Goal: Task Accomplishment & Management: Manage account settings

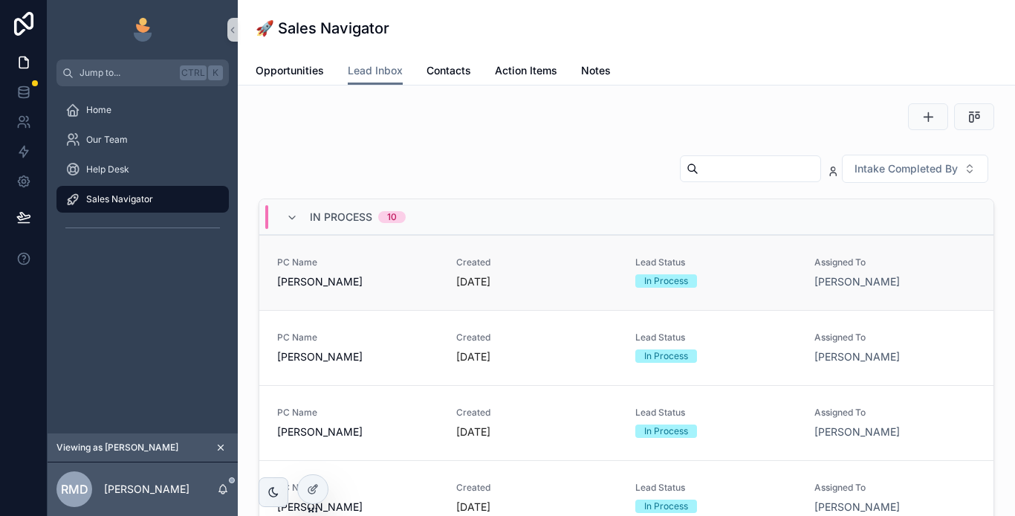
click at [399, 283] on span "[PERSON_NAME]" at bounding box center [357, 281] width 161 height 15
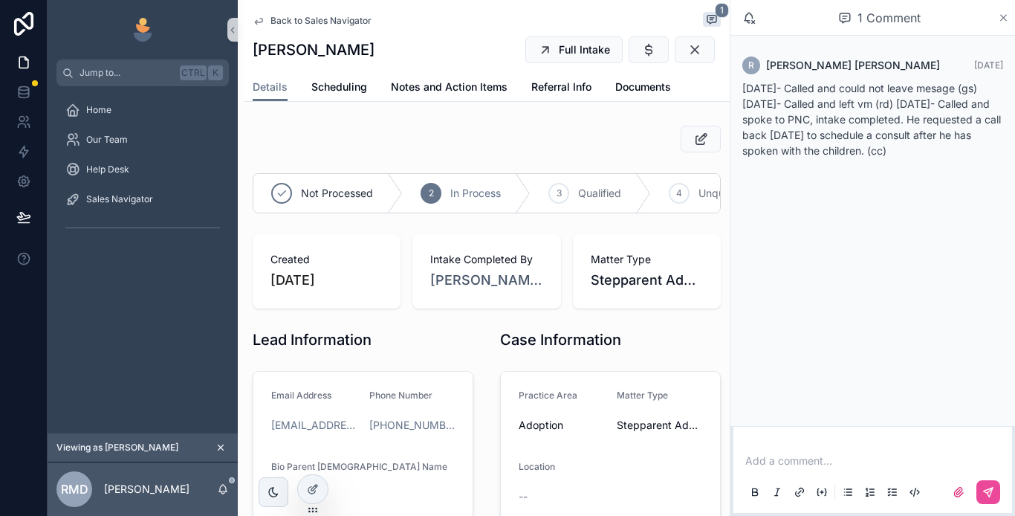
click at [1006, 16] on icon "scrollable content" at bounding box center [1003, 18] width 11 height 12
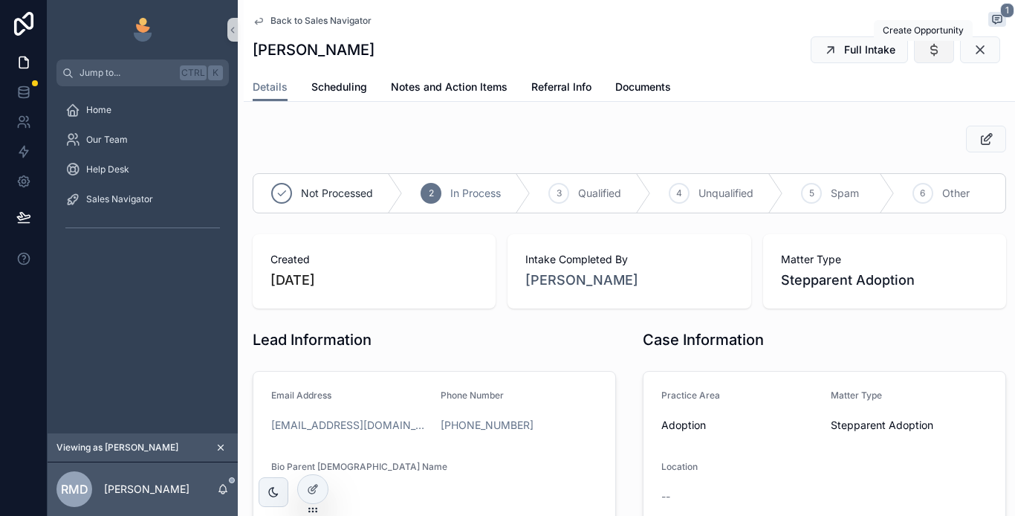
click at [914, 57] on button "scrollable content" at bounding box center [934, 49] width 40 height 27
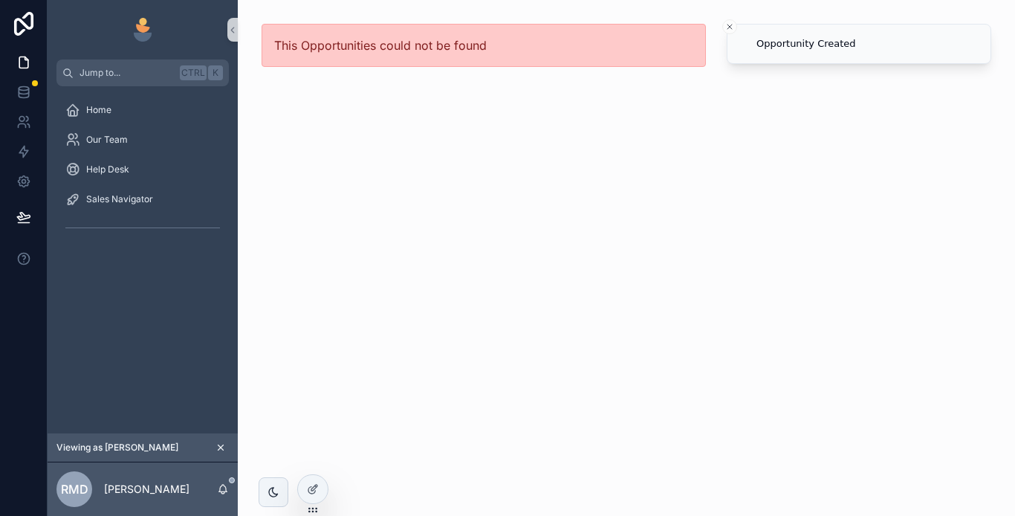
drag, startPoint x: 732, startPoint y: 26, endPoint x: 733, endPoint y: 109, distance: 83.3
click at [731, 26] on icon "Close toast" at bounding box center [730, 26] width 9 height 9
click at [650, 213] on div "This Opportunities could not be found" at bounding box center [484, 258] width 492 height 516
click at [331, 123] on div "This Opportunities could not be found" at bounding box center [484, 258] width 492 height 516
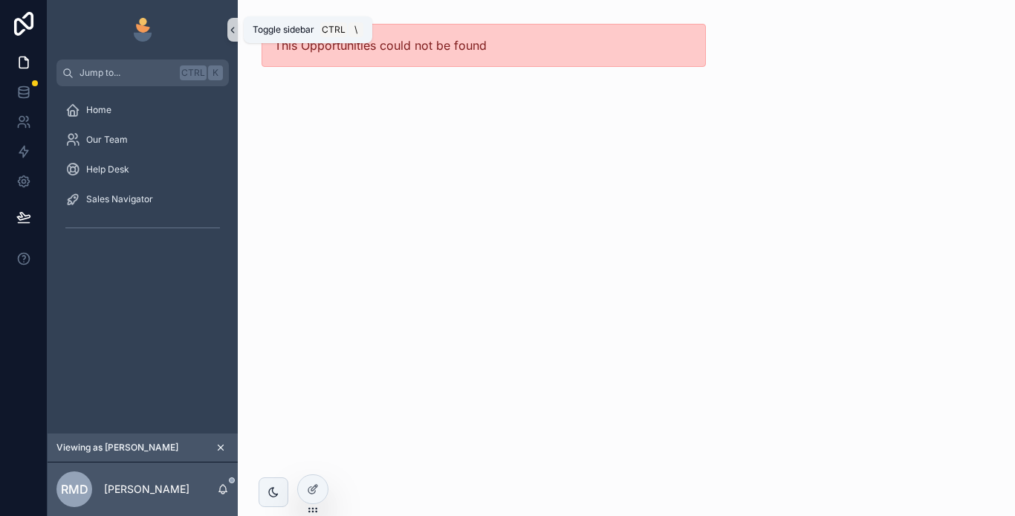
click at [236, 29] on icon "scrollable content" at bounding box center [232, 30] width 10 height 11
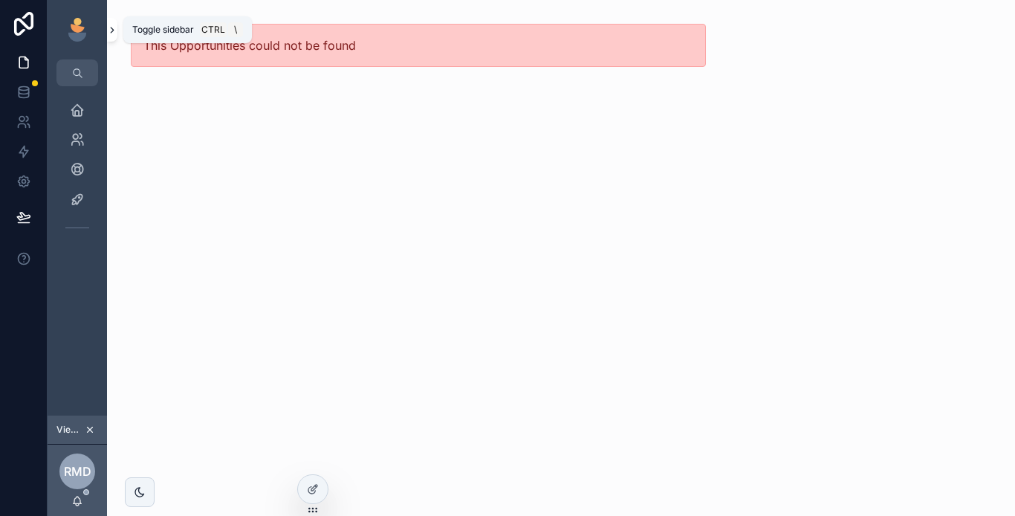
click at [113, 30] on icon "scrollable content" at bounding box center [112, 30] width 3 height 5
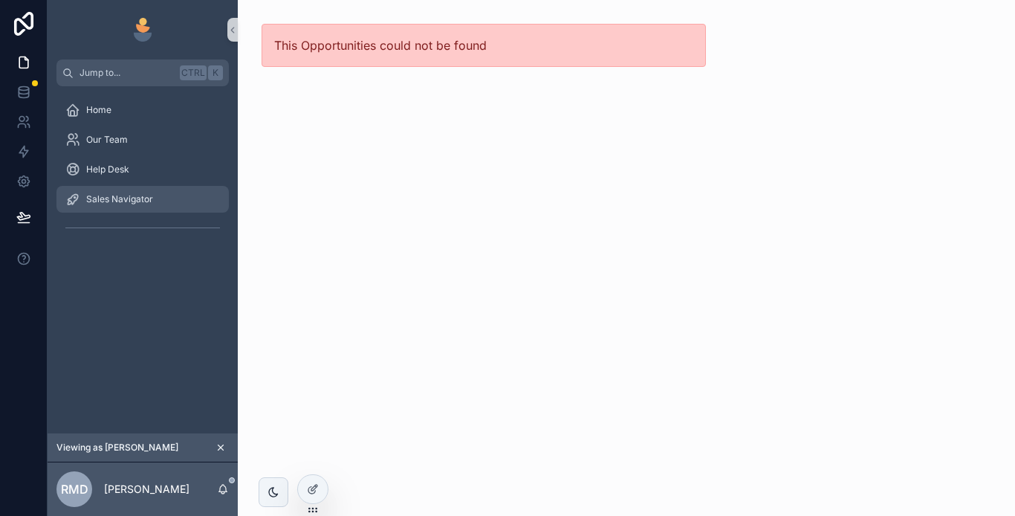
click at [120, 204] on span "Sales Navigator" at bounding box center [119, 199] width 67 height 12
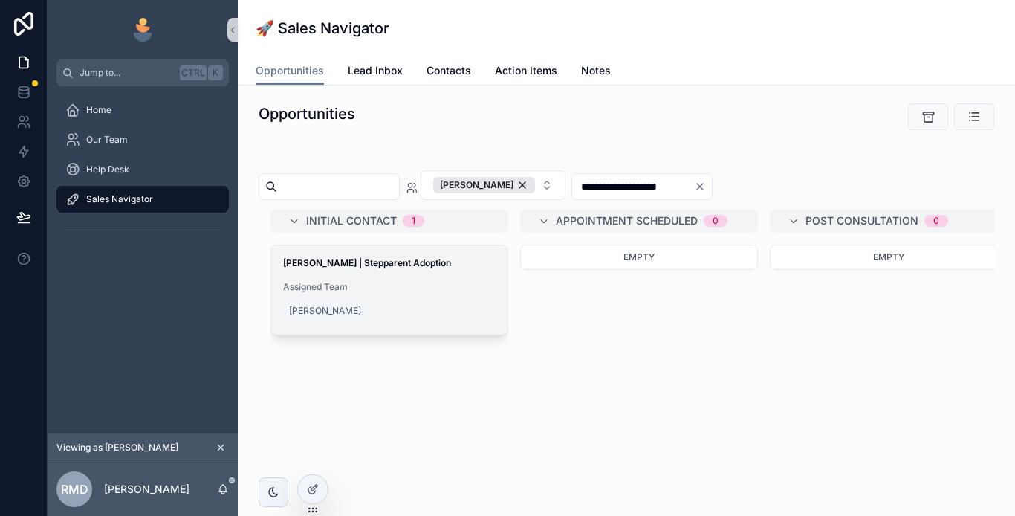
click at [384, 280] on div "[PERSON_NAME] | Stepparent Adoption Assigned Team [PERSON_NAME]" at bounding box center [389, 289] width 236 height 89
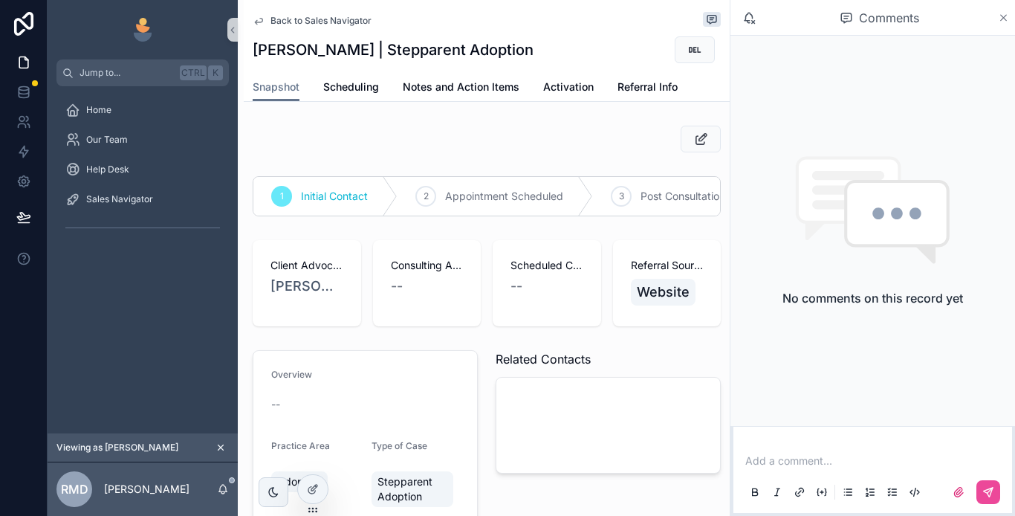
click at [1008, 18] on icon "scrollable content" at bounding box center [1003, 18] width 11 height 12
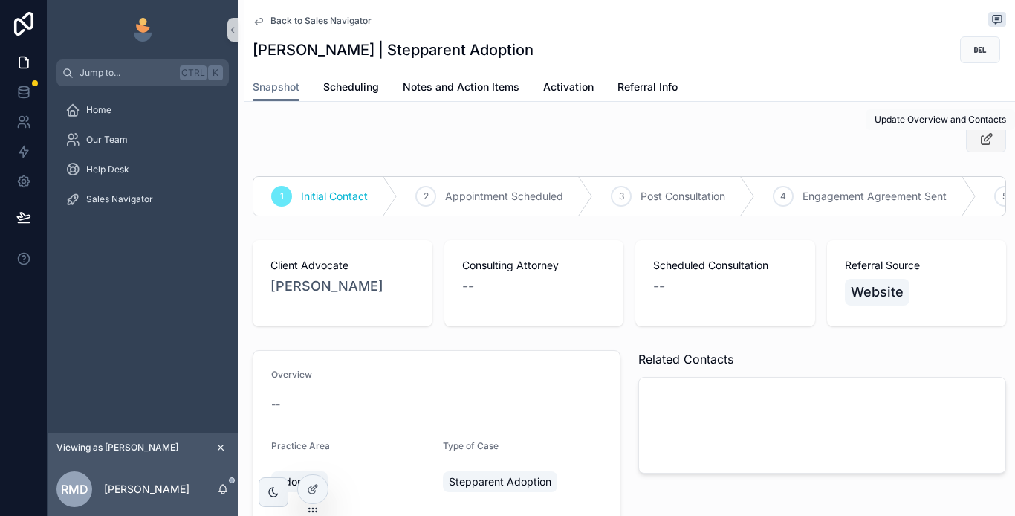
click at [981, 141] on icon "scrollable content" at bounding box center [987, 139] width 16 height 15
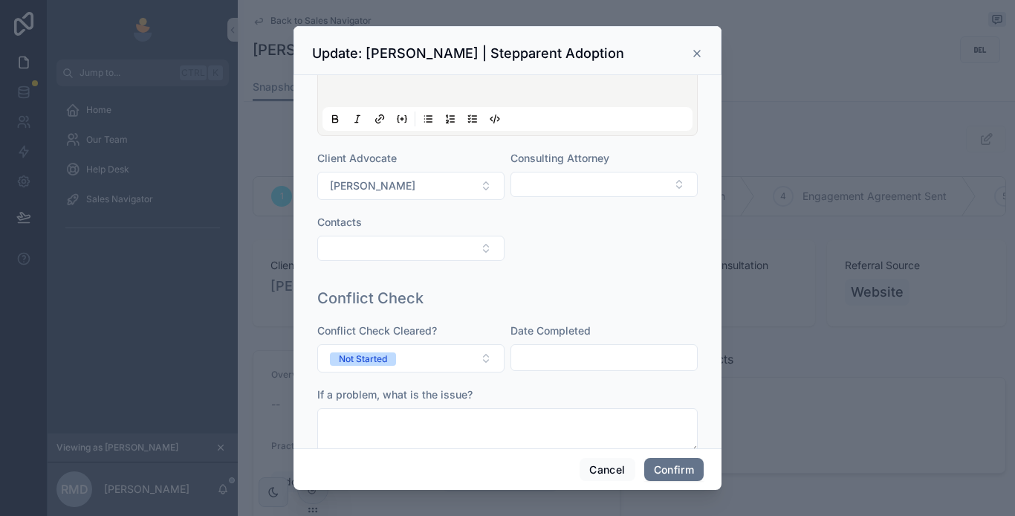
scroll to position [149, 0]
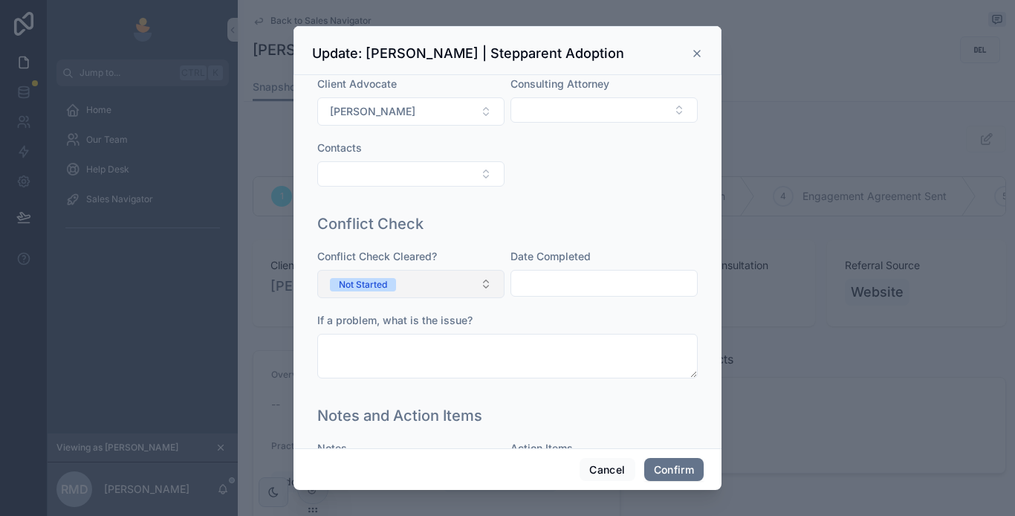
click at [424, 279] on button "Not Started" at bounding box center [410, 284] width 187 height 28
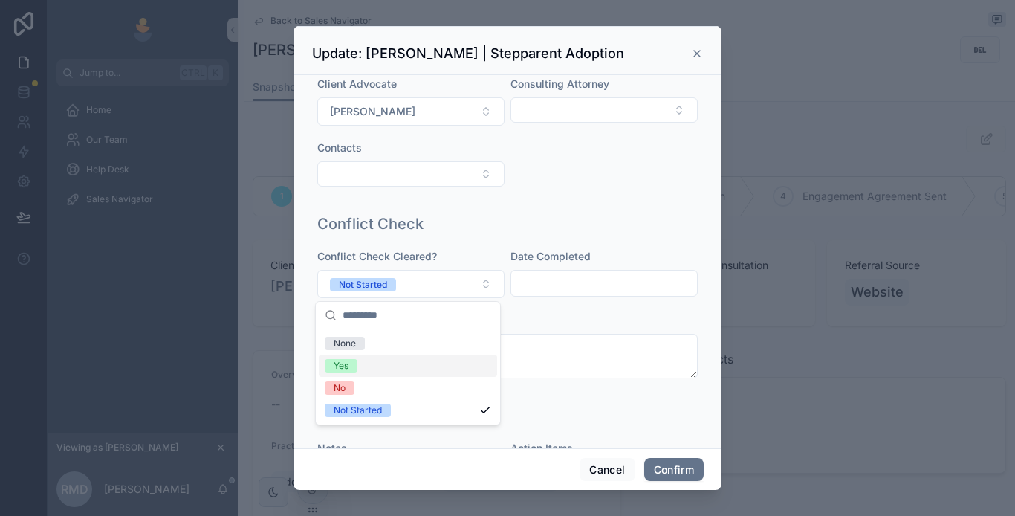
click at [349, 361] on div "Yes" at bounding box center [341, 365] width 15 height 13
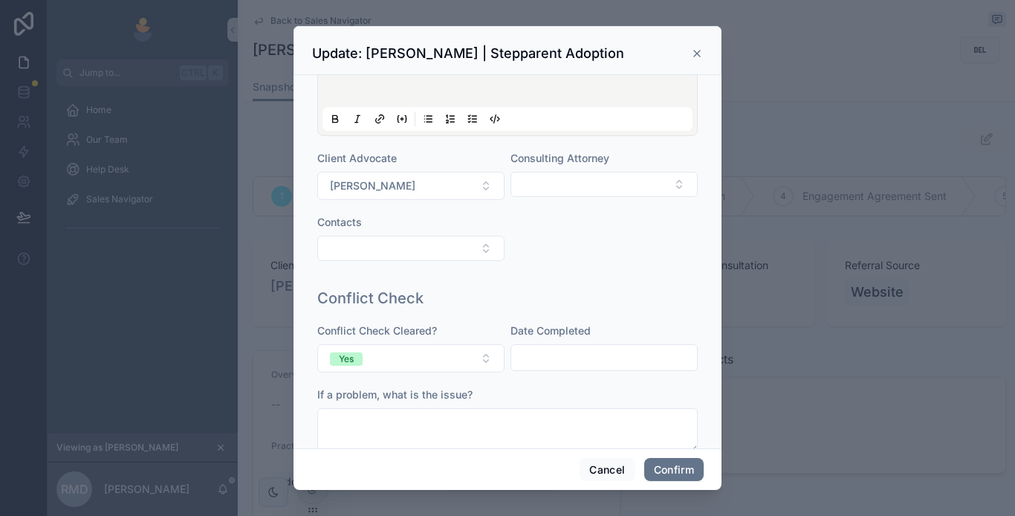
scroll to position [0, 0]
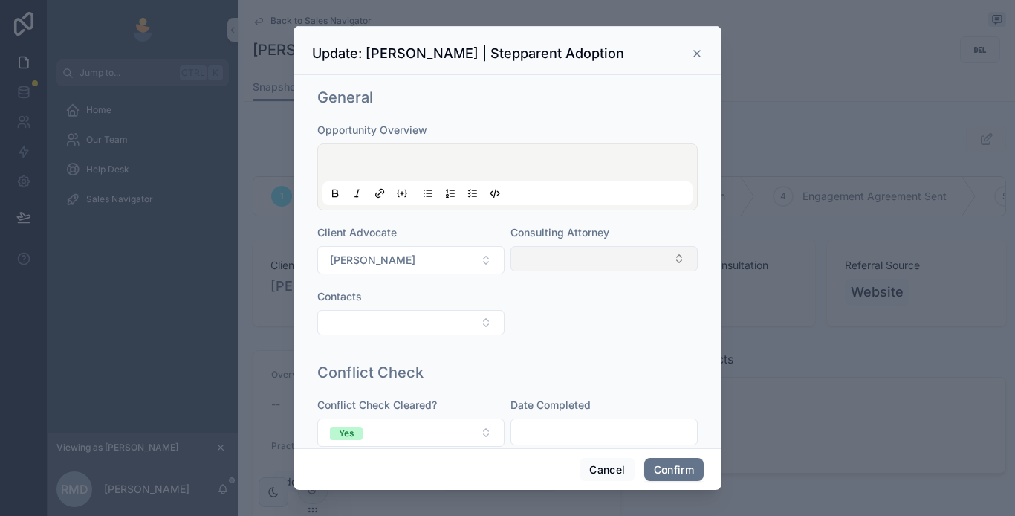
click at [554, 258] on button "Select Button" at bounding box center [604, 258] width 187 height 25
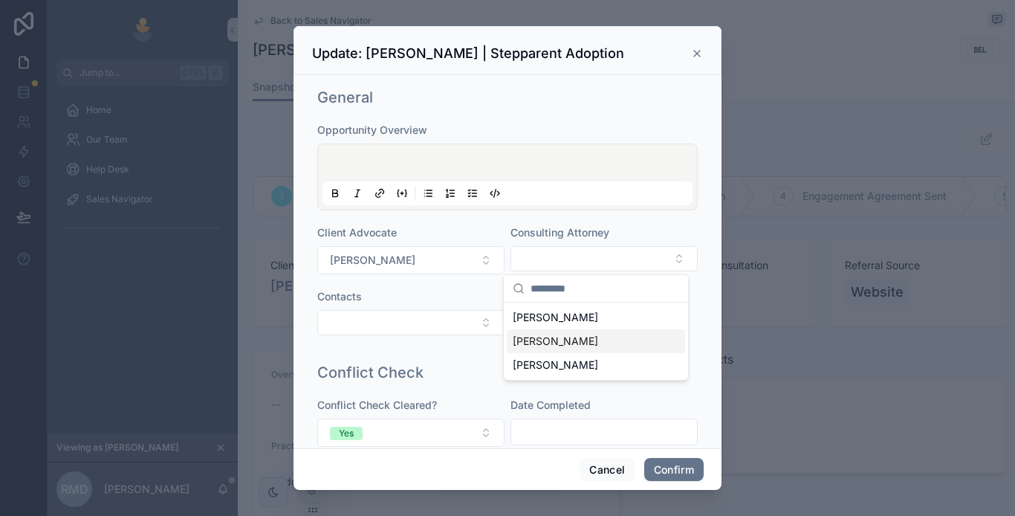
click at [552, 346] on span "[PERSON_NAME]" at bounding box center [555, 341] width 85 height 15
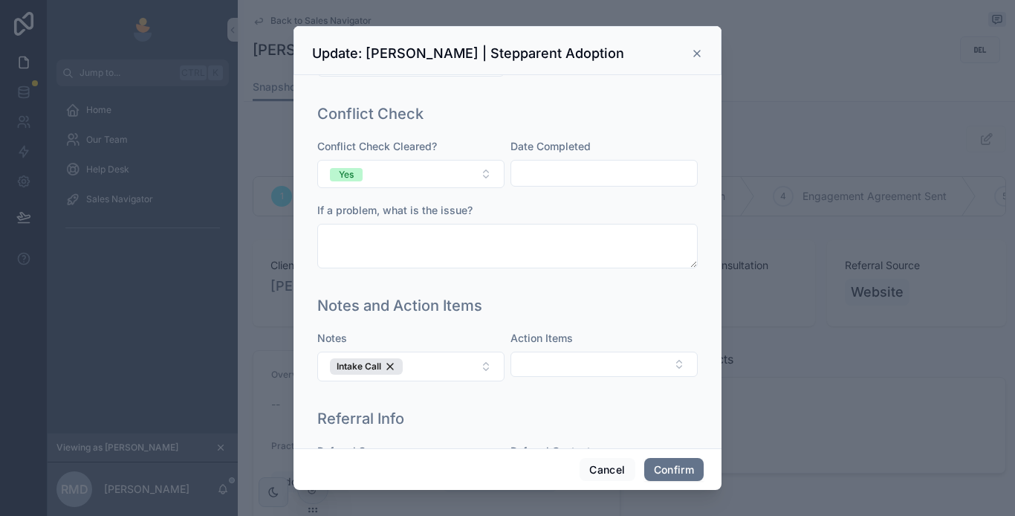
scroll to position [297, 0]
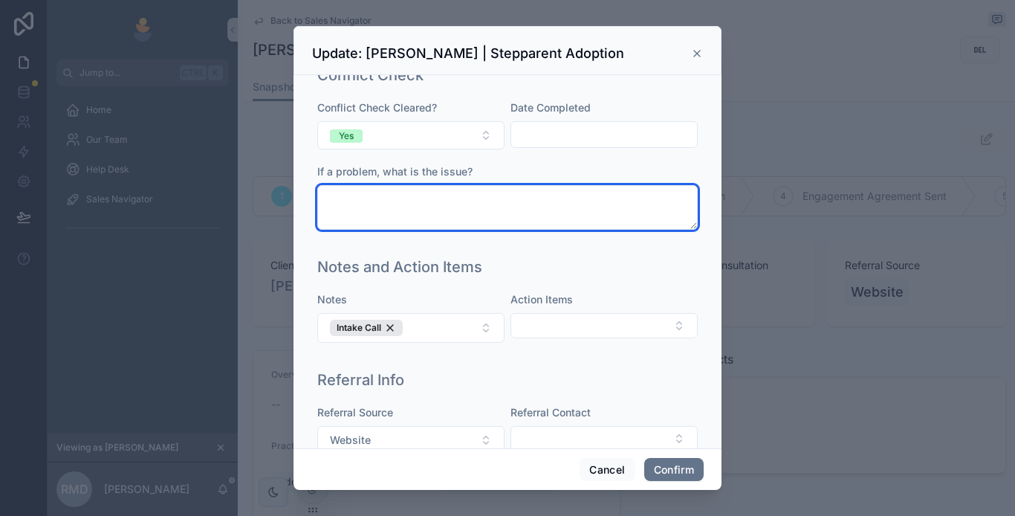
click at [449, 210] on textarea at bounding box center [507, 207] width 381 height 45
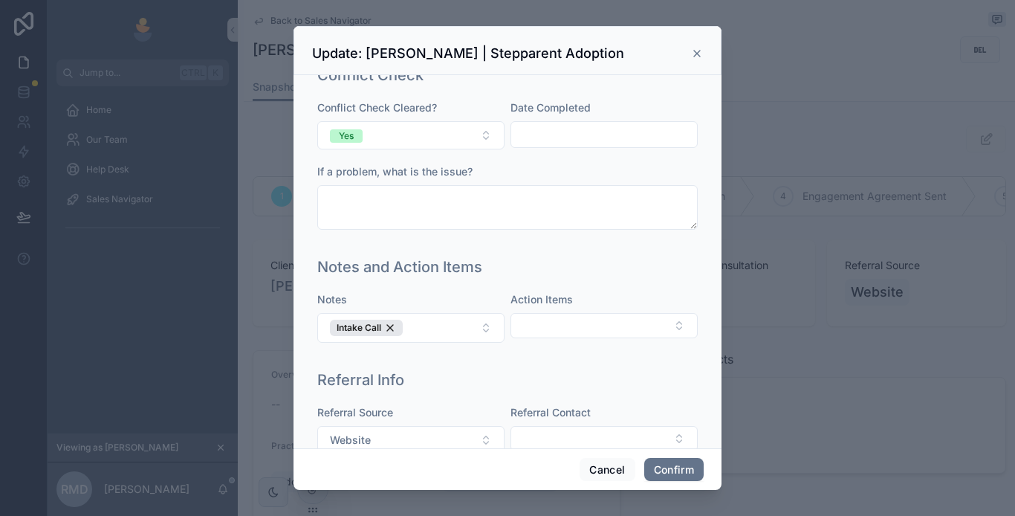
click at [578, 163] on div "Conflict Check Cleared? Yes Date Completed If a problem, what is the issue?" at bounding box center [507, 172] width 381 height 144
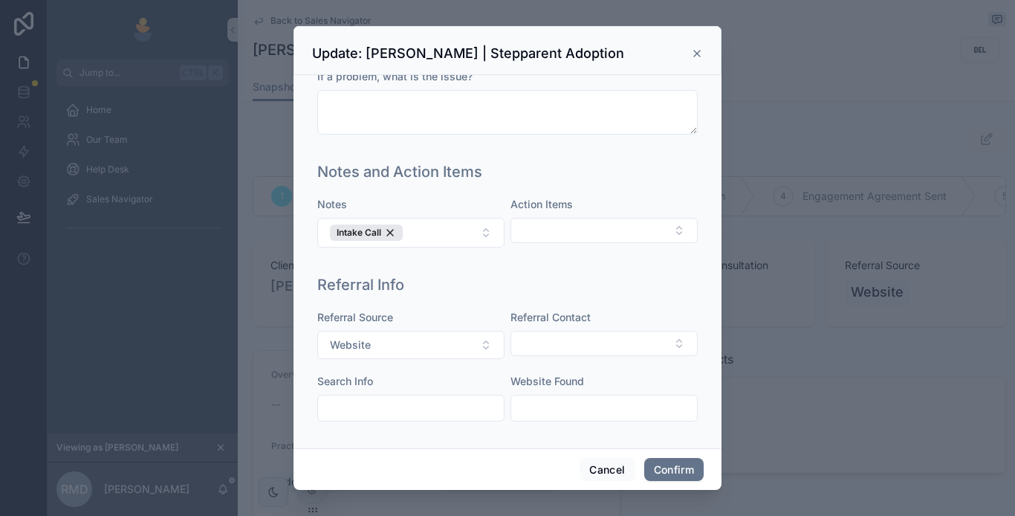
scroll to position [398, 0]
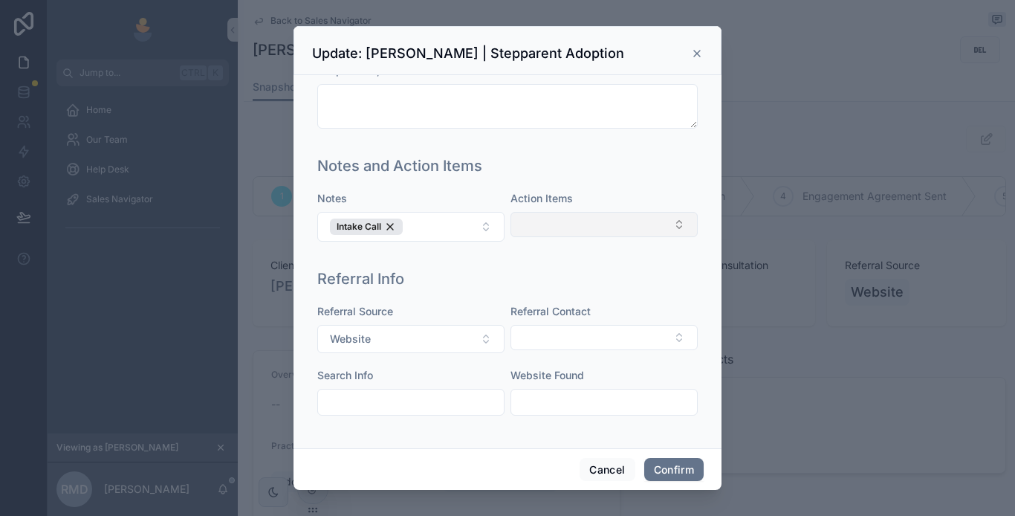
click at [558, 227] on button "Select Button" at bounding box center [604, 224] width 187 height 25
click at [474, 262] on div "Referral Info Referral Source Website Referral Contact Search Info Website Found" at bounding box center [507, 349] width 392 height 174
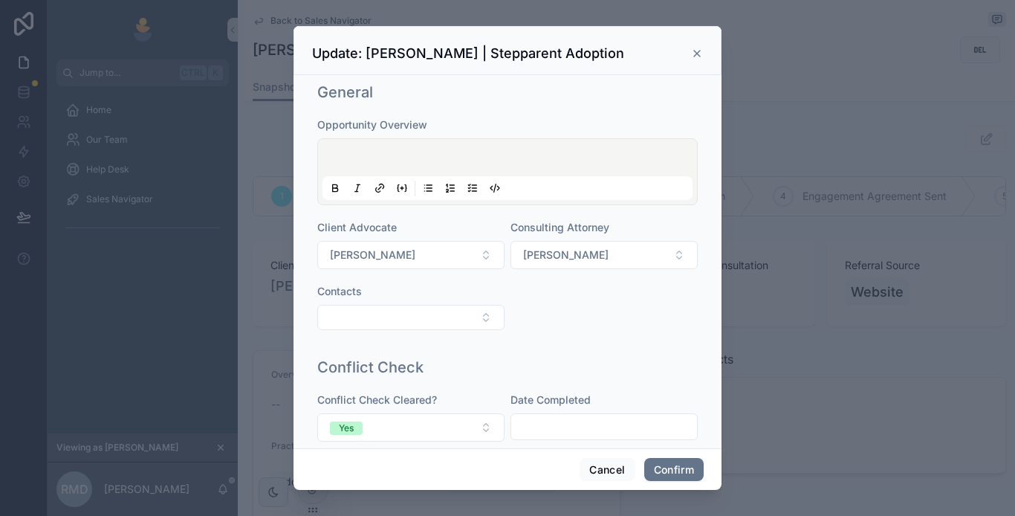
scroll to position [0, 0]
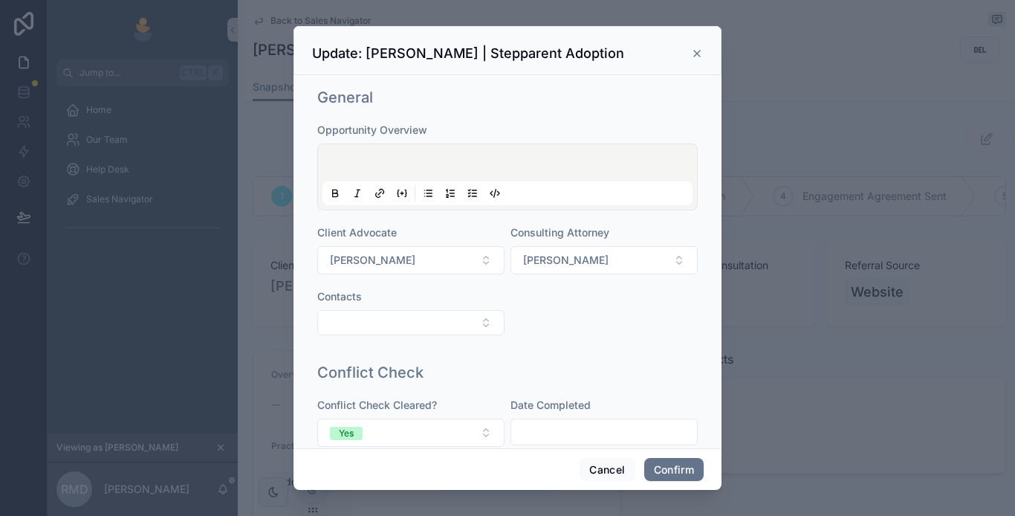
click at [383, 158] on p at bounding box center [511, 165] width 370 height 15
drag, startPoint x: 364, startPoint y: 155, endPoint x: 346, endPoint y: 161, distance: 18.8
click at [346, 161] on p at bounding box center [511, 165] width 370 height 15
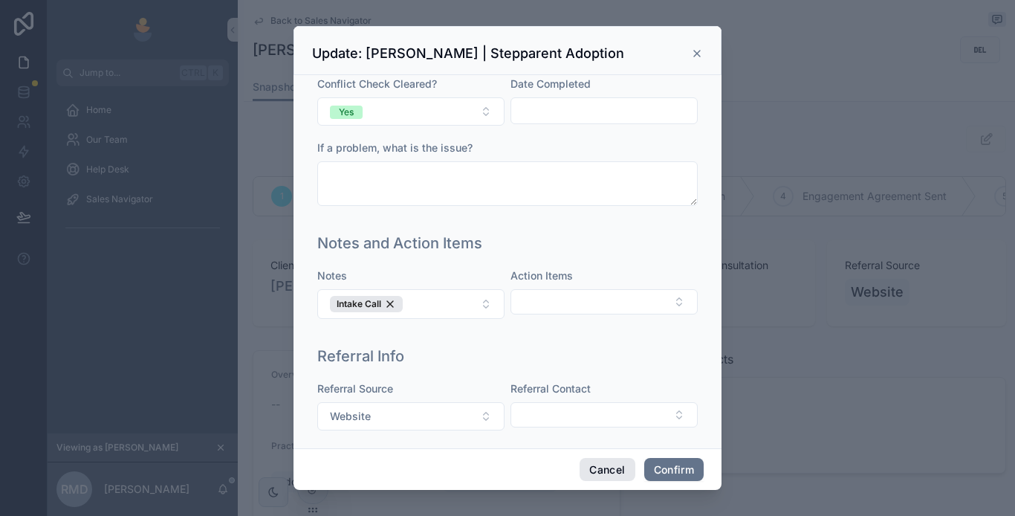
scroll to position [818, 0]
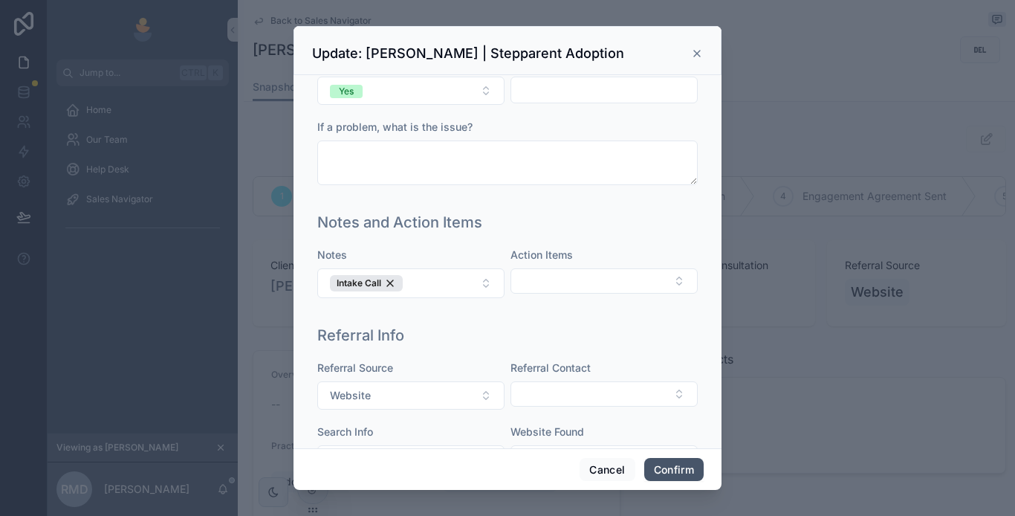
click at [662, 471] on button "Confirm" at bounding box center [673, 470] width 59 height 24
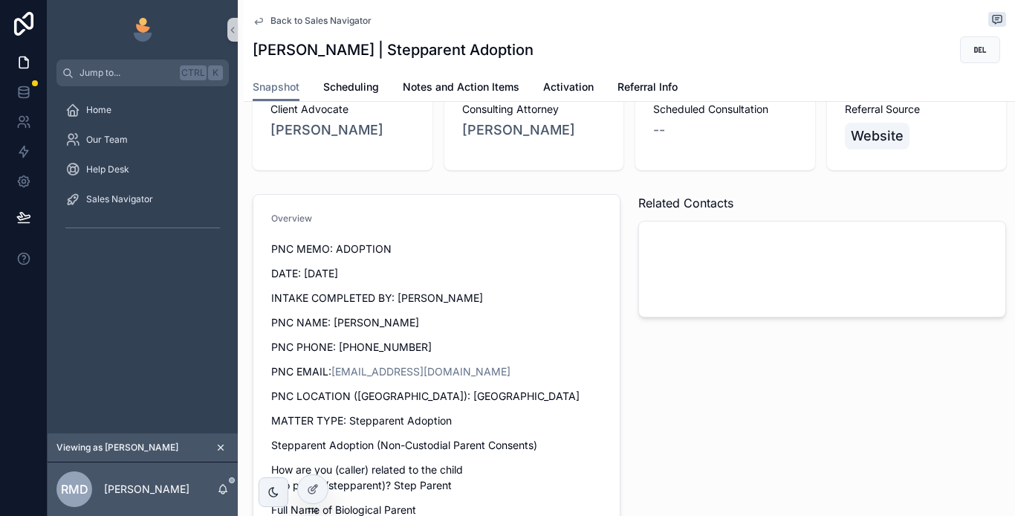
scroll to position [0, 0]
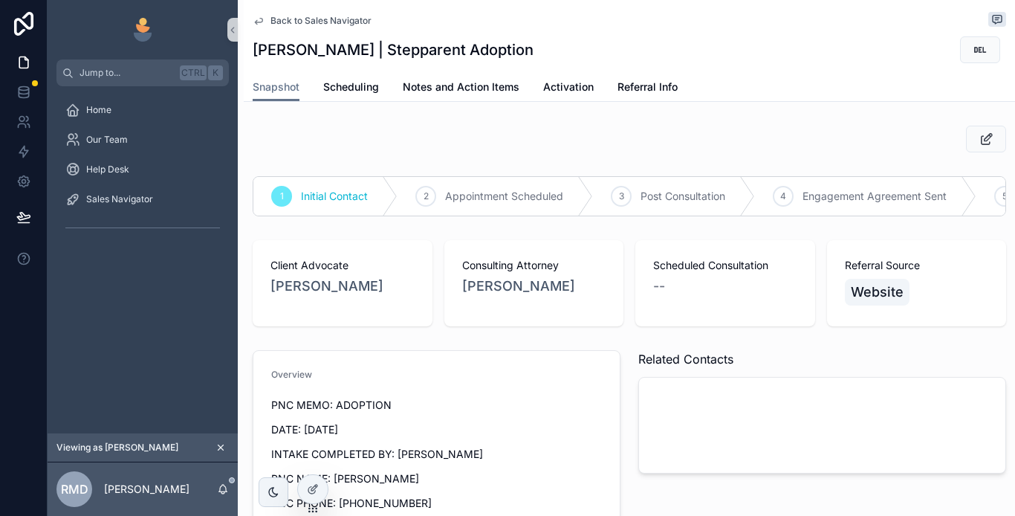
click at [320, 16] on span "Back to Sales Navigator" at bounding box center [321, 21] width 101 height 12
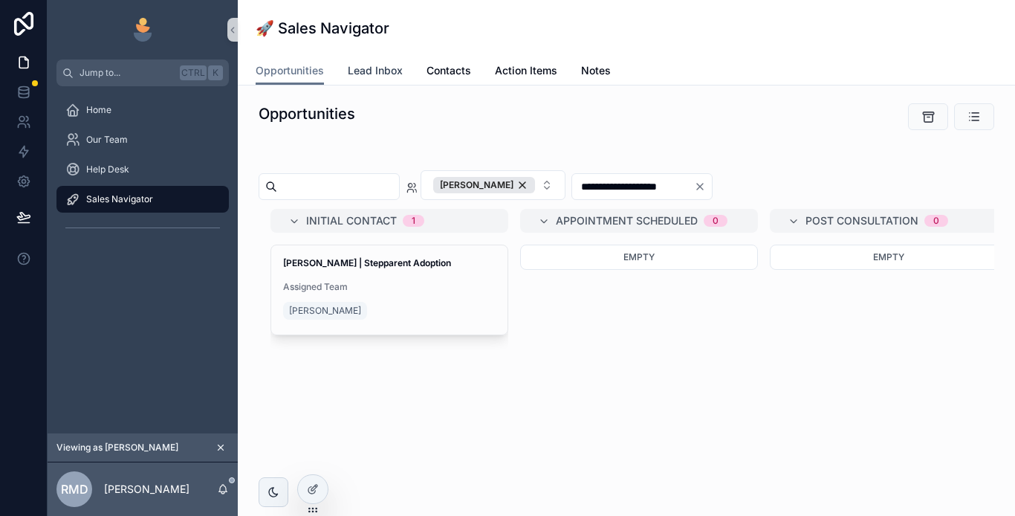
click at [372, 69] on span "Lead Inbox" at bounding box center [375, 70] width 55 height 15
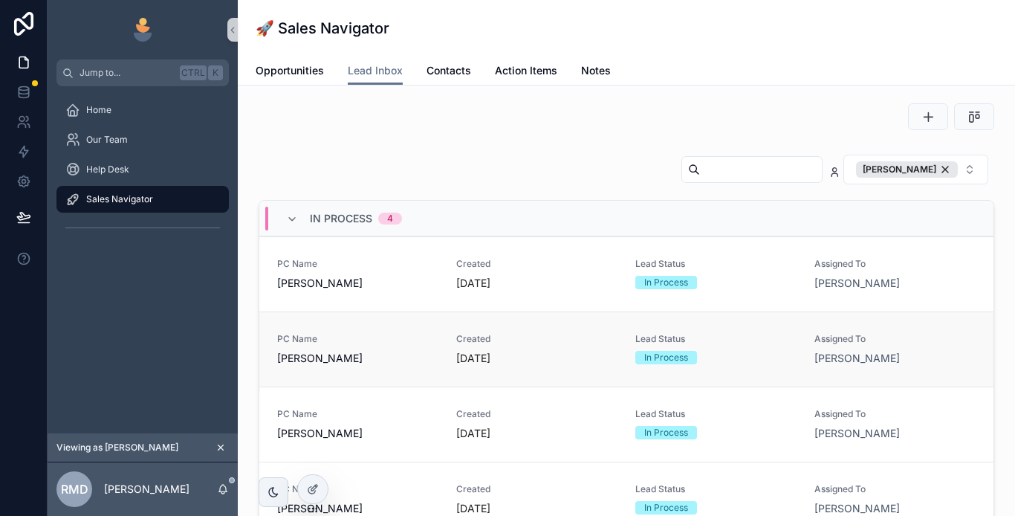
click at [404, 351] on span "[PERSON_NAME]" at bounding box center [357, 358] width 161 height 15
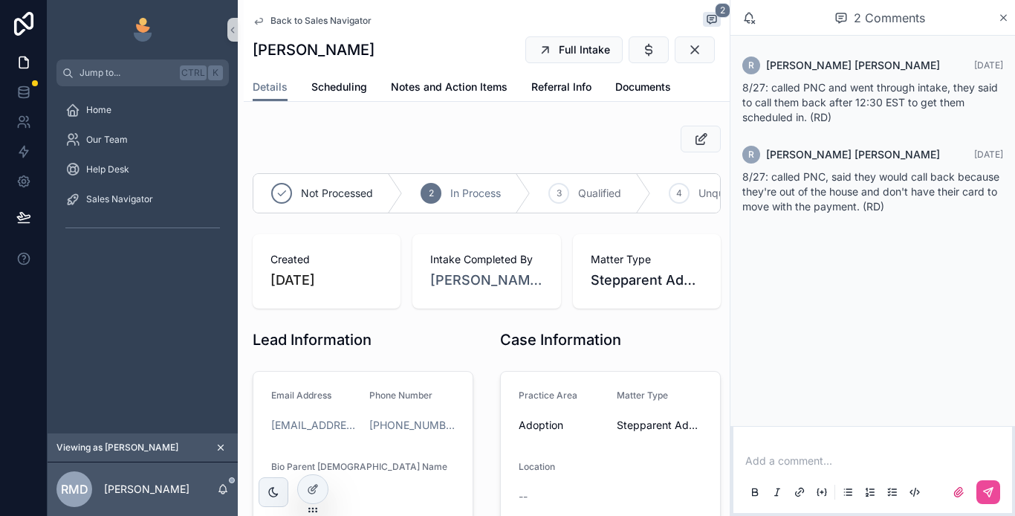
drag, startPoint x: 1003, startPoint y: 19, endPoint x: 995, endPoint y: 36, distance: 18.6
click at [1003, 19] on icon "scrollable content" at bounding box center [1003, 18] width 11 height 12
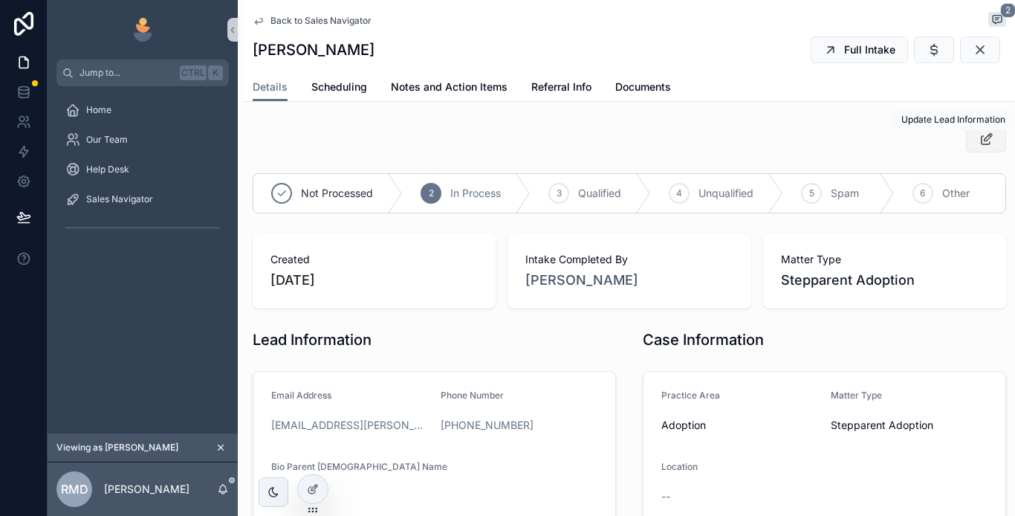
click at [979, 142] on icon "scrollable content" at bounding box center [987, 139] width 16 height 15
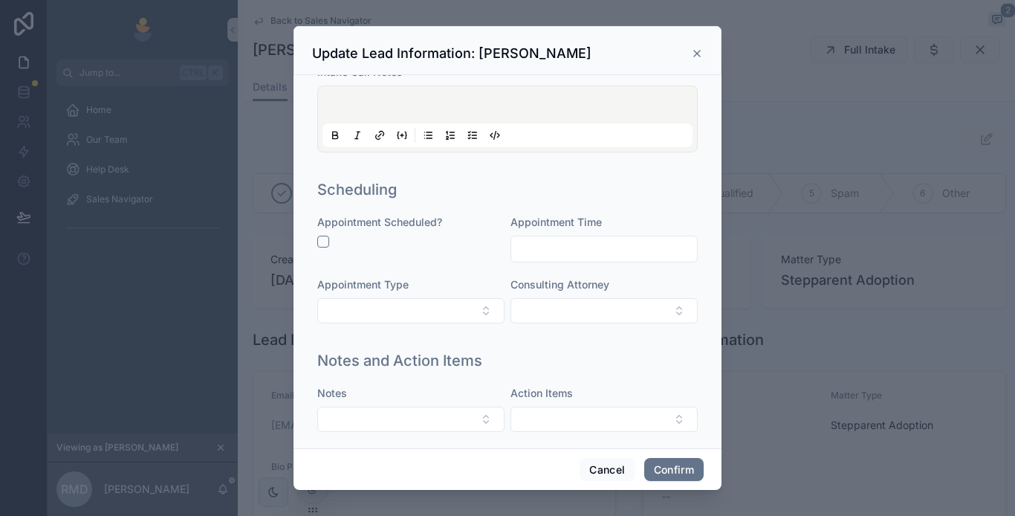
scroll to position [862, 0]
click at [700, 55] on icon at bounding box center [697, 54] width 6 height 6
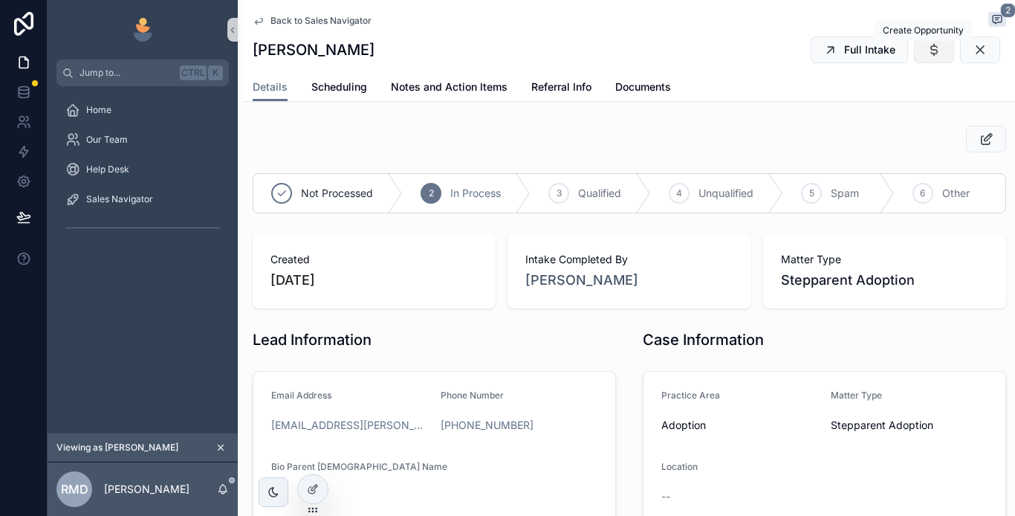
click at [927, 50] on icon "scrollable content" at bounding box center [934, 49] width 15 height 15
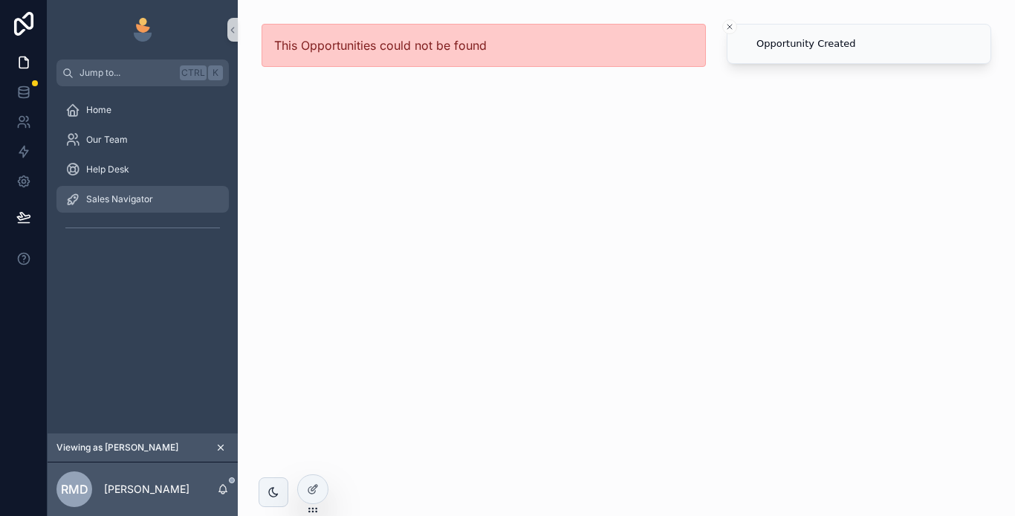
drag, startPoint x: 147, startPoint y: 205, endPoint x: 252, endPoint y: 256, distance: 116.7
click at [147, 204] on div "Sales Navigator" at bounding box center [142, 199] width 155 height 24
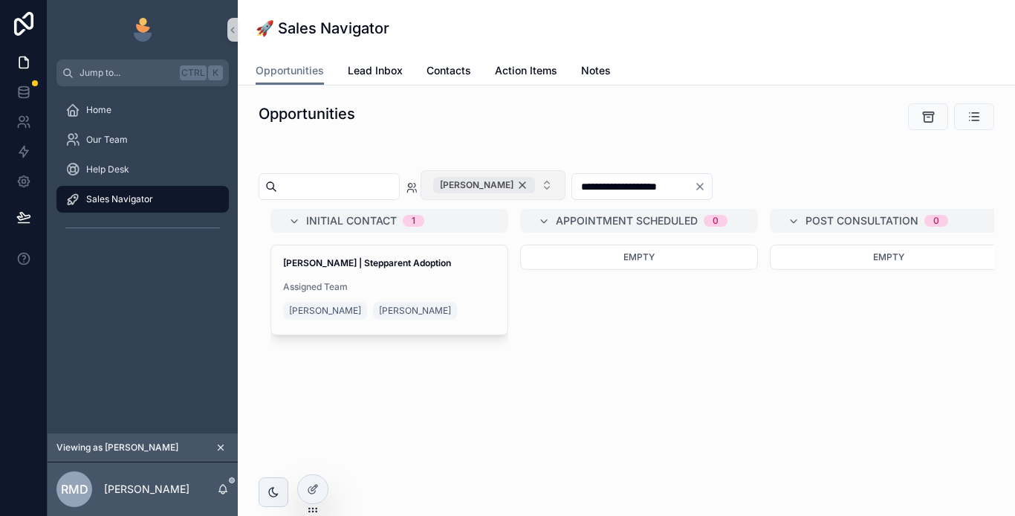
click at [535, 187] on div "[PERSON_NAME]" at bounding box center [484, 185] width 102 height 16
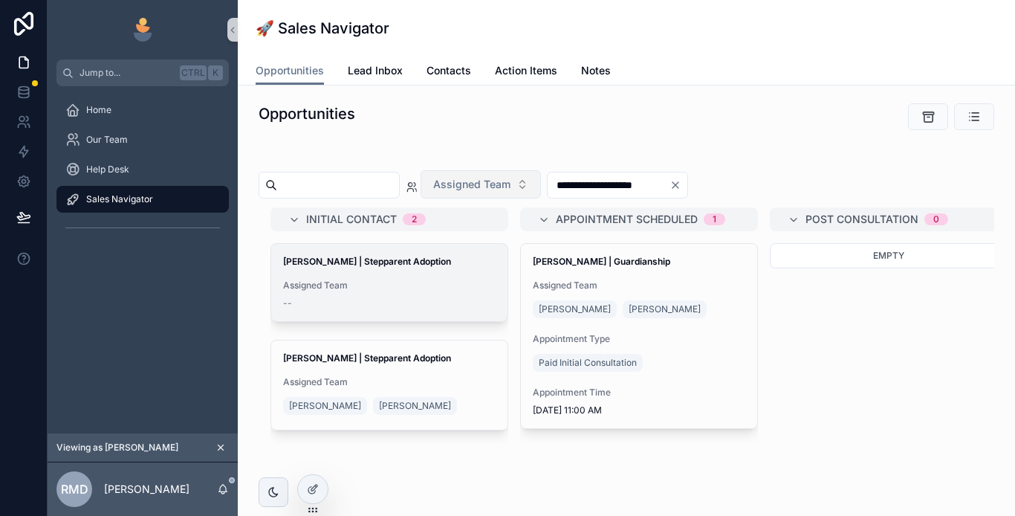
click at [393, 276] on div "[PERSON_NAME] | Stepparent Adoption Assigned Team --" at bounding box center [389, 282] width 236 height 77
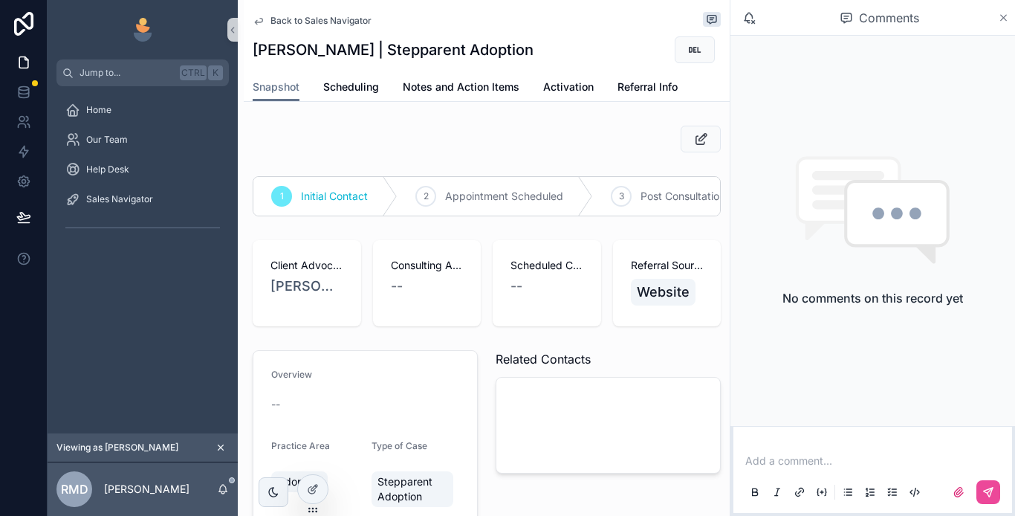
click at [1005, 18] on icon "scrollable content" at bounding box center [1003, 18] width 11 height 12
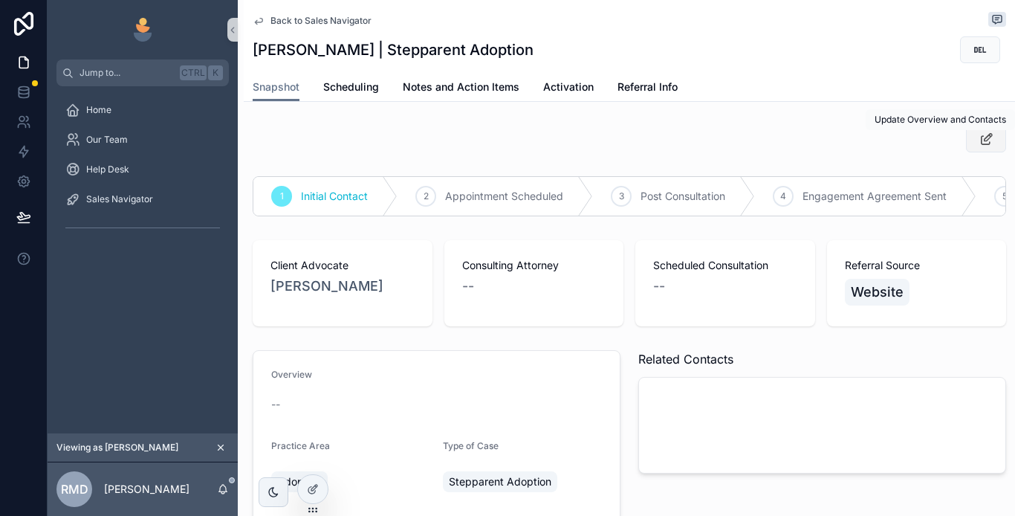
click at [967, 136] on button "scrollable content" at bounding box center [986, 139] width 40 height 27
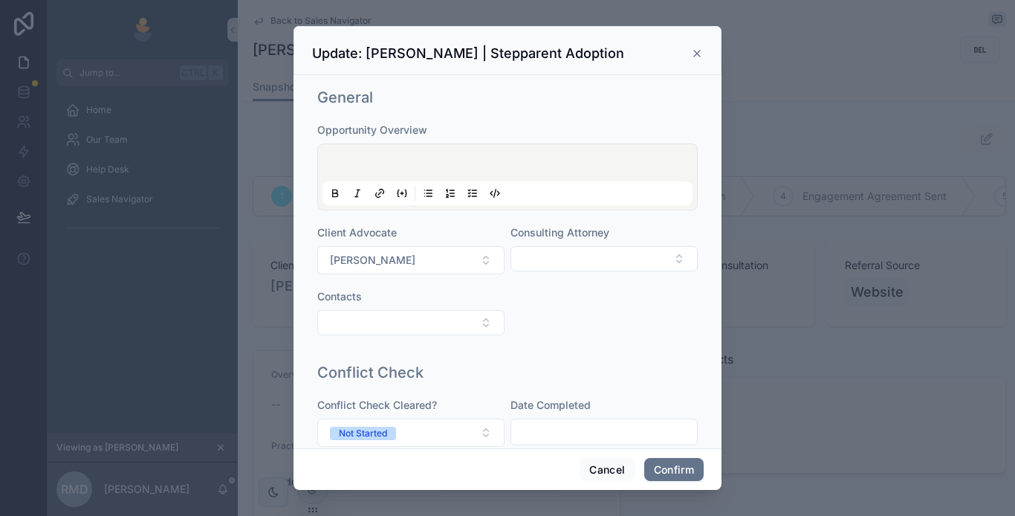
click at [697, 53] on icon at bounding box center [697, 54] width 6 height 6
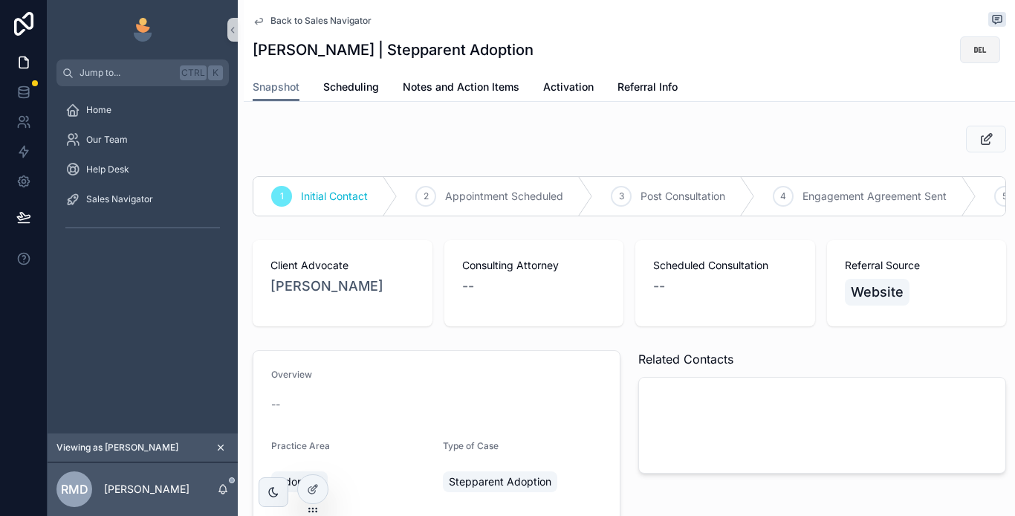
click at [966, 44] on div "Jump to... Ctrl K Home Our Team Help Desk Sales Navigator Viewing as [PERSON_NA…" at bounding box center [532, 258] width 968 height 516
click at [973, 50] on icon "scrollable content" at bounding box center [980, 49] width 15 height 15
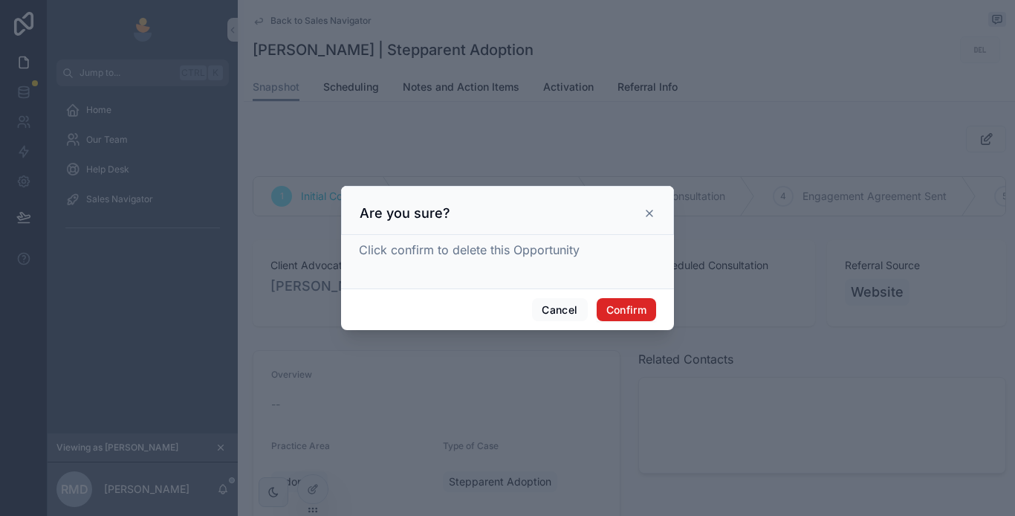
click at [626, 300] on button "Confirm" at bounding box center [626, 310] width 59 height 24
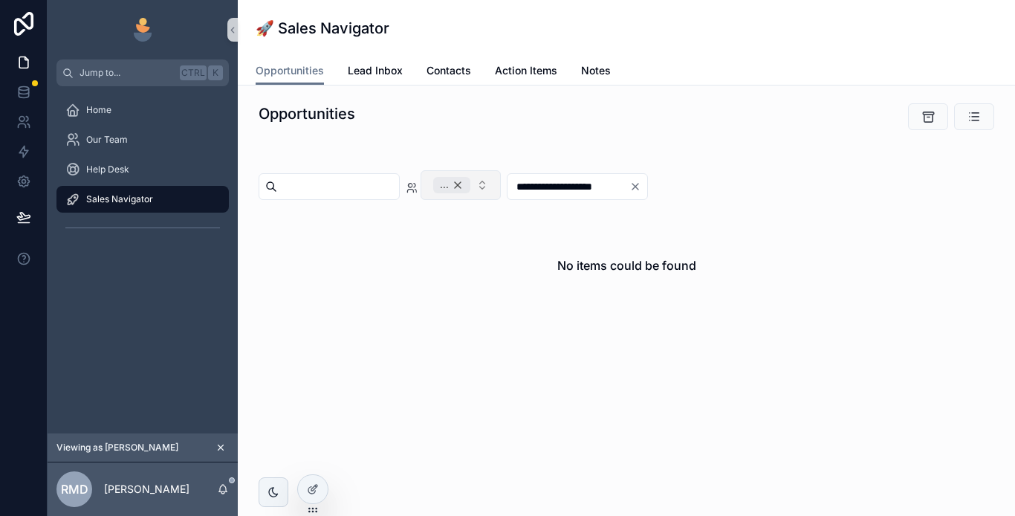
click at [471, 182] on div "..." at bounding box center [451, 185] width 37 height 16
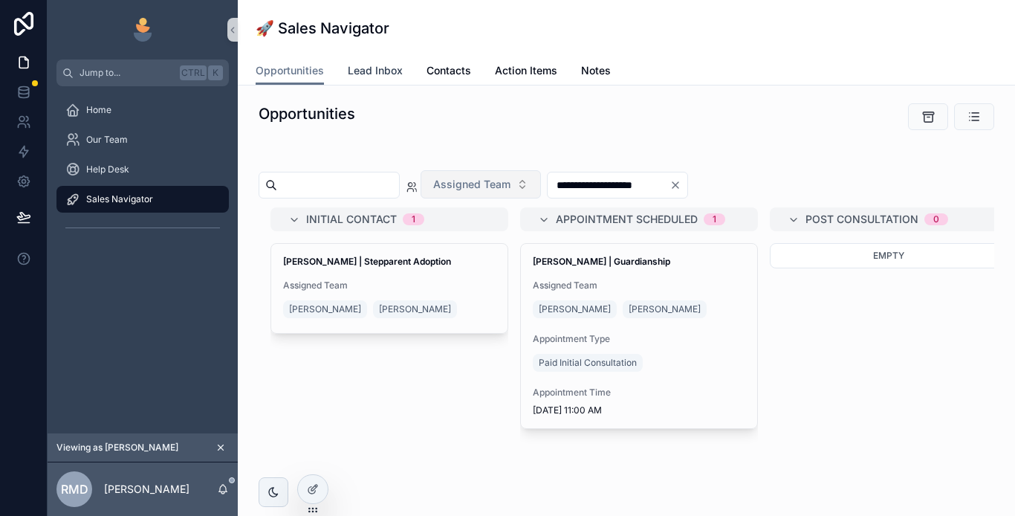
click at [377, 75] on span "Lead Inbox" at bounding box center [375, 70] width 55 height 15
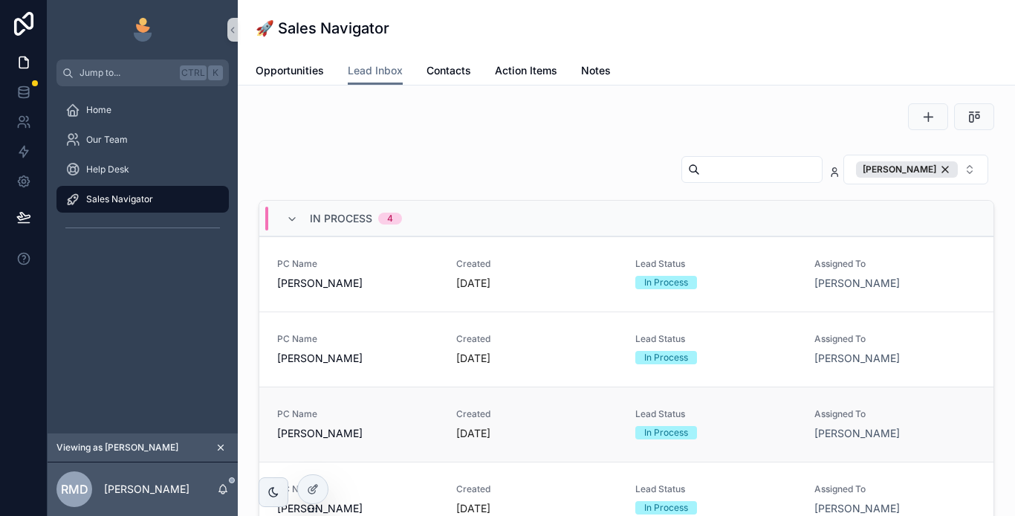
scroll to position [22, 0]
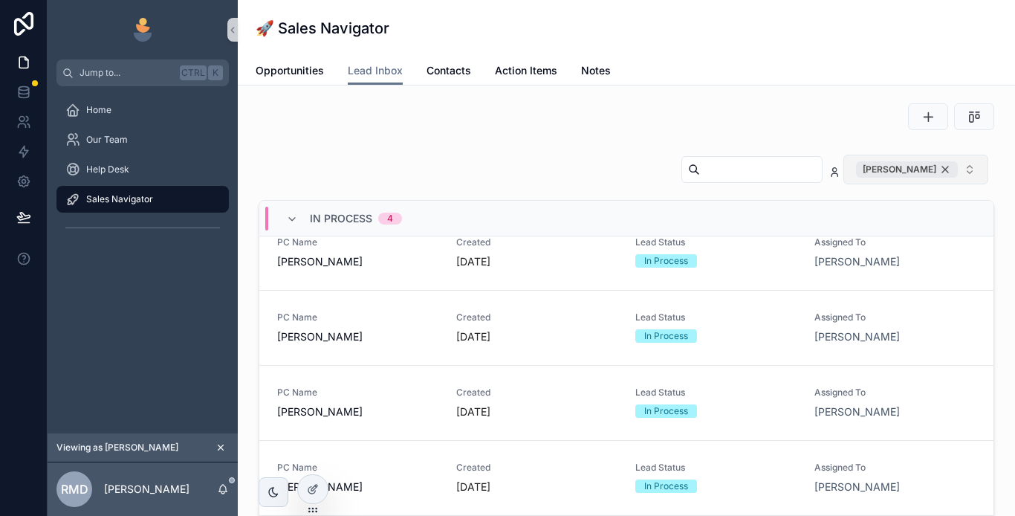
click at [933, 168] on div "[PERSON_NAME]" at bounding box center [907, 169] width 102 height 16
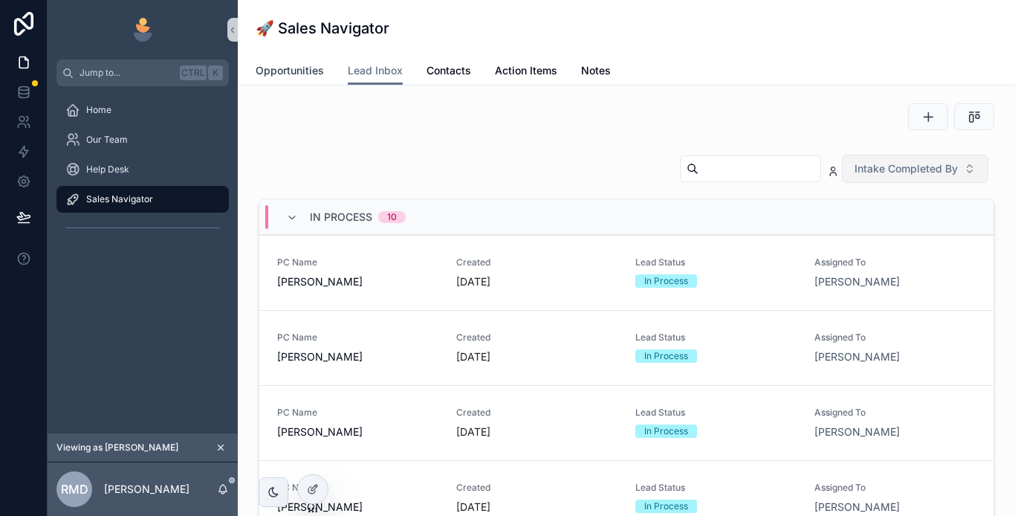
click at [303, 72] on span "Opportunities" at bounding box center [290, 70] width 68 height 15
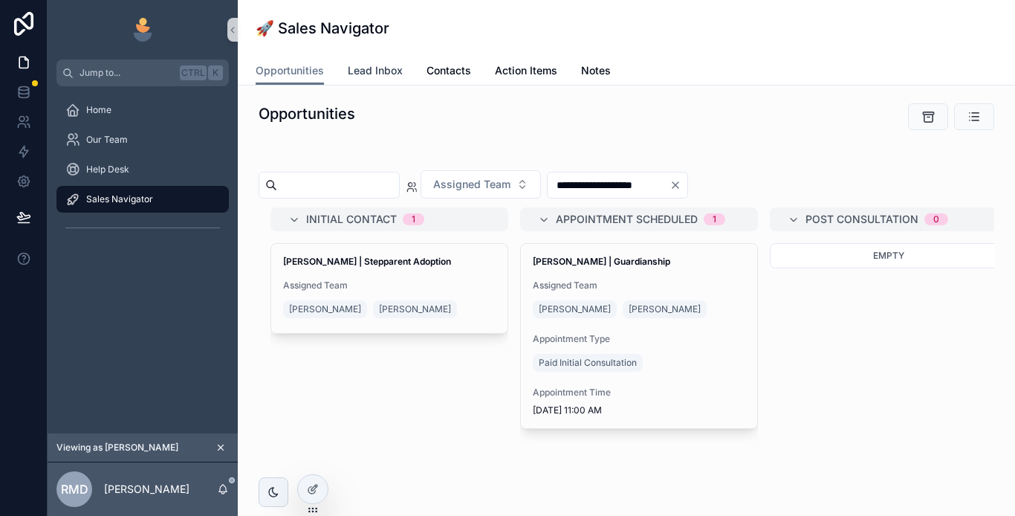
click at [373, 68] on span "Lead Inbox" at bounding box center [375, 70] width 55 height 15
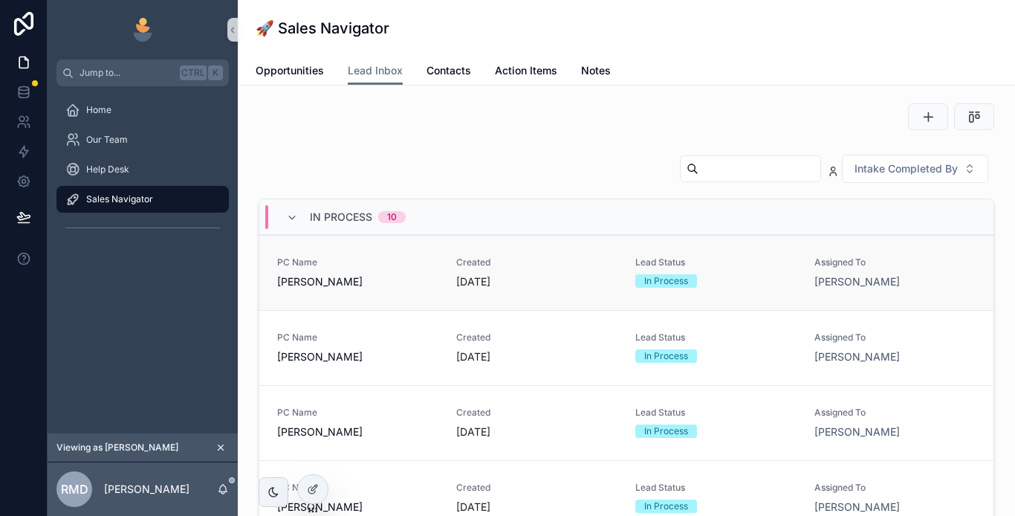
click at [400, 266] on span "PC Name" at bounding box center [357, 262] width 161 height 12
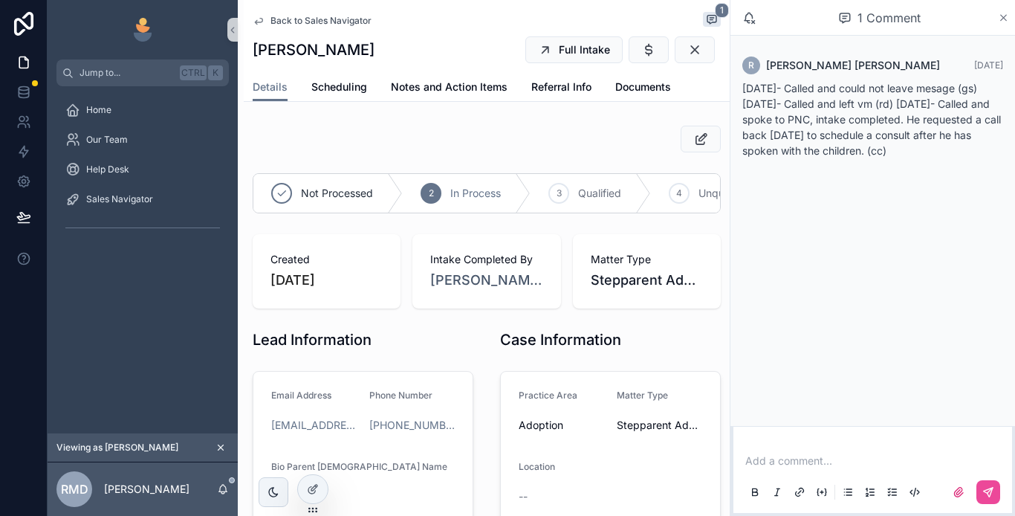
click at [1001, 19] on icon "scrollable content" at bounding box center [1003, 18] width 11 height 12
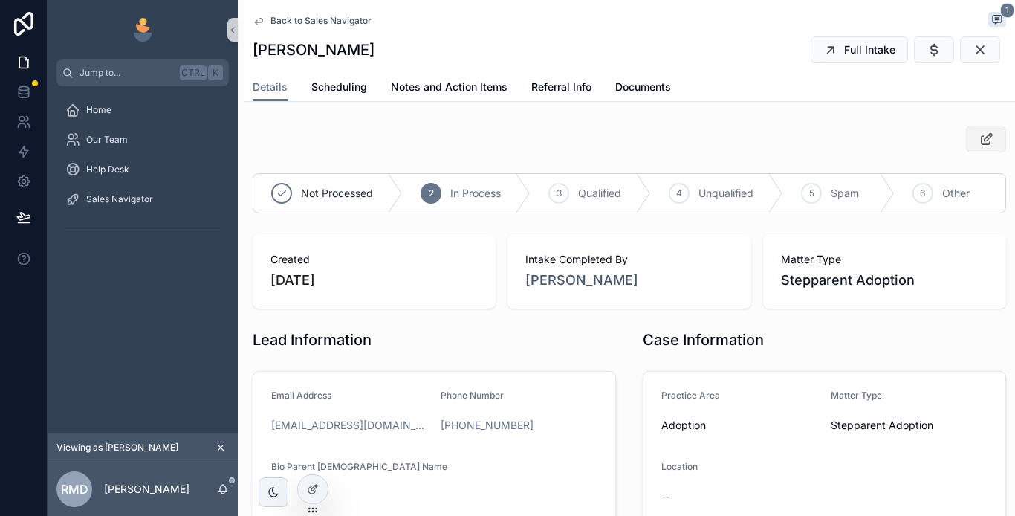
click at [981, 140] on icon "scrollable content" at bounding box center [987, 139] width 16 height 15
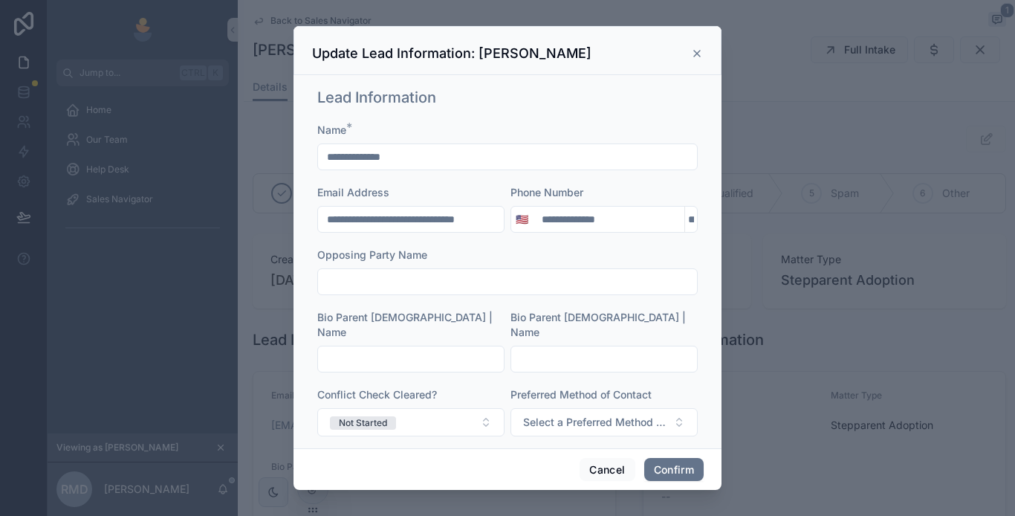
click at [695, 56] on icon at bounding box center [697, 54] width 12 height 12
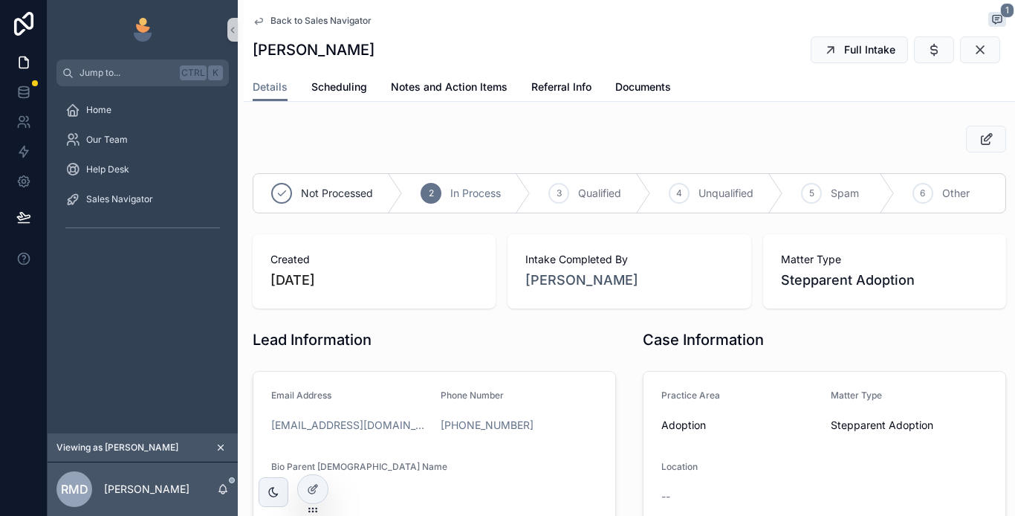
click at [295, 13] on div "Back to Sales Navigator 1" at bounding box center [630, 21] width 754 height 18
click at [295, 16] on span "Back to Sales Navigator" at bounding box center [321, 21] width 101 height 12
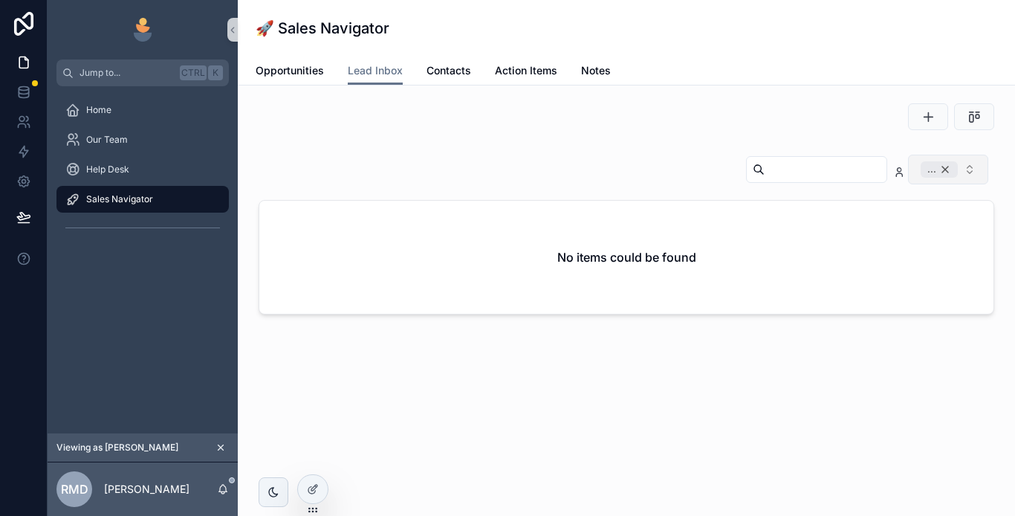
click at [945, 167] on div "..." at bounding box center [939, 169] width 37 height 16
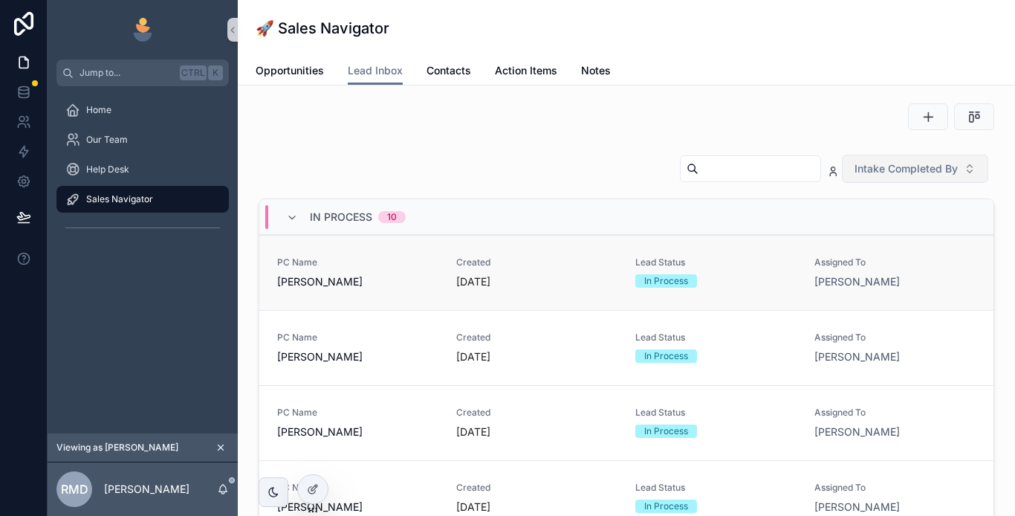
click at [397, 268] on div "PC Name [PERSON_NAME]" at bounding box center [357, 272] width 161 height 33
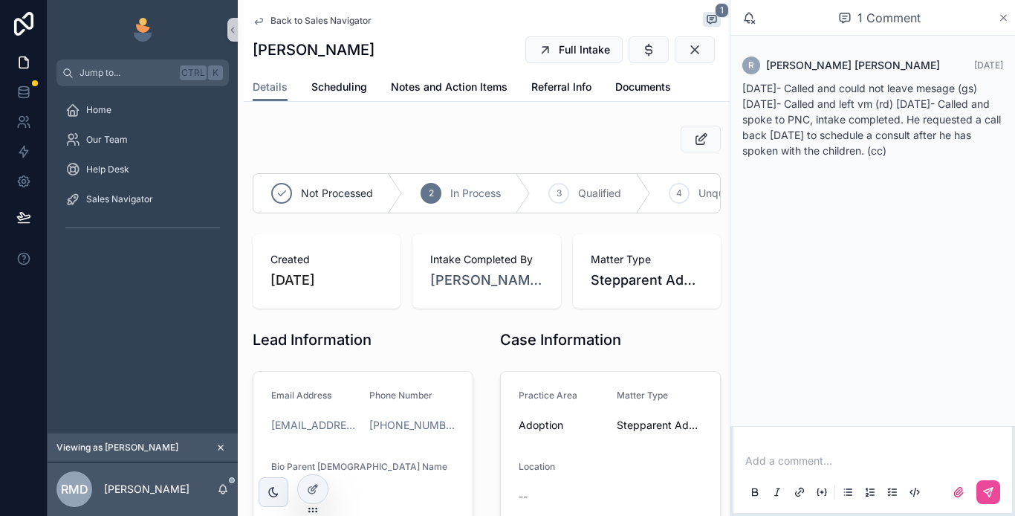
click at [1001, 19] on icon "scrollable content" at bounding box center [1003, 18] width 11 height 12
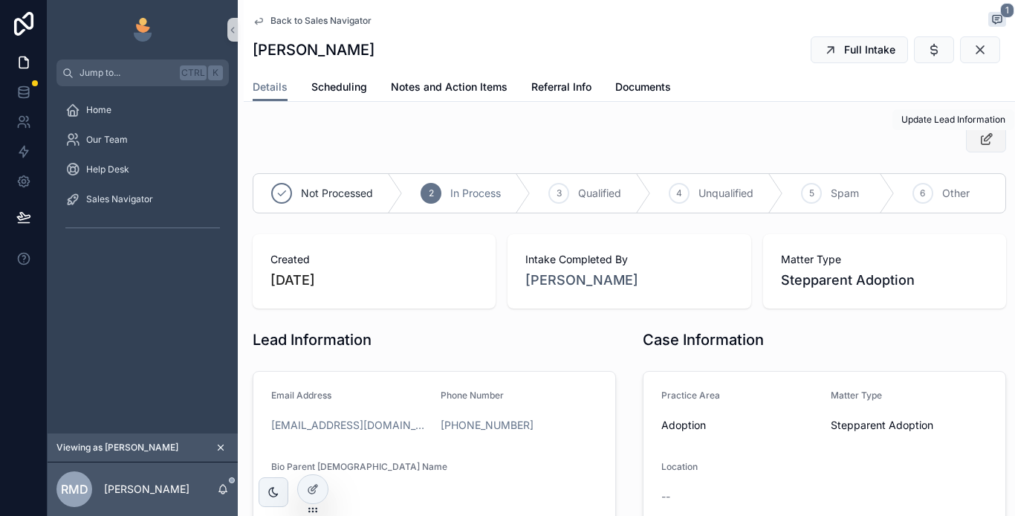
click at [979, 138] on icon "scrollable content" at bounding box center [987, 139] width 16 height 15
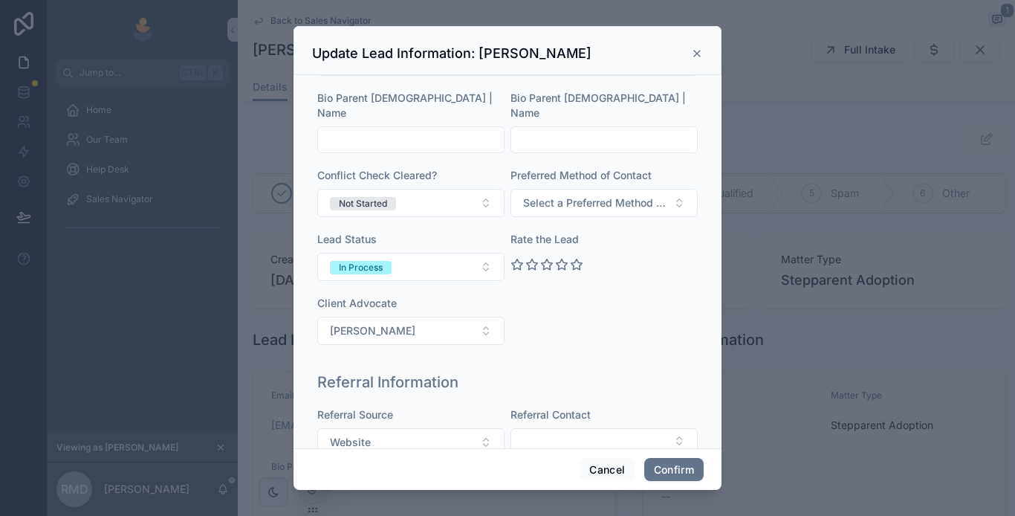
scroll to position [223, 0]
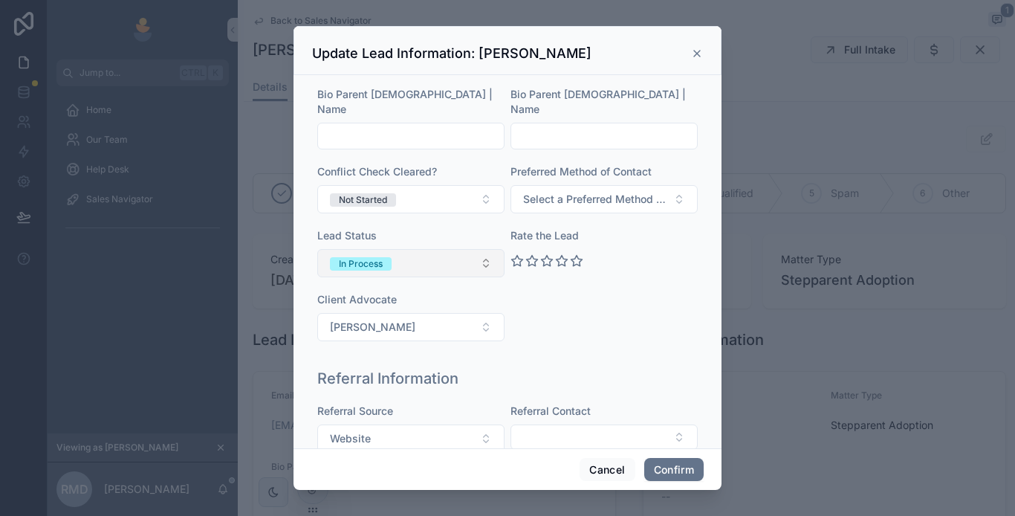
click at [377, 257] on div "In Process" at bounding box center [361, 263] width 44 height 13
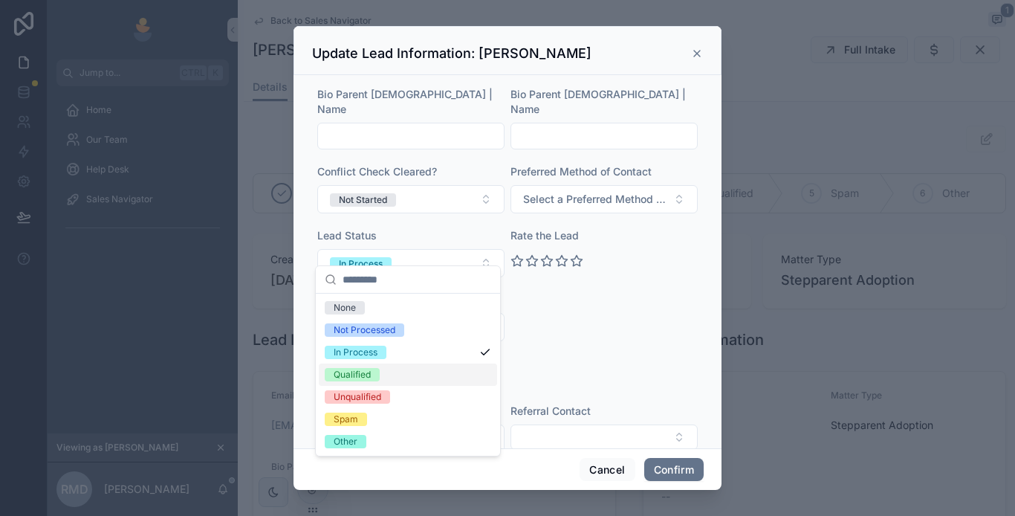
click at [361, 375] on div "Qualified" at bounding box center [352, 374] width 37 height 13
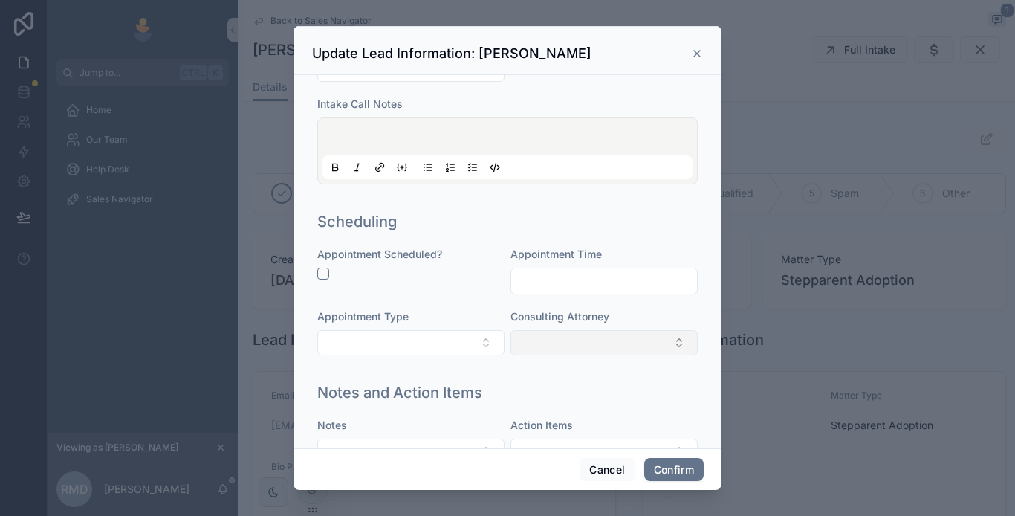
scroll to position [862, 0]
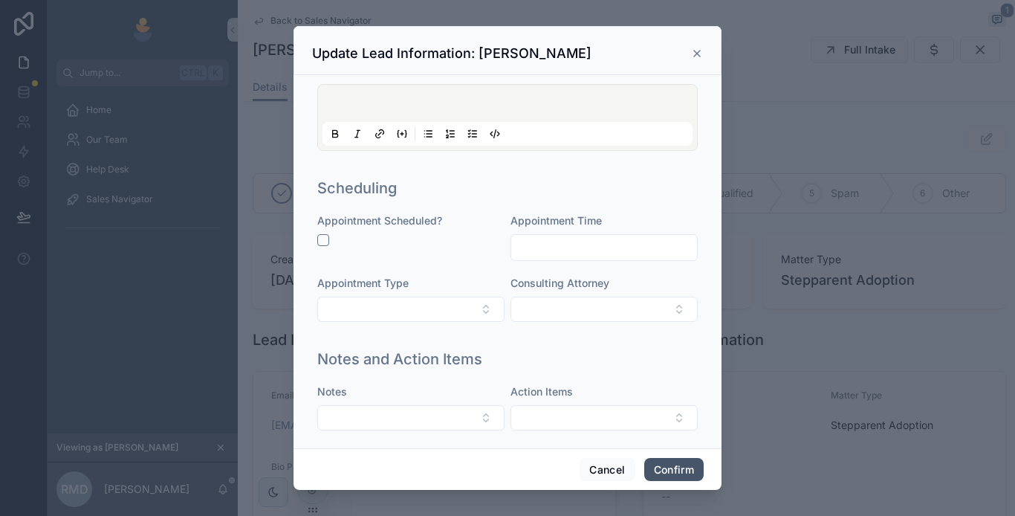
drag, startPoint x: 656, startPoint y: 468, endPoint x: 503, endPoint y: 465, distance: 153.9
click at [657, 469] on button "Confirm" at bounding box center [673, 470] width 59 height 24
click at [697, 48] on icon at bounding box center [697, 54] width 12 height 12
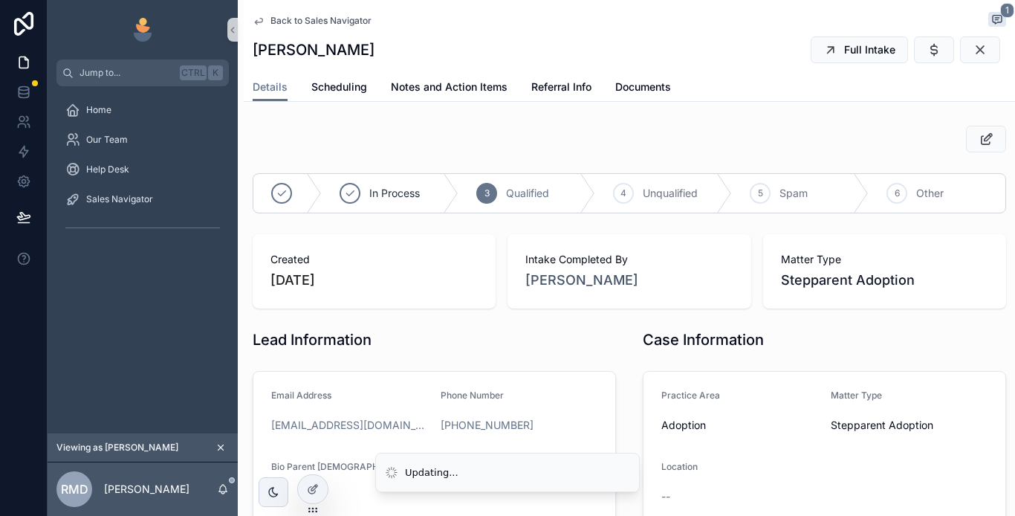
click at [299, 20] on span "Back to Sales Navigator" at bounding box center [321, 21] width 101 height 12
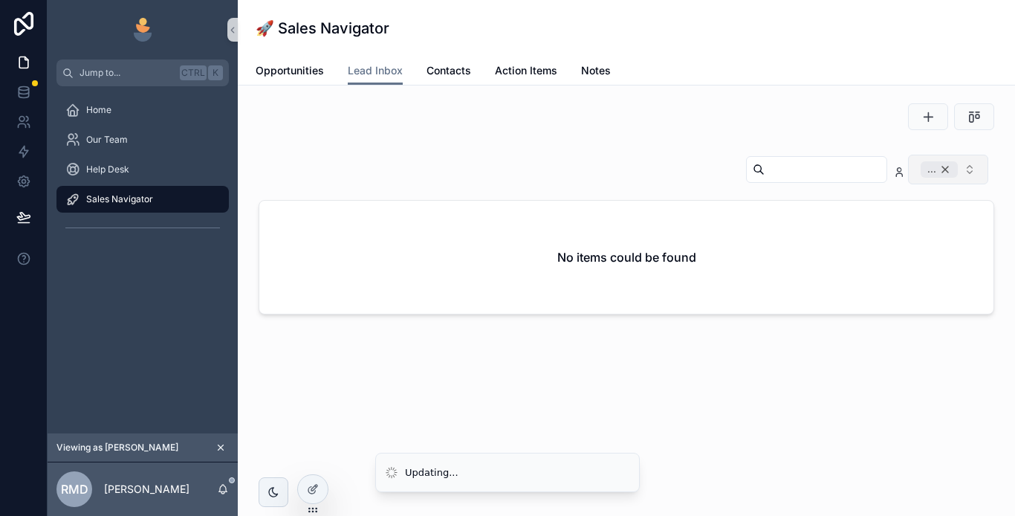
click at [945, 170] on div "..." at bounding box center [939, 169] width 37 height 16
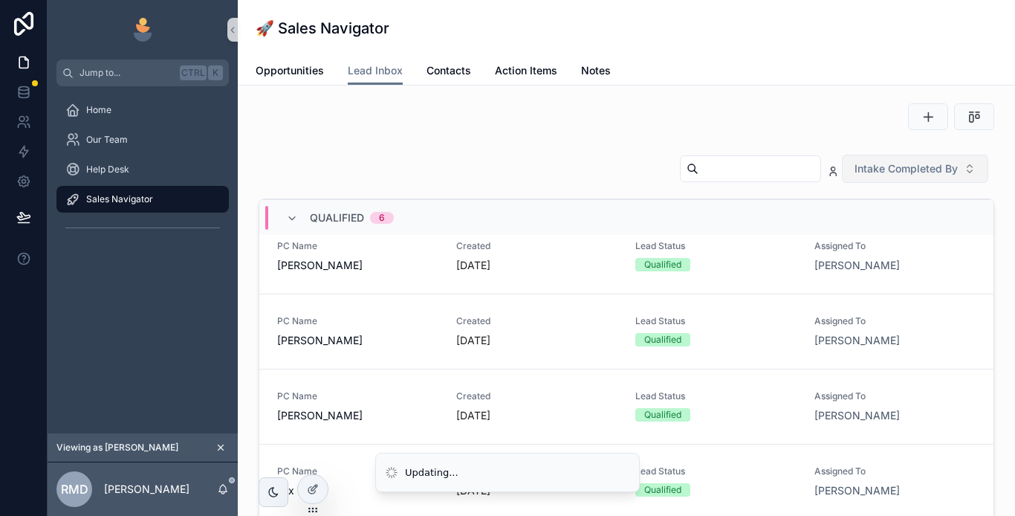
scroll to position [919, 0]
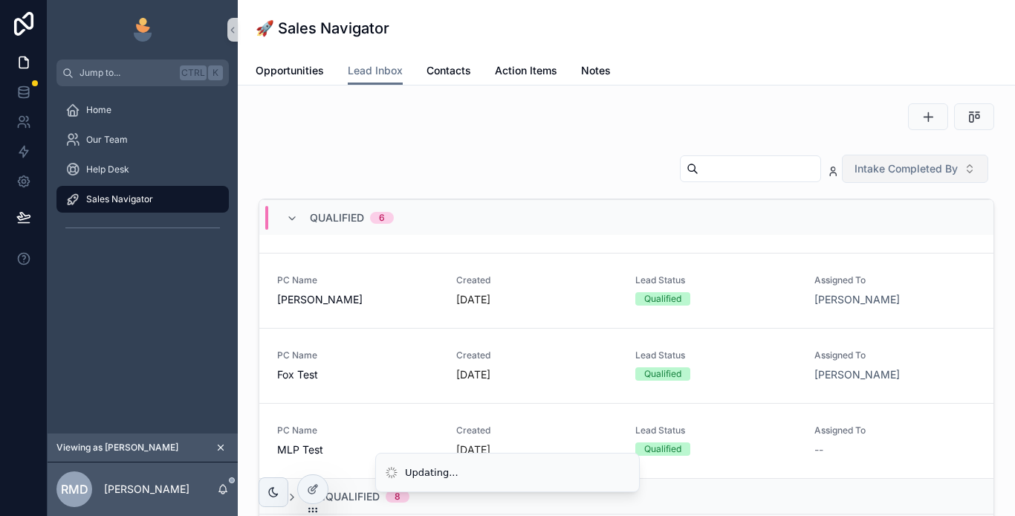
click at [362, 216] on span "Qualified" at bounding box center [337, 217] width 54 height 15
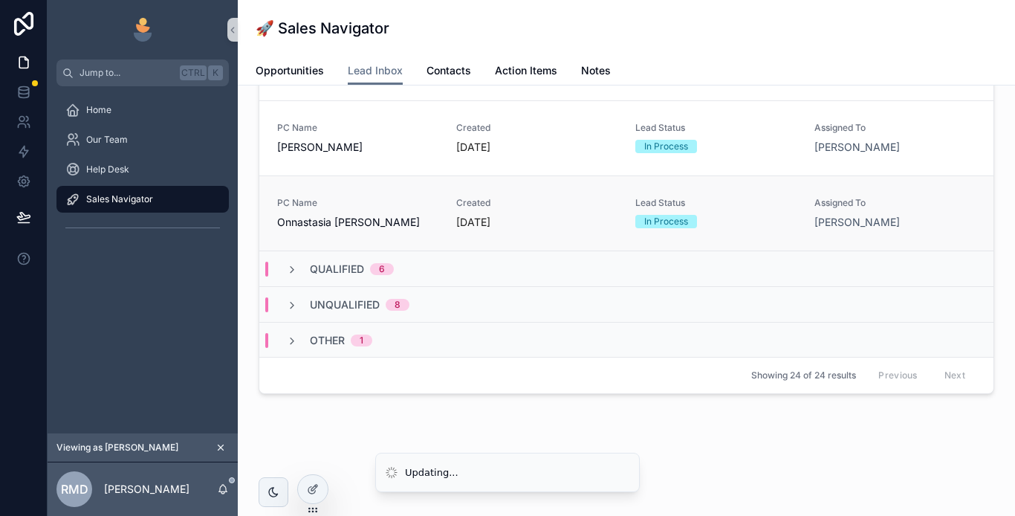
scroll to position [195, 0]
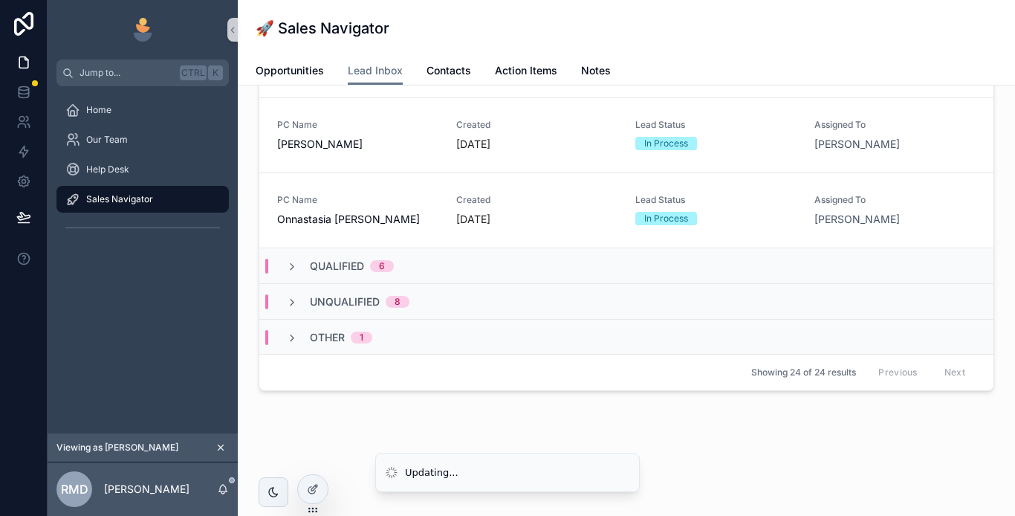
click at [352, 268] on span "Qualified" at bounding box center [337, 266] width 54 height 15
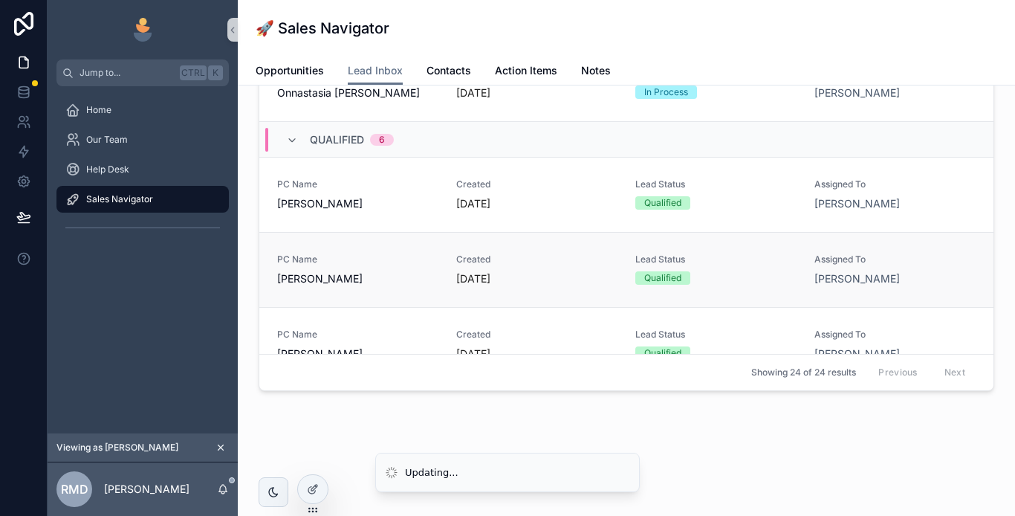
scroll to position [617, 0]
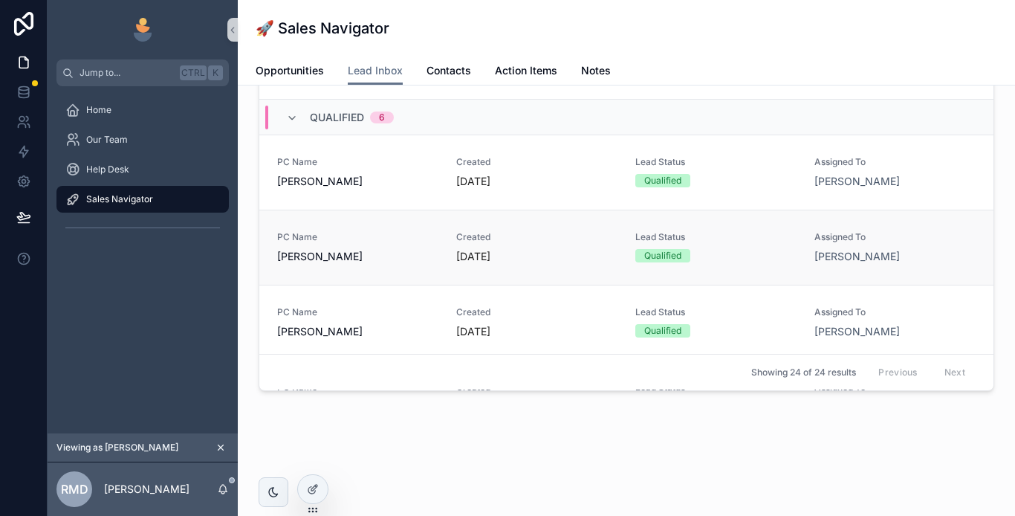
click at [376, 257] on span "[PERSON_NAME]" at bounding box center [357, 256] width 161 height 15
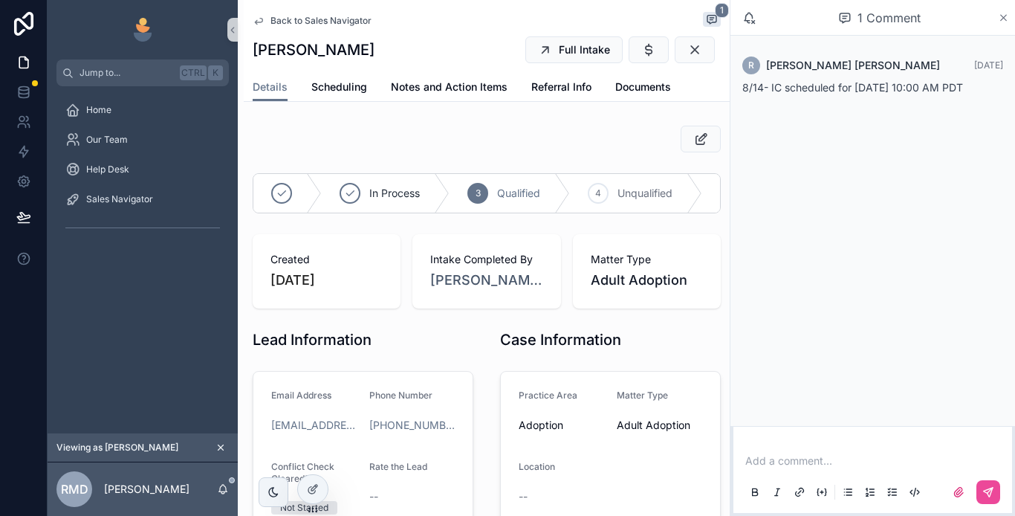
click at [1001, 18] on icon "scrollable content" at bounding box center [1003, 18] width 11 height 12
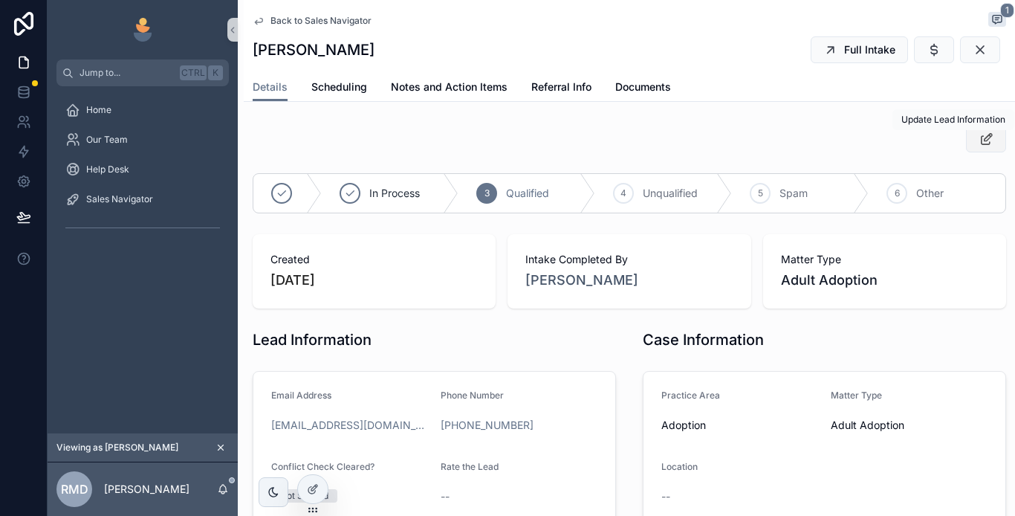
click at [979, 139] on icon "scrollable content" at bounding box center [987, 139] width 16 height 15
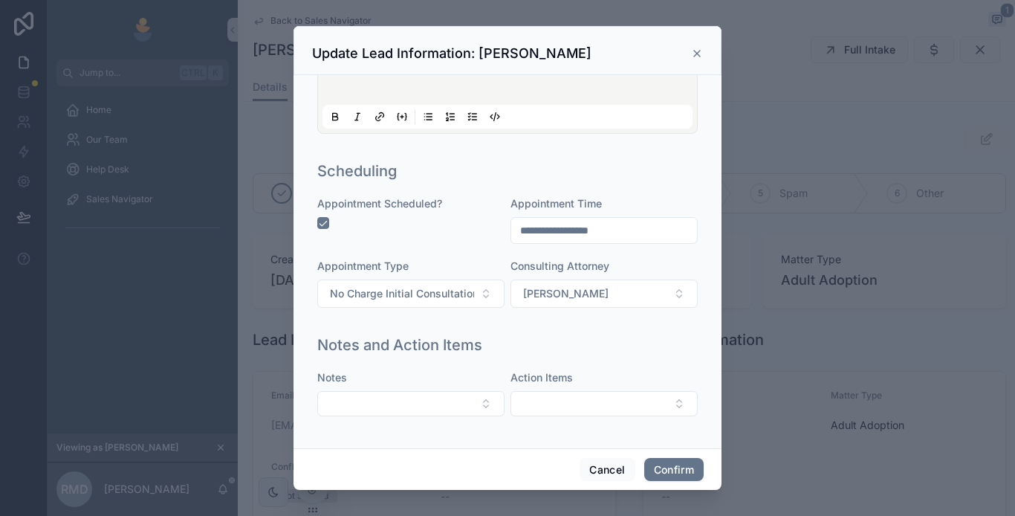
scroll to position [803, 0]
click at [658, 467] on button "Confirm" at bounding box center [673, 470] width 59 height 24
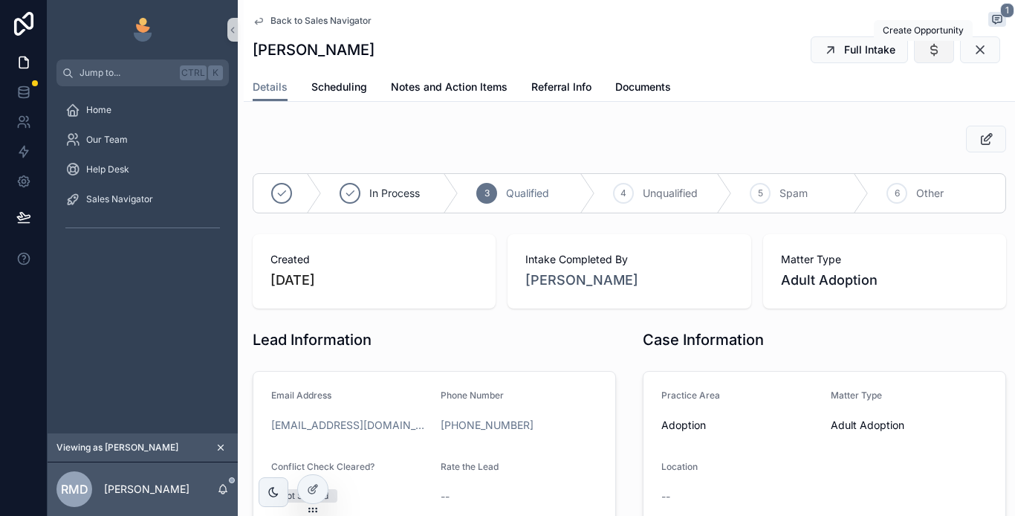
click at [927, 54] on icon "scrollable content" at bounding box center [934, 49] width 15 height 15
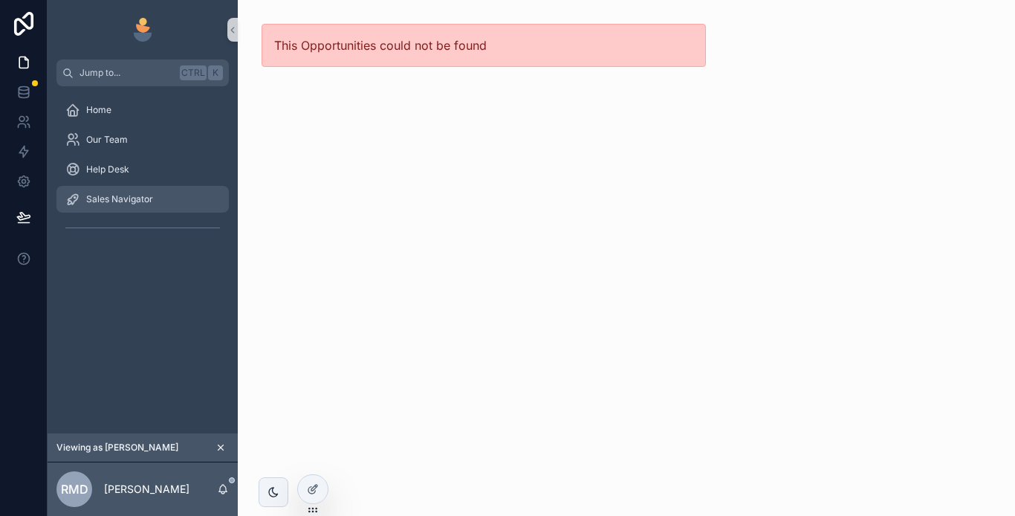
click at [125, 197] on span "Sales Navigator" at bounding box center [119, 199] width 67 height 12
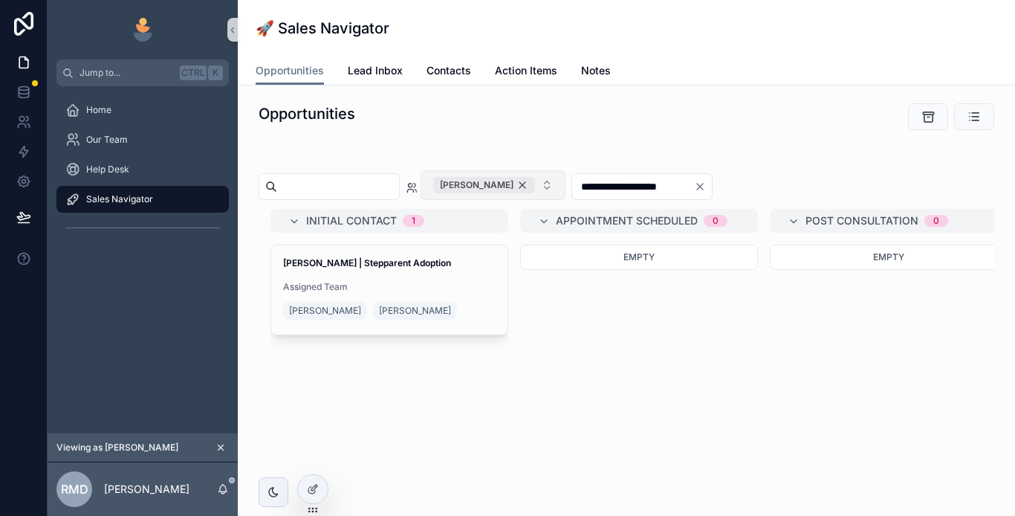
click at [535, 187] on div "[PERSON_NAME]" at bounding box center [484, 185] width 102 height 16
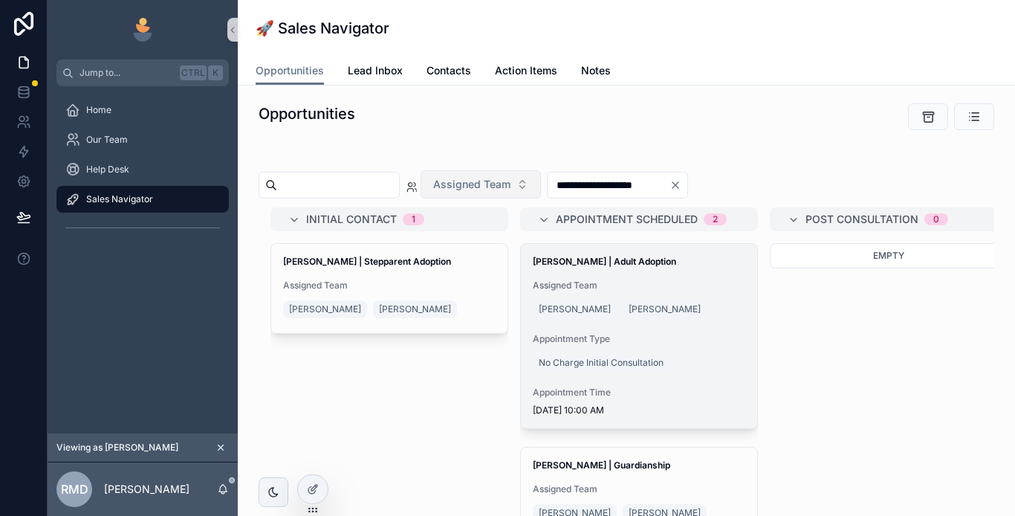
click at [618, 282] on span "Assigned Team" at bounding box center [639, 286] width 213 height 12
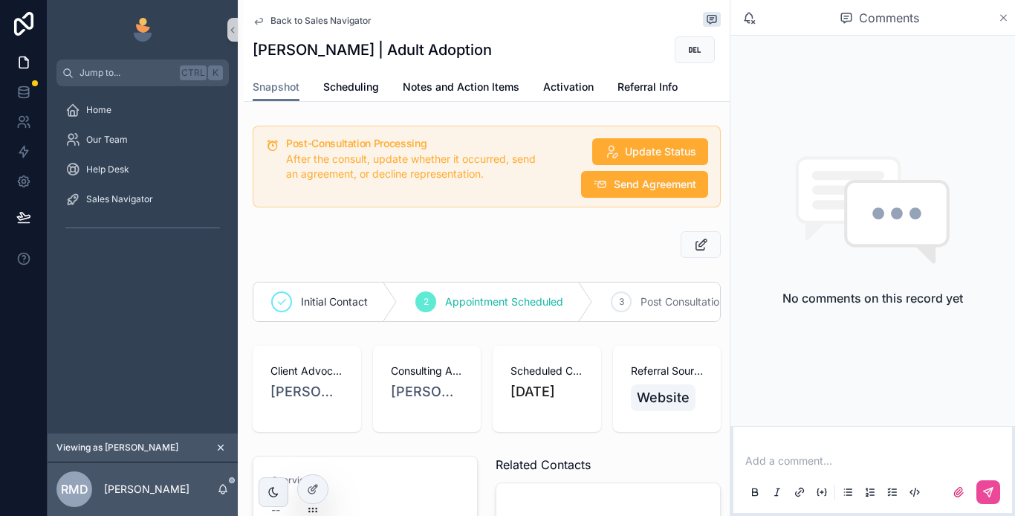
click at [1005, 16] on icon "scrollable content" at bounding box center [1004, 18] width 6 height 6
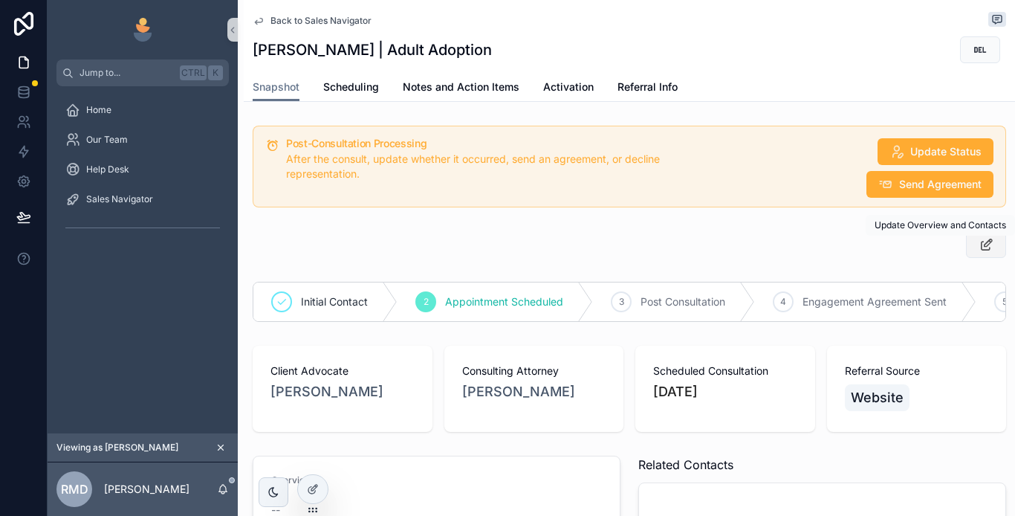
click at [979, 245] on icon "scrollable content" at bounding box center [987, 244] width 16 height 15
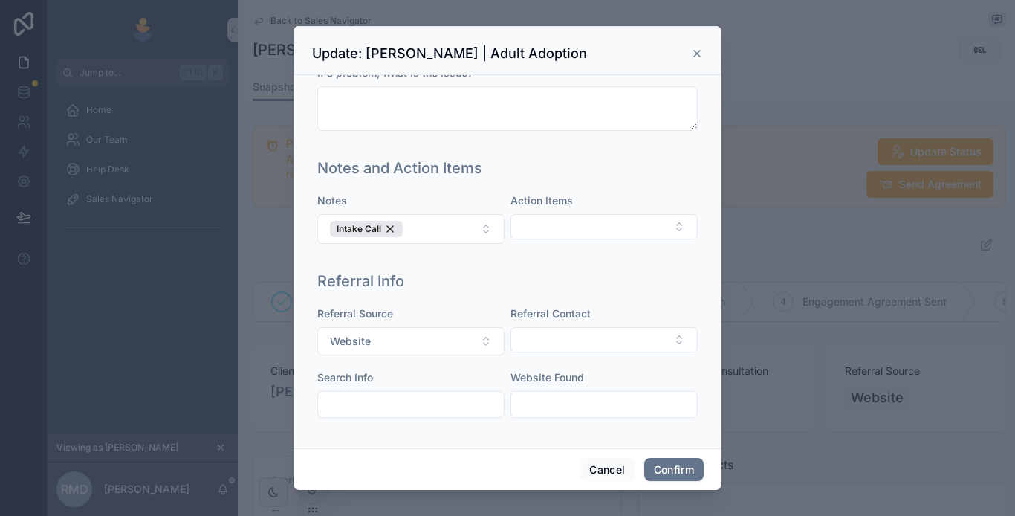
scroll to position [398, 0]
click at [694, 50] on icon at bounding box center [697, 54] width 12 height 12
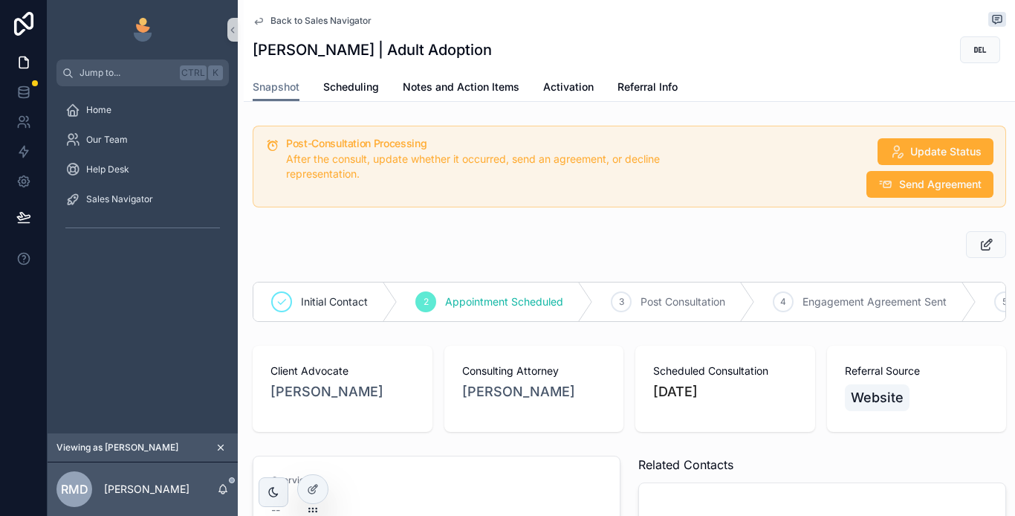
click at [306, 19] on span "Back to Sales Navigator" at bounding box center [321, 21] width 101 height 12
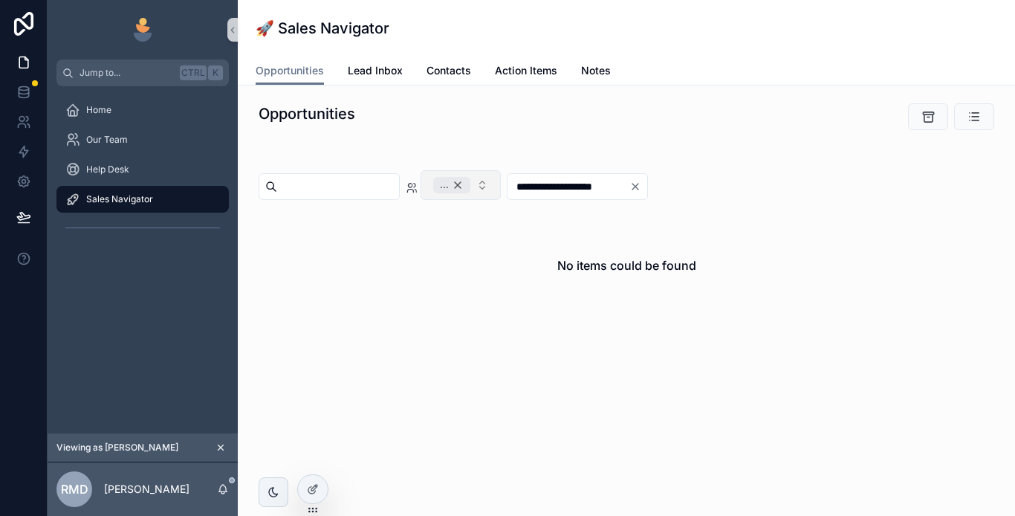
click at [471, 184] on div "..." at bounding box center [451, 185] width 37 height 16
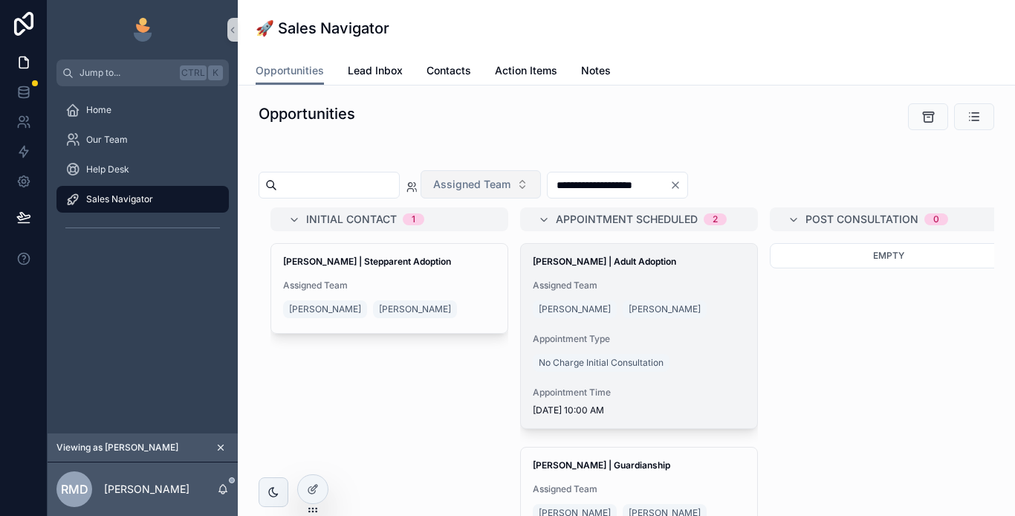
scroll to position [50, 0]
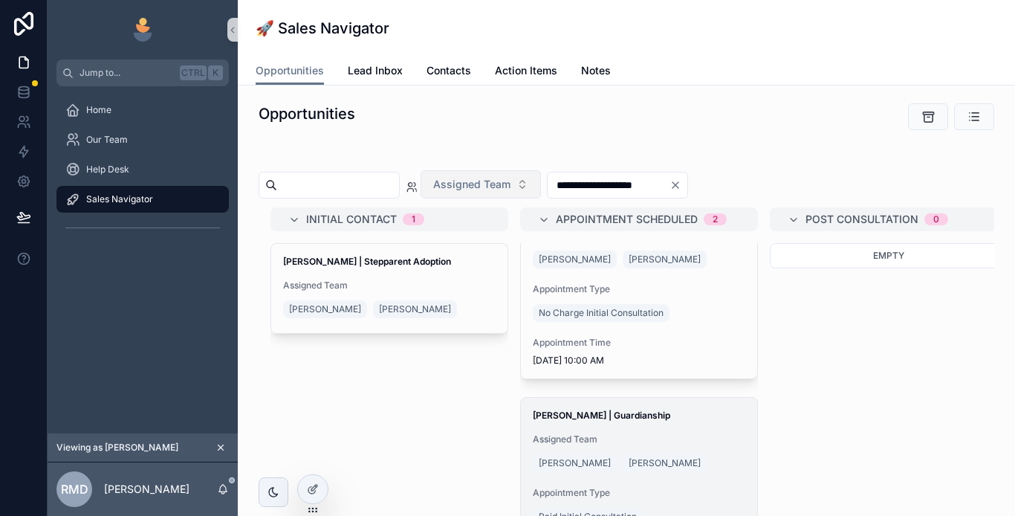
click at [581, 439] on span "Assigned Team" at bounding box center [639, 439] width 213 height 12
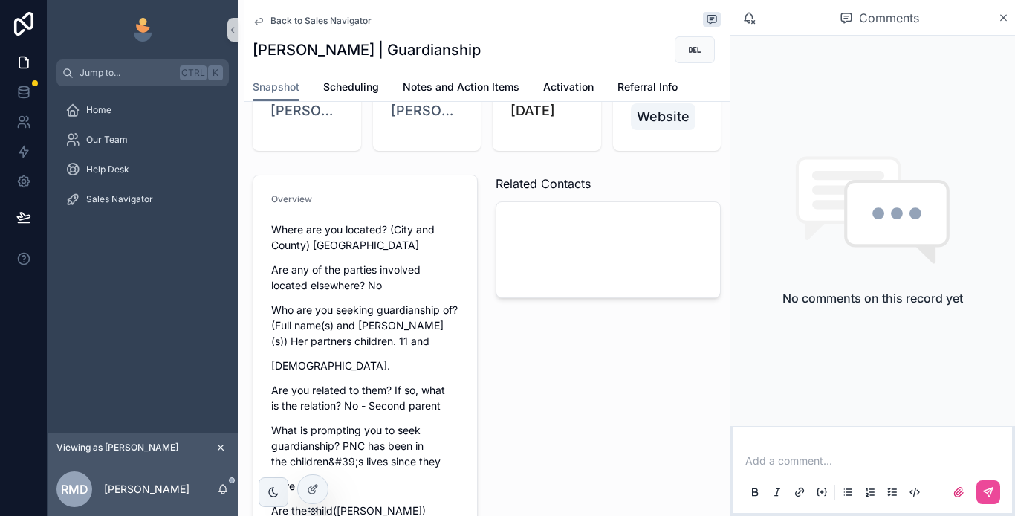
scroll to position [329, 0]
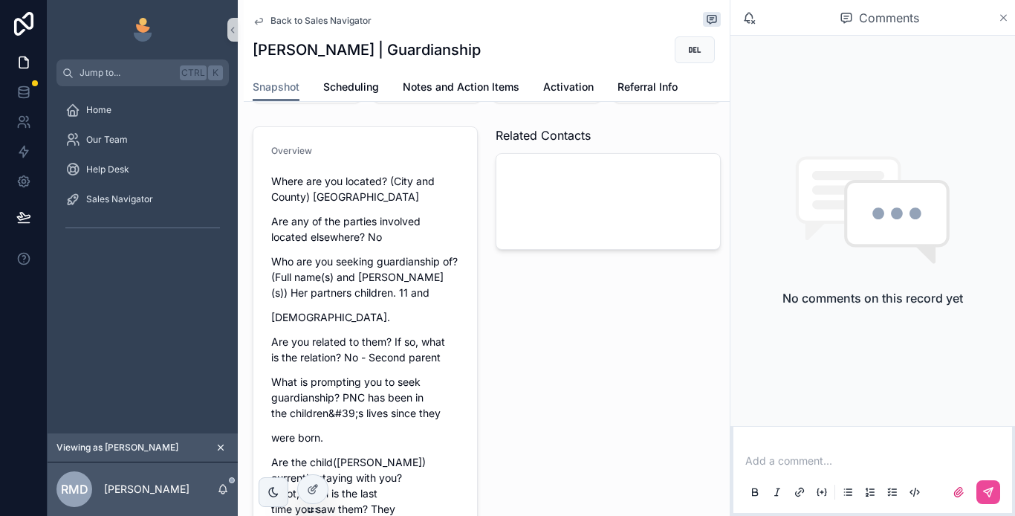
click at [1003, 12] on icon "scrollable content" at bounding box center [1003, 18] width 11 height 12
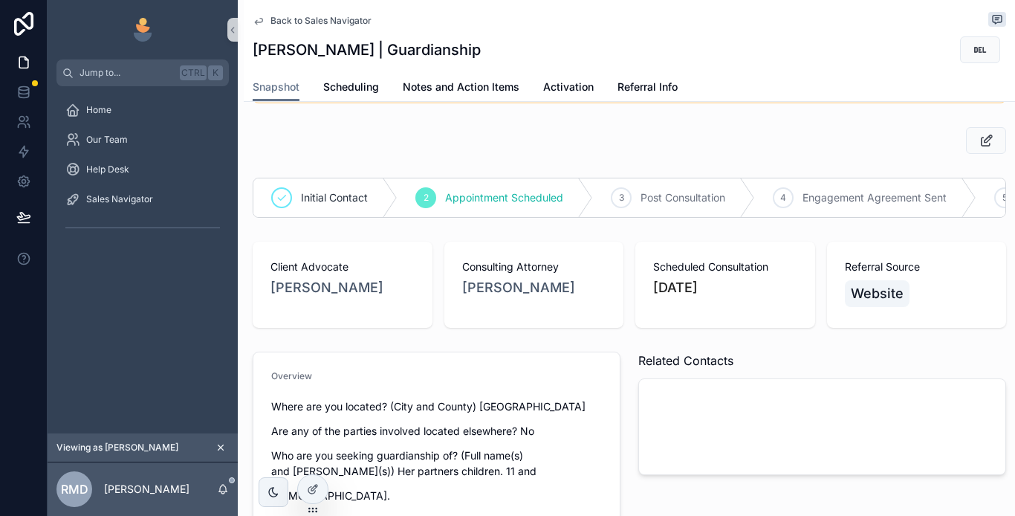
scroll to position [32, 0]
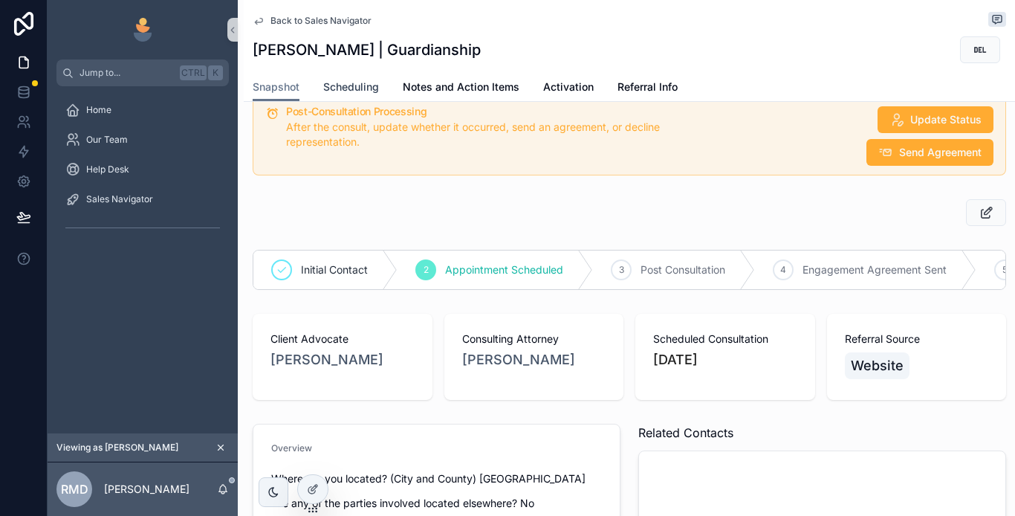
click at [364, 91] on span "Scheduling" at bounding box center [351, 87] width 56 height 15
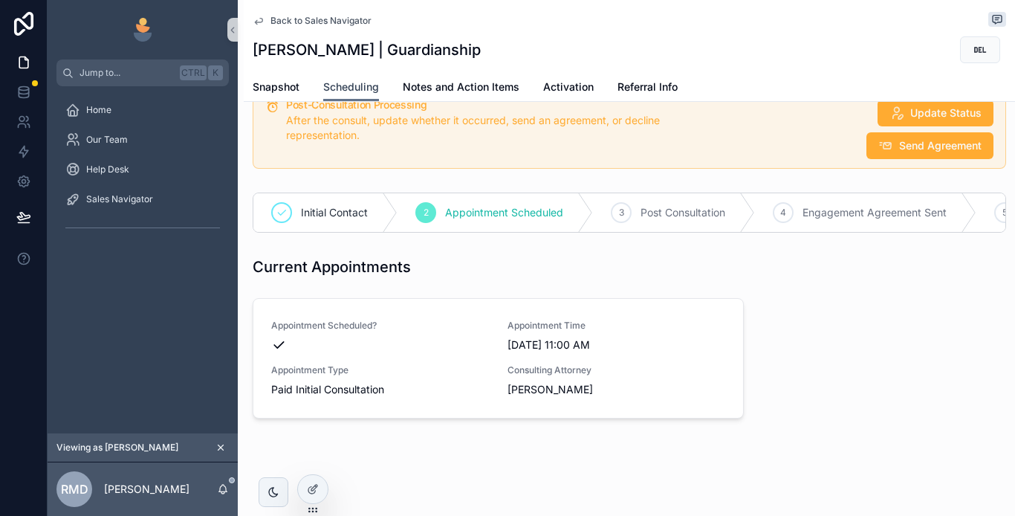
scroll to position [59, 0]
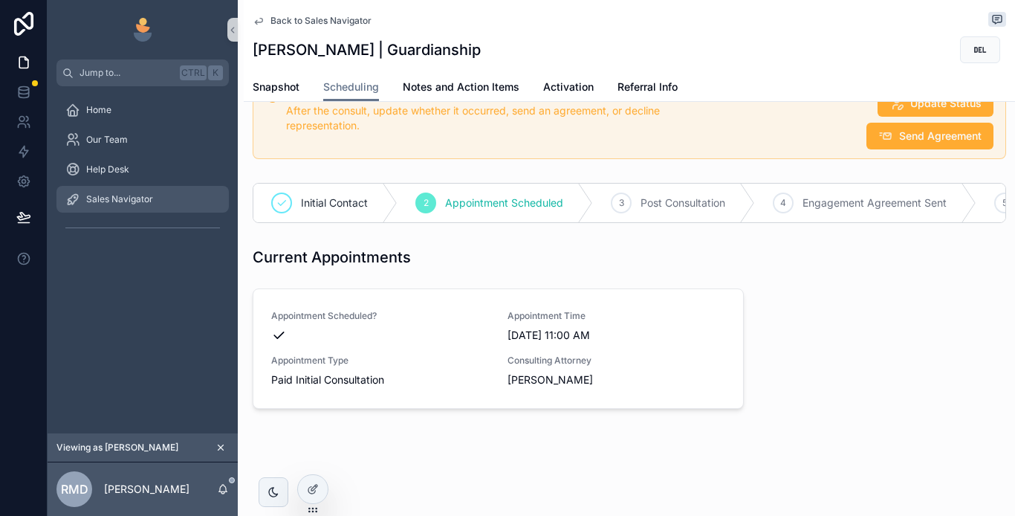
click at [143, 197] on span "Sales Navigator" at bounding box center [119, 199] width 67 height 12
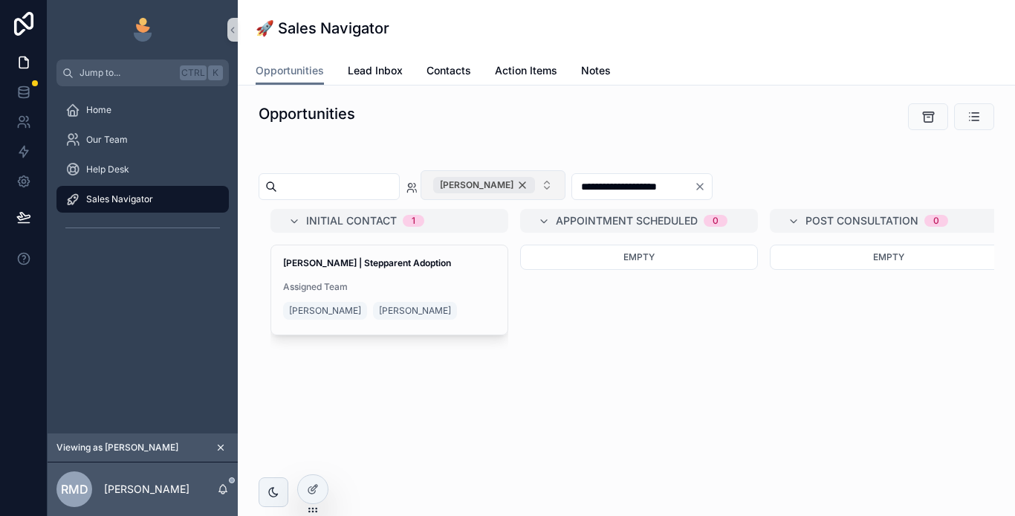
click at [535, 181] on div "[PERSON_NAME]" at bounding box center [484, 185] width 102 height 16
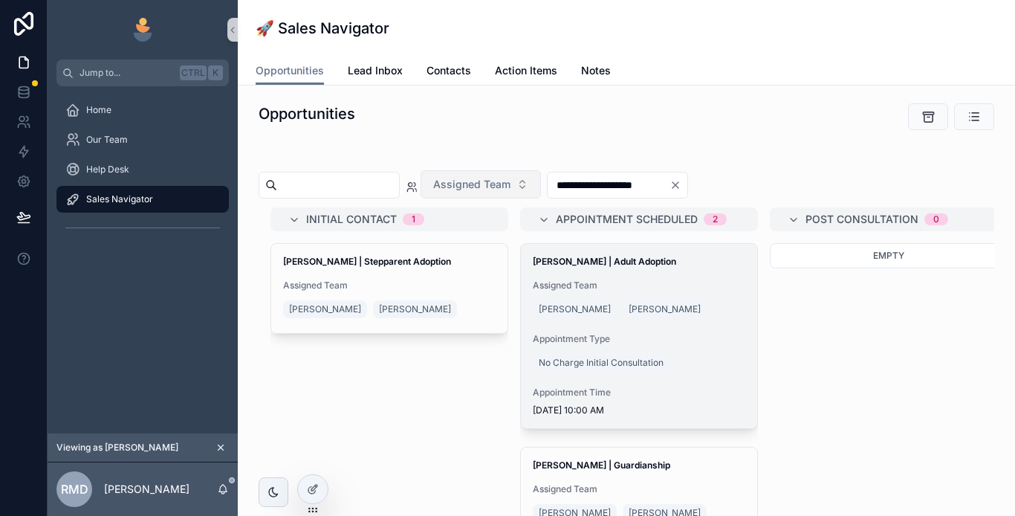
scroll to position [50, 0]
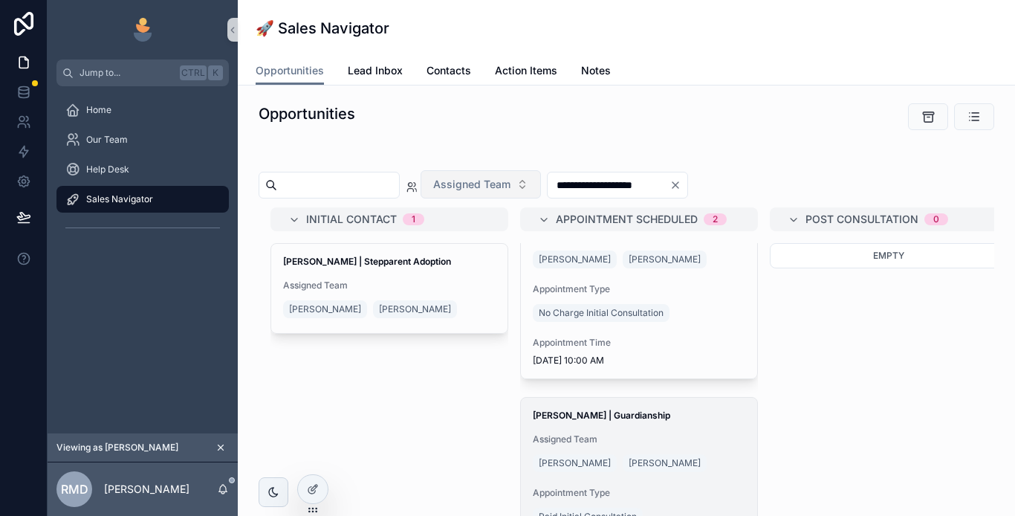
click at [584, 436] on span "Assigned Team" at bounding box center [639, 439] width 213 height 12
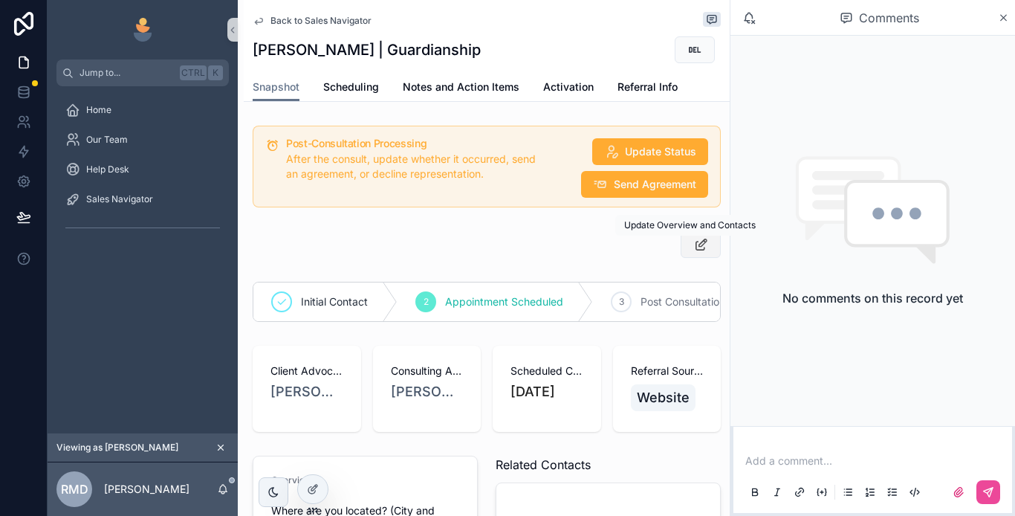
click at [694, 249] on icon "scrollable content" at bounding box center [702, 244] width 16 height 15
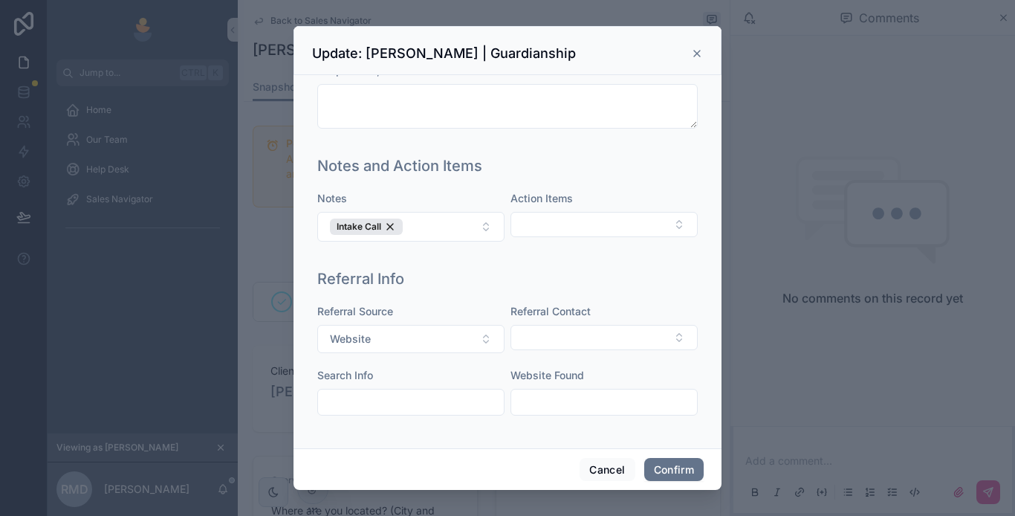
scroll to position [755, 0]
click at [697, 54] on icon at bounding box center [697, 54] width 12 height 12
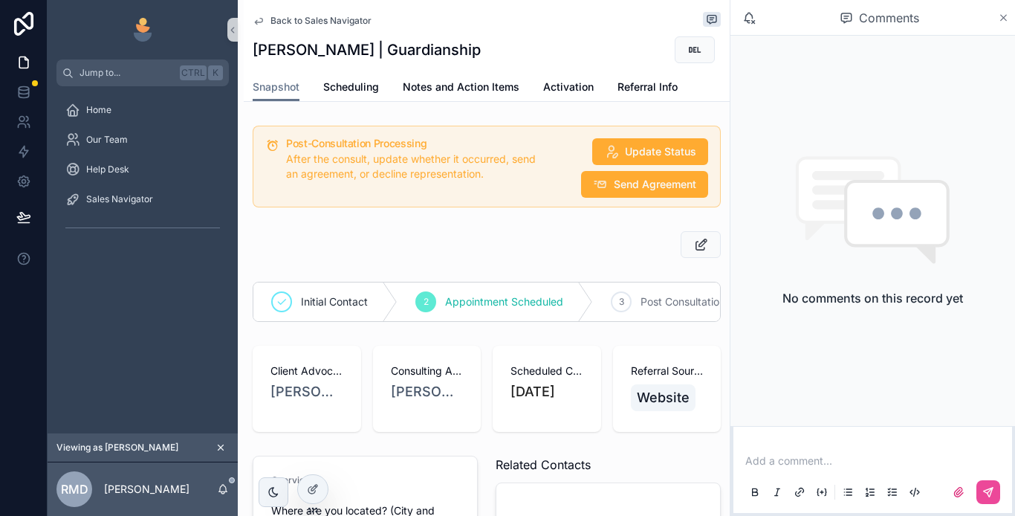
click at [1003, 18] on icon "scrollable content" at bounding box center [1004, 18] width 6 height 6
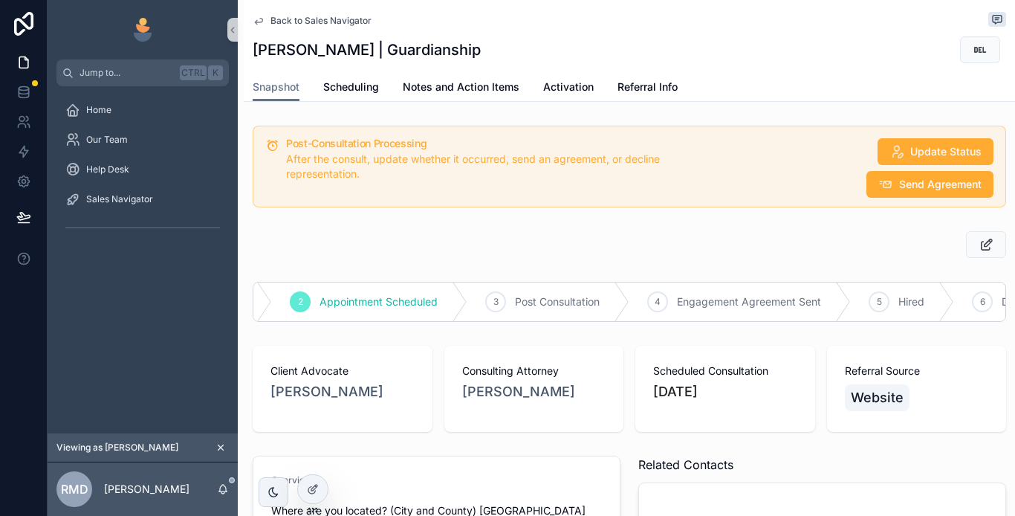
scroll to position [0, 129]
click at [549, 303] on span "Post Consultation" at bounding box center [553, 301] width 85 height 15
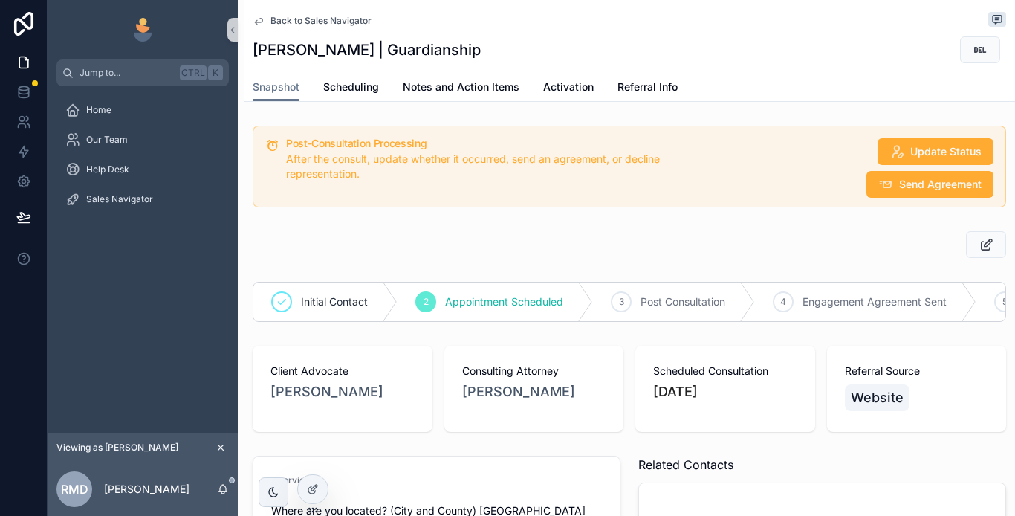
click at [296, 18] on span "Back to Sales Navigator" at bounding box center [321, 21] width 101 height 12
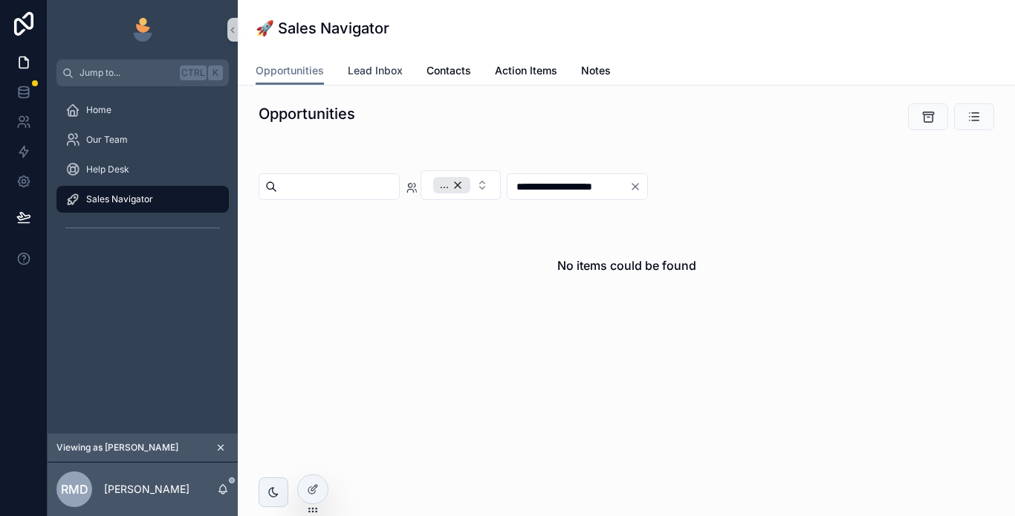
click at [379, 70] on span "Lead Inbox" at bounding box center [375, 70] width 55 height 15
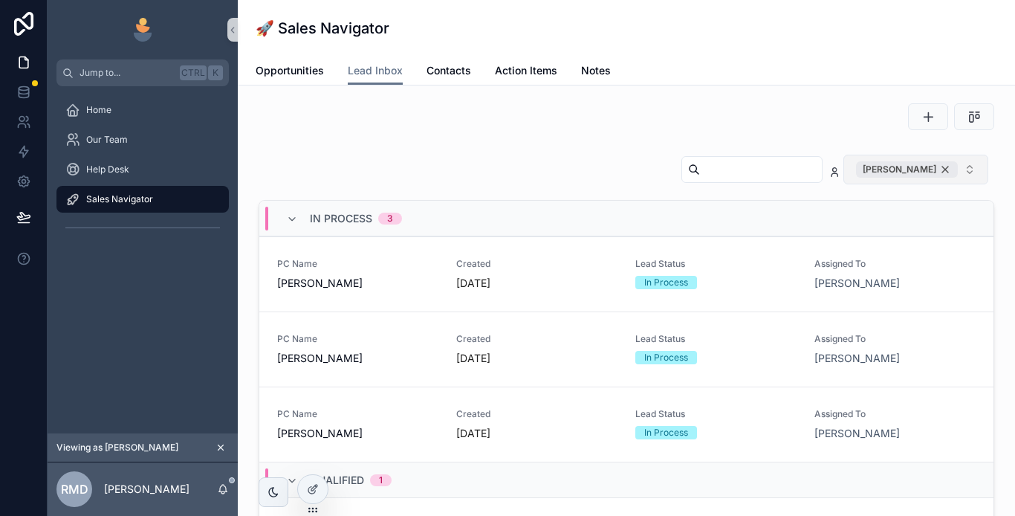
click at [934, 173] on div "[PERSON_NAME]" at bounding box center [907, 169] width 102 height 16
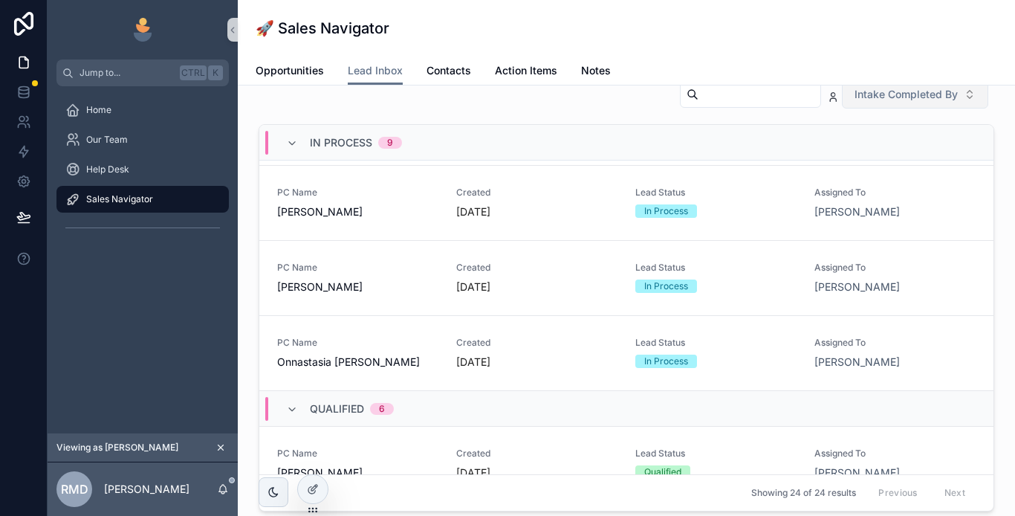
scroll to position [372, 0]
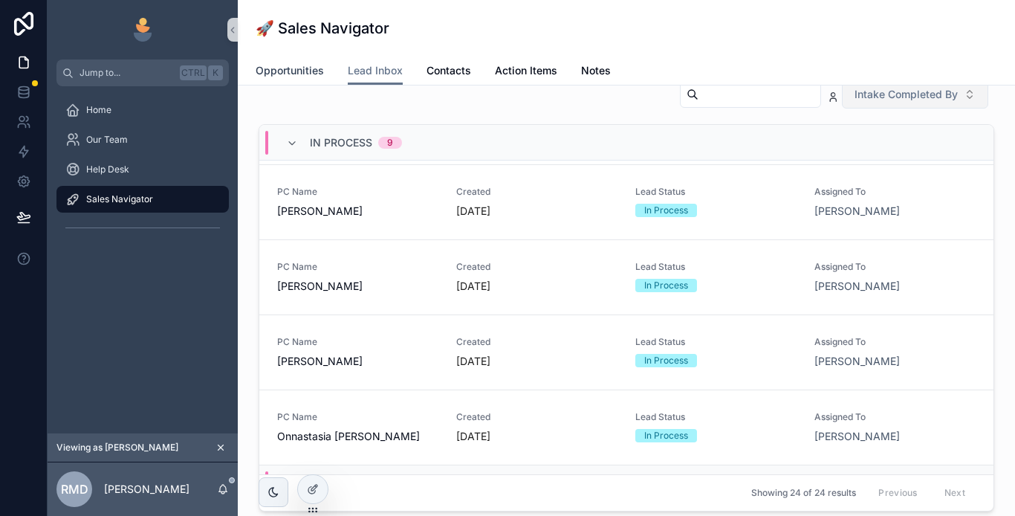
click at [285, 66] on span "Opportunities" at bounding box center [290, 70] width 68 height 15
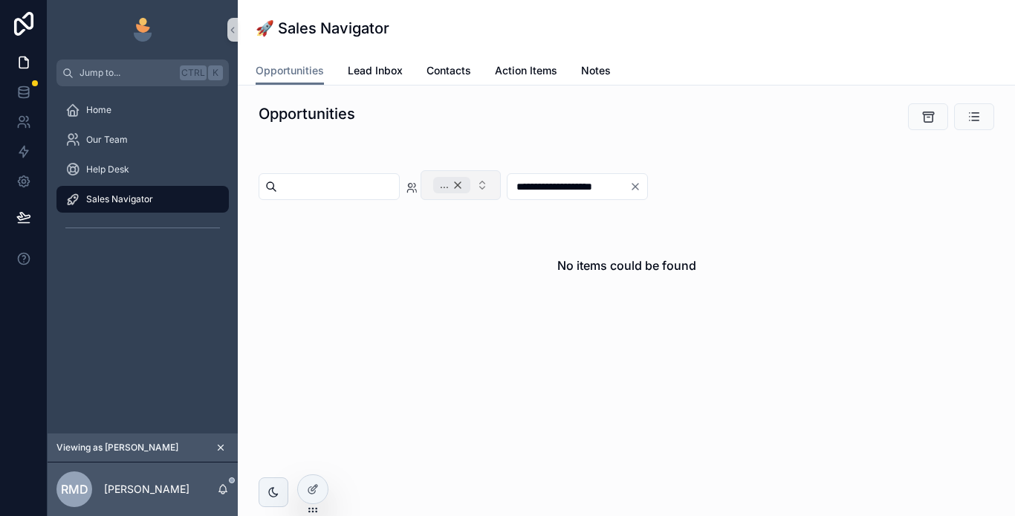
click at [471, 184] on div "..." at bounding box center [451, 185] width 37 height 16
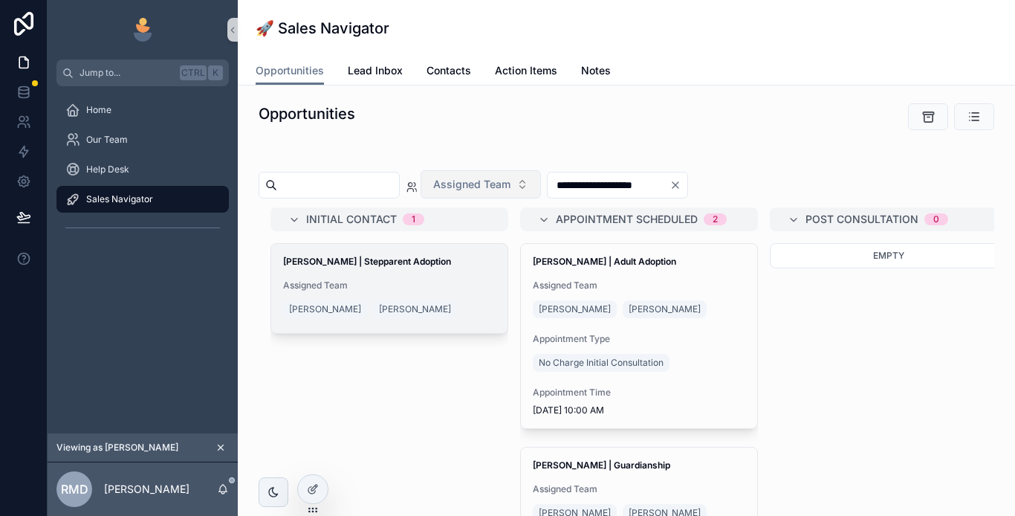
click at [360, 285] on span "Assigned Team" at bounding box center [389, 286] width 213 height 12
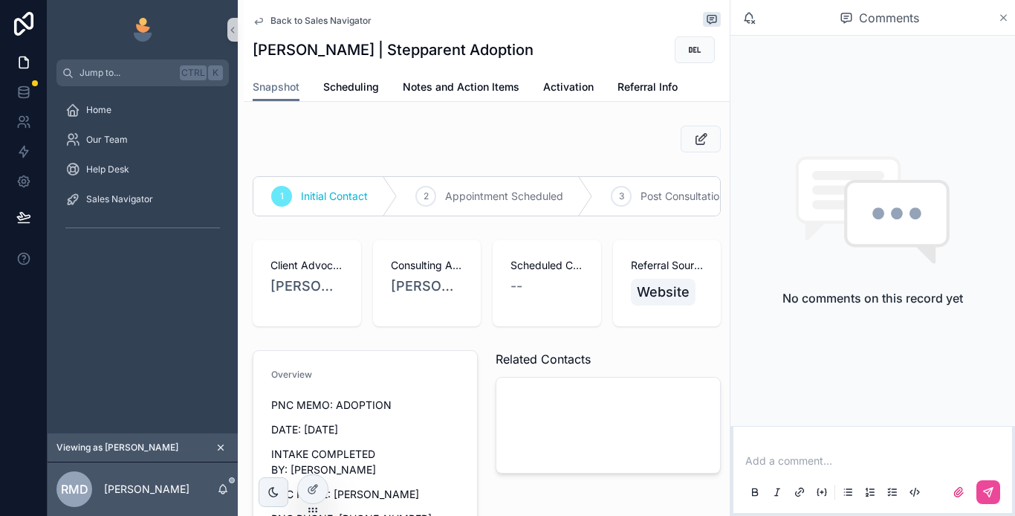
click at [1007, 17] on icon "scrollable content" at bounding box center [1003, 18] width 11 height 12
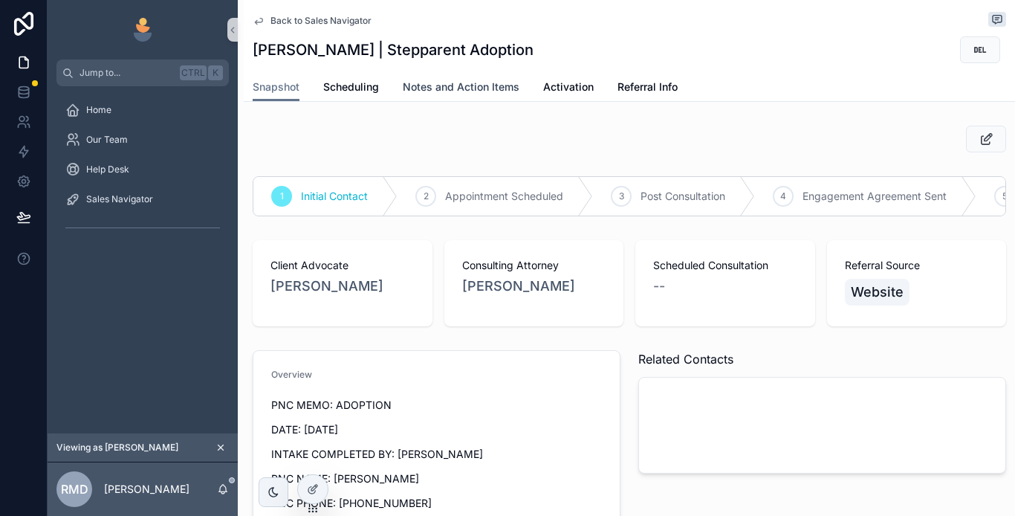
click at [439, 83] on span "Notes and Action Items" at bounding box center [461, 87] width 117 height 15
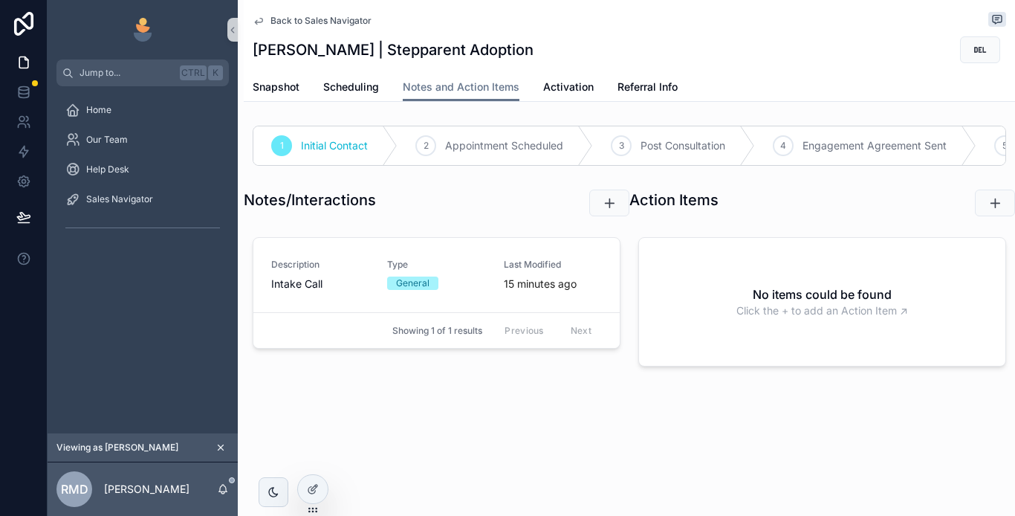
click at [305, 20] on span "Back to Sales Navigator" at bounding box center [321, 21] width 101 height 12
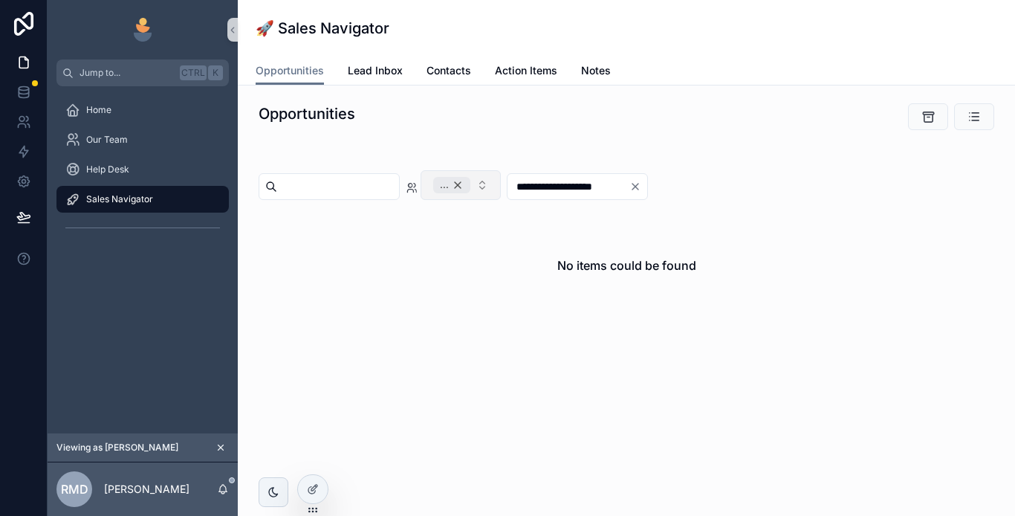
click at [471, 186] on div "..." at bounding box center [451, 185] width 37 height 16
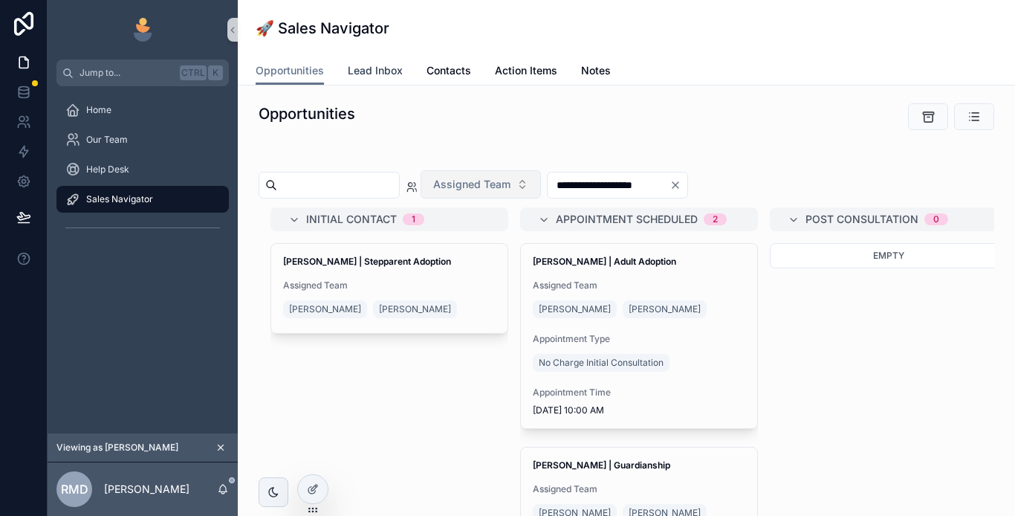
click at [381, 68] on span "Lead Inbox" at bounding box center [375, 70] width 55 height 15
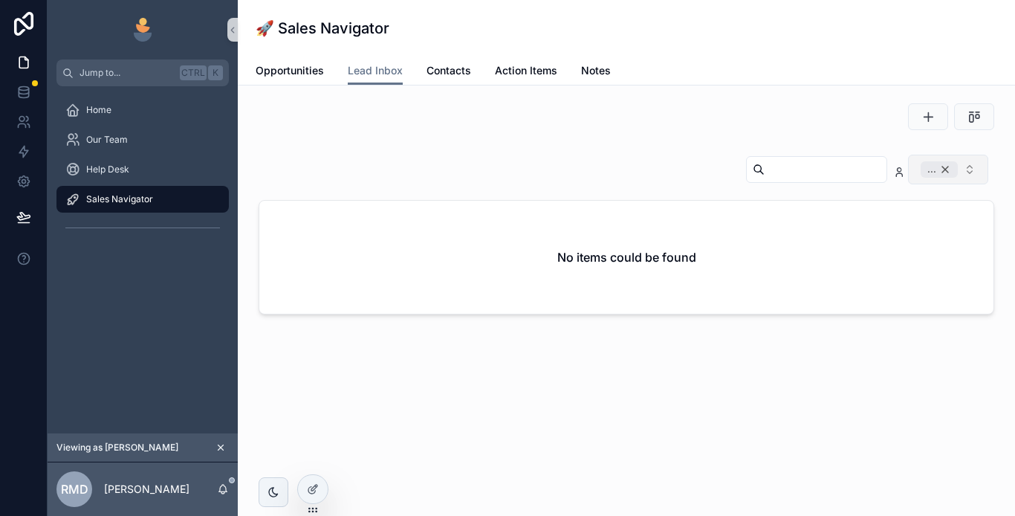
click at [949, 166] on div "..." at bounding box center [939, 169] width 37 height 16
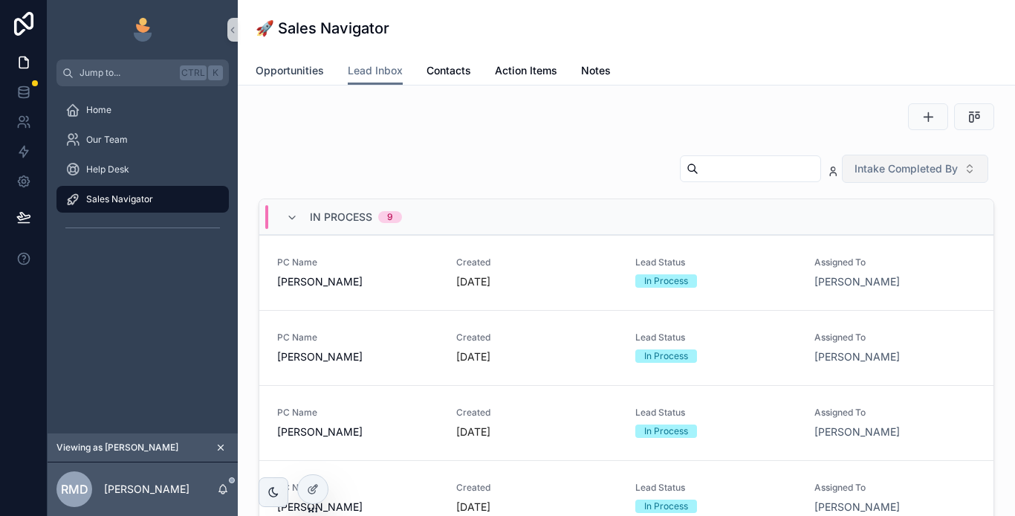
click at [292, 70] on span "Opportunities" at bounding box center [290, 70] width 68 height 15
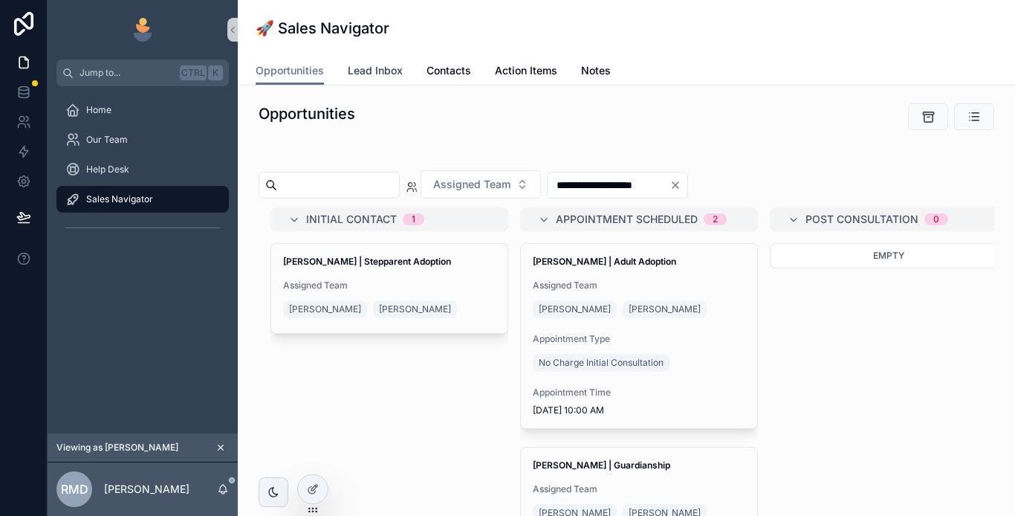
click at [355, 68] on span "Lead Inbox" at bounding box center [375, 70] width 55 height 15
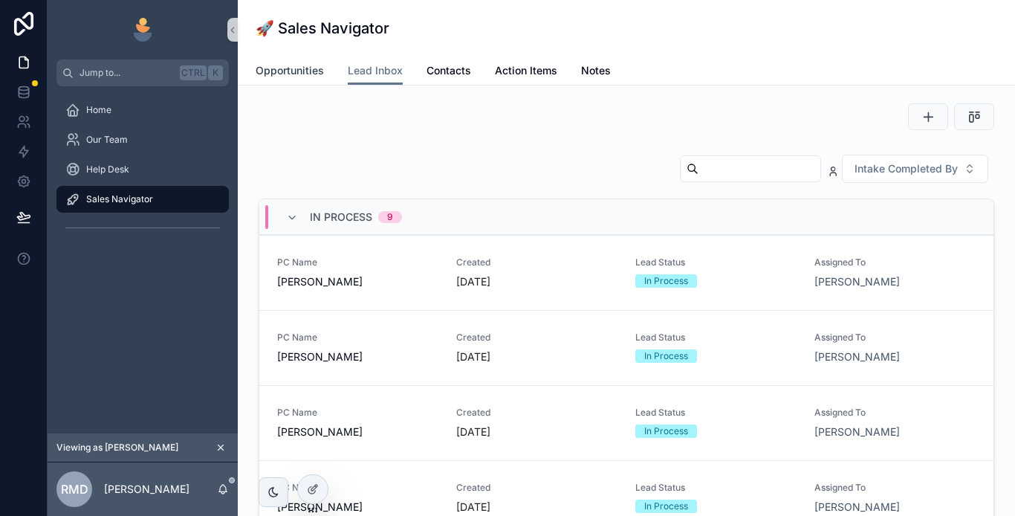
click at [285, 71] on span "Opportunities" at bounding box center [290, 70] width 68 height 15
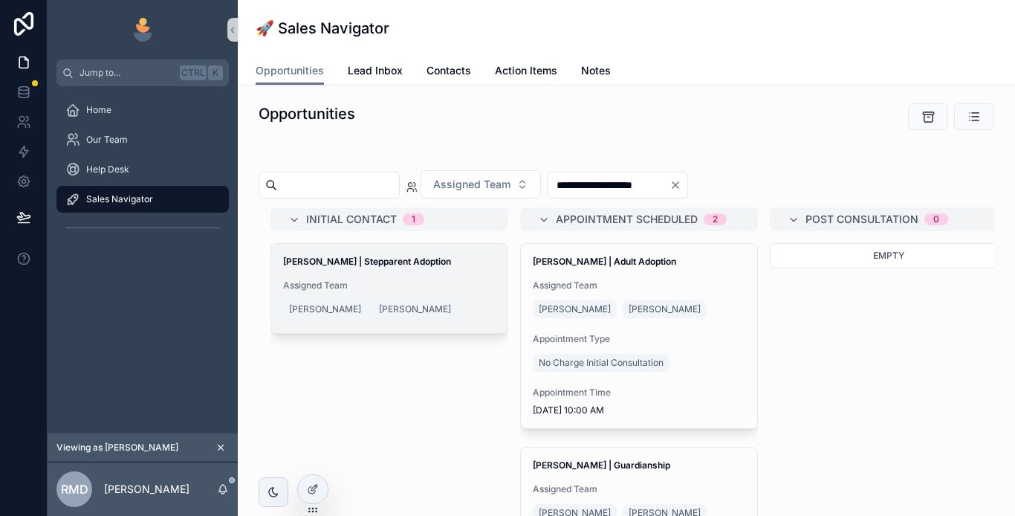
click at [387, 281] on span "Assigned Team" at bounding box center [389, 286] width 213 height 12
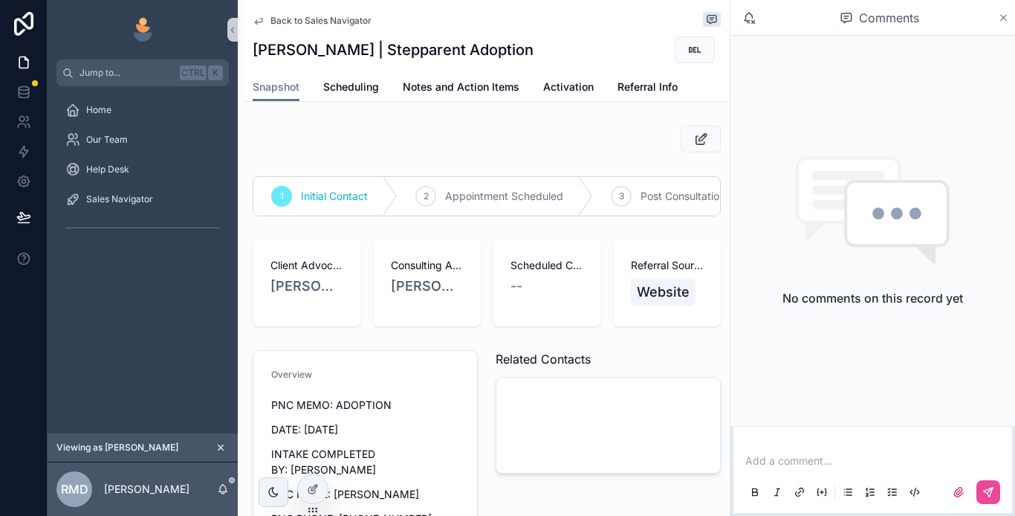
click at [1002, 18] on icon "scrollable content" at bounding box center [1003, 18] width 11 height 12
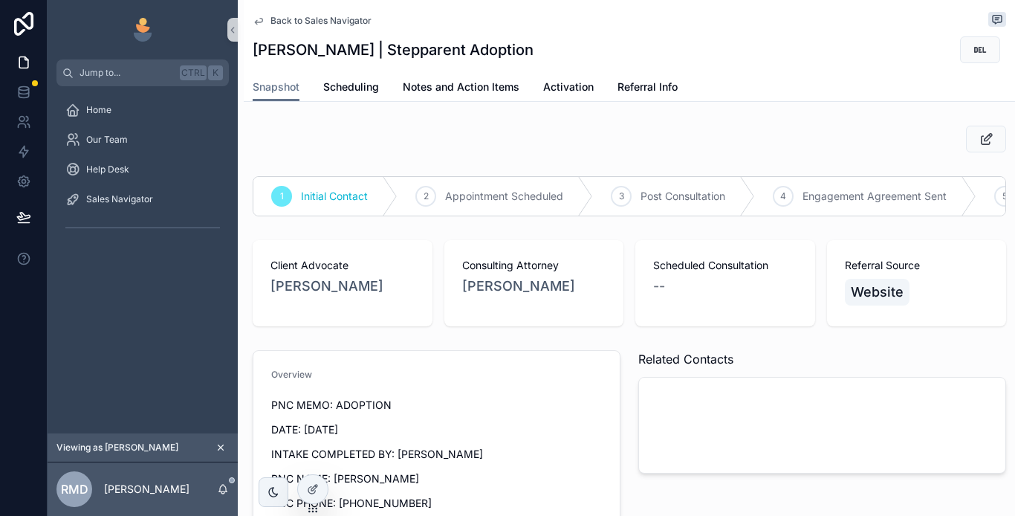
click at [285, 24] on span "Back to Sales Navigator" at bounding box center [321, 21] width 101 height 12
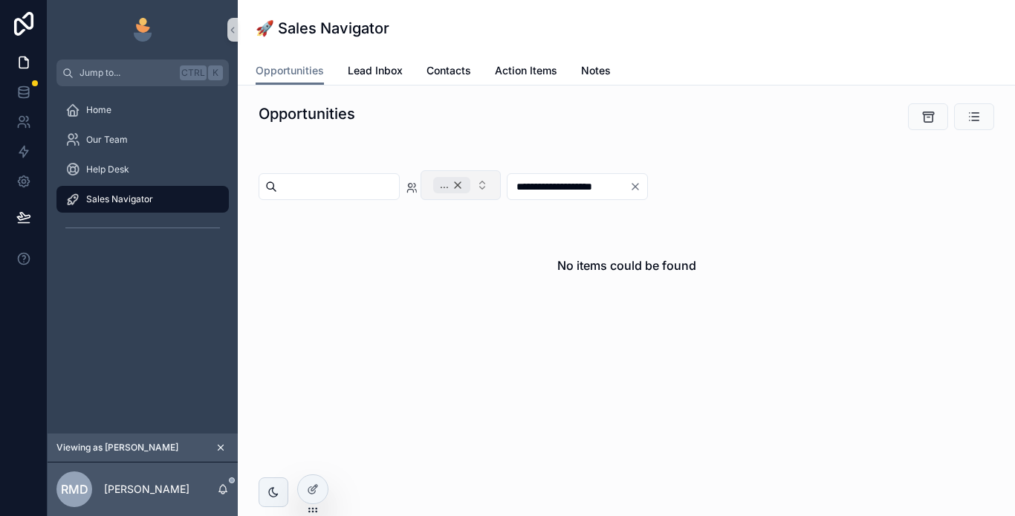
click at [471, 185] on div "..." at bounding box center [451, 185] width 37 height 16
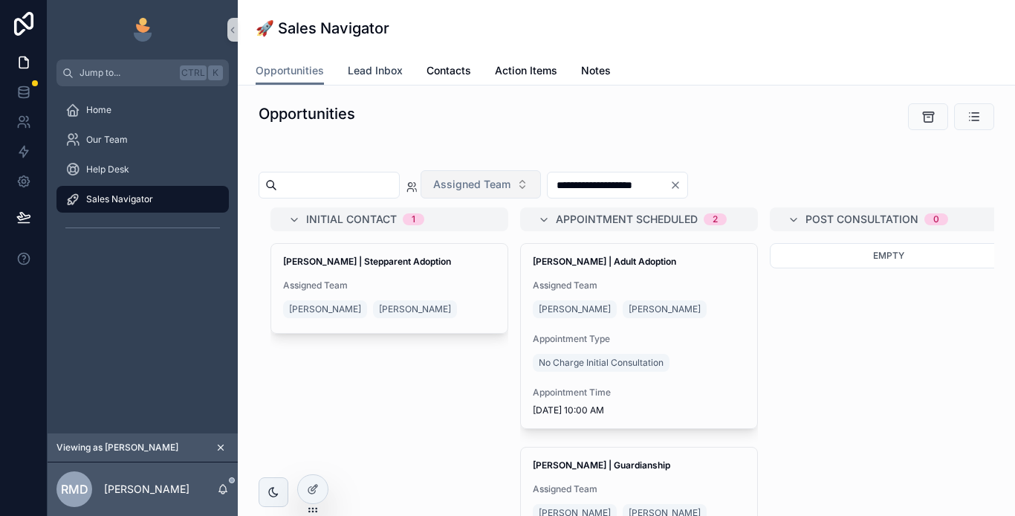
click at [371, 74] on span "Lead Inbox" at bounding box center [375, 70] width 55 height 15
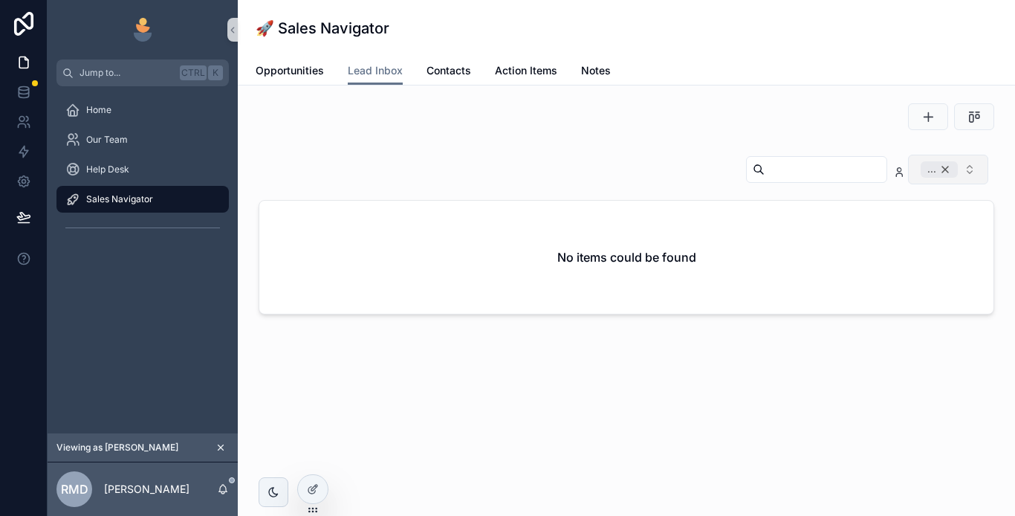
click at [945, 172] on div "..." at bounding box center [939, 169] width 37 height 16
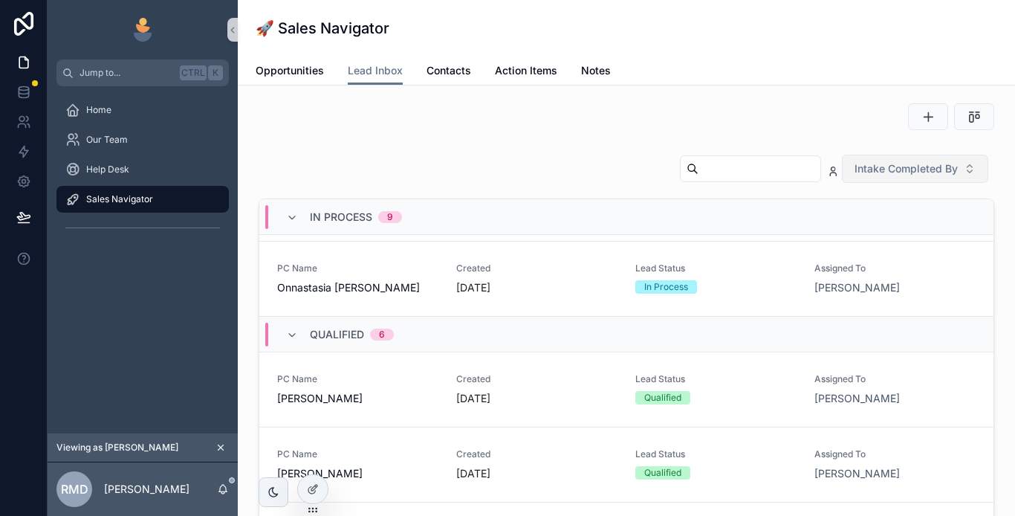
scroll to position [669, 0]
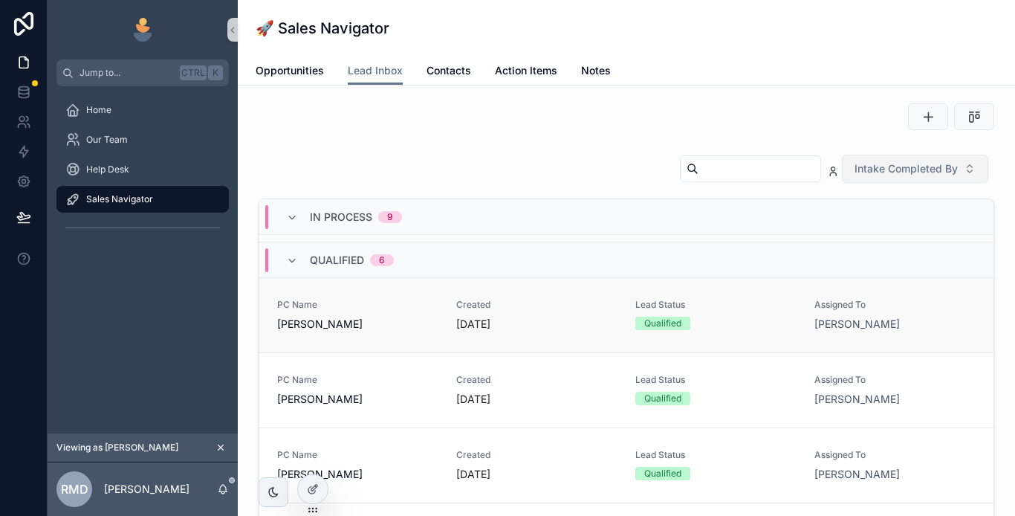
click at [374, 326] on span "[PERSON_NAME]" at bounding box center [357, 324] width 161 height 15
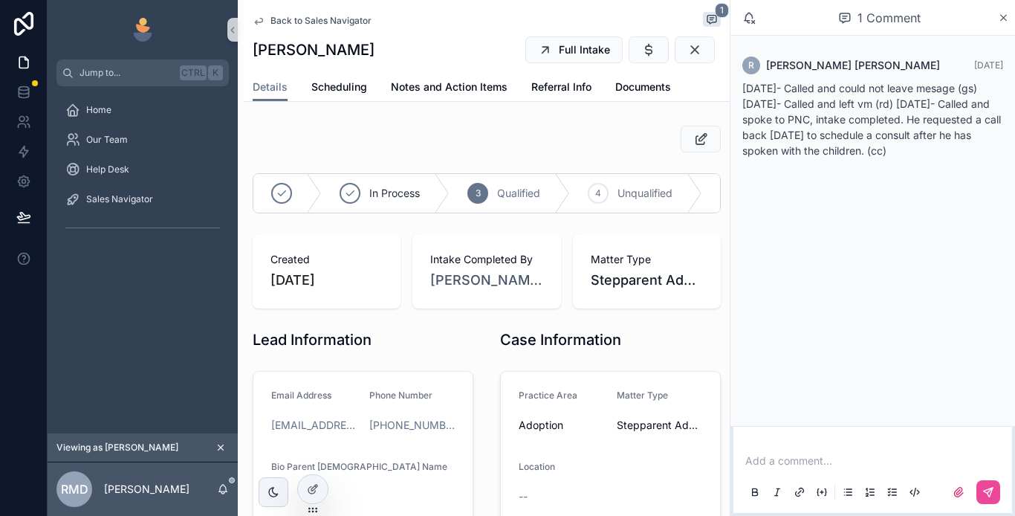
drag, startPoint x: 910, startPoint y: 155, endPoint x: 740, endPoint y: 87, distance: 182.5
click at [740, 87] on div "R [PERSON_NAME] [DATE] [DATE]- Called and could not leave mesage (gs) [DATE]- C…" at bounding box center [873, 112] width 279 height 129
copy p "[DATE]- Called and could not leave mesage (gs) [DATE]- Called and left vm (rd) …"
click at [999, 18] on icon "scrollable content" at bounding box center [1003, 18] width 11 height 12
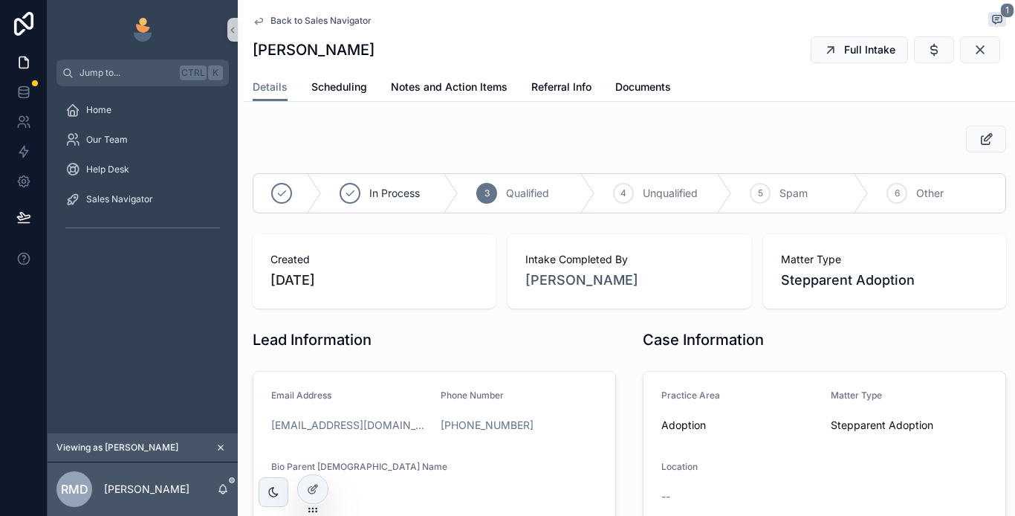
click at [329, 15] on span "Back to Sales Navigator" at bounding box center [321, 21] width 101 height 12
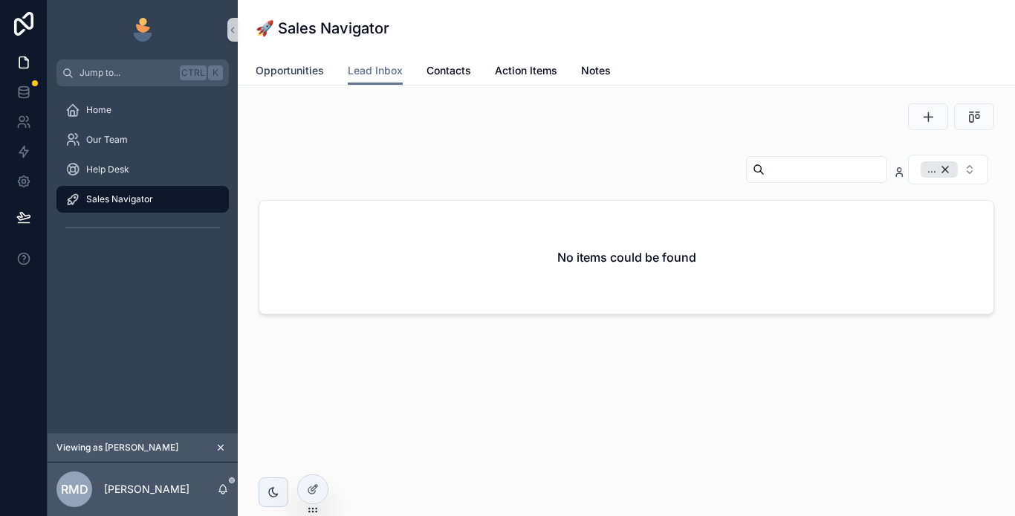
click at [296, 74] on span "Opportunities" at bounding box center [290, 70] width 68 height 15
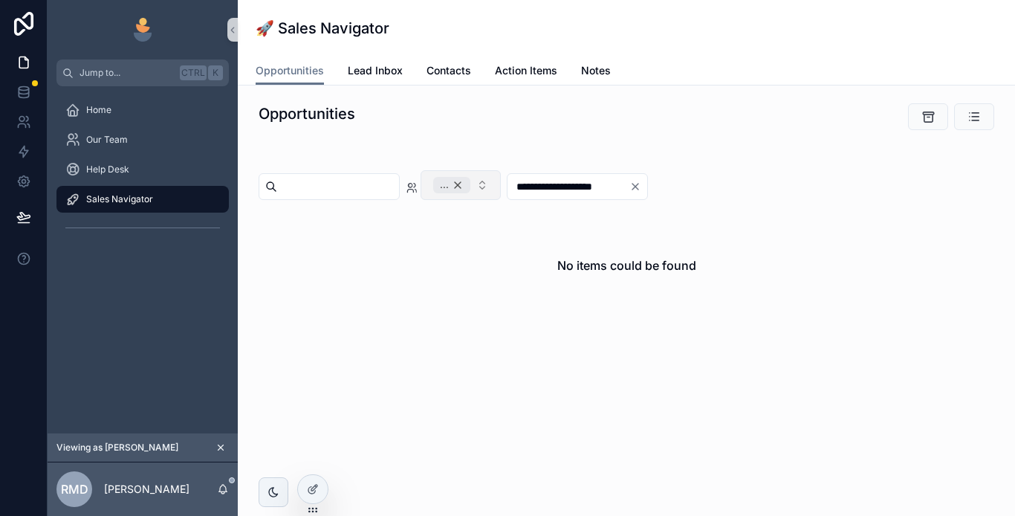
click at [471, 185] on div "..." at bounding box center [451, 185] width 37 height 16
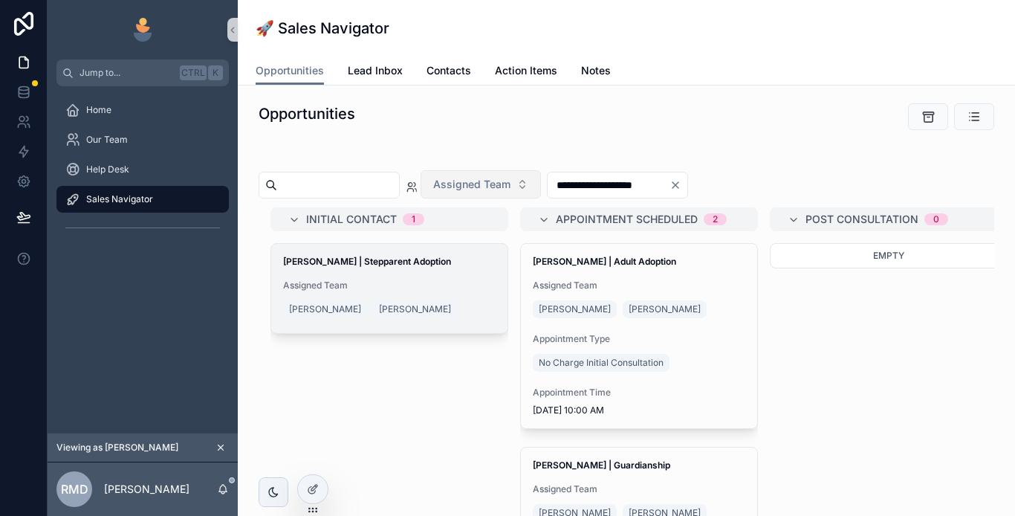
click at [342, 277] on div "[PERSON_NAME] | Stepparent Adoption Assigned Team [PERSON_NAME] [PERSON_NAME]" at bounding box center [389, 288] width 236 height 89
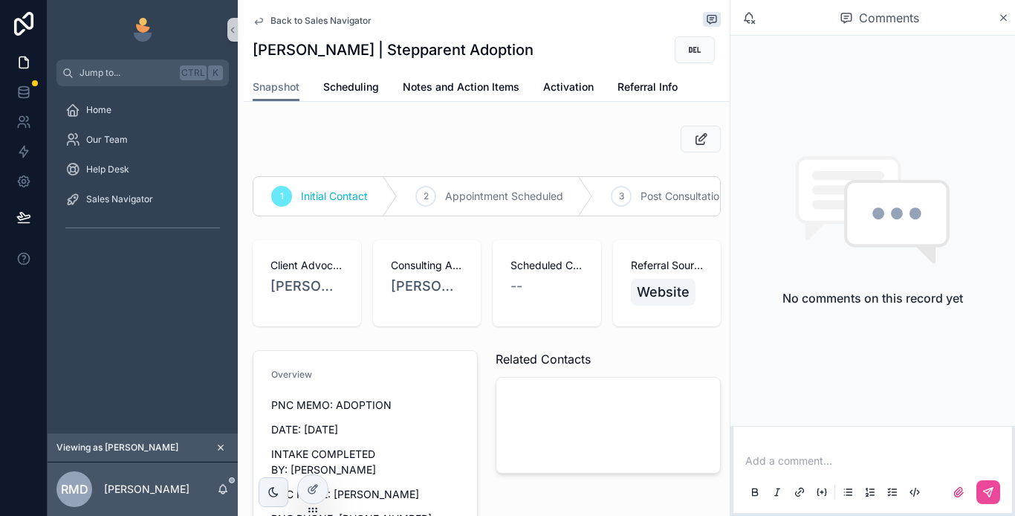
click at [799, 462] on p "scrollable content" at bounding box center [876, 460] width 261 height 15
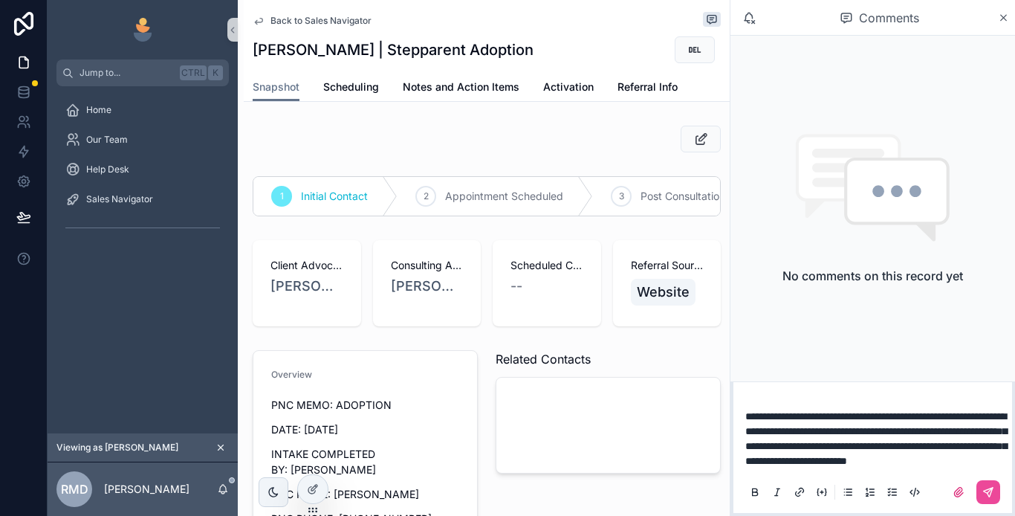
click at [941, 411] on span "**********" at bounding box center [877, 438] width 262 height 55
click at [978, 489] on button "scrollable content" at bounding box center [989, 492] width 24 height 24
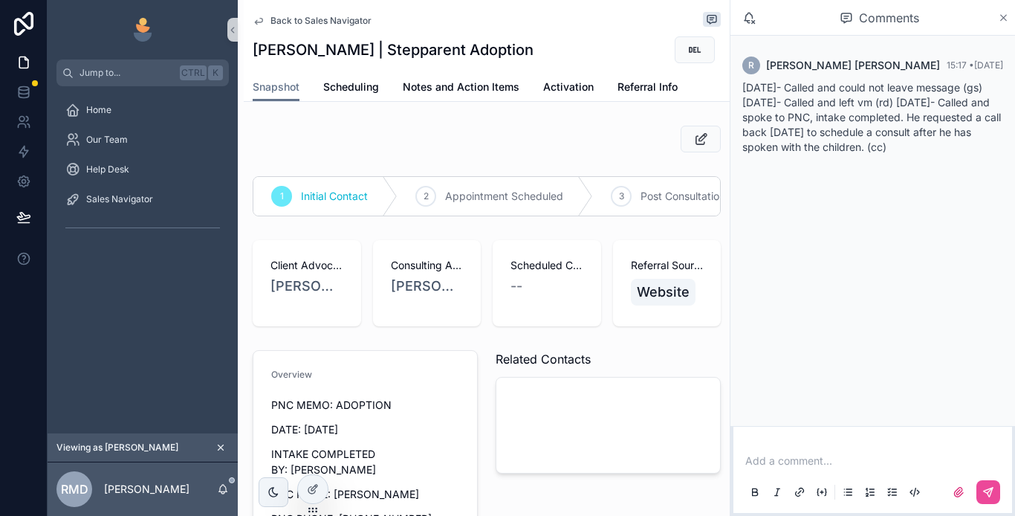
click at [1004, 17] on icon "scrollable content" at bounding box center [1004, 18] width 6 height 6
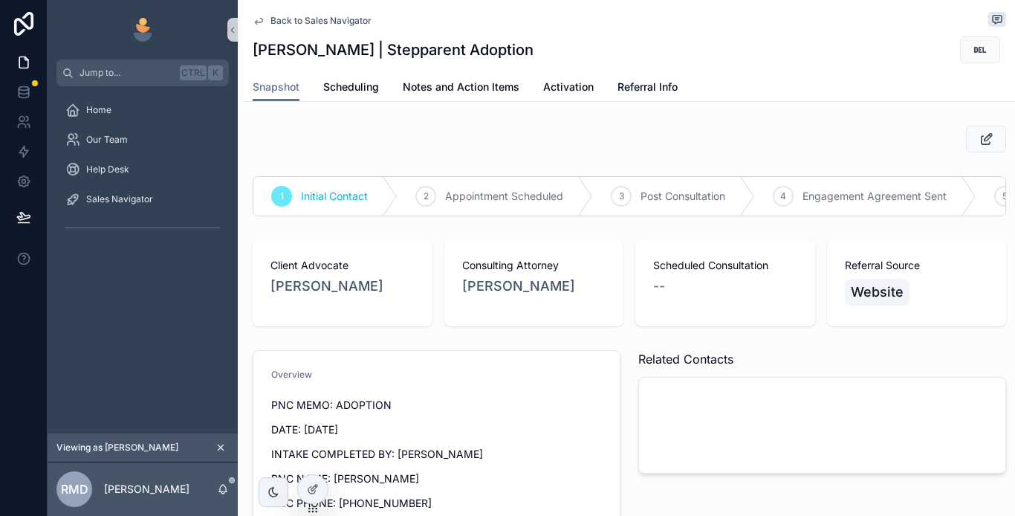
click at [325, 16] on span "Back to Sales Navigator" at bounding box center [321, 21] width 101 height 12
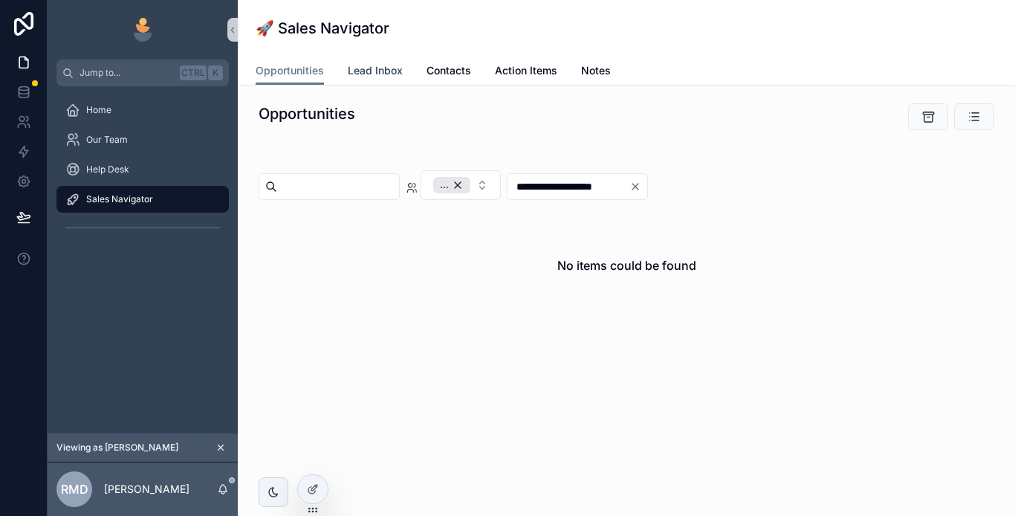
click at [375, 68] on span "Lead Inbox" at bounding box center [375, 70] width 55 height 15
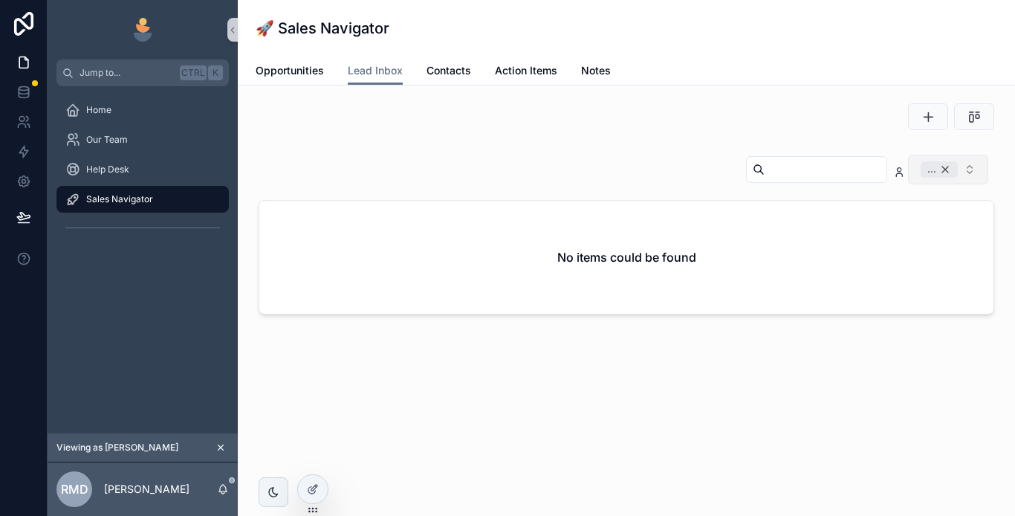
click at [946, 167] on div "..." at bounding box center [939, 169] width 37 height 16
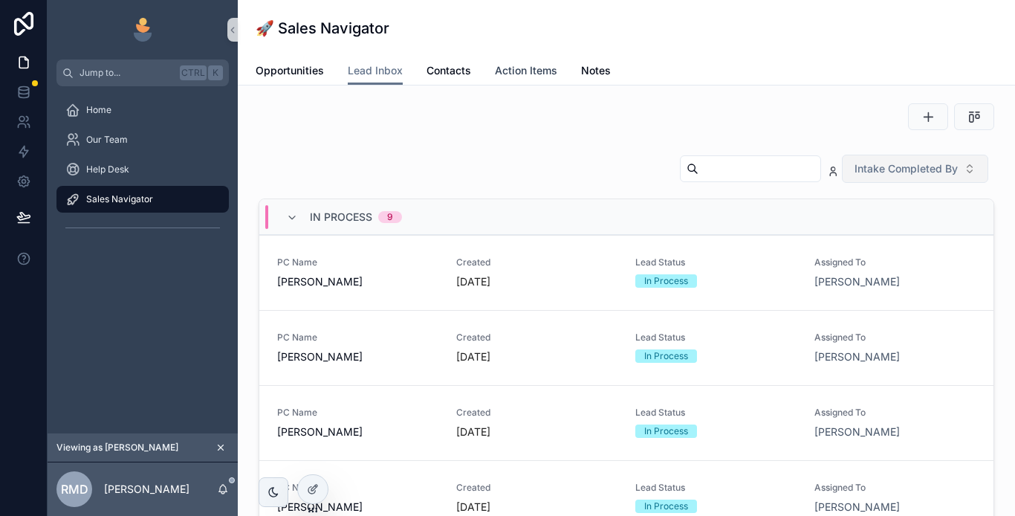
click at [523, 68] on span "Action Items" at bounding box center [526, 70] width 62 height 15
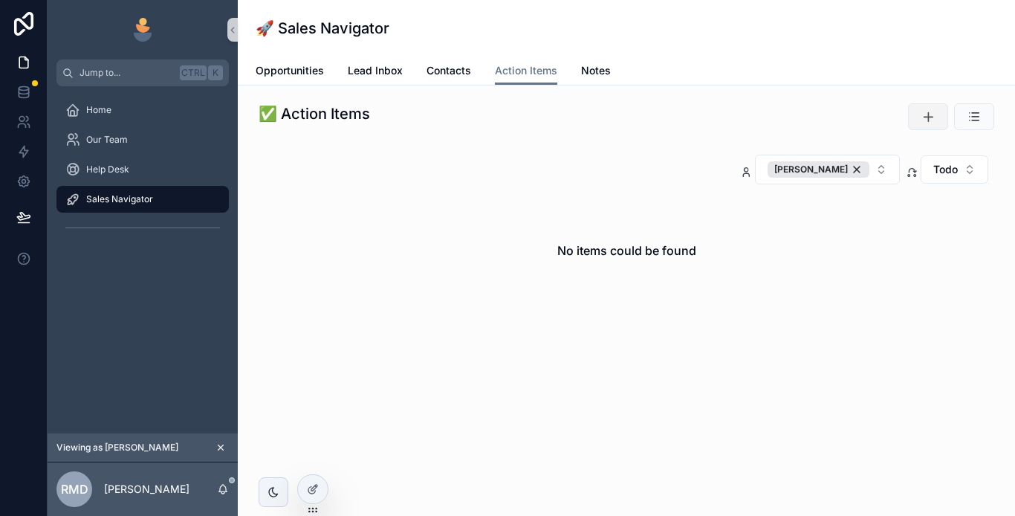
click at [926, 114] on icon "scrollable content" at bounding box center [928, 116] width 15 height 15
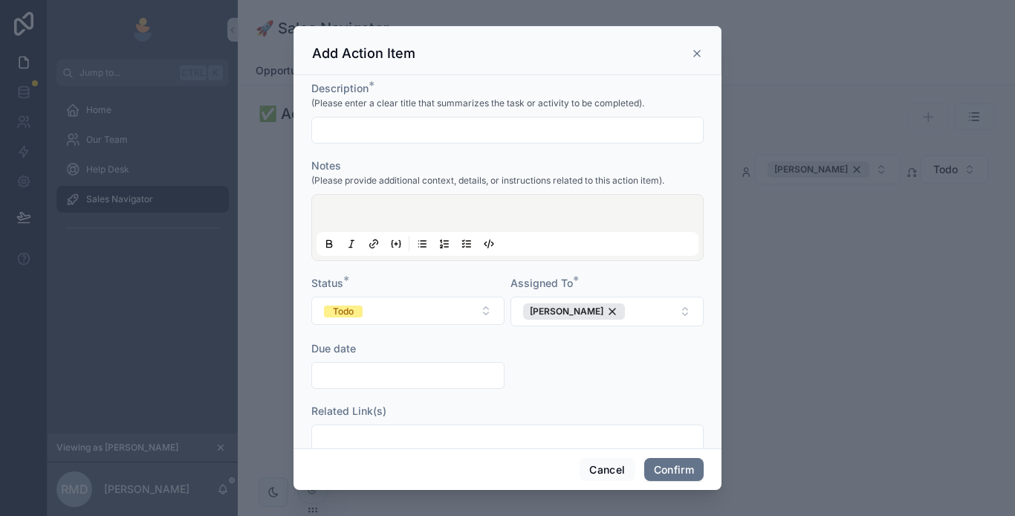
click at [355, 129] on input "text" at bounding box center [507, 130] width 391 height 21
type input "**********"
click at [379, 214] on p at bounding box center [511, 215] width 382 height 15
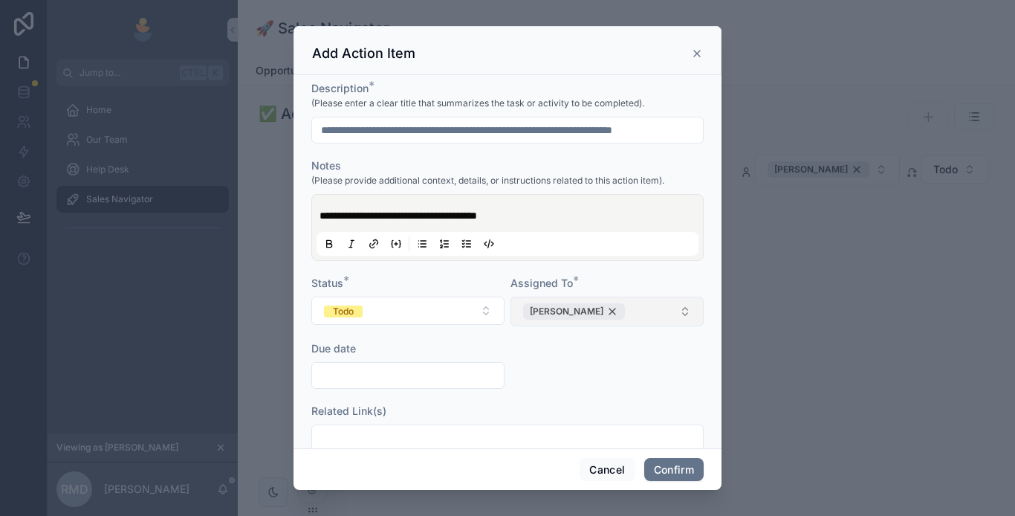
click at [616, 311] on div "[PERSON_NAME]" at bounding box center [574, 311] width 102 height 16
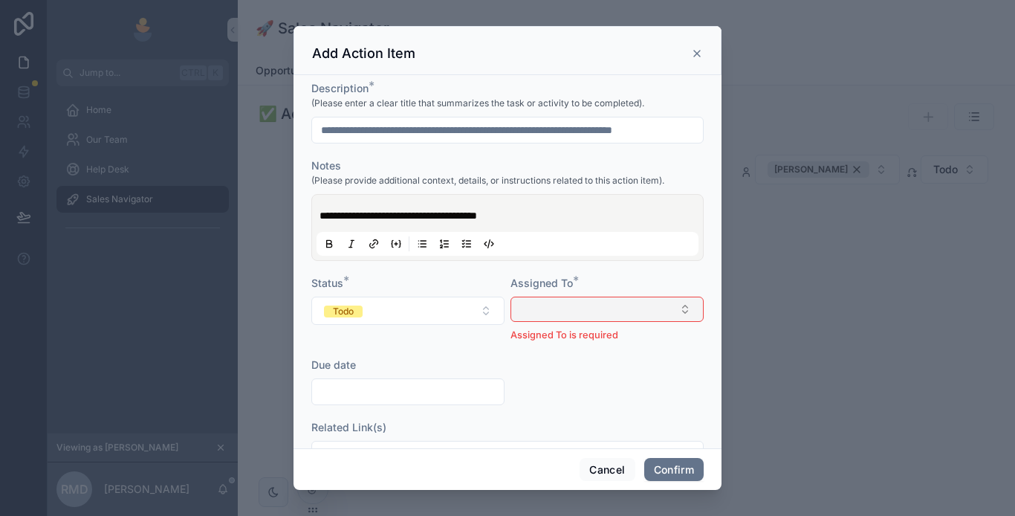
click at [592, 314] on button "Select Button" at bounding box center [607, 309] width 193 height 25
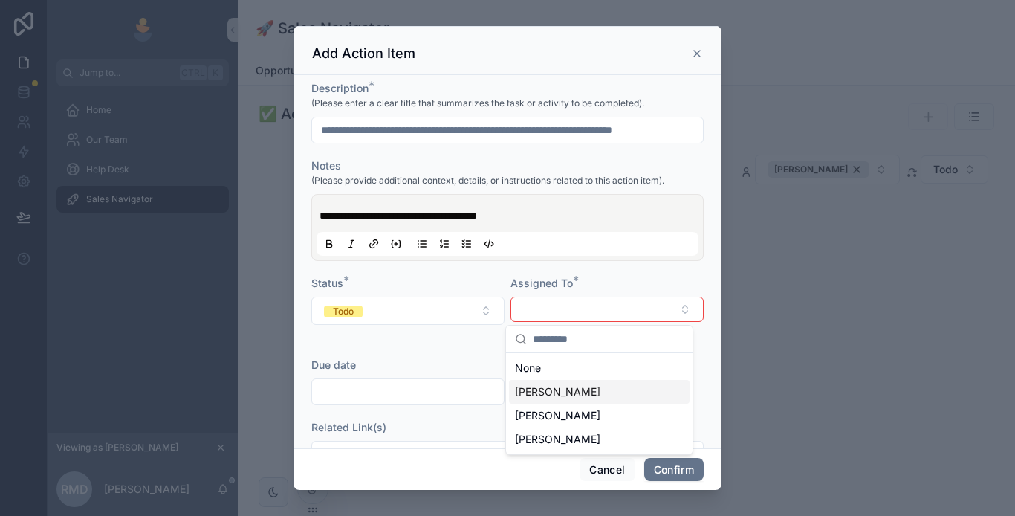
click at [540, 390] on span "[PERSON_NAME]" at bounding box center [557, 391] width 85 height 15
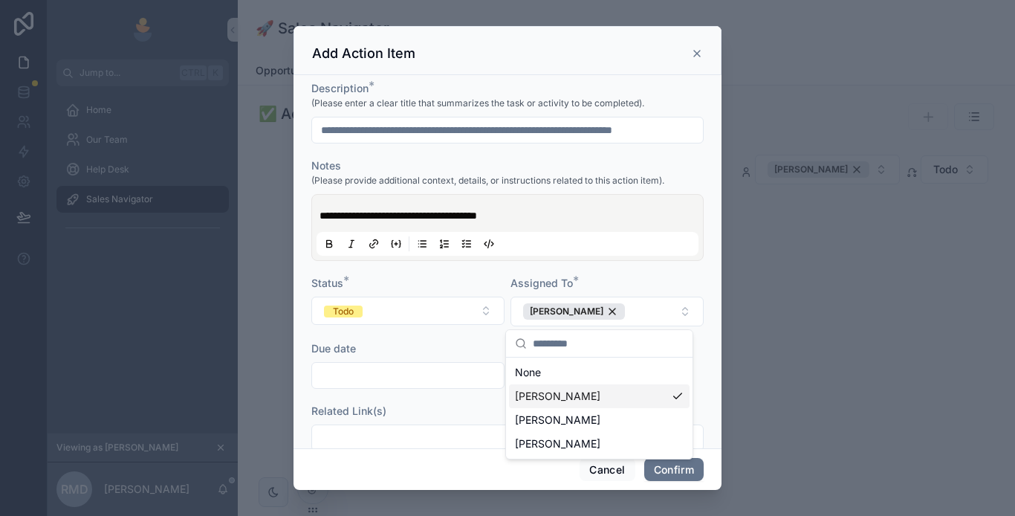
click at [477, 342] on div "Due date" at bounding box center [407, 348] width 193 height 15
click at [429, 369] on input "text" at bounding box center [408, 375] width 192 height 21
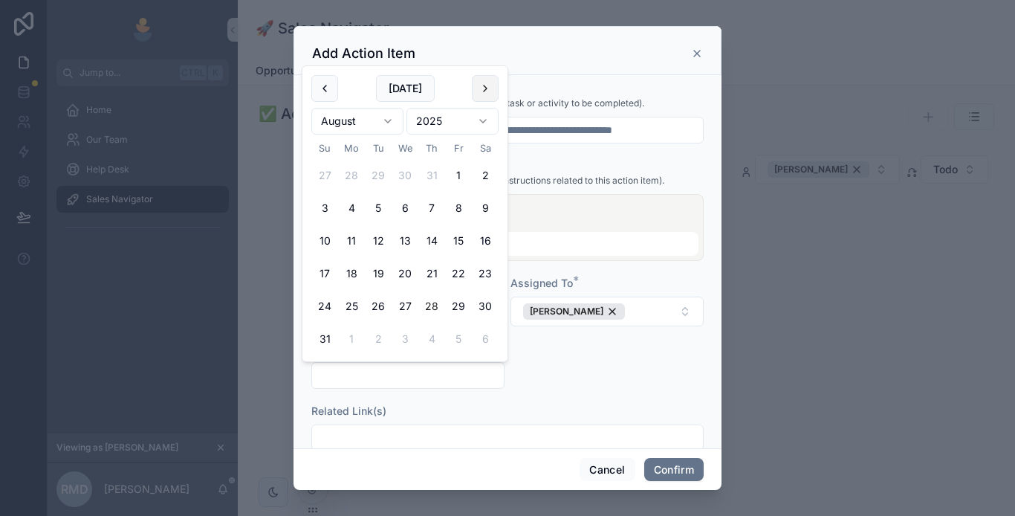
click at [478, 90] on button at bounding box center [485, 88] width 27 height 27
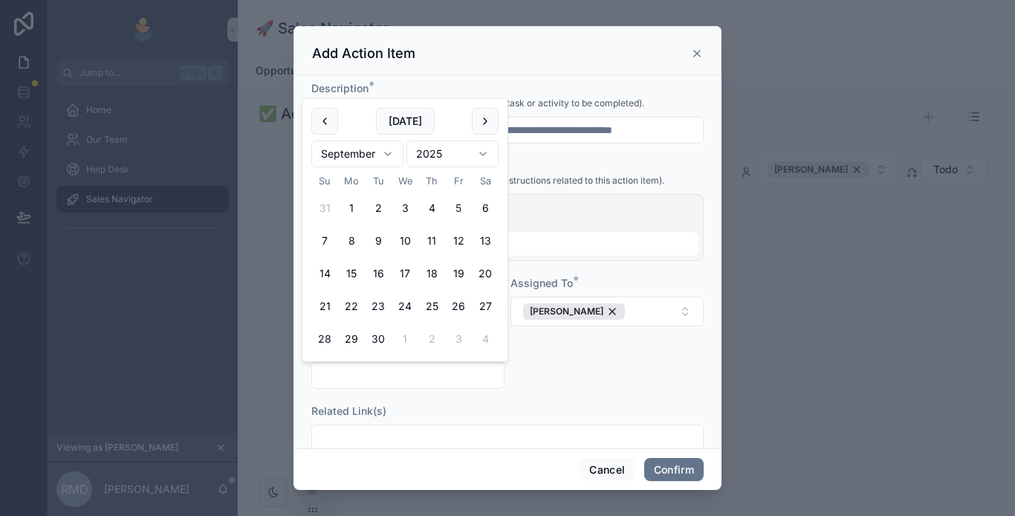
click at [464, 207] on button "5" at bounding box center [458, 208] width 27 height 27
type input "********"
click at [527, 415] on div "Related Link(s)" at bounding box center [507, 411] width 392 height 15
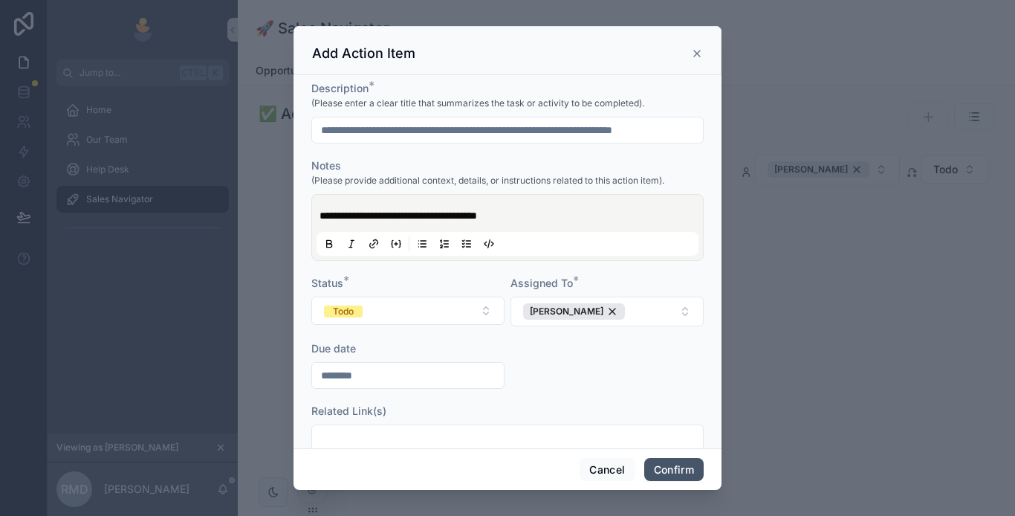
click at [673, 465] on button "Confirm" at bounding box center [673, 470] width 59 height 24
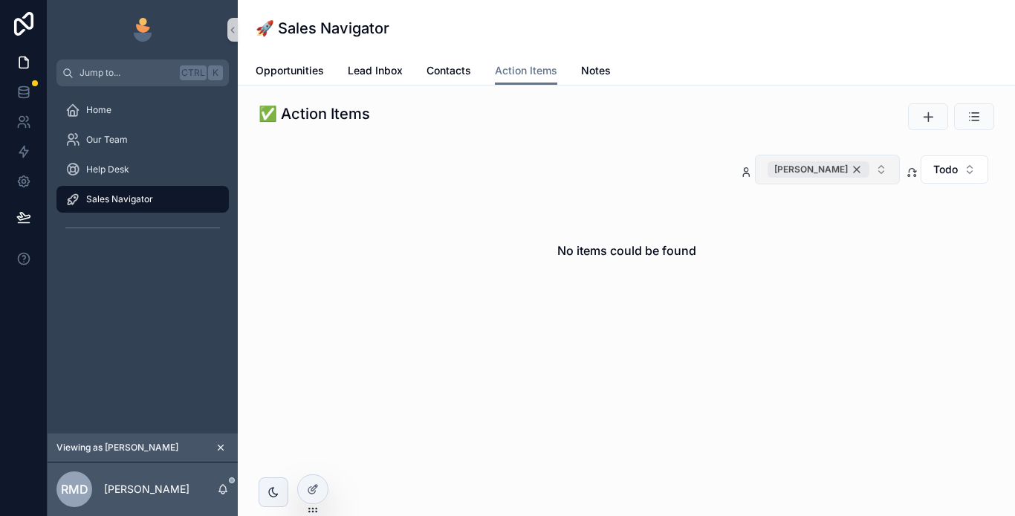
click at [854, 166] on div "[PERSON_NAME]" at bounding box center [819, 169] width 102 height 16
click at [832, 176] on button "Assigned To" at bounding box center [848, 169] width 106 height 28
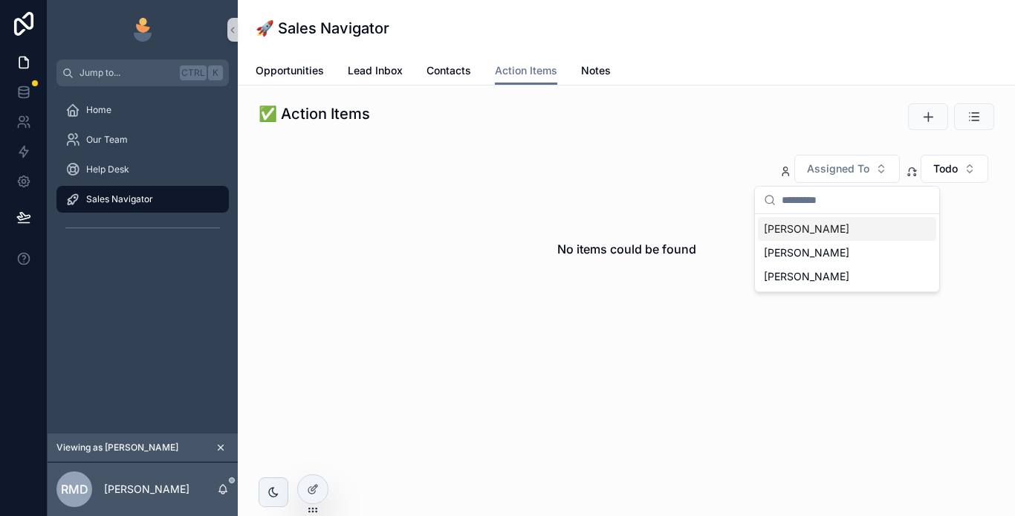
click at [792, 230] on span "[PERSON_NAME]" at bounding box center [806, 229] width 85 height 15
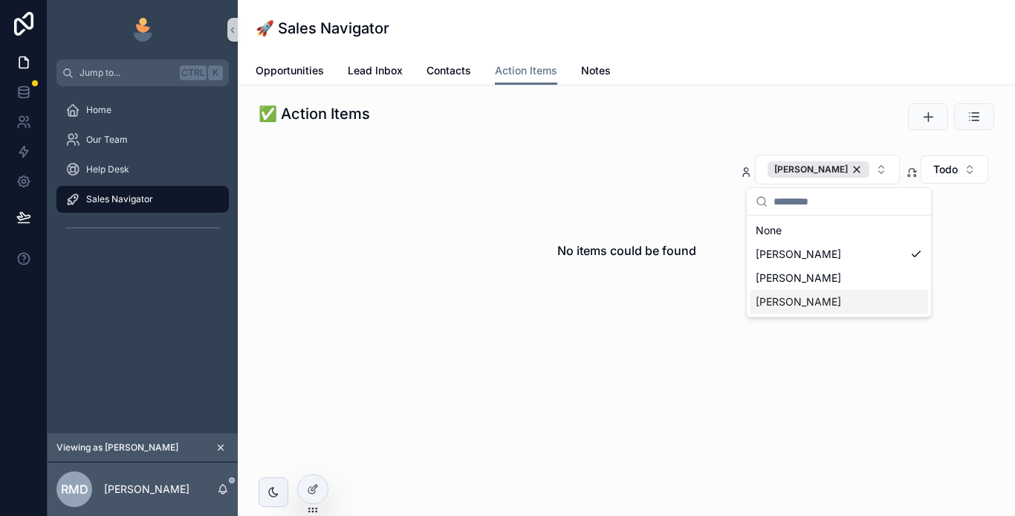
click at [618, 306] on div "No items could be found" at bounding box center [627, 250] width 712 height 113
click at [860, 166] on div "[PERSON_NAME]" at bounding box center [819, 169] width 102 height 16
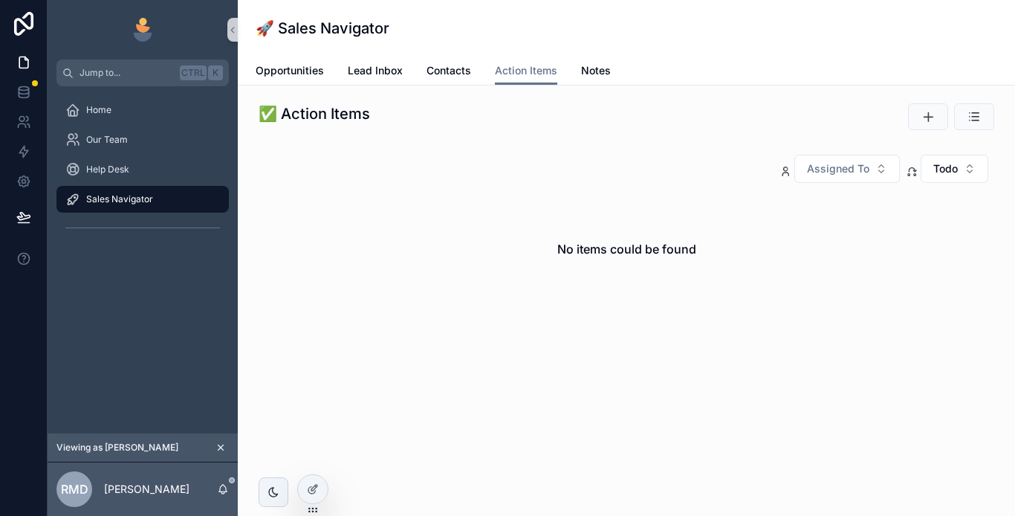
click at [824, 172] on span "Assigned To" at bounding box center [838, 168] width 62 height 15
click at [789, 227] on span "[PERSON_NAME]" at bounding box center [806, 229] width 85 height 15
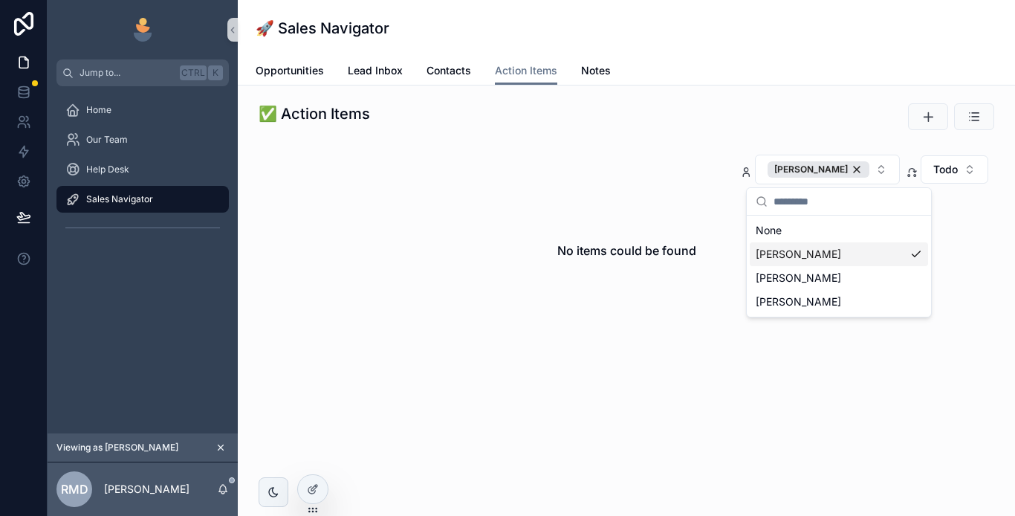
click at [775, 252] on span "[PERSON_NAME]" at bounding box center [798, 254] width 85 height 15
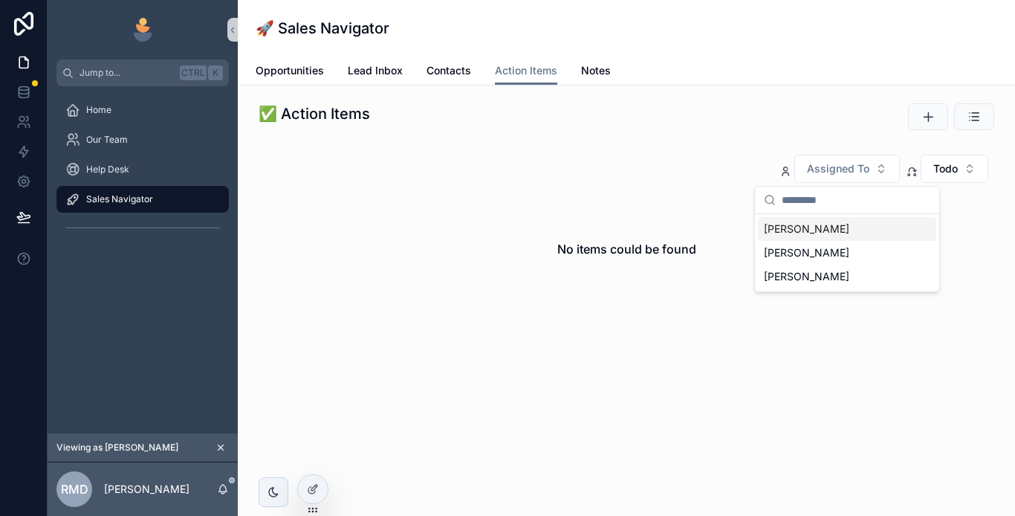
click at [769, 219] on div "[PERSON_NAME]" at bounding box center [847, 229] width 178 height 24
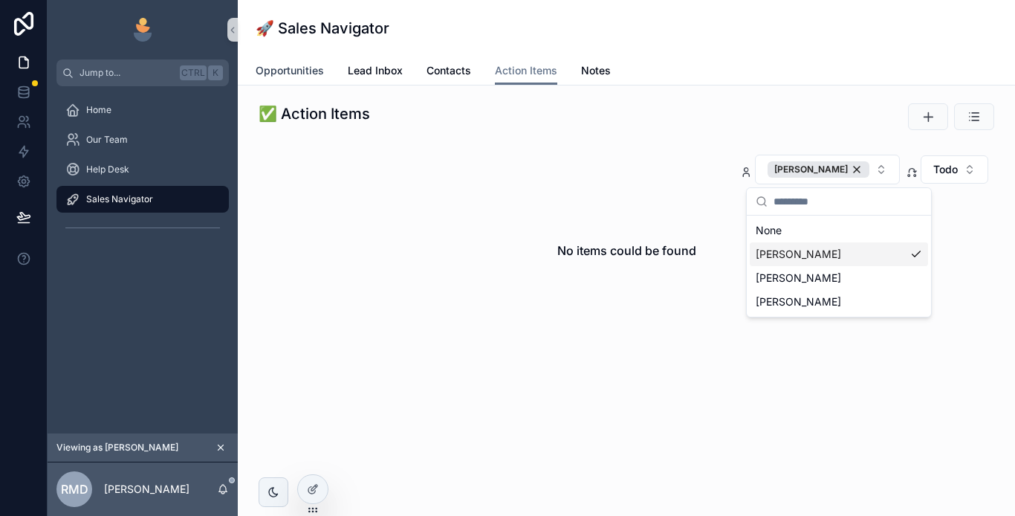
click at [295, 80] on link "Opportunities" at bounding box center [290, 72] width 68 height 30
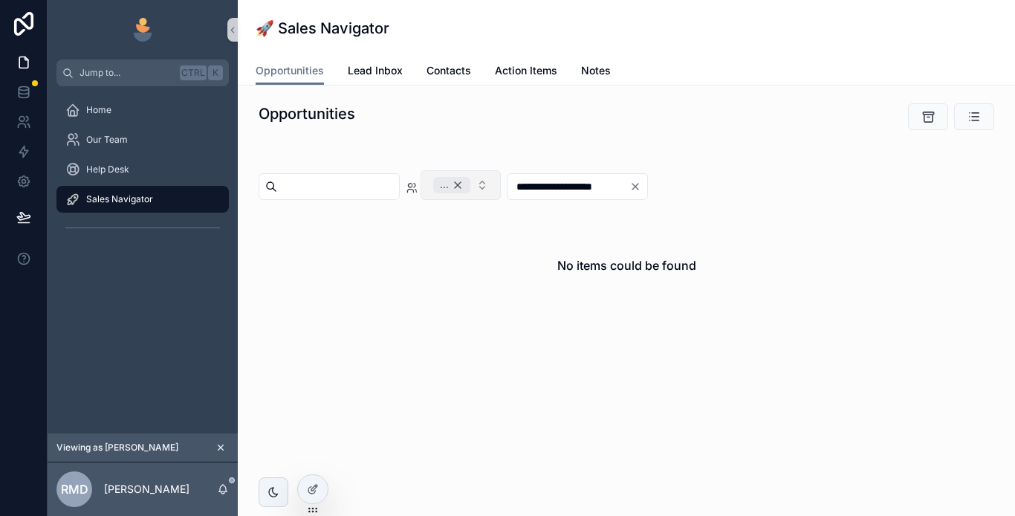
click at [471, 186] on div "..." at bounding box center [451, 185] width 37 height 16
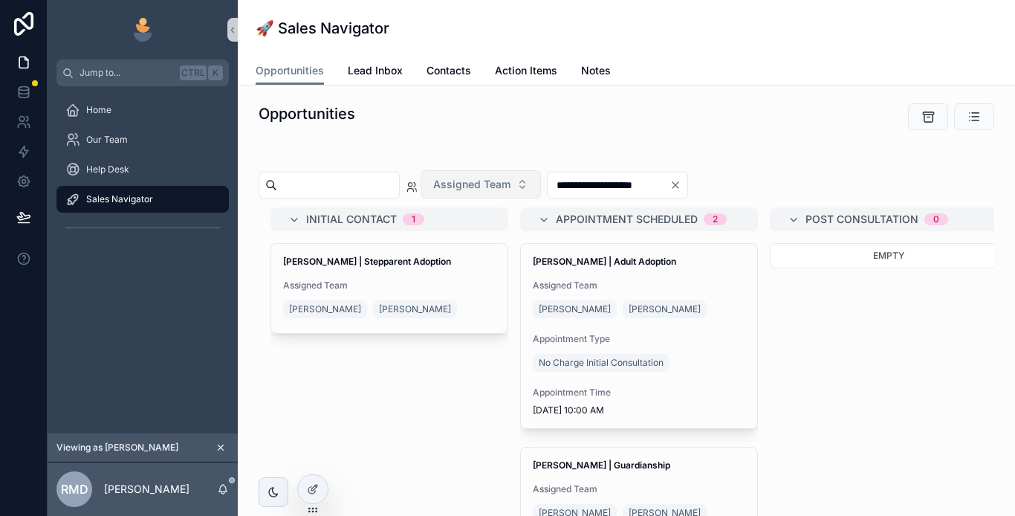
scroll to position [74, 0]
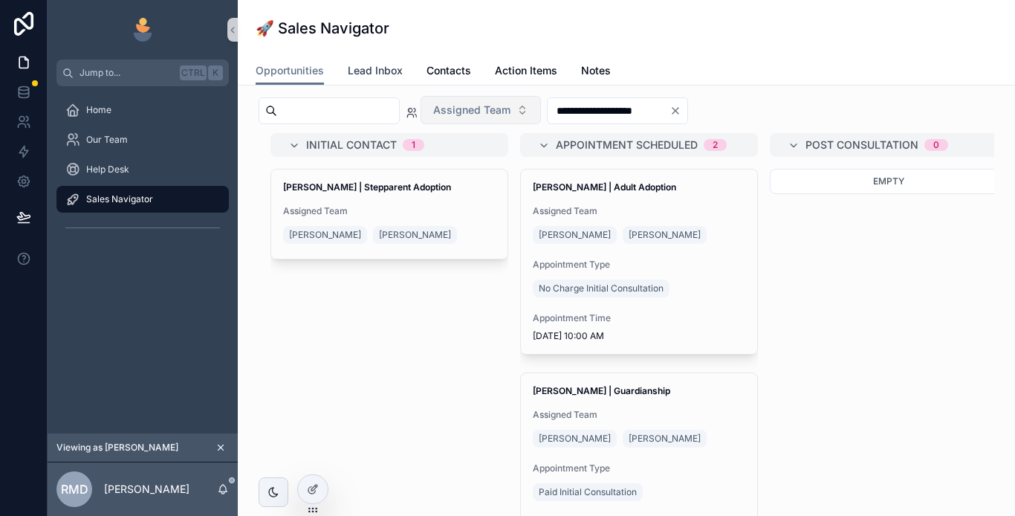
click at [372, 71] on span "Lead Inbox" at bounding box center [375, 70] width 55 height 15
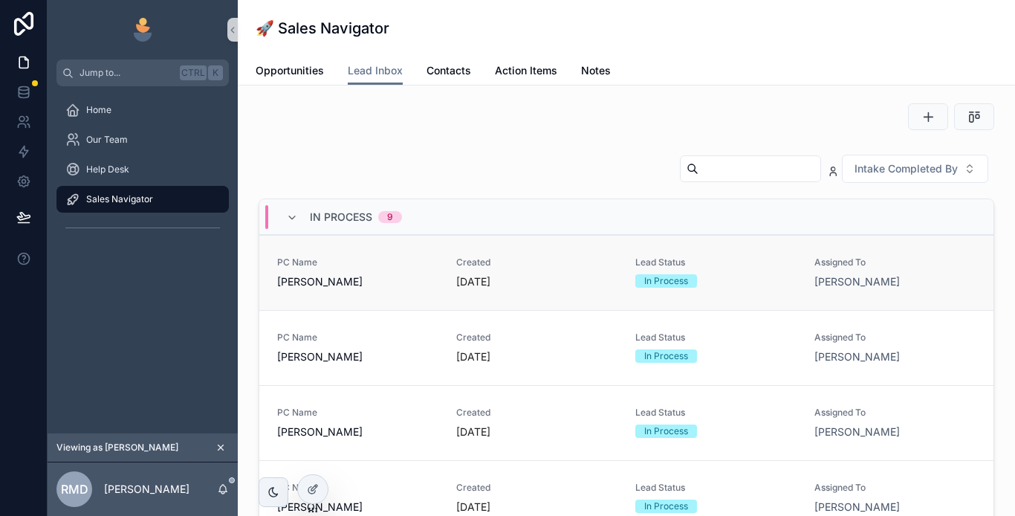
click at [398, 288] on span "[PERSON_NAME]" at bounding box center [357, 281] width 161 height 15
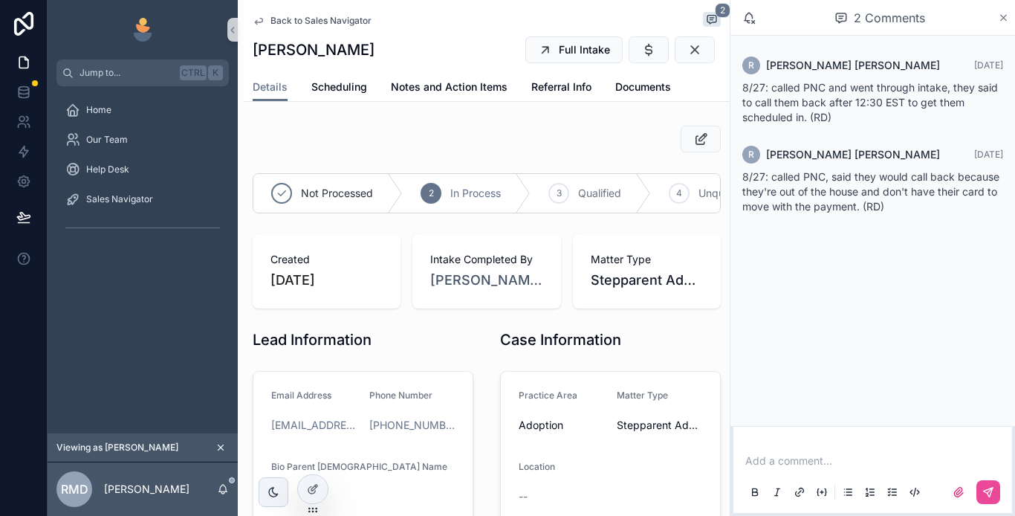
click at [1005, 19] on icon "scrollable content" at bounding box center [1004, 18] width 6 height 6
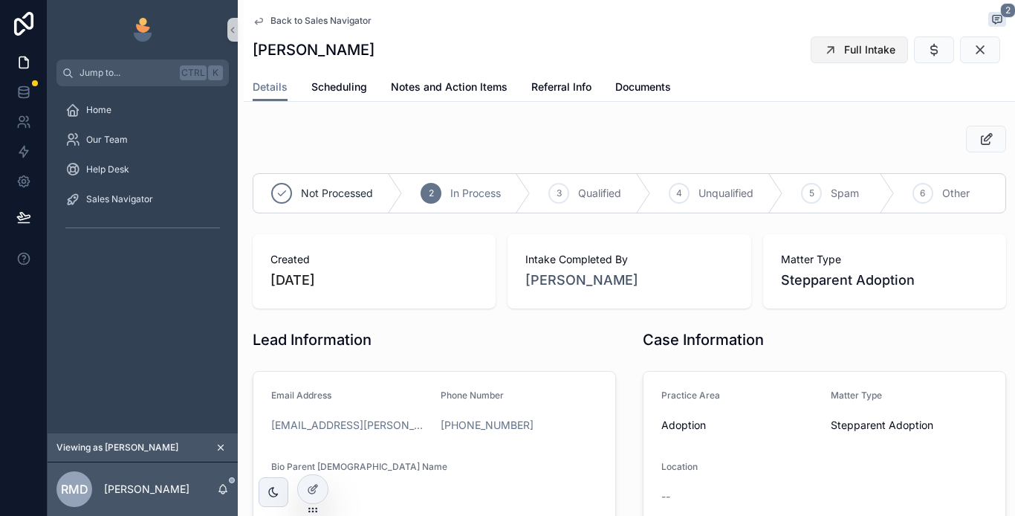
click at [853, 48] on span "Full Intake" at bounding box center [869, 49] width 51 height 15
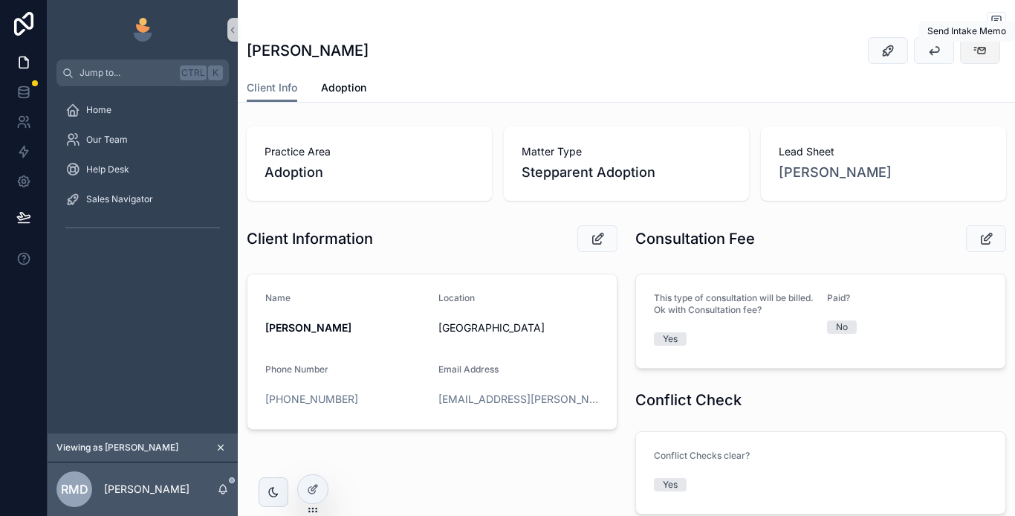
click at [973, 52] on icon "scrollable content" at bounding box center [980, 50] width 15 height 15
click at [171, 205] on div "Sales Navigator" at bounding box center [142, 199] width 155 height 24
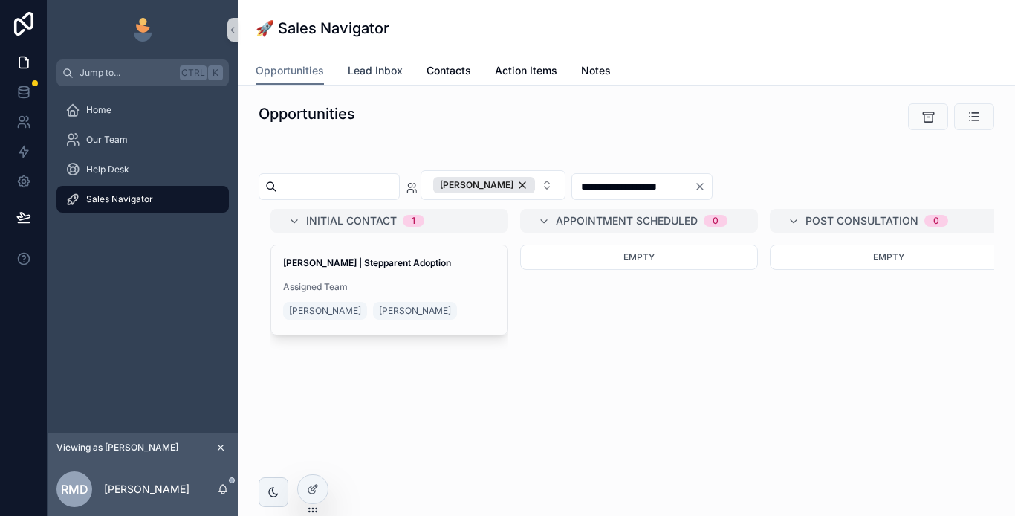
click at [375, 73] on span "Lead Inbox" at bounding box center [375, 70] width 55 height 15
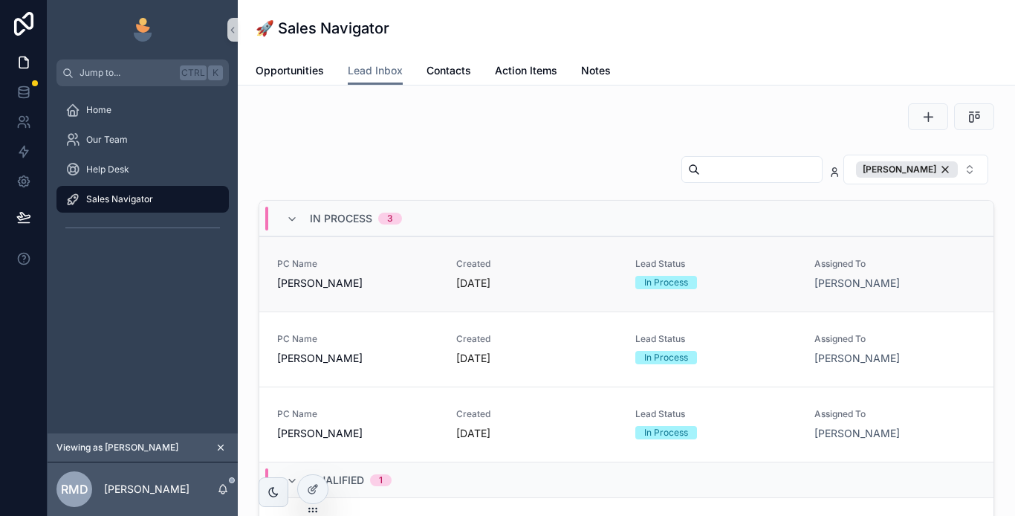
click at [372, 280] on span "[PERSON_NAME]" at bounding box center [357, 283] width 161 height 15
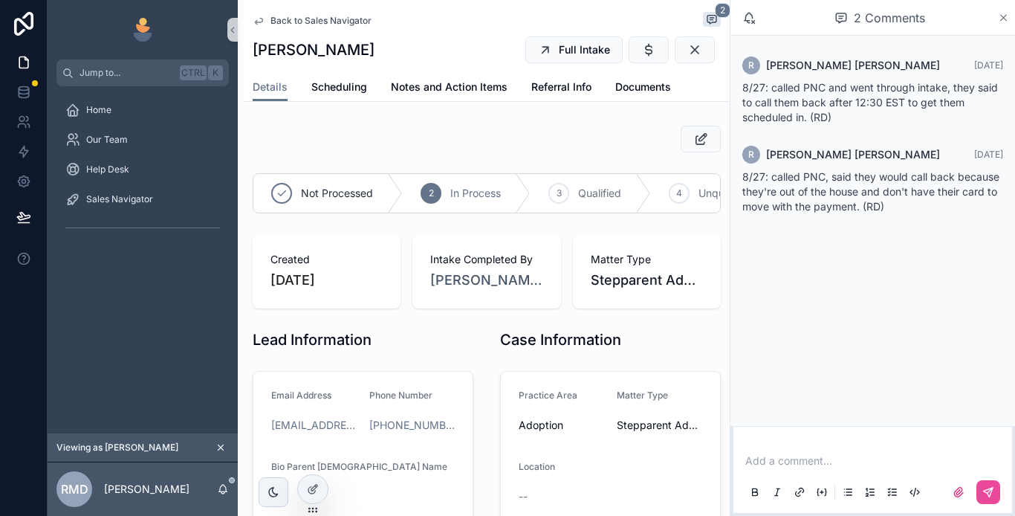
click at [1009, 19] on icon "scrollable content" at bounding box center [1003, 18] width 11 height 12
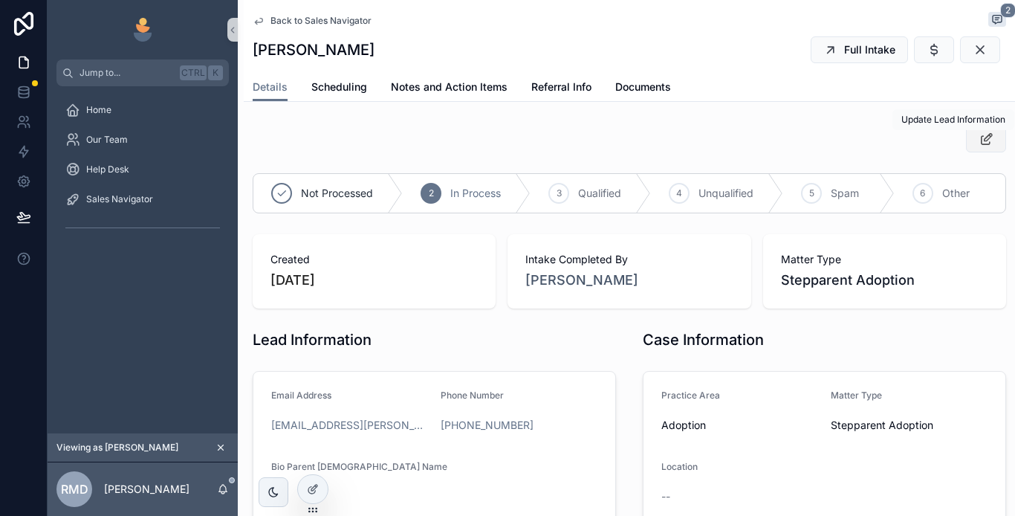
click at [981, 135] on icon "scrollable content" at bounding box center [987, 139] width 16 height 15
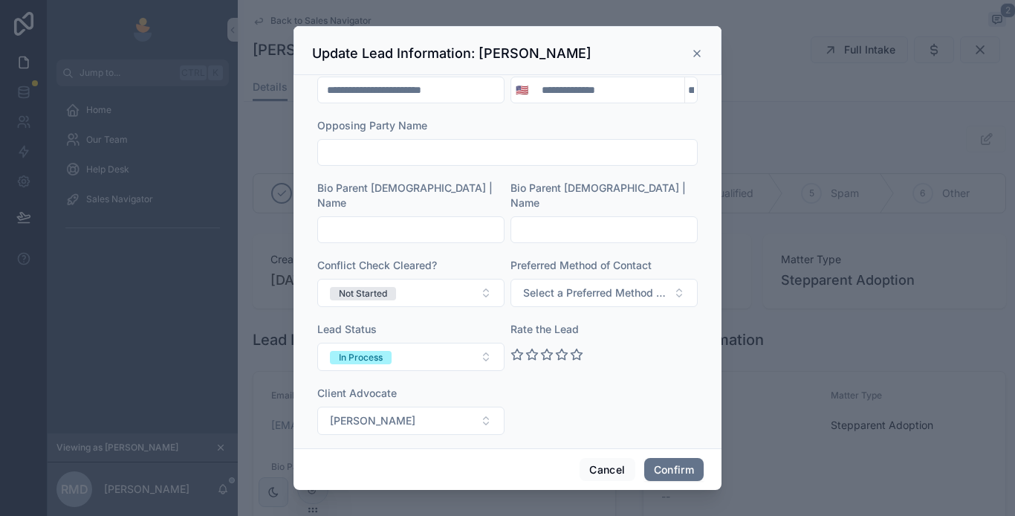
scroll to position [149, 0]
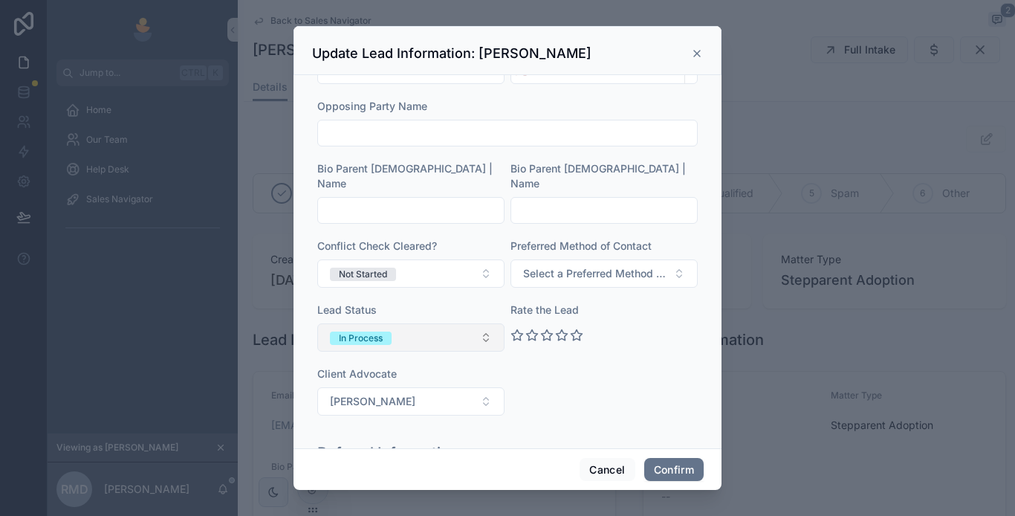
click at [386, 332] on span "In Process" at bounding box center [361, 338] width 62 height 13
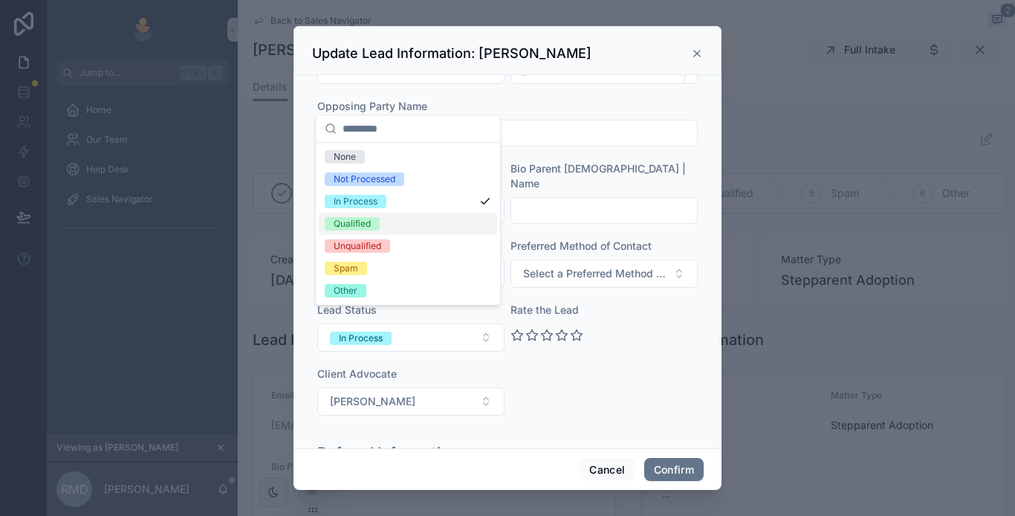
click at [378, 221] on span "Qualified" at bounding box center [352, 223] width 55 height 13
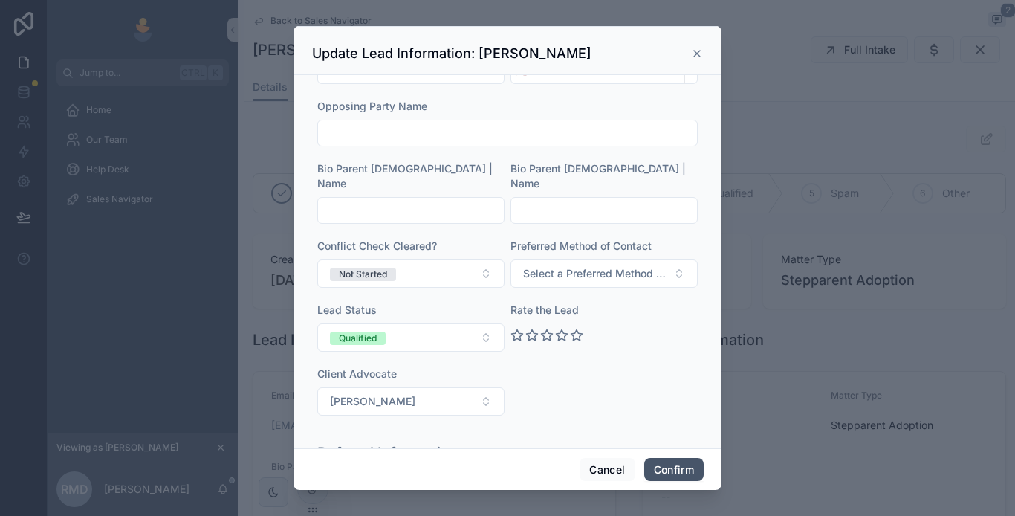
click at [656, 465] on button "Confirm" at bounding box center [673, 470] width 59 height 24
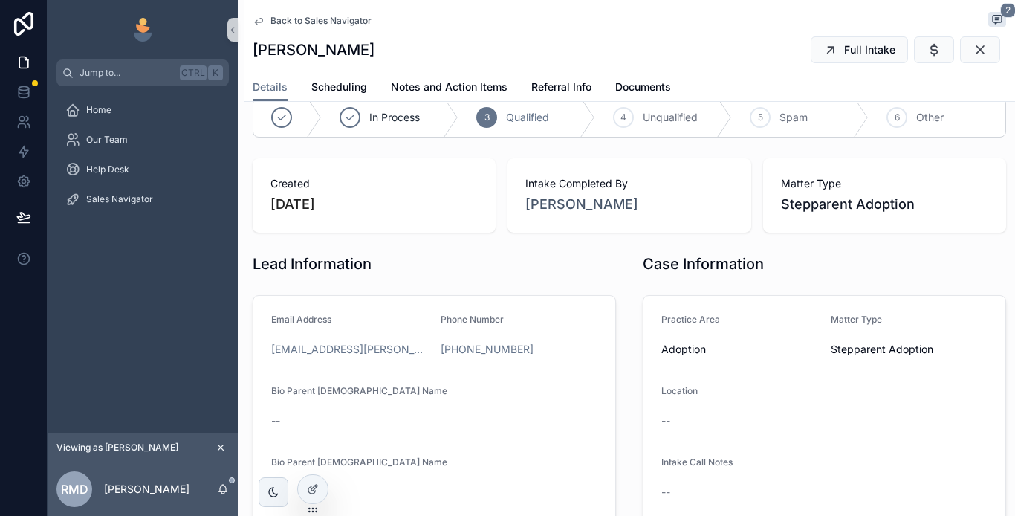
scroll to position [74, 0]
click at [927, 53] on icon "scrollable content" at bounding box center [934, 49] width 15 height 15
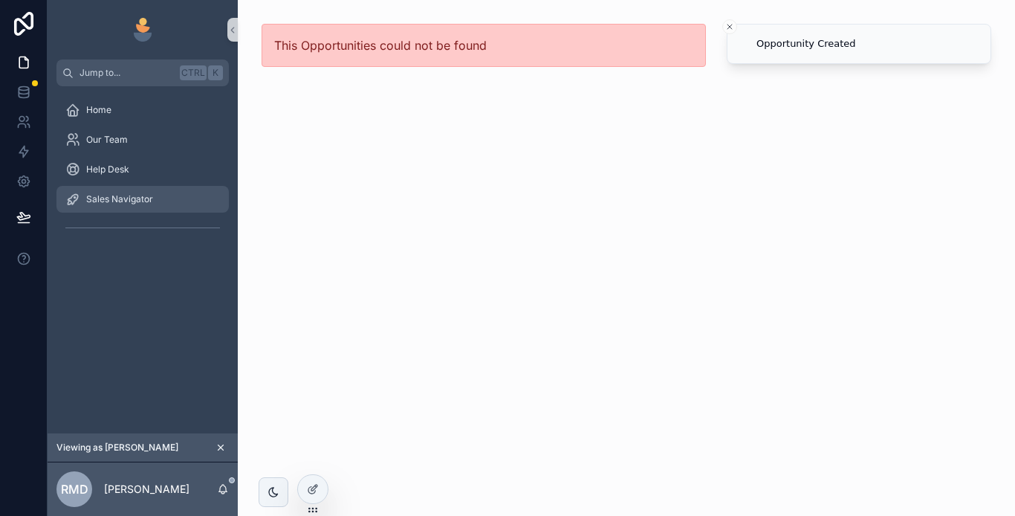
click at [138, 201] on span "Sales Navigator" at bounding box center [119, 199] width 67 height 12
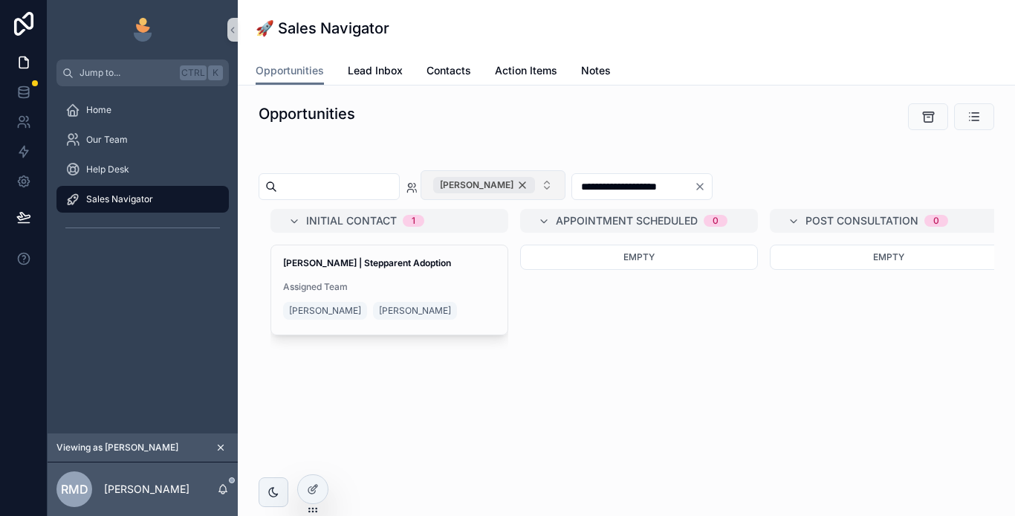
click at [535, 178] on div "[PERSON_NAME]" at bounding box center [484, 185] width 102 height 16
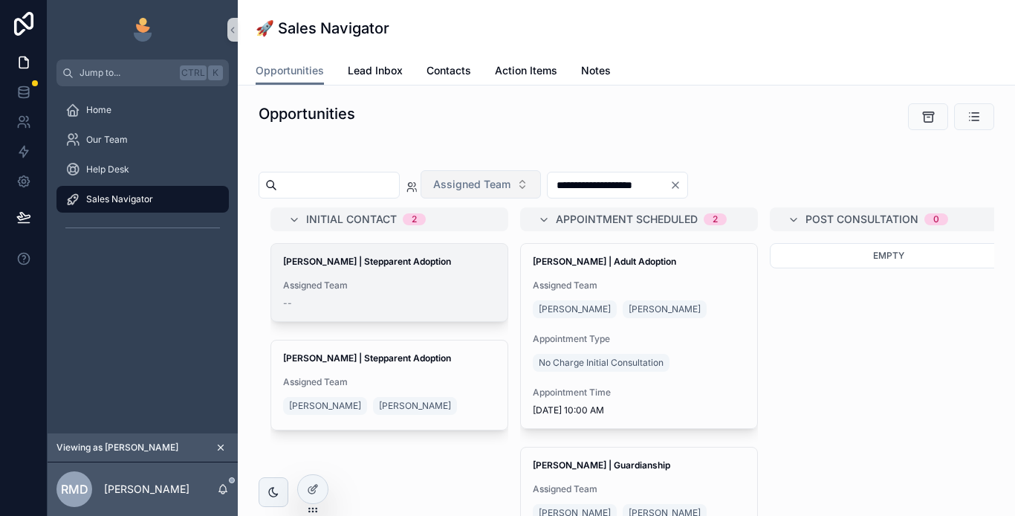
click at [403, 279] on div "[PERSON_NAME] | Stepparent Adoption Assigned Team --" at bounding box center [389, 282] width 236 height 77
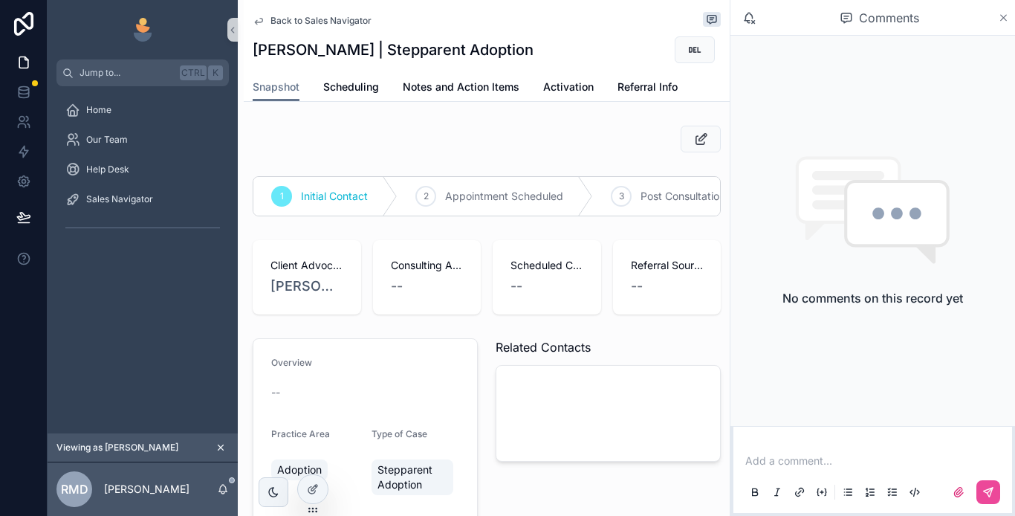
click at [1001, 19] on icon "scrollable content" at bounding box center [1003, 18] width 11 height 12
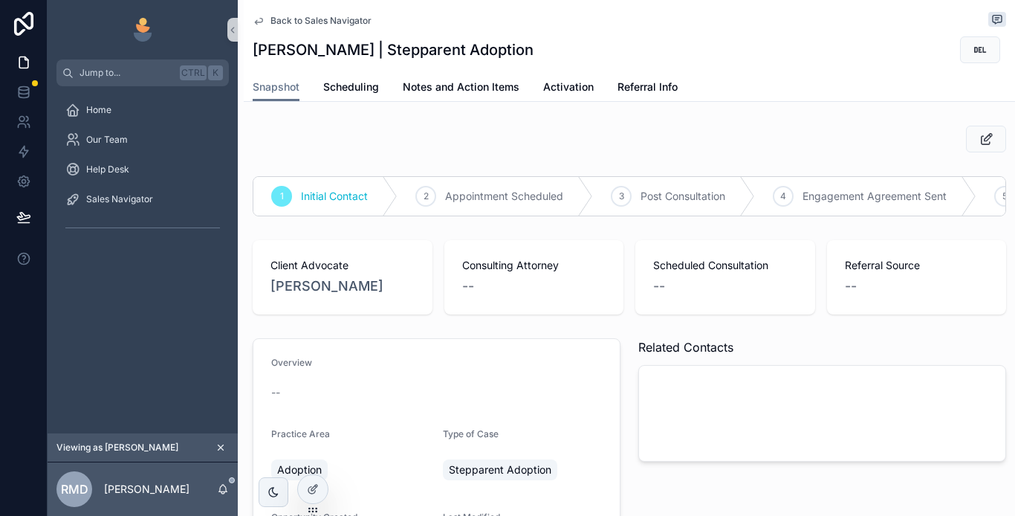
click at [320, 23] on span "Back to Sales Navigator" at bounding box center [321, 21] width 101 height 12
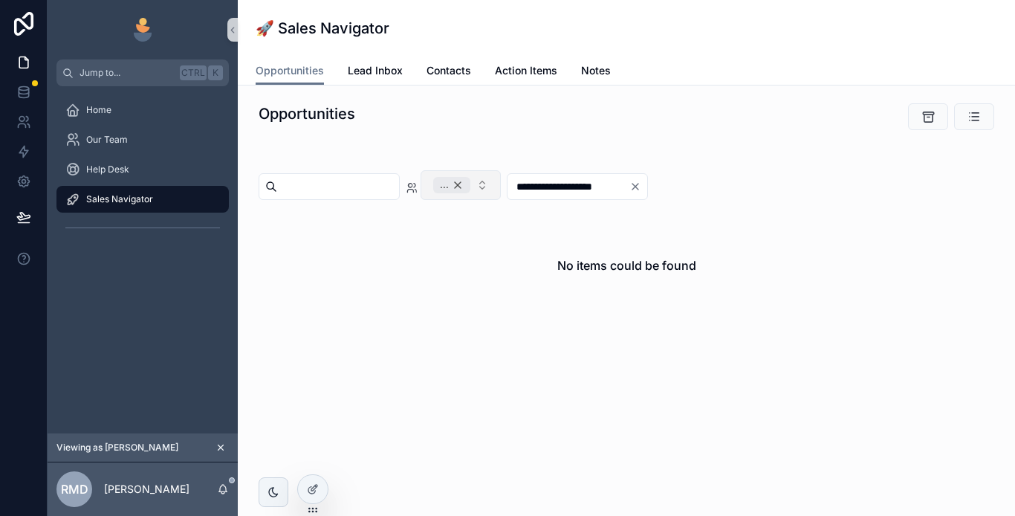
click at [471, 186] on div "..." at bounding box center [451, 185] width 37 height 16
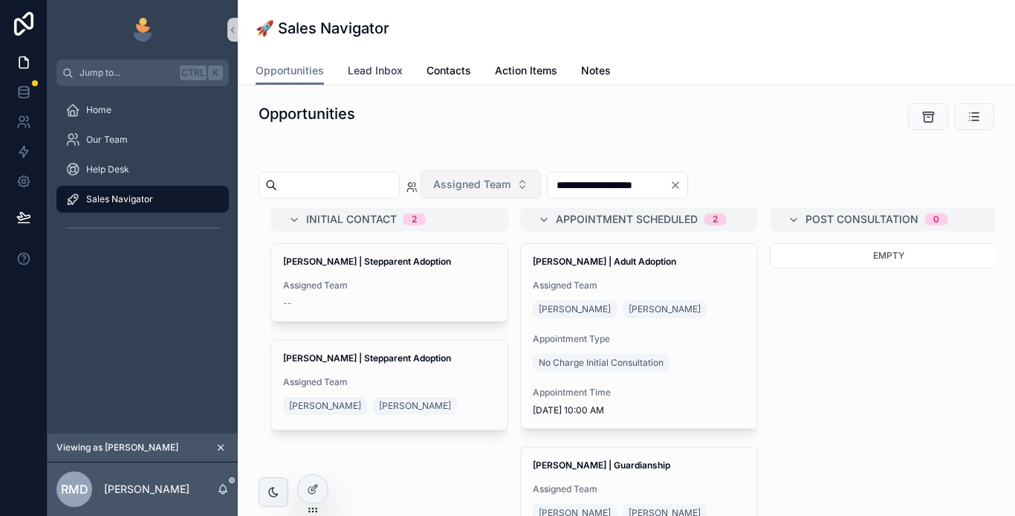
click at [376, 69] on span "Lead Inbox" at bounding box center [375, 70] width 55 height 15
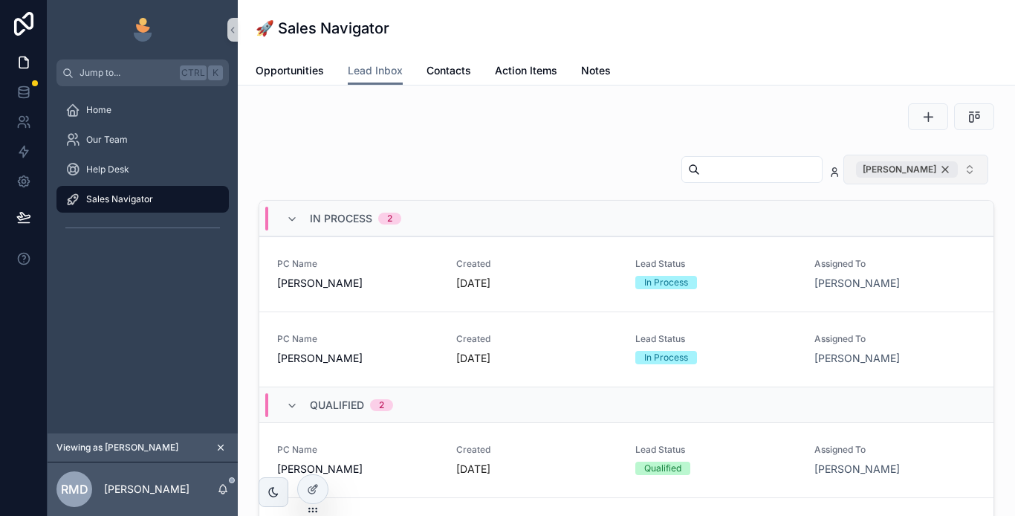
click at [936, 169] on div "[PERSON_NAME]" at bounding box center [907, 169] width 102 height 16
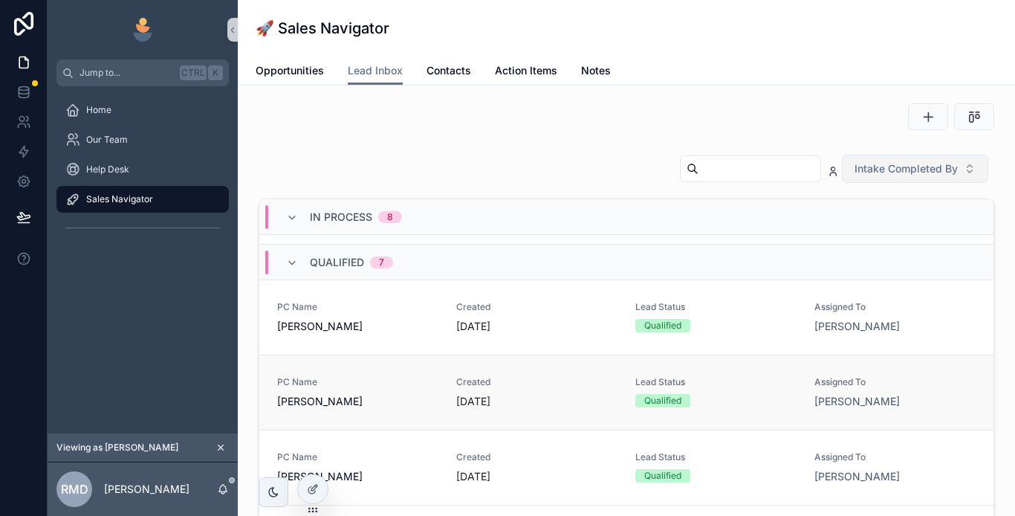
scroll to position [595, 0]
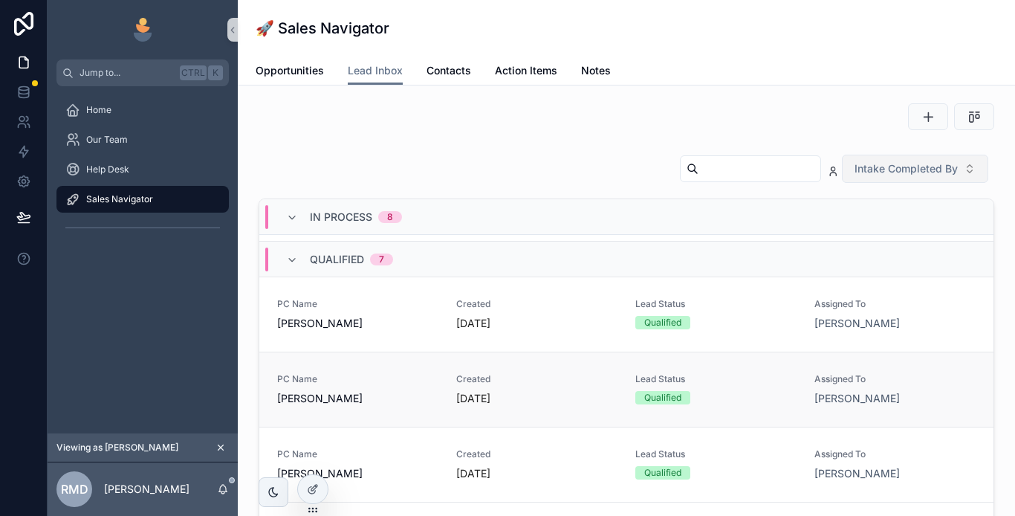
click at [369, 410] on link "PC Name [PERSON_NAME] Created [DATE] Lead Status Qualified Assigned To [PERSON_…" at bounding box center [626, 389] width 734 height 75
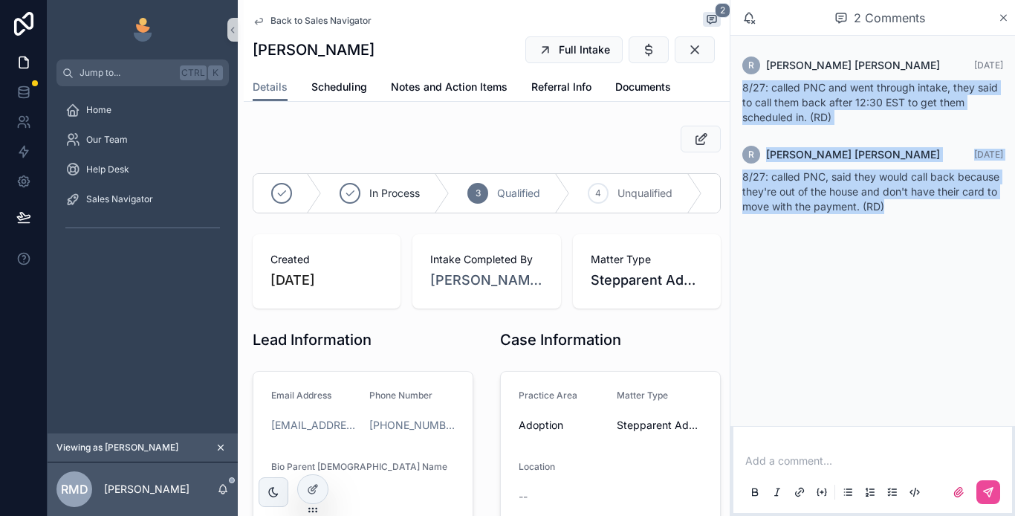
drag, startPoint x: 901, startPoint y: 207, endPoint x: 740, endPoint y: 82, distance: 203.9
click at [740, 82] on div "[PERSON_NAME] [DATE]: called PNC and went through intake, they said to call the…" at bounding box center [873, 135] width 285 height 199
copy div "8/27: called PNC and went through intake, they said to call them back after 12:…"
click at [301, 19] on span "Back to Sales Navigator" at bounding box center [321, 21] width 101 height 12
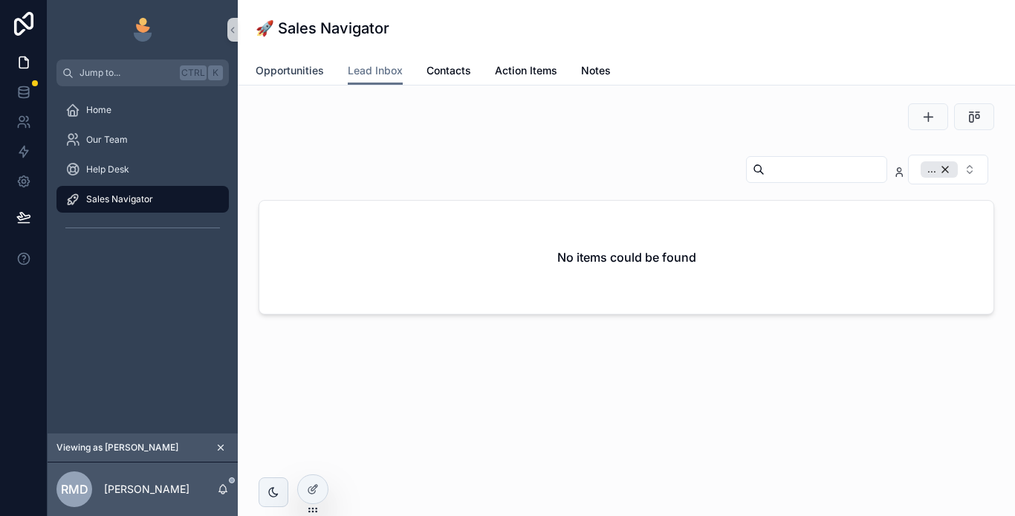
click at [295, 68] on span "Opportunities" at bounding box center [290, 70] width 68 height 15
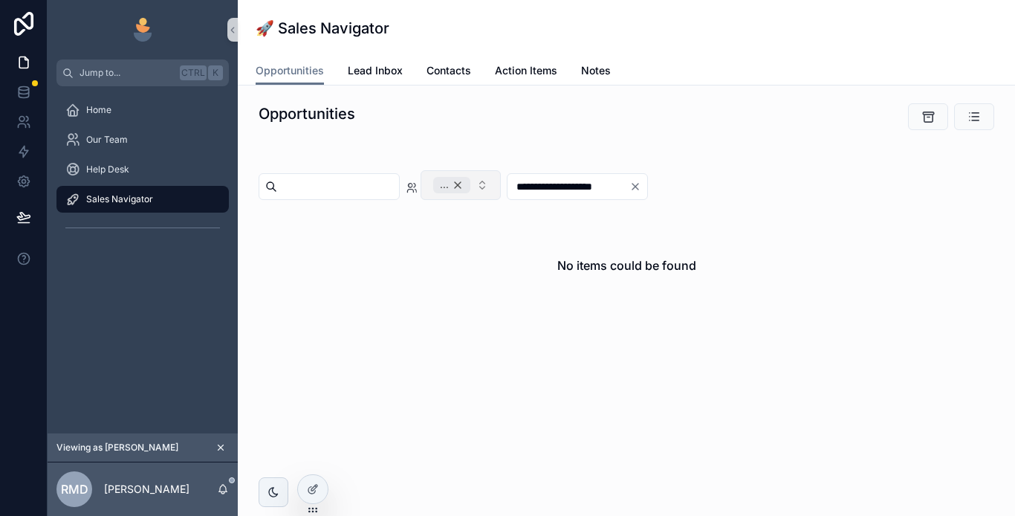
click at [471, 184] on div "..." at bounding box center [451, 185] width 37 height 16
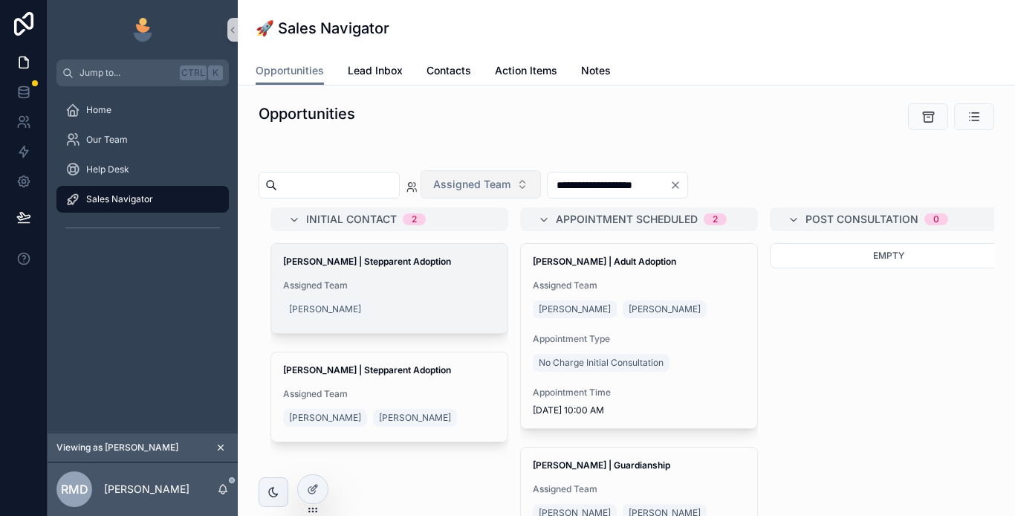
click at [390, 274] on div "[PERSON_NAME] | Stepparent Adoption Assigned Team [PERSON_NAME]" at bounding box center [389, 288] width 236 height 89
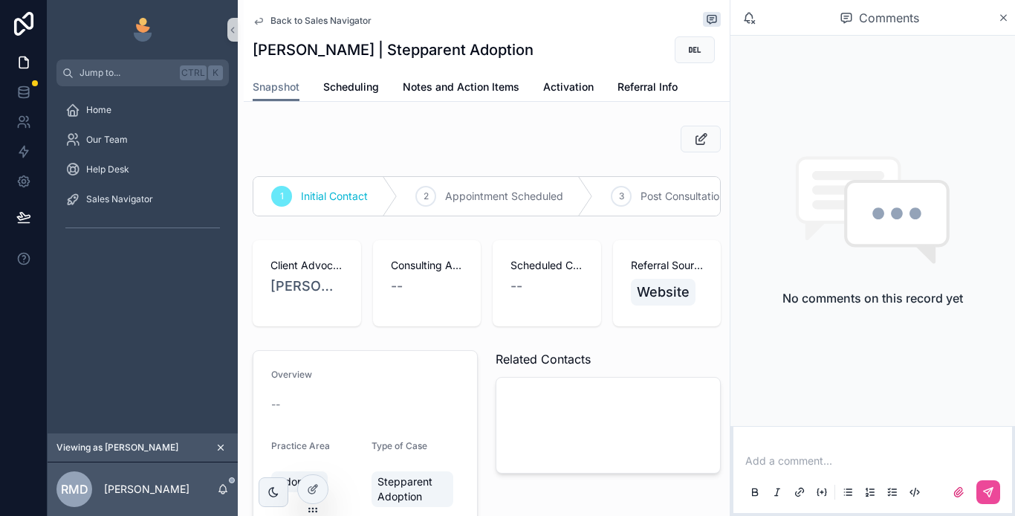
click at [826, 461] on p "scrollable content" at bounding box center [876, 460] width 261 height 15
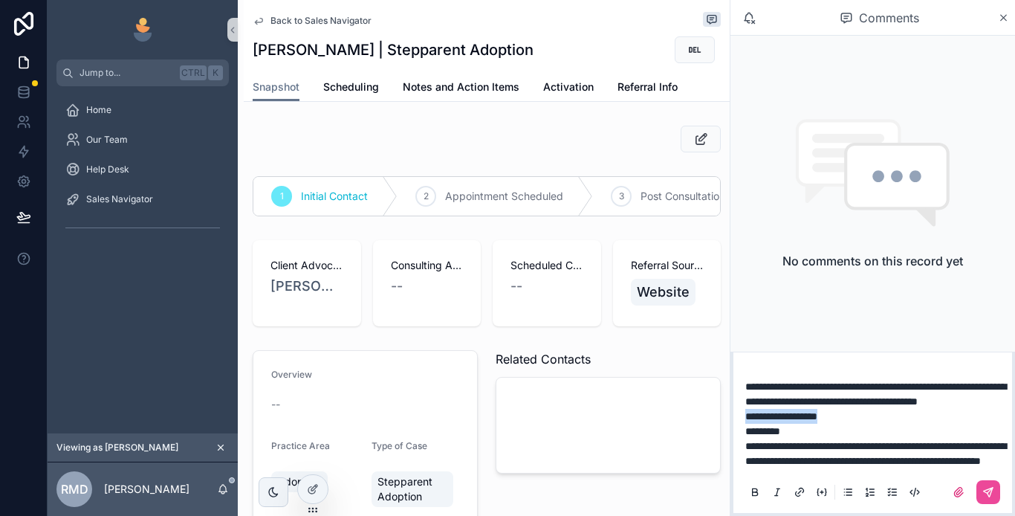
drag, startPoint x: 858, startPoint y: 403, endPoint x: 719, endPoint y: 407, distance: 139.1
click at [719, 407] on div "**********" at bounding box center [532, 258] width 968 height 516
drag, startPoint x: 811, startPoint y: 413, endPoint x: 719, endPoint y: 418, distance: 92.3
click at [719, 418] on div "**********" at bounding box center [532, 258] width 968 height 516
click at [983, 482] on button "scrollable content" at bounding box center [989, 492] width 24 height 24
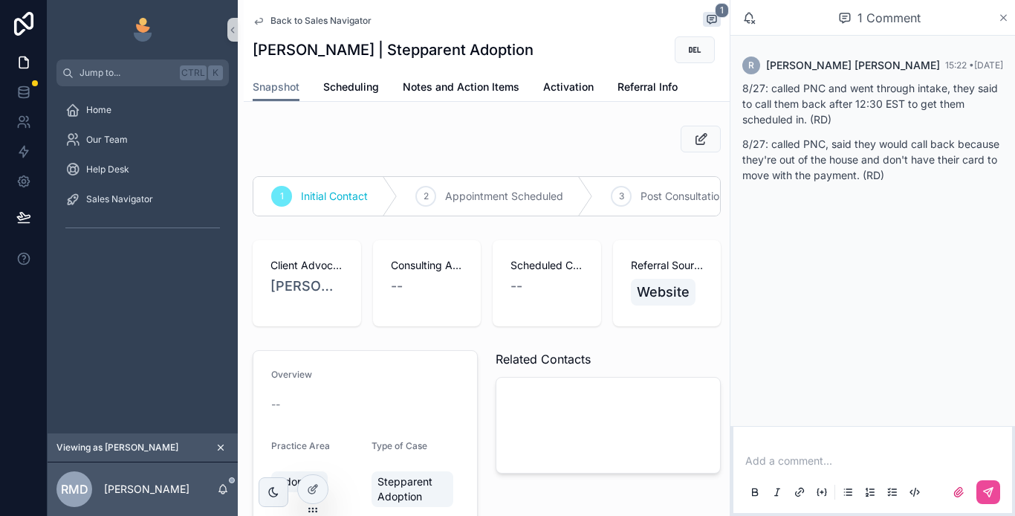
click at [1005, 16] on icon "scrollable content" at bounding box center [1004, 18] width 6 height 6
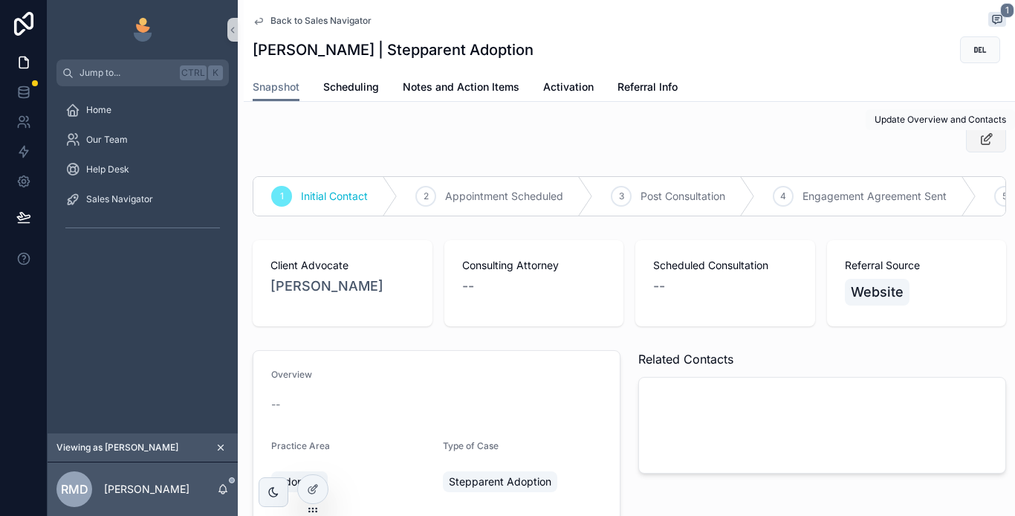
click at [979, 143] on icon "scrollable content" at bounding box center [987, 139] width 16 height 15
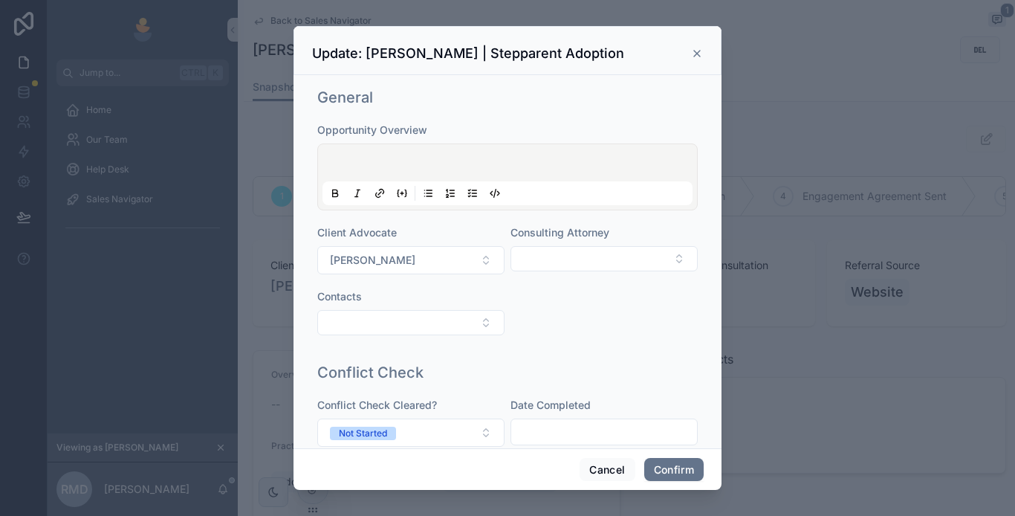
click at [404, 158] on p at bounding box center [511, 165] width 370 height 15
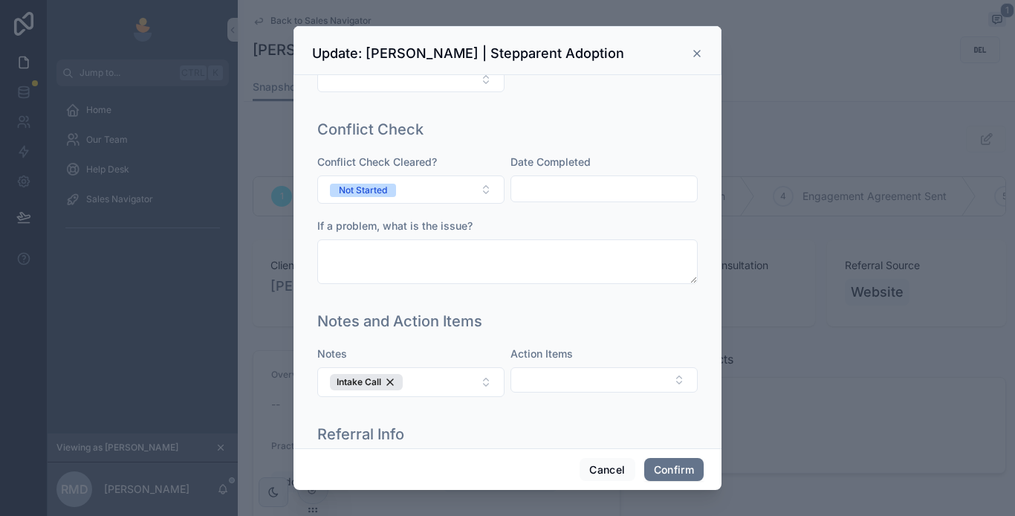
scroll to position [689, 0]
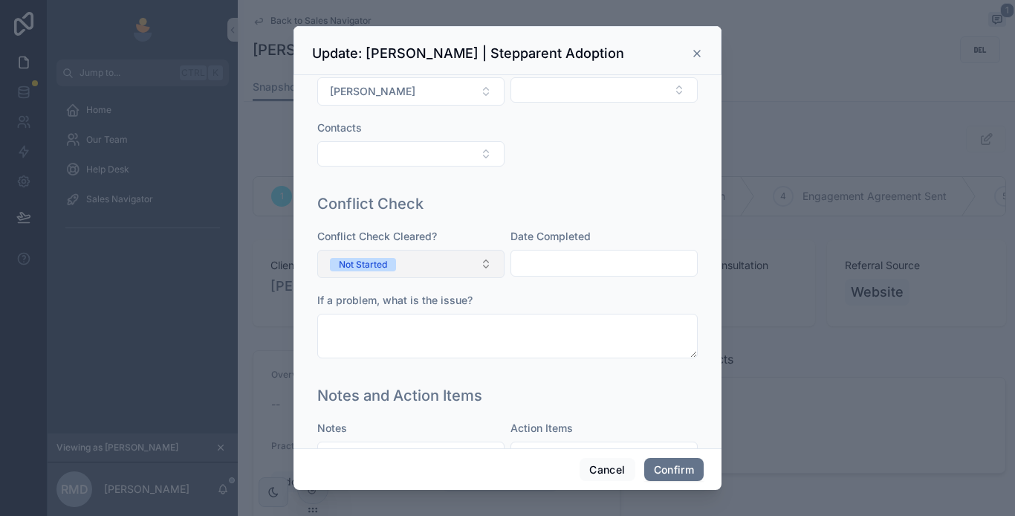
click at [486, 278] on button "Not Started" at bounding box center [410, 264] width 187 height 28
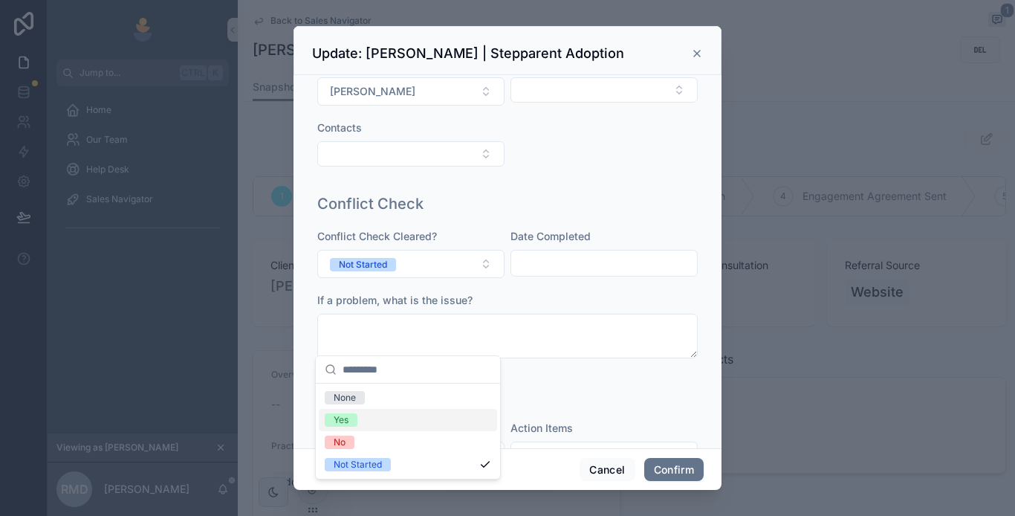
click at [346, 421] on div "Yes" at bounding box center [341, 419] width 15 height 13
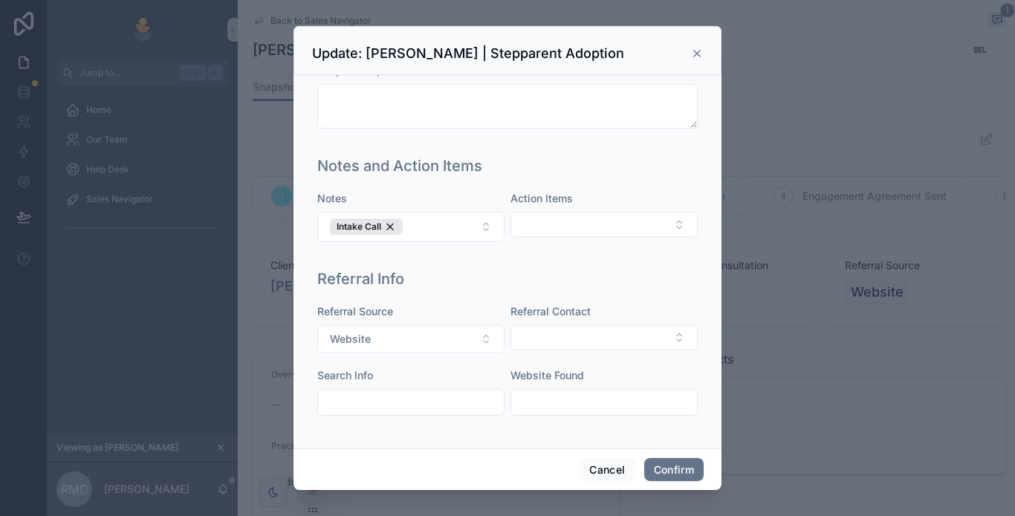
scroll to position [993, 0]
click at [568, 225] on button "Select Button" at bounding box center [604, 224] width 187 height 25
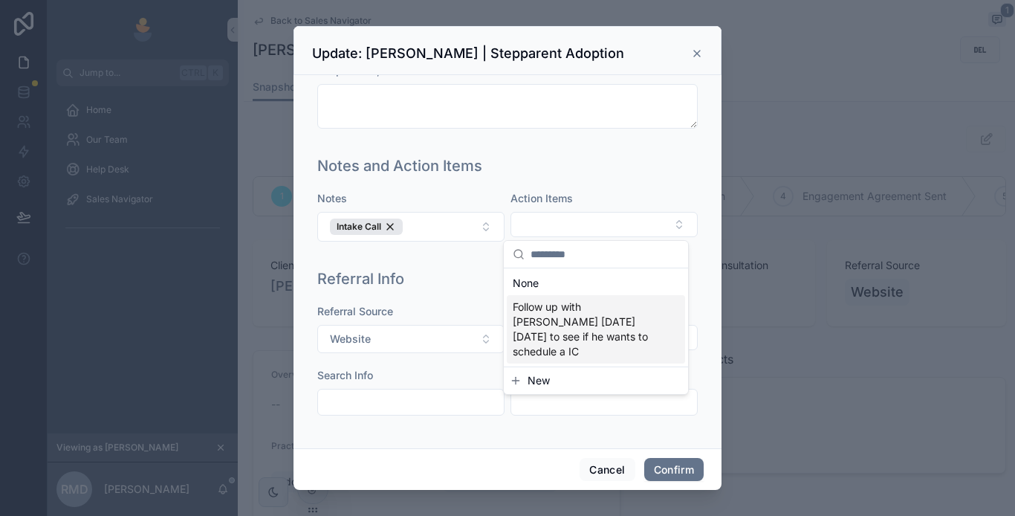
click at [551, 373] on button "New" at bounding box center [596, 380] width 172 height 15
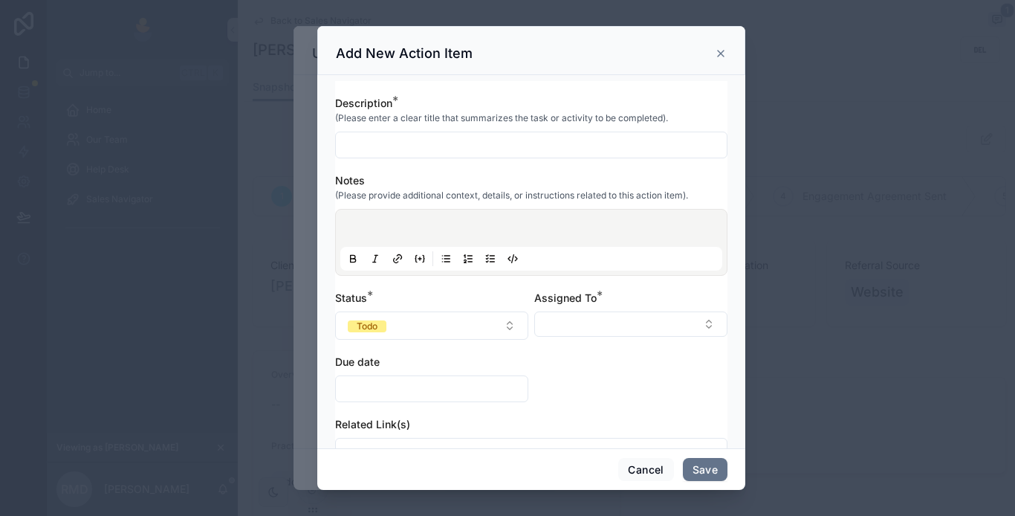
click at [723, 51] on icon at bounding box center [721, 54] width 6 height 6
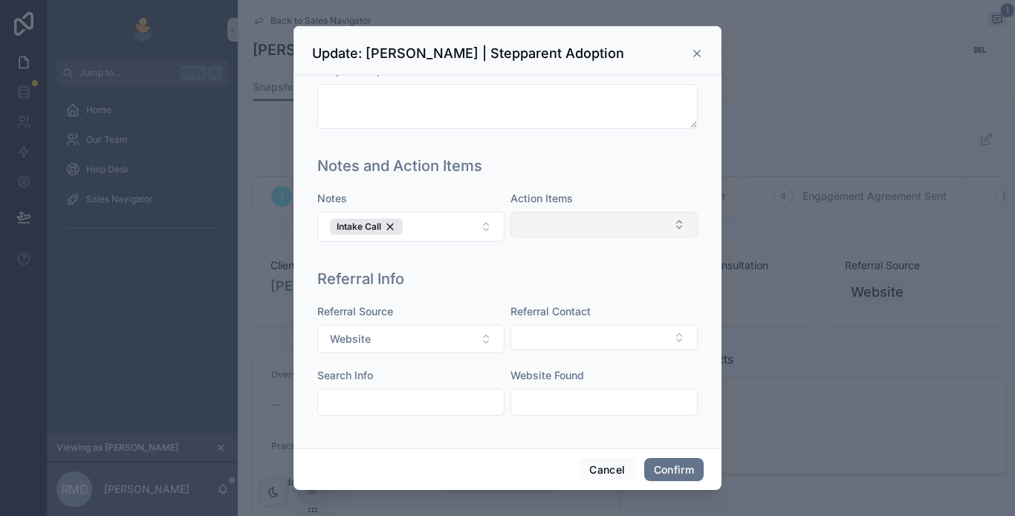
click at [612, 231] on button "Select Button" at bounding box center [604, 224] width 187 height 25
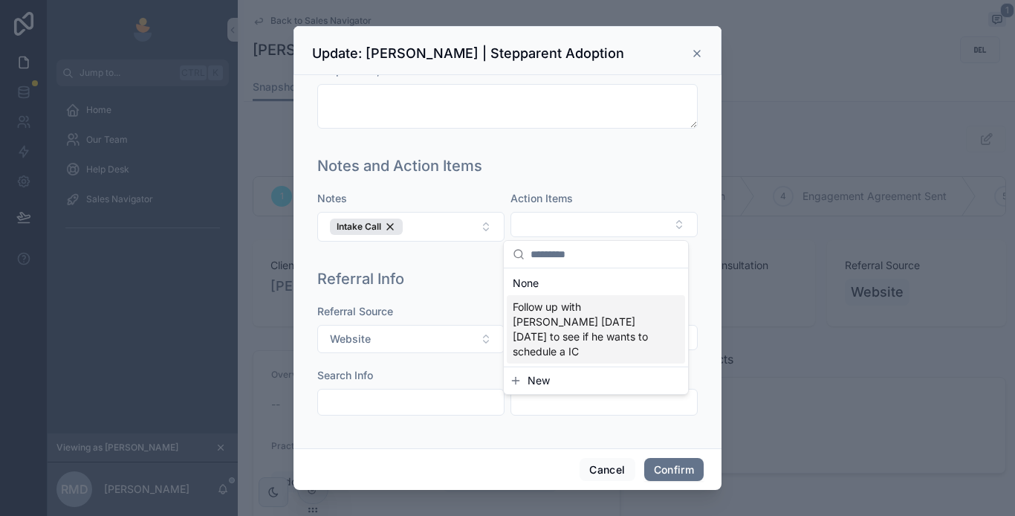
click at [535, 373] on span "New" at bounding box center [539, 380] width 22 height 15
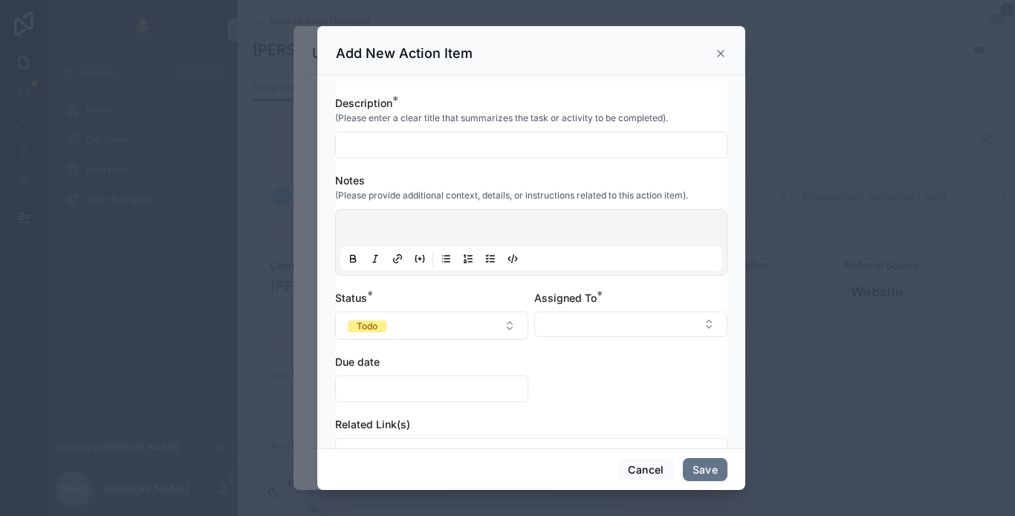
click at [370, 145] on input "text" at bounding box center [531, 145] width 391 height 21
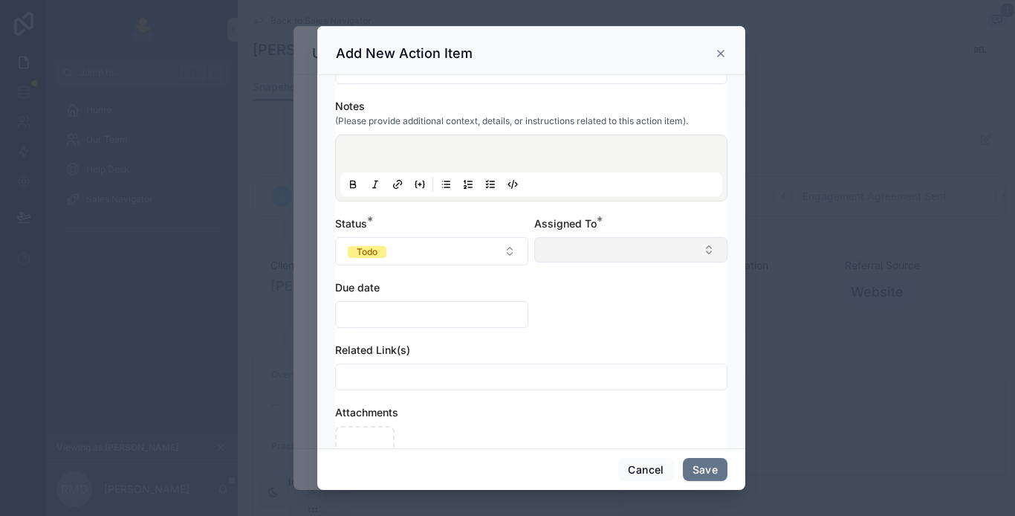
type input "**********"
click at [592, 247] on button "Select Button" at bounding box center [630, 249] width 193 height 25
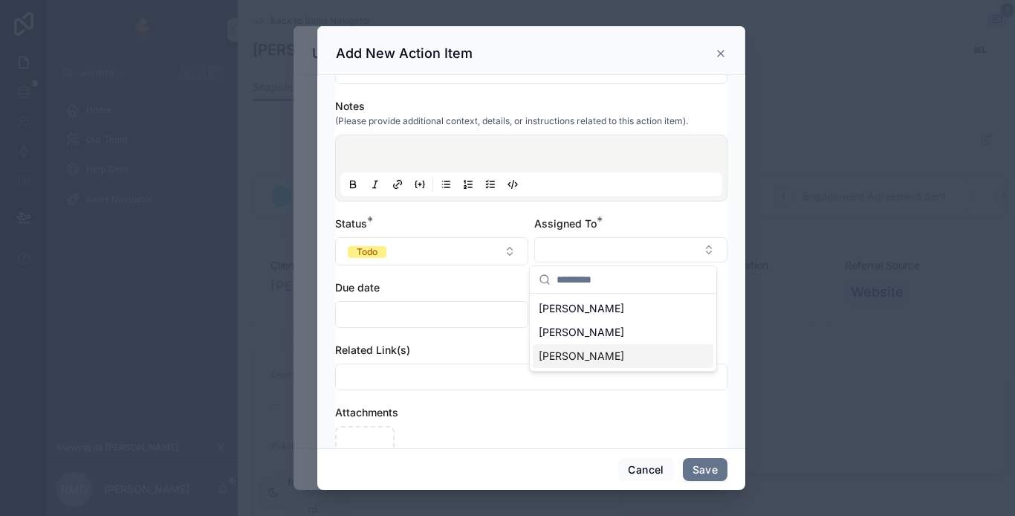
click at [572, 359] on span "[PERSON_NAME]" at bounding box center [581, 356] width 85 height 15
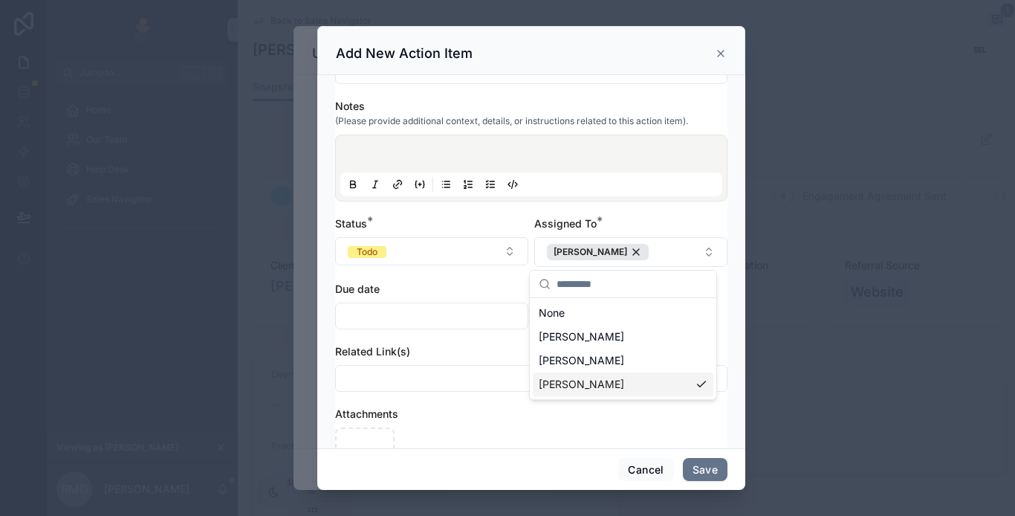
click at [488, 317] on input "text" at bounding box center [432, 316] width 192 height 21
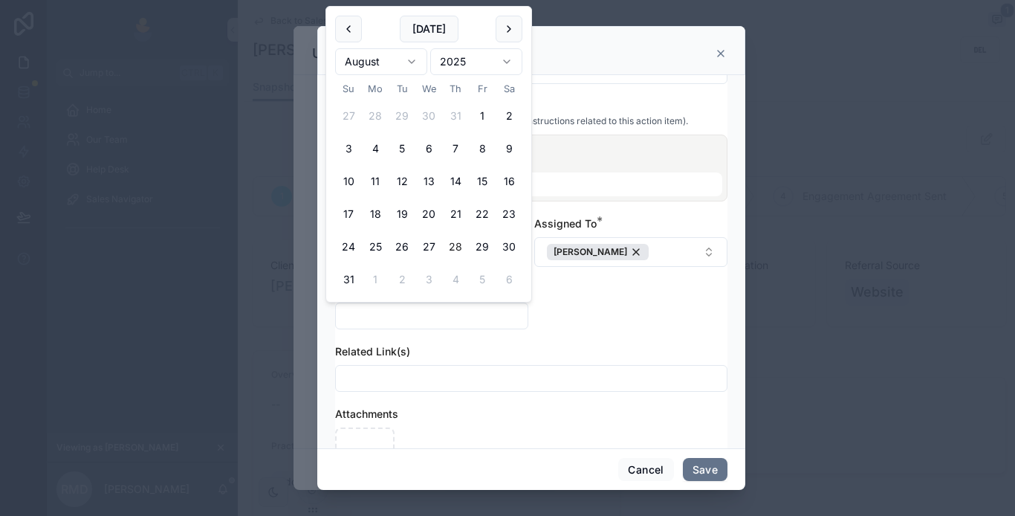
click at [459, 253] on button "28" at bounding box center [455, 246] width 27 height 27
type input "*********"
click at [648, 312] on div "**********" at bounding box center [531, 294] width 392 height 544
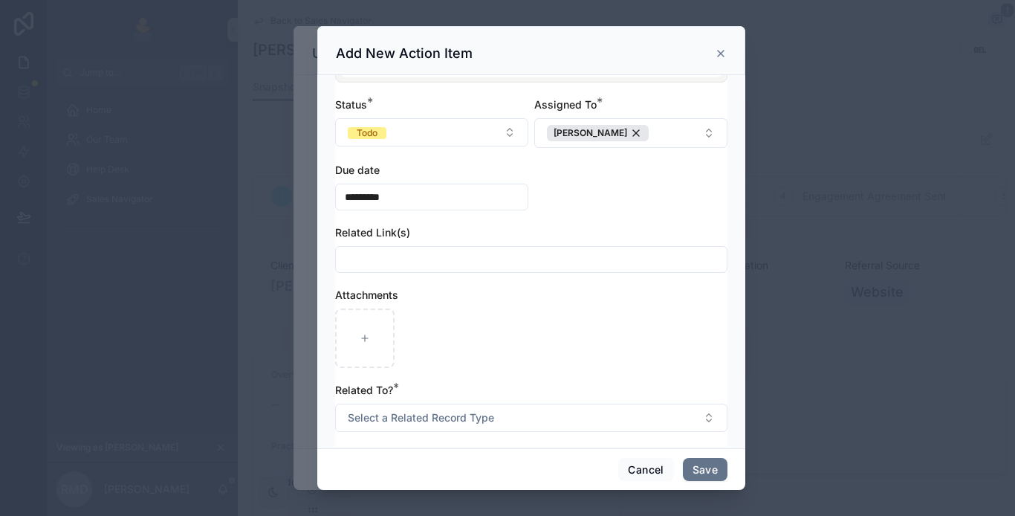
scroll to position [204, 0]
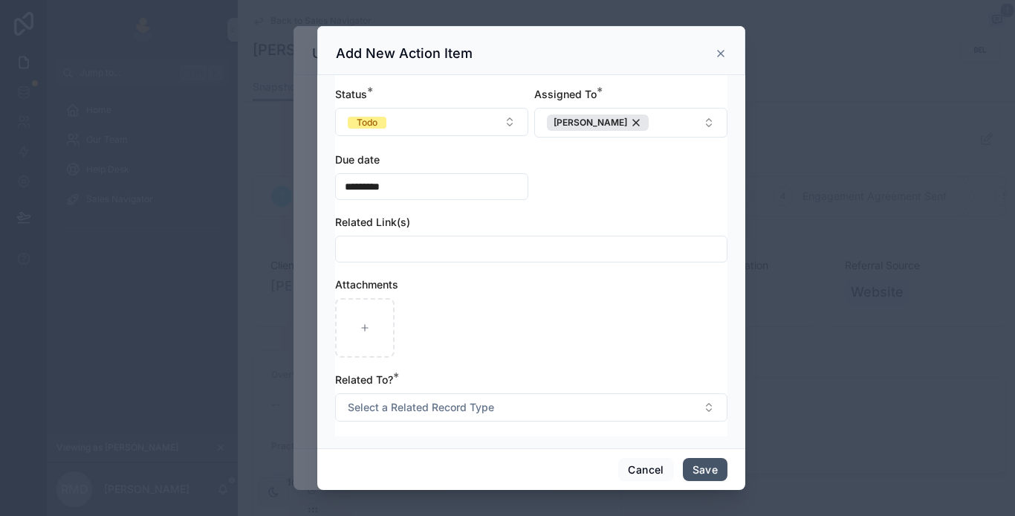
click at [699, 466] on button "Save" at bounding box center [705, 470] width 45 height 24
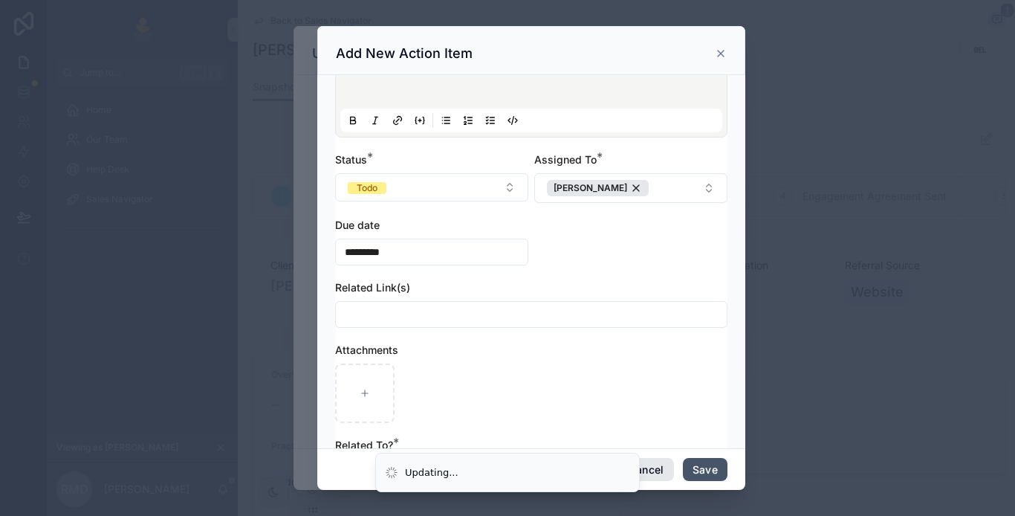
scroll to position [269, 0]
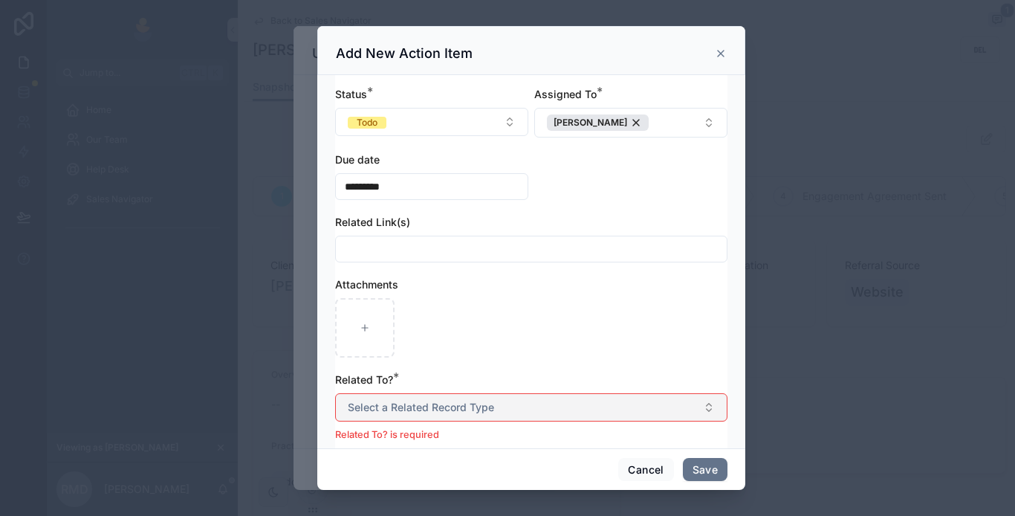
click at [520, 409] on button "Select a Related Record Type" at bounding box center [531, 407] width 392 height 28
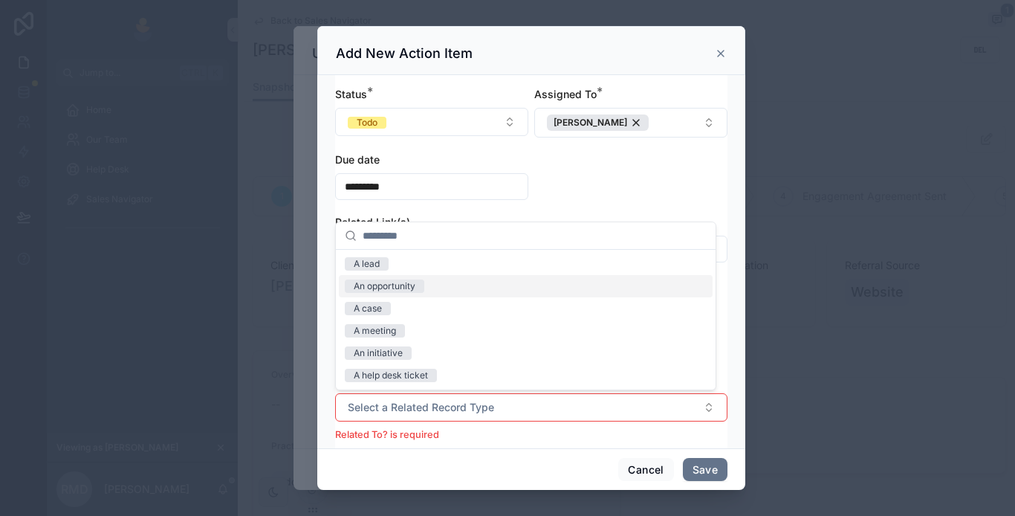
drag, startPoint x: 387, startPoint y: 291, endPoint x: 478, endPoint y: 404, distance: 145.4
click at [387, 290] on div "An opportunity" at bounding box center [385, 286] width 62 height 13
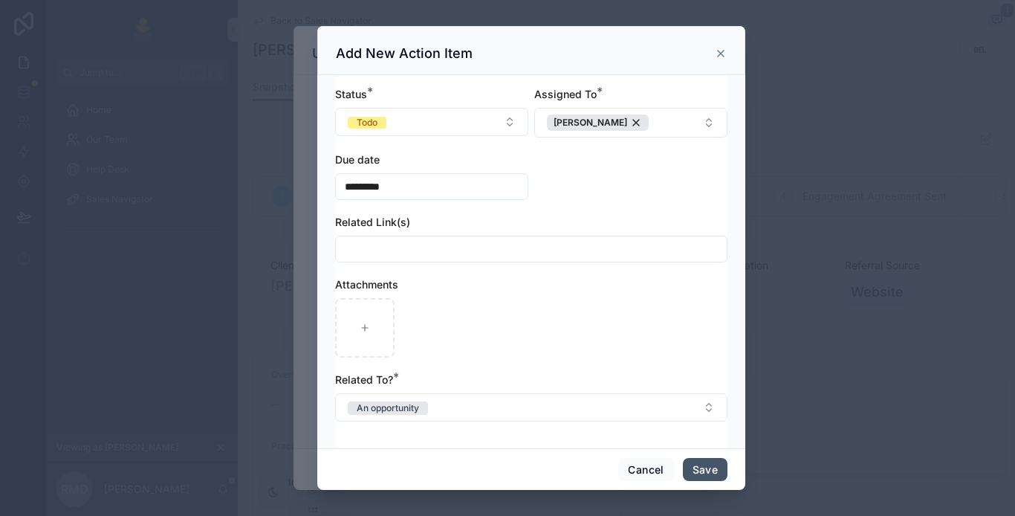
click at [703, 472] on button "Save" at bounding box center [705, 470] width 45 height 24
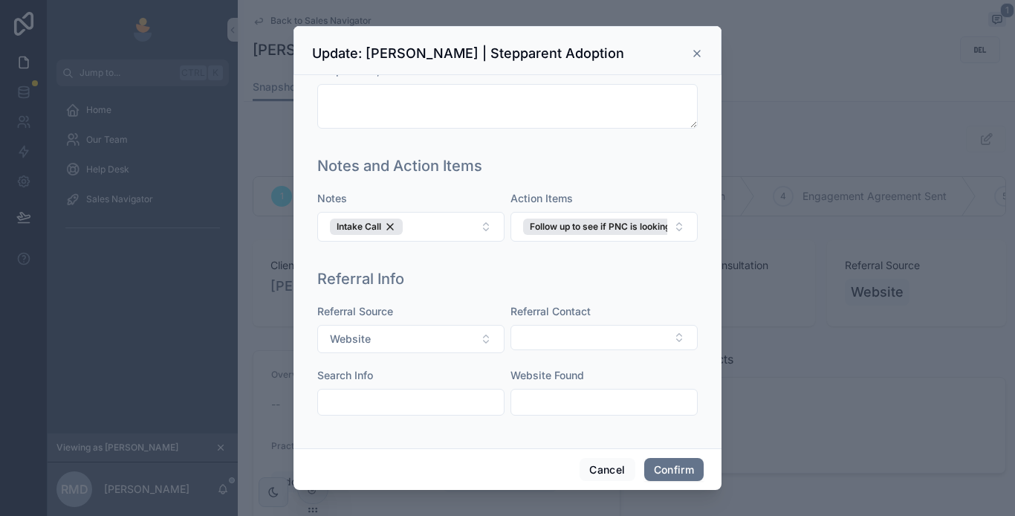
click at [699, 56] on icon at bounding box center [697, 54] width 12 height 12
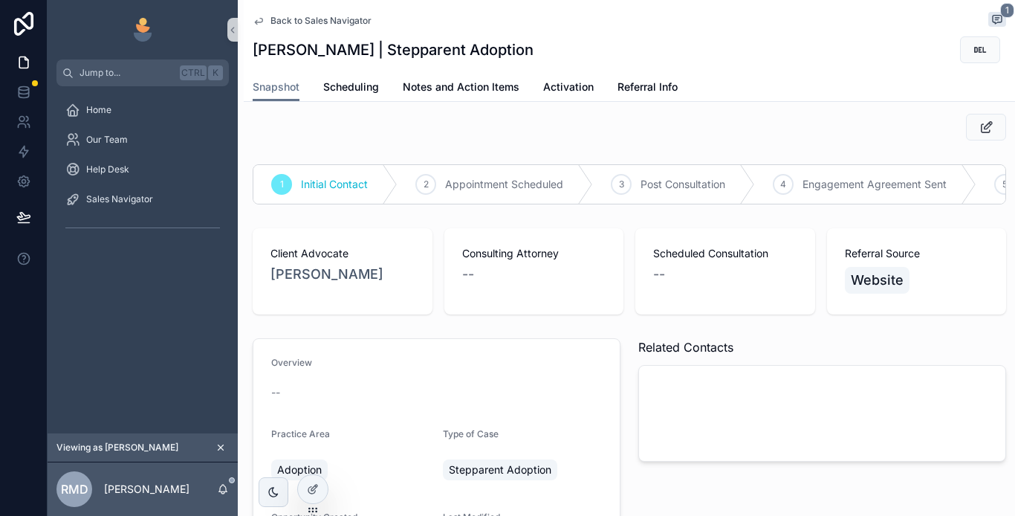
scroll to position [0, 0]
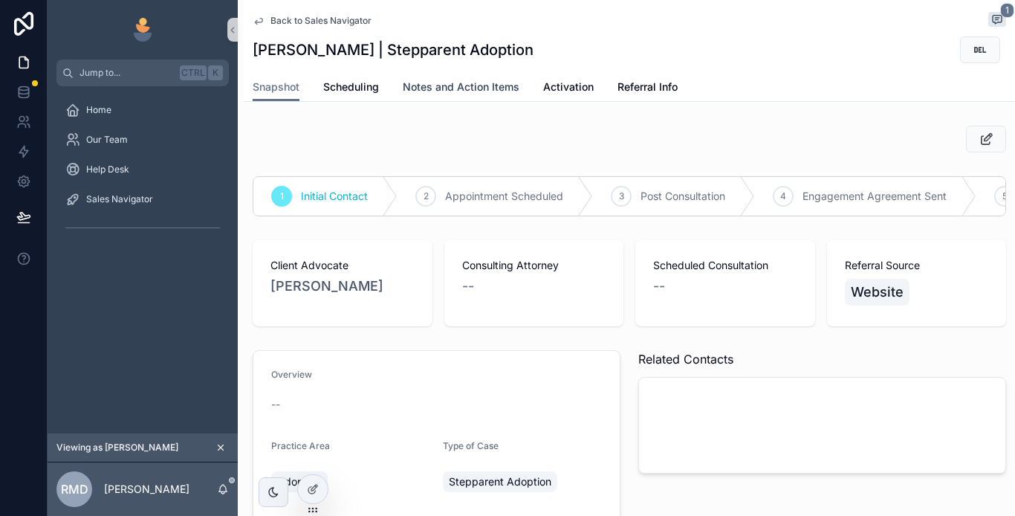
click at [433, 83] on span "Notes and Action Items" at bounding box center [461, 87] width 117 height 15
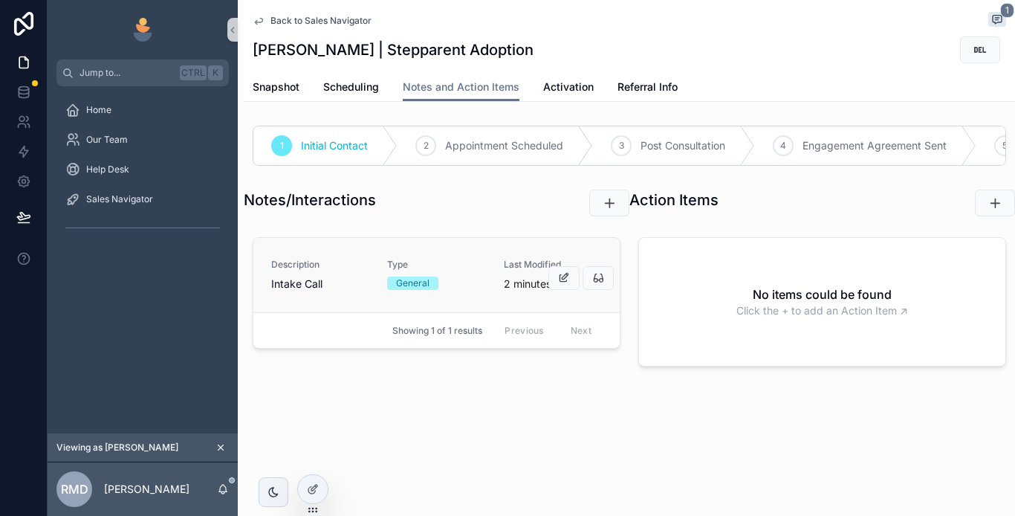
click at [367, 306] on link "Description Intake Call Type General Last Modified 2 minutes ago" at bounding box center [436, 275] width 366 height 74
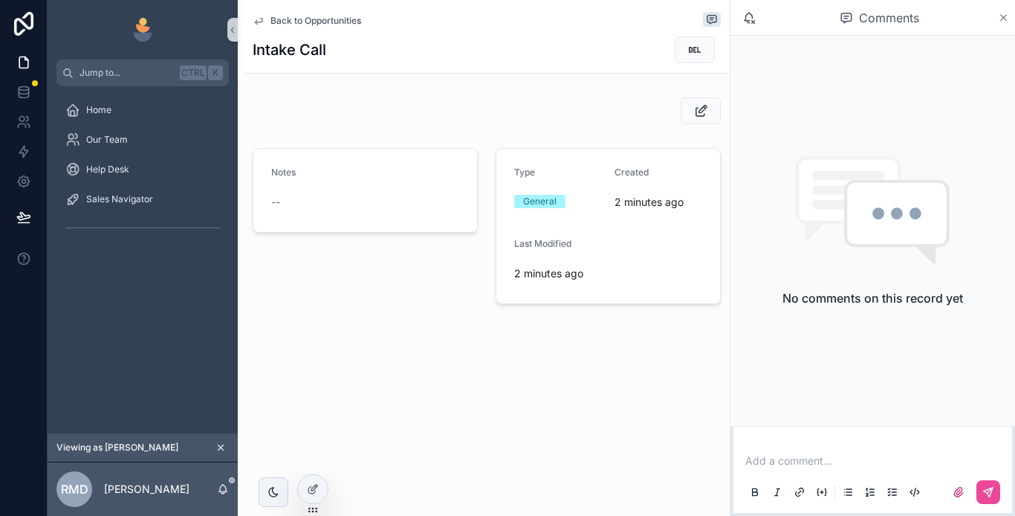
click at [1001, 19] on icon "scrollable content" at bounding box center [1003, 18] width 11 height 12
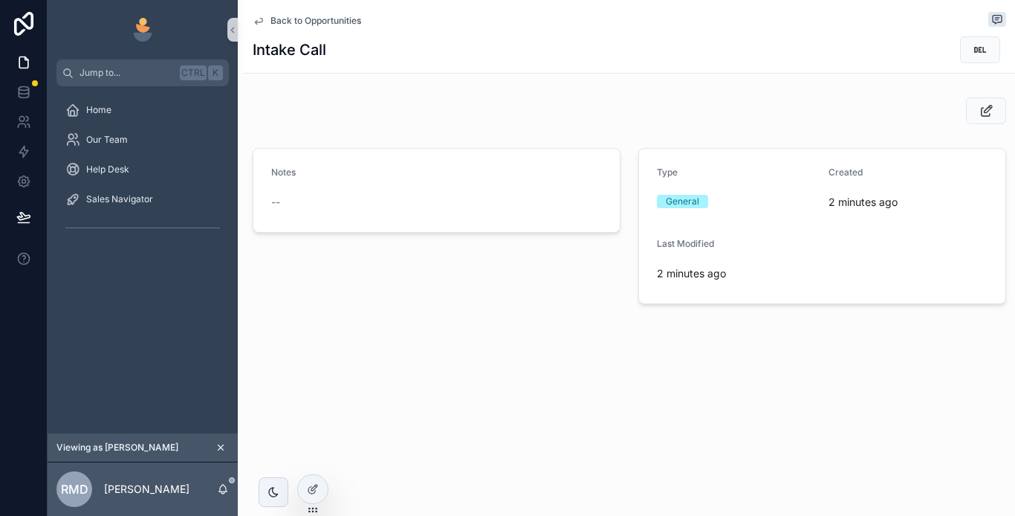
click at [332, 17] on span "Back to Opportunities" at bounding box center [316, 21] width 91 height 12
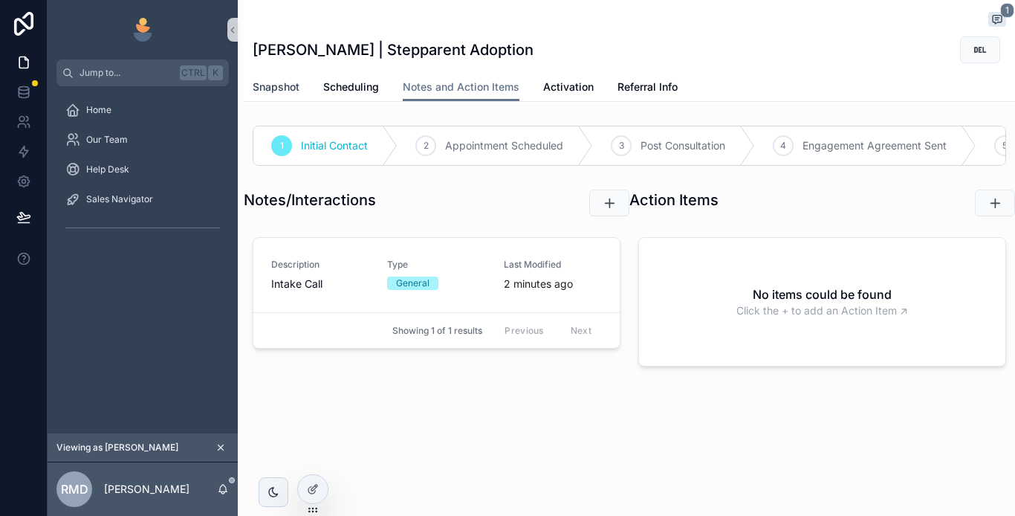
click at [276, 85] on span "Snapshot" at bounding box center [276, 87] width 47 height 15
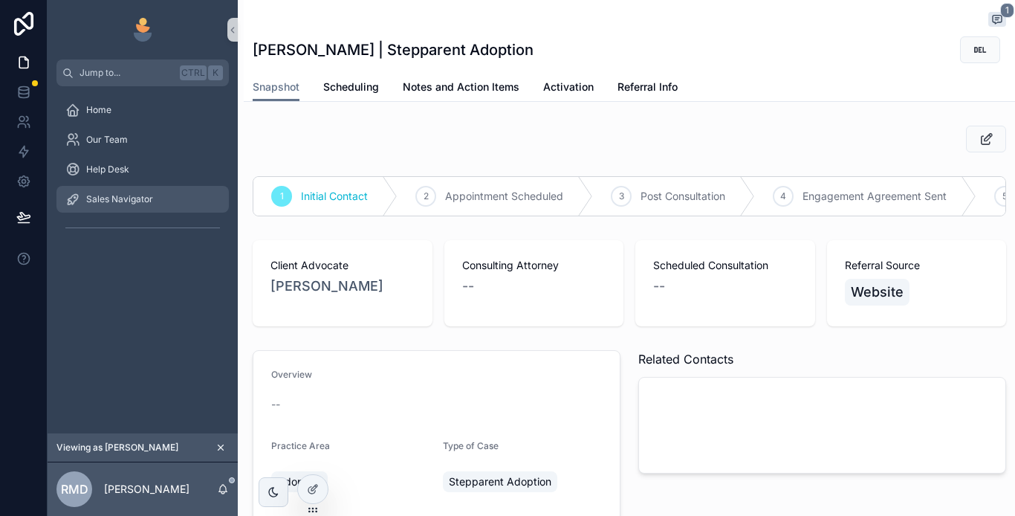
click at [171, 205] on div "Sales Navigator" at bounding box center [142, 199] width 155 height 24
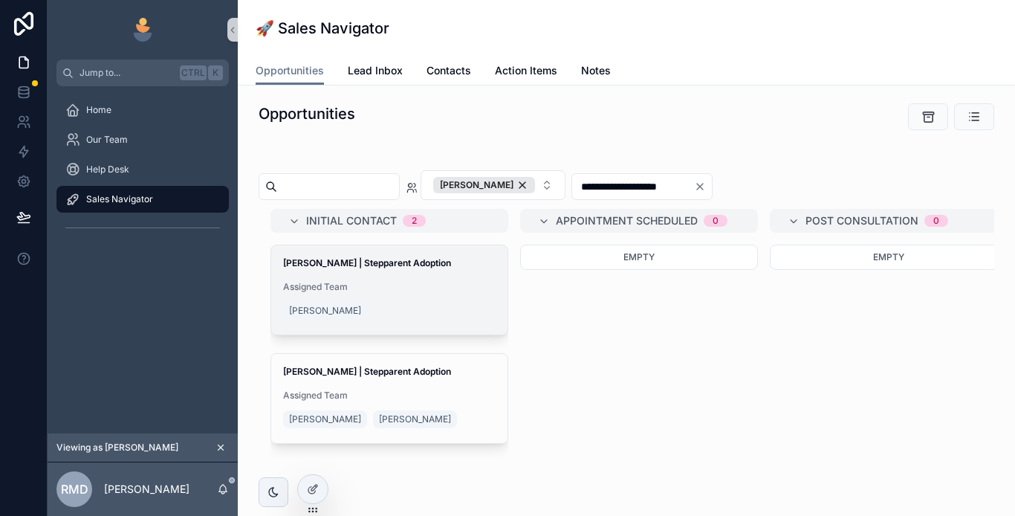
click at [352, 279] on div "[PERSON_NAME] | Stepparent Adoption Assigned Team [PERSON_NAME]" at bounding box center [389, 289] width 236 height 89
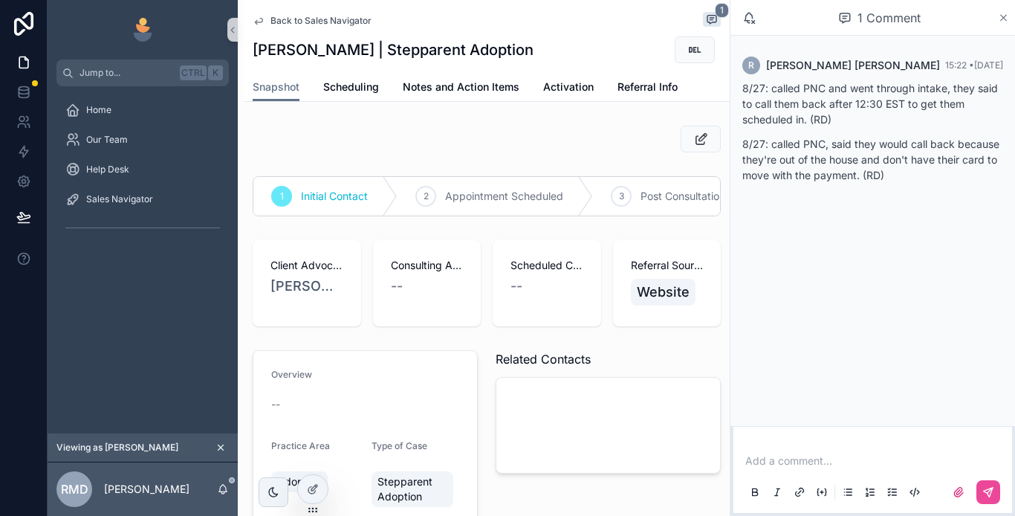
click at [1008, 16] on icon "scrollable content" at bounding box center [1003, 18] width 11 height 12
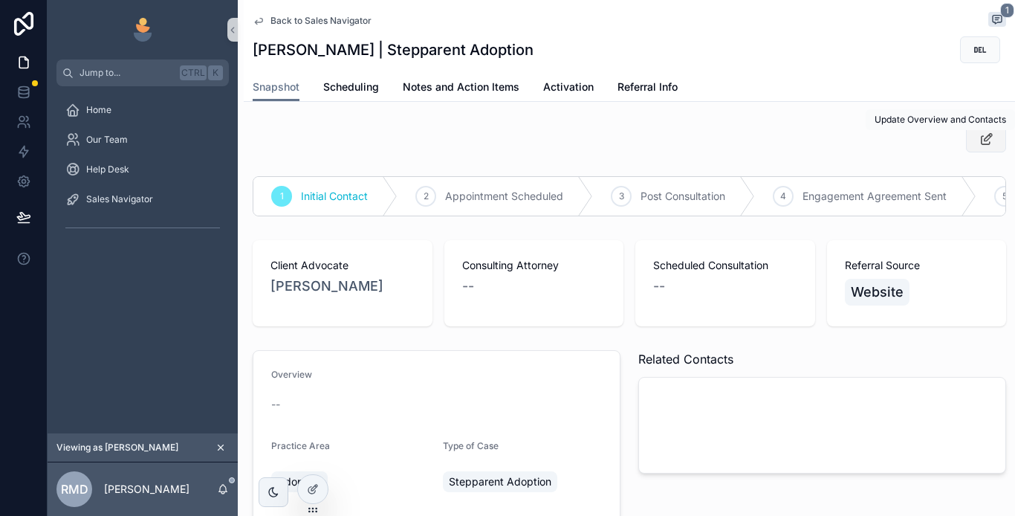
click at [979, 140] on icon "scrollable content" at bounding box center [987, 139] width 16 height 15
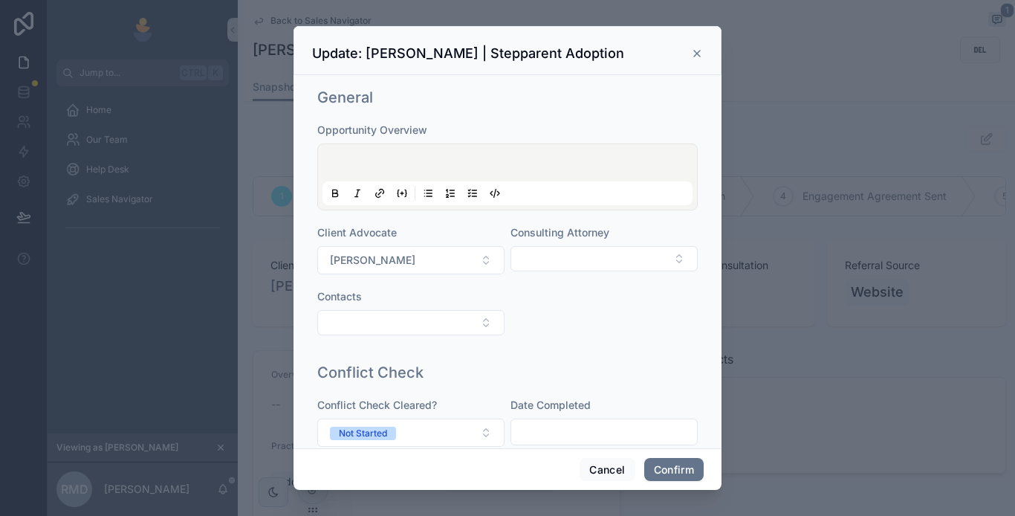
click at [378, 162] on p at bounding box center [511, 165] width 370 height 15
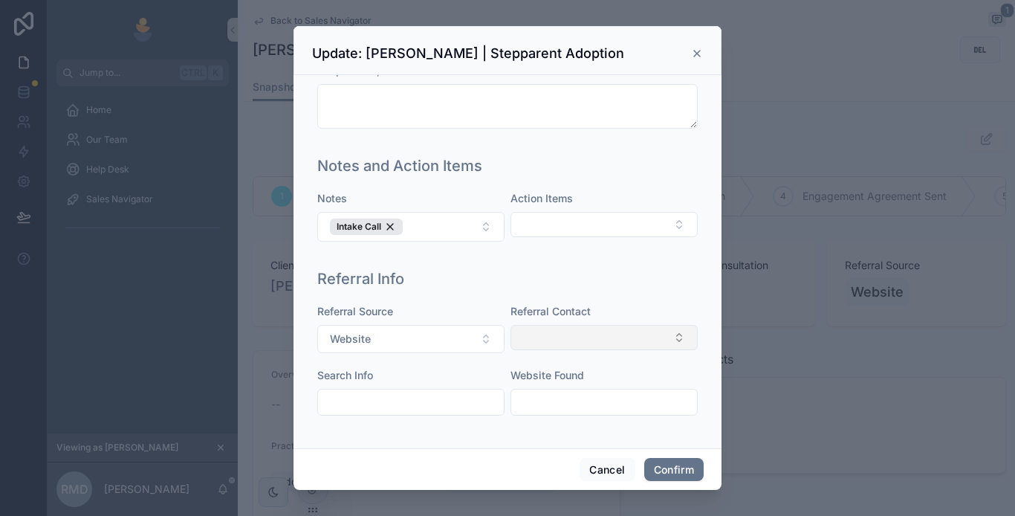
scroll to position [993, 0]
click at [558, 222] on button "Select Button" at bounding box center [604, 224] width 187 height 25
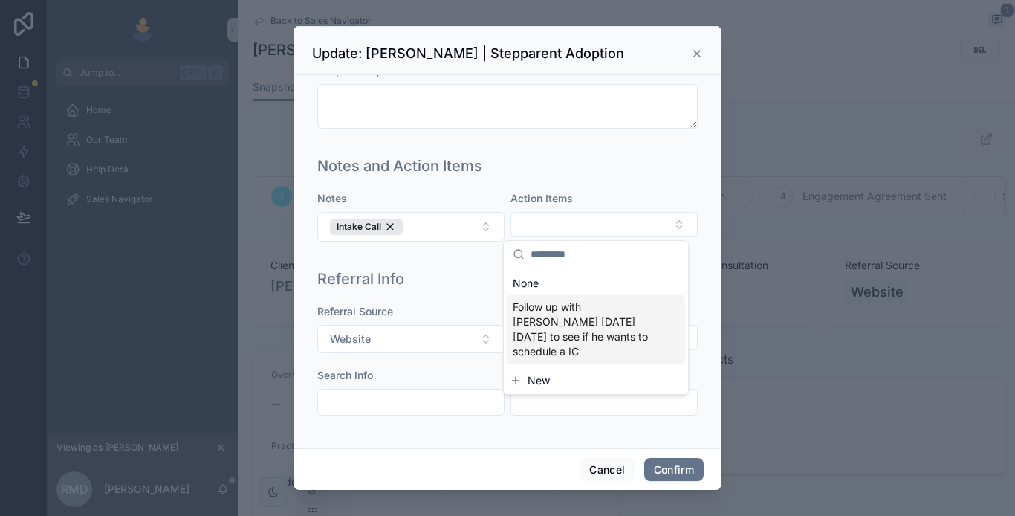
click at [535, 373] on span "New" at bounding box center [539, 380] width 22 height 15
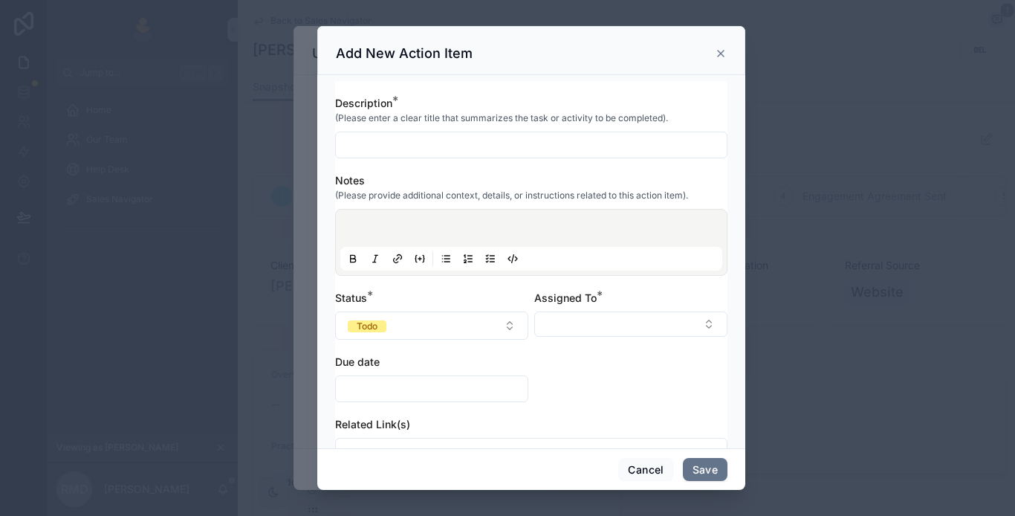
click at [394, 149] on input "text" at bounding box center [531, 145] width 391 height 21
type input "**********"
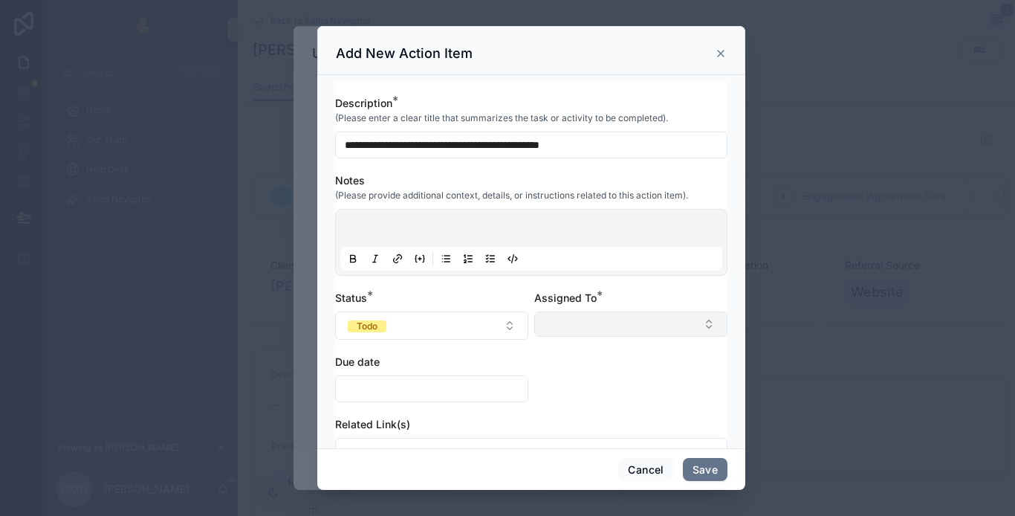
click at [600, 326] on button "Select Button" at bounding box center [630, 323] width 193 height 25
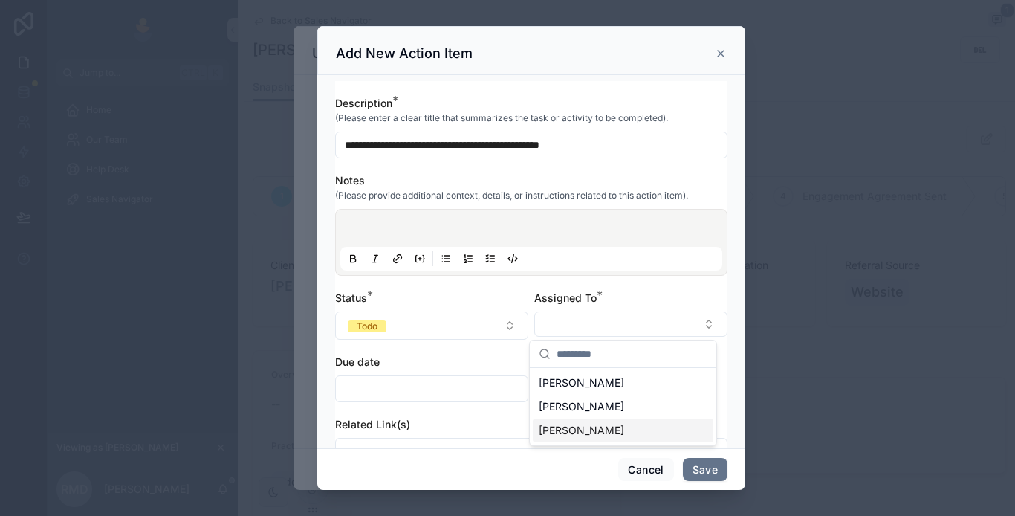
click at [624, 431] on span "[PERSON_NAME]" at bounding box center [581, 430] width 85 height 15
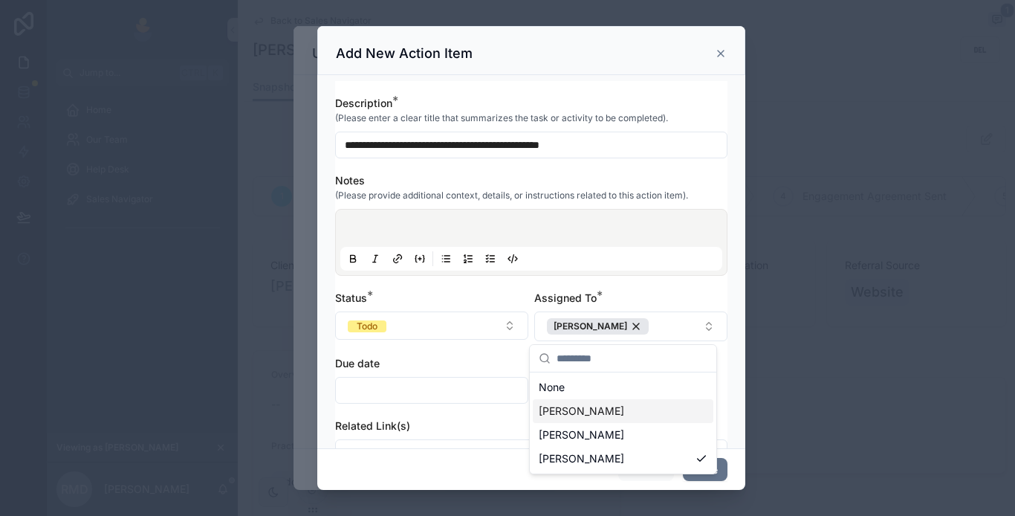
click at [485, 353] on div "**********" at bounding box center [531, 368] width 392 height 544
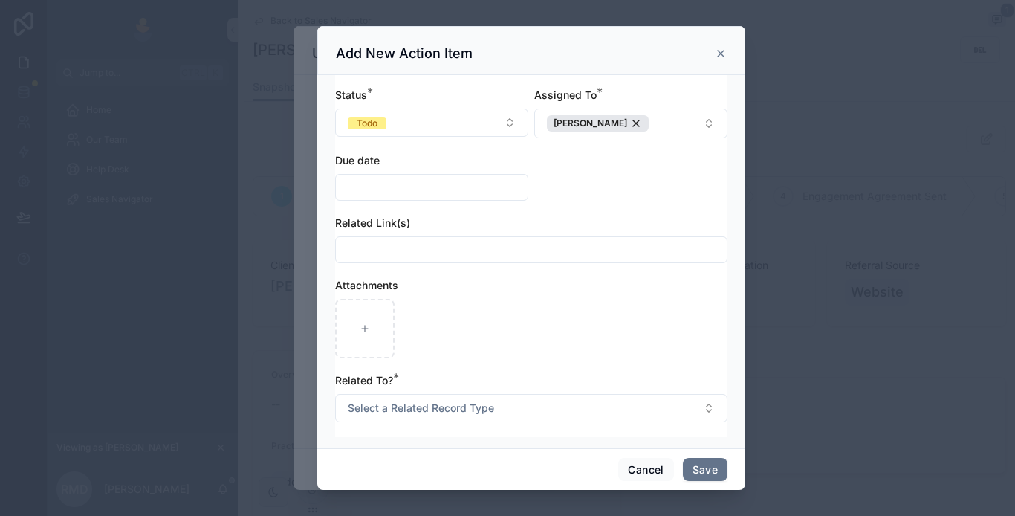
scroll to position [204, 0]
click at [491, 408] on span "Select a Related Record Type" at bounding box center [421, 407] width 146 height 15
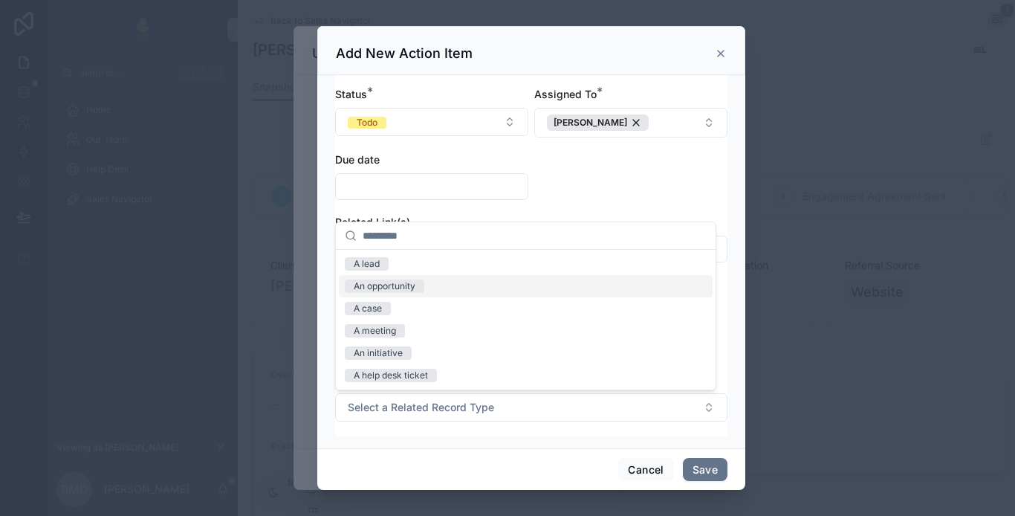
click at [386, 288] on div "An opportunity" at bounding box center [385, 286] width 62 height 13
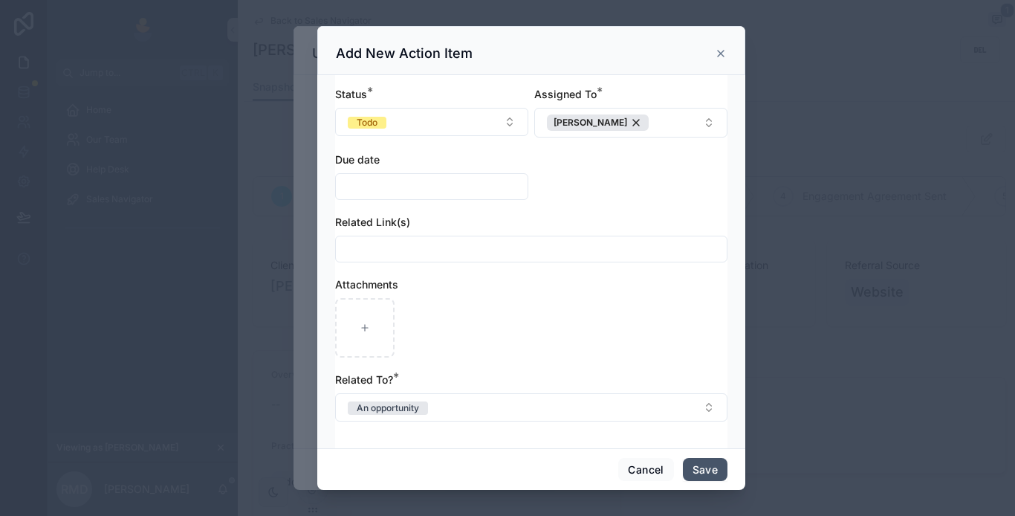
click at [705, 472] on button "Save" at bounding box center [705, 470] width 45 height 24
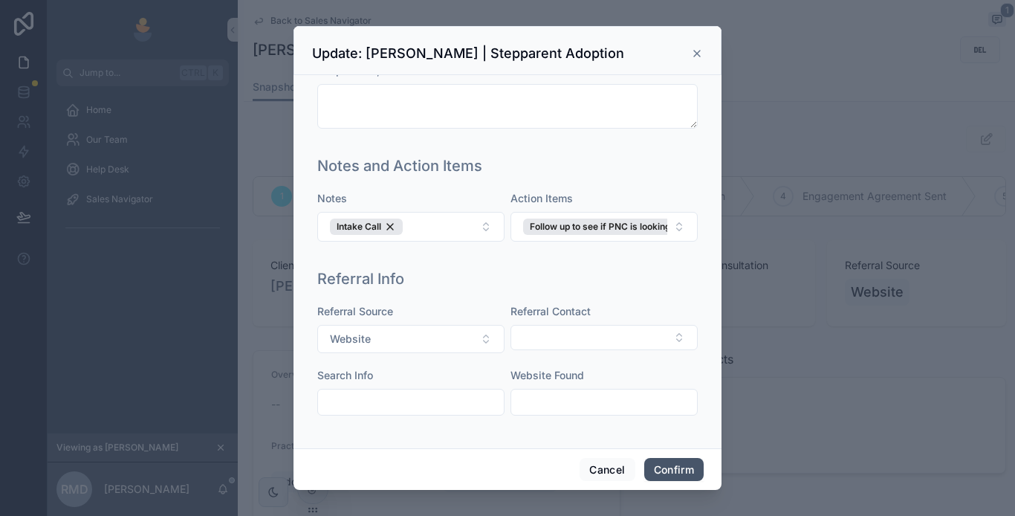
drag, startPoint x: 665, startPoint y: 468, endPoint x: 724, endPoint y: 452, distance: 61.7
click at [665, 468] on button "Confirm" at bounding box center [673, 470] width 59 height 24
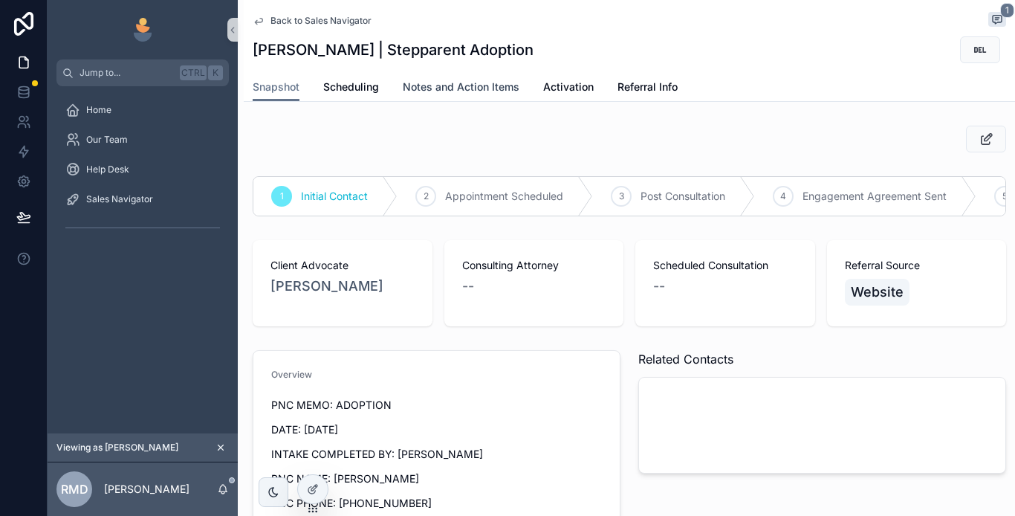
click at [475, 85] on span "Notes and Action Items" at bounding box center [461, 87] width 117 height 15
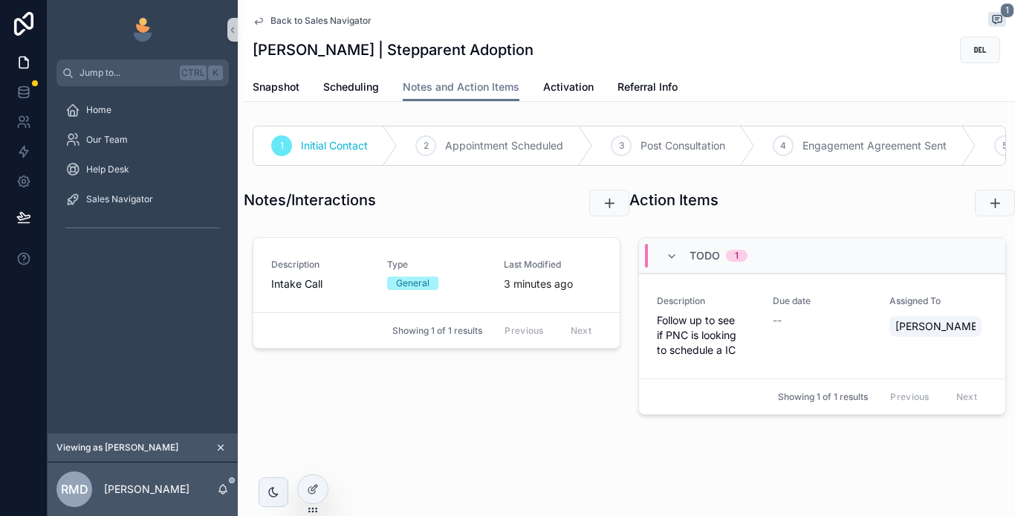
click at [301, 19] on span "Back to Sales Navigator" at bounding box center [321, 21] width 101 height 12
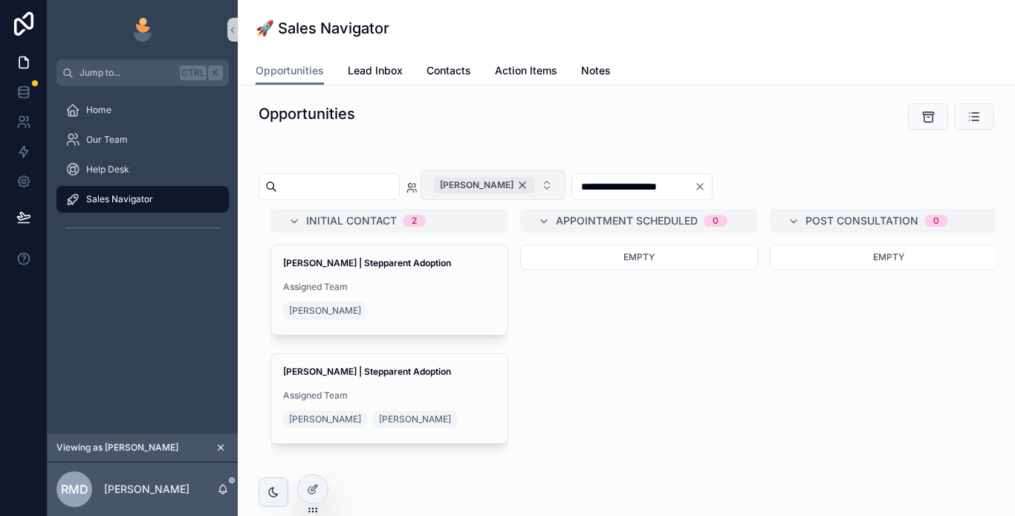
click at [535, 184] on div "[PERSON_NAME]" at bounding box center [484, 185] width 102 height 16
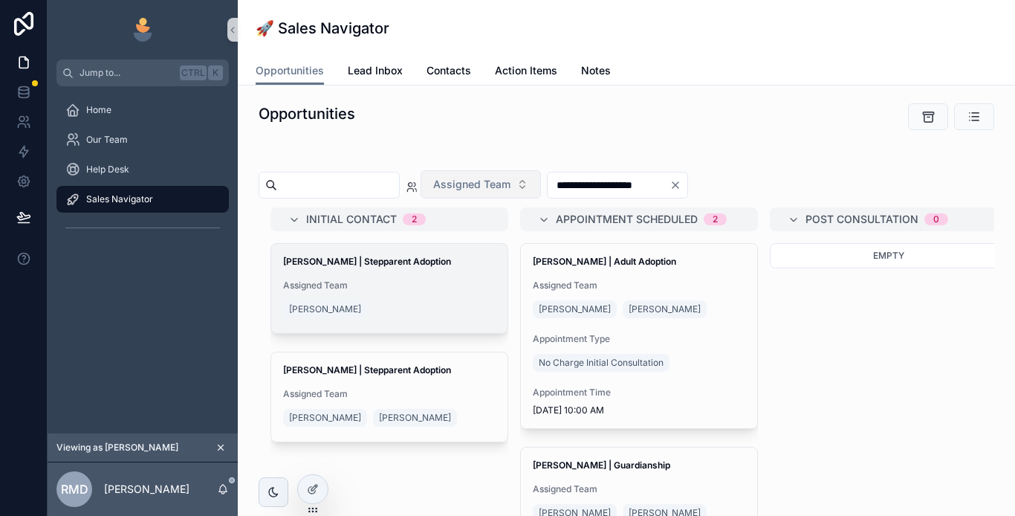
click at [398, 285] on span "Assigned Team" at bounding box center [389, 286] width 213 height 12
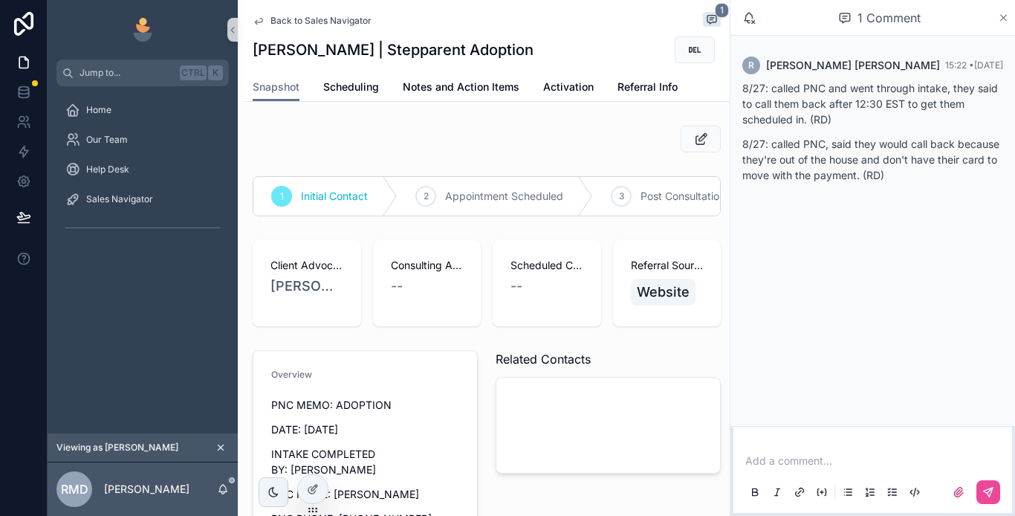
click at [1001, 15] on icon "scrollable content" at bounding box center [1004, 18] width 6 height 6
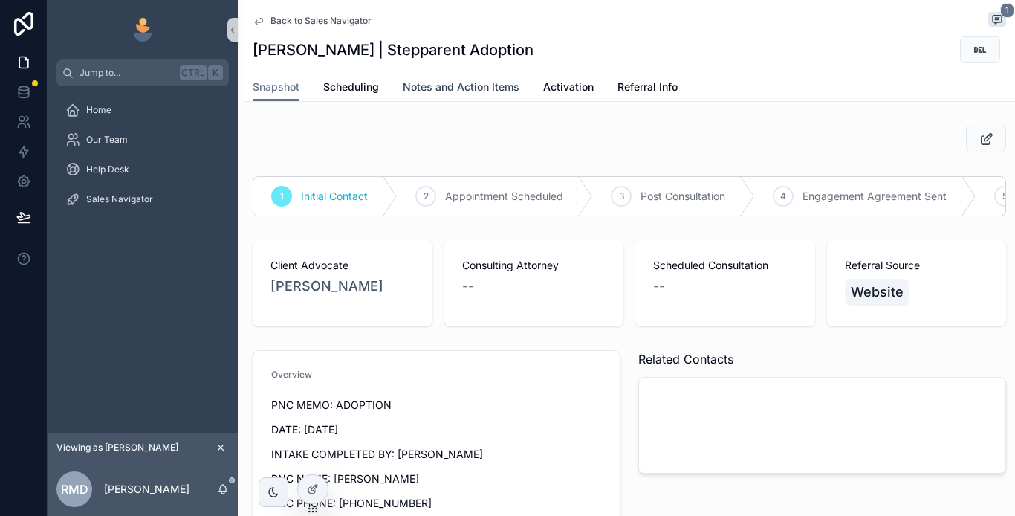
click at [449, 86] on span "Notes and Action Items" at bounding box center [461, 87] width 117 height 15
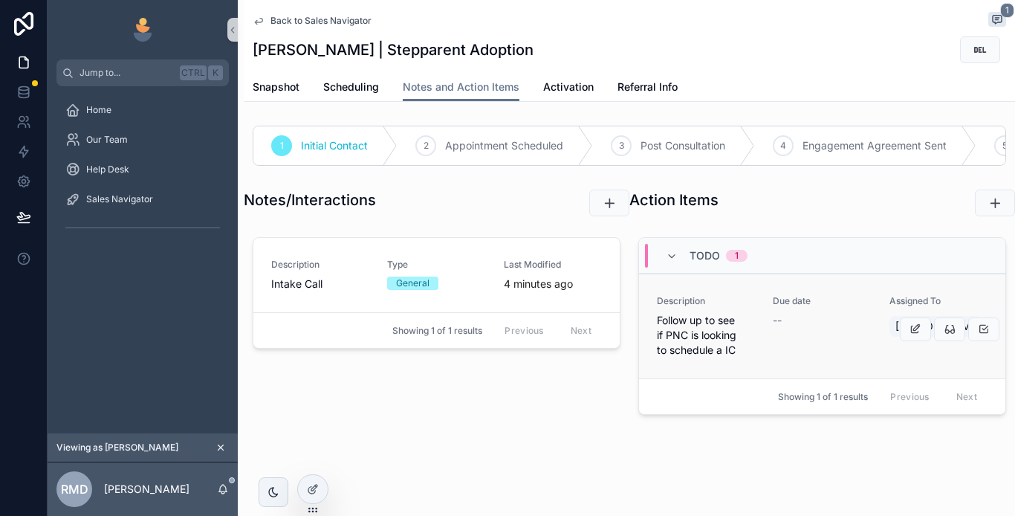
click at [806, 353] on div "Due date --" at bounding box center [822, 326] width 98 height 62
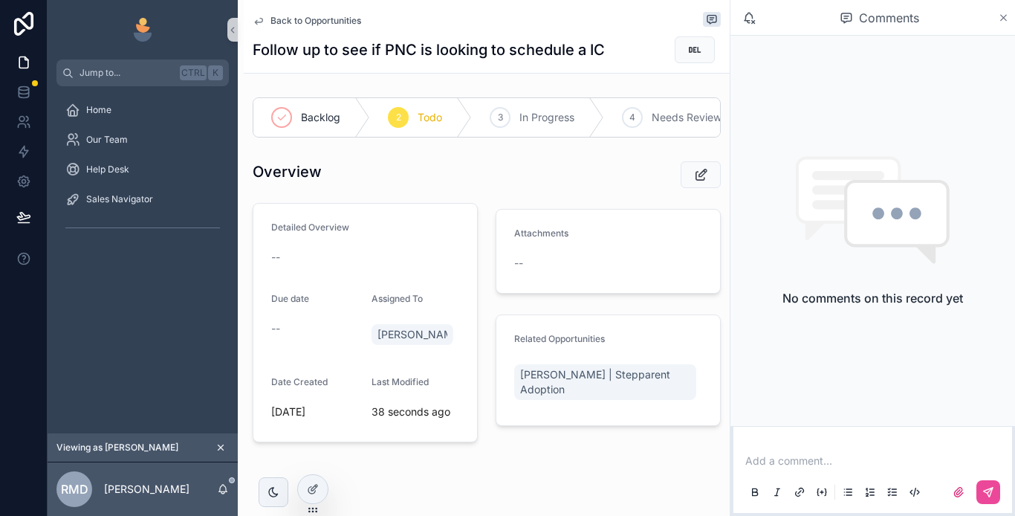
click at [1004, 16] on icon "scrollable content" at bounding box center [1003, 18] width 11 height 12
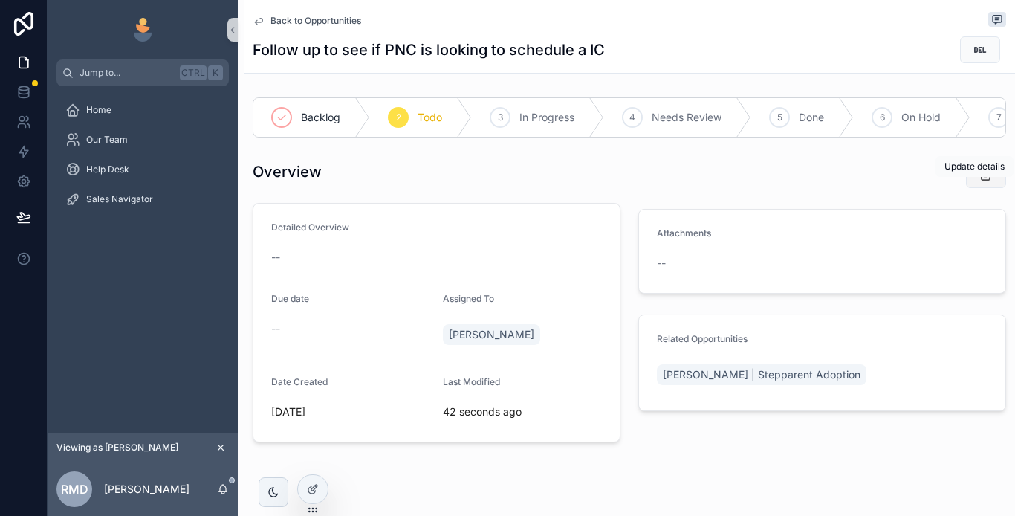
click at [979, 182] on icon "scrollable content" at bounding box center [987, 174] width 16 height 15
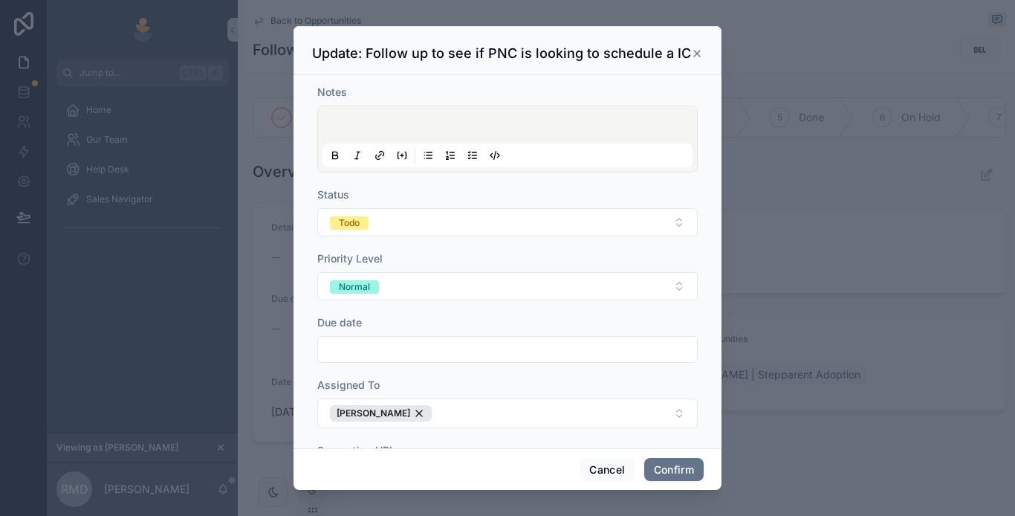
scroll to position [74, 0]
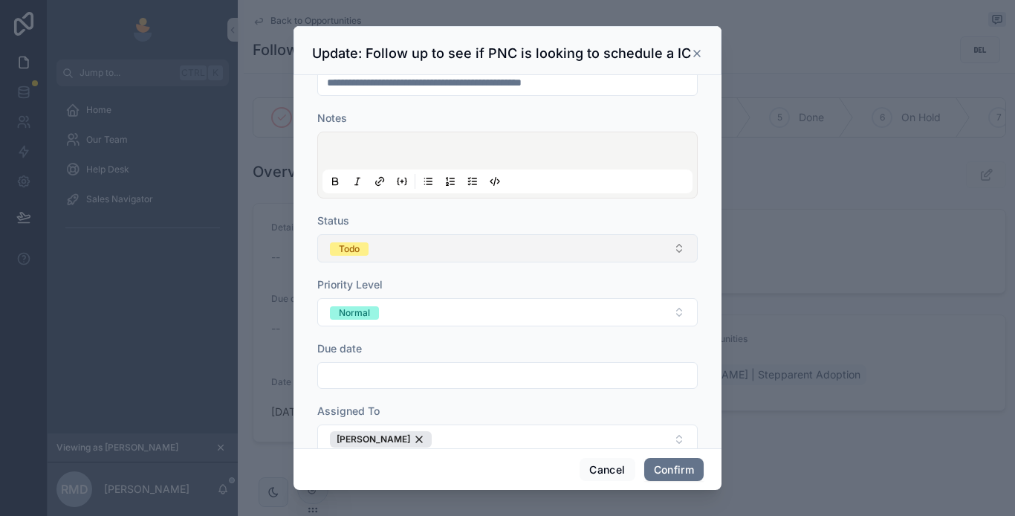
click at [457, 251] on button "Todo" at bounding box center [507, 248] width 381 height 28
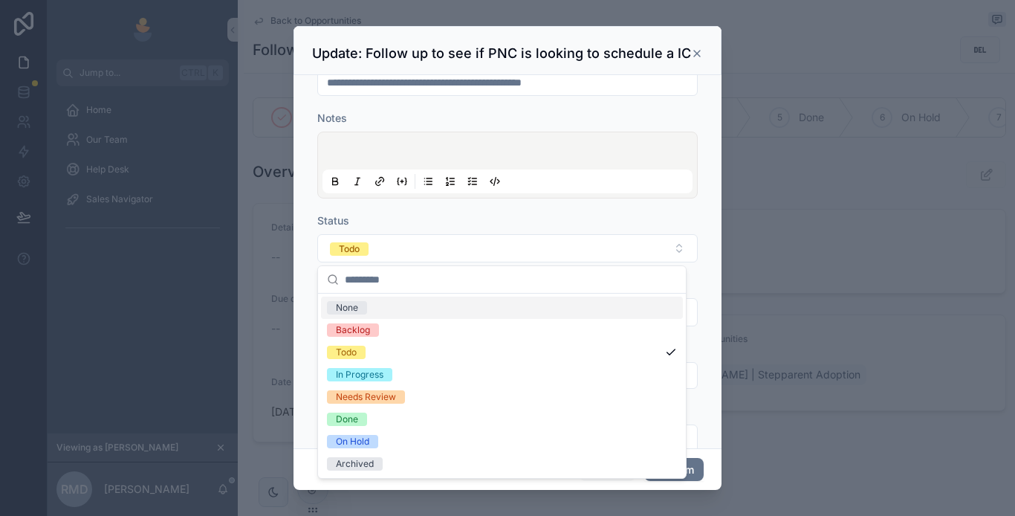
click at [700, 51] on icon at bounding box center [697, 54] width 12 height 12
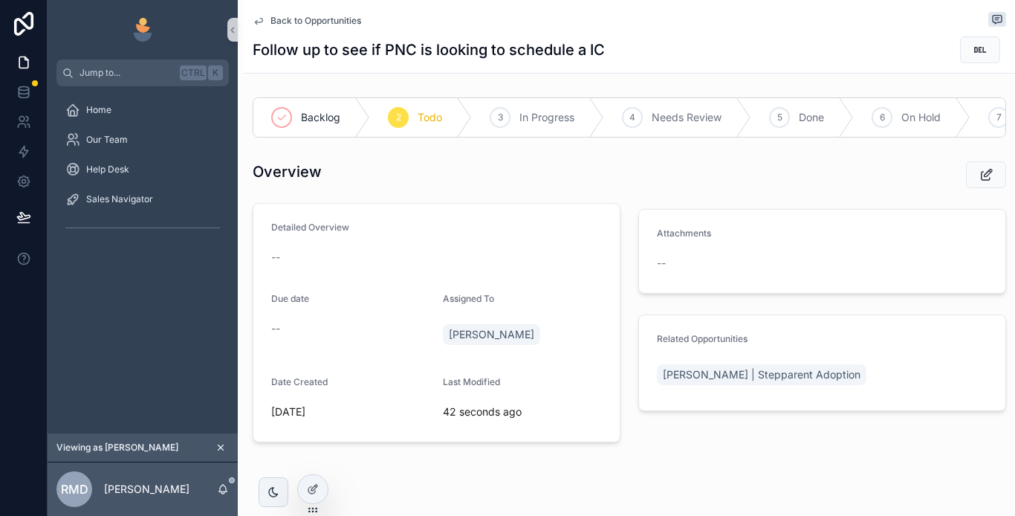
click at [316, 22] on span "Back to Opportunities" at bounding box center [316, 21] width 91 height 12
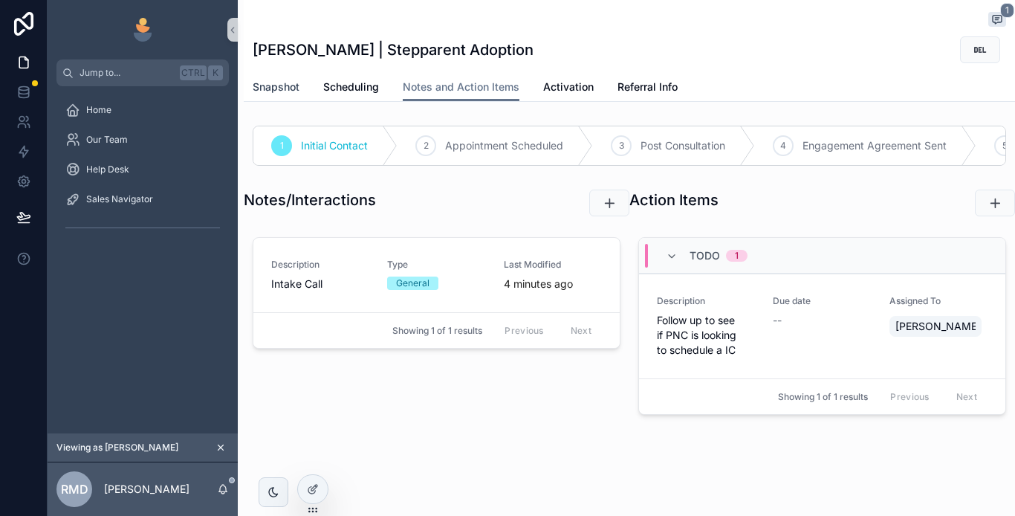
click at [289, 85] on span "Snapshot" at bounding box center [276, 87] width 47 height 15
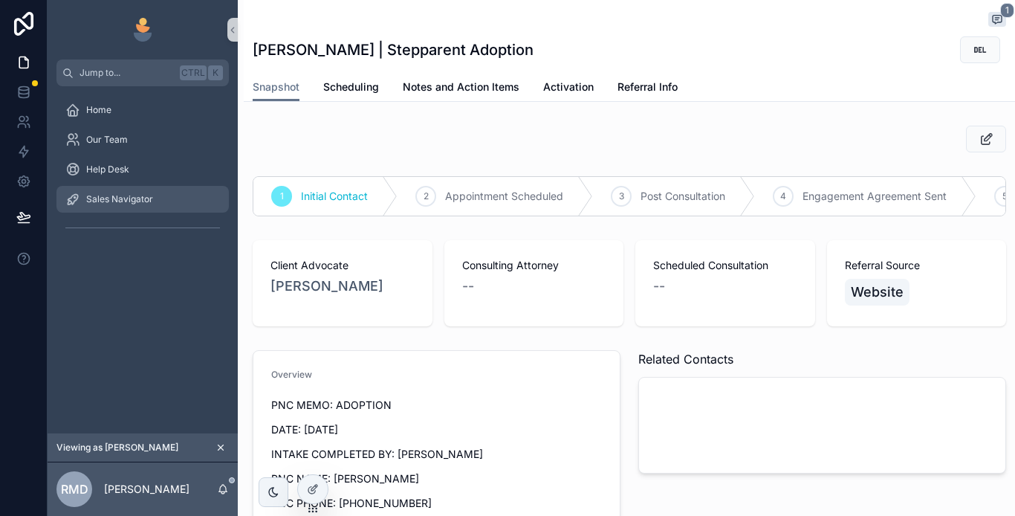
click at [124, 198] on span "Sales Navigator" at bounding box center [119, 199] width 67 height 12
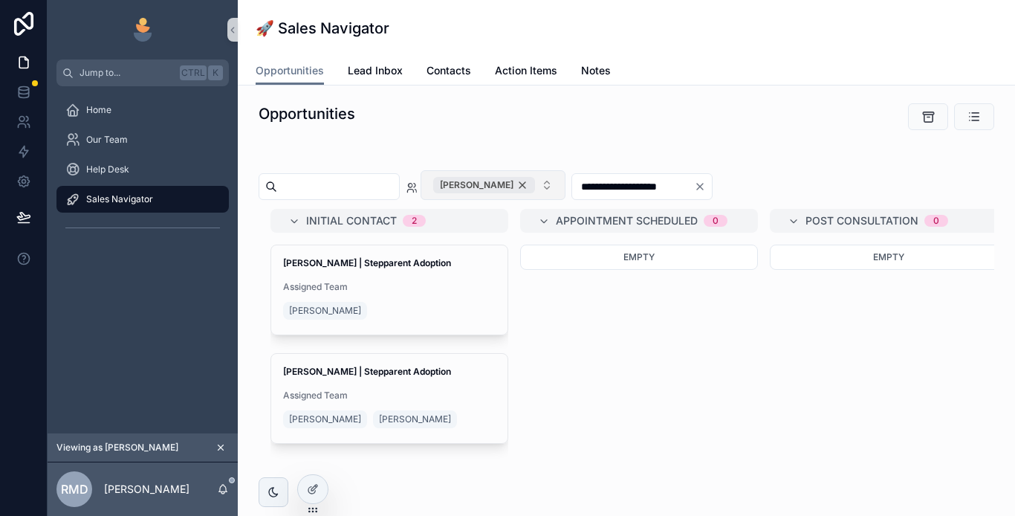
click at [535, 186] on div "[PERSON_NAME]" at bounding box center [484, 185] width 102 height 16
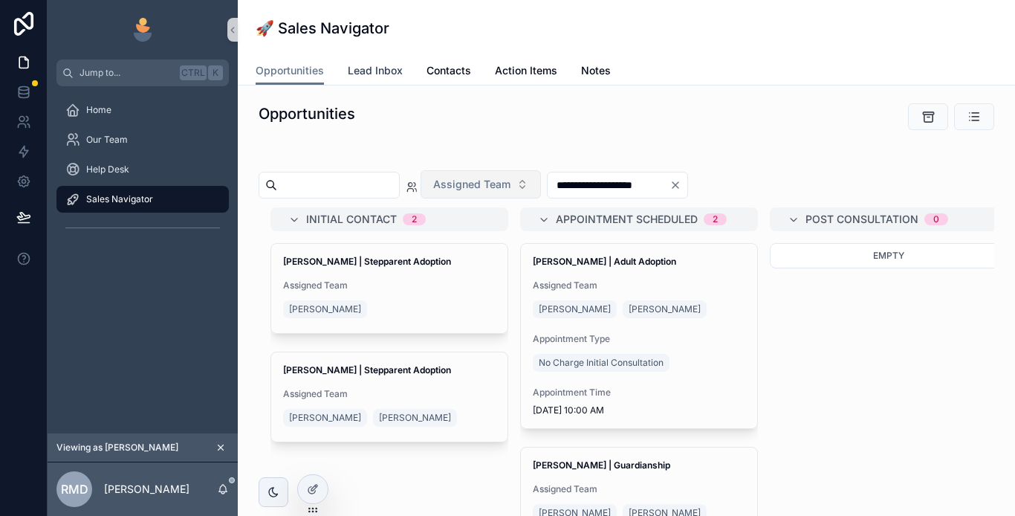
click at [377, 71] on span "Lead Inbox" at bounding box center [375, 70] width 55 height 15
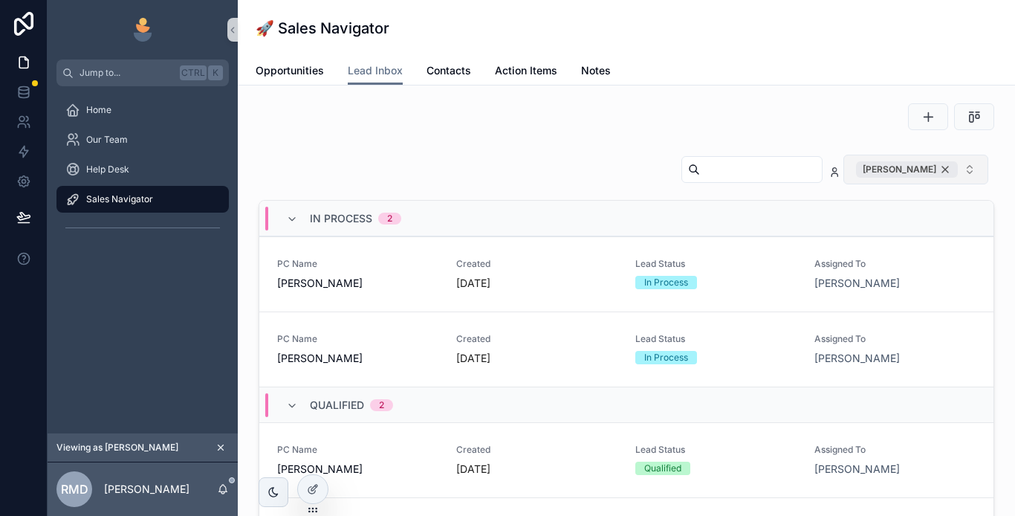
click at [932, 168] on div "[PERSON_NAME]" at bounding box center [907, 169] width 102 height 16
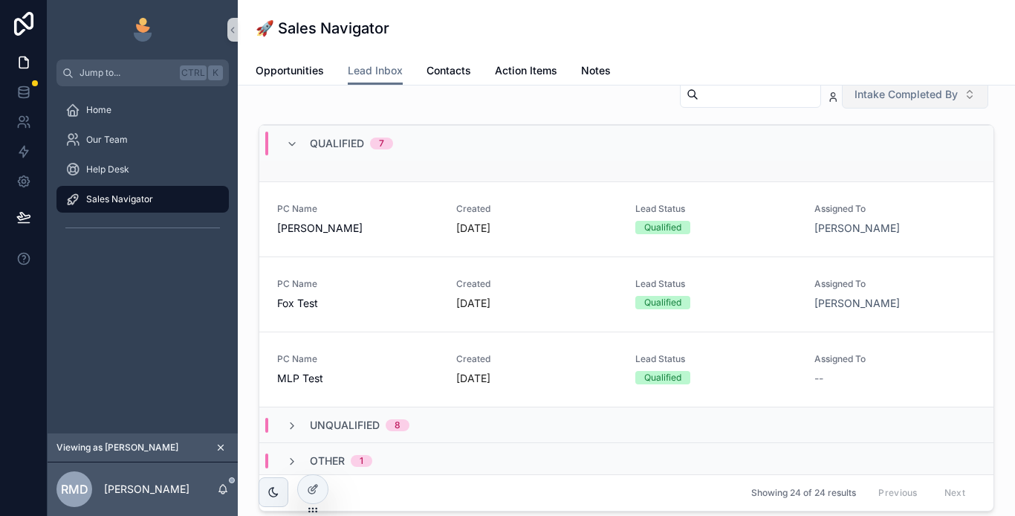
scroll to position [919, 0]
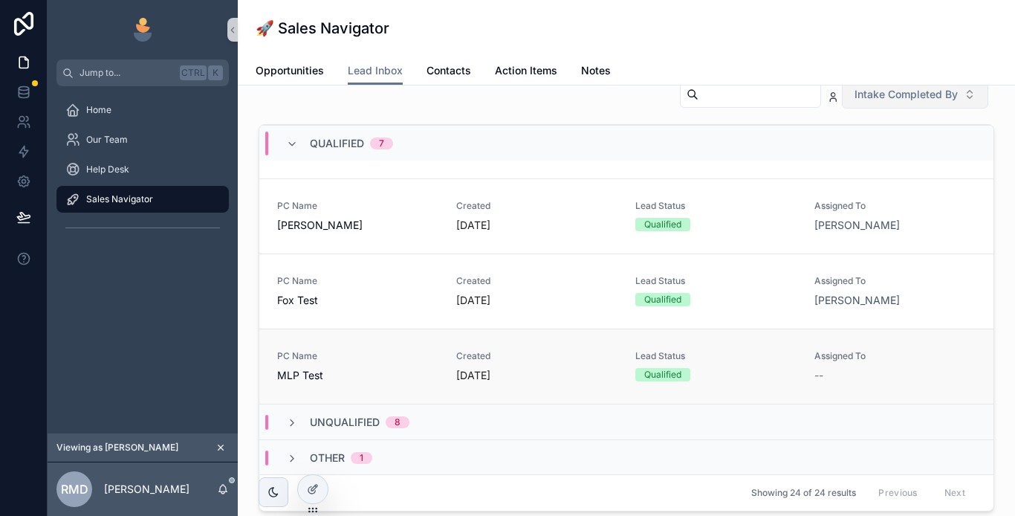
click at [370, 372] on span "MLP Test" at bounding box center [357, 375] width 161 height 15
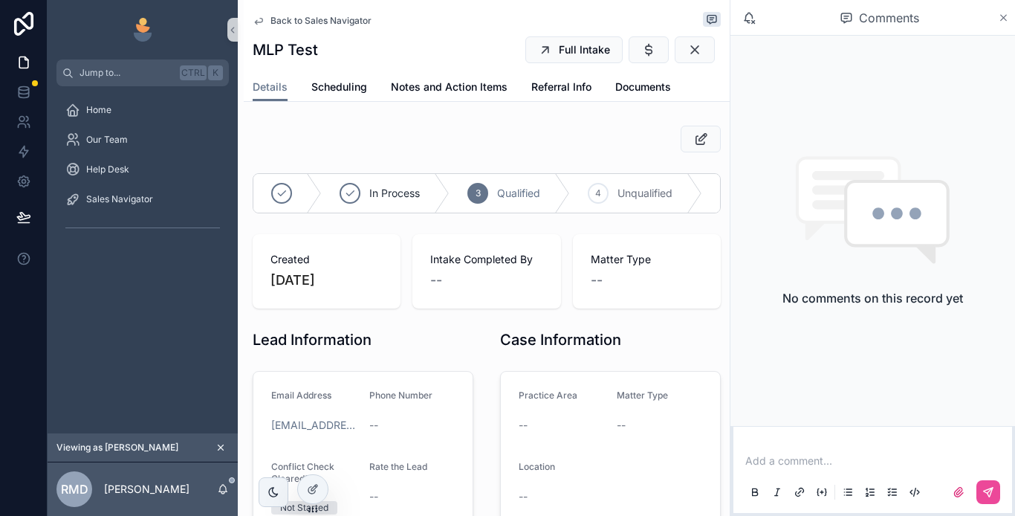
click at [1005, 18] on icon "scrollable content" at bounding box center [1003, 18] width 11 height 12
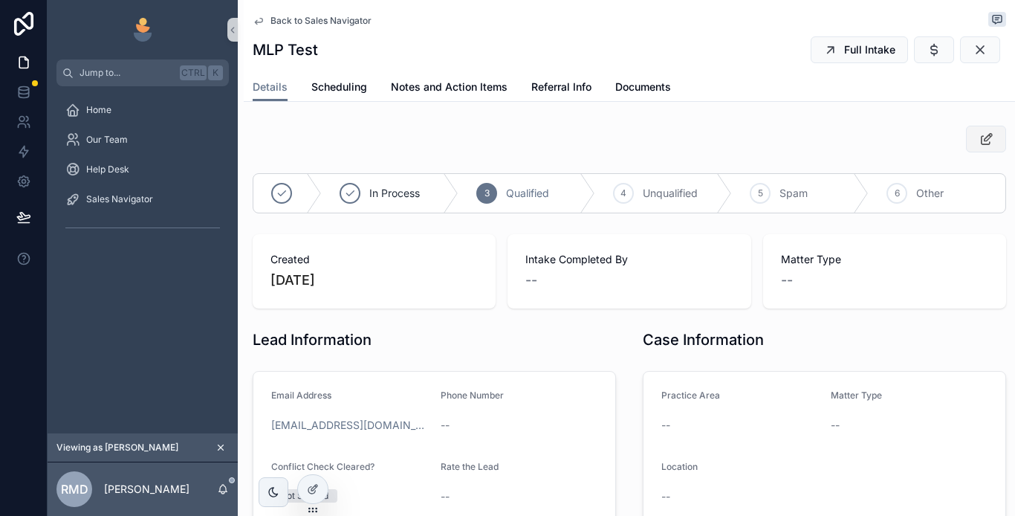
click at [979, 143] on icon "scrollable content" at bounding box center [987, 139] width 16 height 15
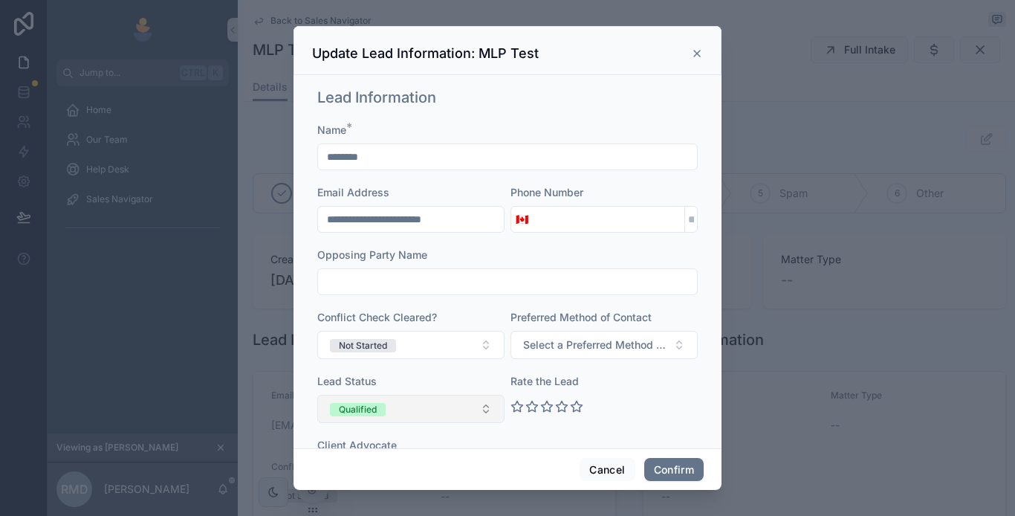
click at [402, 409] on button "Qualified" at bounding box center [410, 409] width 187 height 28
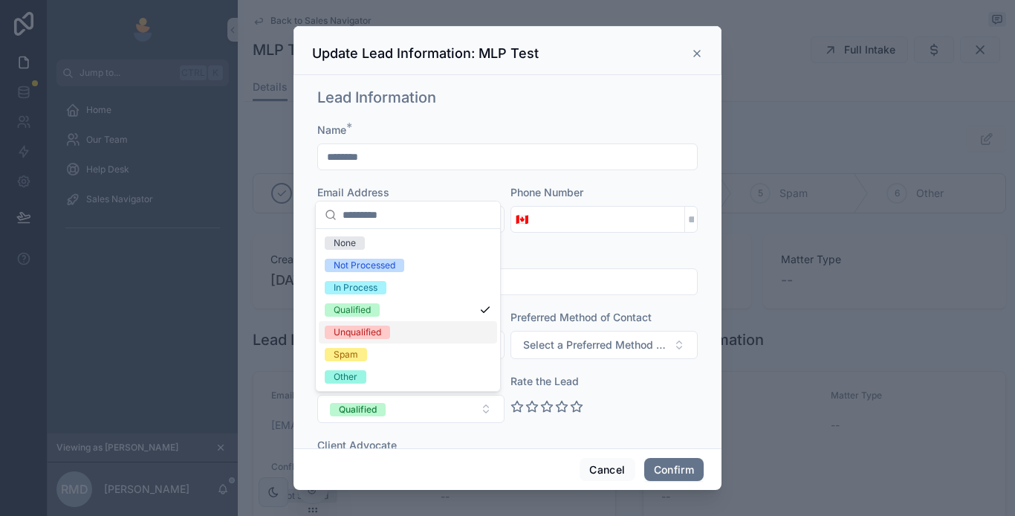
click at [364, 338] on div "Unqualified" at bounding box center [358, 332] width 48 height 13
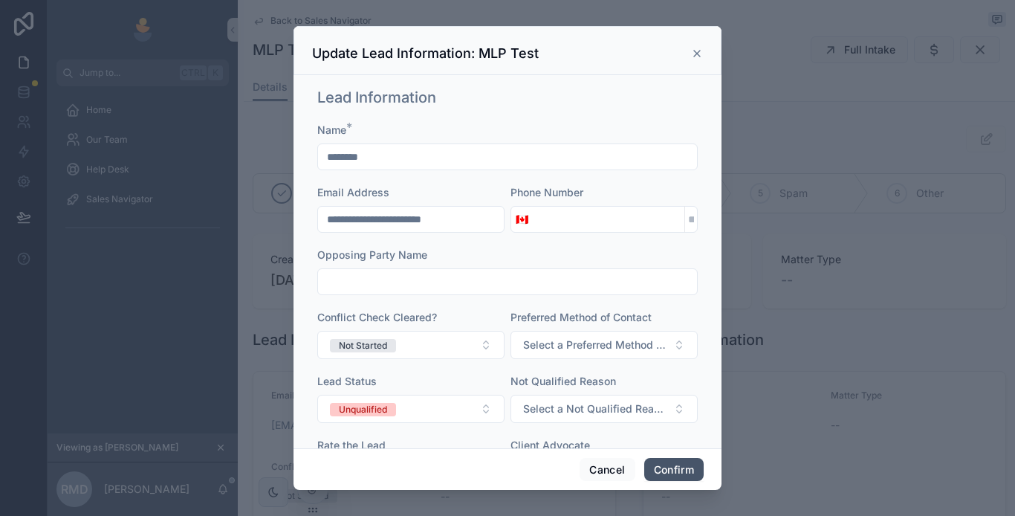
click at [666, 469] on button "Confirm" at bounding box center [673, 470] width 59 height 24
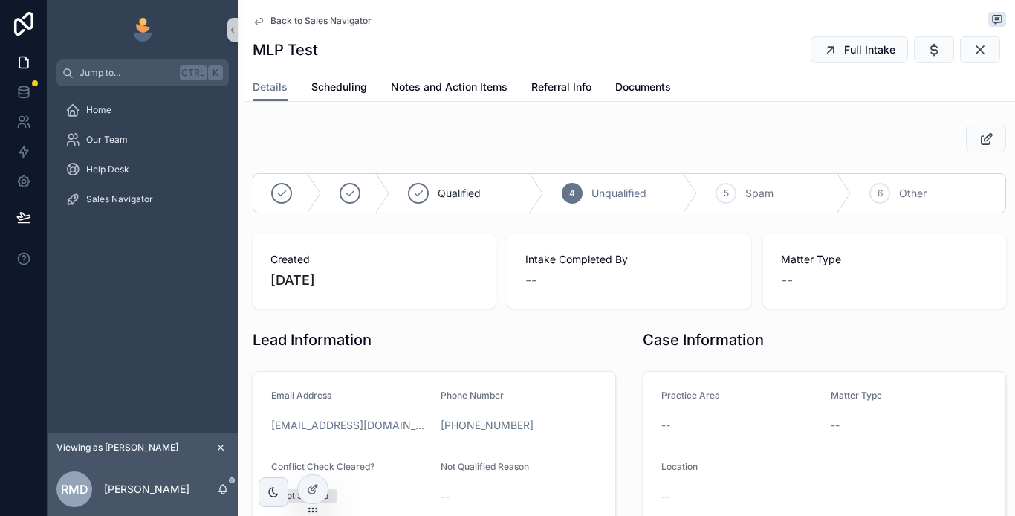
click at [336, 16] on span "Back to Sales Navigator" at bounding box center [321, 21] width 101 height 12
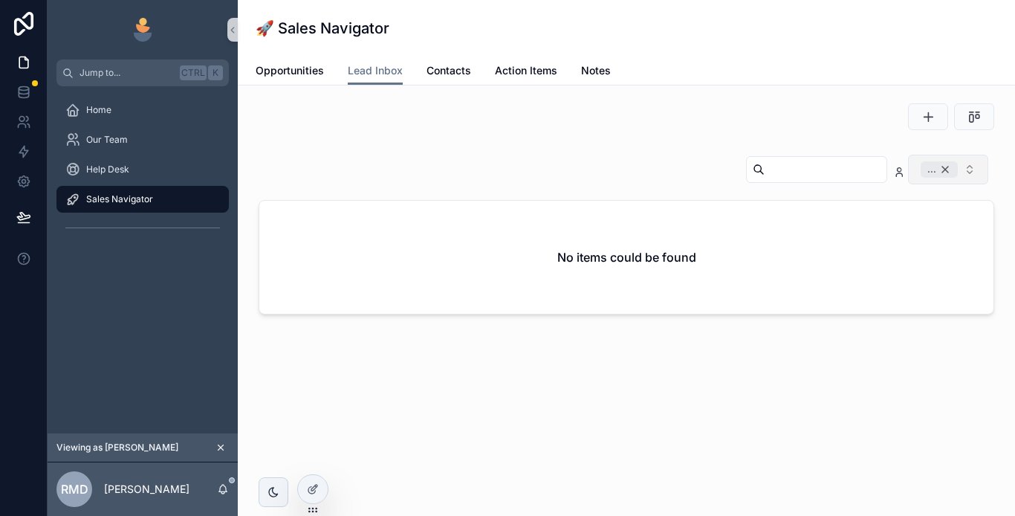
click at [942, 169] on div "..." at bounding box center [939, 169] width 37 height 16
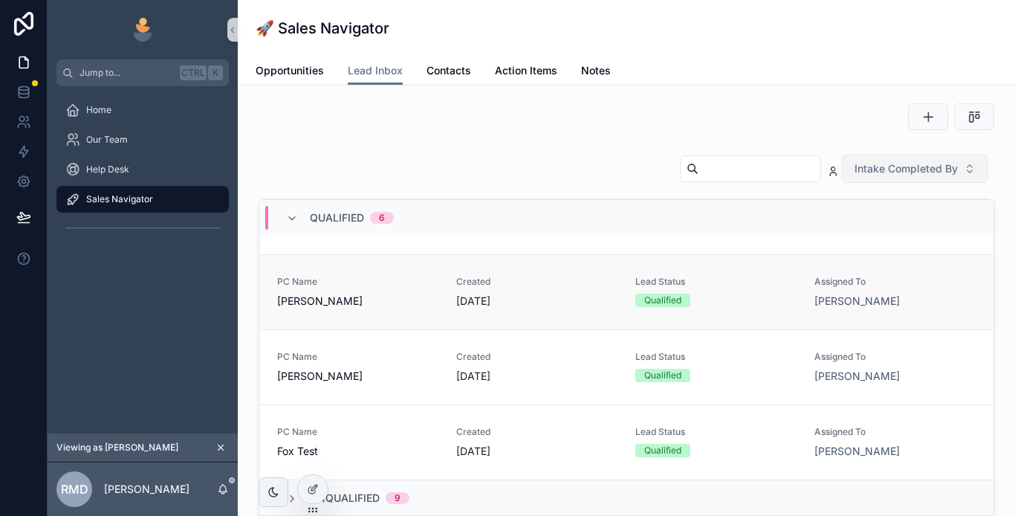
scroll to position [844, 0]
click at [387, 449] on span "Fox Test" at bounding box center [357, 449] width 161 height 15
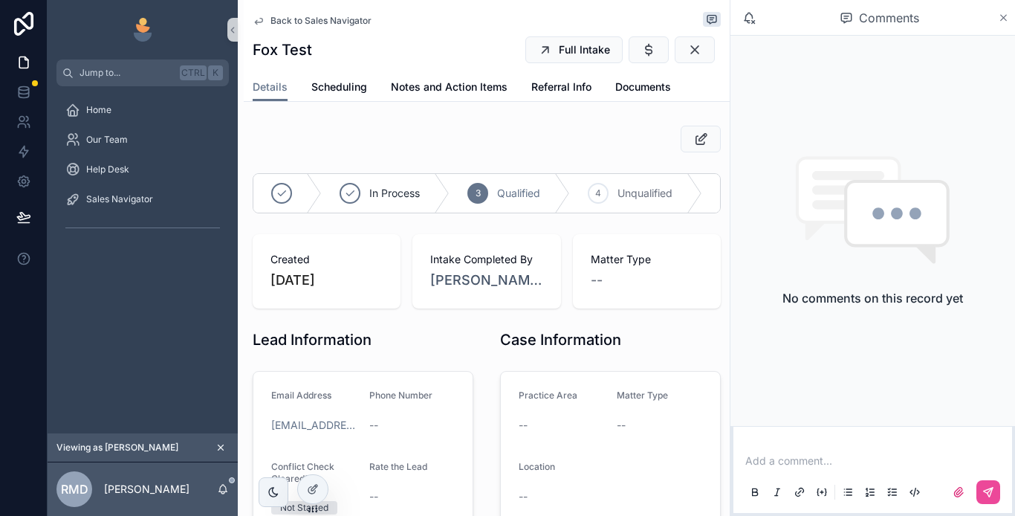
click at [1002, 19] on icon "scrollable content" at bounding box center [1004, 18] width 6 height 6
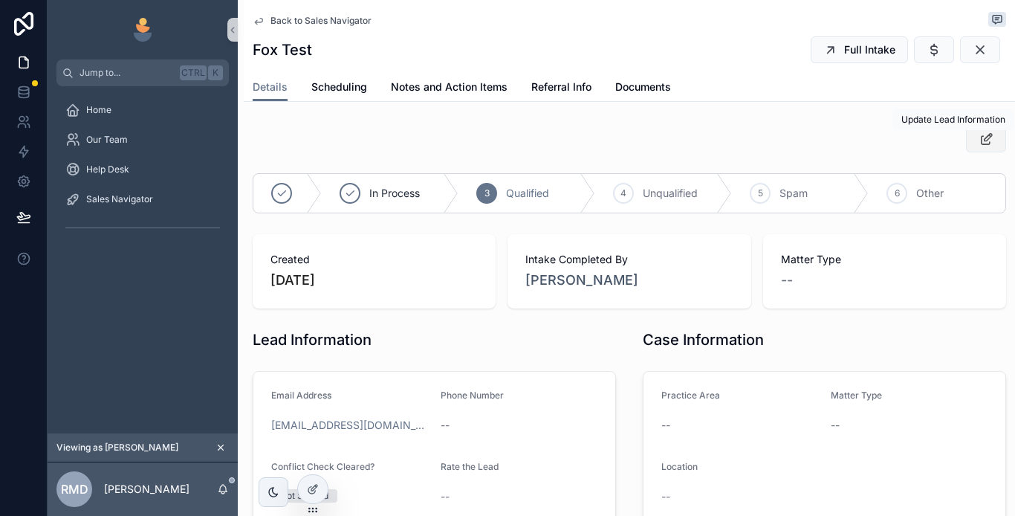
click at [984, 131] on button "scrollable content" at bounding box center [986, 139] width 40 height 27
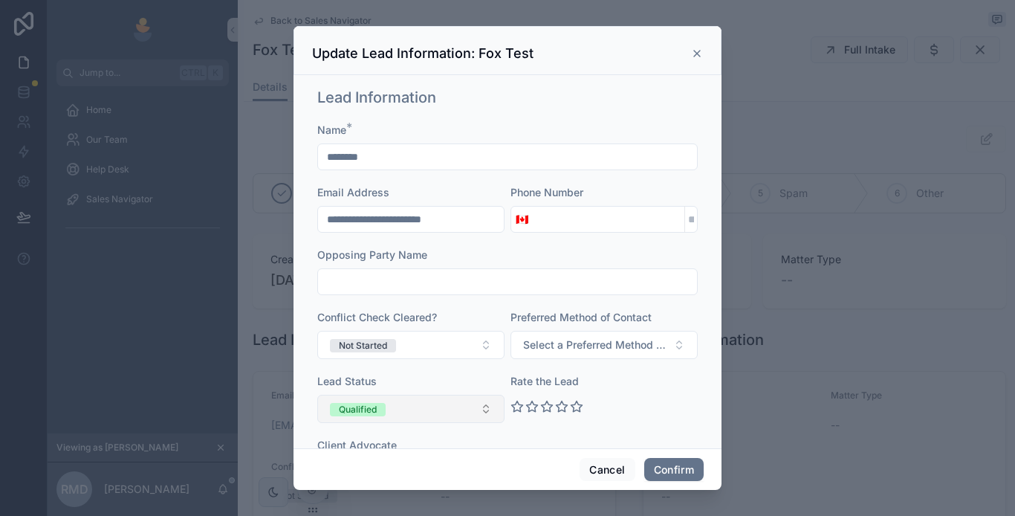
click at [388, 406] on button "Qualified" at bounding box center [410, 409] width 187 height 28
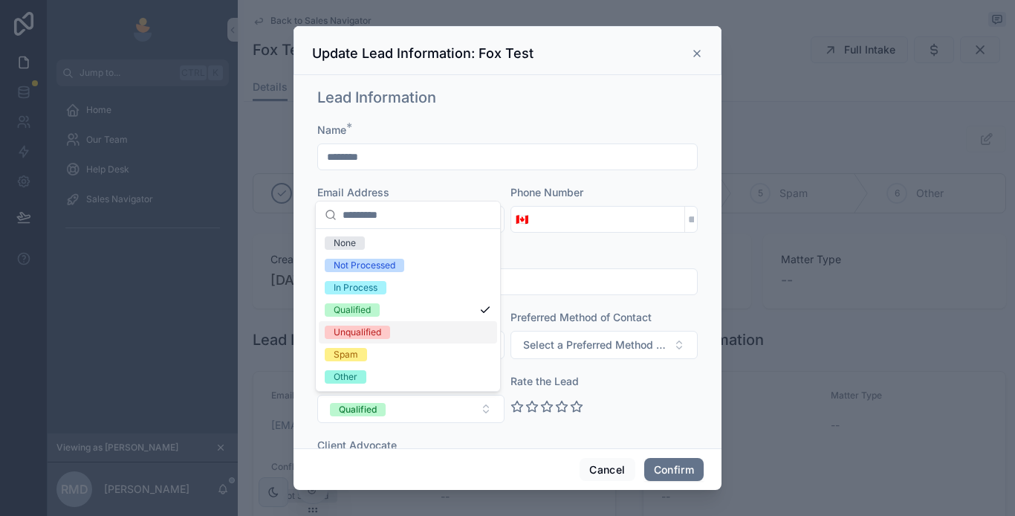
click at [378, 334] on div "Unqualified" at bounding box center [358, 332] width 48 height 13
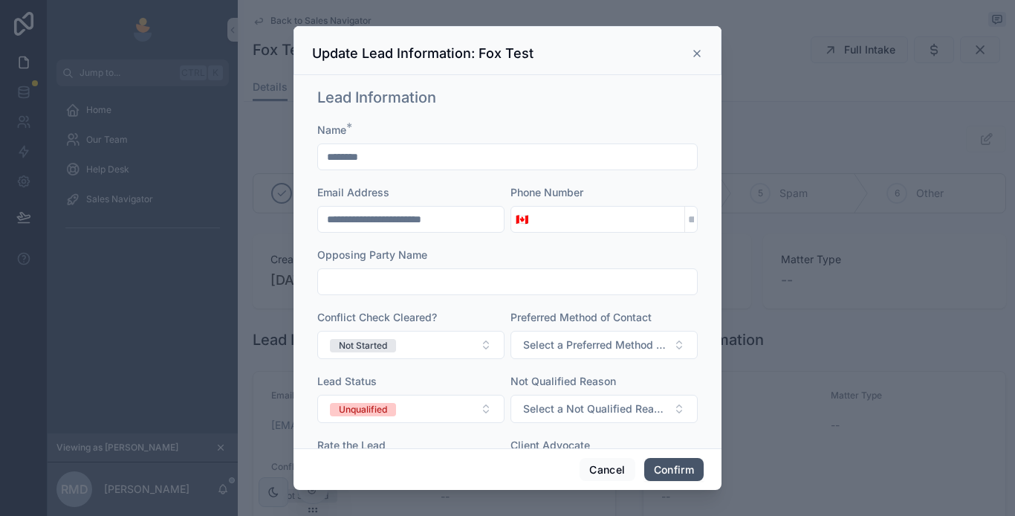
click at [658, 467] on button "Confirm" at bounding box center [673, 470] width 59 height 24
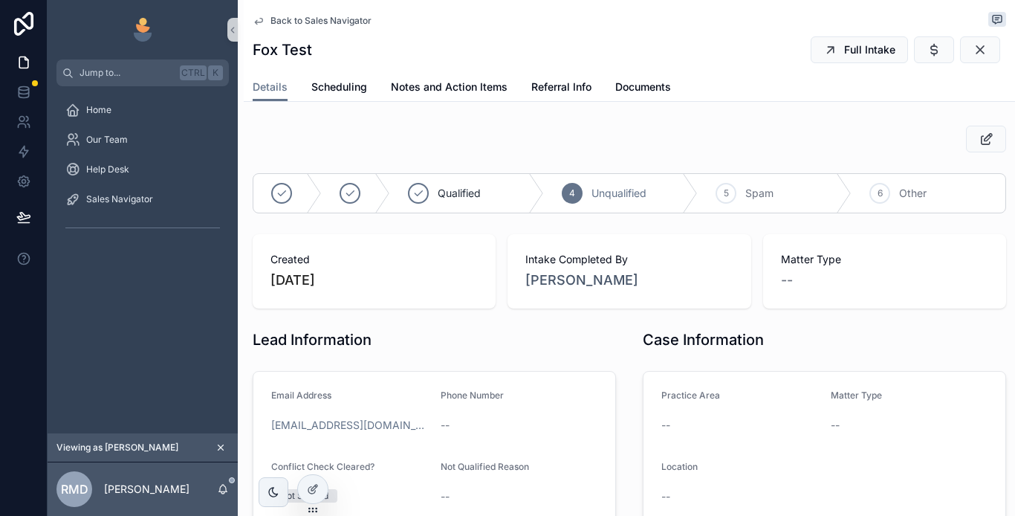
click at [321, 19] on span "Back to Sales Navigator" at bounding box center [321, 21] width 101 height 12
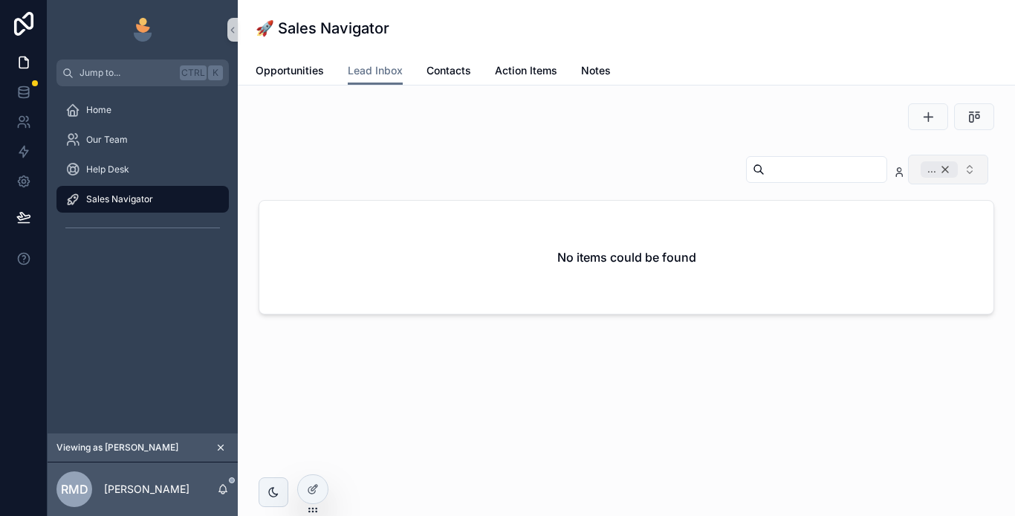
click at [947, 169] on div "..." at bounding box center [939, 169] width 37 height 16
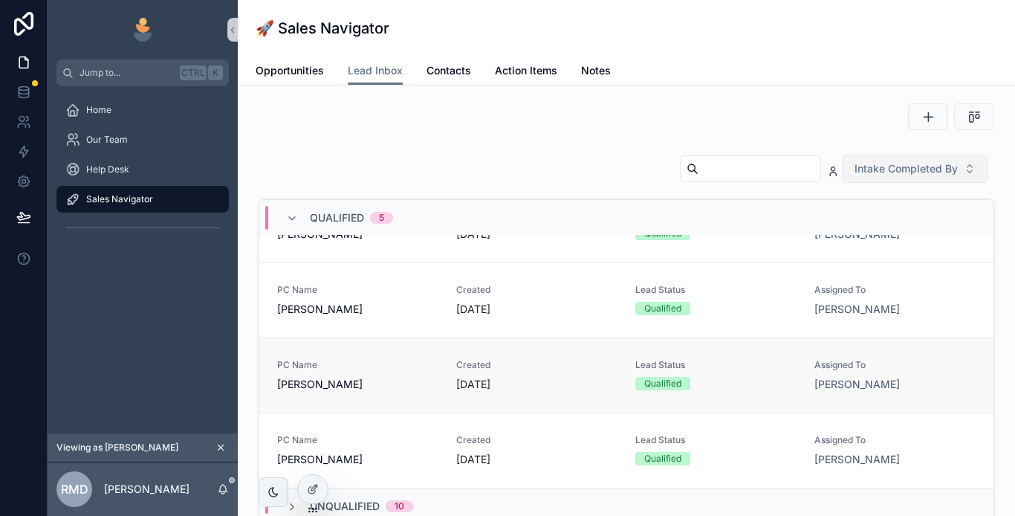
scroll to position [769, 0]
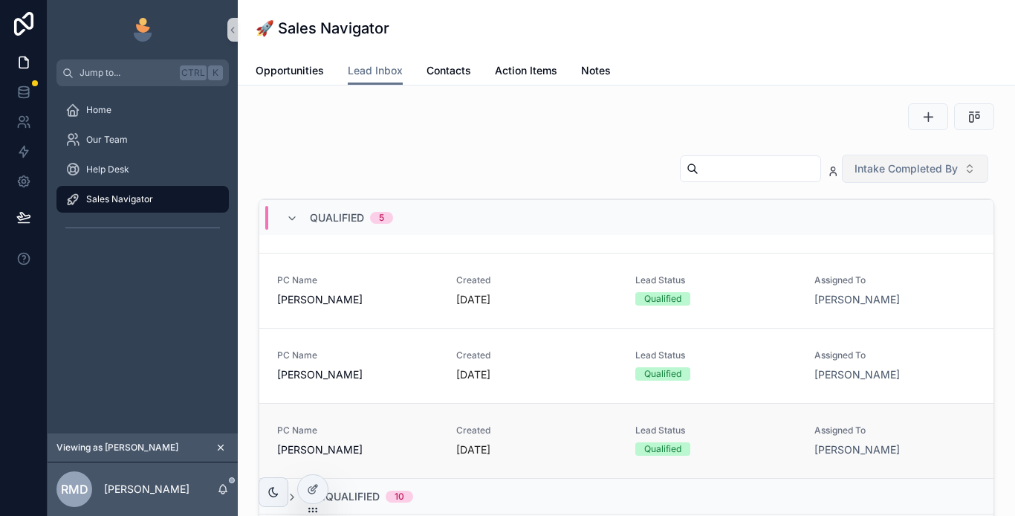
click at [401, 450] on span "[PERSON_NAME]" at bounding box center [357, 449] width 161 height 15
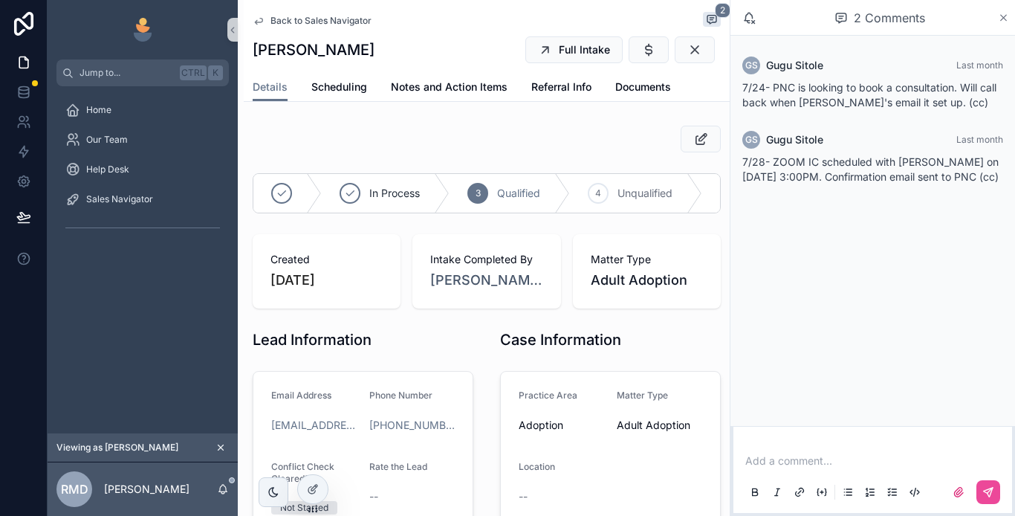
click at [1004, 21] on icon "scrollable content" at bounding box center [1003, 18] width 11 height 12
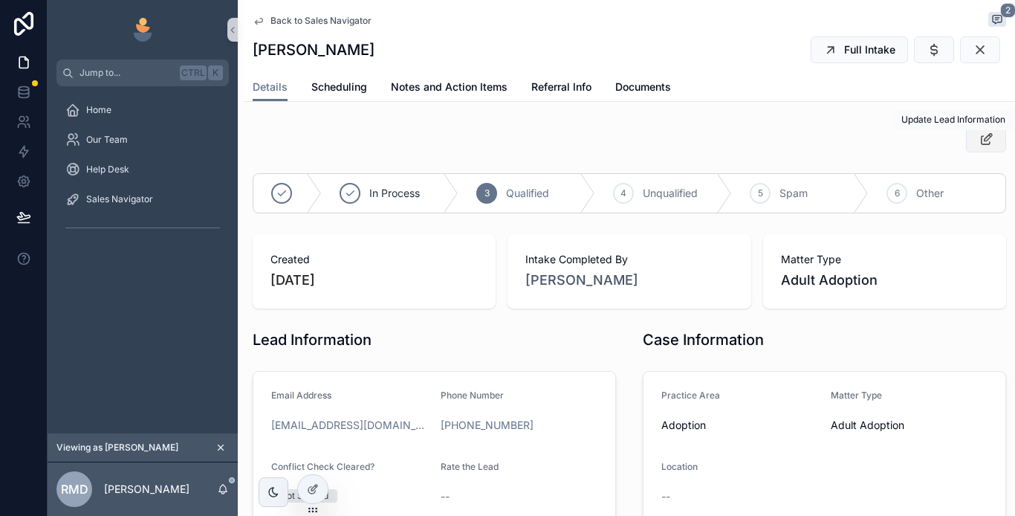
click at [966, 138] on button "scrollable content" at bounding box center [986, 139] width 40 height 27
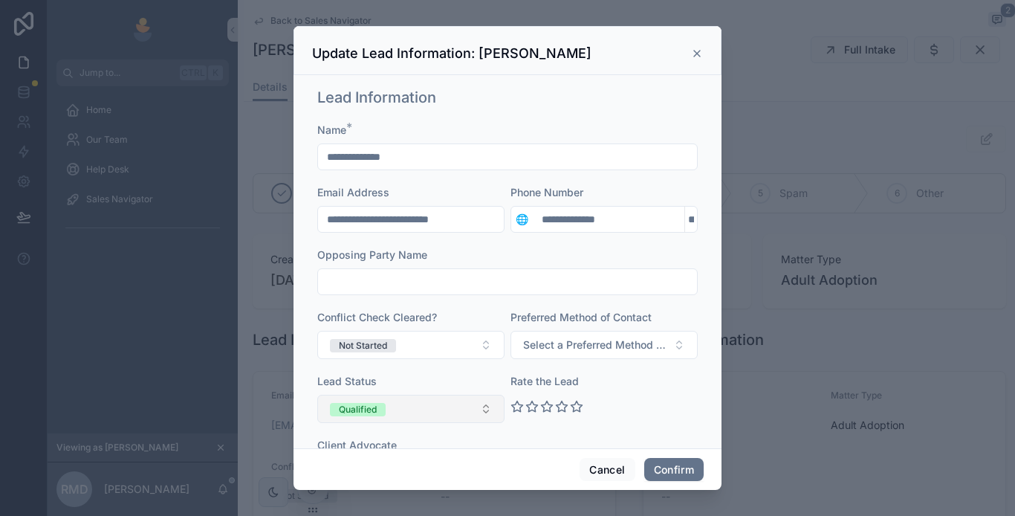
click at [479, 405] on button "Qualified" at bounding box center [410, 409] width 187 height 28
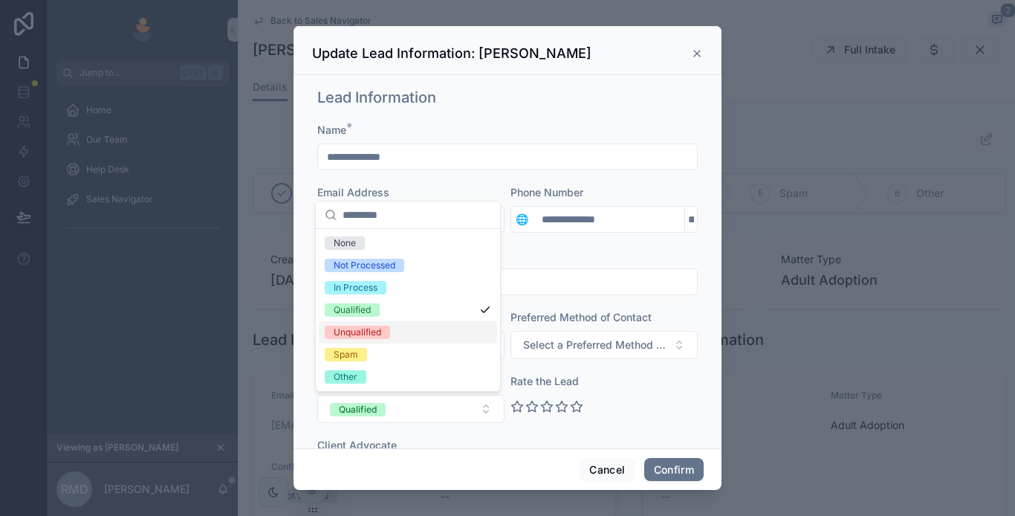
click at [697, 49] on icon at bounding box center [697, 54] width 12 height 12
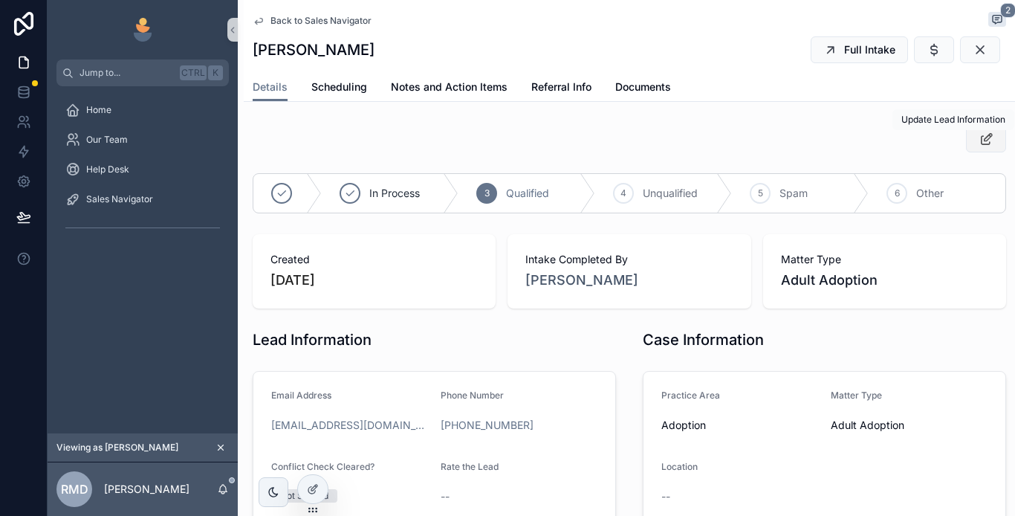
click at [974, 135] on div "Jump to... Ctrl K Home Our Team Help Desk Sales Navigator Viewing as [PERSON_NA…" at bounding box center [532, 258] width 968 height 516
click at [772, 128] on div "scrollable content" at bounding box center [630, 139] width 754 height 27
click at [927, 46] on icon "scrollable content" at bounding box center [934, 49] width 15 height 15
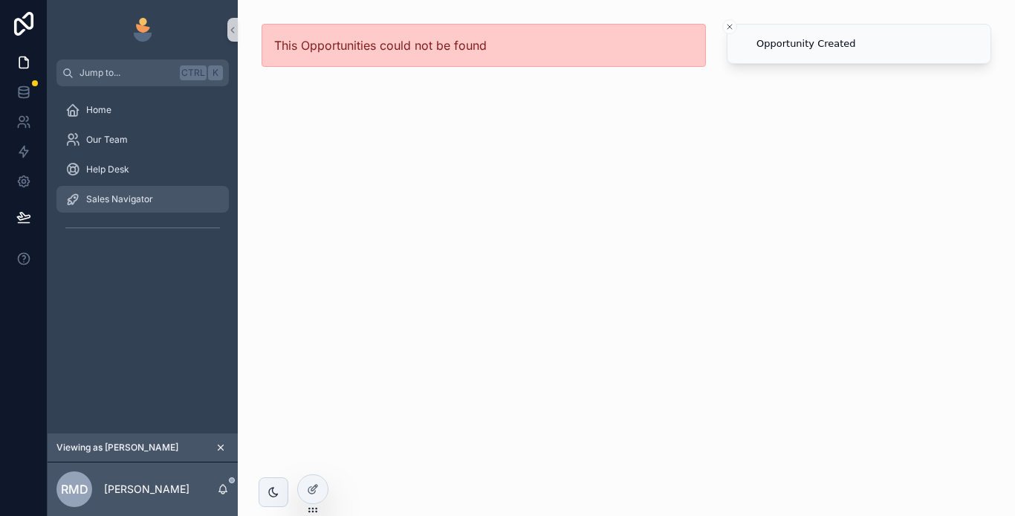
click at [128, 197] on span "Sales Navigator" at bounding box center [119, 199] width 67 height 12
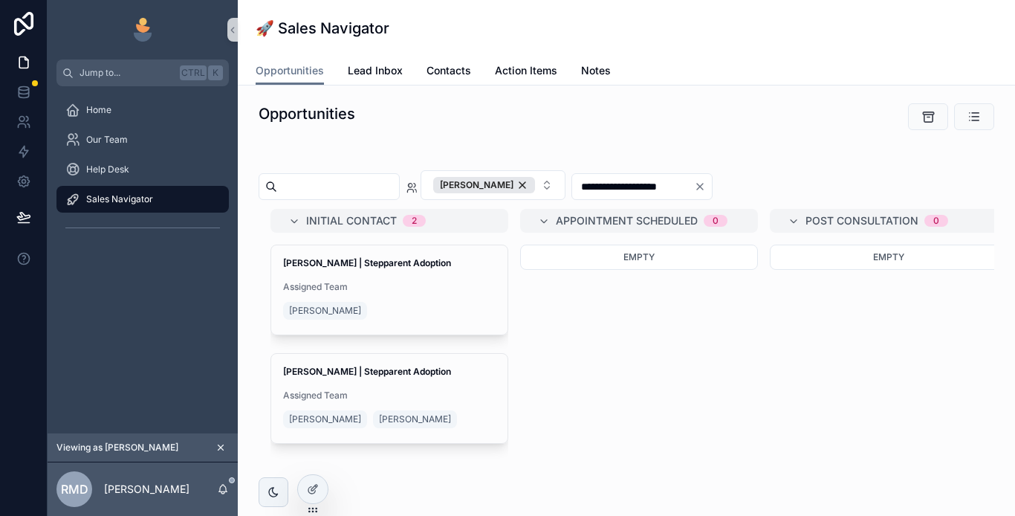
drag, startPoint x: 570, startPoint y: 185, endPoint x: 552, endPoint y: 227, distance: 46.0
click at [535, 186] on div "[PERSON_NAME]" at bounding box center [484, 185] width 102 height 16
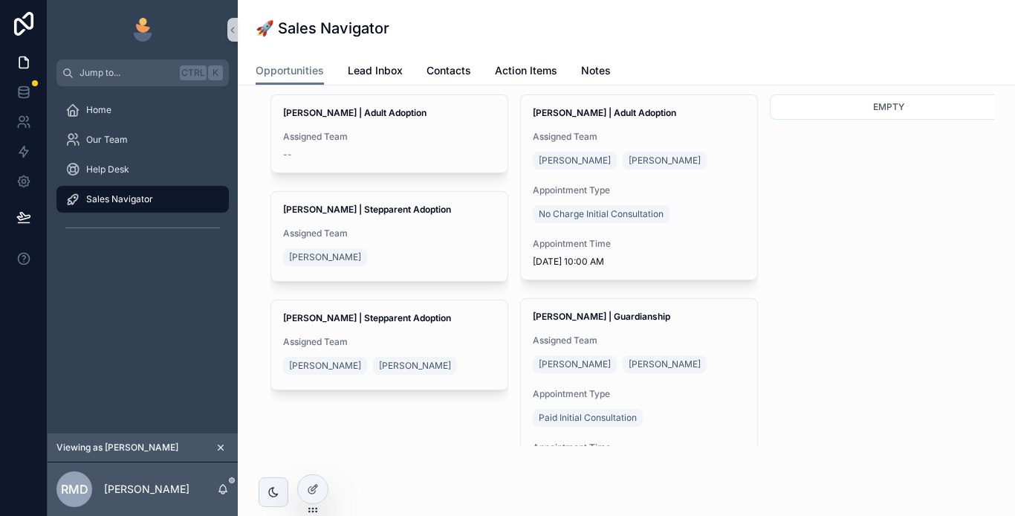
scroll to position [74, 0]
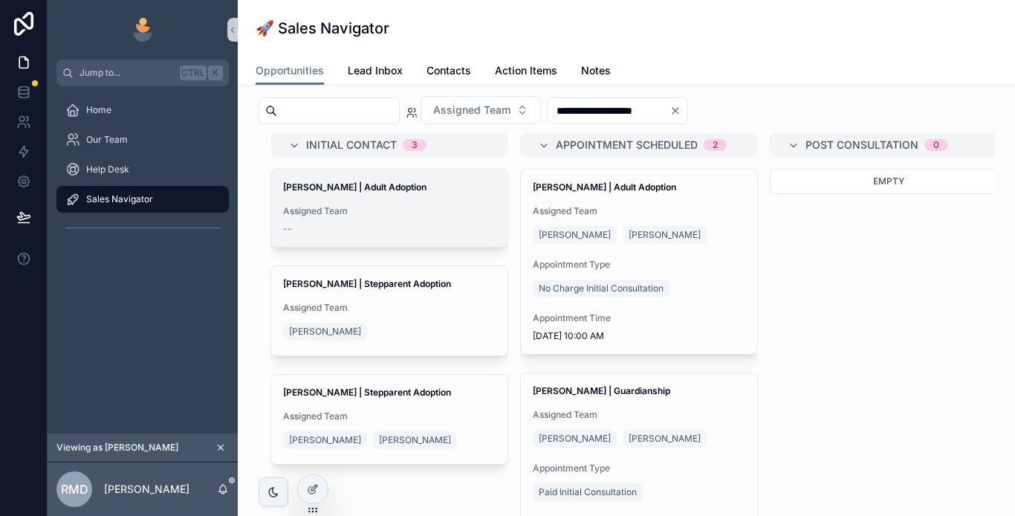
click at [395, 212] on span "Assigned Team" at bounding box center [389, 211] width 213 height 12
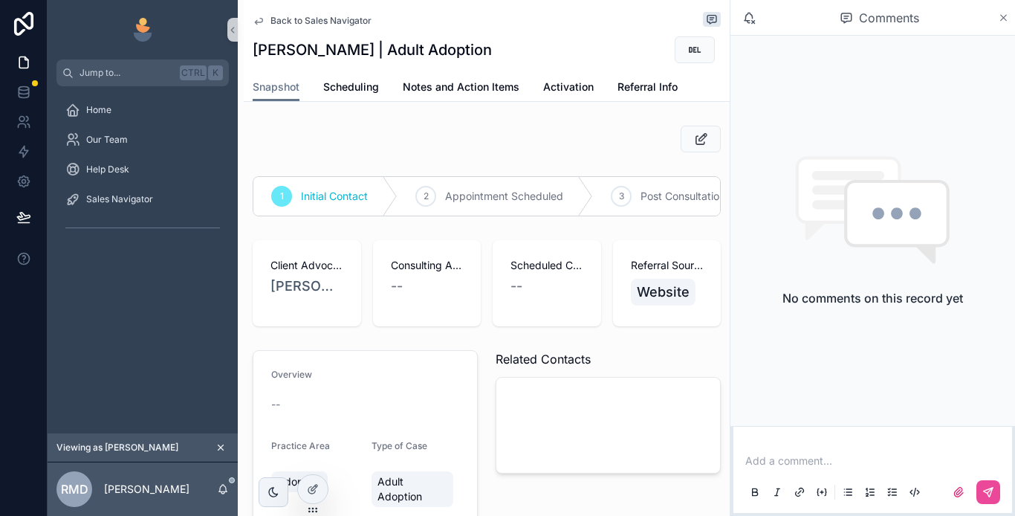
click at [1001, 20] on icon "scrollable content" at bounding box center [1004, 18] width 6 height 6
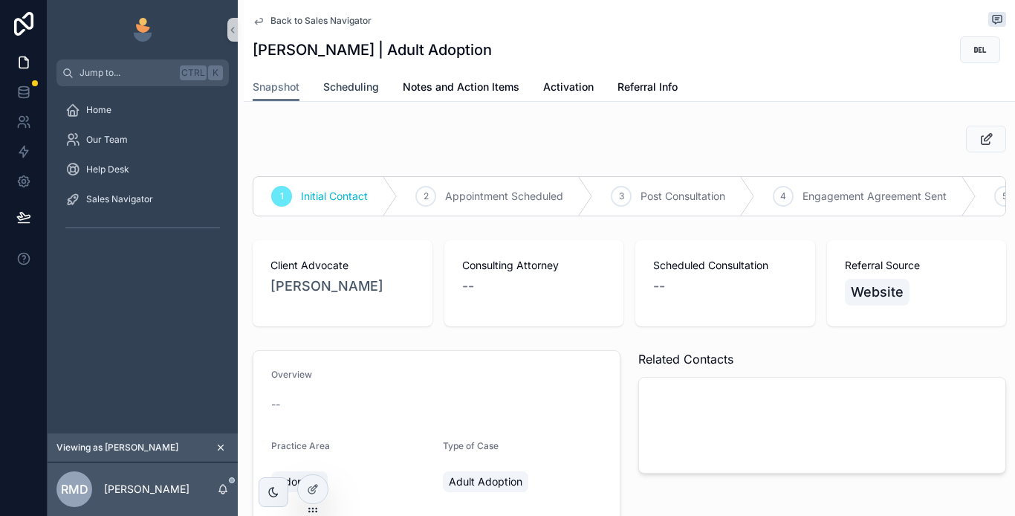
click at [372, 82] on span "Scheduling" at bounding box center [351, 87] width 56 height 15
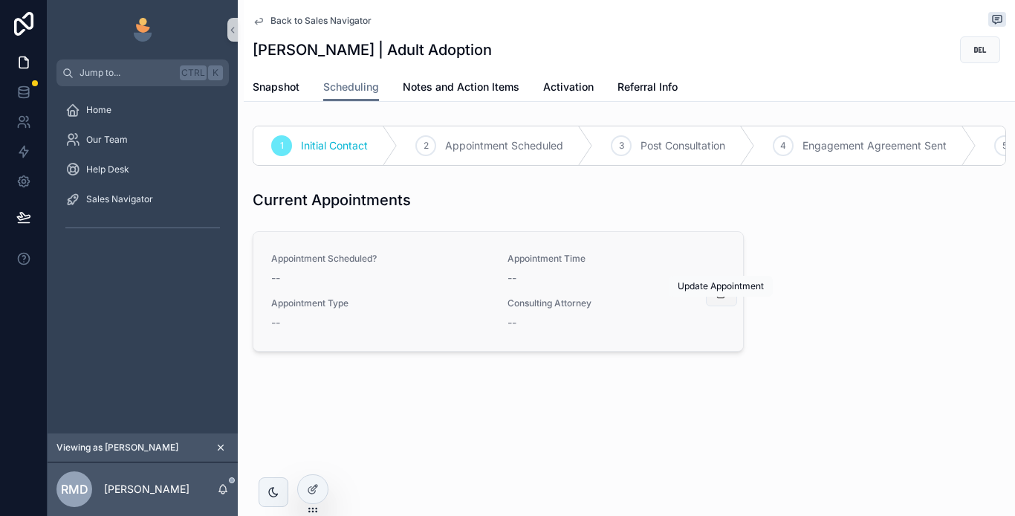
click at [721, 300] on icon "scrollable content" at bounding box center [722, 294] width 12 height 12
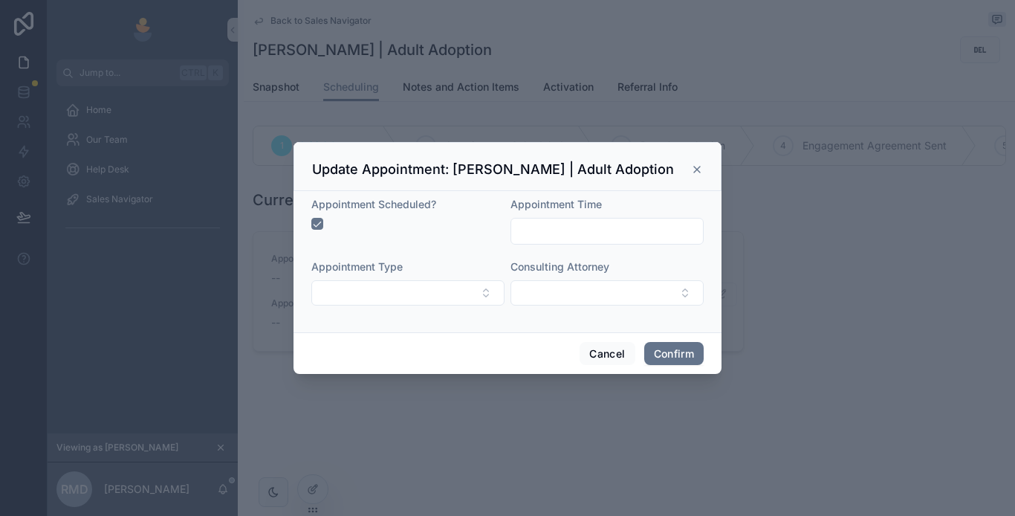
click at [586, 229] on input "text" at bounding box center [607, 231] width 192 height 21
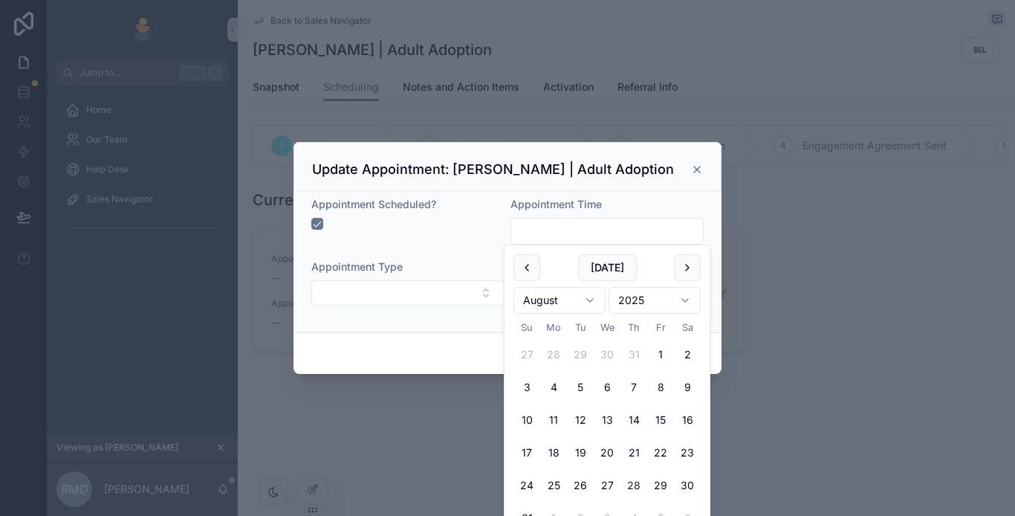
click at [592, 293] on html "Jump to... Ctrl K Home Our Team Help Desk Sales Navigator Viewing as [PERSON_NA…" at bounding box center [507, 258] width 1015 height 516
click at [579, 482] on button "29" at bounding box center [580, 485] width 27 height 27
type input "**********"
click at [386, 343] on div "Cancel Confirm" at bounding box center [508, 353] width 428 height 42
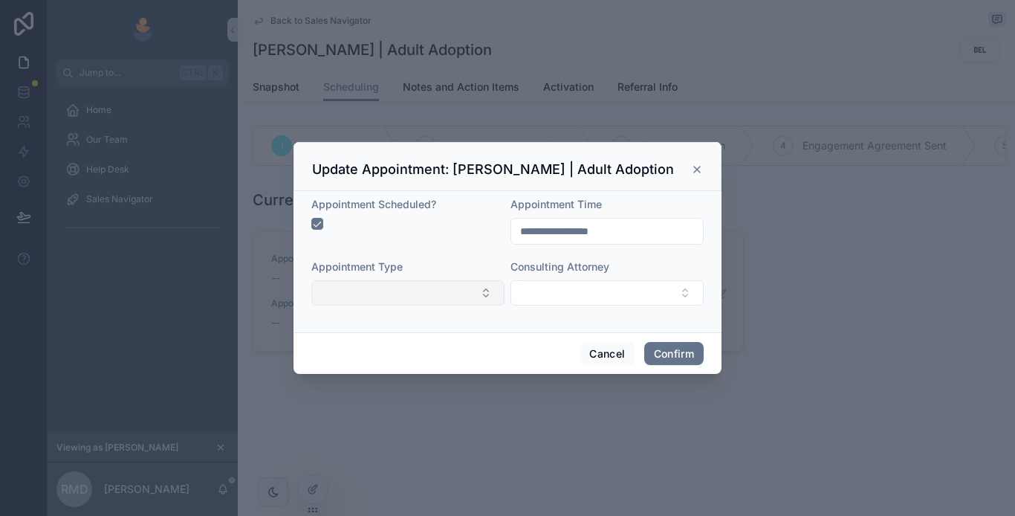
click at [402, 286] on button "Select Button" at bounding box center [407, 292] width 193 height 25
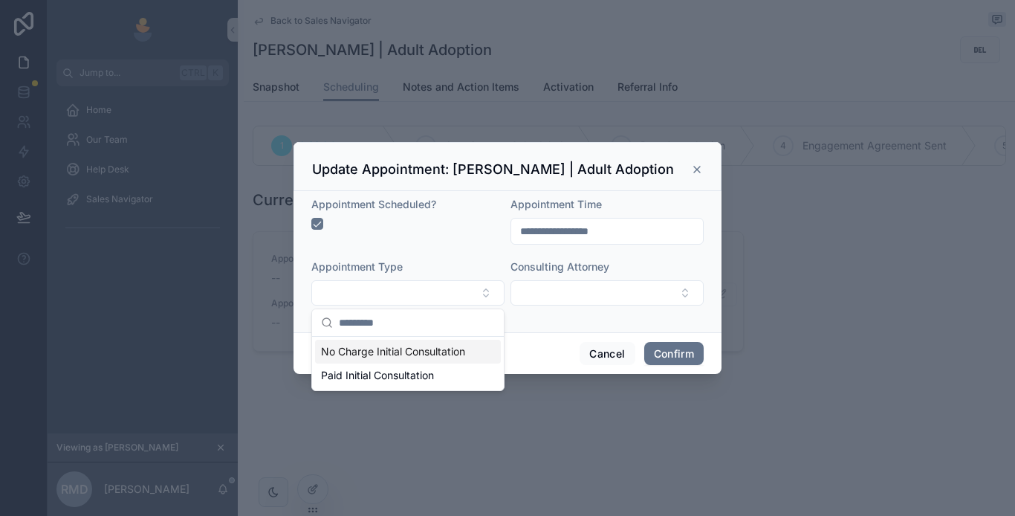
click at [418, 356] on span "No Charge Initial Consultation" at bounding box center [393, 351] width 144 height 15
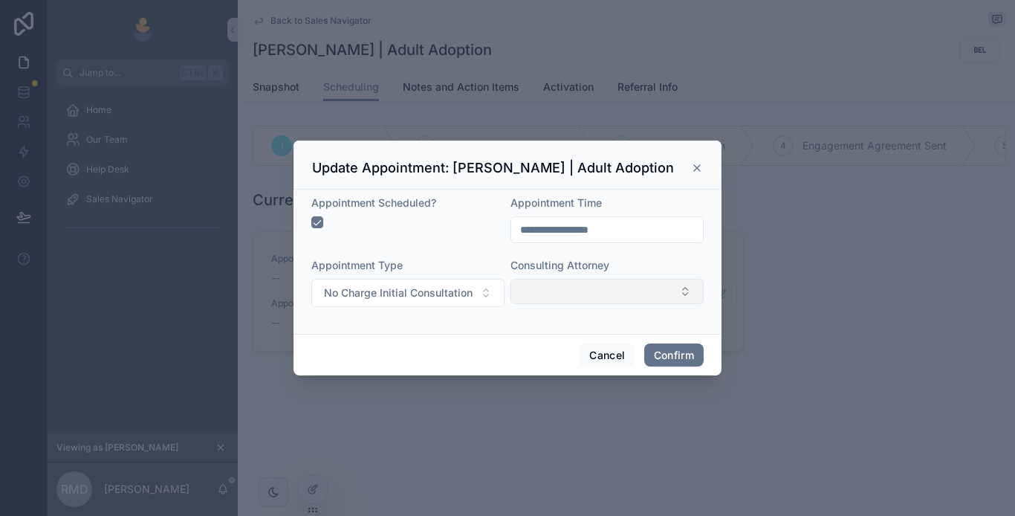
click at [562, 288] on button "Select Button" at bounding box center [607, 291] width 193 height 25
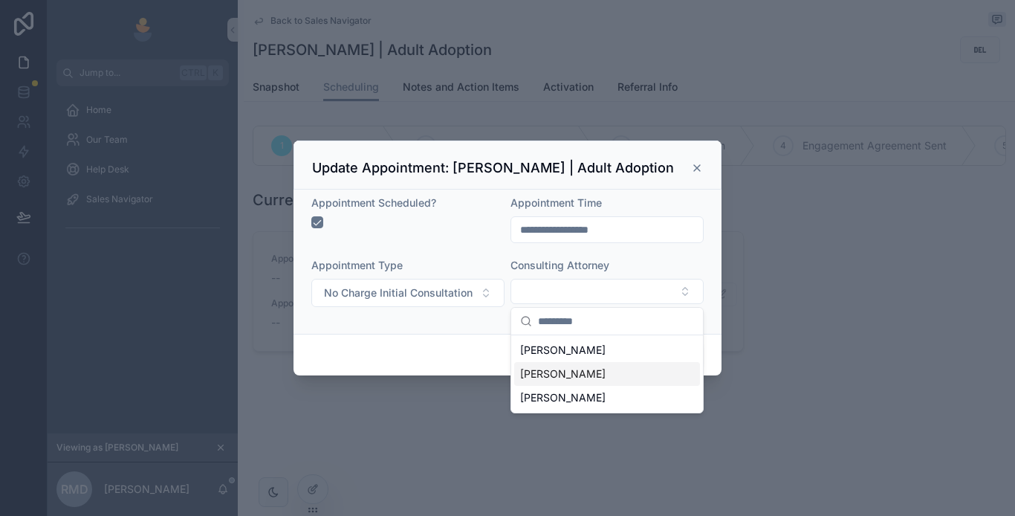
click at [555, 376] on span "[PERSON_NAME]" at bounding box center [562, 373] width 85 height 15
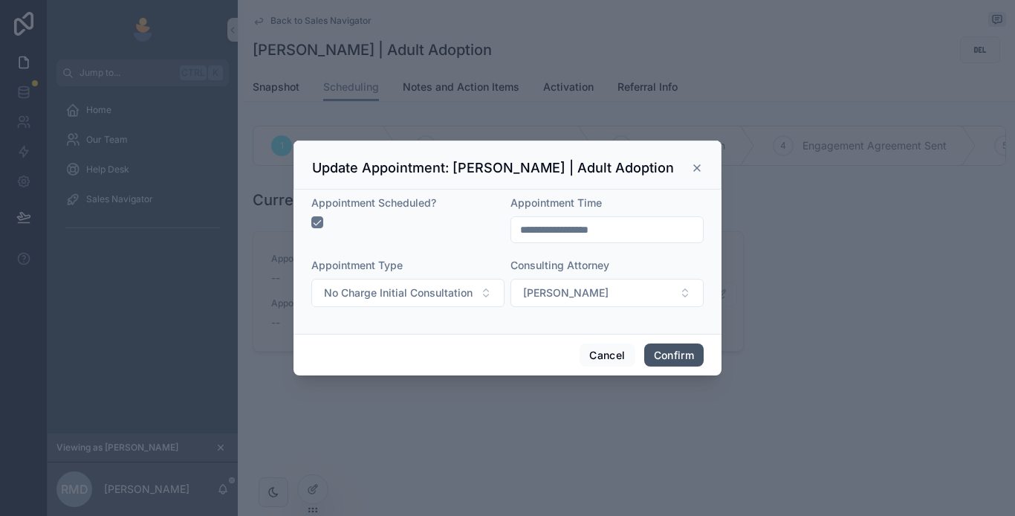
click at [665, 350] on button "Confirm" at bounding box center [673, 355] width 59 height 24
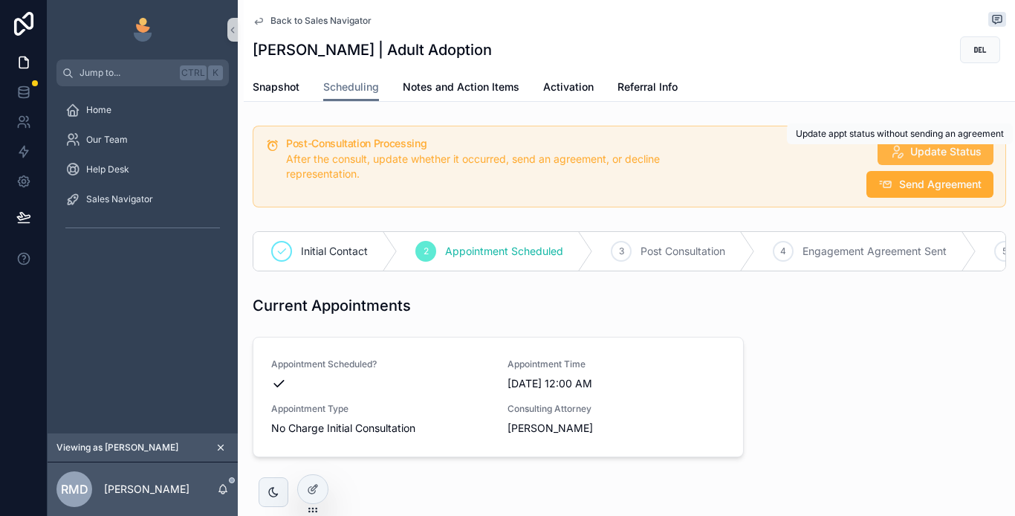
click at [894, 146] on icon "scrollable content" at bounding box center [897, 151] width 15 height 15
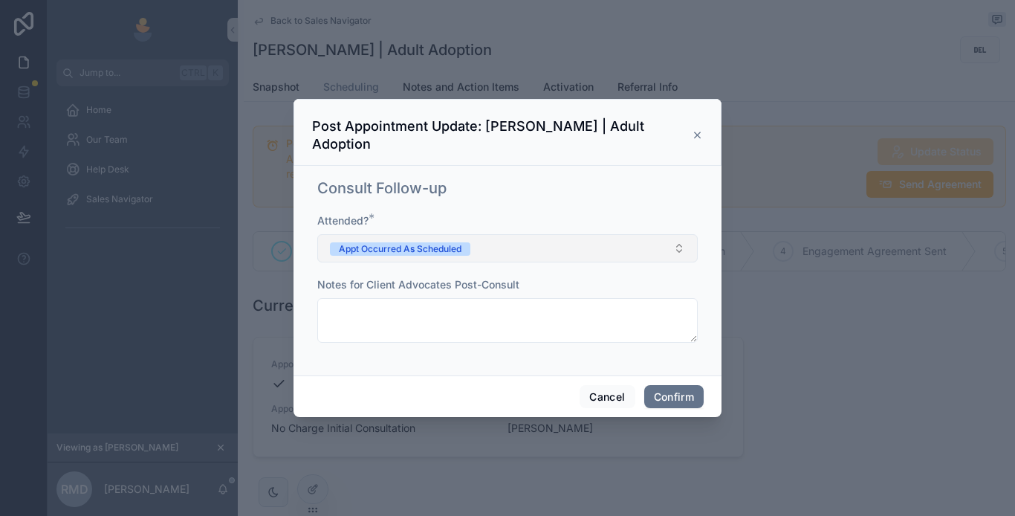
click at [529, 237] on button "Appt Occurred As Scheduled" at bounding box center [507, 248] width 381 height 28
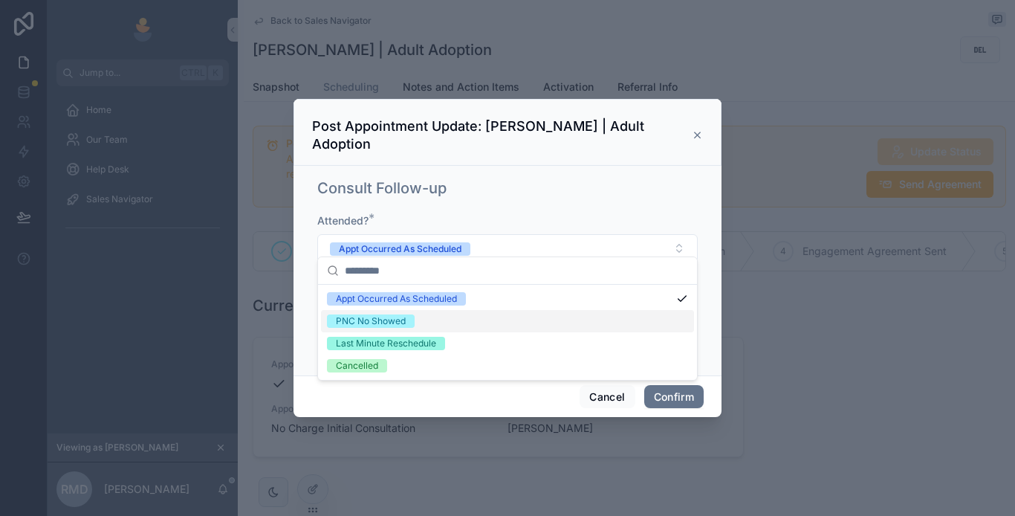
click at [379, 320] on div "PNC No Showed" at bounding box center [371, 320] width 70 height 13
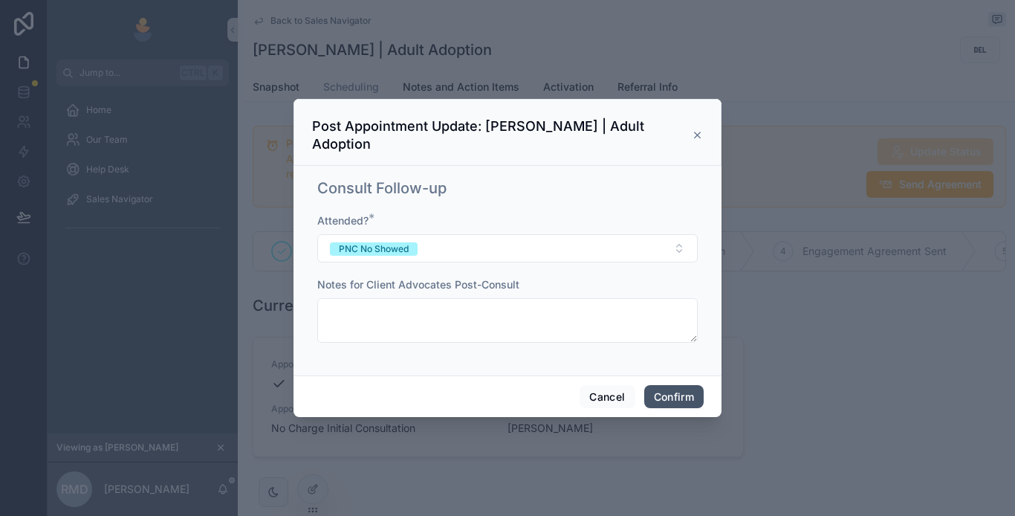
click at [671, 385] on button "Confirm" at bounding box center [673, 397] width 59 height 24
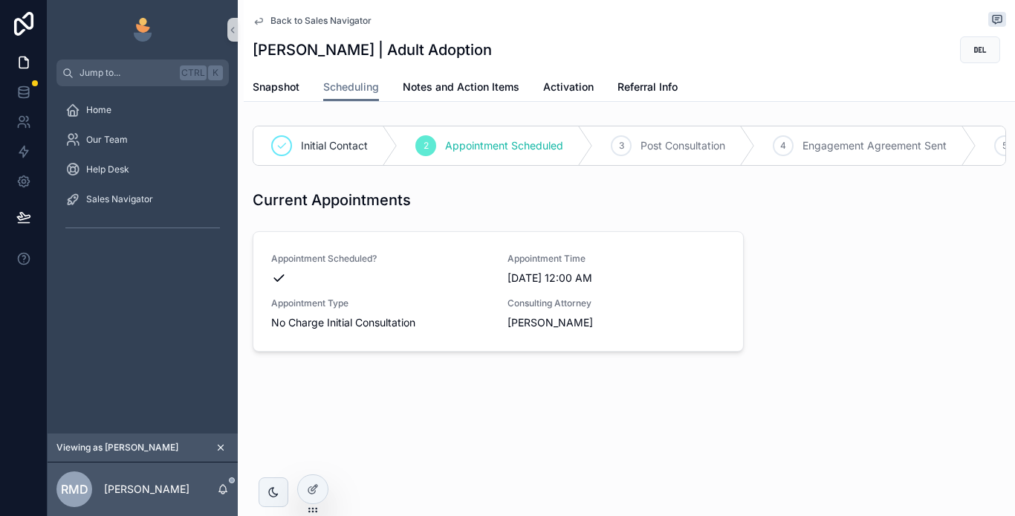
click at [297, 19] on span "Back to Sales Navigator" at bounding box center [321, 21] width 101 height 12
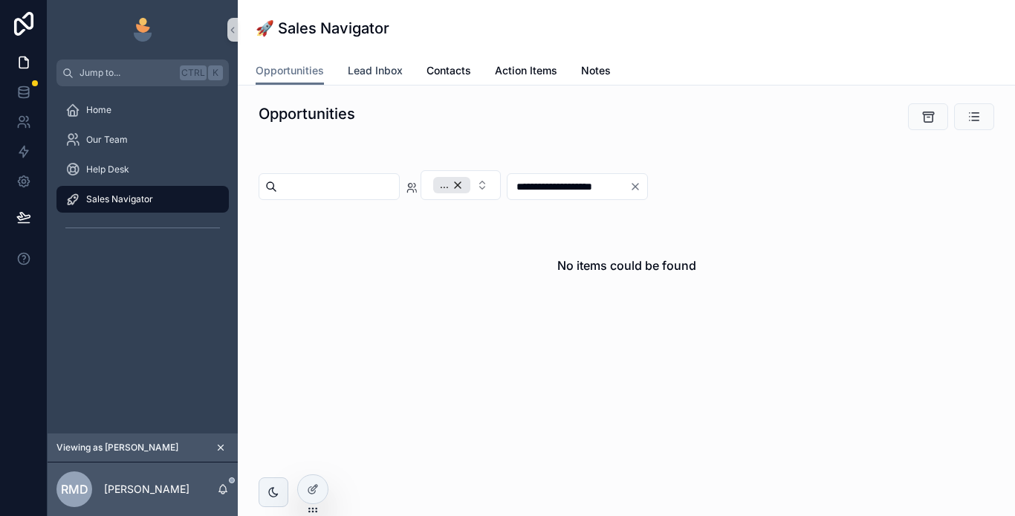
click at [369, 65] on span "Lead Inbox" at bounding box center [375, 70] width 55 height 15
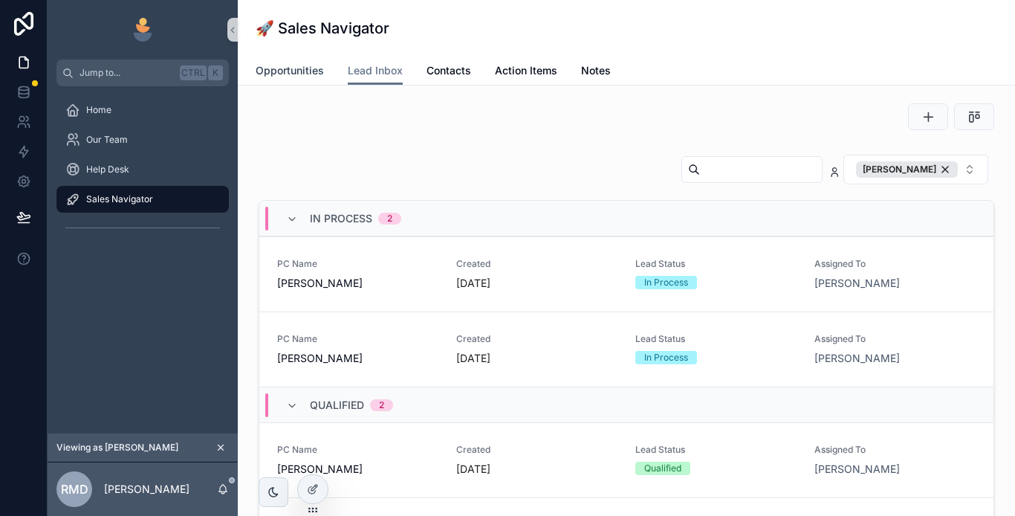
click at [297, 73] on span "Opportunities" at bounding box center [290, 70] width 68 height 15
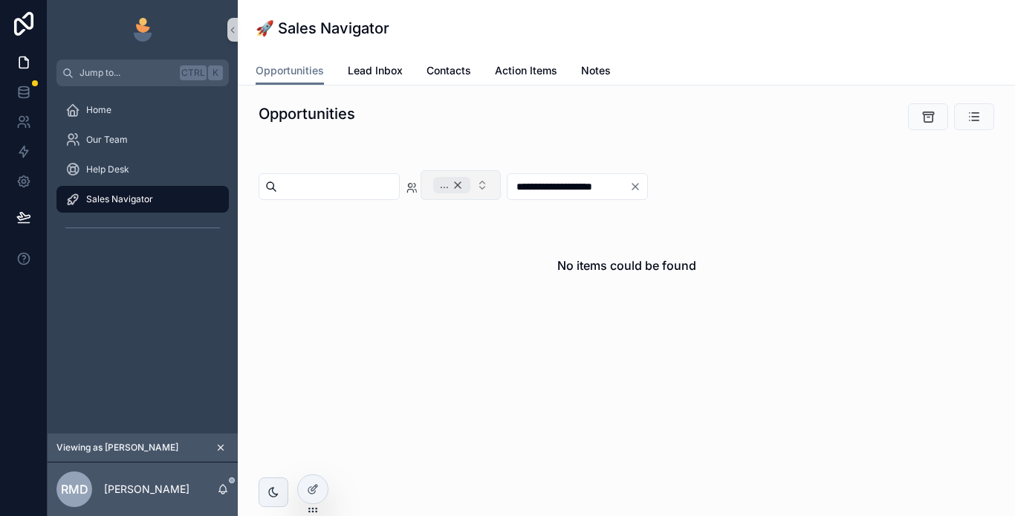
click at [471, 181] on div "..." at bounding box center [451, 185] width 37 height 16
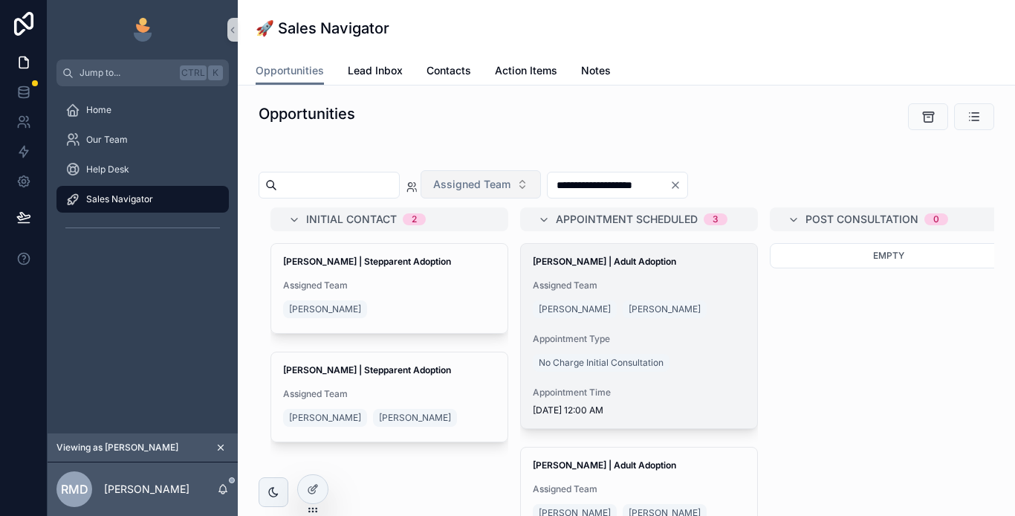
click at [688, 272] on div "[PERSON_NAME] | Adult Adoption Assigned Team [PERSON_NAME] [PERSON_NAME] Appoin…" at bounding box center [639, 336] width 236 height 184
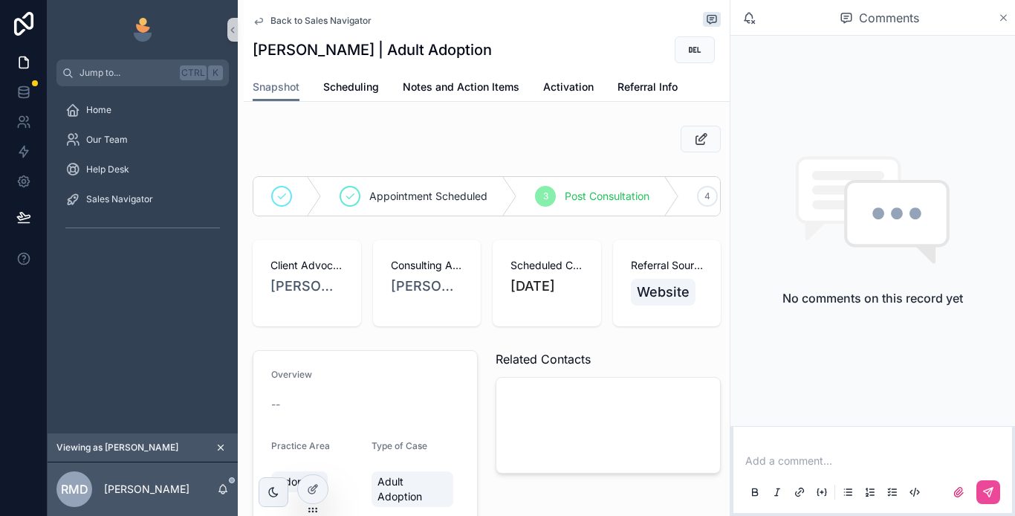
click at [1004, 18] on icon "scrollable content" at bounding box center [1004, 18] width 6 height 6
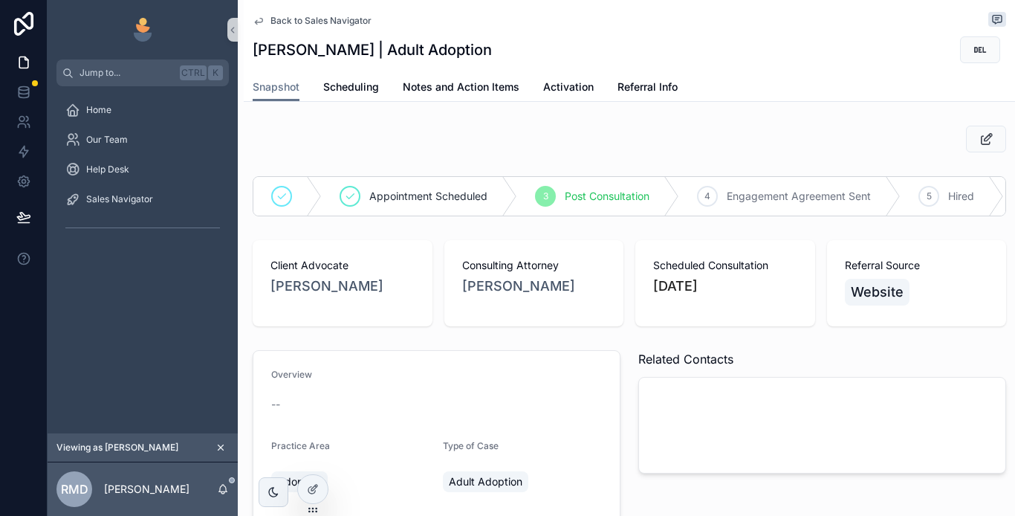
click at [304, 21] on span "Back to Sales Navigator" at bounding box center [321, 21] width 101 height 12
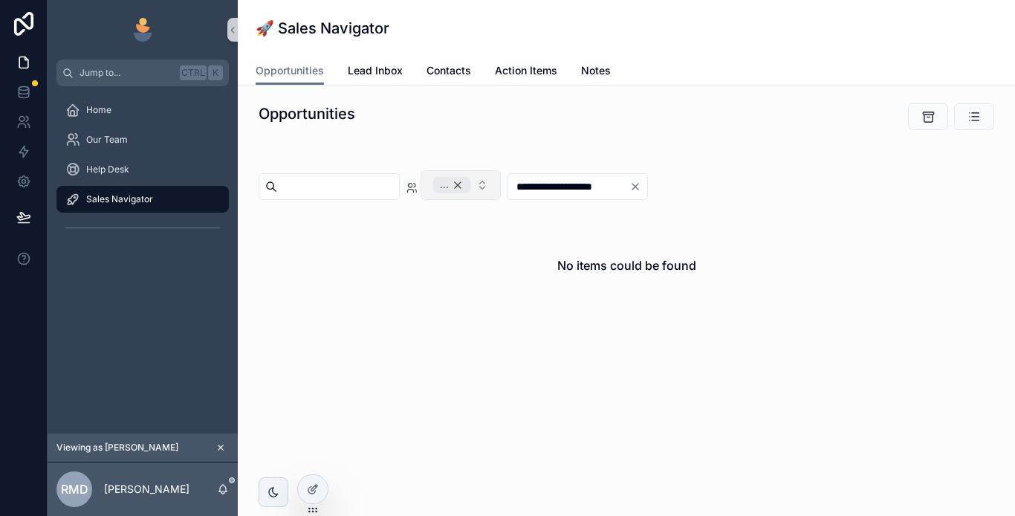
click at [471, 184] on div "..." at bounding box center [451, 185] width 37 height 16
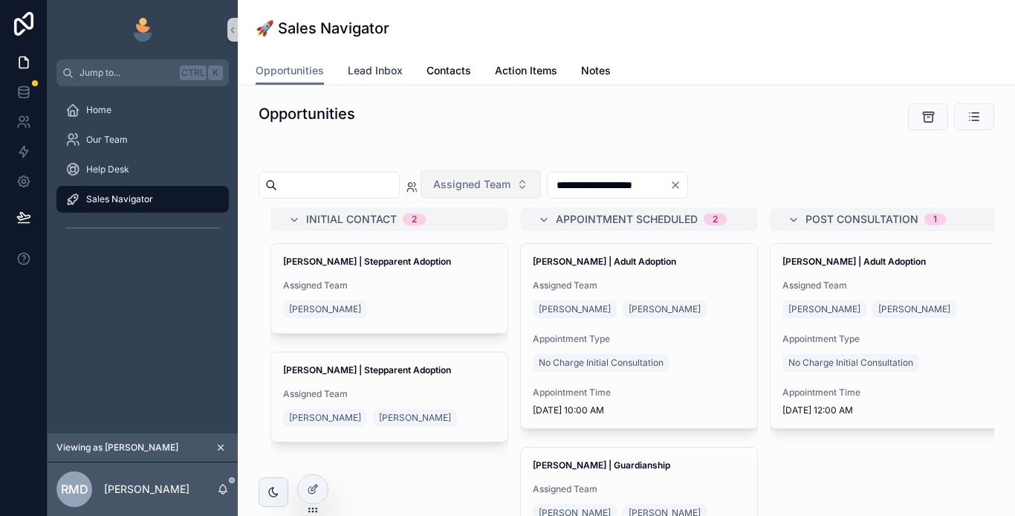
click at [384, 69] on span "Lead Inbox" at bounding box center [375, 70] width 55 height 15
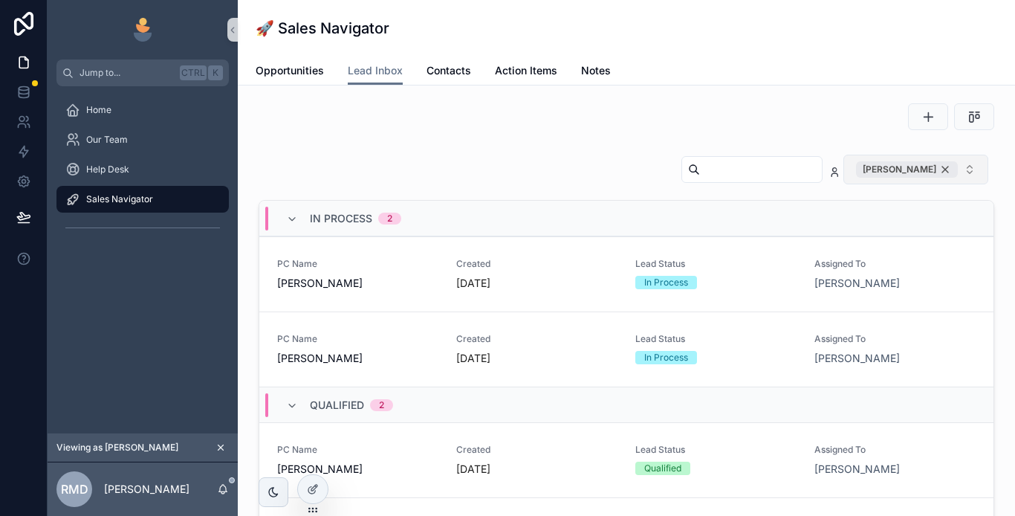
click at [934, 168] on div "[PERSON_NAME]" at bounding box center [907, 169] width 102 height 16
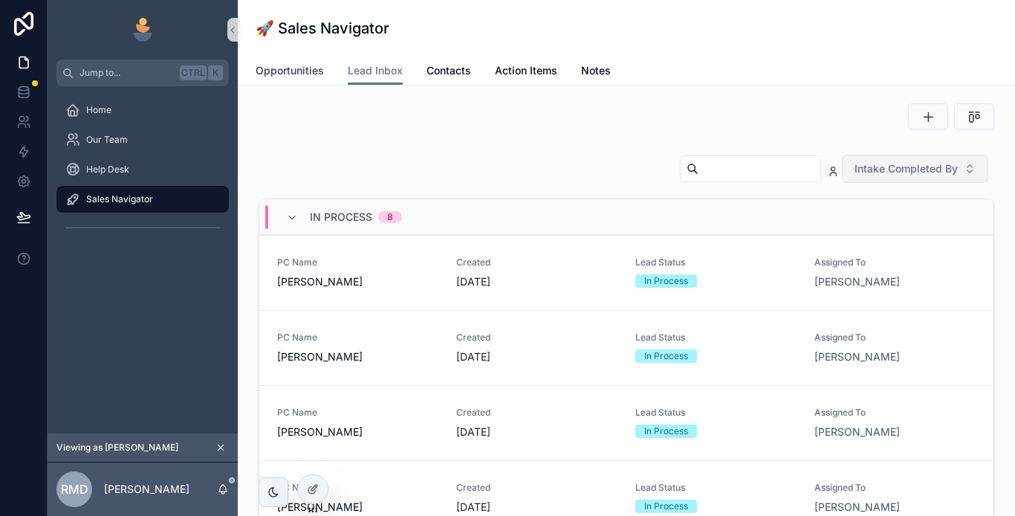
click at [297, 62] on link "Opportunities" at bounding box center [290, 72] width 68 height 30
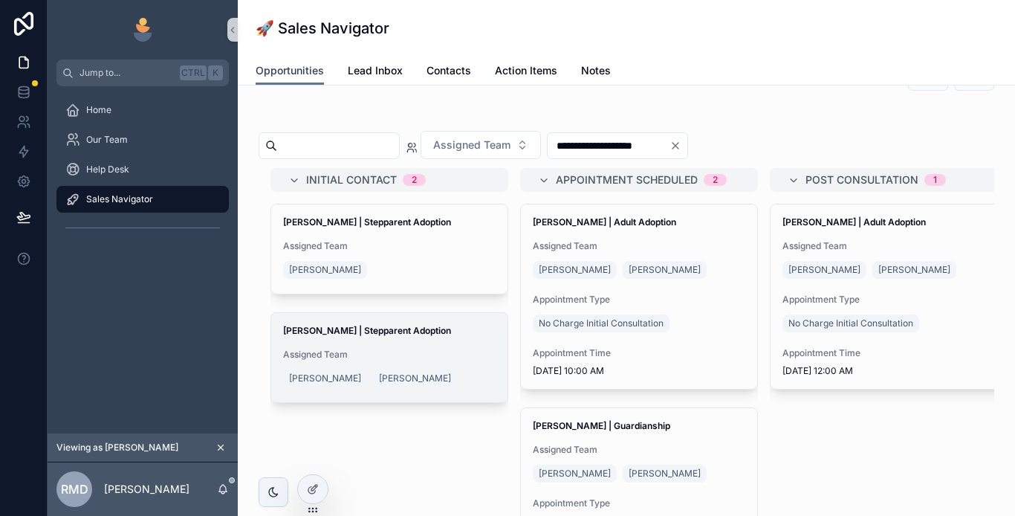
scroll to position [74, 0]
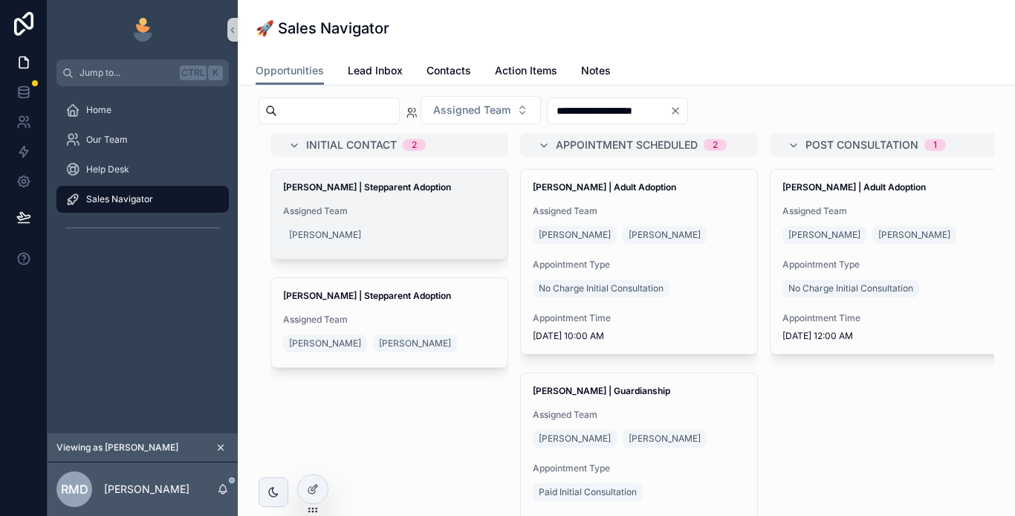
click at [395, 219] on div "Assigned Team [PERSON_NAME]" at bounding box center [389, 226] width 213 height 42
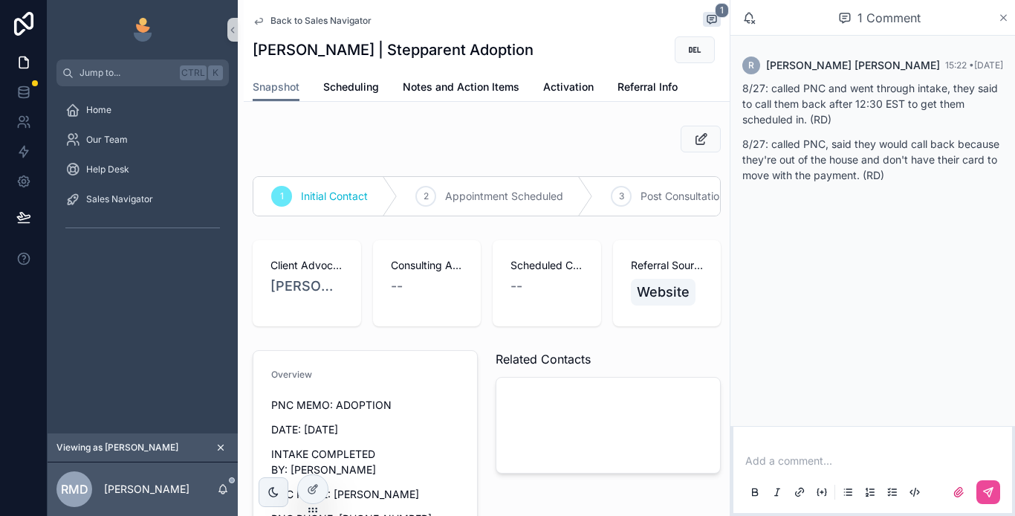
click at [1007, 13] on icon "scrollable content" at bounding box center [1003, 18] width 11 height 12
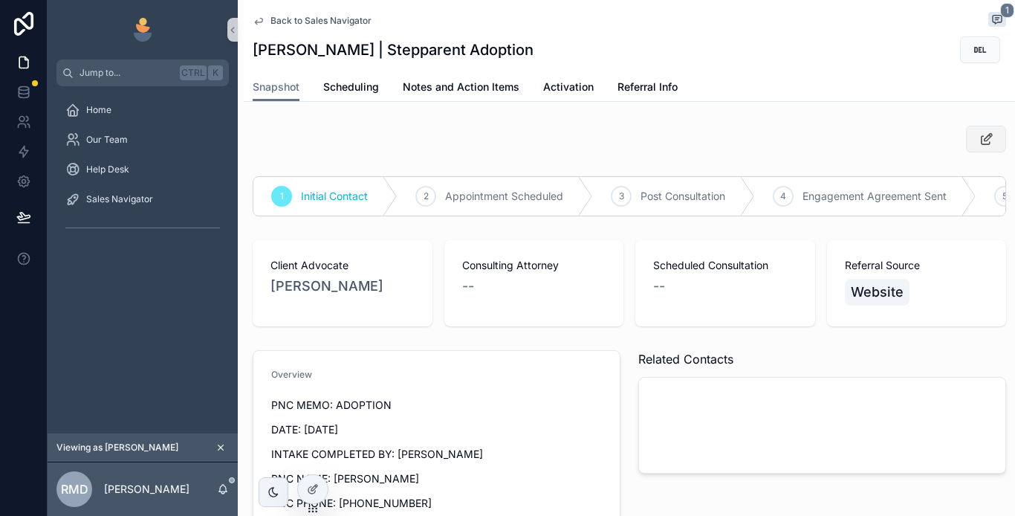
click at [979, 138] on icon "scrollable content" at bounding box center [987, 139] width 16 height 15
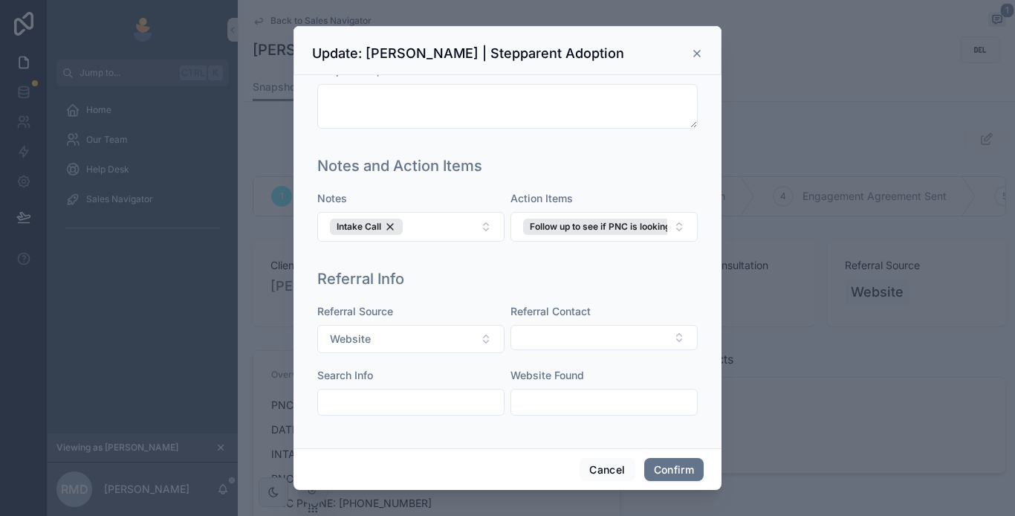
scroll to position [874, 0]
drag, startPoint x: 702, startPoint y: 53, endPoint x: 720, endPoint y: 139, distance: 88.2
click at [701, 53] on icon at bounding box center [697, 54] width 12 height 12
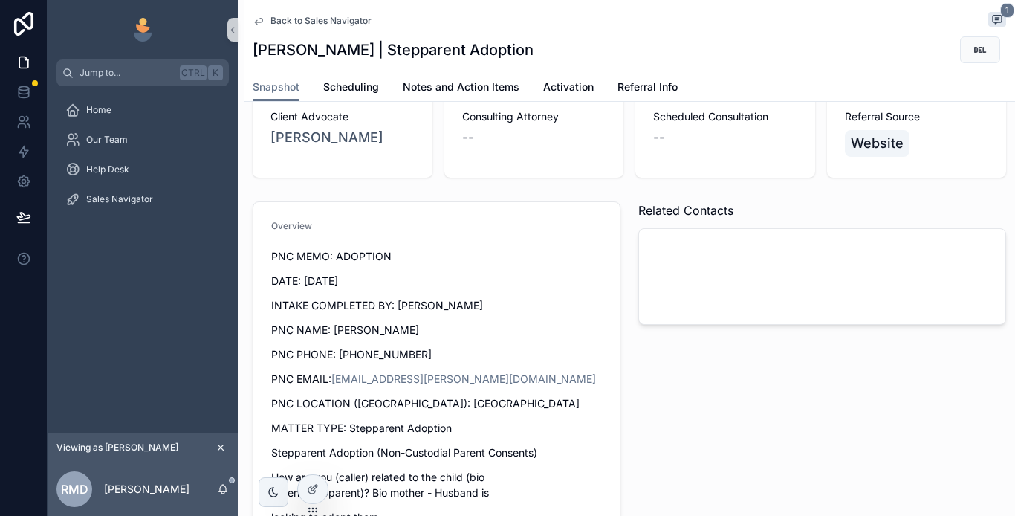
scroll to position [0, 0]
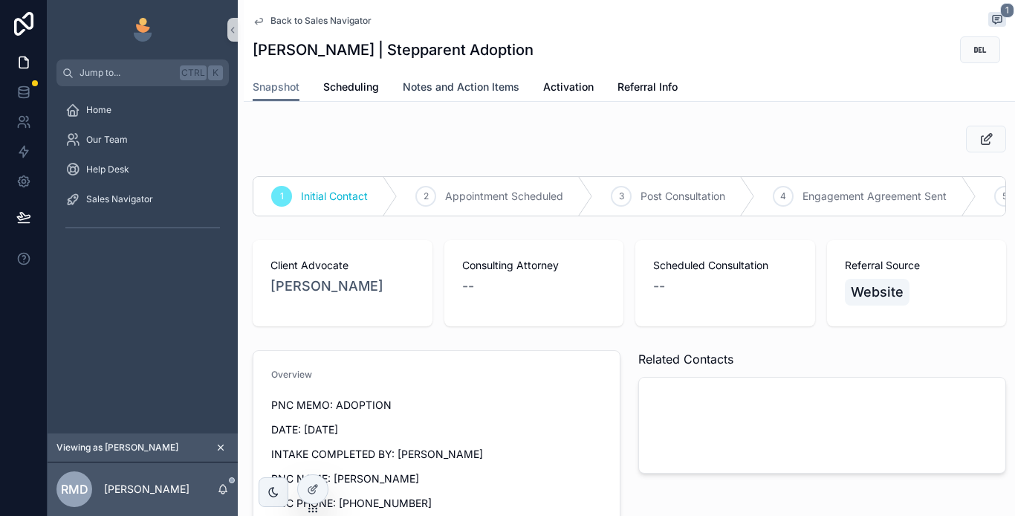
click at [453, 87] on span "Notes and Action Items" at bounding box center [461, 87] width 117 height 15
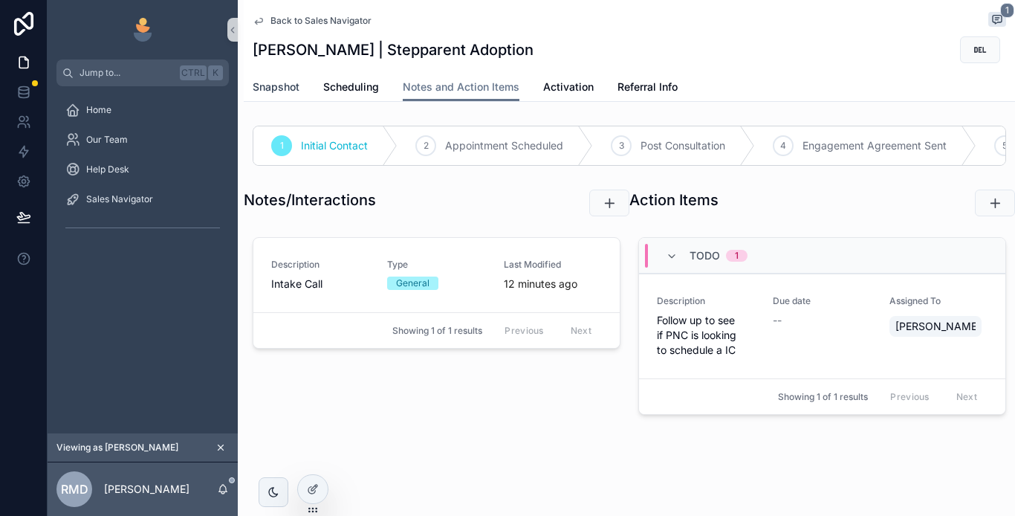
click at [281, 89] on span "Snapshot" at bounding box center [276, 87] width 47 height 15
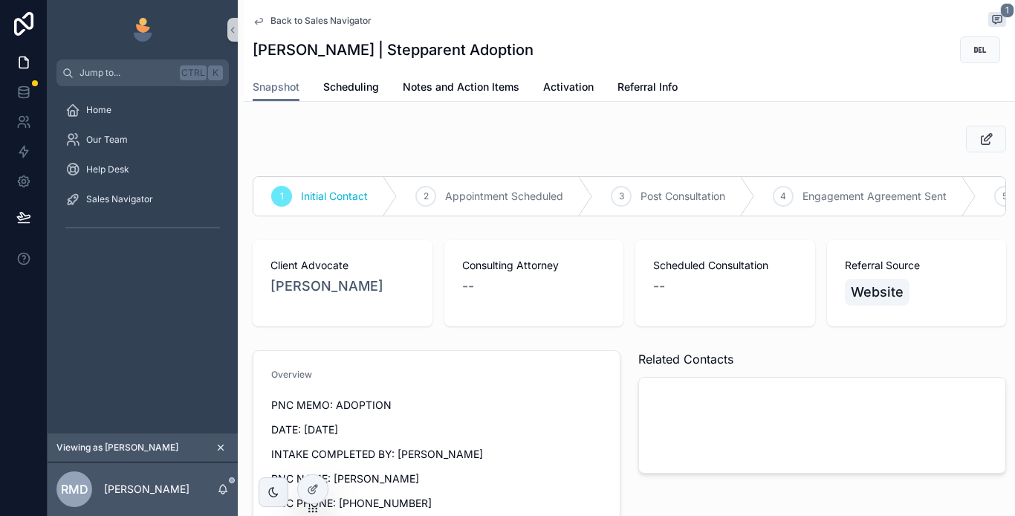
click at [297, 17] on span "Back to Sales Navigator" at bounding box center [321, 21] width 101 height 12
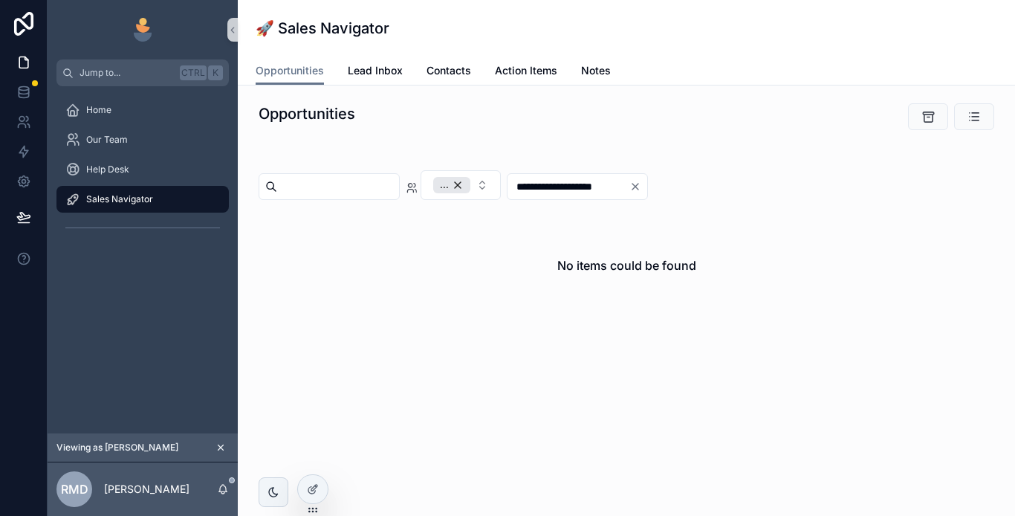
click at [166, 198] on div "Sales Navigator" at bounding box center [142, 199] width 155 height 24
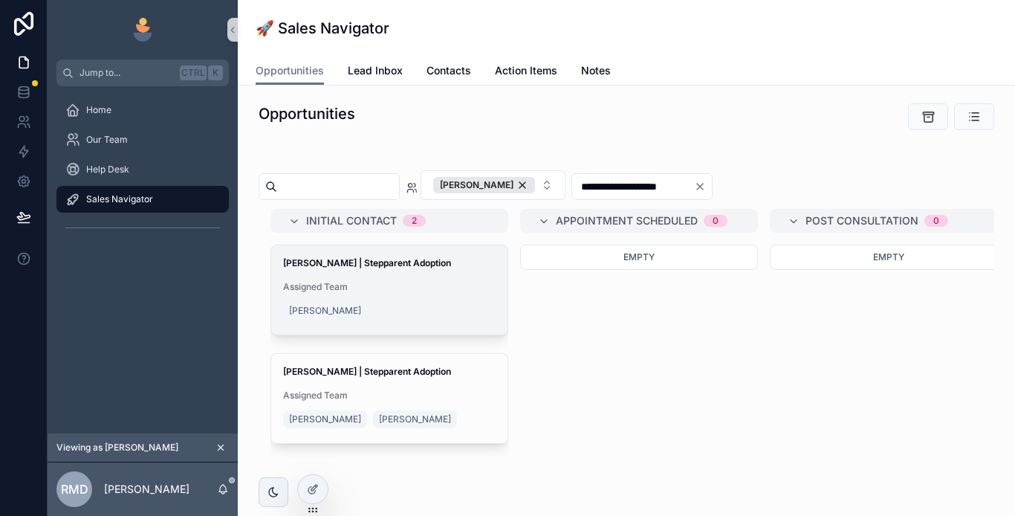
click at [402, 294] on div "Assigned Team [PERSON_NAME]" at bounding box center [389, 302] width 213 height 42
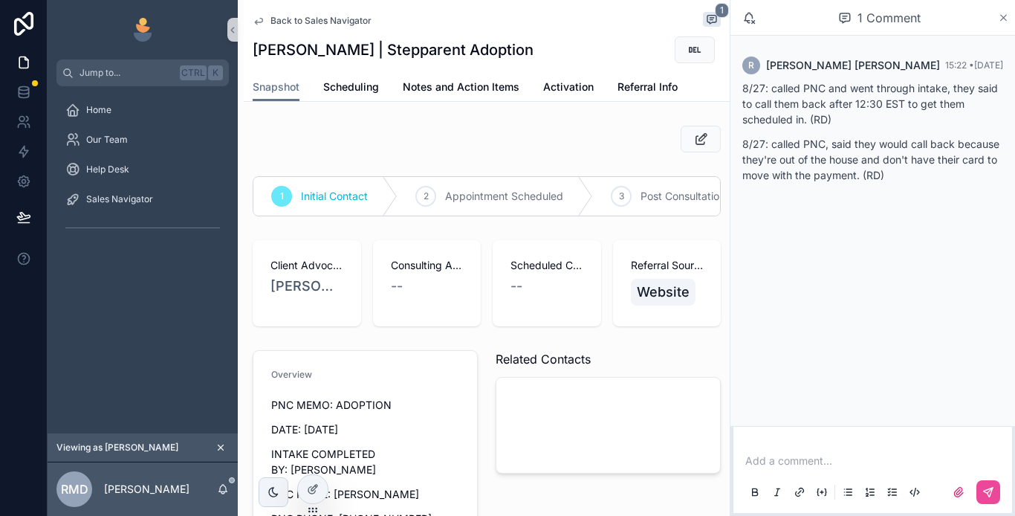
click at [1004, 20] on icon "scrollable content" at bounding box center [1003, 18] width 11 height 12
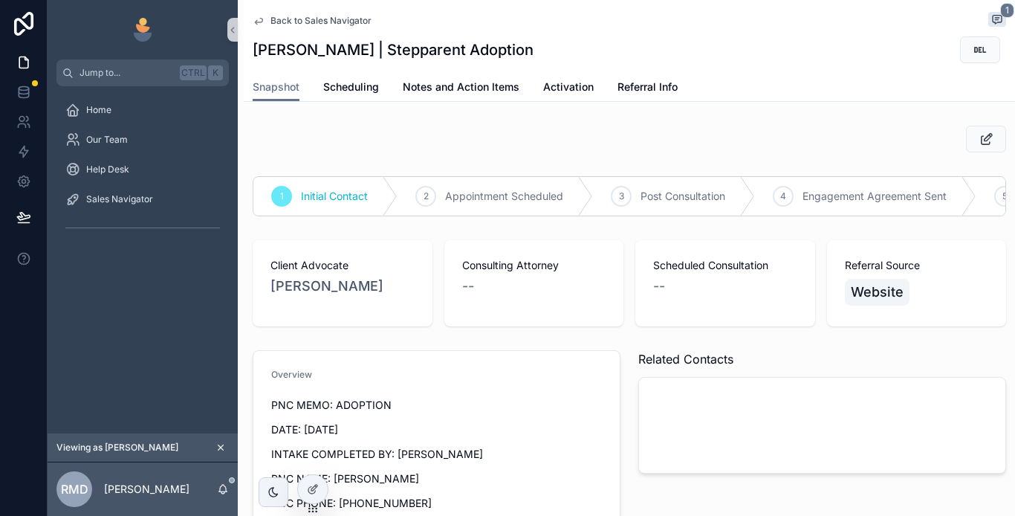
scroll to position [0, 225]
click at [917, 195] on span "Did Not Hire" at bounding box center [946, 196] width 59 height 15
click at [957, 192] on span "Did Not Hire" at bounding box center [946, 196] width 59 height 15
click at [930, 210] on div "6 Did Not Hire" at bounding box center [937, 196] width 137 height 39
click at [856, 198] on icon "scrollable content" at bounding box center [861, 196] width 15 height 39
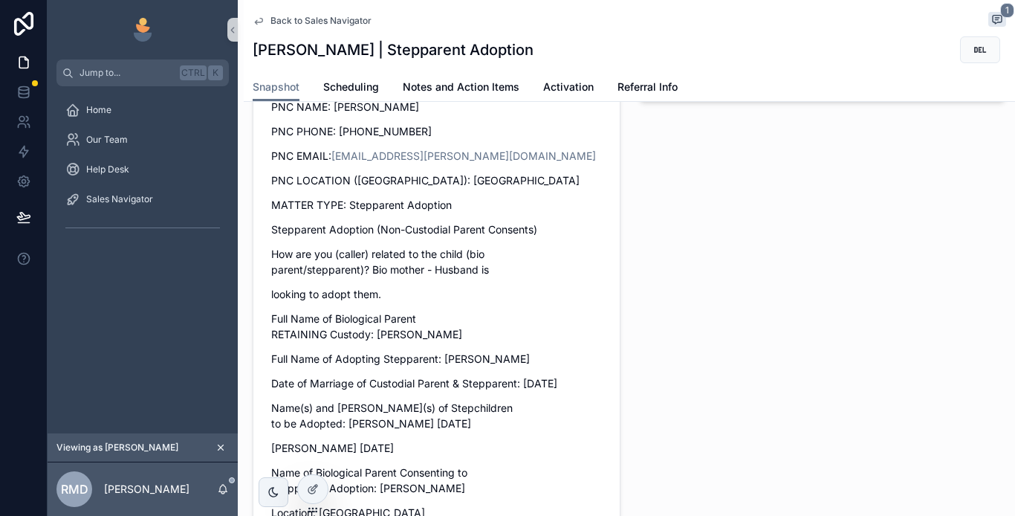
scroll to position [0, 0]
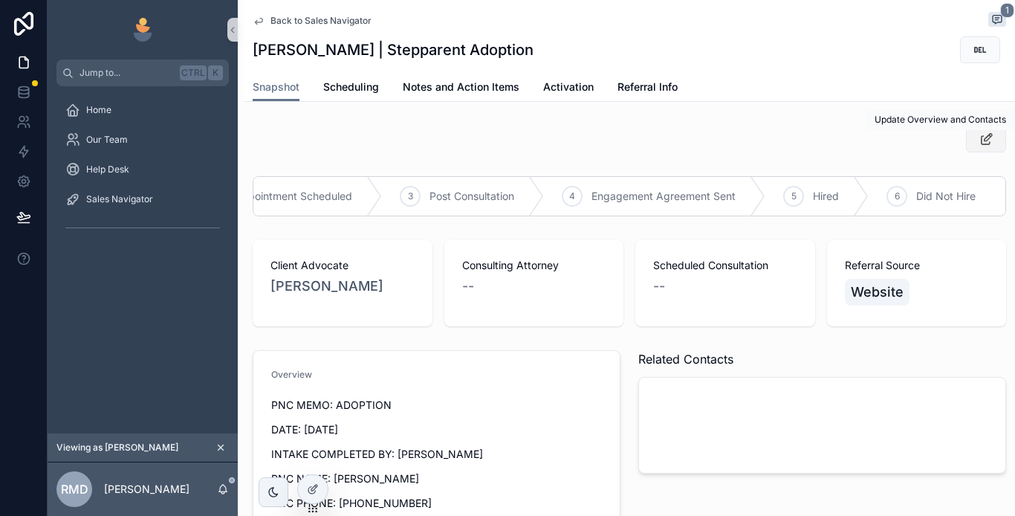
click at [966, 140] on button "scrollable content" at bounding box center [986, 139] width 40 height 27
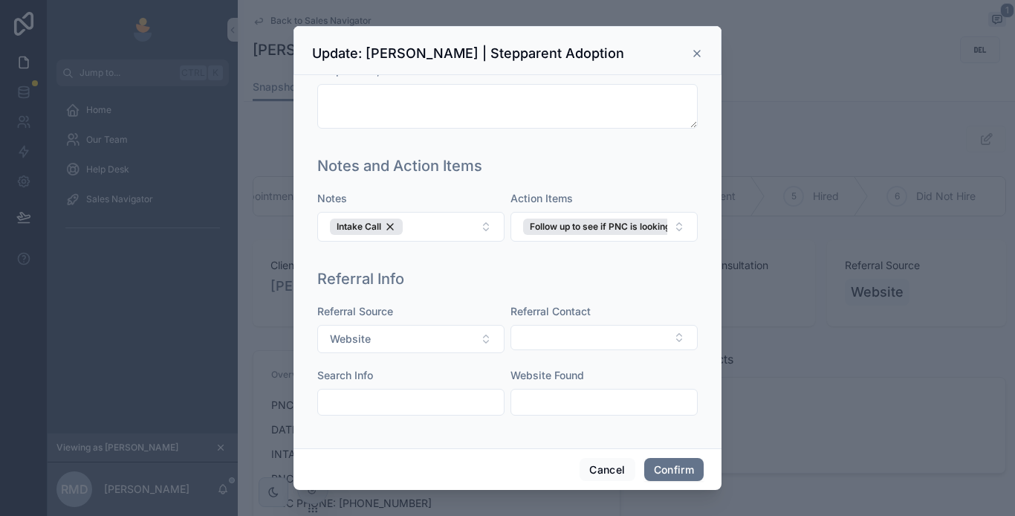
scroll to position [874, 0]
click at [700, 55] on icon at bounding box center [697, 54] width 12 height 12
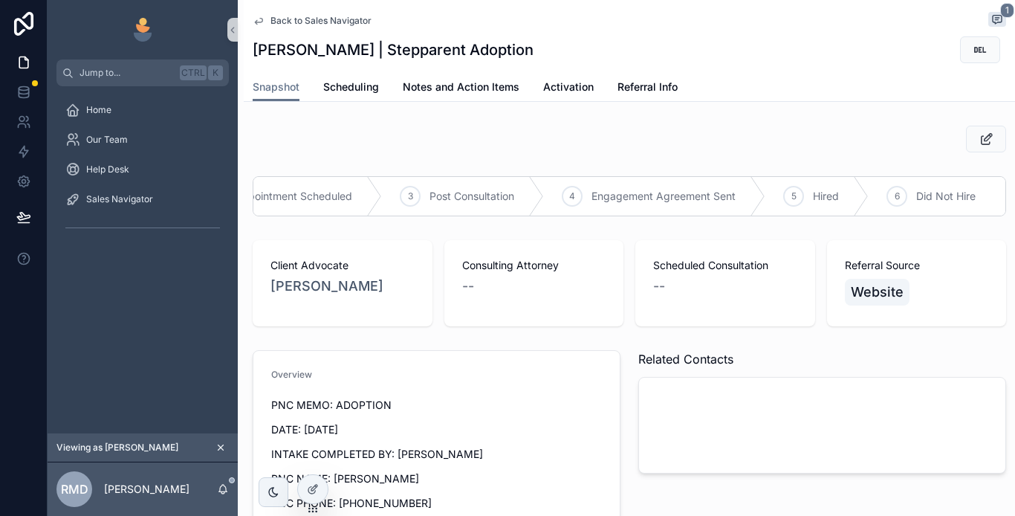
click at [349, 14] on div "Back to Sales Navigator 1" at bounding box center [630, 21] width 754 height 18
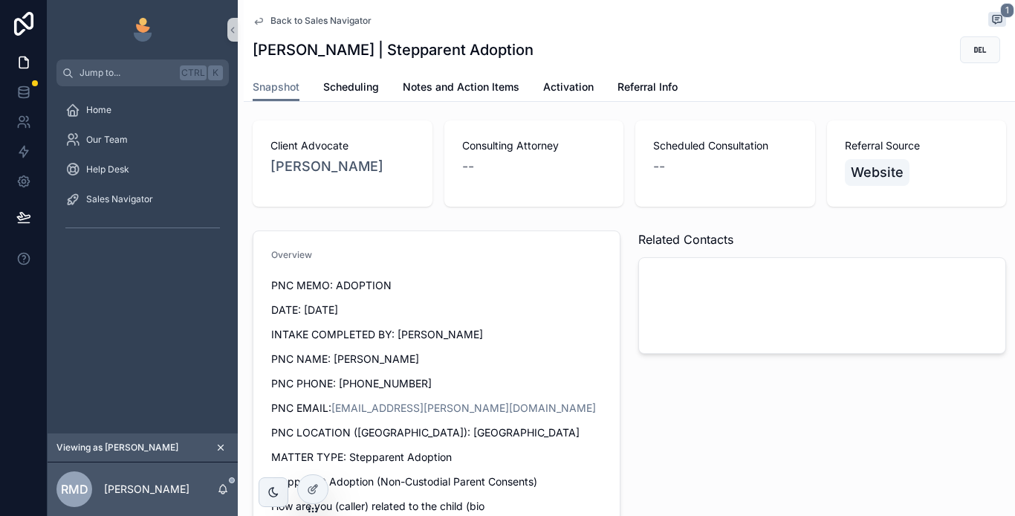
scroll to position [0, 0]
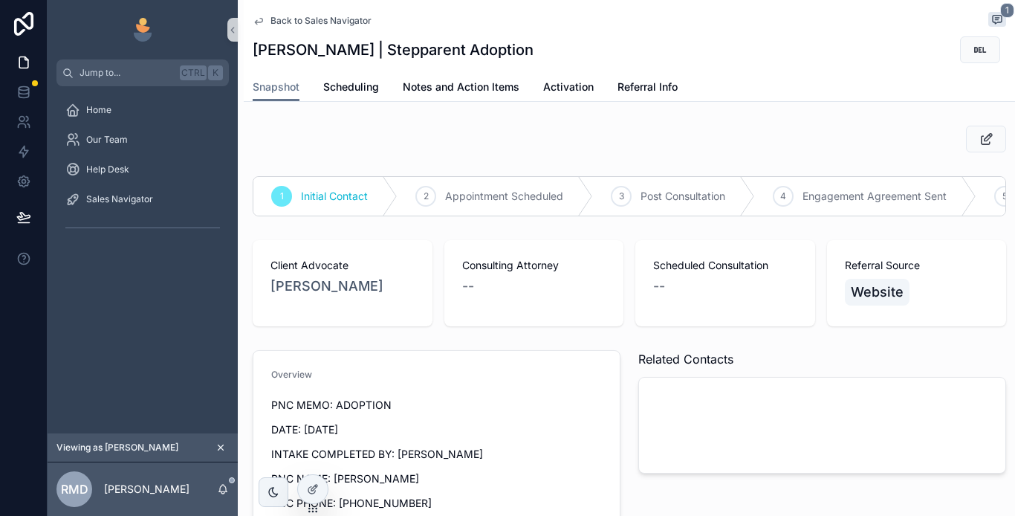
click at [579, 436] on p "DATE: [DATE]" at bounding box center [436, 429] width 331 height 16
click at [358, 90] on span "Scheduling" at bounding box center [351, 87] width 56 height 15
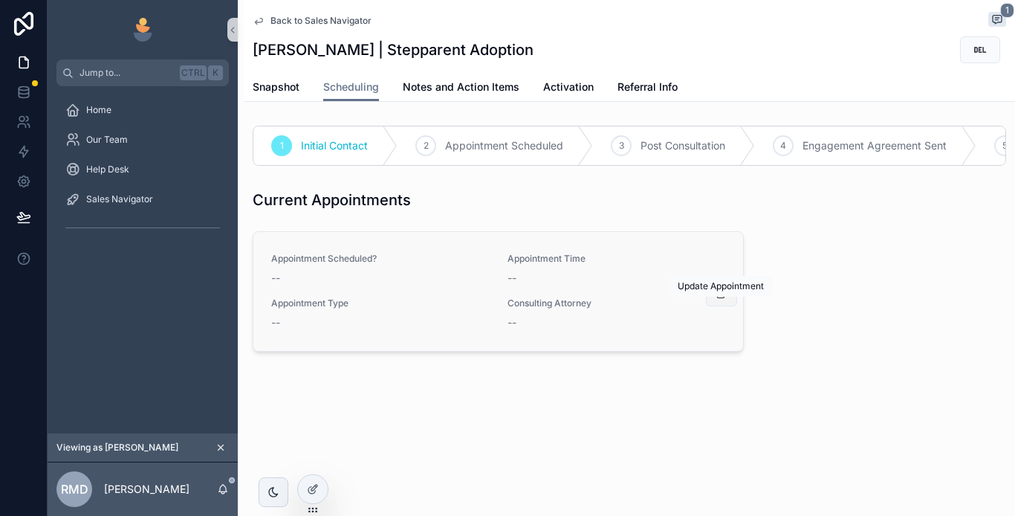
click at [723, 300] on icon "scrollable content" at bounding box center [722, 294] width 12 height 12
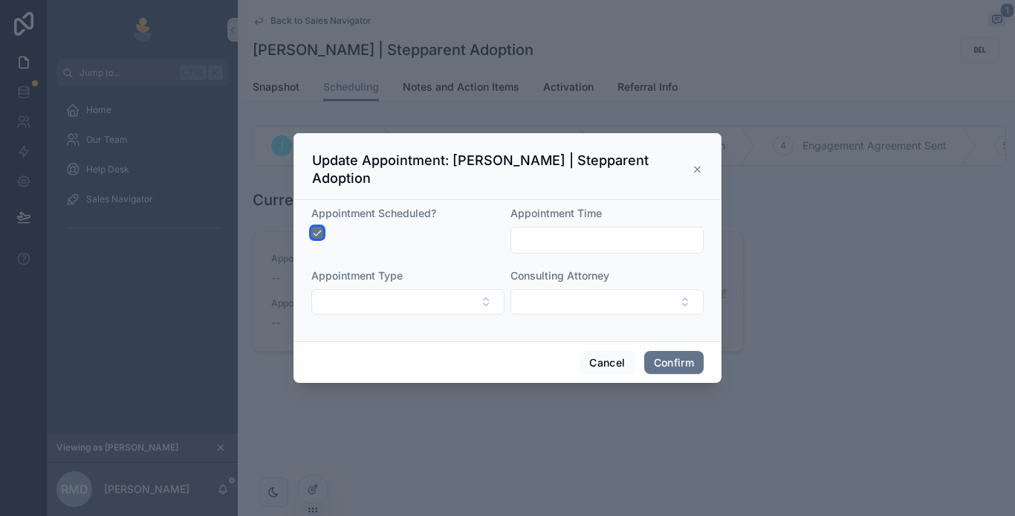
click at [320, 233] on button "button" at bounding box center [317, 233] width 12 height 12
click at [435, 298] on button "Select Button" at bounding box center [407, 301] width 193 height 25
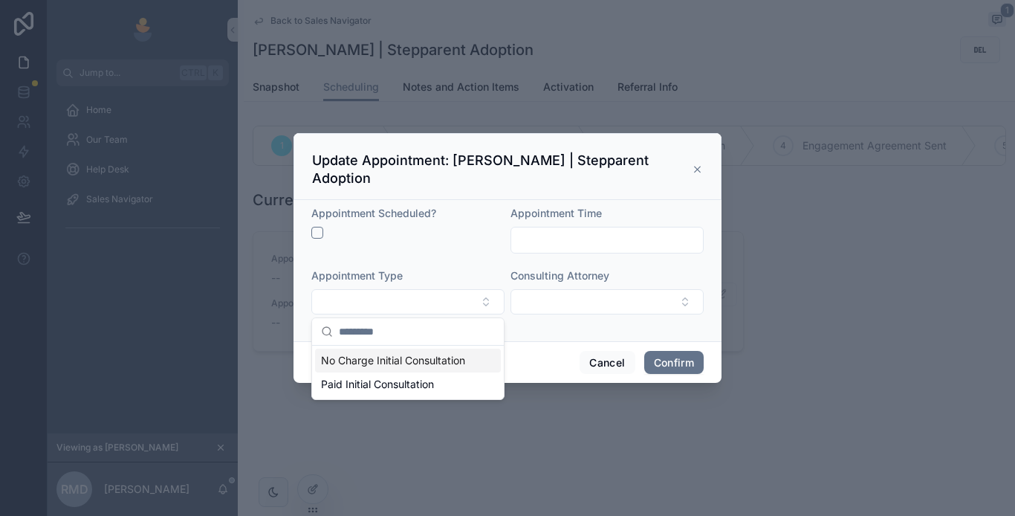
click at [530, 338] on div "Appointment Scheduled? Appointment Time Appointment Type Consulting Attorney" at bounding box center [508, 270] width 428 height 141
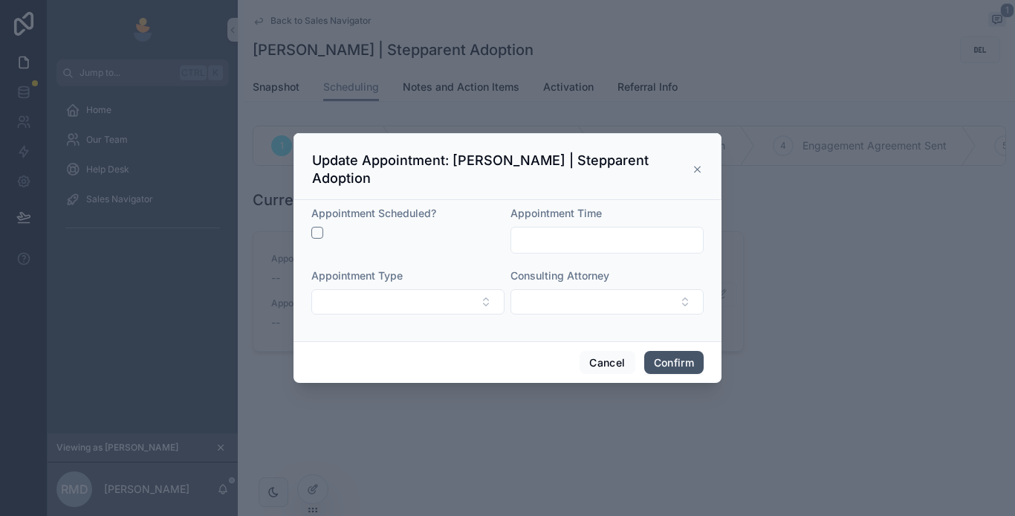
click at [666, 363] on button "Confirm" at bounding box center [673, 363] width 59 height 24
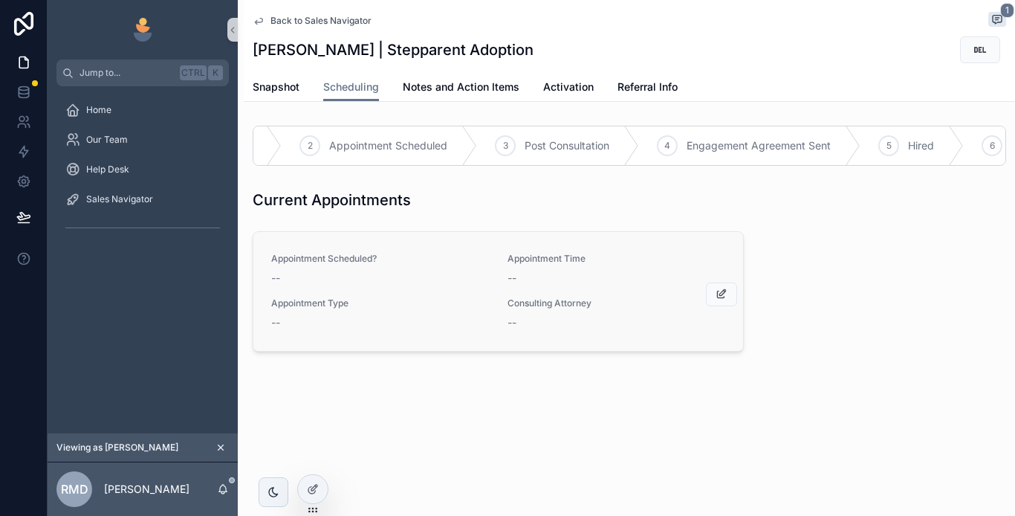
scroll to position [0, 214]
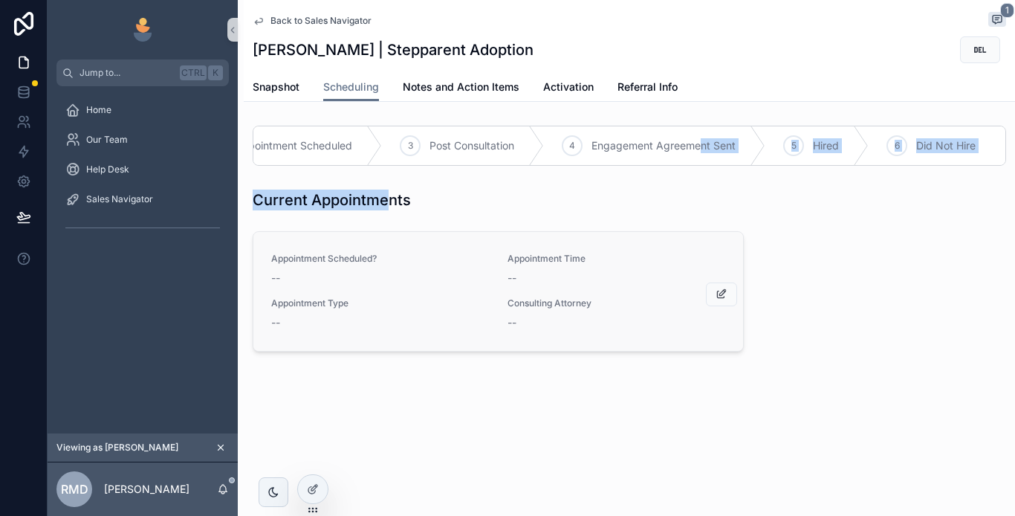
drag, startPoint x: 699, startPoint y: 177, endPoint x: 392, endPoint y: 209, distance: 307.9
click at [392, 209] on div "1 Initial Contact 2 Appointment Scheduled 3 Post Consultation 4 Engagement Agre…" at bounding box center [630, 242] width 772 height 244
click at [567, 191] on div "1 Initial Contact 2 Appointment Scheduled 3 Post Consultation 4 Engagement Agre…" at bounding box center [630, 242] width 772 height 244
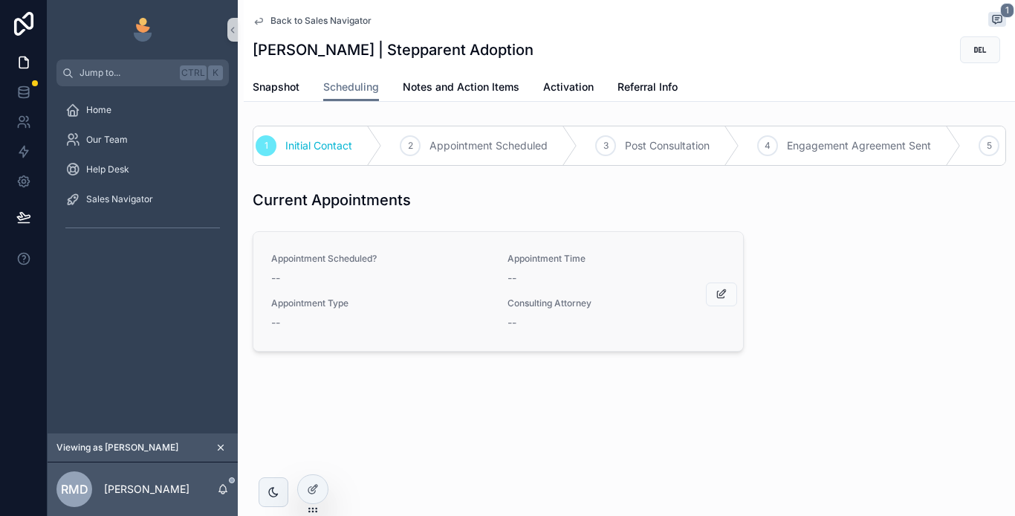
scroll to position [0, 0]
click at [424, 82] on span "Notes and Action Items" at bounding box center [461, 87] width 117 height 15
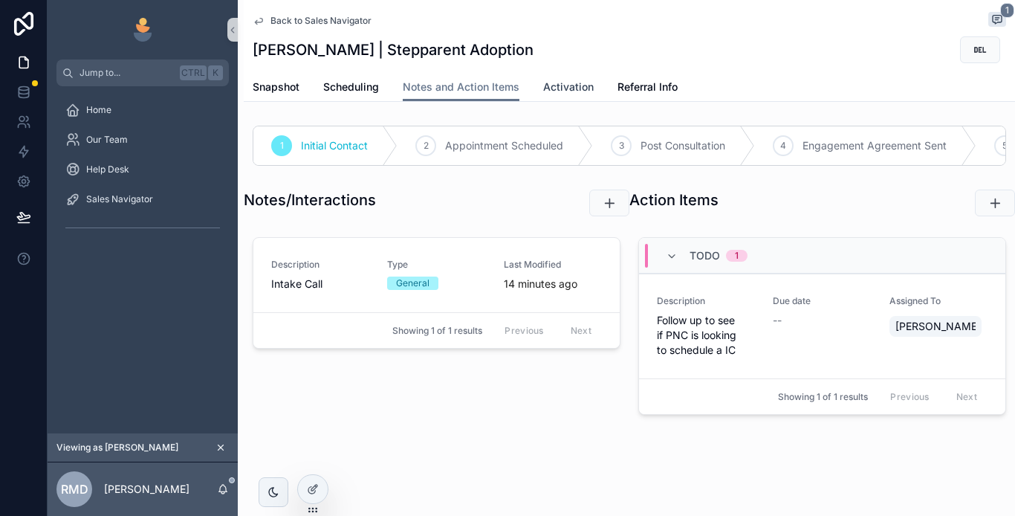
click at [567, 83] on span "Activation" at bounding box center [568, 87] width 51 height 15
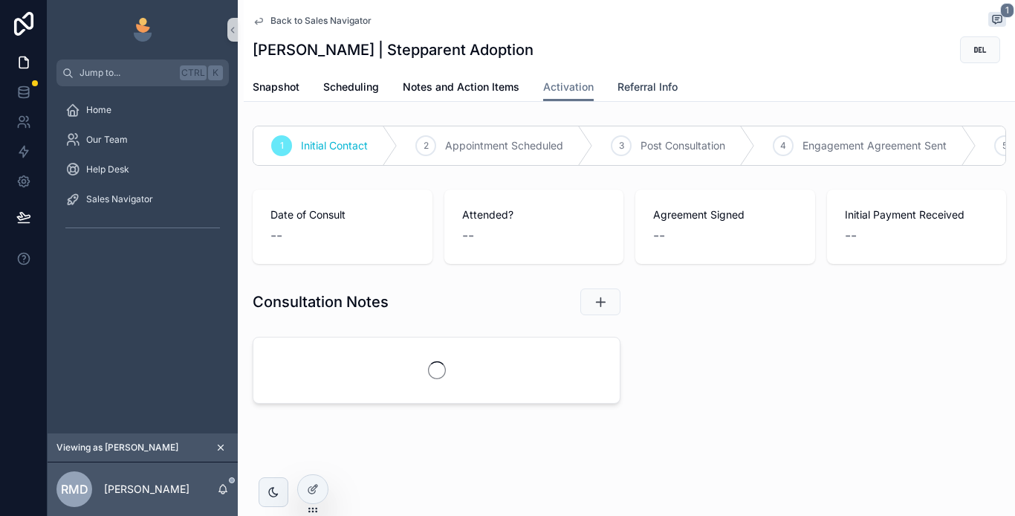
click at [648, 84] on span "Referral Info" at bounding box center [648, 87] width 60 height 15
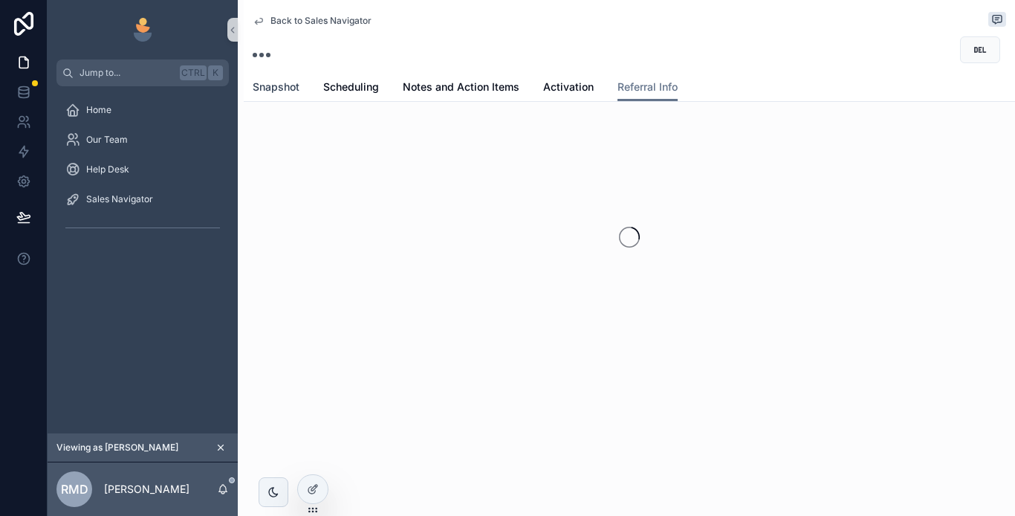
click at [274, 82] on span "Snapshot" at bounding box center [276, 87] width 47 height 15
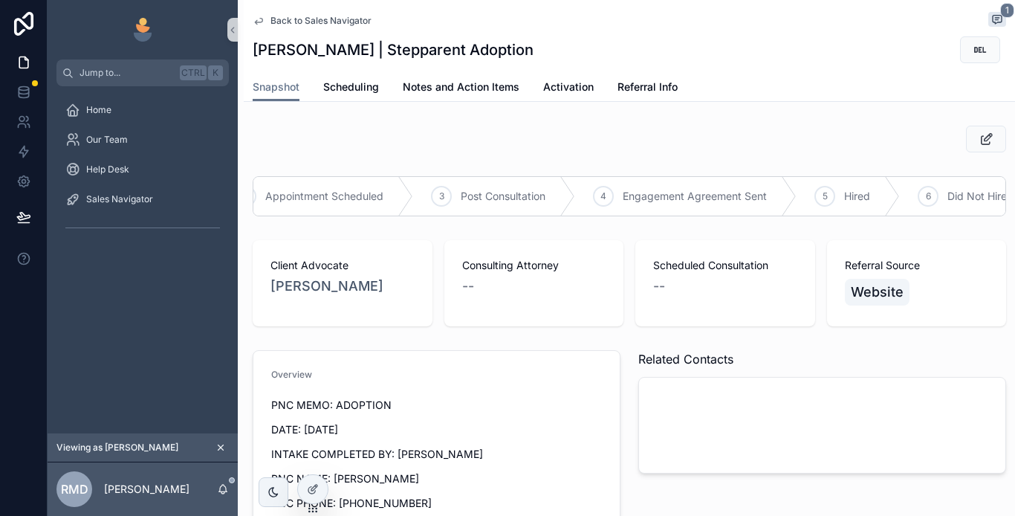
scroll to position [0, 225]
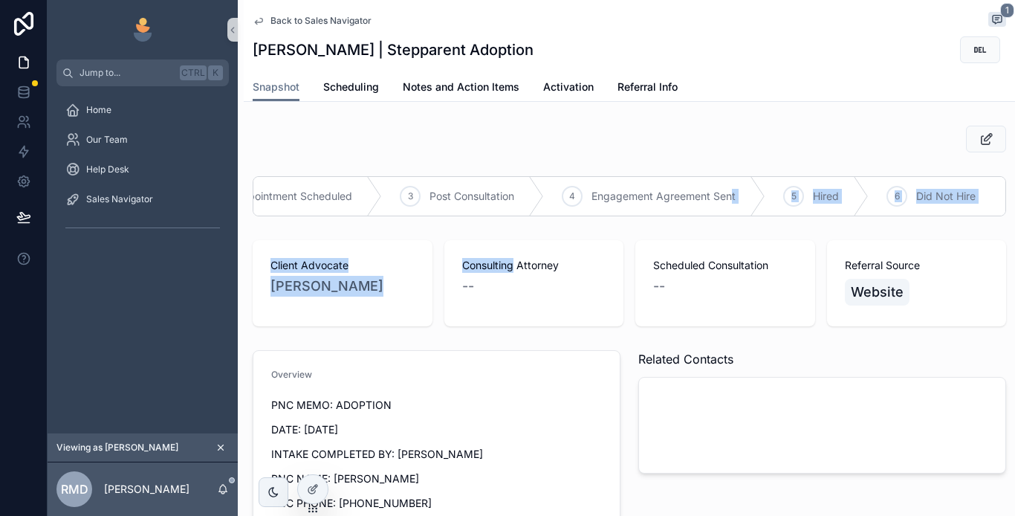
drag, startPoint x: 722, startPoint y: 227, endPoint x: 509, endPoint y: 241, distance: 213.0
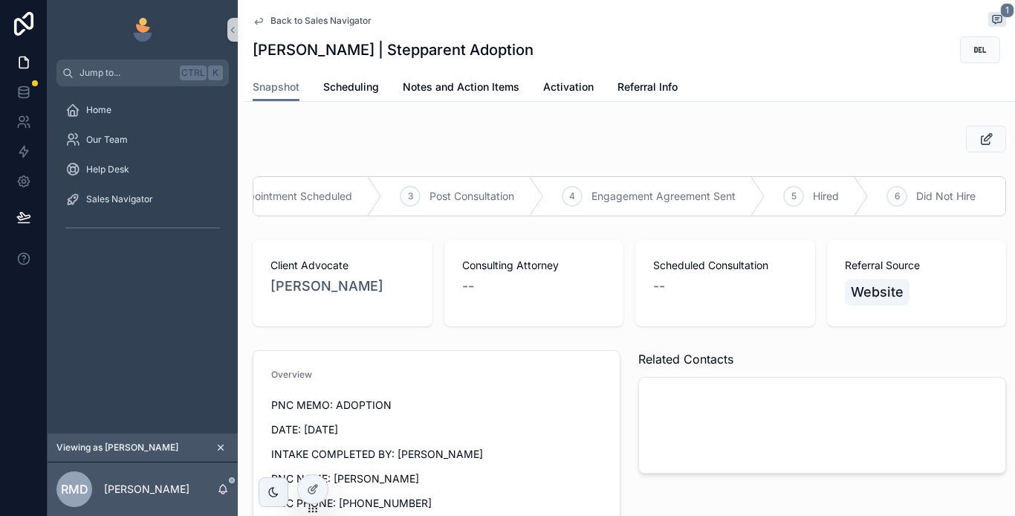
click at [558, 250] on div "Client Advocate [PERSON_NAME] Consulting Attorney -- Scheduled Consultation -- …" at bounding box center [630, 283] width 772 height 98
click at [271, 22] on span "Back to Sales Navigator" at bounding box center [321, 21] width 101 height 12
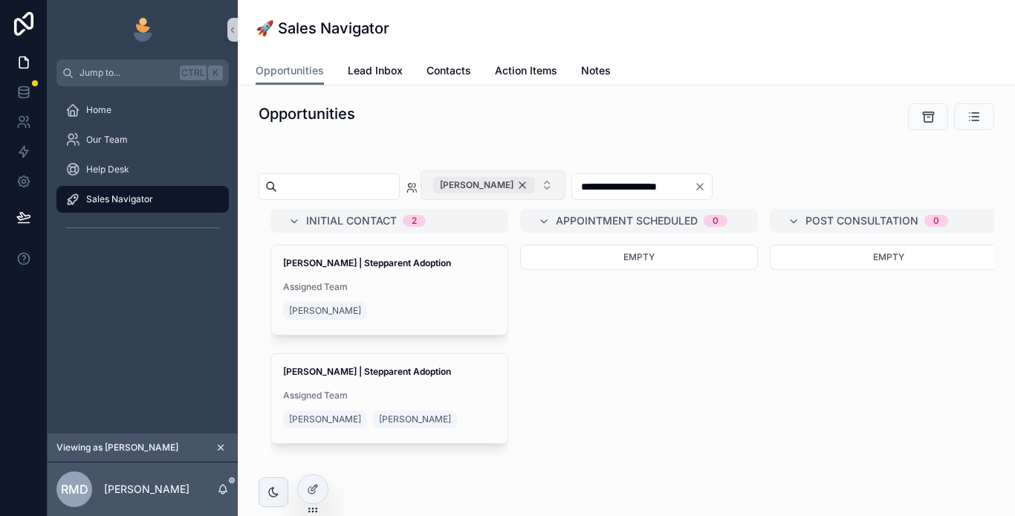
click at [535, 182] on div "[PERSON_NAME]" at bounding box center [484, 185] width 102 height 16
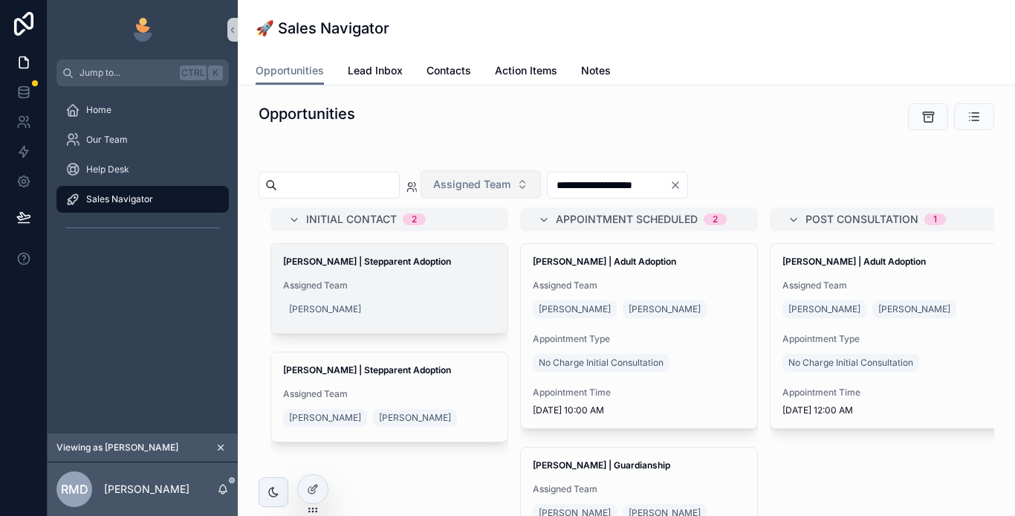
click at [439, 281] on span "Assigned Team" at bounding box center [389, 286] width 213 height 12
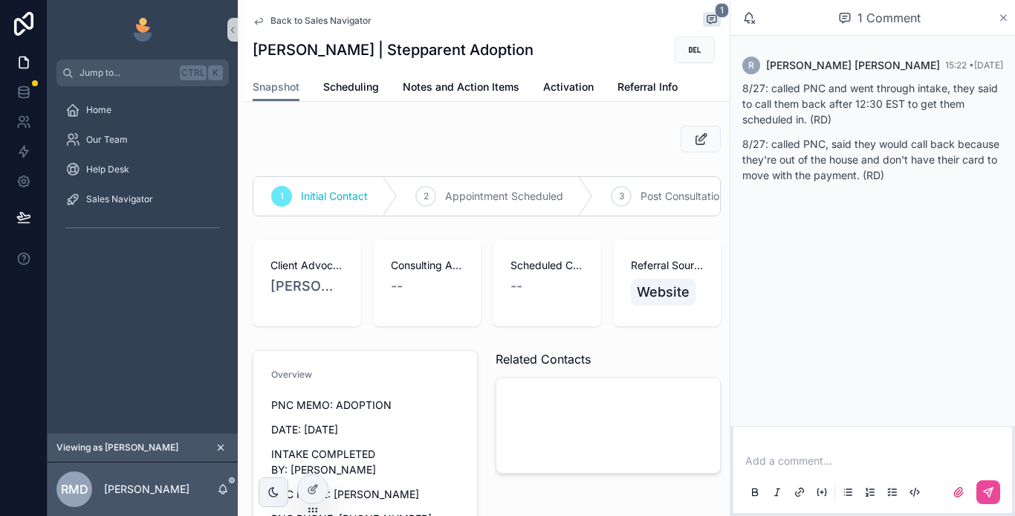
click at [1006, 16] on icon "scrollable content" at bounding box center [1003, 18] width 11 height 12
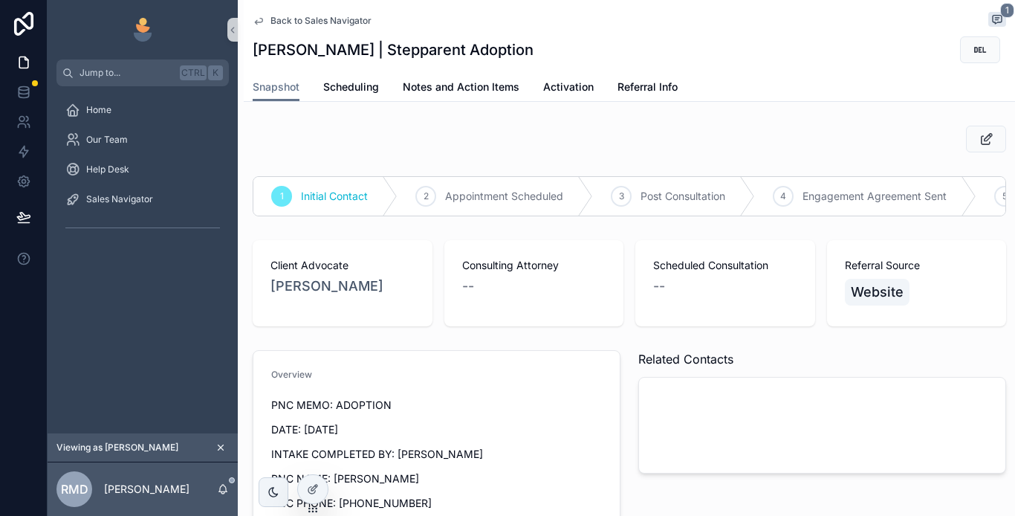
click at [284, 18] on span "Back to Sales Navigator" at bounding box center [321, 21] width 101 height 12
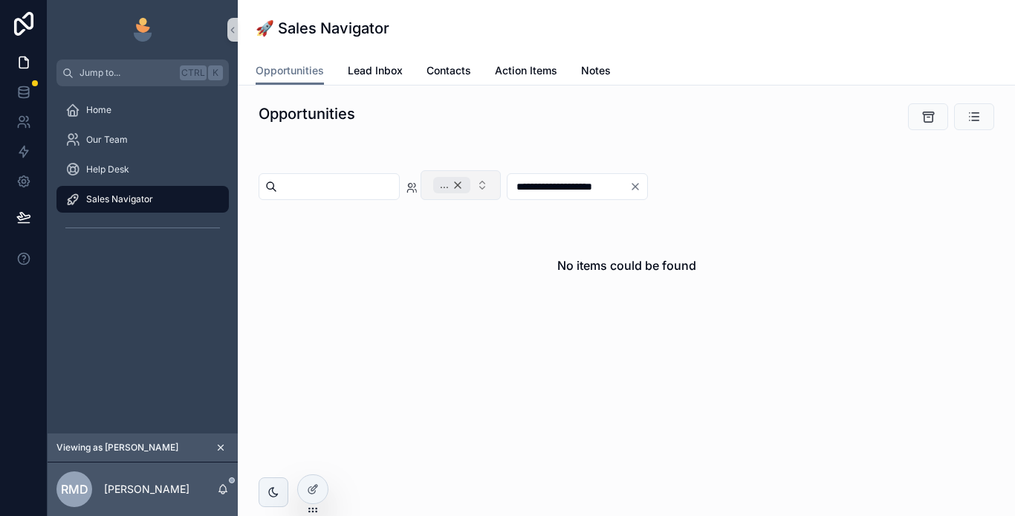
click at [471, 189] on div "..." at bounding box center [451, 185] width 37 height 16
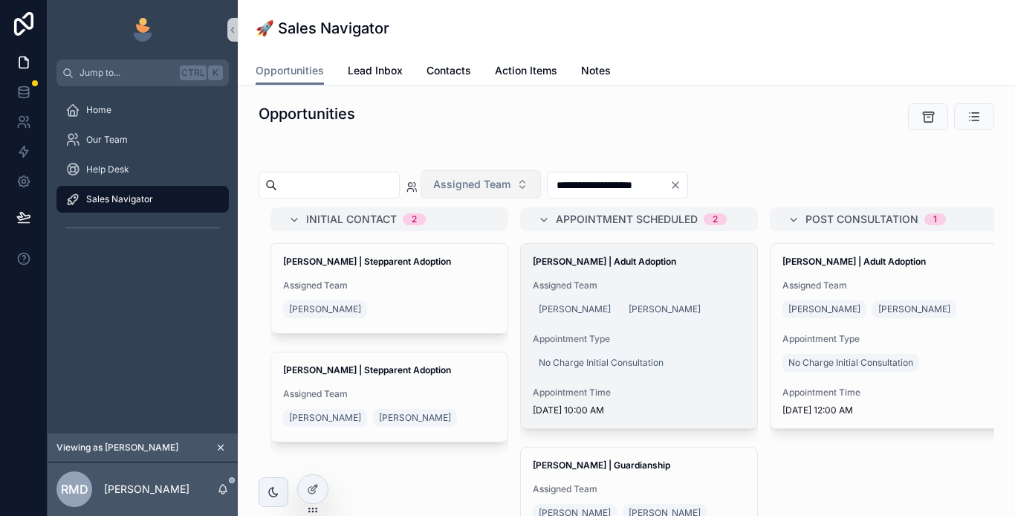
click at [708, 310] on div "[PERSON_NAME] [PERSON_NAME]" at bounding box center [639, 309] width 213 height 24
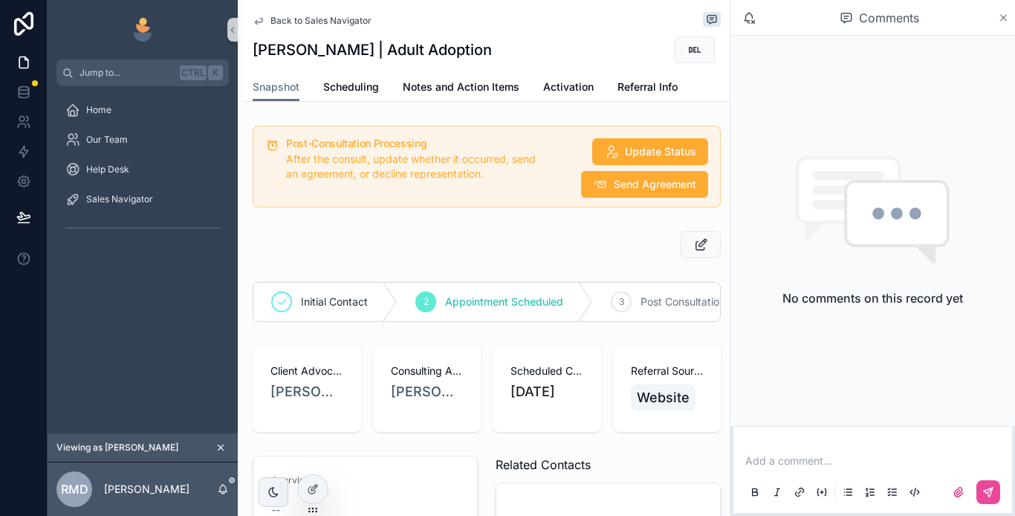
click at [1000, 19] on icon "scrollable content" at bounding box center [1003, 18] width 11 height 12
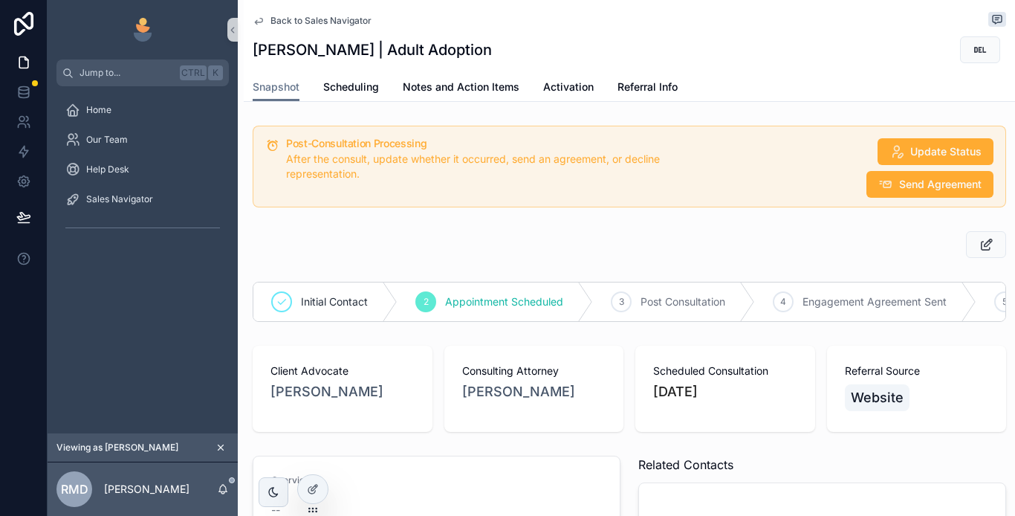
click at [293, 22] on span "Back to Sales Navigator" at bounding box center [321, 21] width 101 height 12
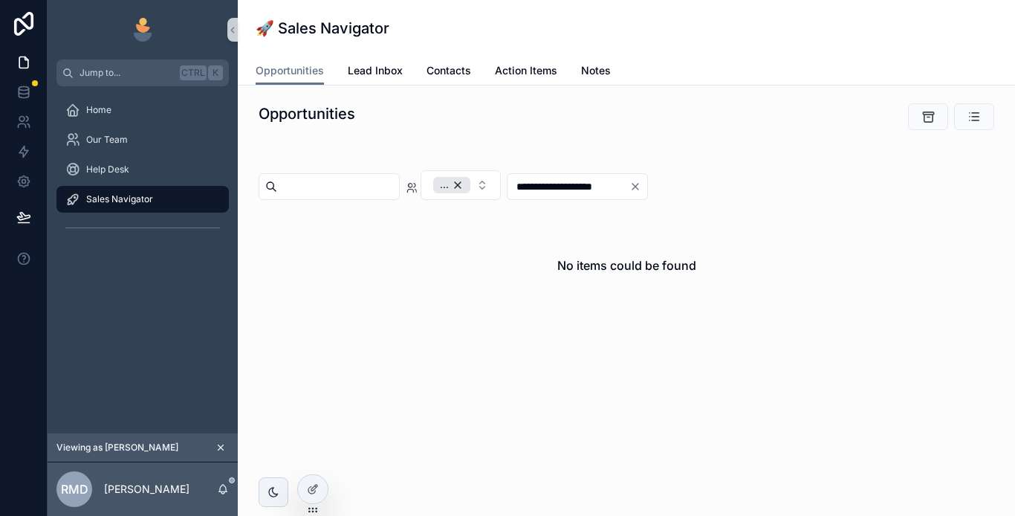
click at [190, 205] on div "Sales Navigator" at bounding box center [142, 199] width 155 height 24
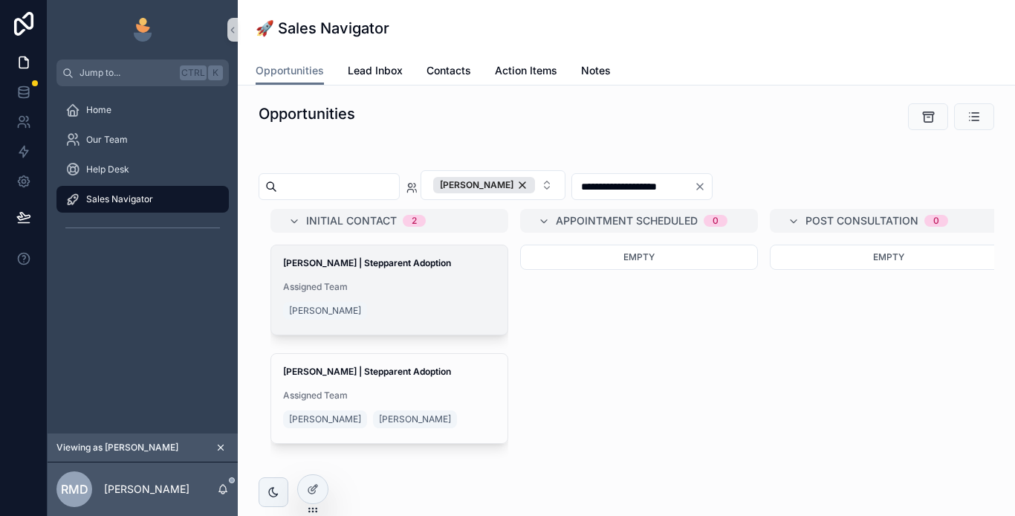
click at [420, 304] on div "[PERSON_NAME]" at bounding box center [389, 311] width 213 height 24
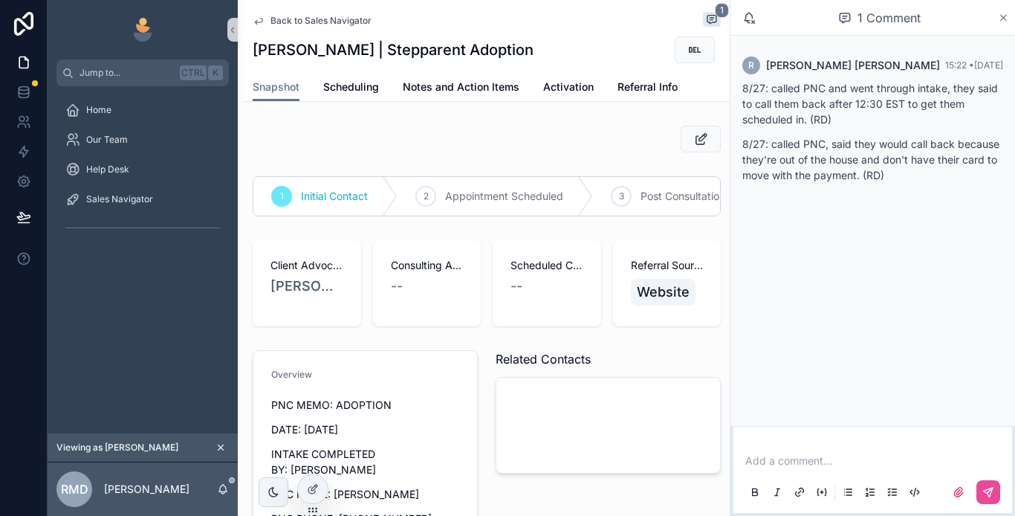
click at [1004, 19] on icon "scrollable content" at bounding box center [1004, 18] width 6 height 6
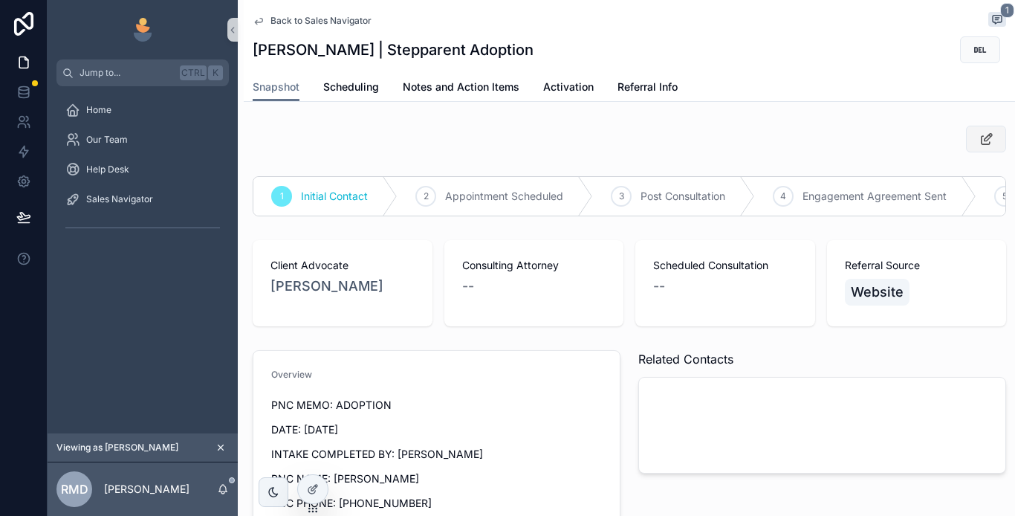
click at [966, 142] on button "scrollable content" at bounding box center [986, 139] width 40 height 27
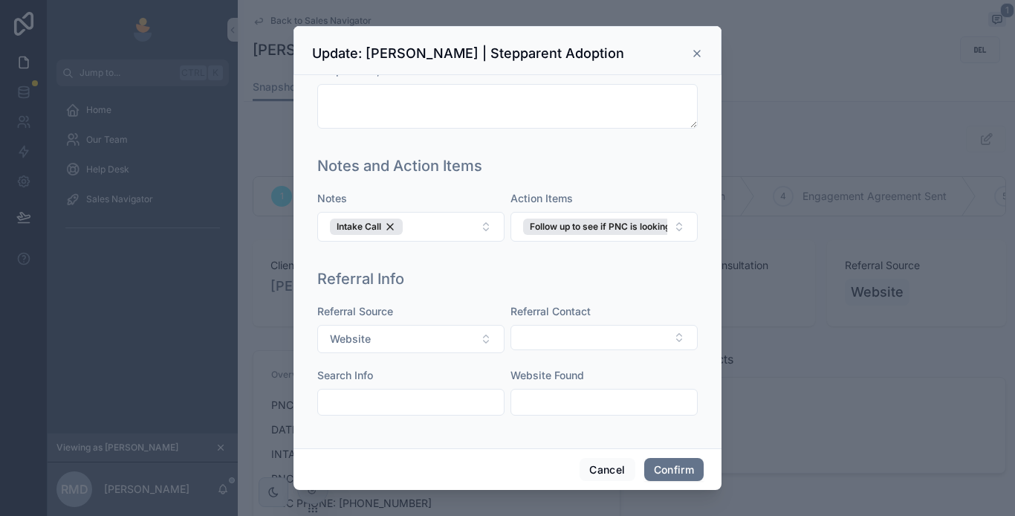
scroll to position [874, 0]
click at [395, 226] on div "Intake Call" at bounding box center [366, 227] width 73 height 16
click at [405, 224] on button "Select Button" at bounding box center [410, 224] width 187 height 25
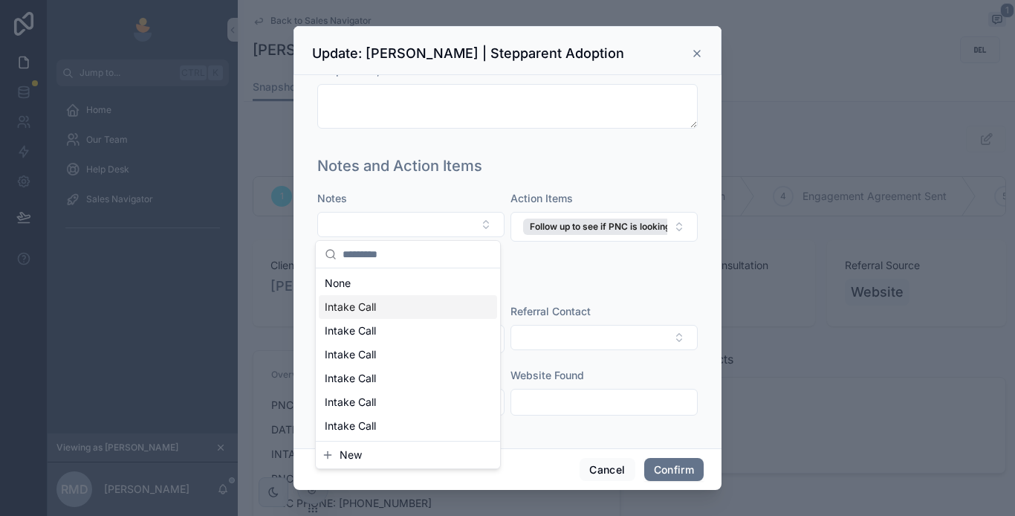
click at [370, 300] on span "Intake Call" at bounding box center [350, 307] width 51 height 15
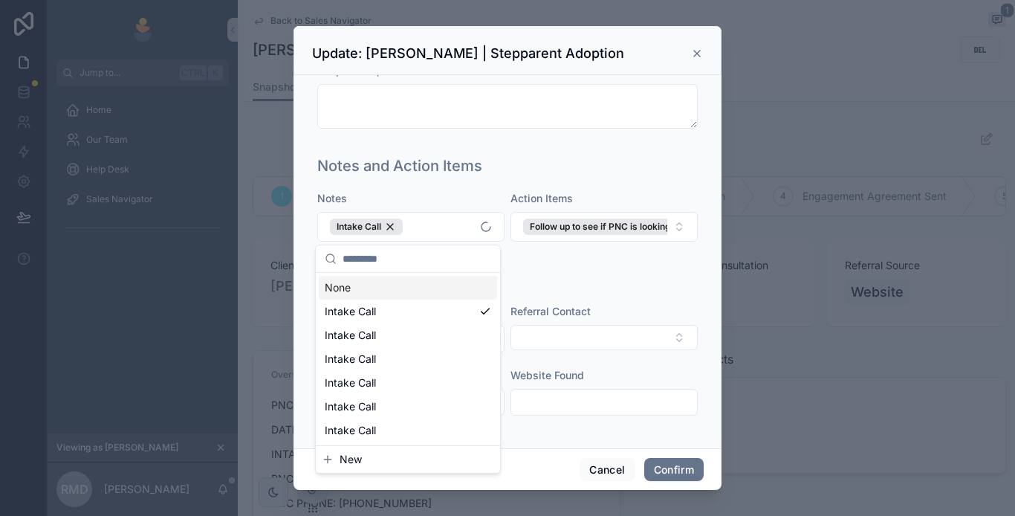
click at [527, 152] on div "Notes and Action Items Notes Intake Call Action Items Follow up to see if PNC i…" at bounding box center [507, 205] width 392 height 113
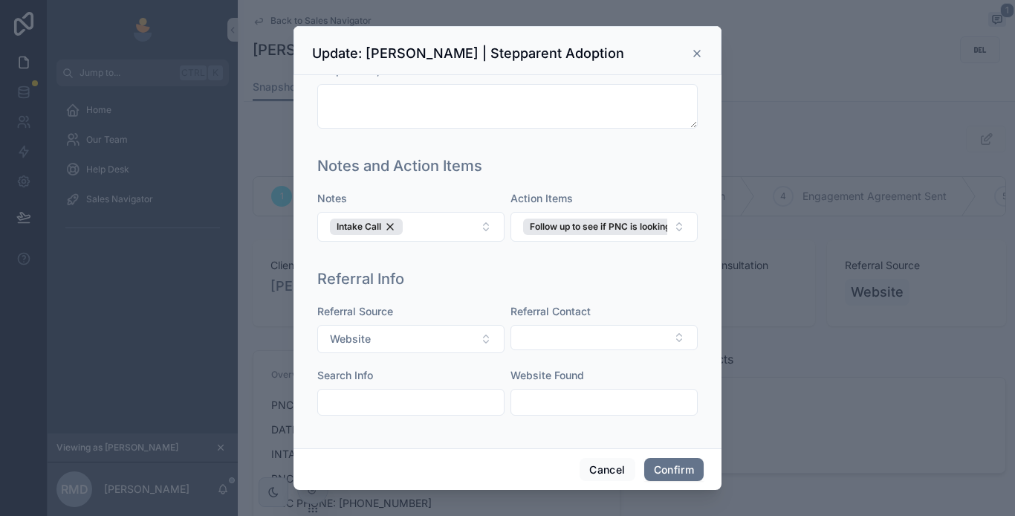
click at [695, 51] on icon at bounding box center [697, 54] width 6 height 6
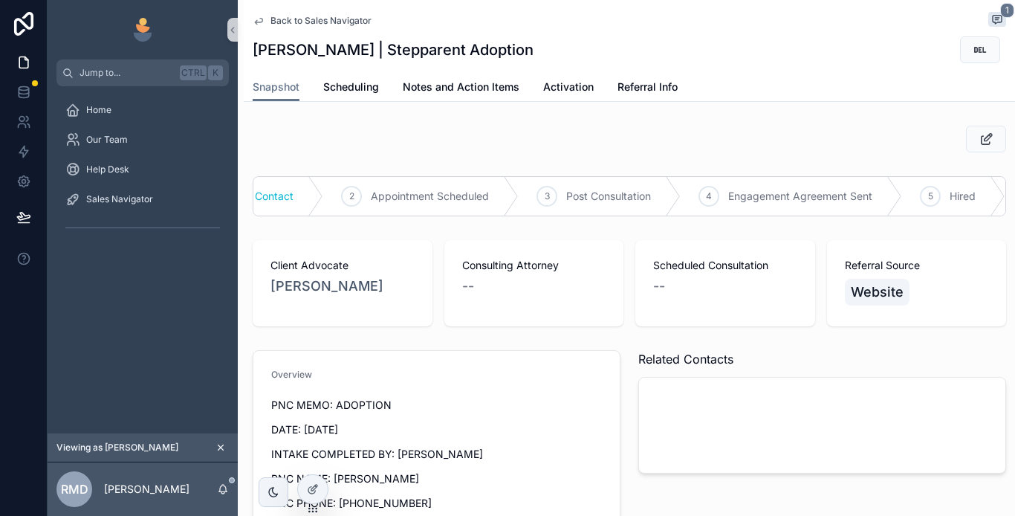
scroll to position [0, 0]
click at [502, 198] on span "Appointment Scheduled" at bounding box center [504, 196] width 118 height 15
click at [309, 24] on span "Back to Sales Navigator" at bounding box center [321, 21] width 101 height 12
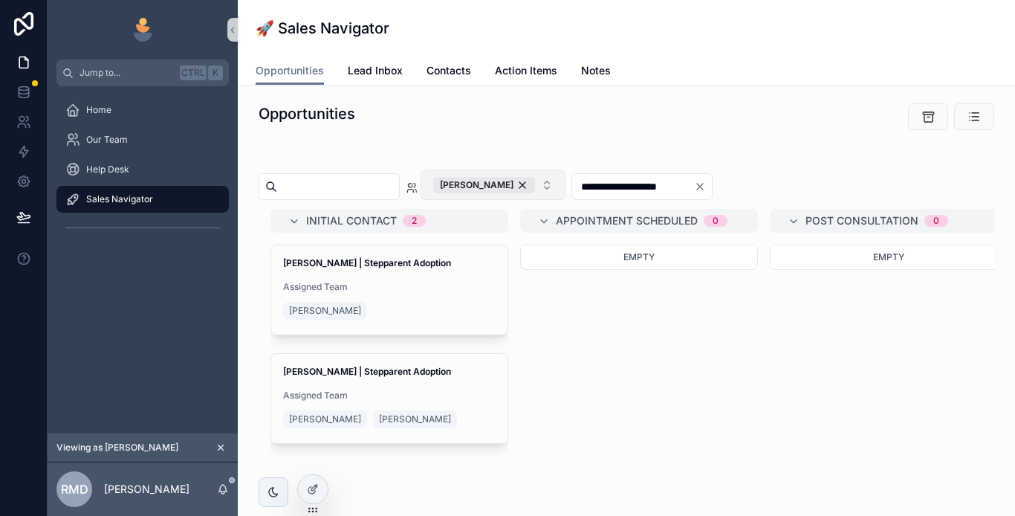
drag, startPoint x: 566, startPoint y: 179, endPoint x: 576, endPoint y: 193, distance: 16.5
click at [535, 179] on div "[PERSON_NAME]" at bounding box center [484, 185] width 102 height 16
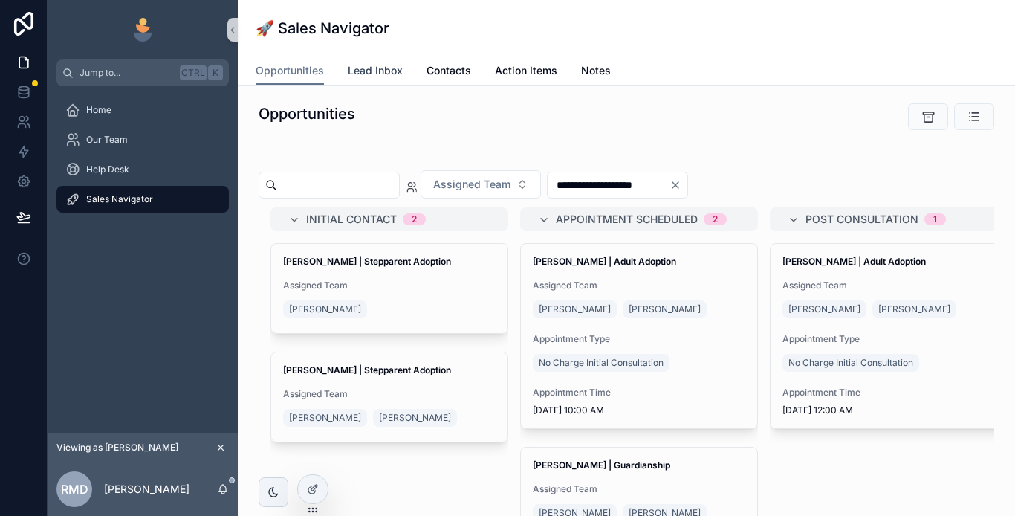
click at [377, 66] on span "Lead Inbox" at bounding box center [375, 70] width 55 height 15
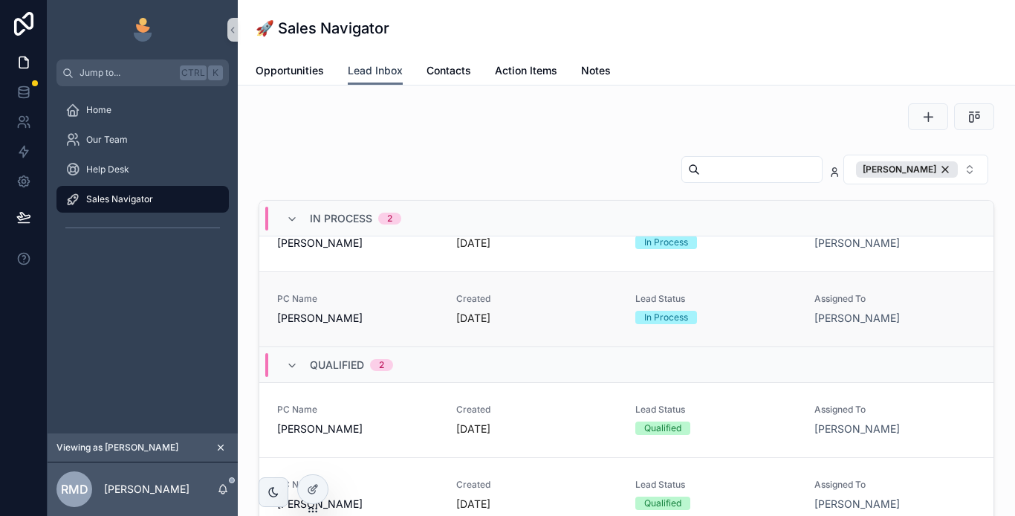
scroll to position [57, 0]
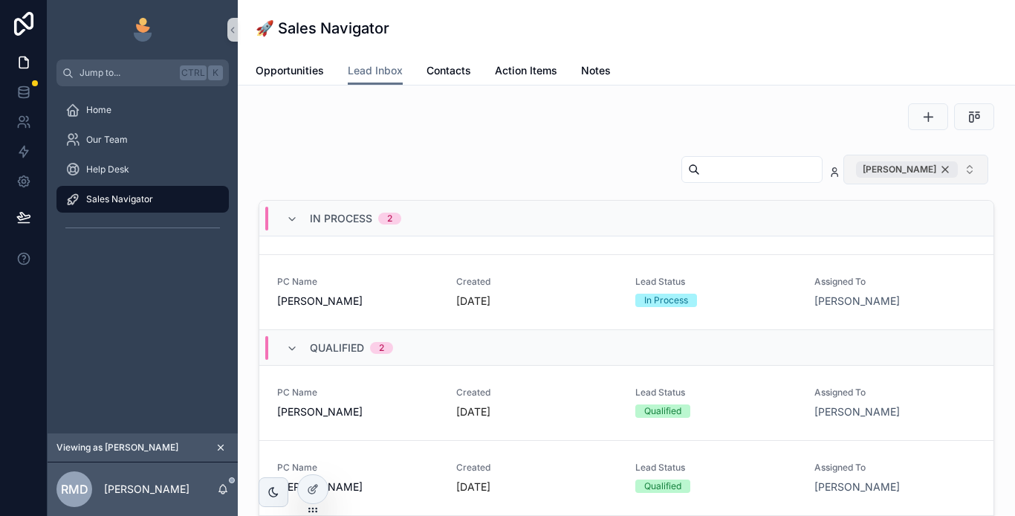
click at [934, 168] on div "[PERSON_NAME]" at bounding box center [907, 169] width 102 height 16
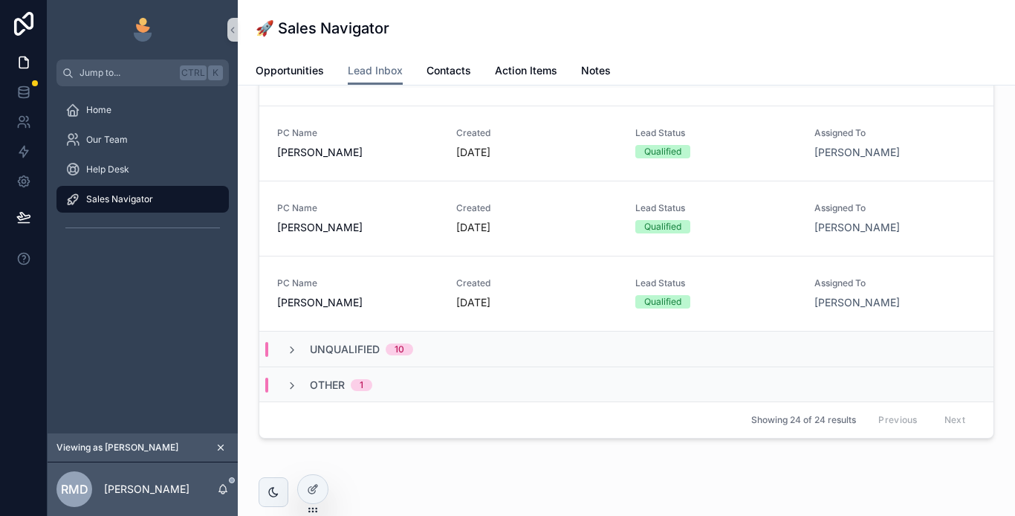
scroll to position [149, 0]
drag, startPoint x: 395, startPoint y: 352, endPoint x: 416, endPoint y: 424, distance: 75.3
click at [395, 352] on div "10" at bounding box center [400, 348] width 10 height 12
click at [387, 352] on span "10" at bounding box center [400, 348] width 28 height 12
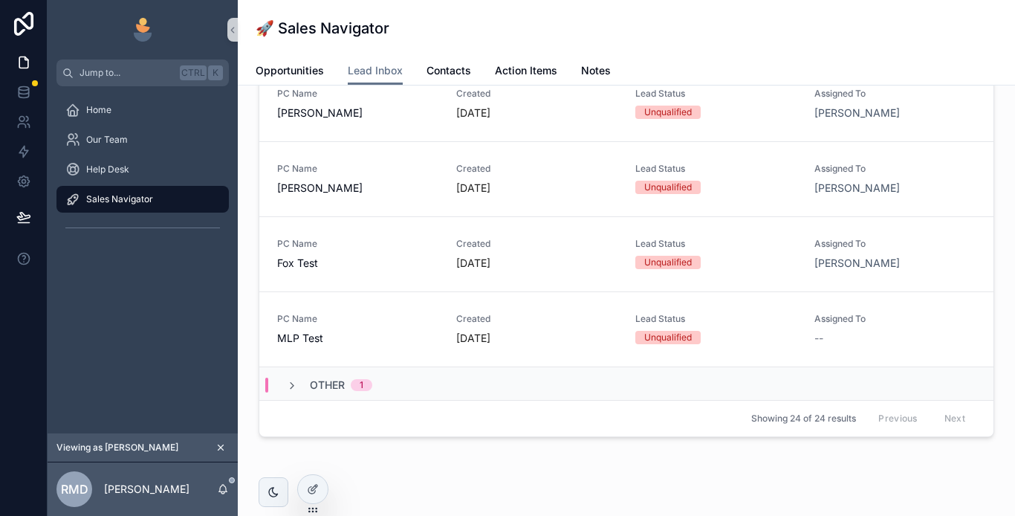
scroll to position [1555, 0]
click at [390, 335] on span "MLP Test" at bounding box center [357, 336] width 161 height 15
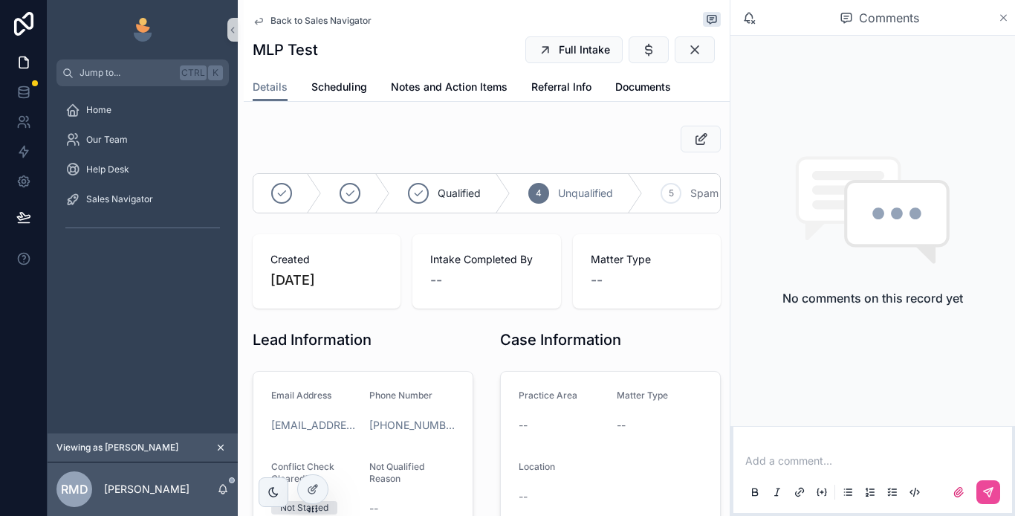
click at [1007, 14] on icon "scrollable content" at bounding box center [1003, 18] width 11 height 12
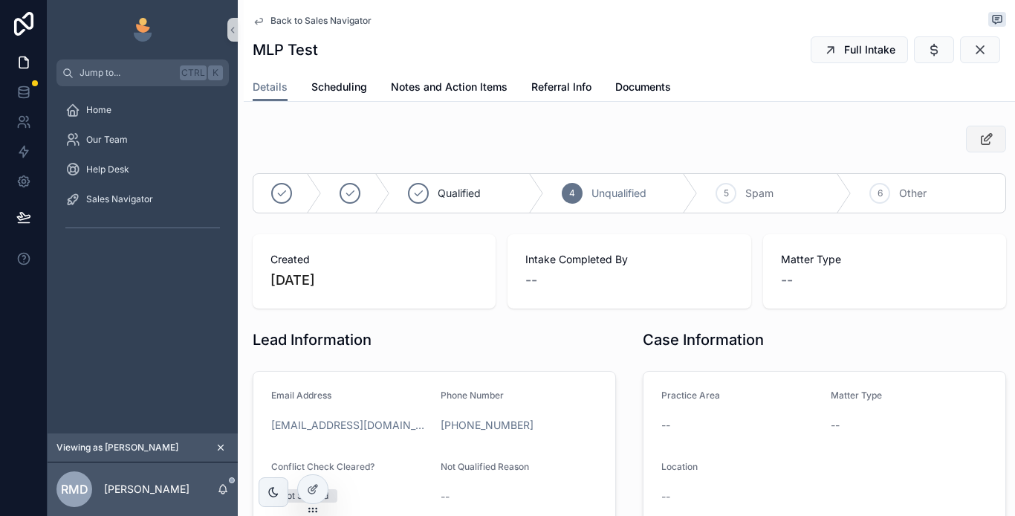
click at [979, 140] on icon "scrollable content" at bounding box center [987, 139] width 16 height 15
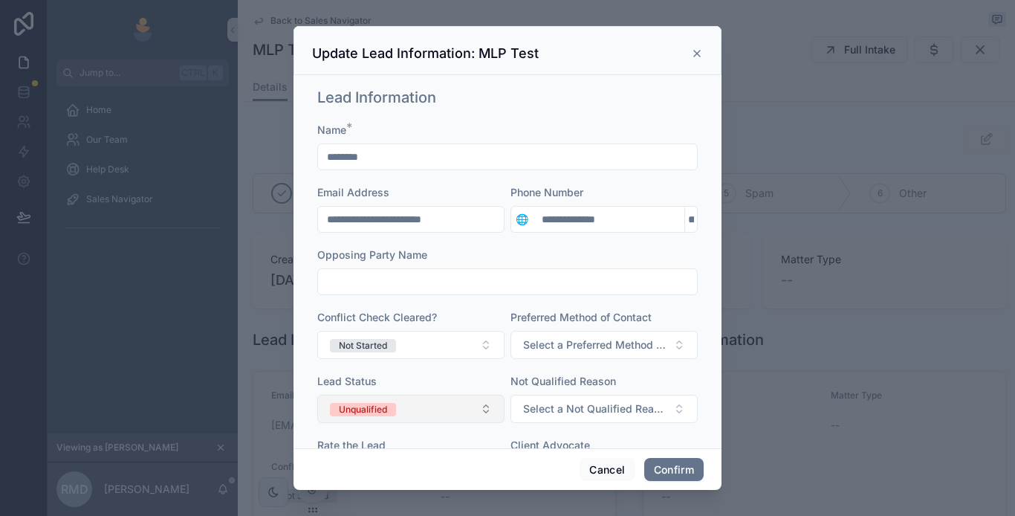
click at [464, 404] on button "Unqualified" at bounding box center [410, 409] width 187 height 28
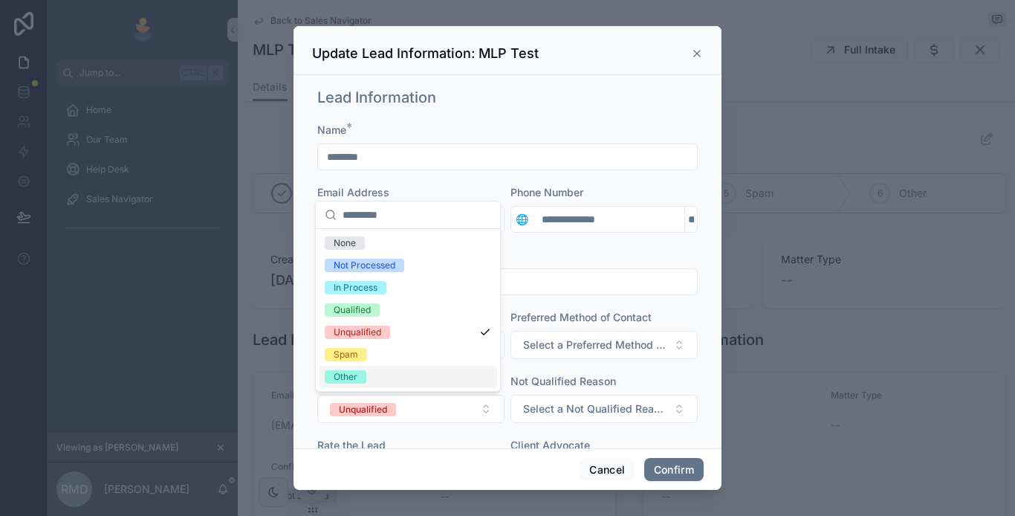
click at [356, 378] on div "Other" at bounding box center [346, 376] width 24 height 13
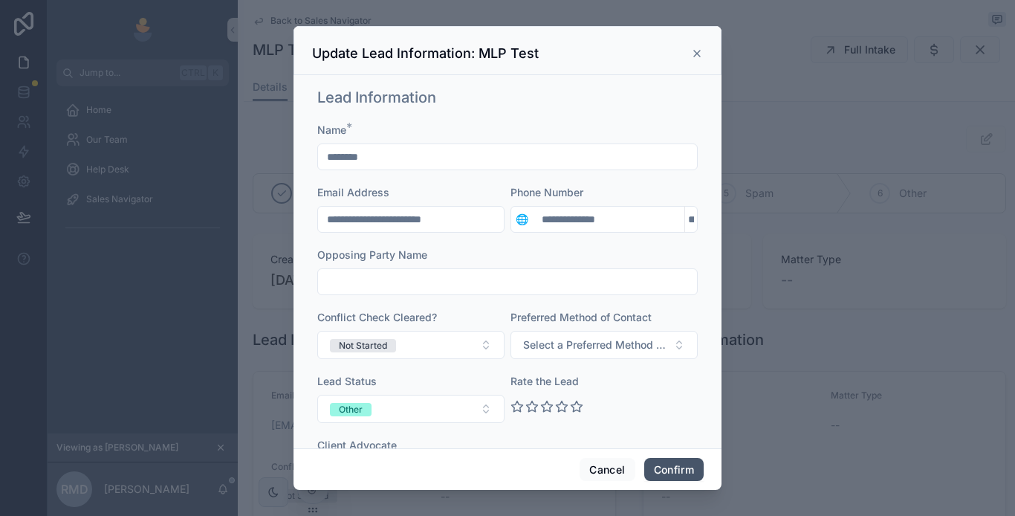
click at [673, 467] on button "Confirm" at bounding box center [673, 470] width 59 height 24
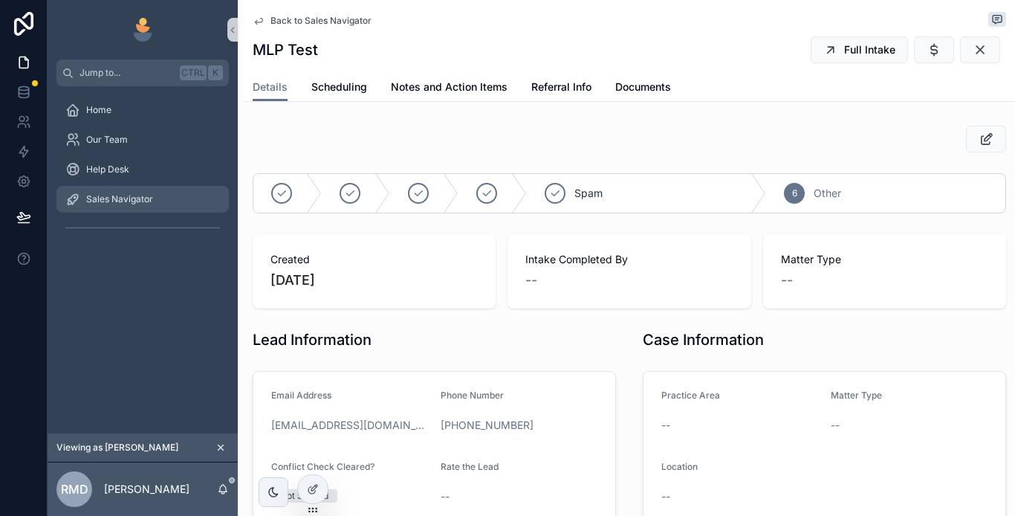
click at [155, 196] on div "Sales Navigator" at bounding box center [142, 199] width 155 height 24
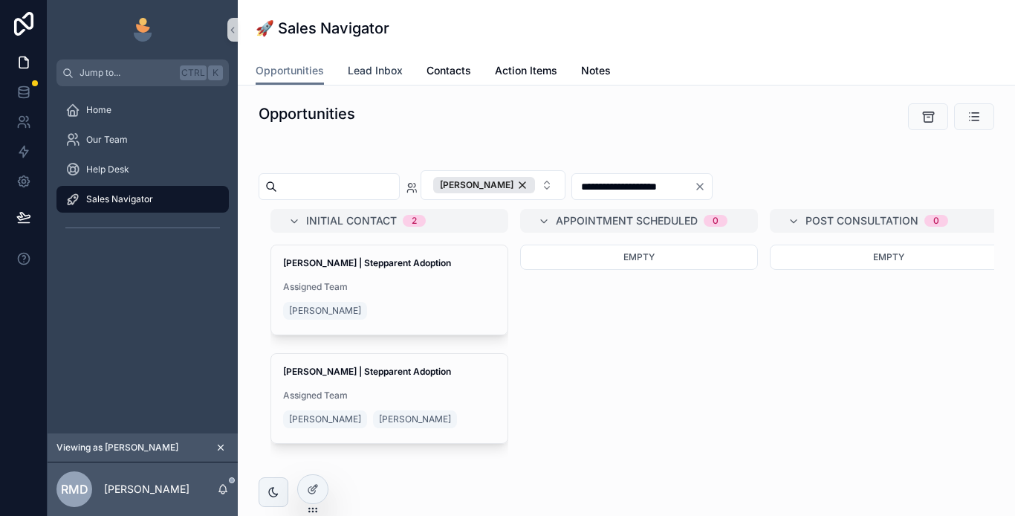
click at [376, 73] on span "Lead Inbox" at bounding box center [375, 70] width 55 height 15
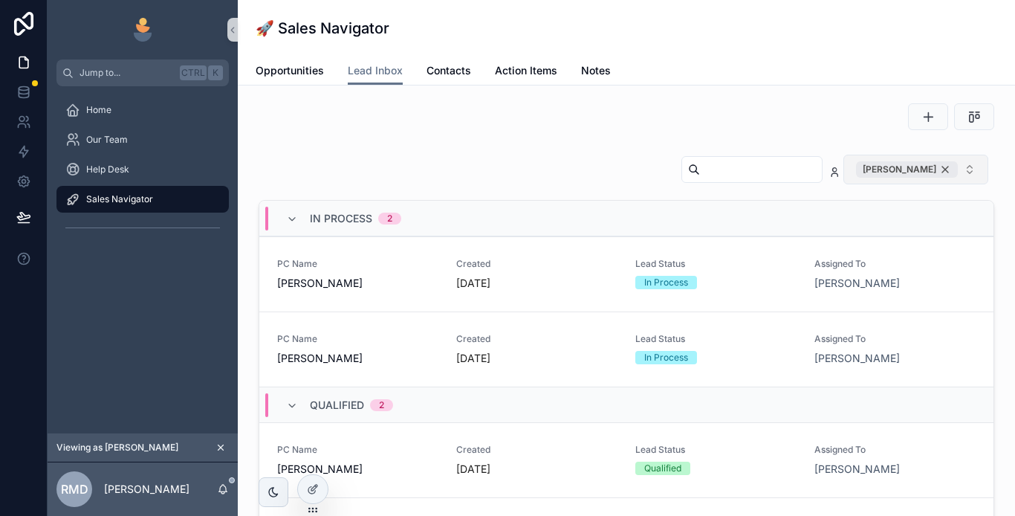
click at [934, 171] on div "[PERSON_NAME]" at bounding box center [907, 169] width 102 height 16
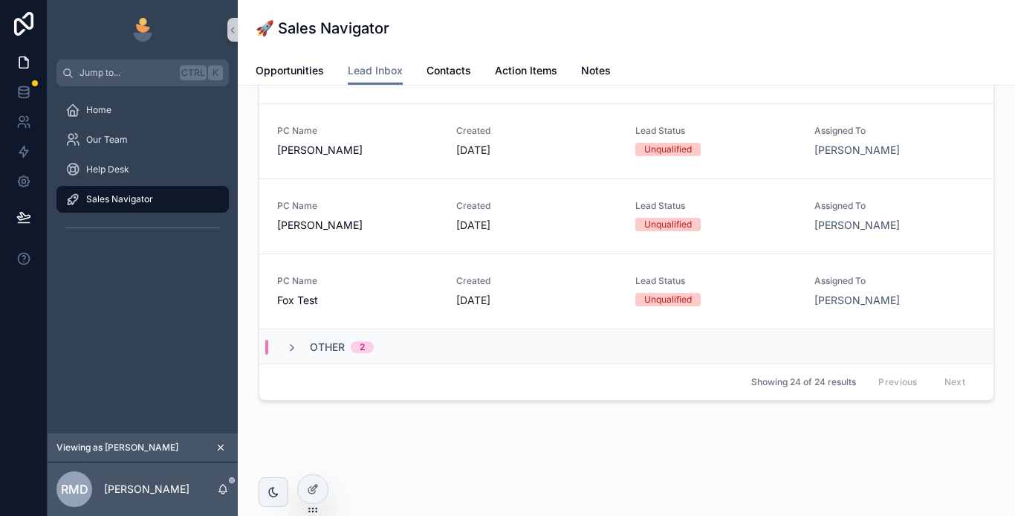
scroll to position [195, 0]
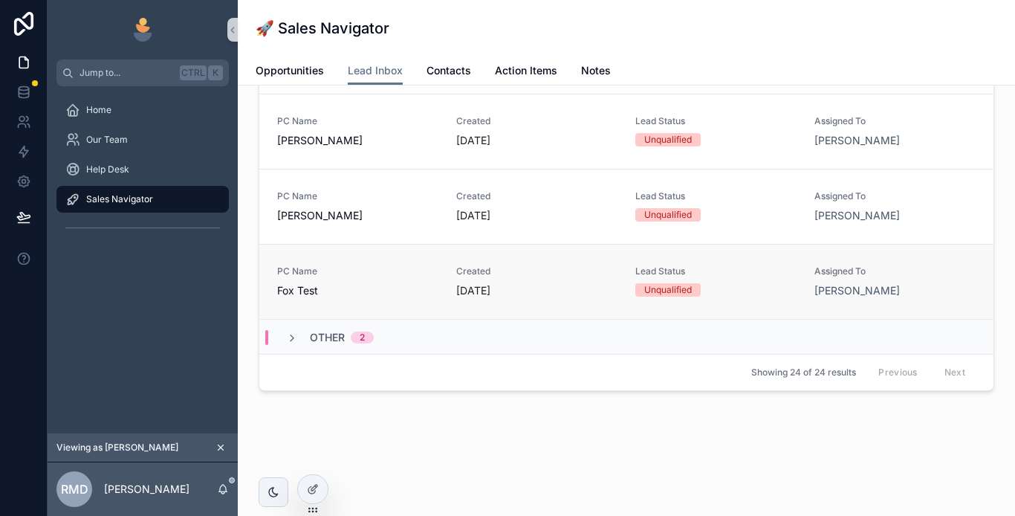
click at [374, 286] on span "Fox Test" at bounding box center [357, 290] width 161 height 15
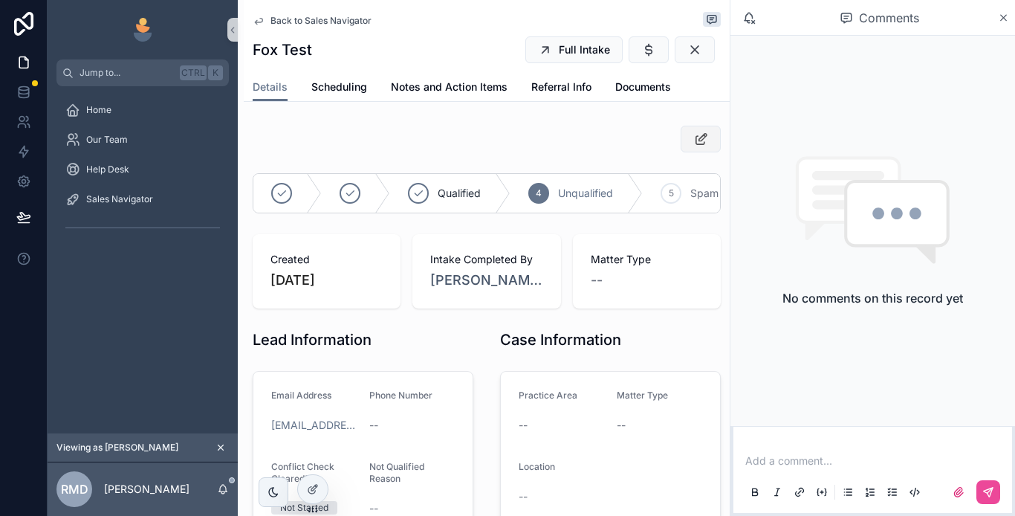
click at [682, 144] on button "scrollable content" at bounding box center [701, 139] width 40 height 27
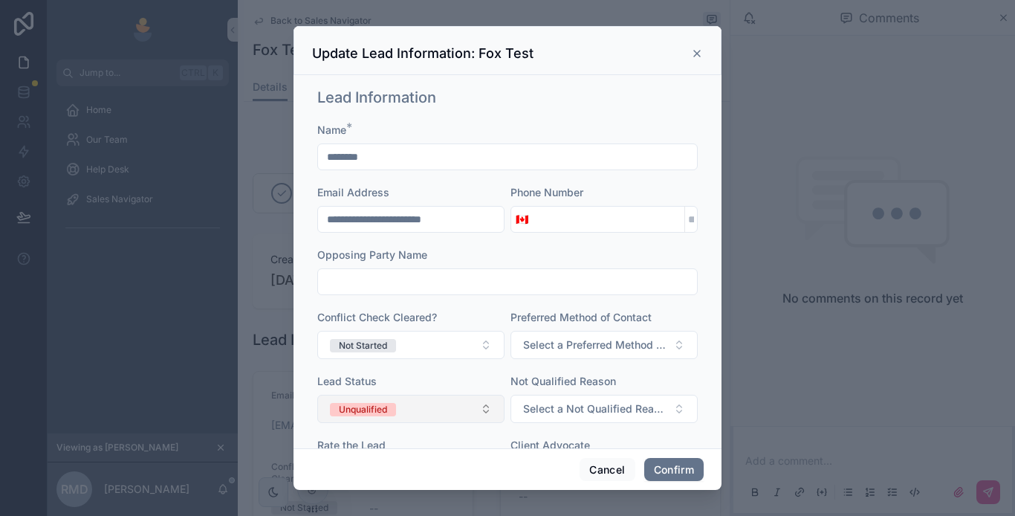
click at [446, 413] on button "Unqualified" at bounding box center [410, 409] width 187 height 28
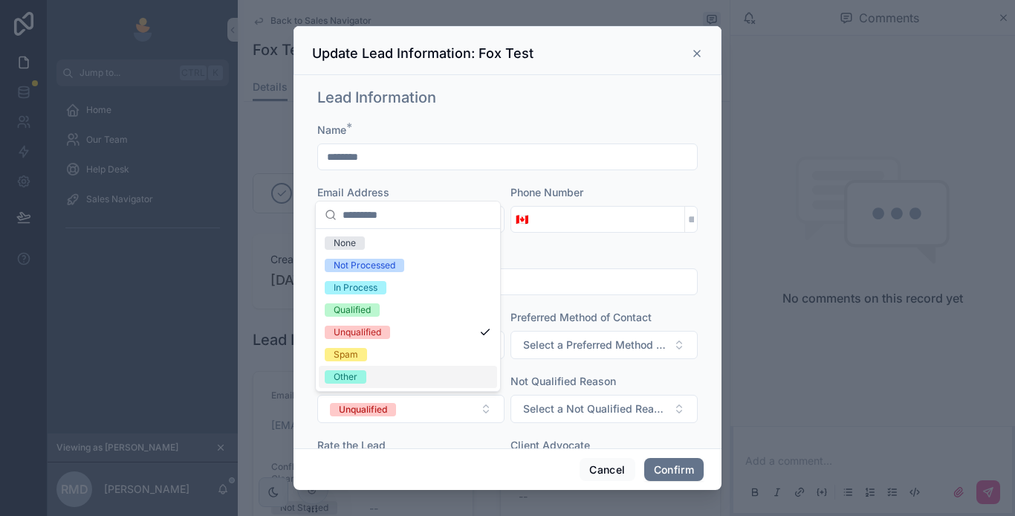
click at [358, 374] on span "Other" at bounding box center [346, 376] width 42 height 13
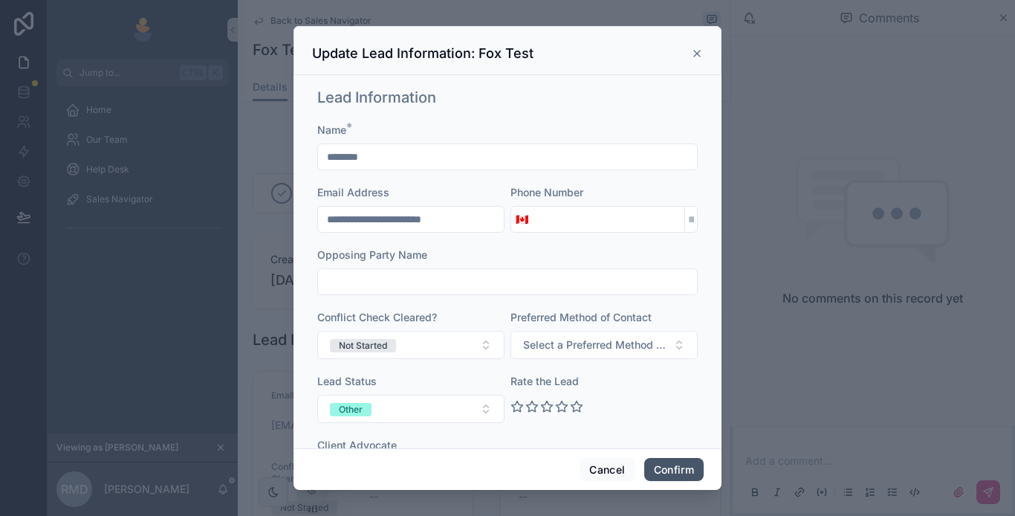
click at [664, 467] on button "Confirm" at bounding box center [673, 470] width 59 height 24
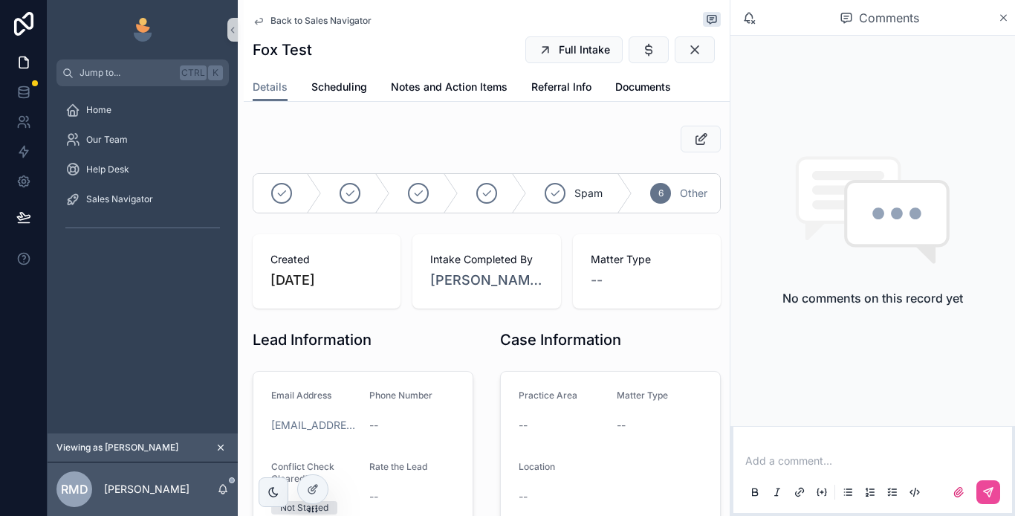
click at [288, 22] on span "Back to Sales Navigator" at bounding box center [321, 21] width 101 height 12
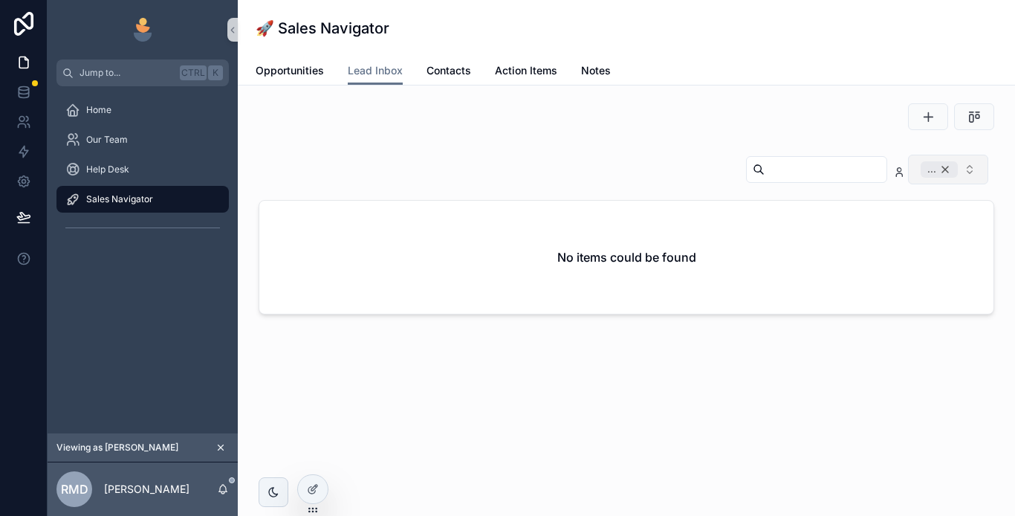
click at [949, 167] on div "..." at bounding box center [939, 169] width 37 height 16
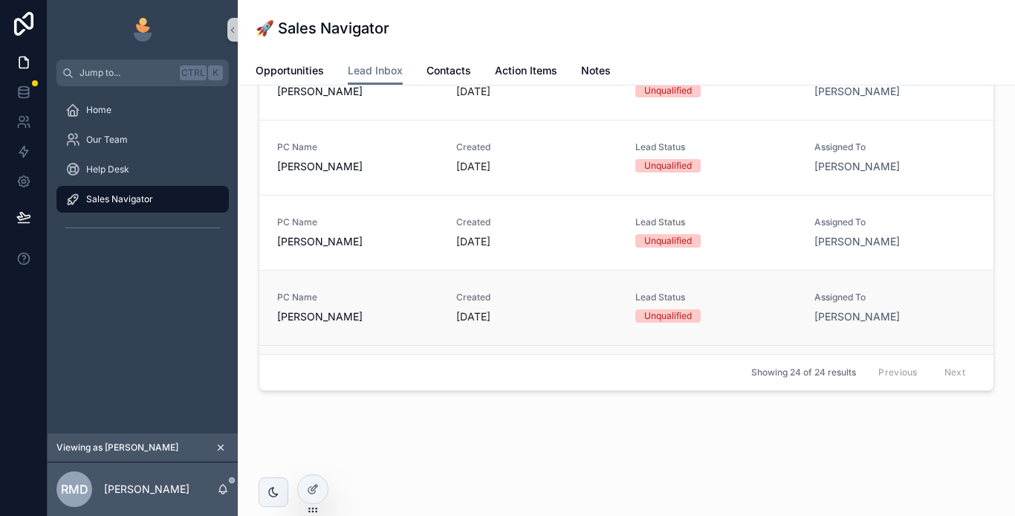
scroll to position [1405, 0]
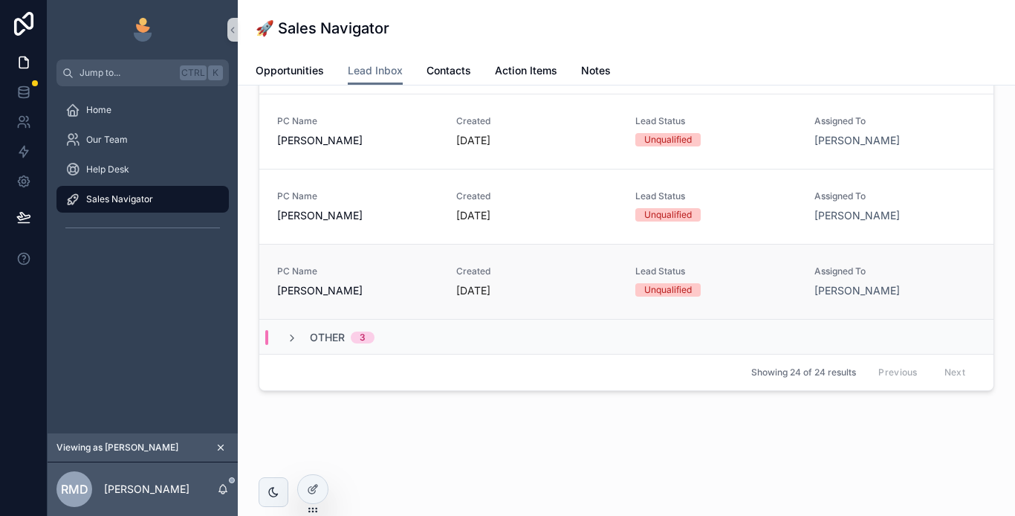
click at [413, 291] on span "[PERSON_NAME]" at bounding box center [357, 290] width 161 height 15
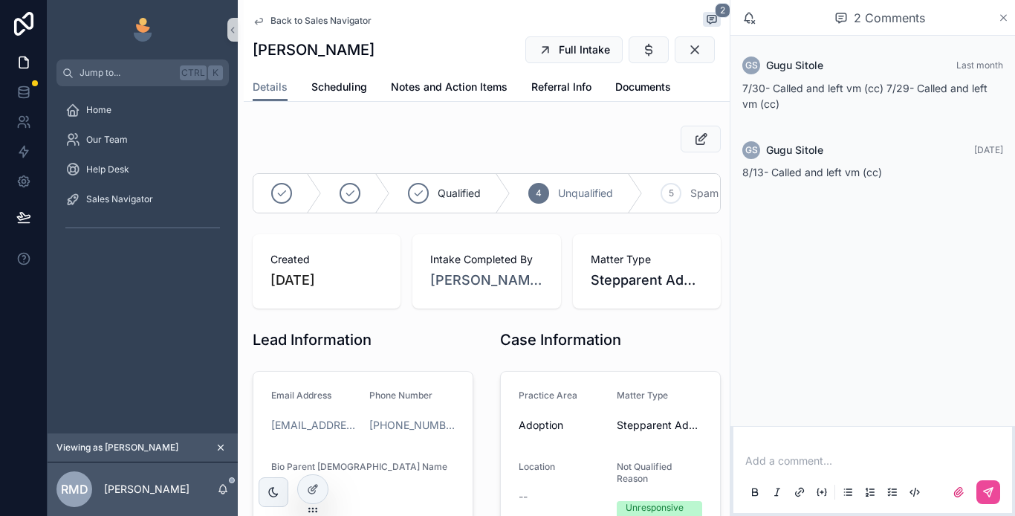
click at [1001, 20] on icon "scrollable content" at bounding box center [1004, 18] width 6 height 6
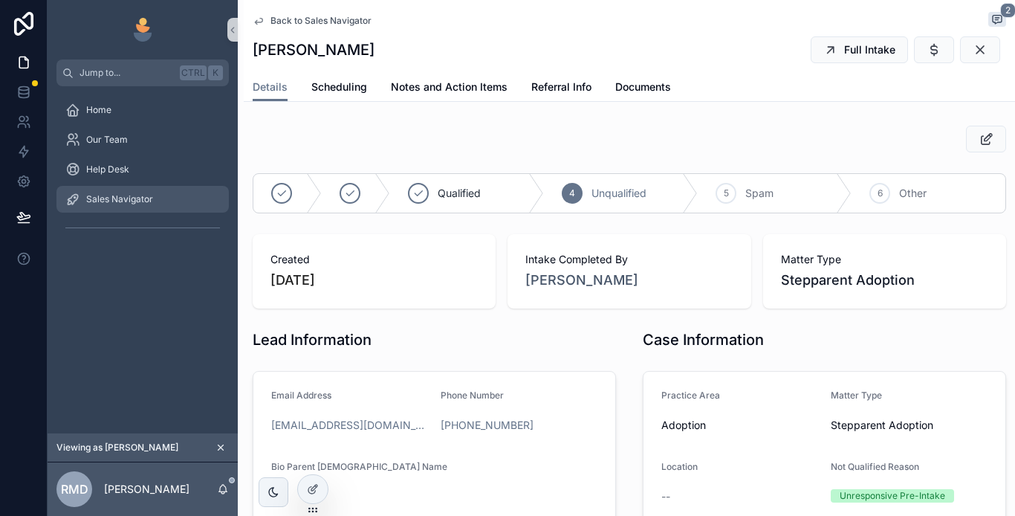
click at [158, 207] on div "Sales Navigator" at bounding box center [142, 199] width 155 height 24
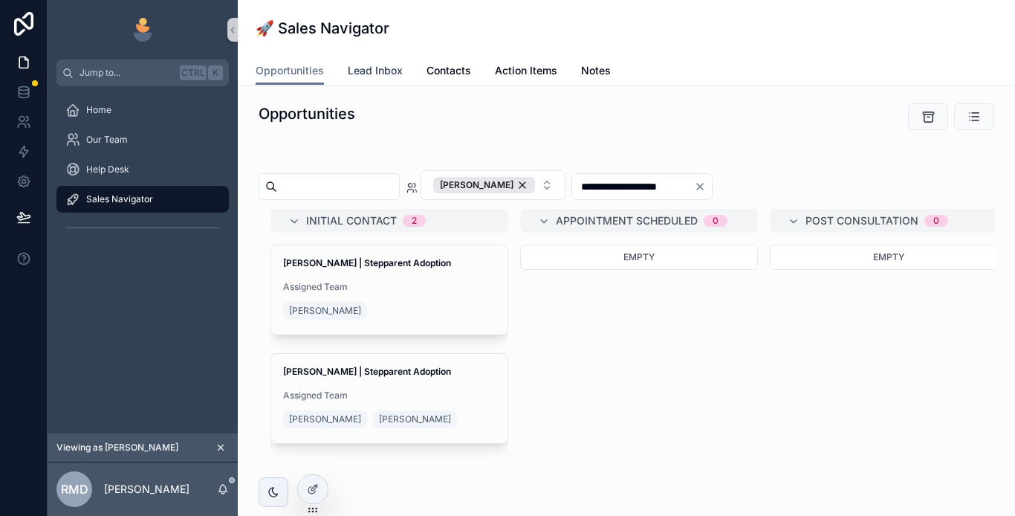
click at [373, 70] on span "Lead Inbox" at bounding box center [375, 70] width 55 height 15
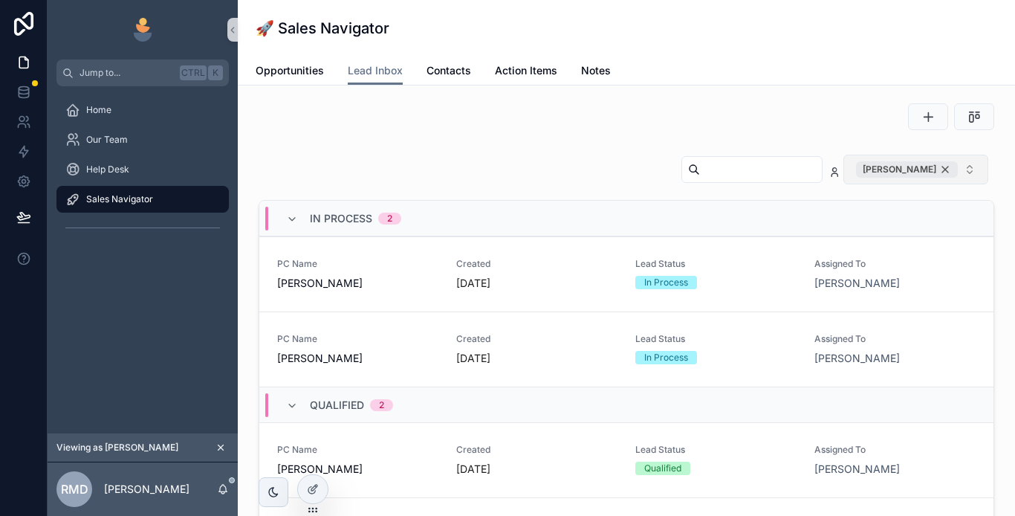
click at [933, 169] on div "[PERSON_NAME]" at bounding box center [907, 169] width 102 height 16
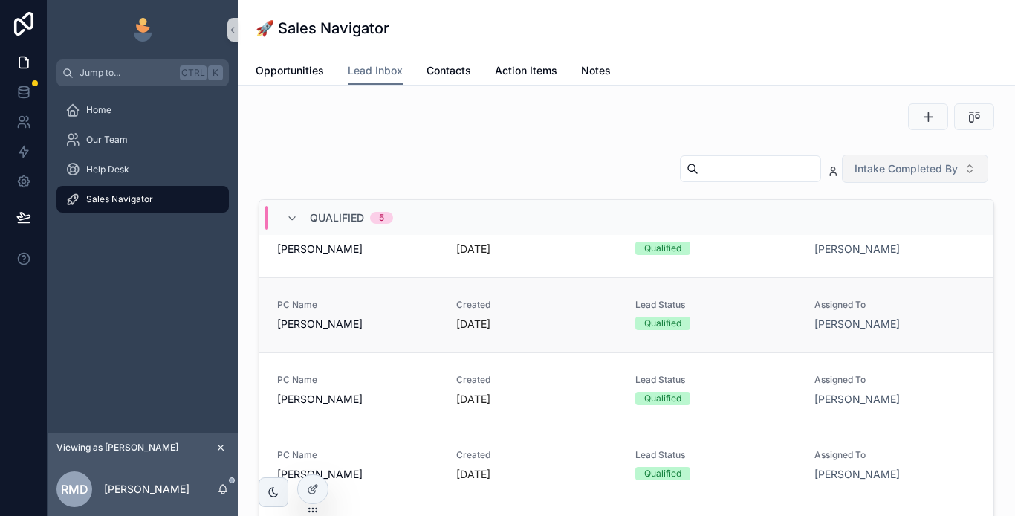
scroll to position [595, 0]
click at [349, 257] on span "Qualified" at bounding box center [337, 259] width 54 height 15
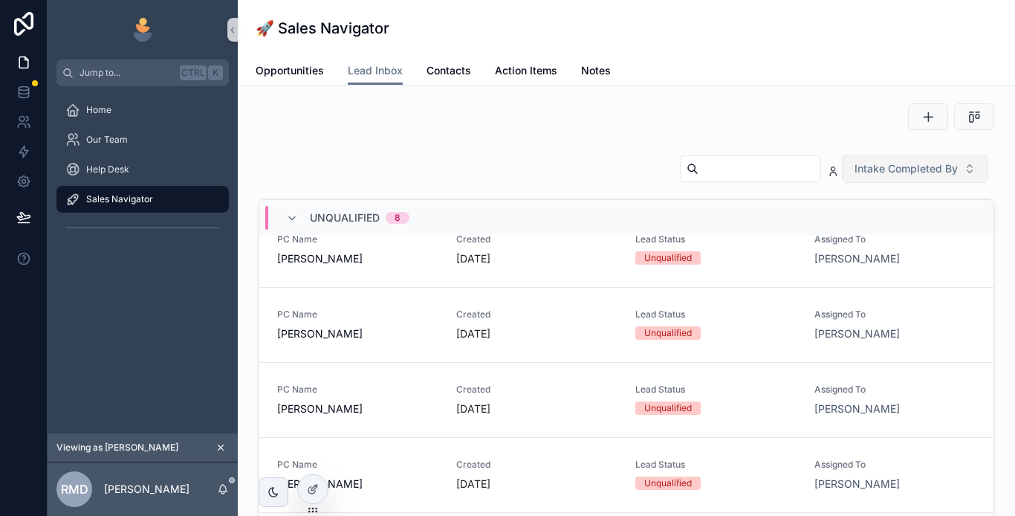
scroll to position [994, 0]
click at [285, 77] on span "Opportunities" at bounding box center [290, 70] width 68 height 15
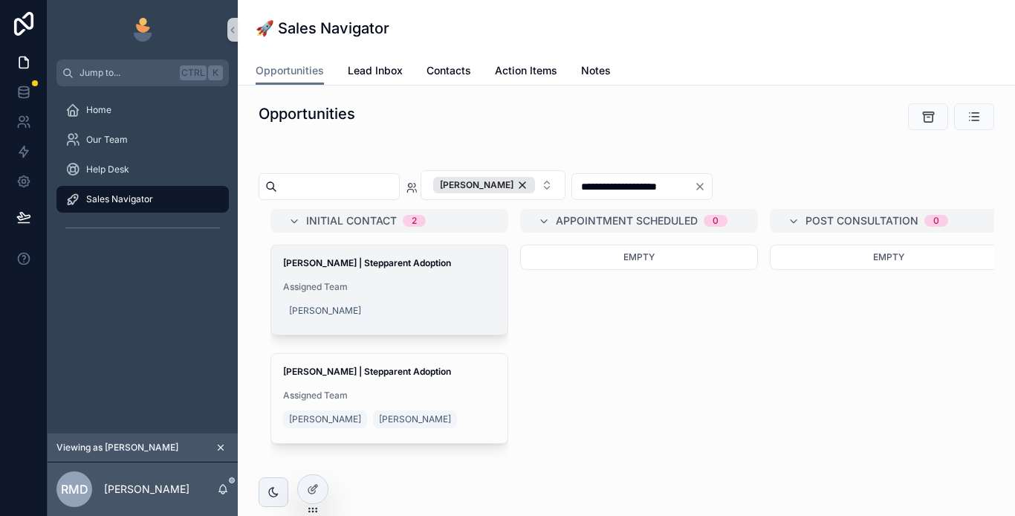
click at [418, 290] on span "Assigned Team" at bounding box center [389, 287] width 213 height 12
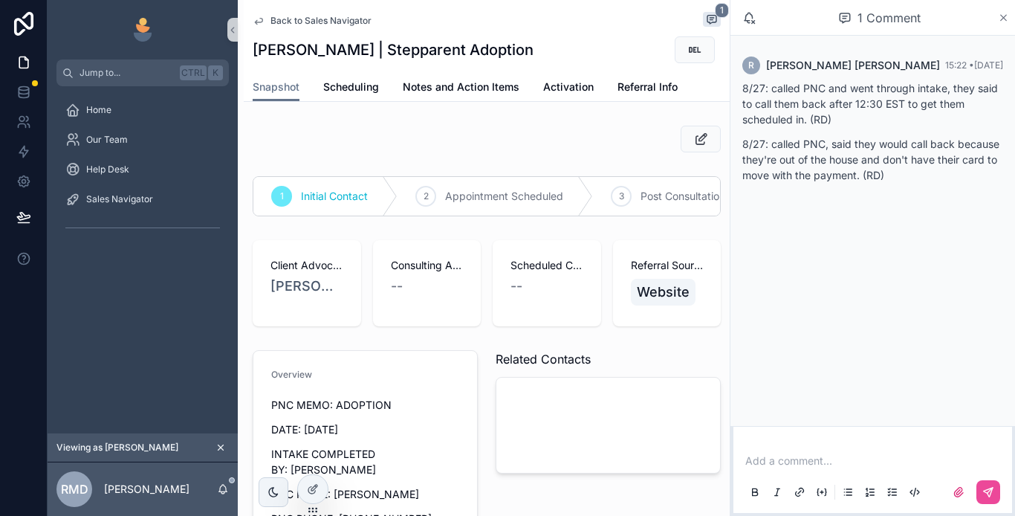
click at [1004, 18] on icon "scrollable content" at bounding box center [1004, 18] width 6 height 6
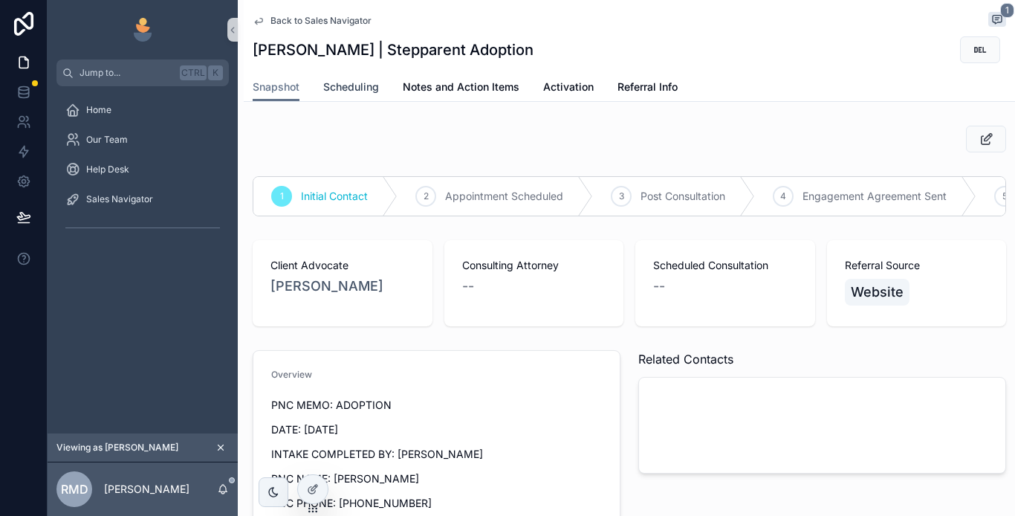
click at [339, 83] on span "Scheduling" at bounding box center [351, 87] width 56 height 15
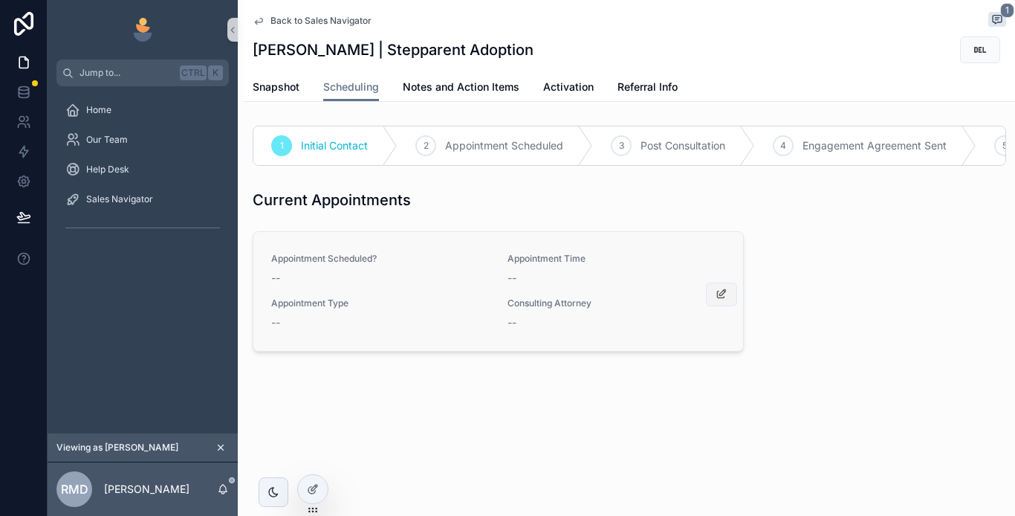
click at [718, 300] on icon "scrollable content" at bounding box center [722, 294] width 12 height 12
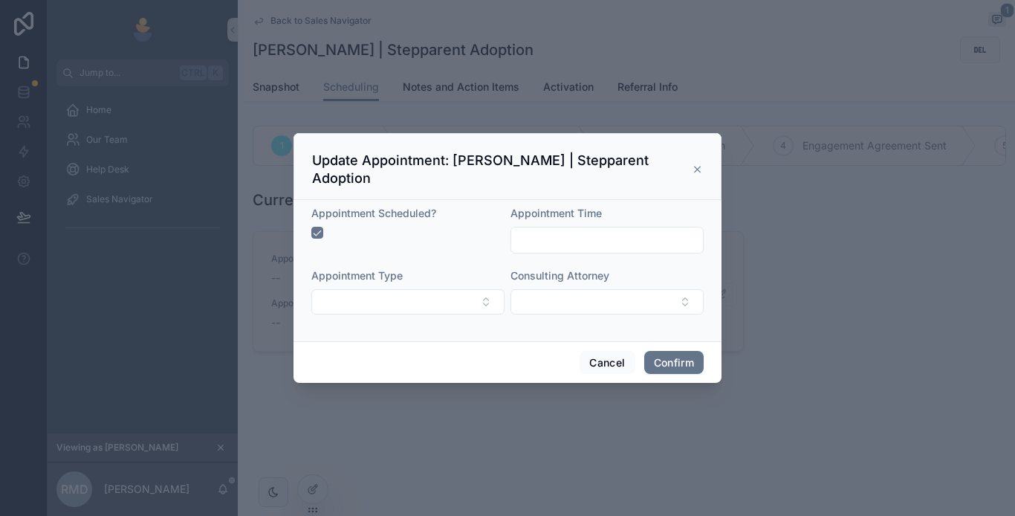
click at [696, 168] on icon at bounding box center [698, 170] width 6 height 6
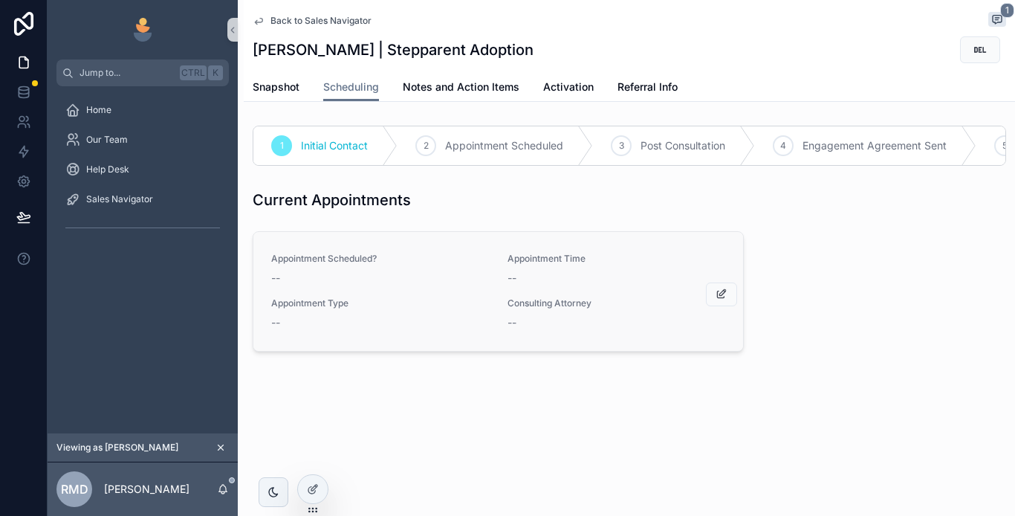
click at [280, 13] on div "Back to Sales Navigator 1" at bounding box center [630, 21] width 754 height 18
click at [287, 20] on span "Back to Sales Navigator" at bounding box center [321, 21] width 101 height 12
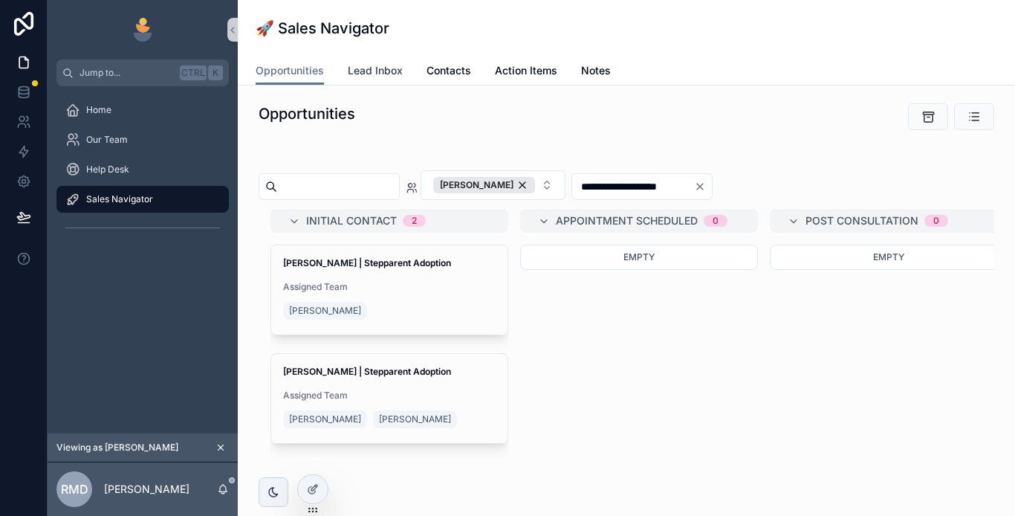
click at [371, 74] on span "Lead Inbox" at bounding box center [375, 70] width 55 height 15
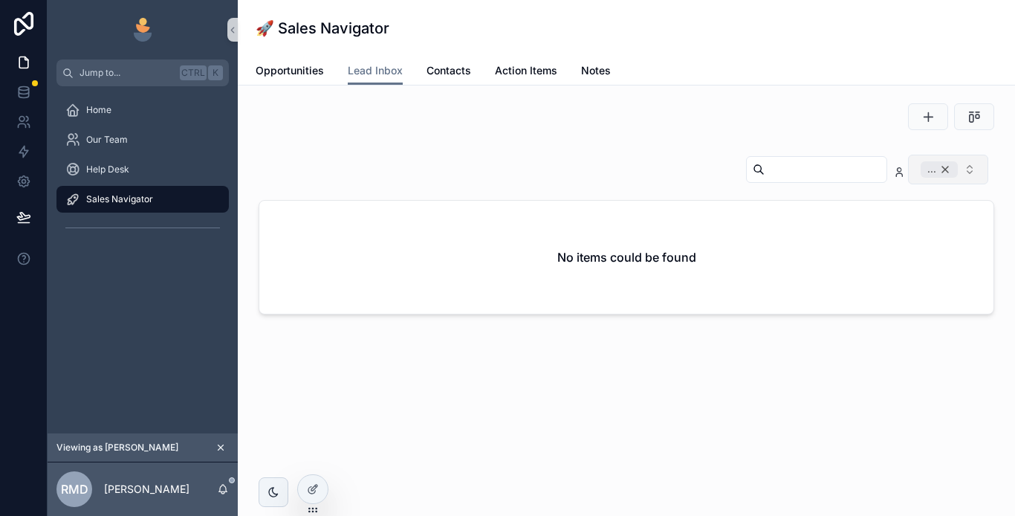
click at [946, 169] on div "..." at bounding box center [939, 169] width 37 height 16
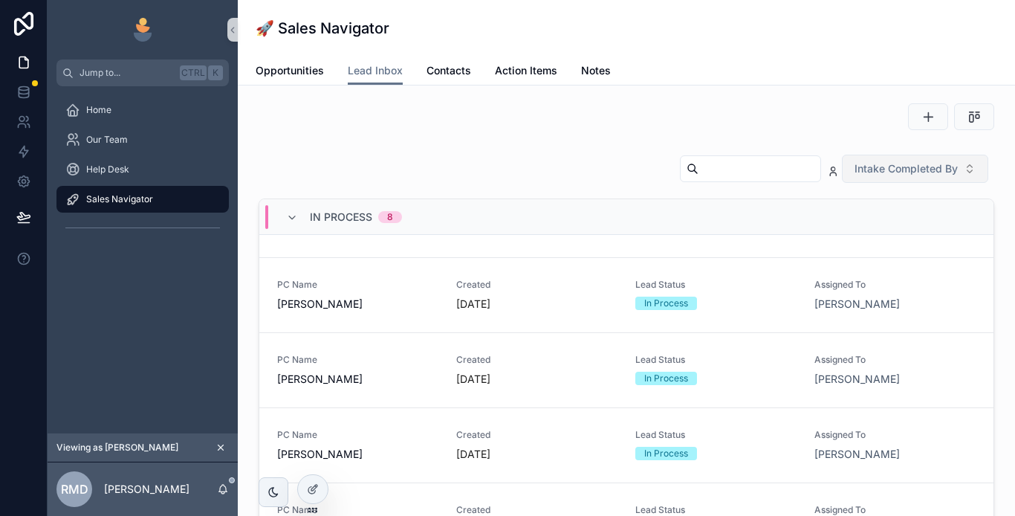
scroll to position [372, 0]
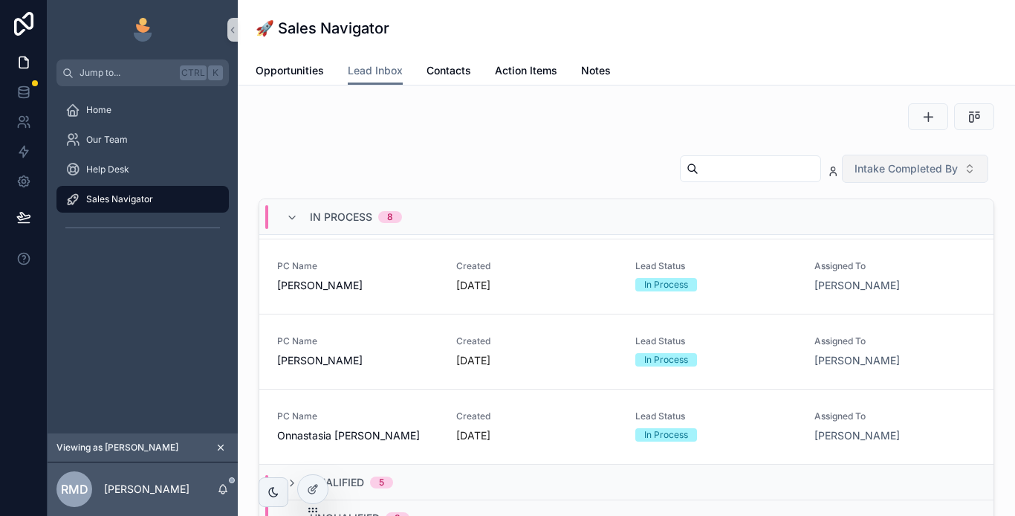
click at [327, 219] on span "In Process" at bounding box center [341, 217] width 62 height 15
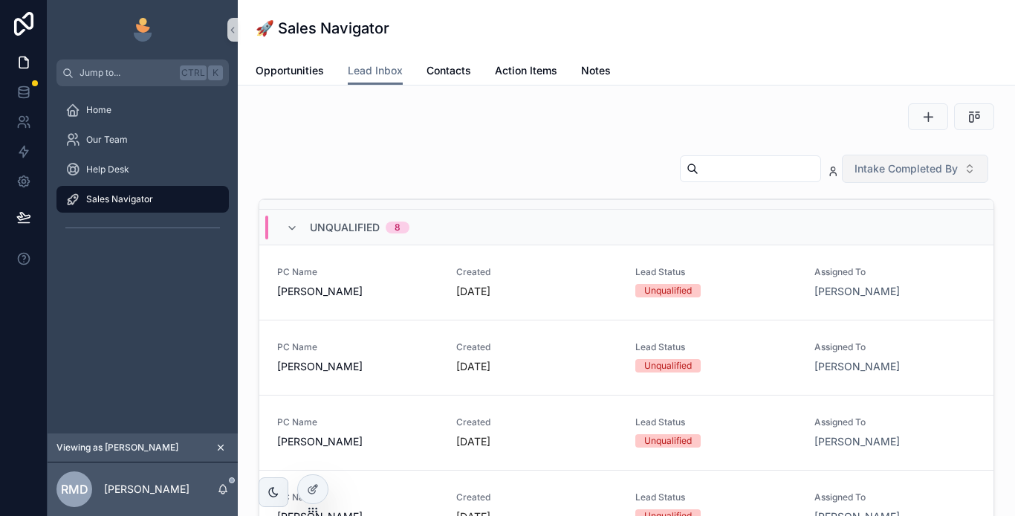
scroll to position [74, 0]
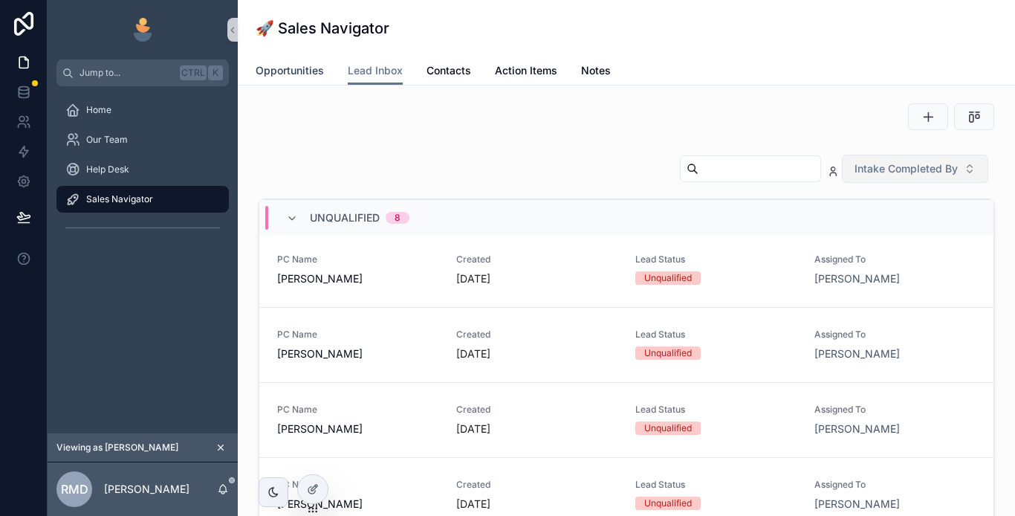
click at [285, 60] on link "Opportunities" at bounding box center [290, 72] width 68 height 30
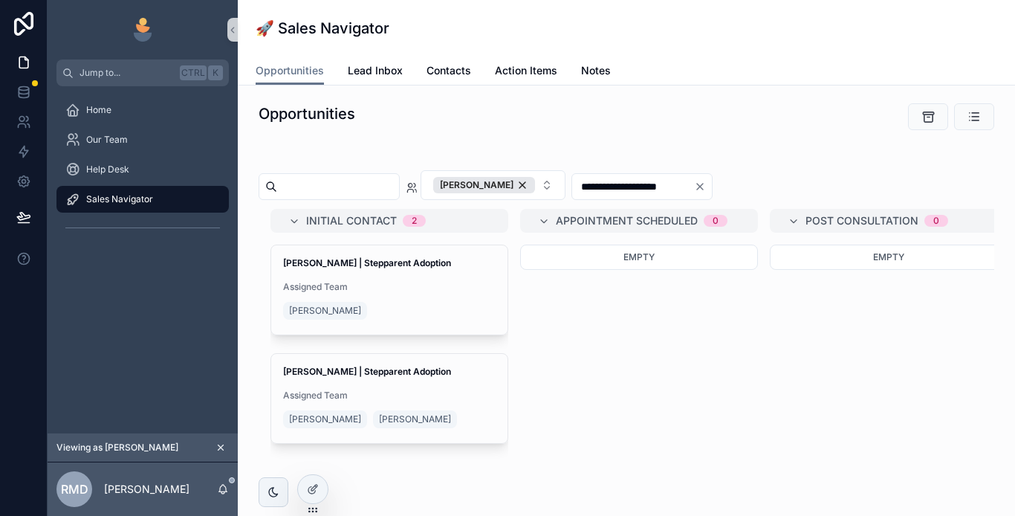
click at [149, 201] on span "Sales Navigator" at bounding box center [119, 199] width 67 height 12
click at [375, 77] on span "Lead Inbox" at bounding box center [375, 70] width 55 height 15
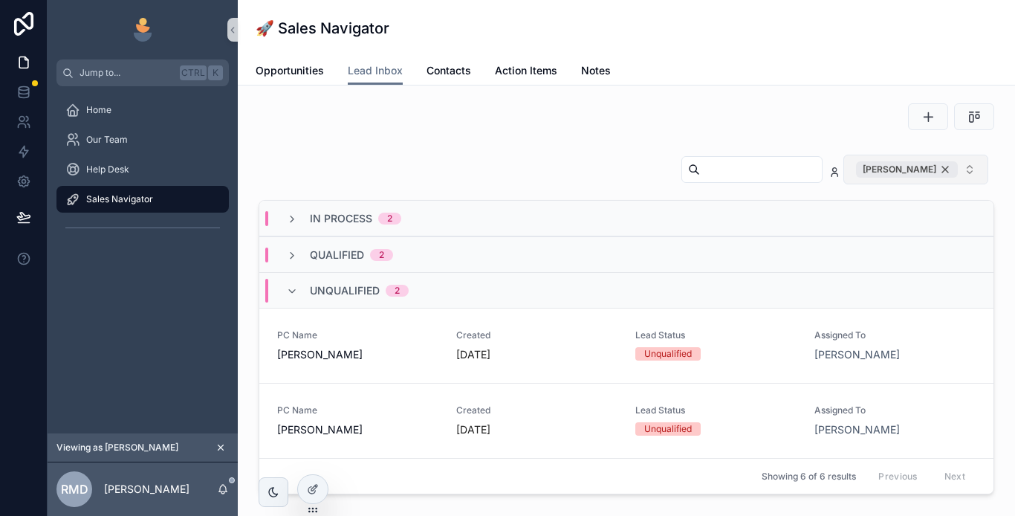
click at [940, 172] on div "[PERSON_NAME]" at bounding box center [907, 169] width 102 height 16
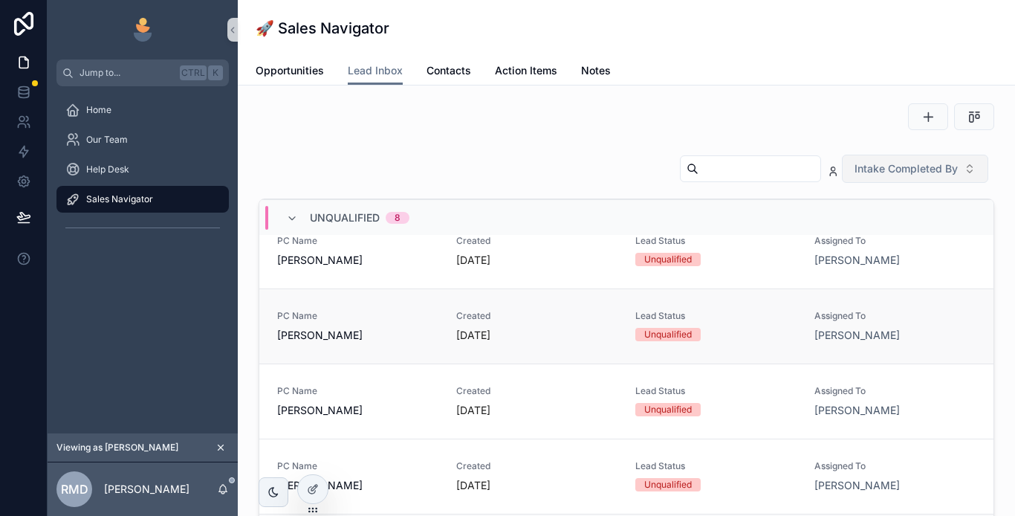
scroll to position [319, 0]
click at [380, 335] on span "[PERSON_NAME]" at bounding box center [357, 334] width 161 height 15
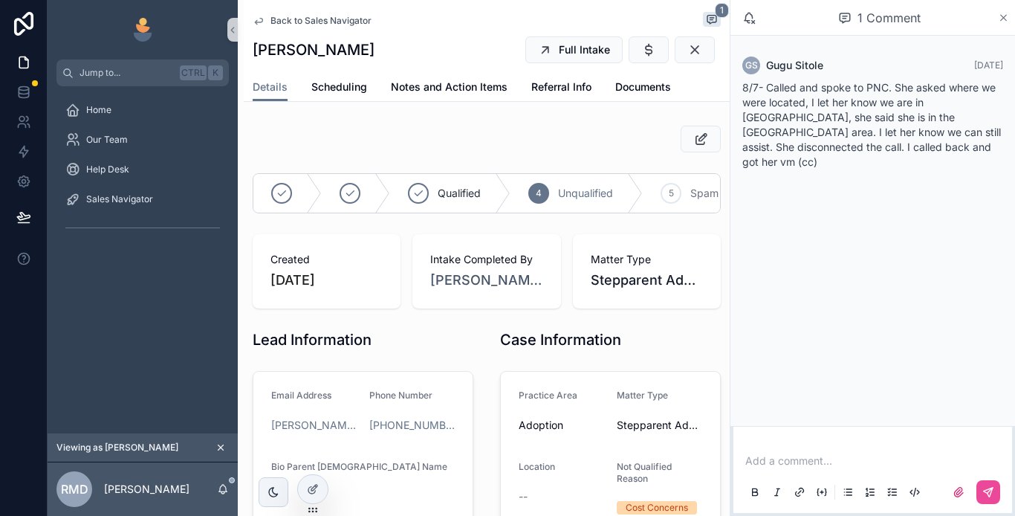
click at [1005, 16] on icon "scrollable content" at bounding box center [1004, 18] width 6 height 6
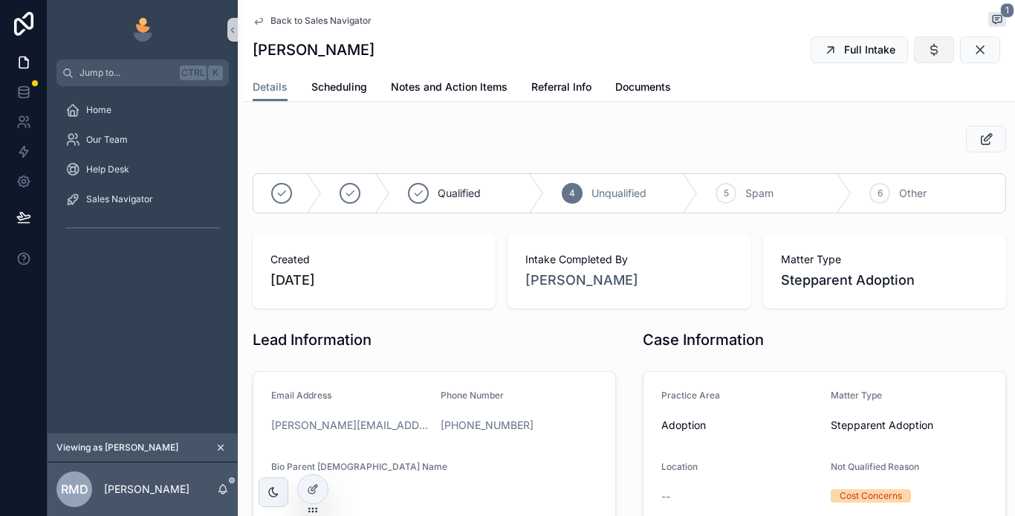
click at [920, 45] on div "Jump to... Ctrl K Home Our Team Help Desk Sales Navigator Viewing as [PERSON_NA…" at bounding box center [532, 258] width 968 height 516
click at [469, 192] on span "Qualified" at bounding box center [459, 193] width 43 height 15
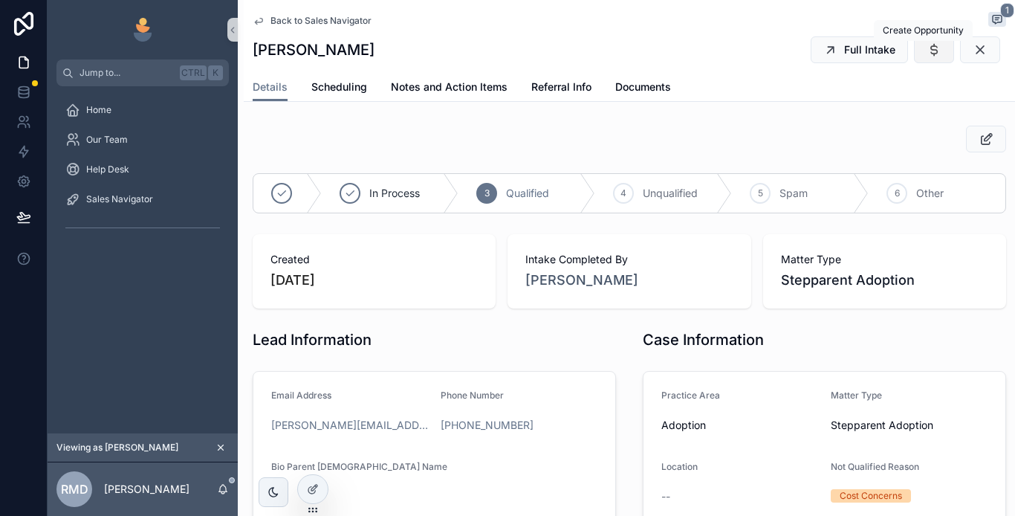
click at [927, 55] on icon "scrollable content" at bounding box center [934, 49] width 15 height 15
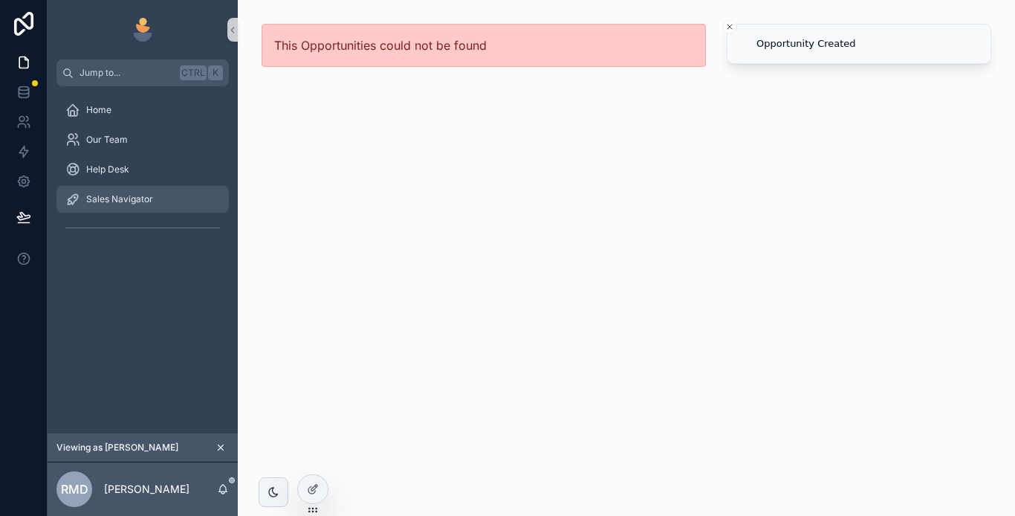
click at [113, 201] on span "Sales Navigator" at bounding box center [119, 199] width 67 height 12
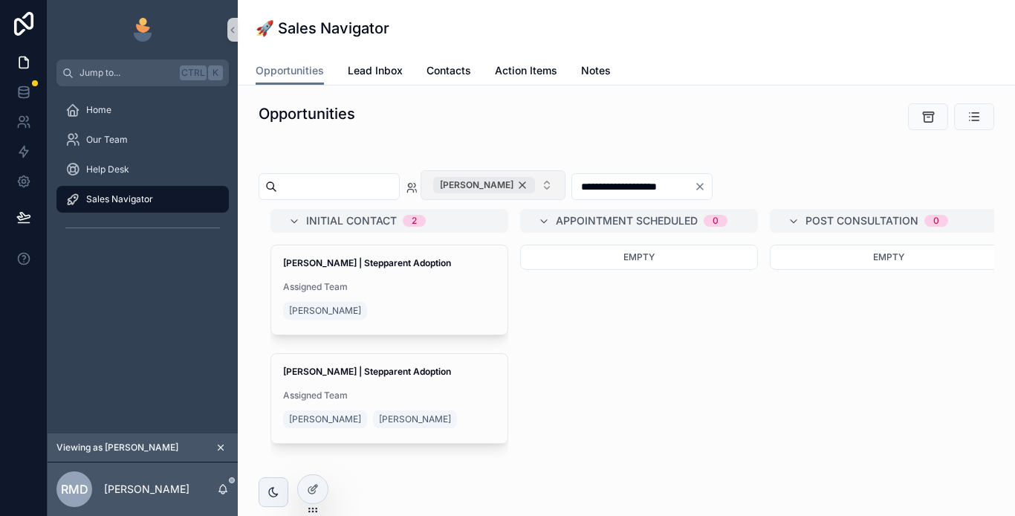
click at [535, 187] on div "[PERSON_NAME]" at bounding box center [484, 185] width 102 height 16
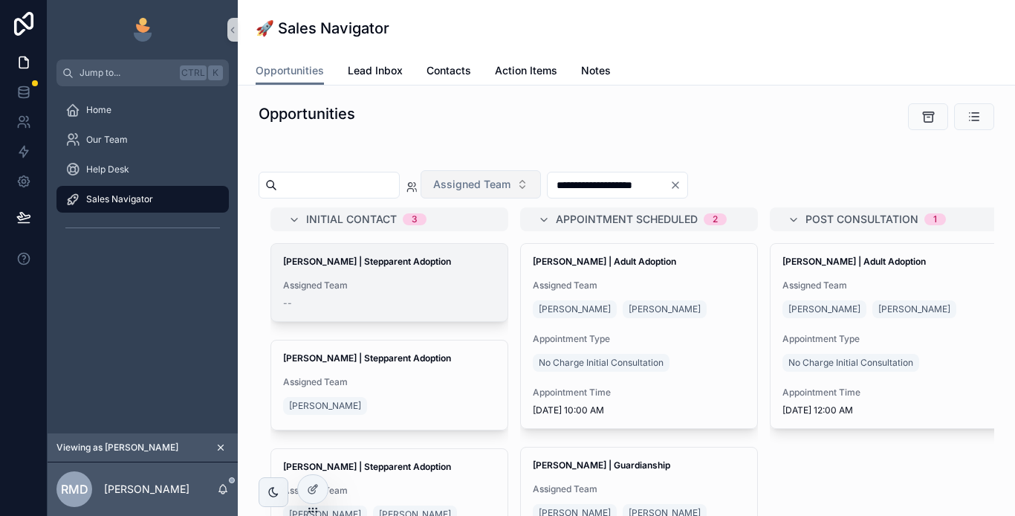
click at [384, 280] on span "Assigned Team" at bounding box center [389, 286] width 213 height 12
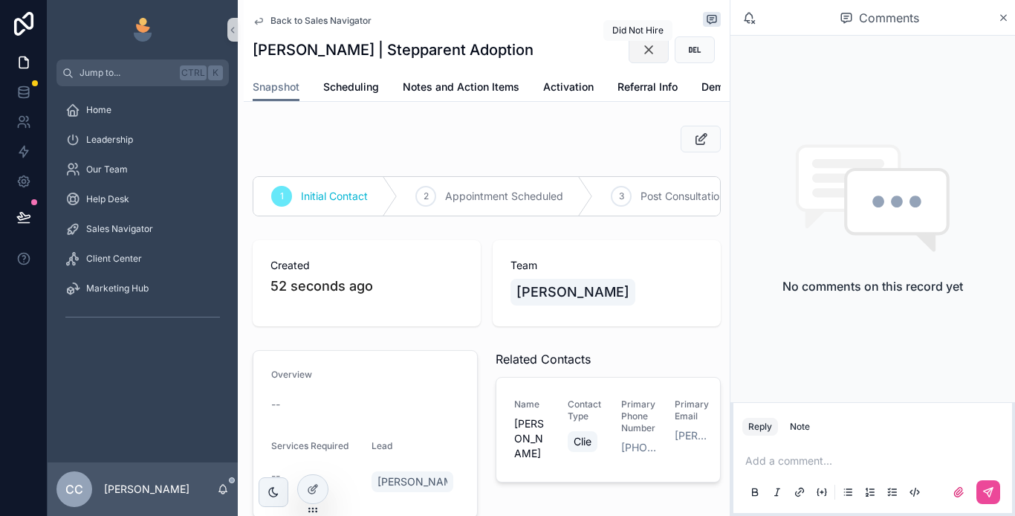
click at [642, 53] on icon "scrollable content" at bounding box center [649, 49] width 15 height 15
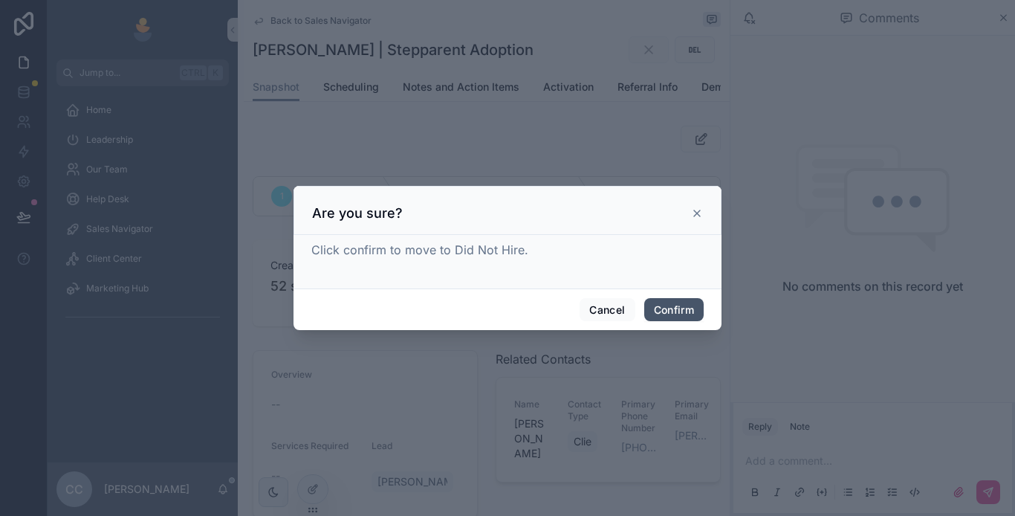
click at [670, 308] on button "Confirm" at bounding box center [673, 310] width 59 height 24
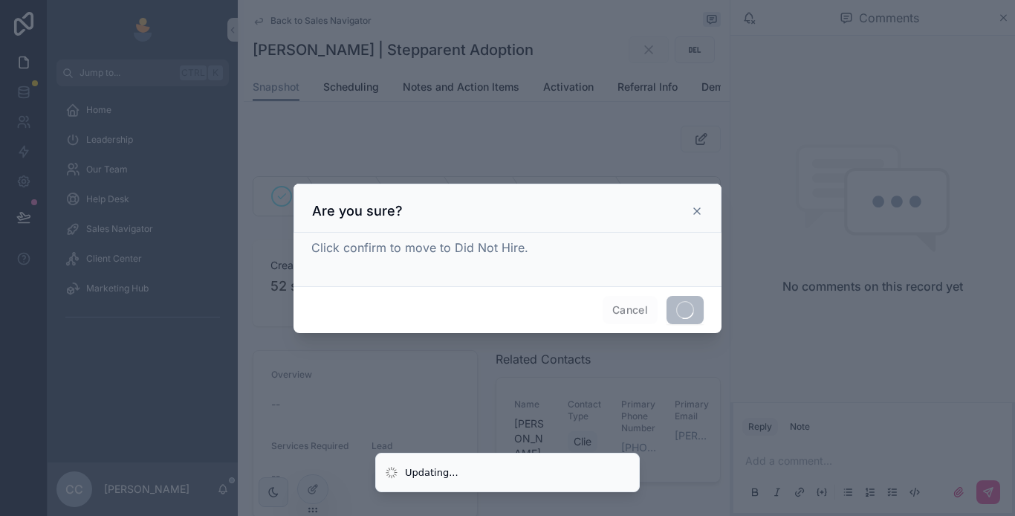
click at [697, 209] on icon at bounding box center [697, 211] width 12 height 12
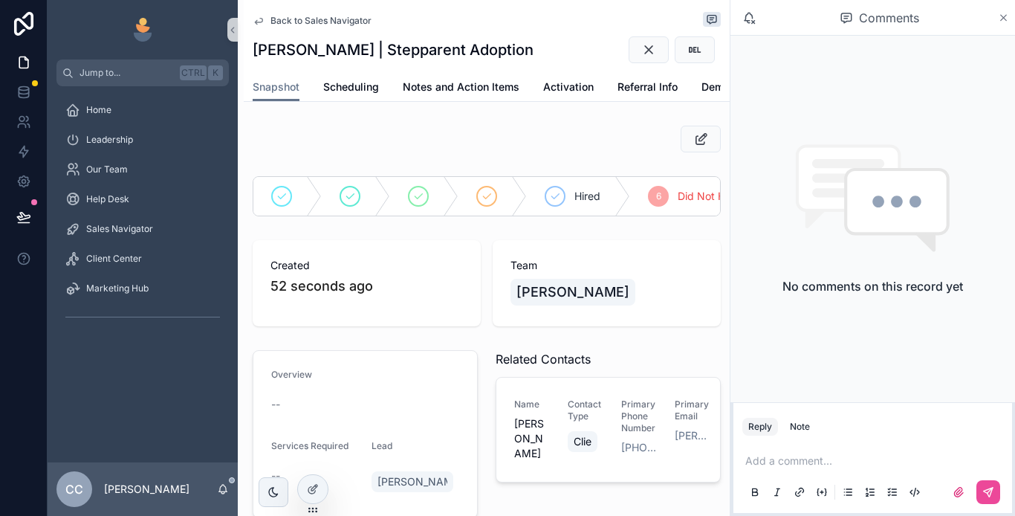
click at [1002, 19] on icon "scrollable content" at bounding box center [1004, 18] width 6 height 6
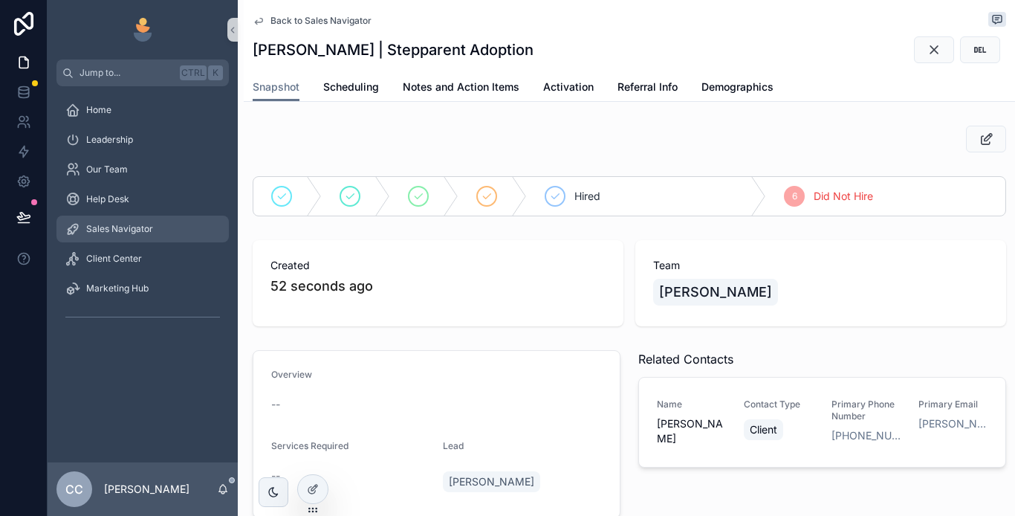
click at [134, 233] on span "Sales Navigator" at bounding box center [119, 229] width 67 height 12
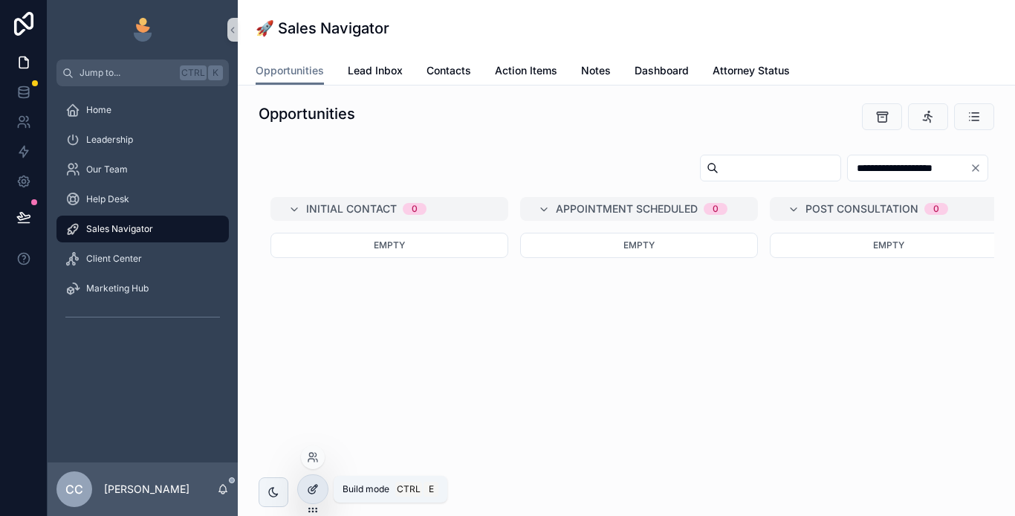
click at [308, 490] on icon at bounding box center [311, 490] width 7 height 7
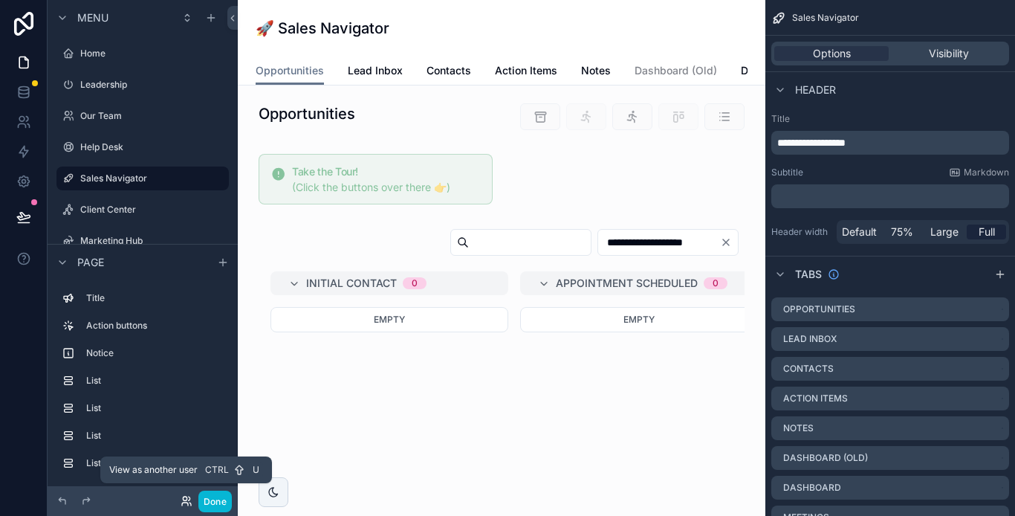
click at [186, 496] on icon at bounding box center [187, 501] width 12 height 12
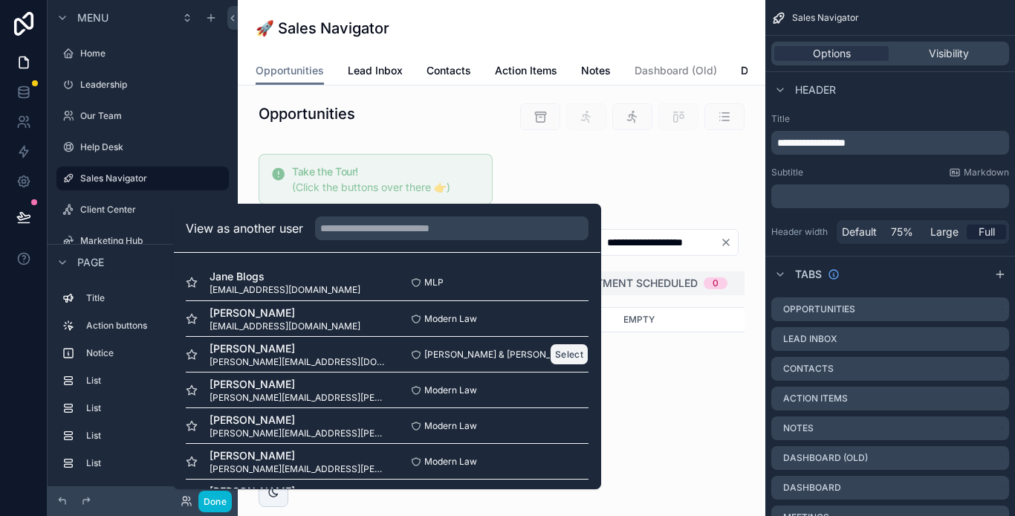
click at [556, 361] on button "Select" at bounding box center [569, 354] width 39 height 22
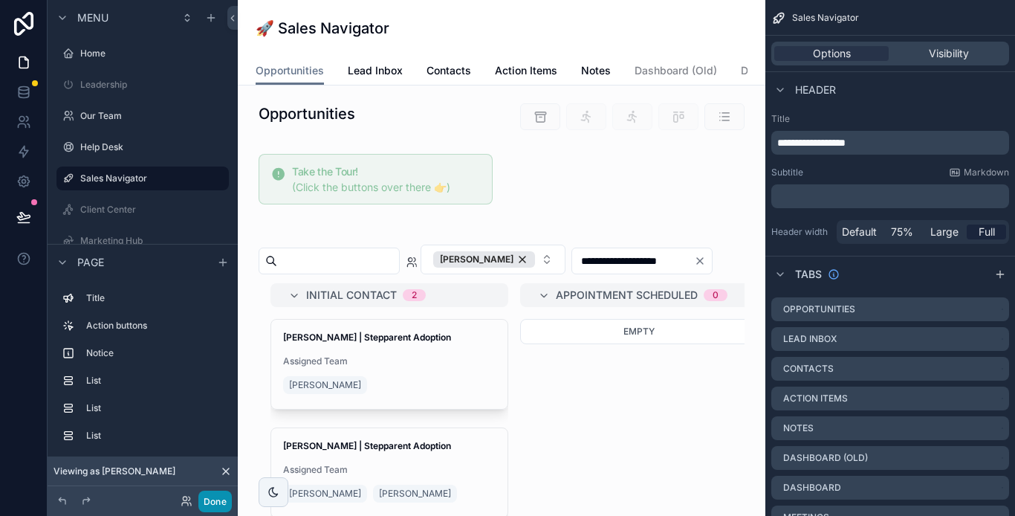
click at [207, 500] on button "Done" at bounding box center [214, 502] width 33 height 22
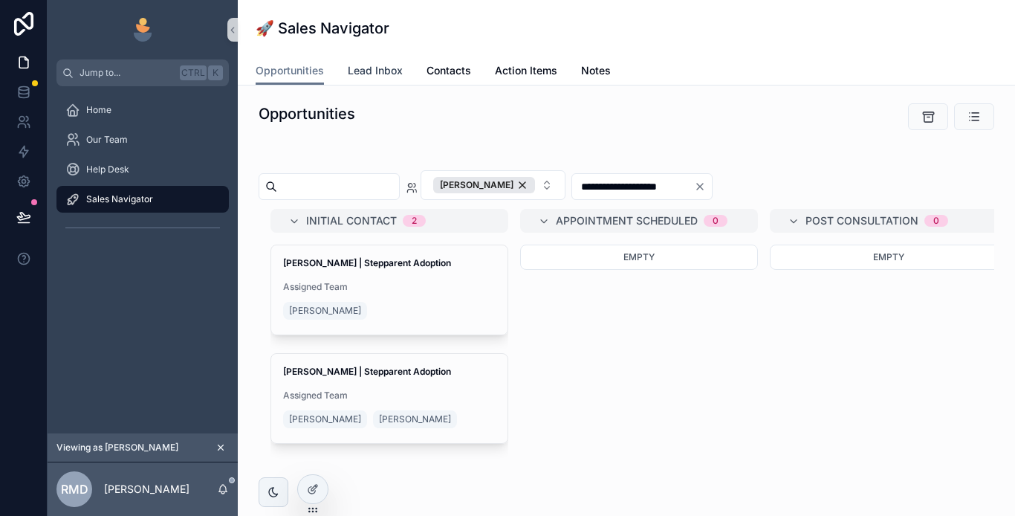
click at [358, 65] on span "Lead Inbox" at bounding box center [375, 70] width 55 height 15
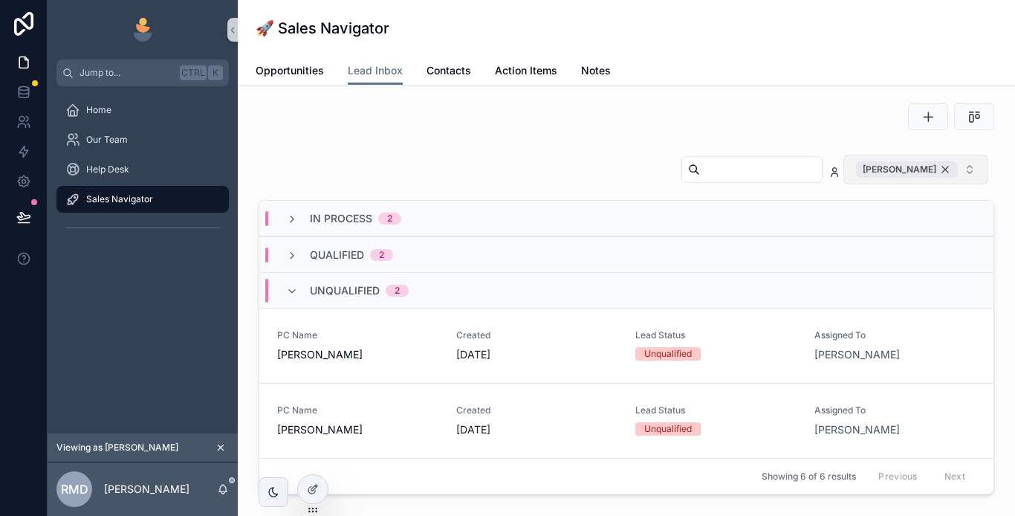
click at [938, 172] on div "[PERSON_NAME]" at bounding box center [907, 169] width 102 height 16
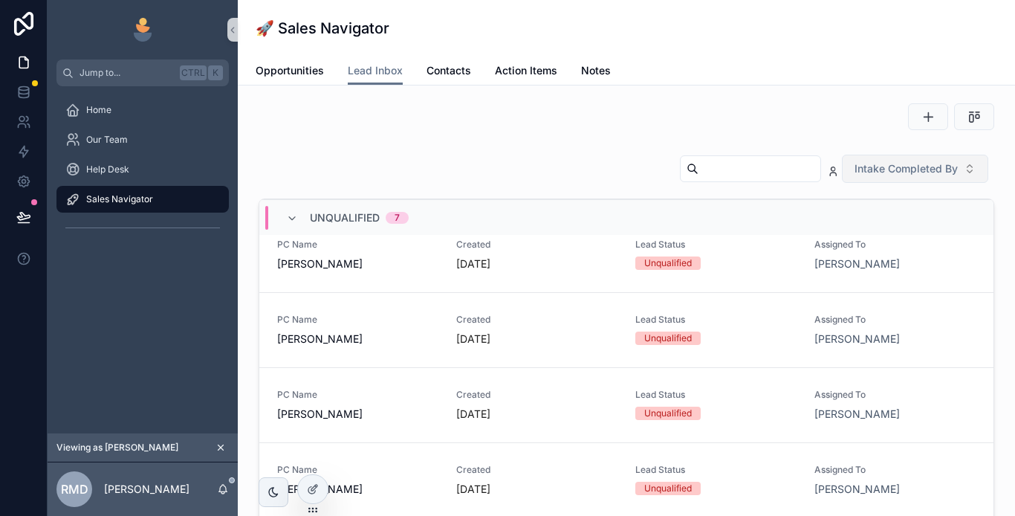
scroll to position [318, 0]
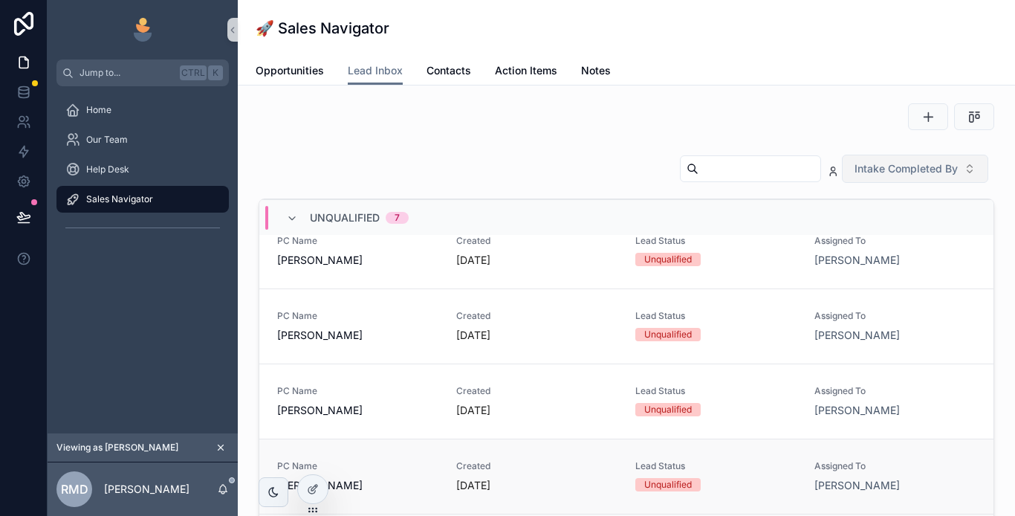
click at [411, 484] on span "[PERSON_NAME]" at bounding box center [357, 485] width 161 height 15
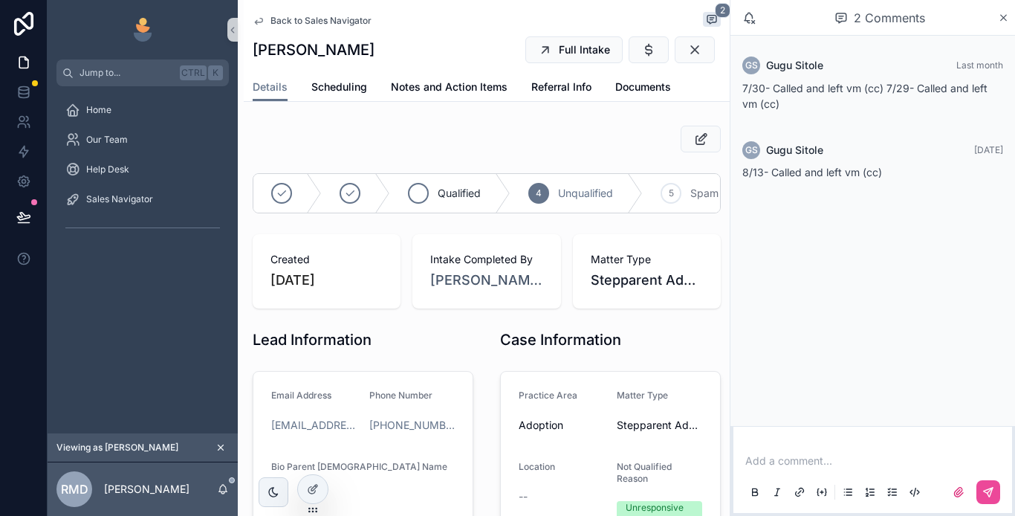
click at [465, 192] on span "Qualified" at bounding box center [459, 193] width 43 height 15
click at [1001, 18] on icon "scrollable content" at bounding box center [1003, 18] width 11 height 12
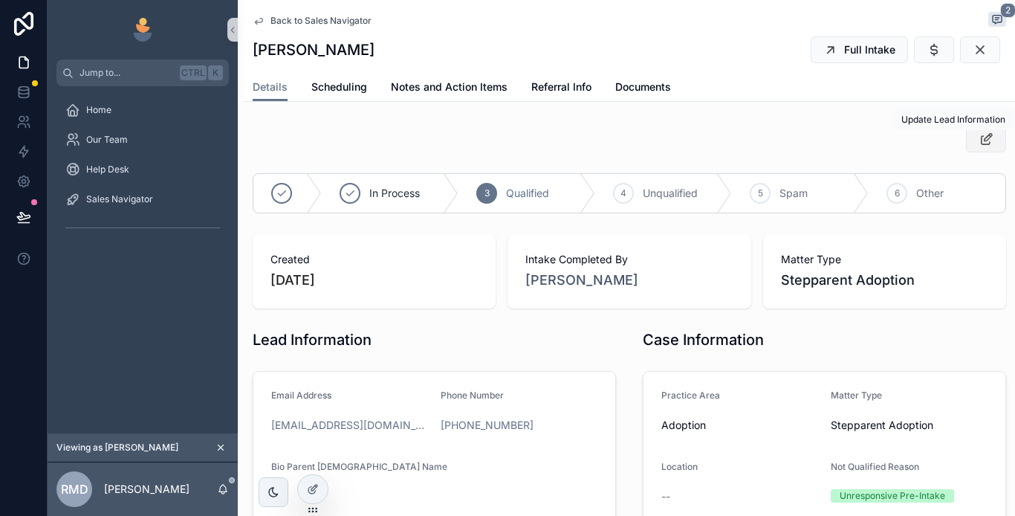
click at [985, 144] on button "scrollable content" at bounding box center [986, 139] width 40 height 27
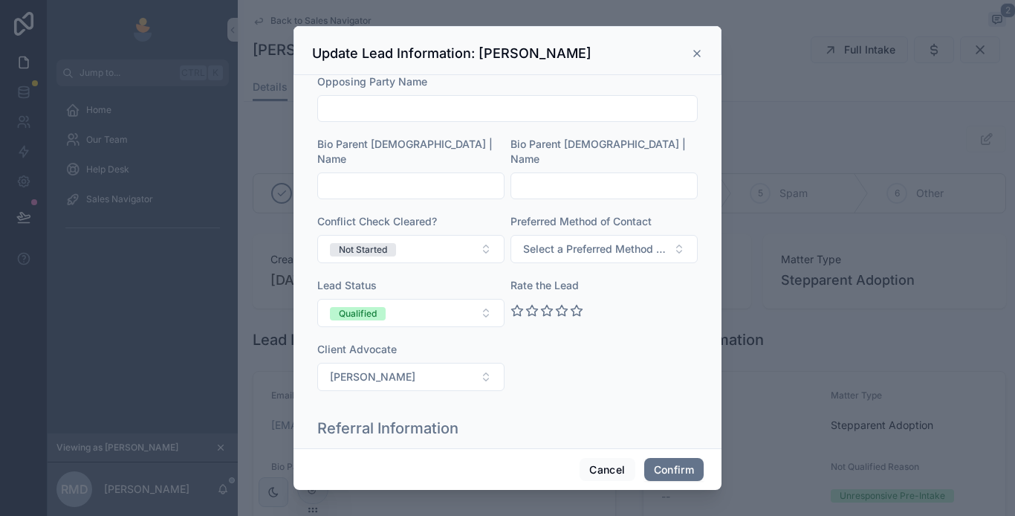
scroll to position [149, 0]
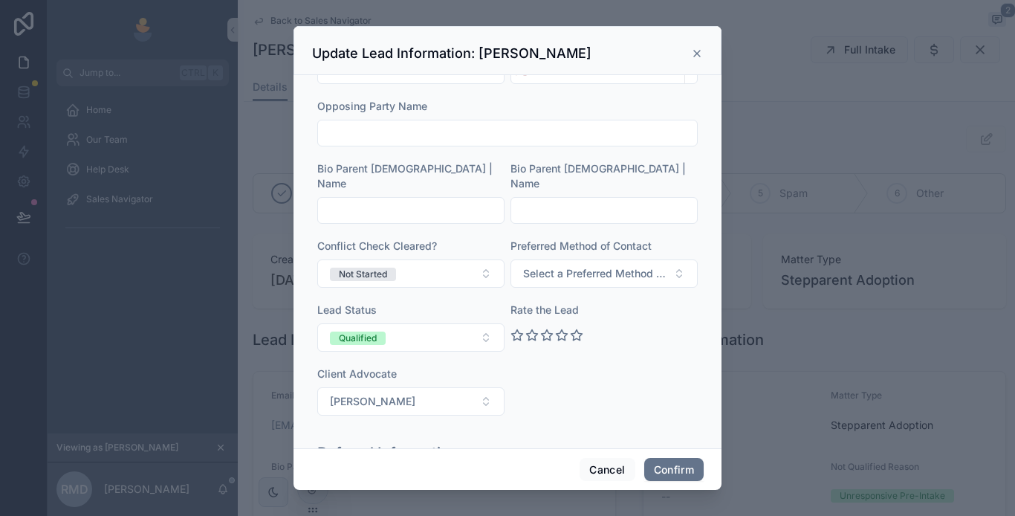
click at [697, 51] on icon at bounding box center [697, 54] width 12 height 12
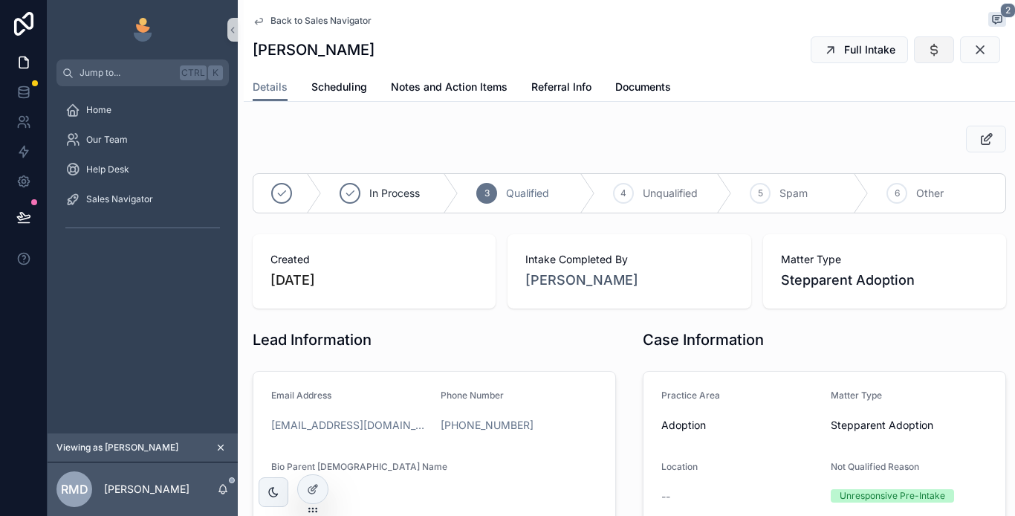
click at [915, 52] on button "scrollable content" at bounding box center [934, 49] width 40 height 27
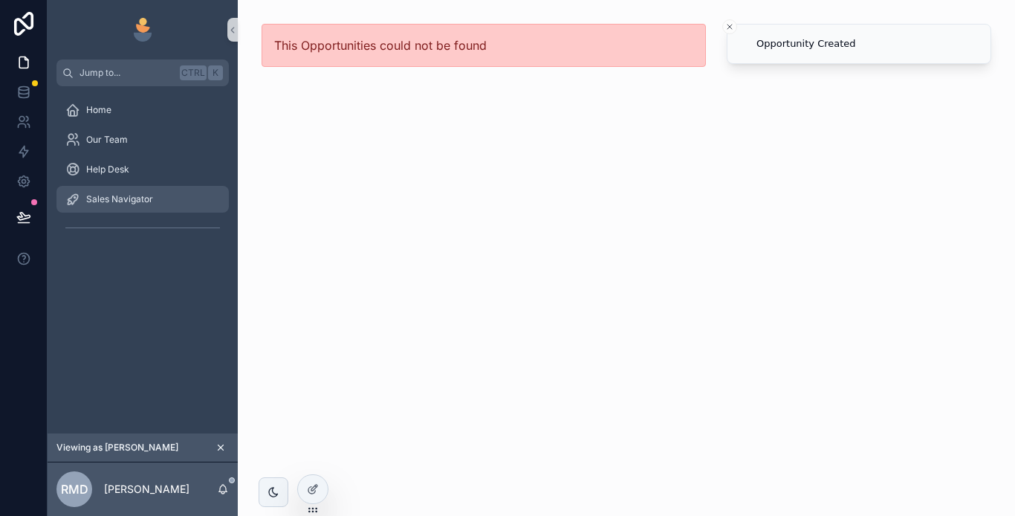
click at [146, 200] on span "Sales Navigator" at bounding box center [119, 199] width 67 height 12
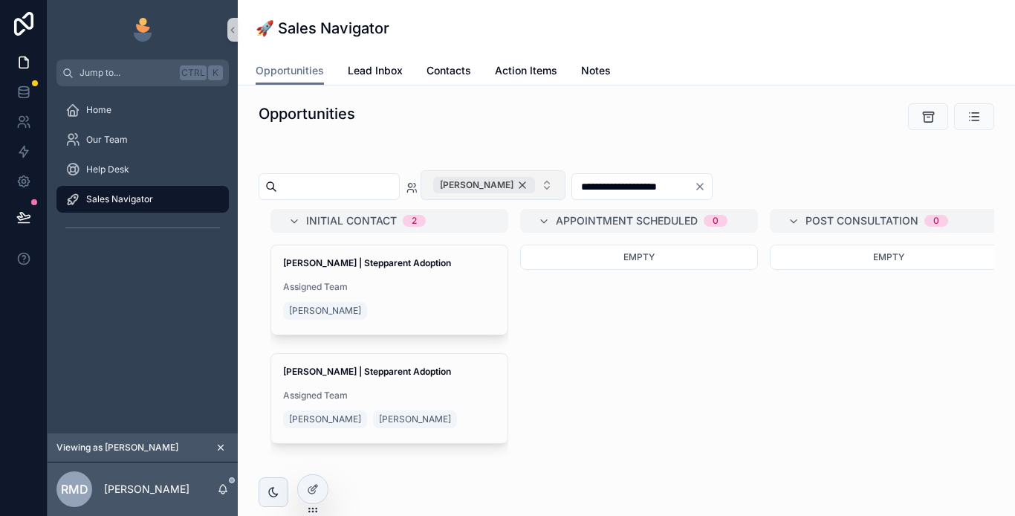
click at [535, 185] on div "[PERSON_NAME]" at bounding box center [484, 185] width 102 height 16
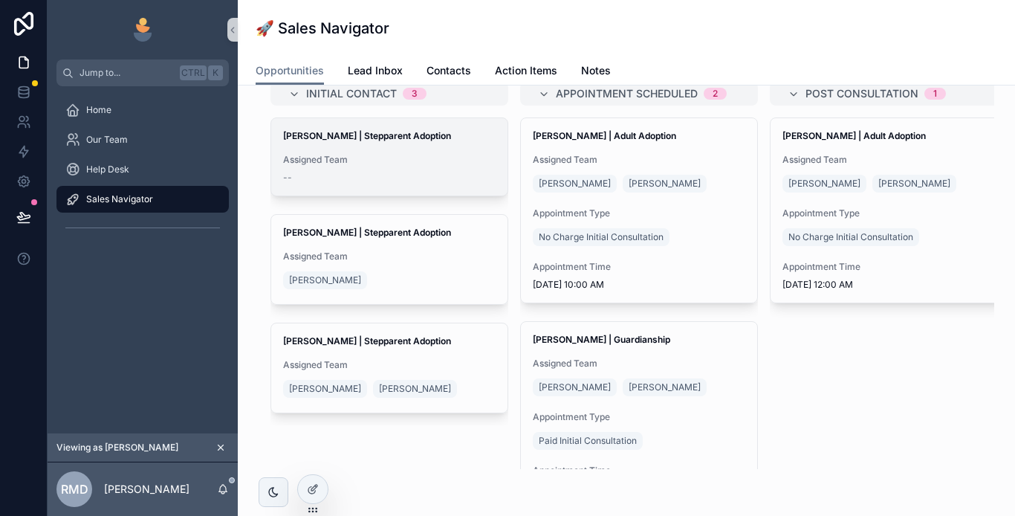
scroll to position [66, 0]
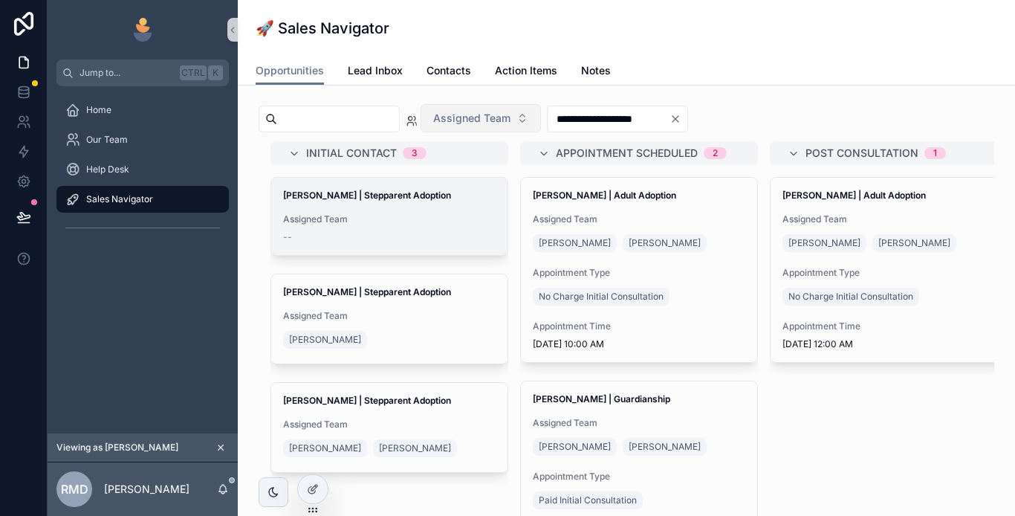
click at [404, 210] on div "Cassandra Shideler | Stepparent Adoption Assigned Team --" at bounding box center [389, 216] width 236 height 77
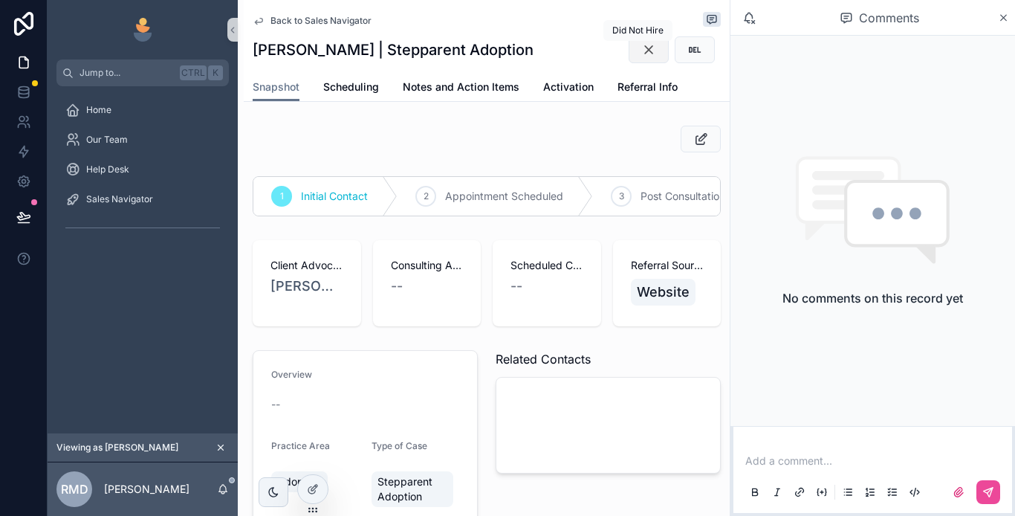
click at [642, 47] on icon "scrollable content" at bounding box center [649, 49] width 15 height 15
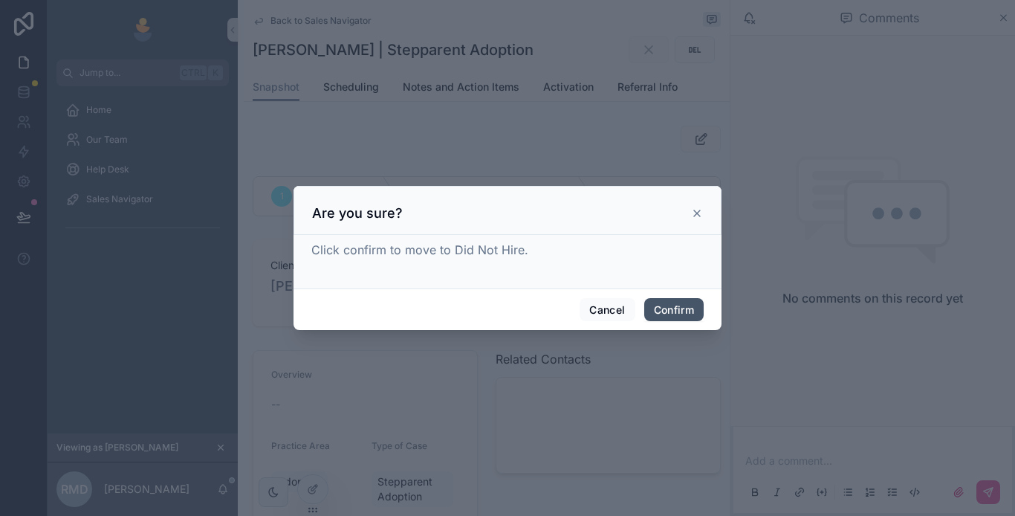
click at [679, 311] on button "Confirm" at bounding box center [673, 310] width 59 height 24
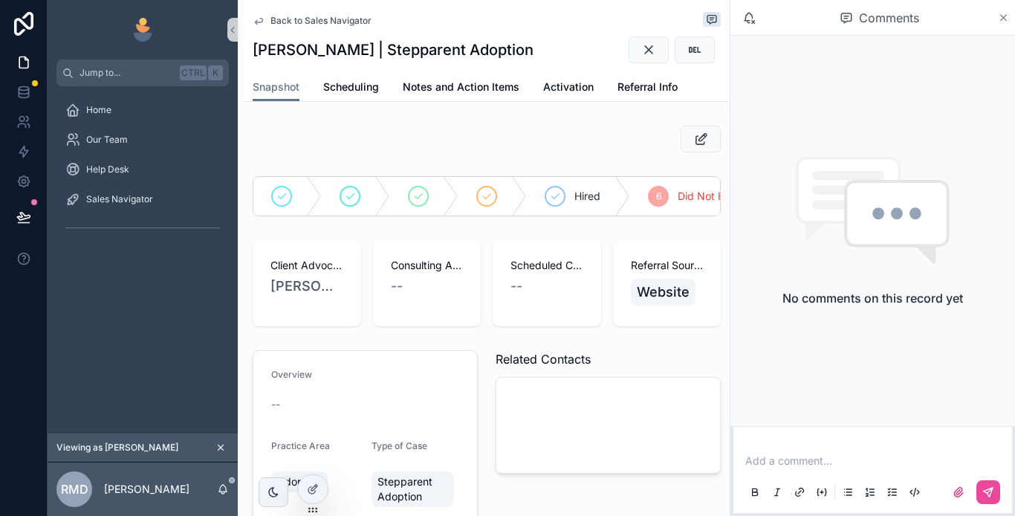
click at [1006, 18] on icon "scrollable content" at bounding box center [1003, 18] width 11 height 12
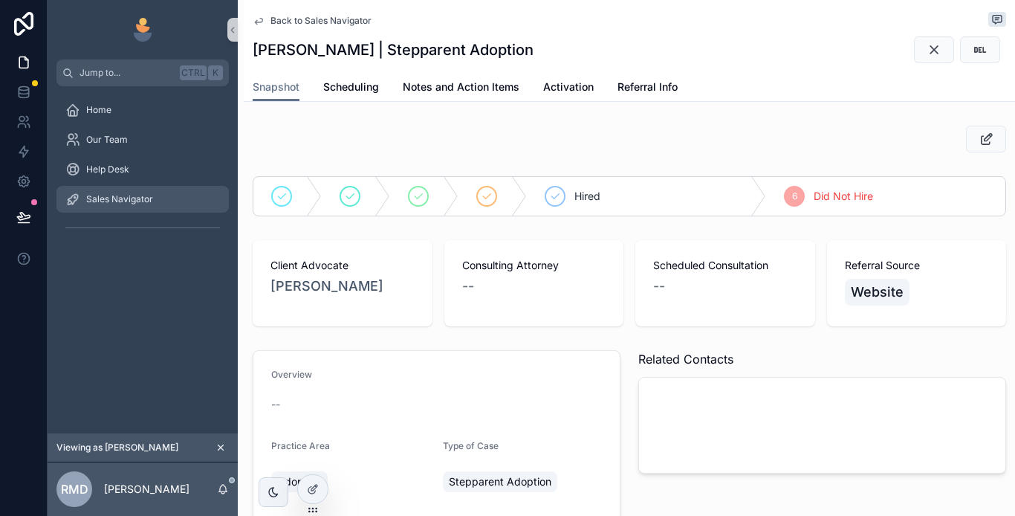
click at [165, 209] on div "Sales Navigator" at bounding box center [142, 199] width 155 height 24
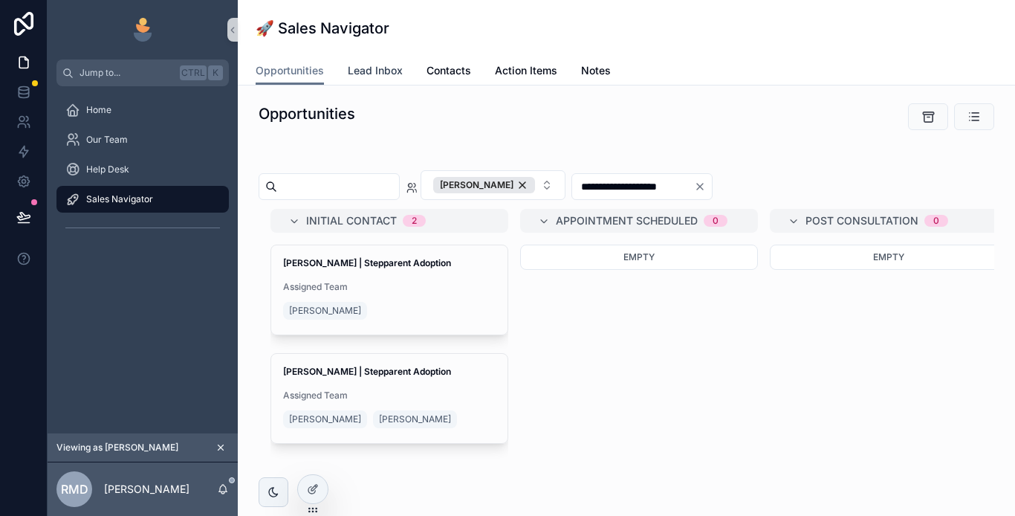
click at [381, 74] on span "Lead Inbox" at bounding box center [375, 70] width 55 height 15
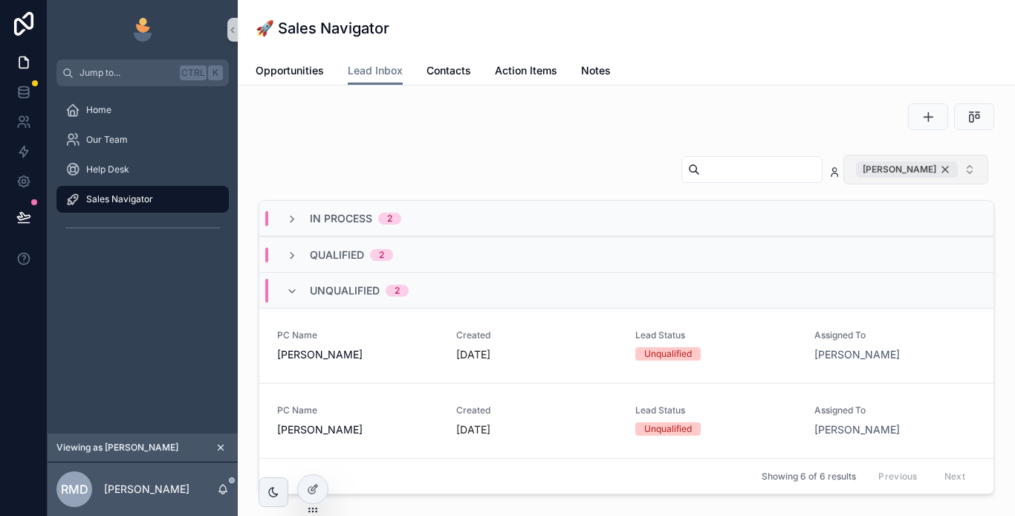
click at [932, 168] on div "[PERSON_NAME]" at bounding box center [907, 169] width 102 height 16
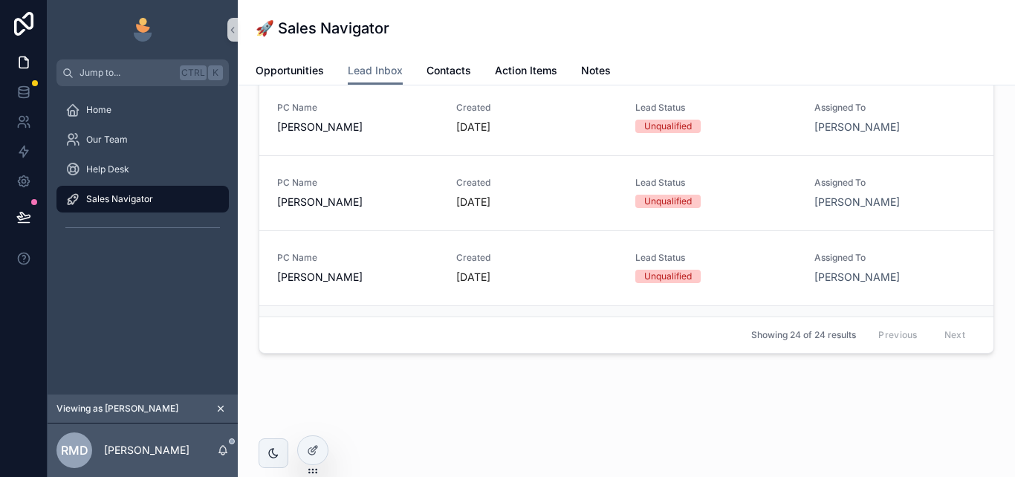
scroll to position [271, 0]
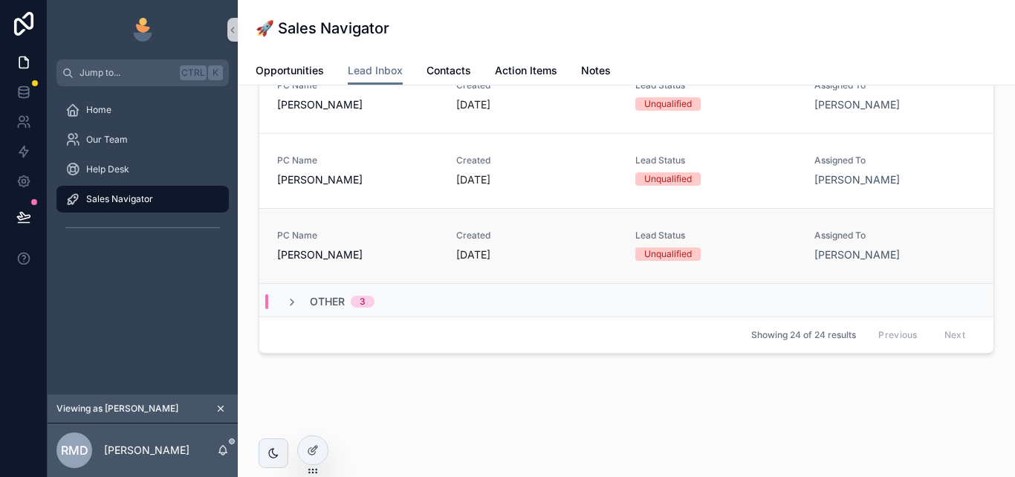
click at [386, 251] on span "[PERSON_NAME]" at bounding box center [357, 255] width 161 height 15
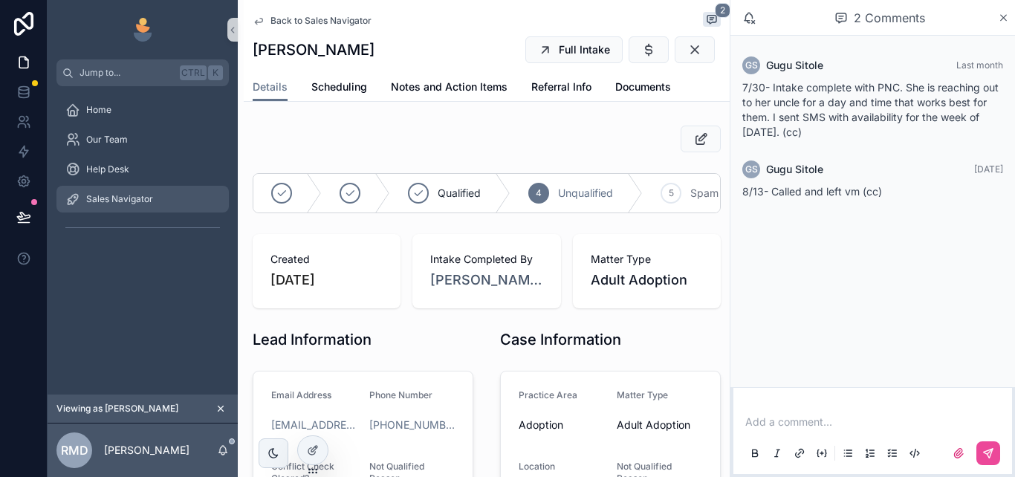
click at [108, 197] on span "Sales Navigator" at bounding box center [119, 199] width 67 height 12
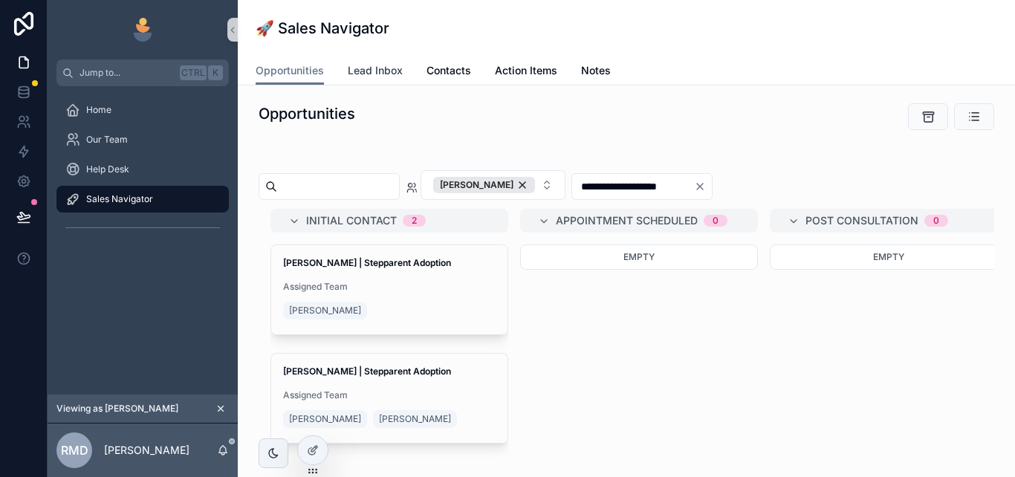
click at [381, 65] on span "Lead Inbox" at bounding box center [375, 70] width 55 height 15
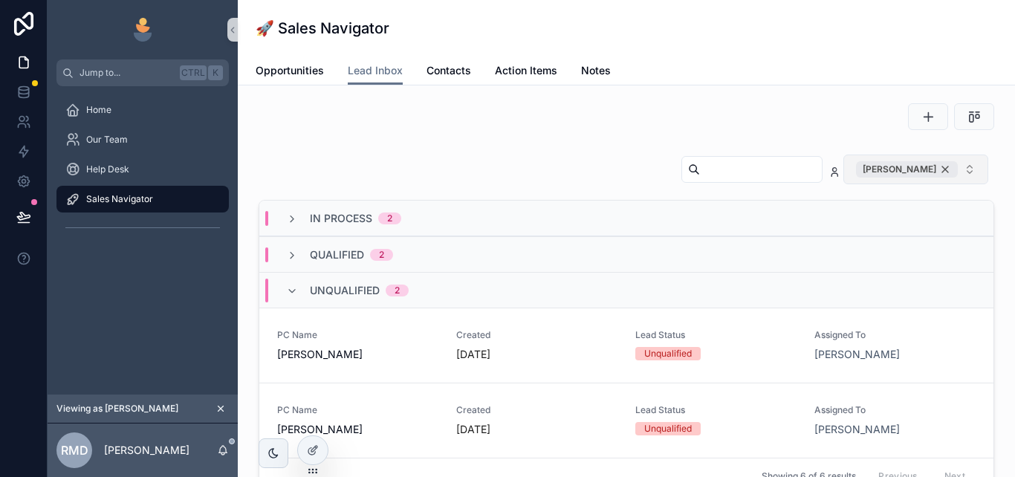
click at [933, 168] on div "[PERSON_NAME]" at bounding box center [907, 169] width 102 height 16
click at [398, 346] on span "[PERSON_NAME]" at bounding box center [357, 353] width 161 height 15
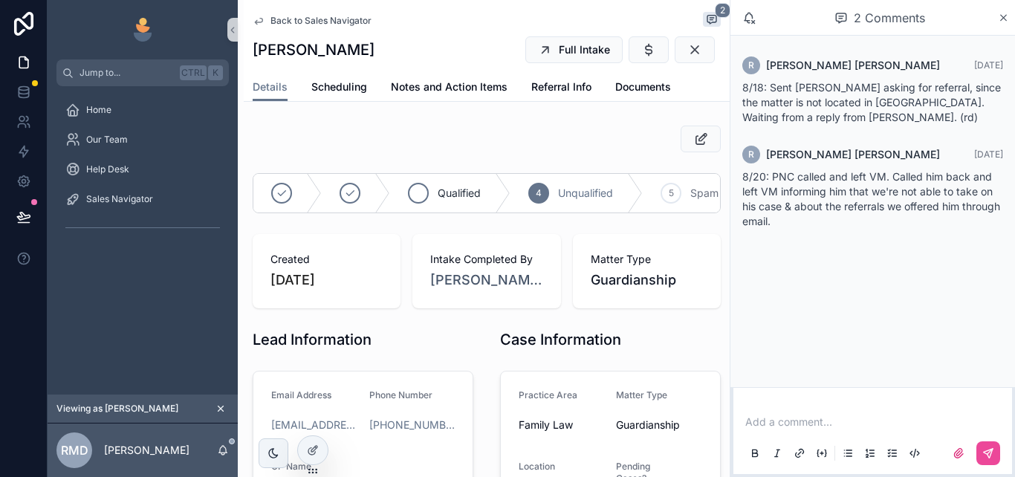
click at [449, 193] on span "Qualified" at bounding box center [459, 193] width 43 height 15
click at [999, 19] on icon "scrollable content" at bounding box center [1003, 18] width 11 height 12
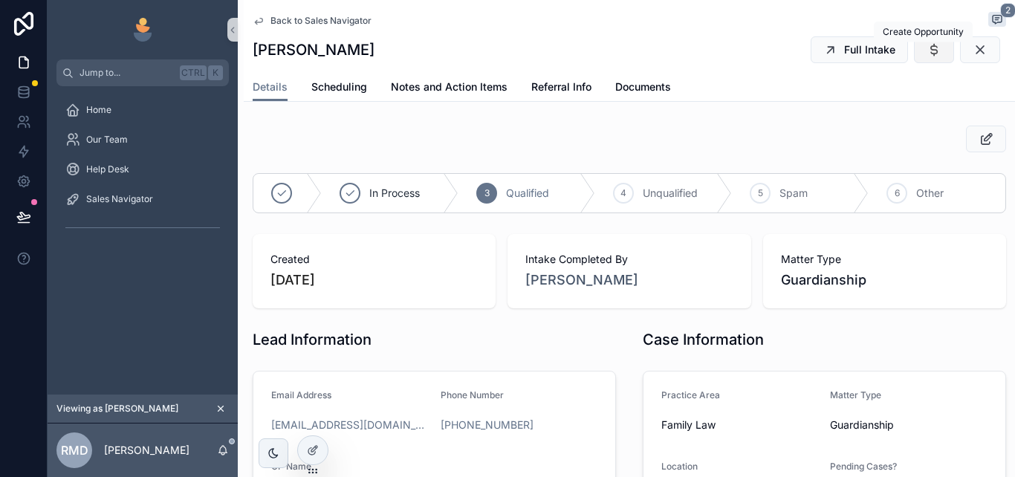
click at [927, 49] on icon "scrollable content" at bounding box center [934, 49] width 15 height 15
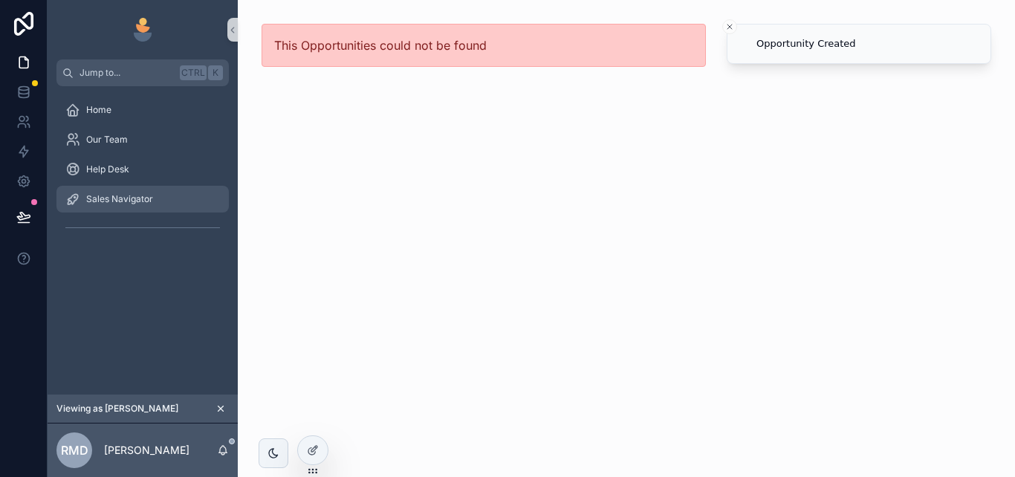
click at [131, 204] on span "Sales Navigator" at bounding box center [119, 199] width 67 height 12
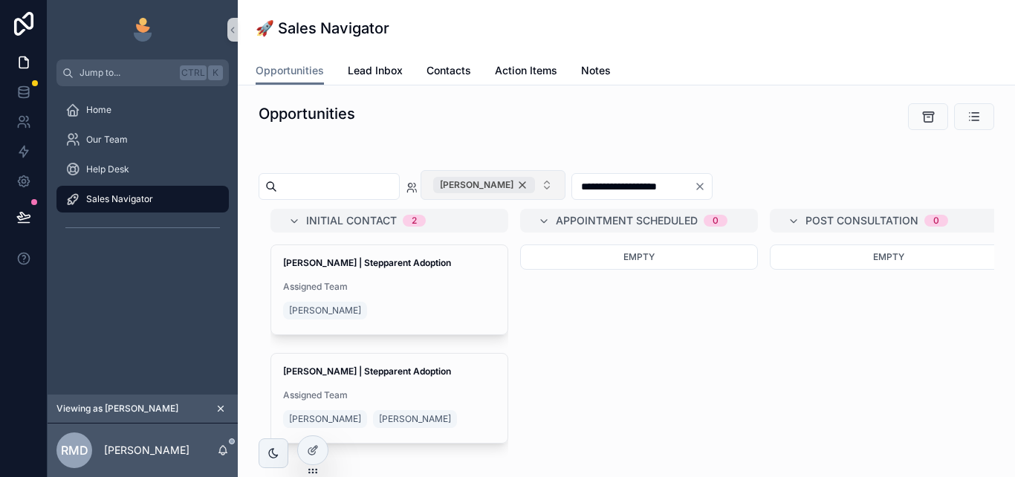
click at [535, 185] on div "[PERSON_NAME]" at bounding box center [484, 185] width 102 height 16
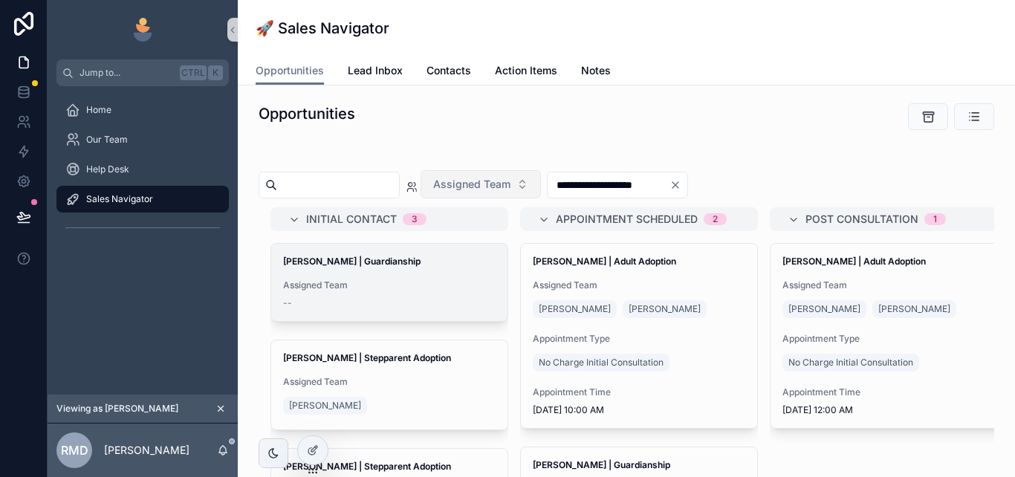
click at [390, 281] on span "Assigned Team" at bounding box center [389, 286] width 213 height 12
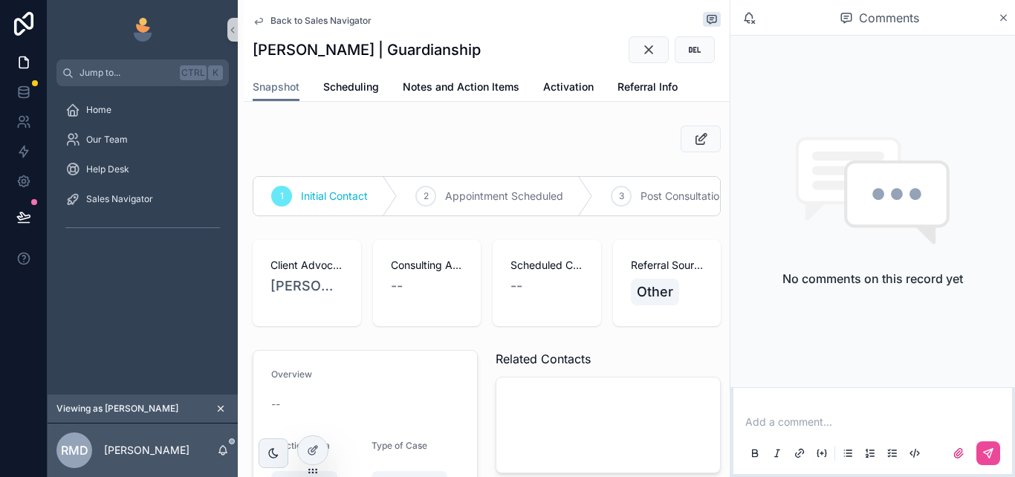
click at [769, 420] on p "scrollable content" at bounding box center [876, 422] width 261 height 15
click at [983, 455] on icon "scrollable content" at bounding box center [989, 454] width 12 height 12
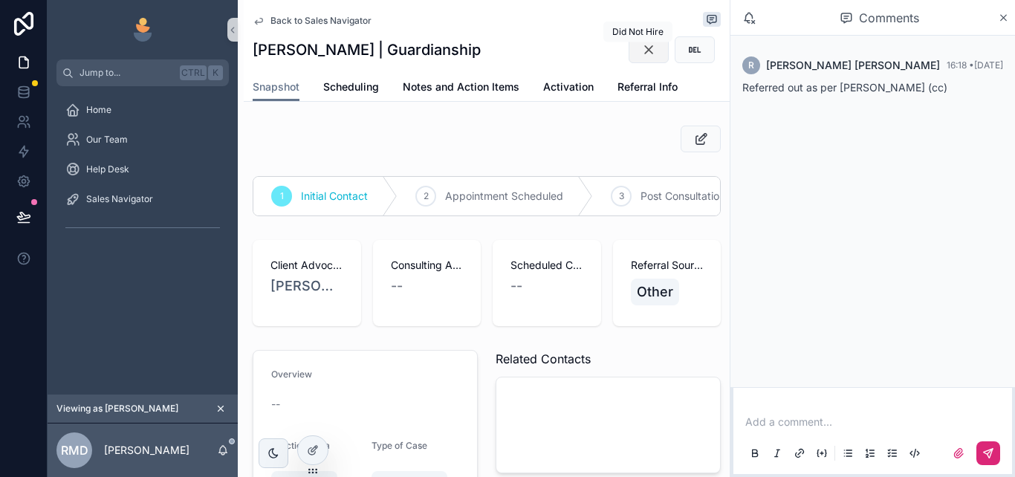
click at [642, 49] on icon "scrollable content" at bounding box center [649, 49] width 15 height 15
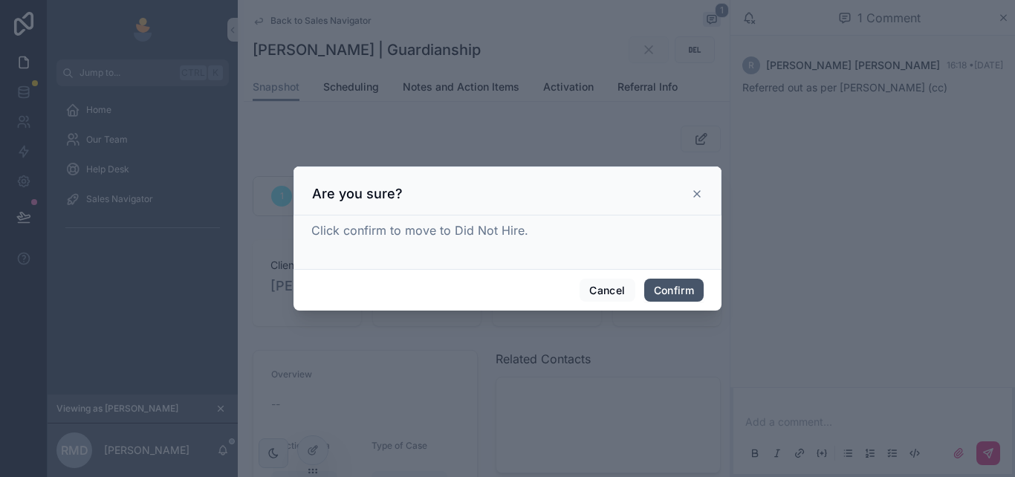
click at [662, 282] on button "Confirm" at bounding box center [673, 291] width 59 height 24
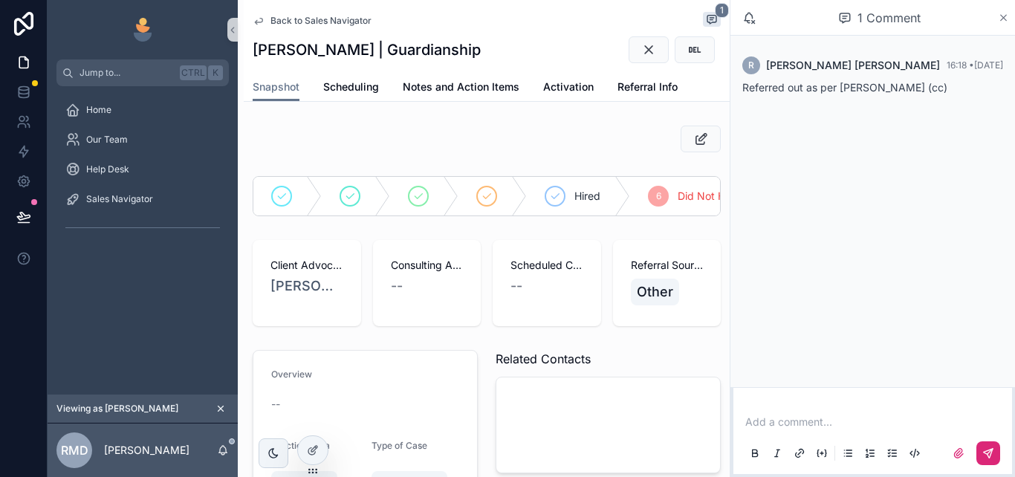
click at [1001, 19] on icon "scrollable content" at bounding box center [1003, 18] width 11 height 12
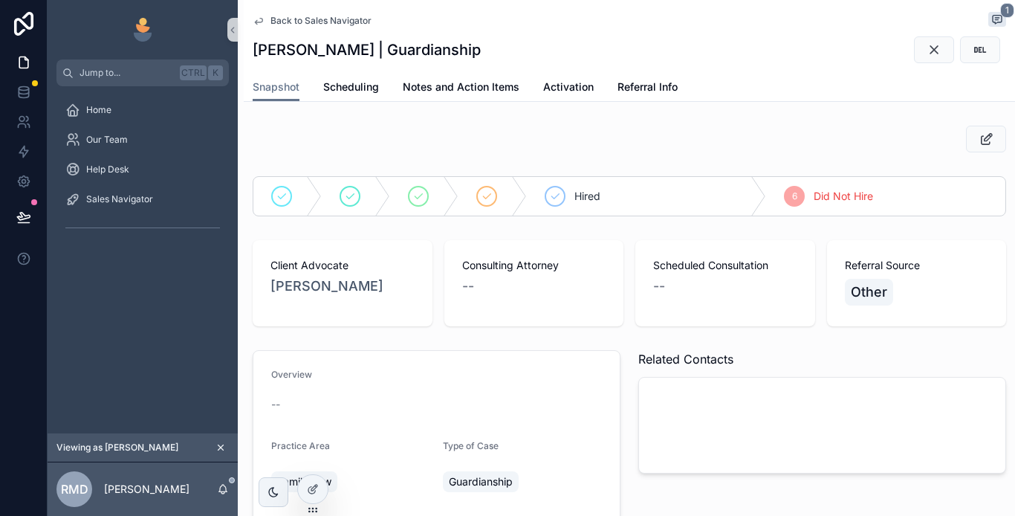
click at [268, 19] on link "Back to Sales Navigator" at bounding box center [312, 21] width 119 height 12
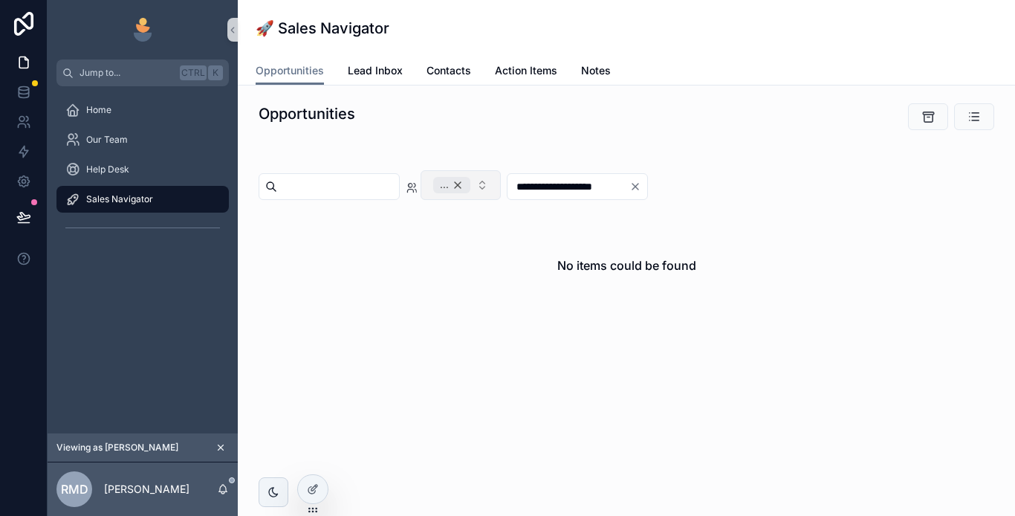
click at [471, 182] on div "..." at bounding box center [451, 185] width 37 height 16
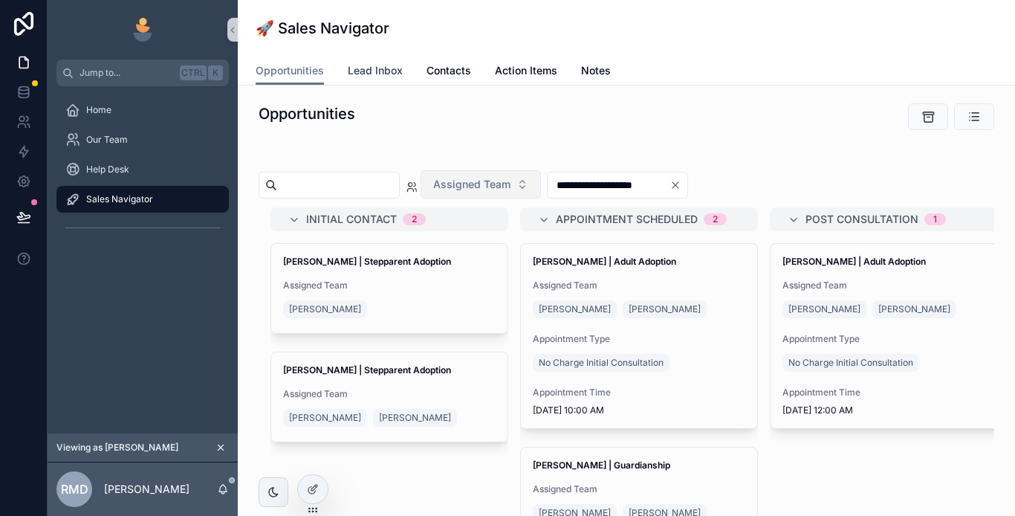
click at [367, 64] on span "Lead Inbox" at bounding box center [375, 70] width 55 height 15
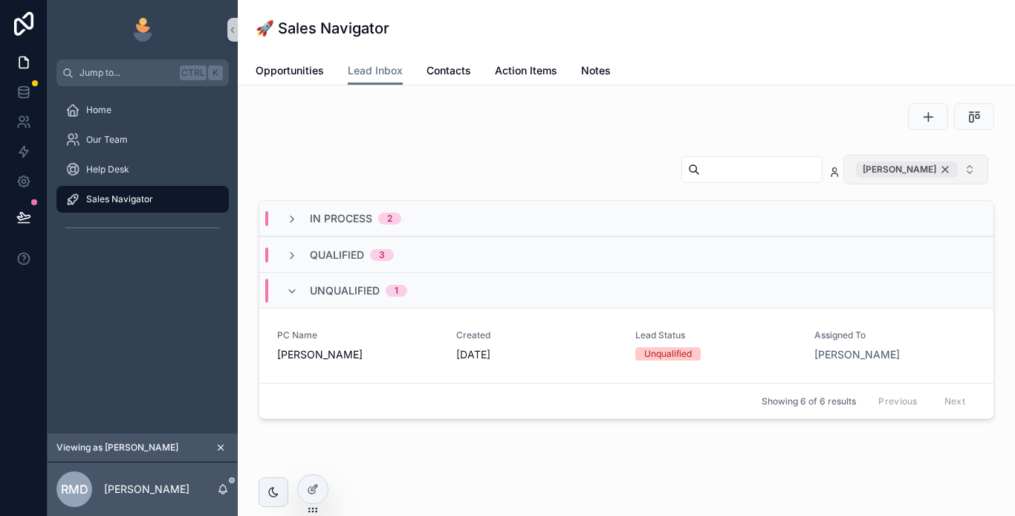
click at [932, 169] on div "[PERSON_NAME]" at bounding box center [907, 169] width 102 height 16
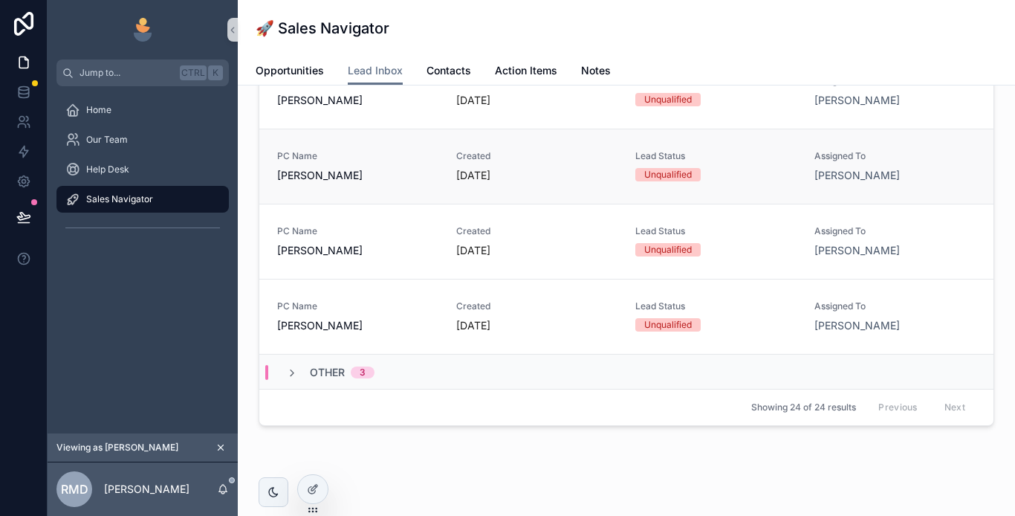
scroll to position [195, 0]
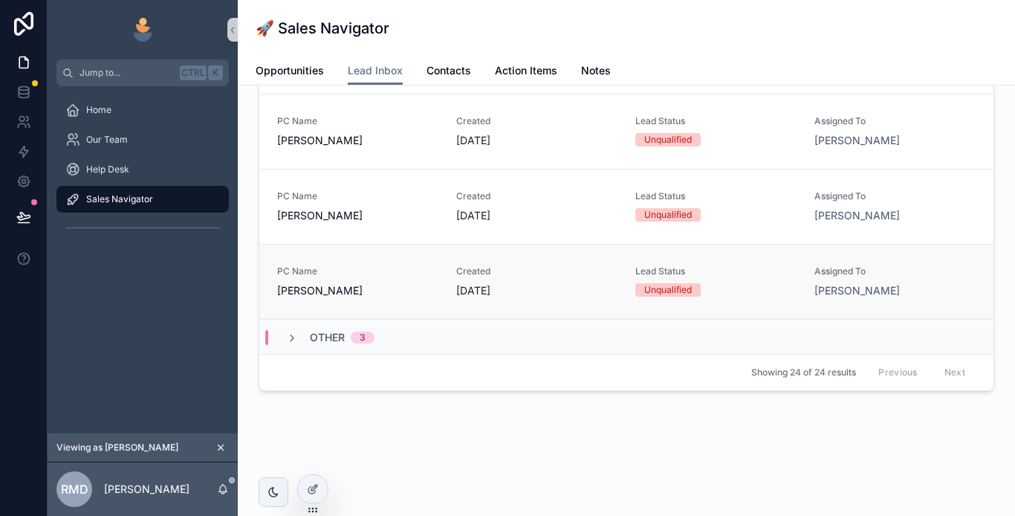
click at [376, 287] on span "[PERSON_NAME]" at bounding box center [357, 290] width 161 height 15
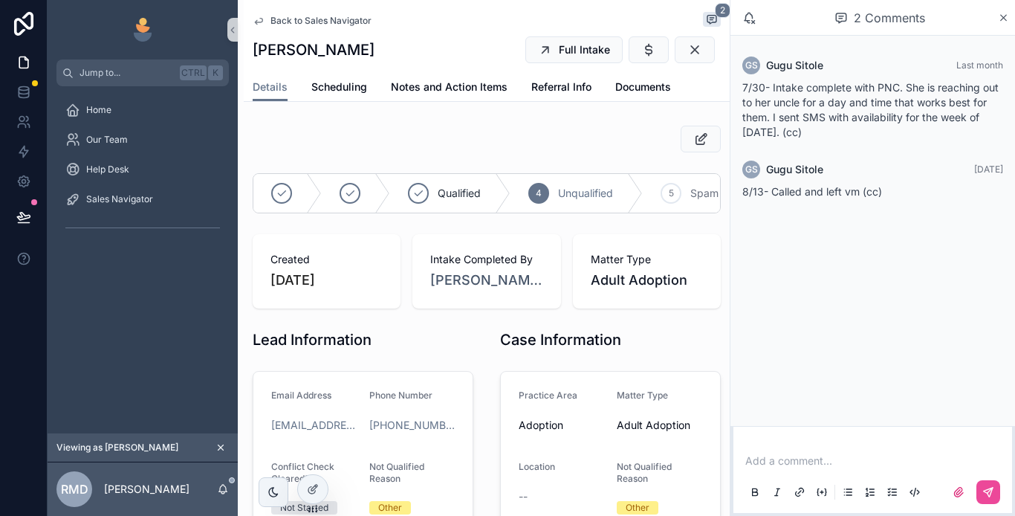
drag, startPoint x: 1003, startPoint y: 19, endPoint x: 997, endPoint y: 72, distance: 53.1
click at [1003, 19] on icon "scrollable content" at bounding box center [1003, 18] width 11 height 12
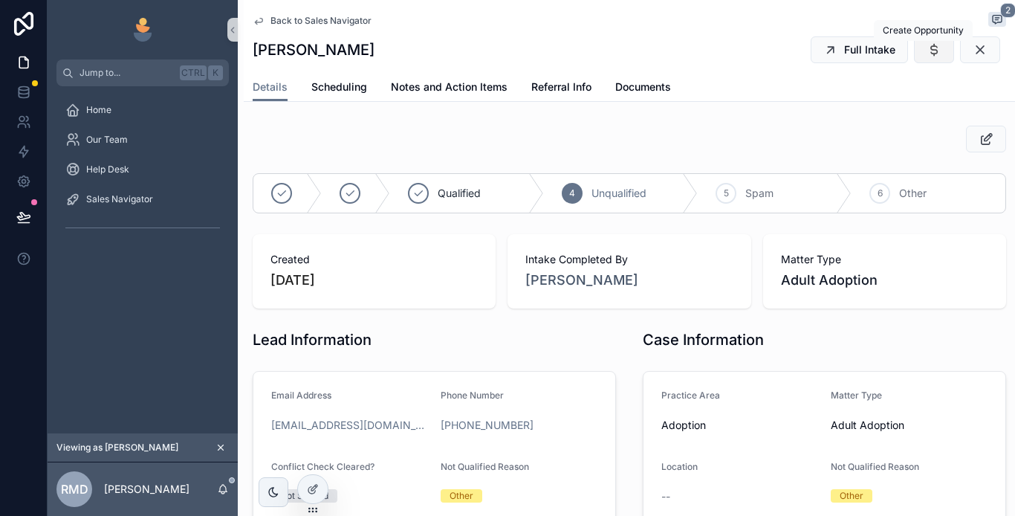
click at [927, 42] on icon "scrollable content" at bounding box center [934, 49] width 15 height 15
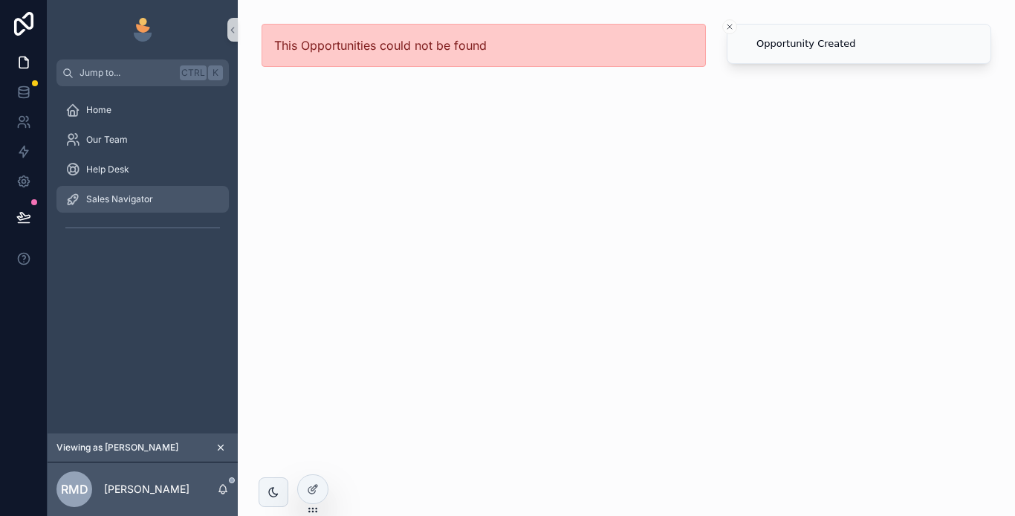
click at [150, 198] on span "Sales Navigator" at bounding box center [119, 199] width 67 height 12
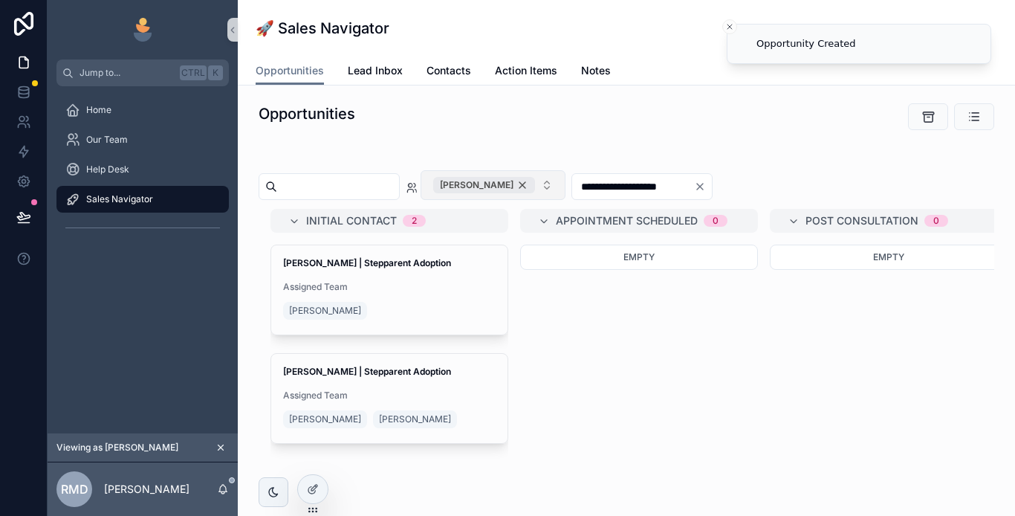
click at [535, 185] on div "[PERSON_NAME]" at bounding box center [484, 185] width 102 height 16
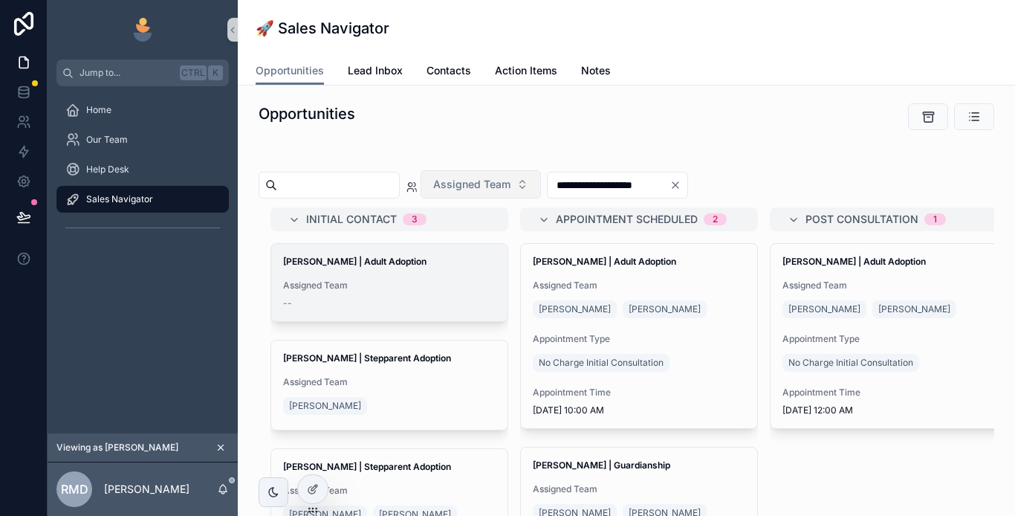
click at [387, 283] on span "Assigned Team" at bounding box center [389, 286] width 213 height 12
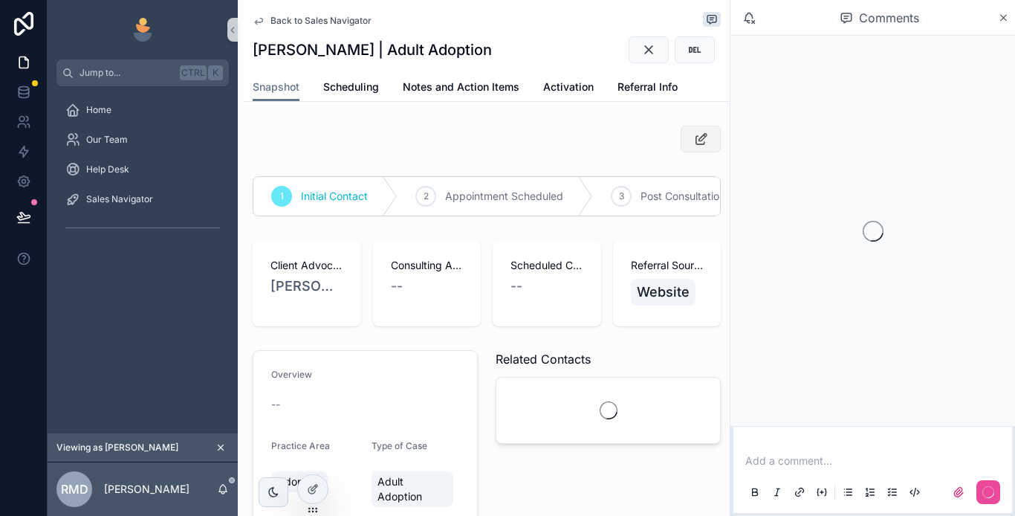
click at [694, 138] on icon "scrollable content" at bounding box center [702, 139] width 16 height 15
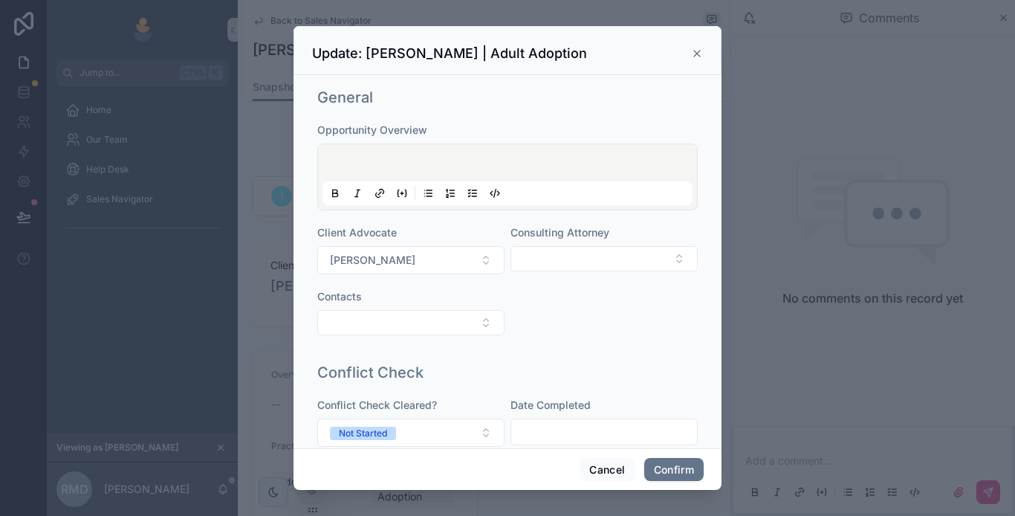
click at [367, 163] on p at bounding box center [511, 165] width 370 height 15
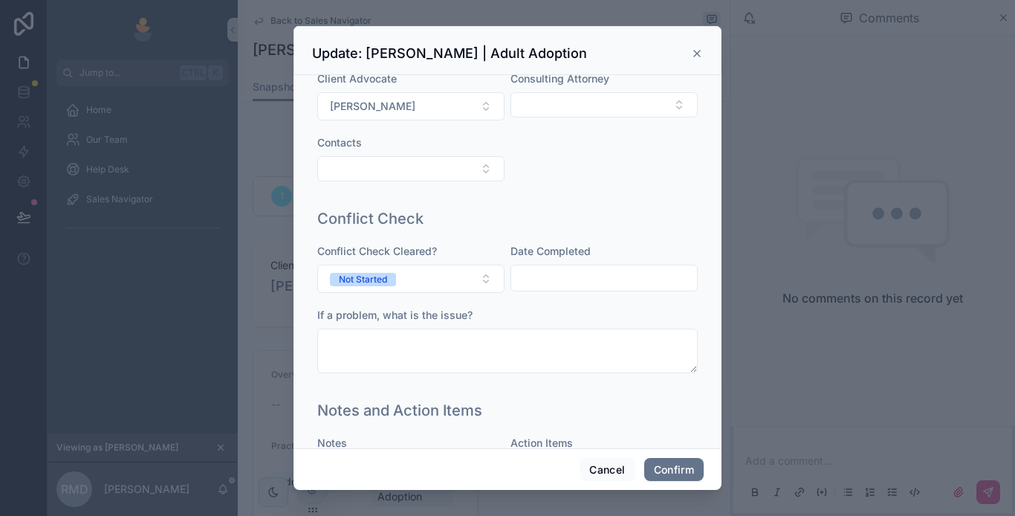
scroll to position [674, 0]
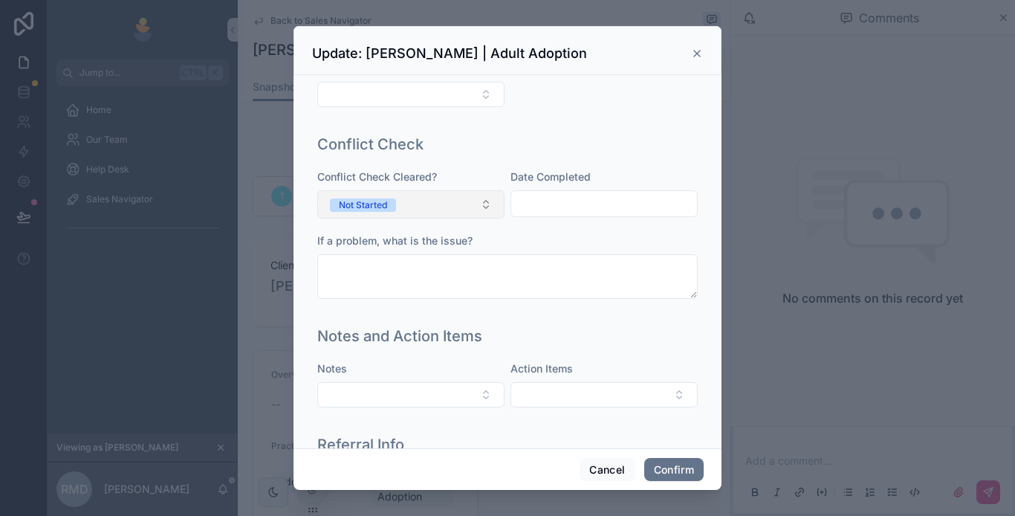
click at [385, 212] on div "Not Started" at bounding box center [363, 204] width 48 height 13
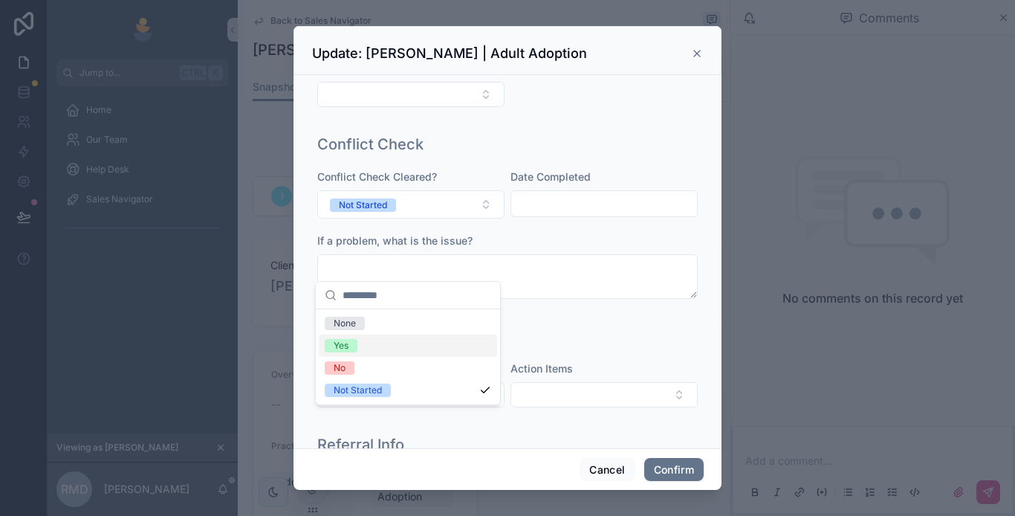
click at [352, 342] on span "Yes" at bounding box center [341, 345] width 33 height 13
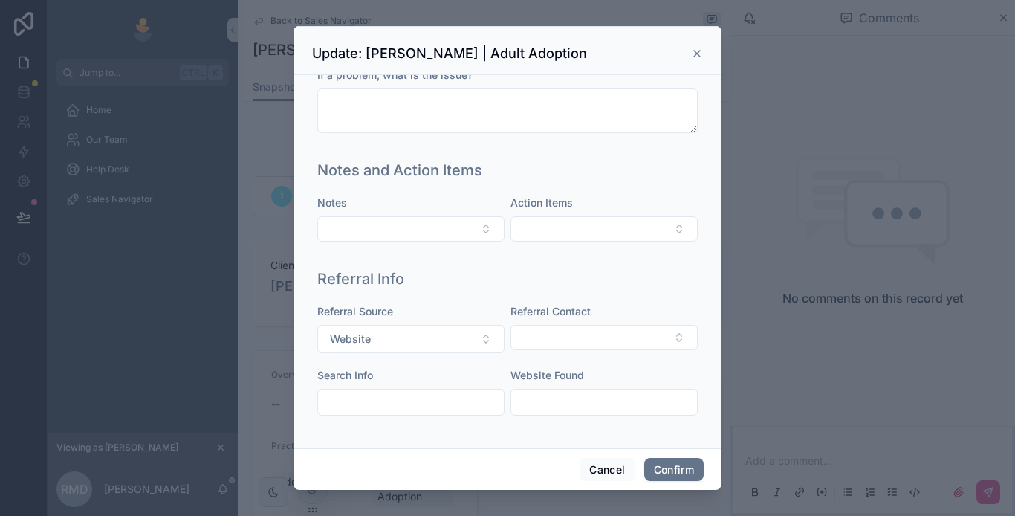
scroll to position [899, 0]
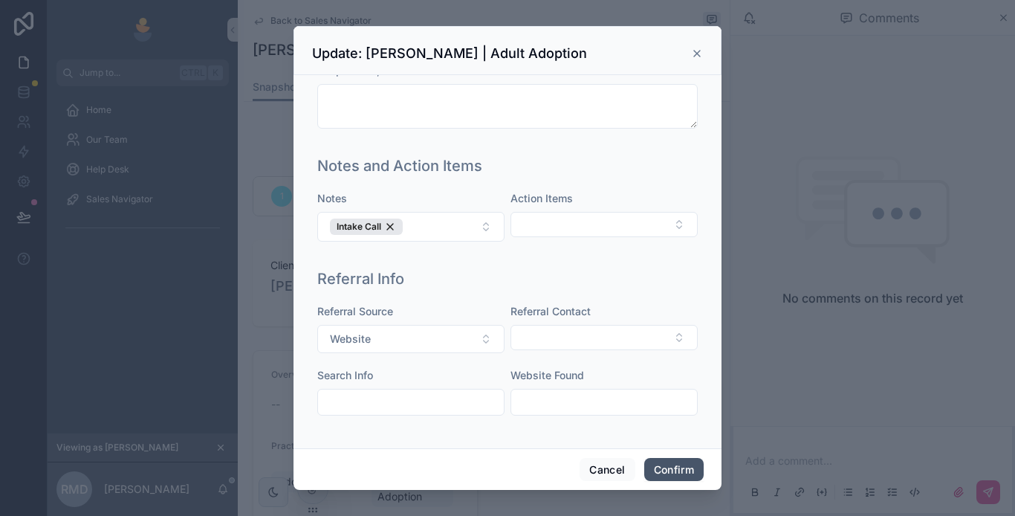
click at [660, 468] on button "Confirm" at bounding box center [673, 470] width 59 height 24
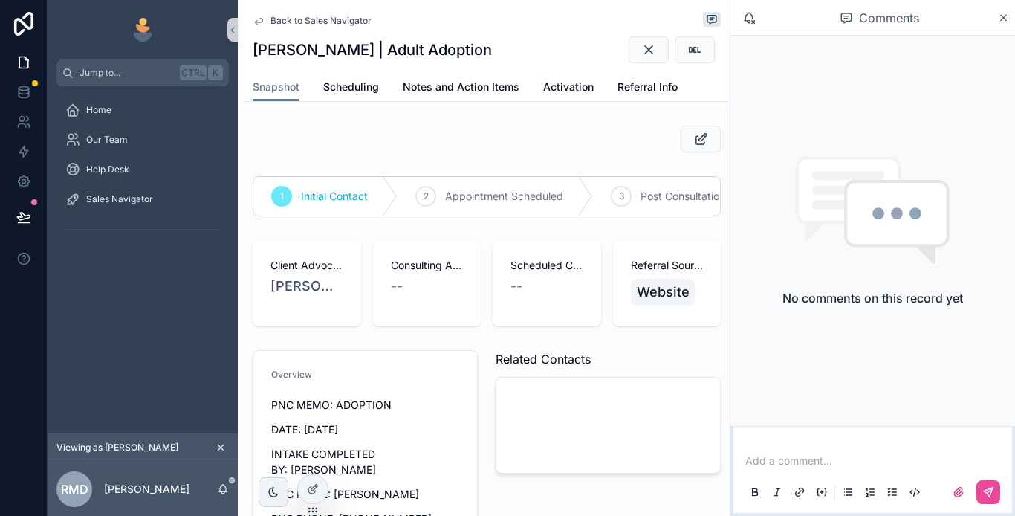
click at [775, 463] on p "scrollable content" at bounding box center [876, 460] width 261 height 15
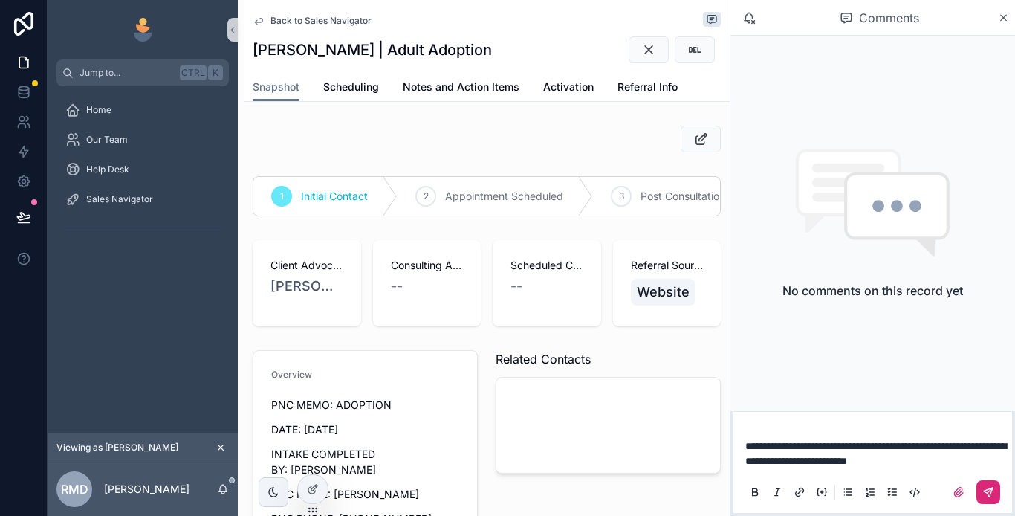
drag, startPoint x: 986, startPoint y: 491, endPoint x: 969, endPoint y: 488, distance: 18.1
click at [986, 491] on icon "scrollable content" at bounding box center [989, 492] width 12 height 12
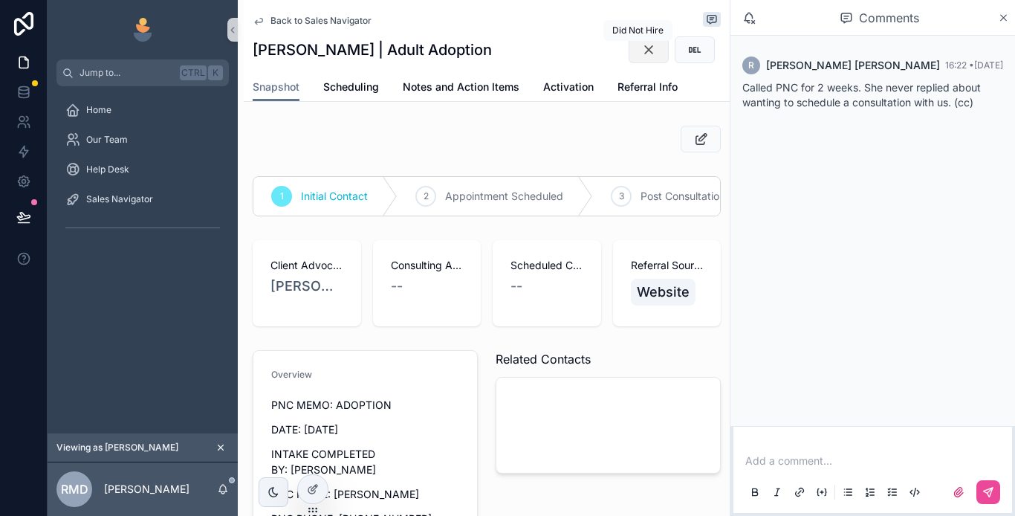
click at [642, 54] on icon "scrollable content" at bounding box center [649, 49] width 15 height 15
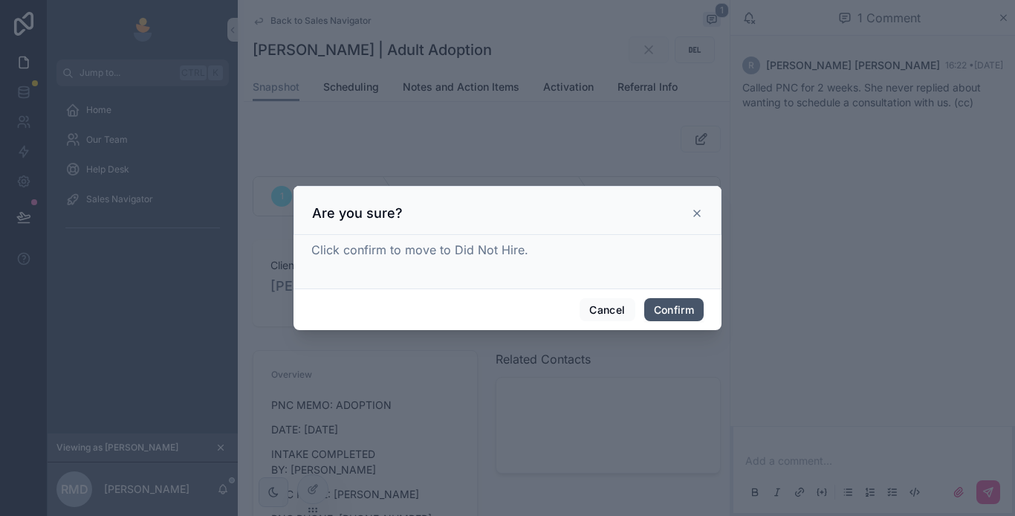
click at [672, 307] on button "Confirm" at bounding box center [673, 310] width 59 height 24
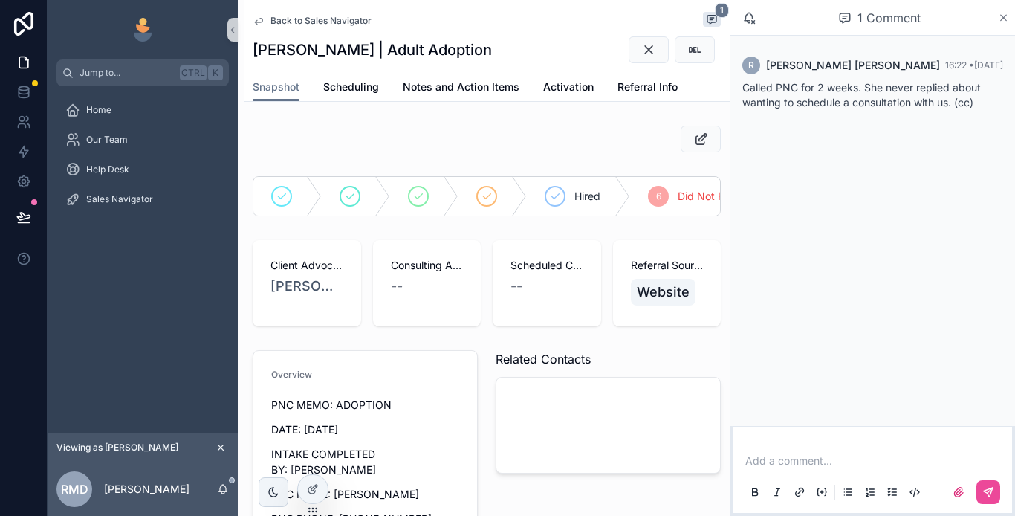
click at [1004, 19] on icon "scrollable content" at bounding box center [1003, 18] width 11 height 12
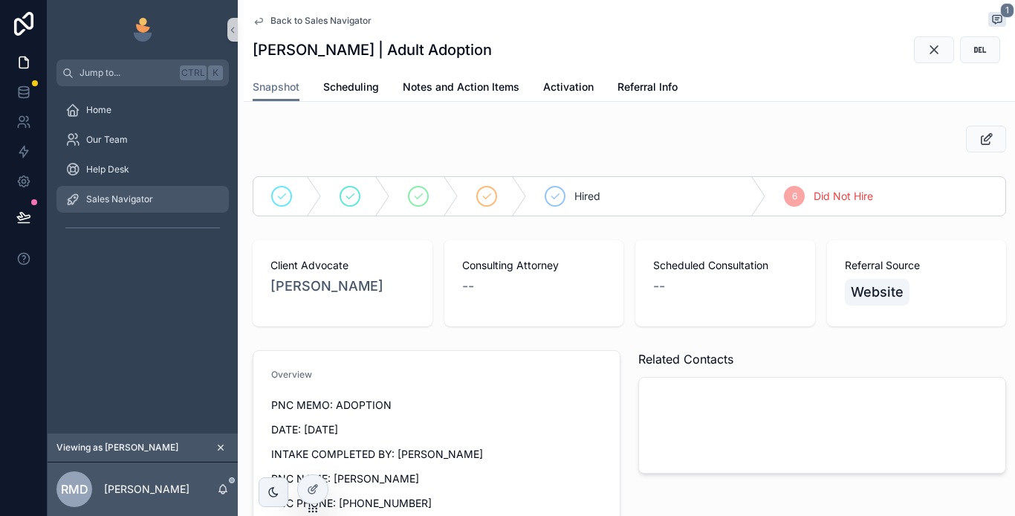
click at [137, 193] on span "Sales Navigator" at bounding box center [119, 199] width 67 height 12
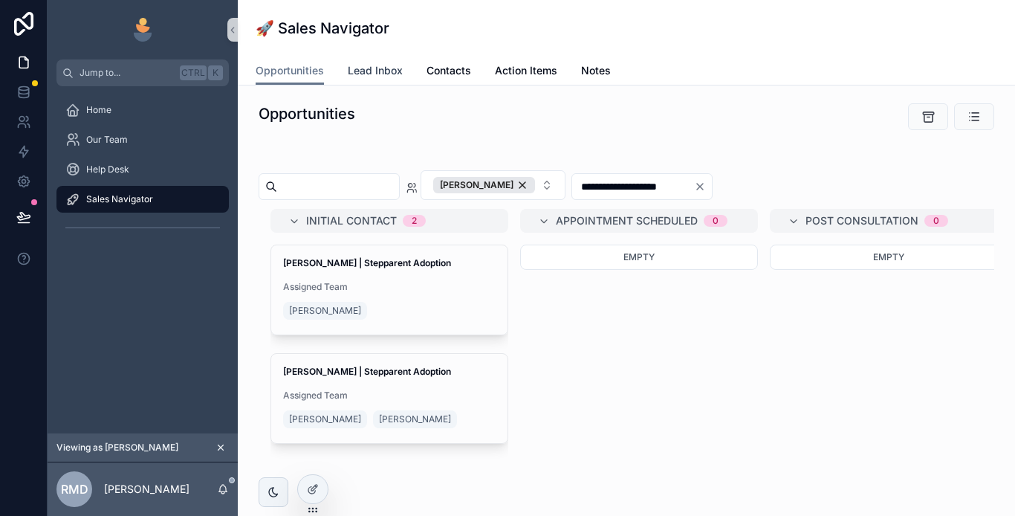
click at [364, 68] on span "Lead Inbox" at bounding box center [375, 70] width 55 height 15
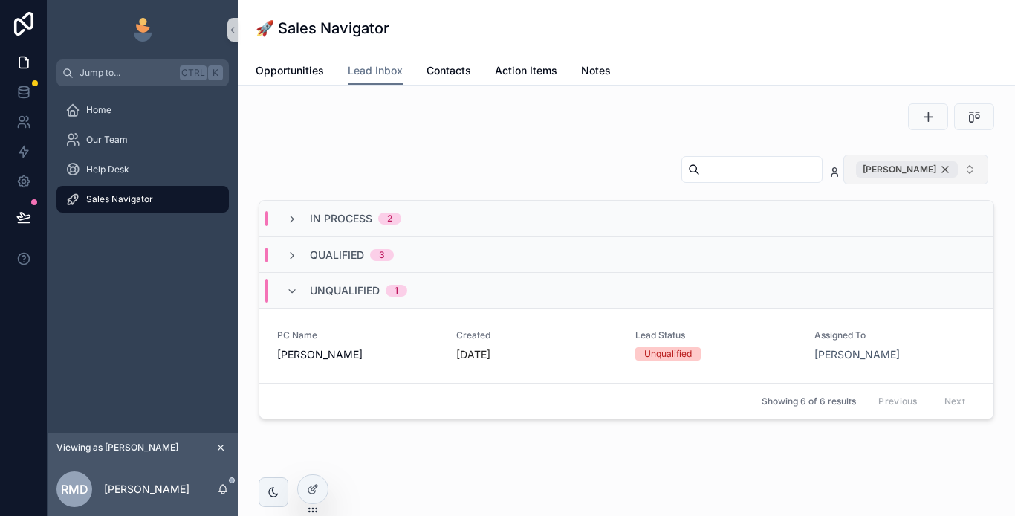
click at [935, 169] on div "[PERSON_NAME]" at bounding box center [907, 169] width 102 height 16
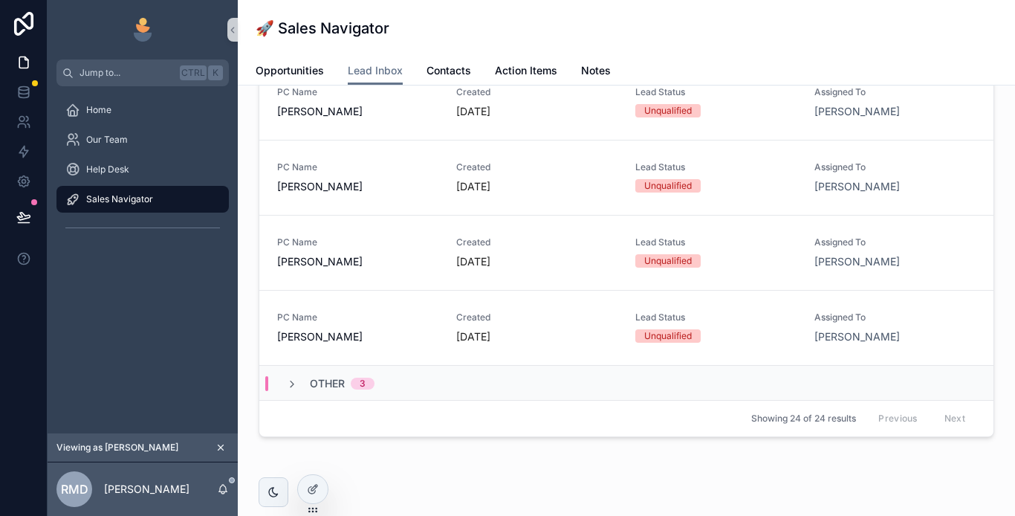
scroll to position [74, 0]
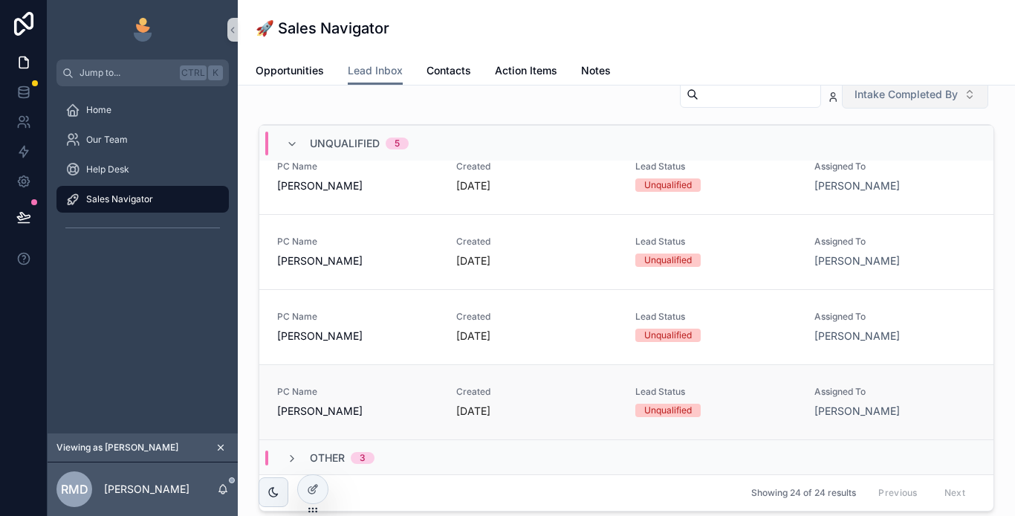
click at [393, 412] on span "[PERSON_NAME]" at bounding box center [357, 411] width 161 height 15
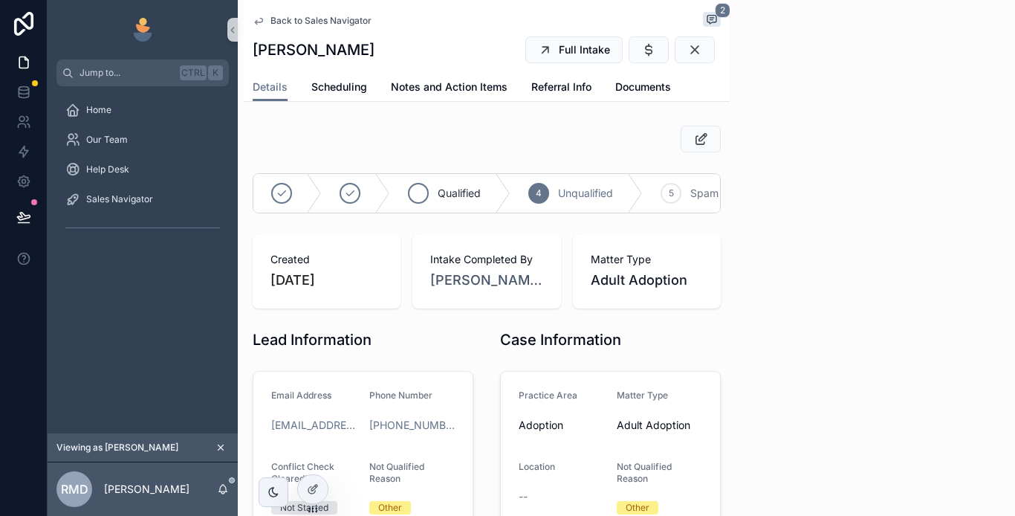
click at [459, 194] on span "Qualified" at bounding box center [459, 193] width 43 height 15
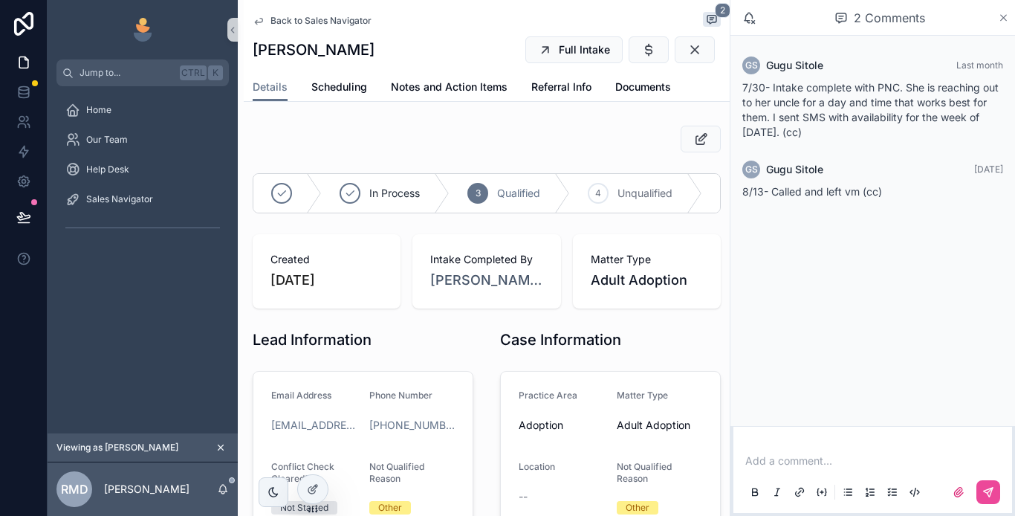
click at [1007, 17] on icon "scrollable content" at bounding box center [1003, 18] width 11 height 12
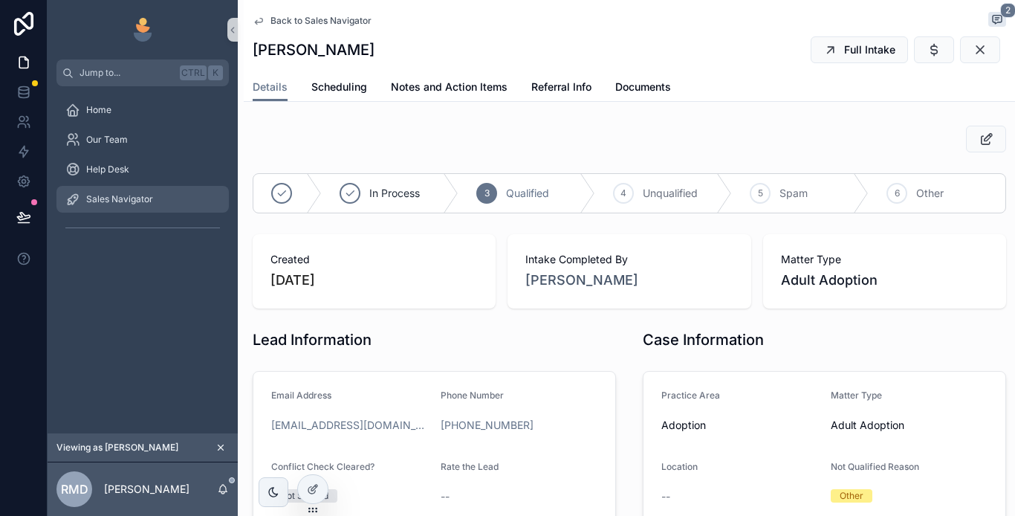
click at [159, 200] on div "Sales Navigator" at bounding box center [142, 199] width 155 height 24
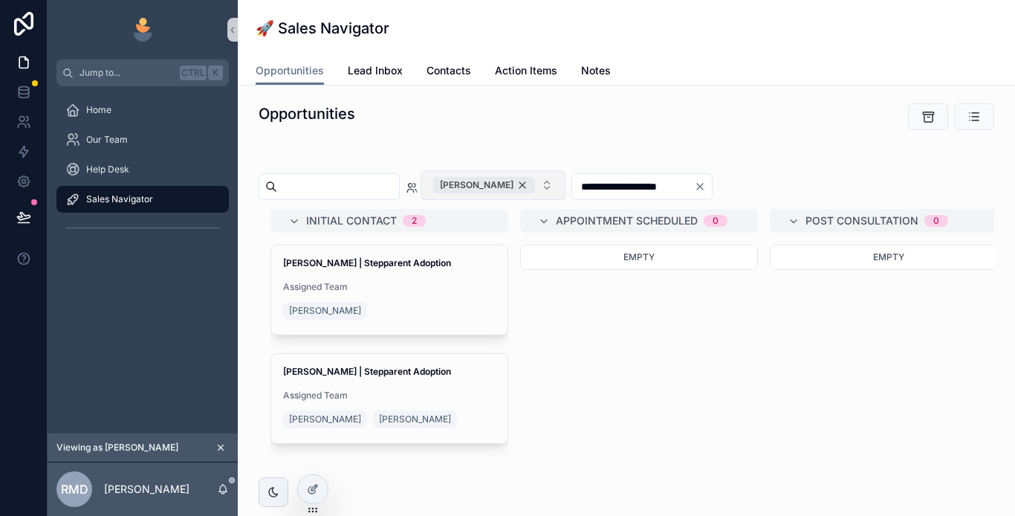
click at [535, 184] on div "[PERSON_NAME]" at bounding box center [484, 185] width 102 height 16
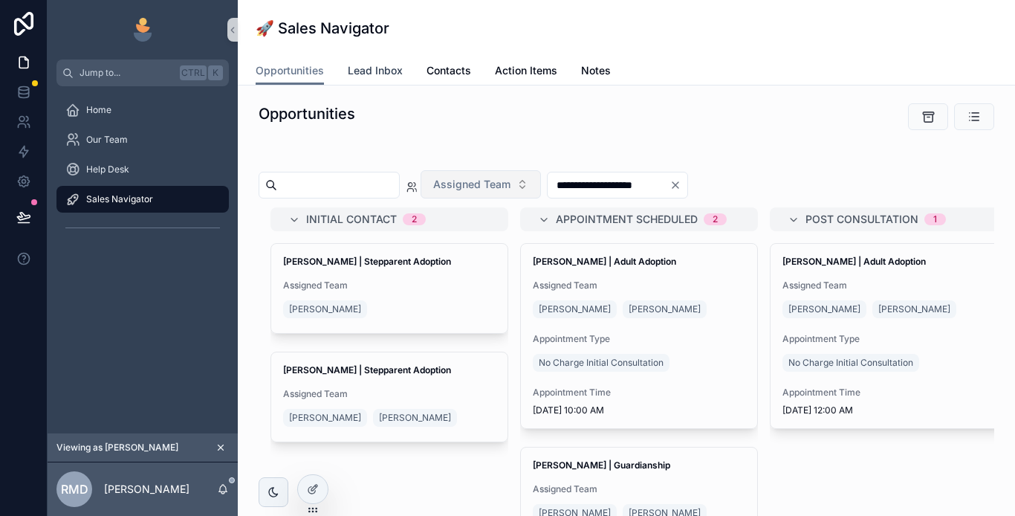
click at [377, 75] on span "Lead Inbox" at bounding box center [375, 70] width 55 height 15
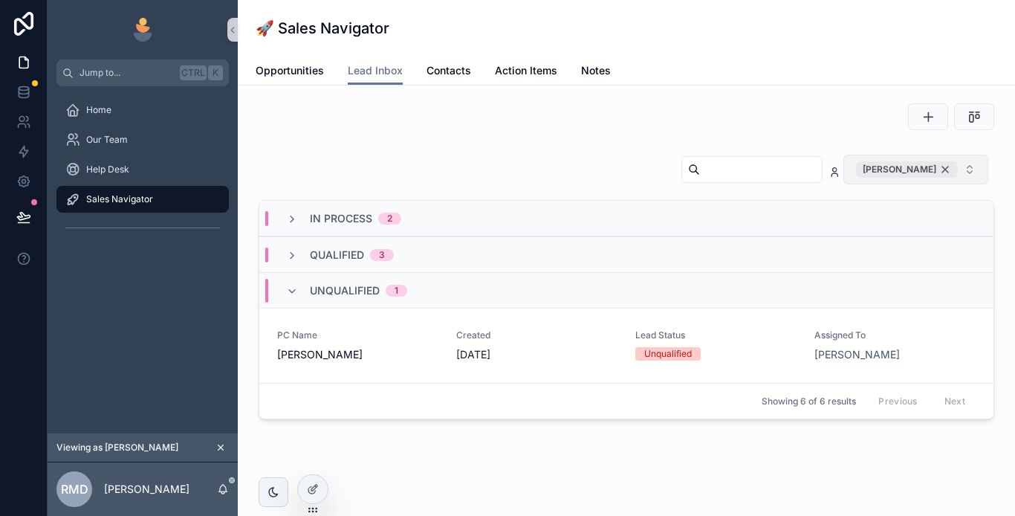
click at [934, 172] on div "[PERSON_NAME]" at bounding box center [907, 169] width 102 height 16
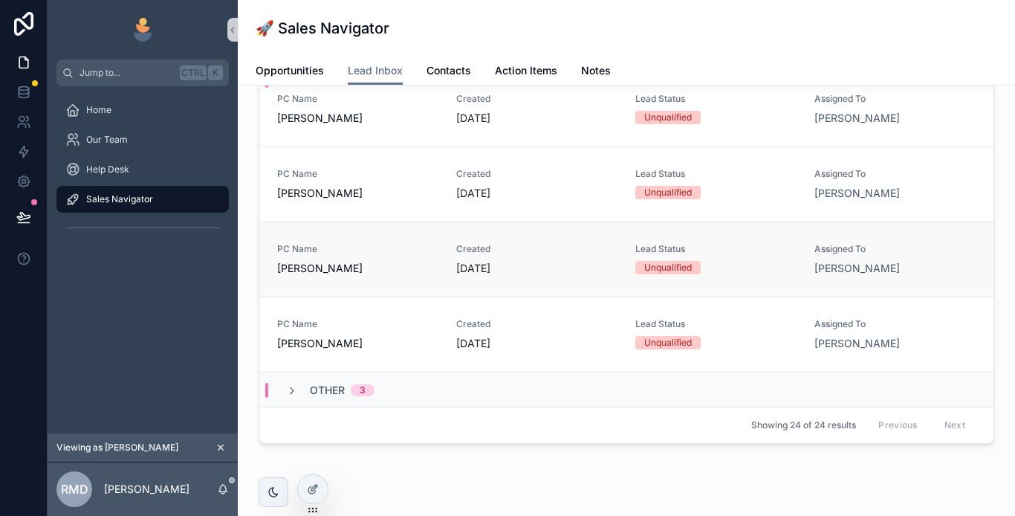
scroll to position [149, 0]
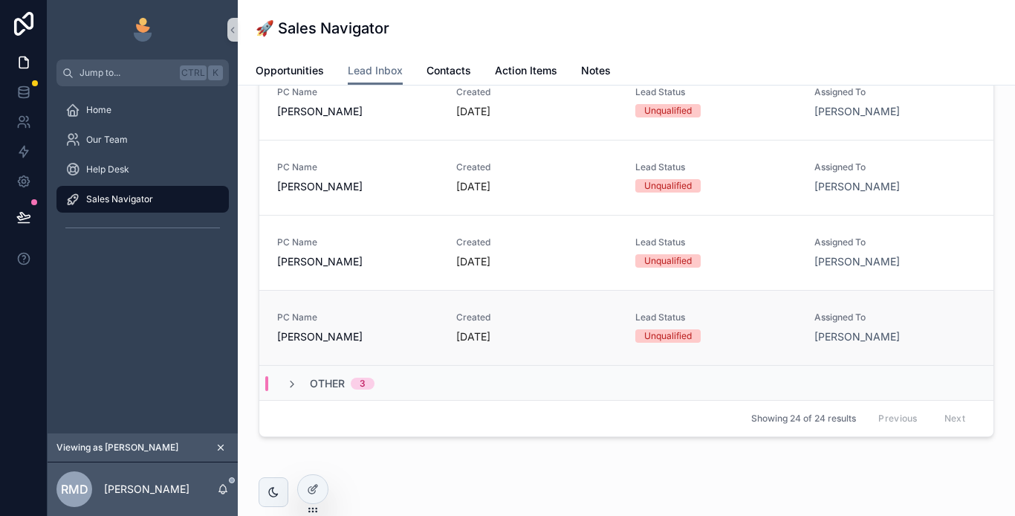
click at [394, 329] on span "[PERSON_NAME]" at bounding box center [357, 336] width 161 height 15
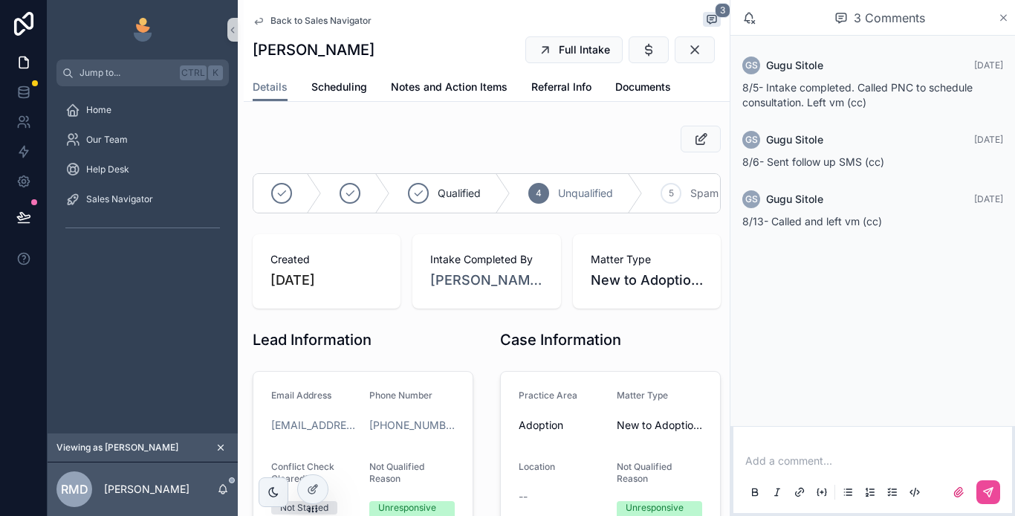
click at [1004, 18] on icon "scrollable content" at bounding box center [1004, 18] width 6 height 6
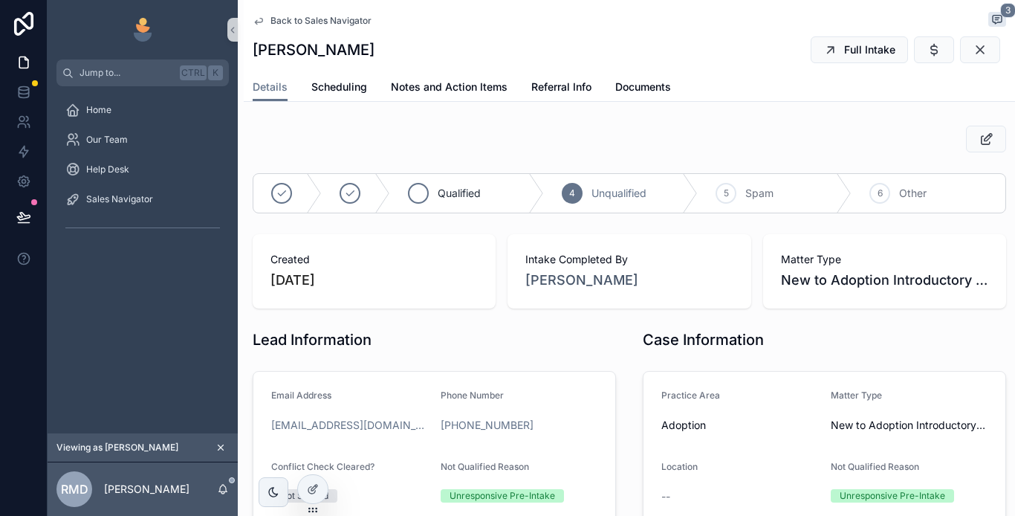
click at [462, 196] on span "Qualified" at bounding box center [459, 193] width 43 height 15
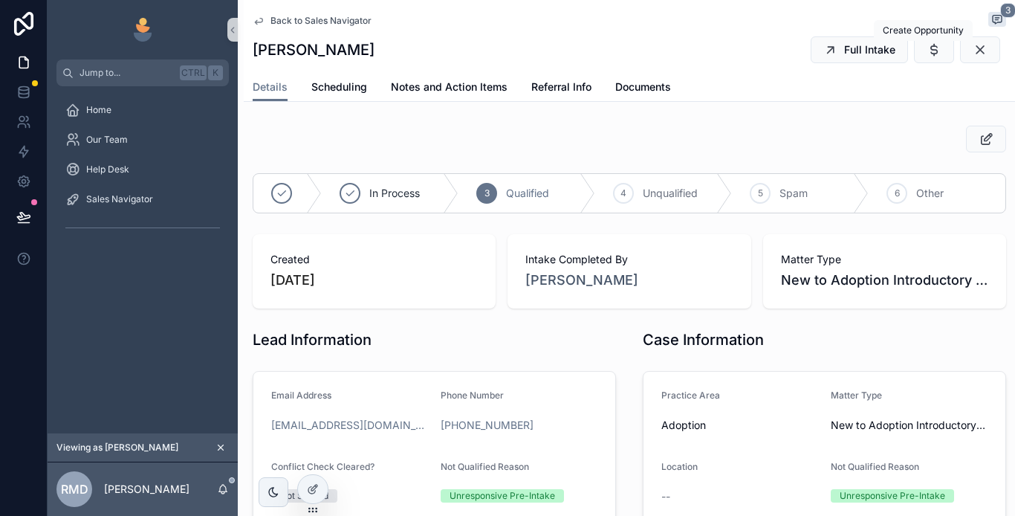
drag, startPoint x: 923, startPoint y: 55, endPoint x: 918, endPoint y: 85, distance: 30.8
click at [927, 55] on icon "scrollable content" at bounding box center [934, 49] width 15 height 15
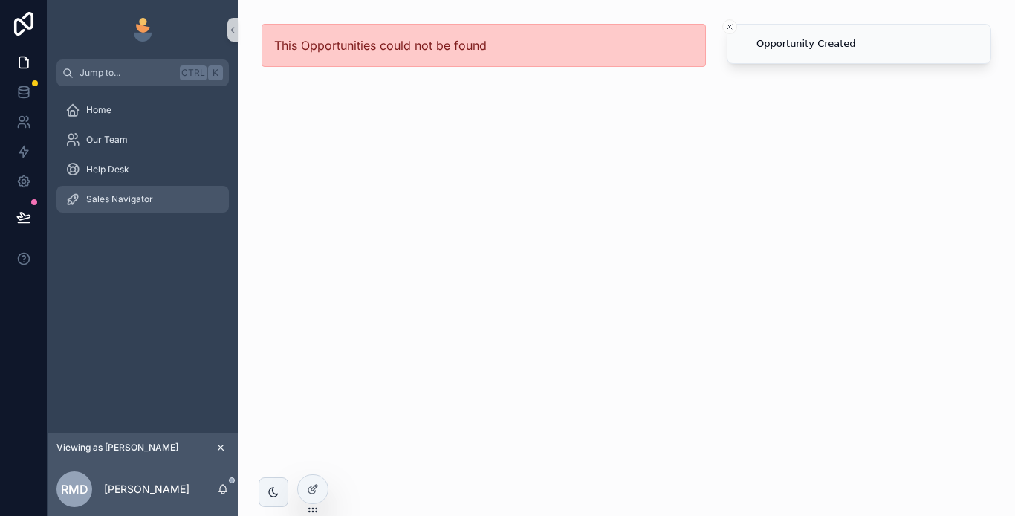
click at [134, 193] on span "Sales Navigator" at bounding box center [119, 199] width 67 height 12
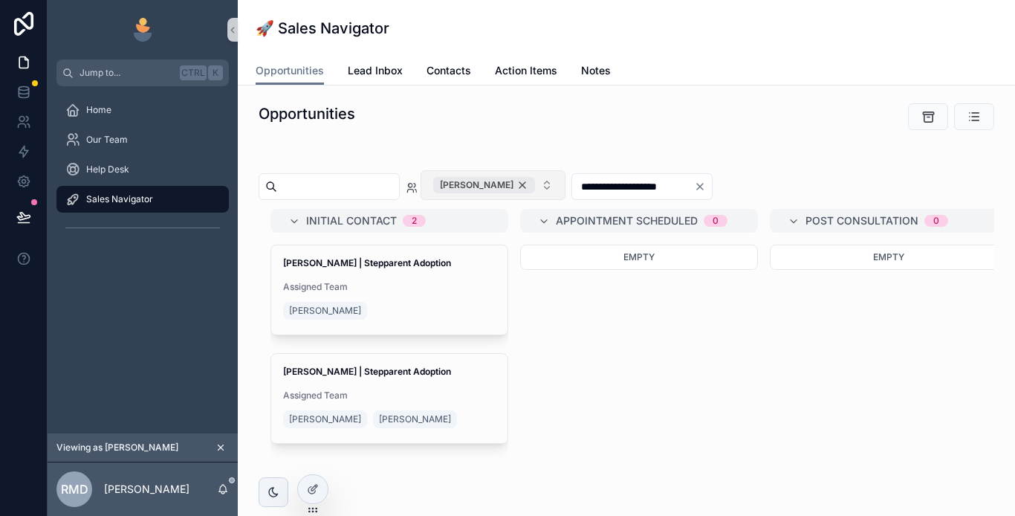
click at [535, 186] on div "[PERSON_NAME]" at bounding box center [484, 185] width 102 height 16
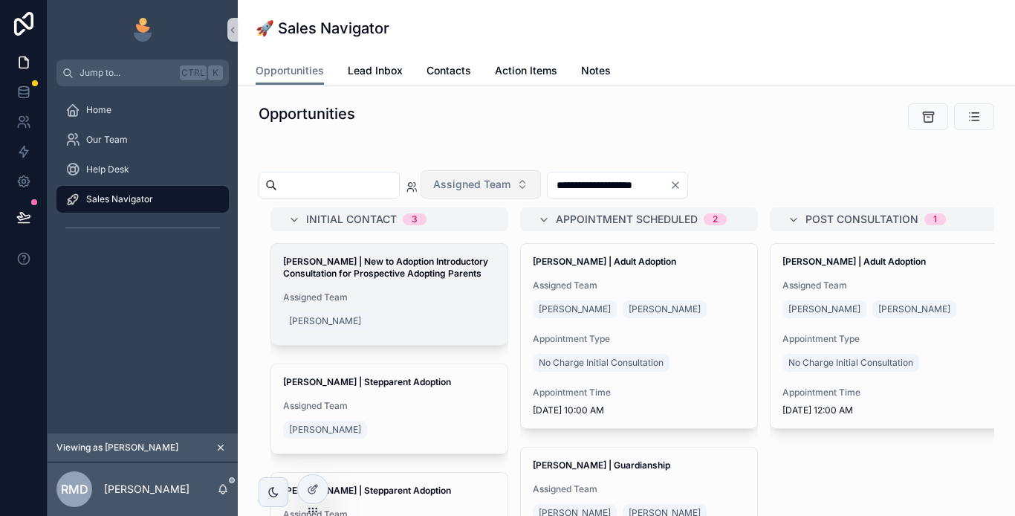
click at [392, 288] on div "Allie Campbell | New to Adoption Introductory Consultation for Prospective Adop…" at bounding box center [389, 294] width 236 height 101
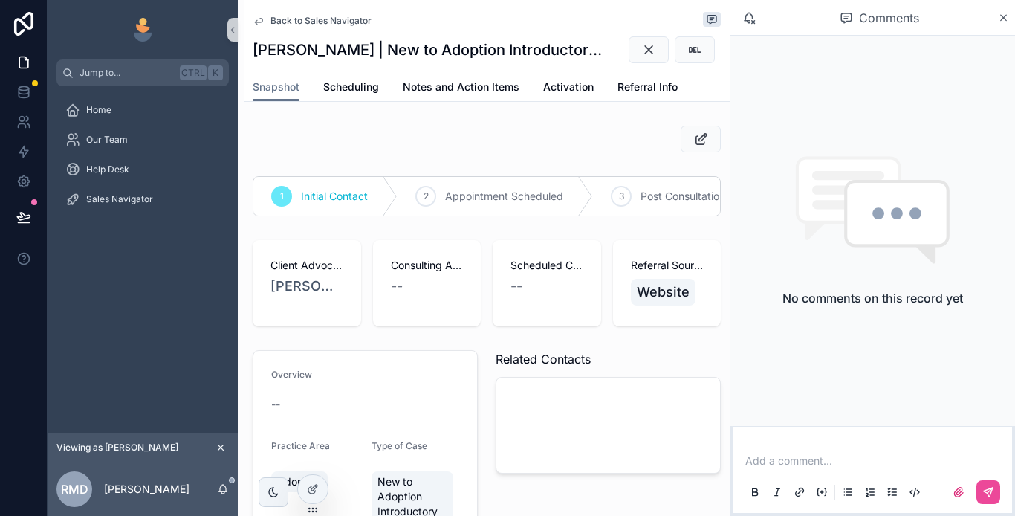
click at [755, 462] on p "scrollable content" at bounding box center [876, 460] width 261 height 15
click at [998, 492] on button "scrollable content" at bounding box center [989, 492] width 24 height 24
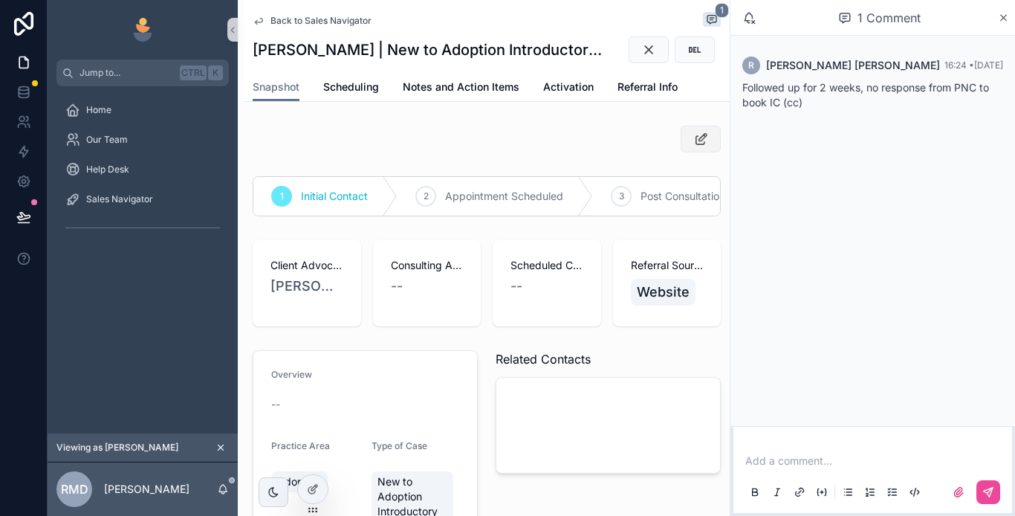
click at [694, 142] on icon "scrollable content" at bounding box center [702, 139] width 16 height 15
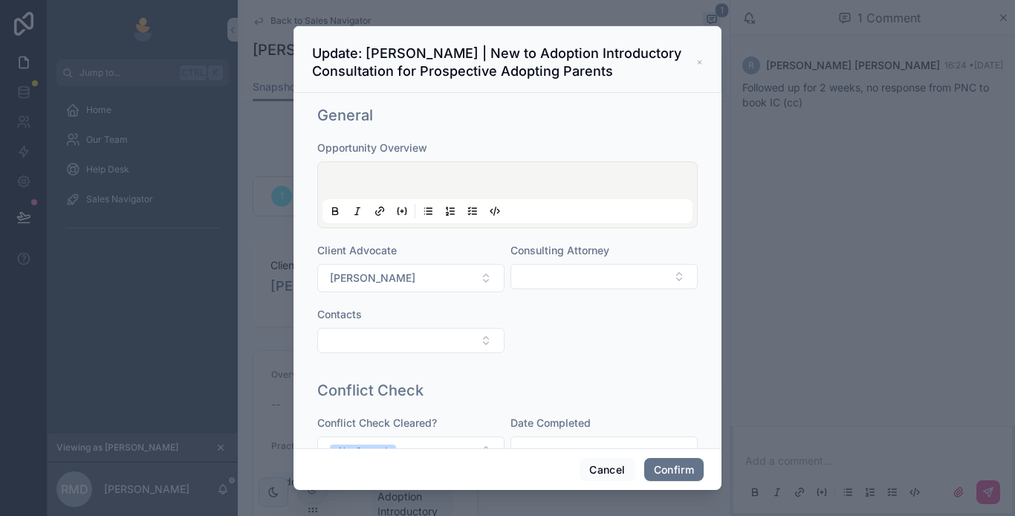
click at [390, 178] on p at bounding box center [511, 182] width 370 height 15
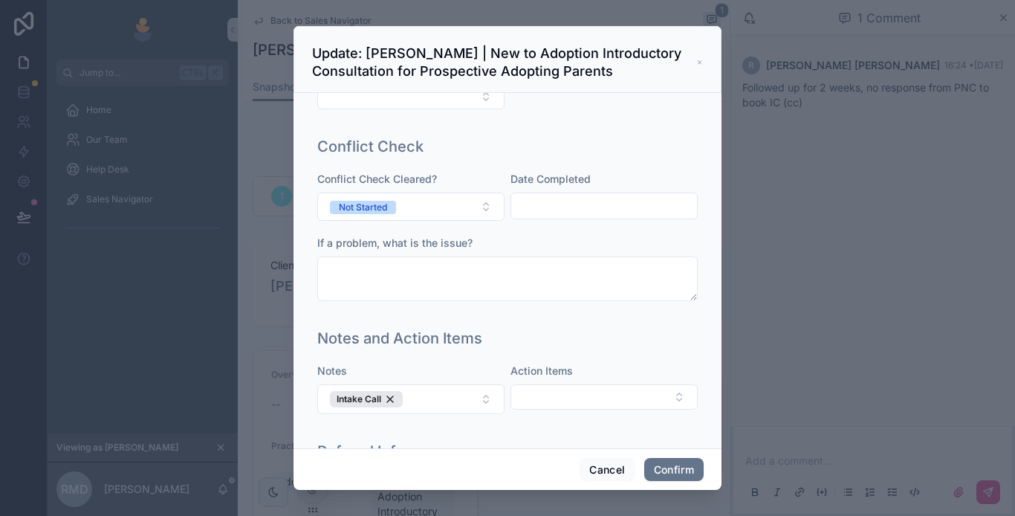
scroll to position [692, 0]
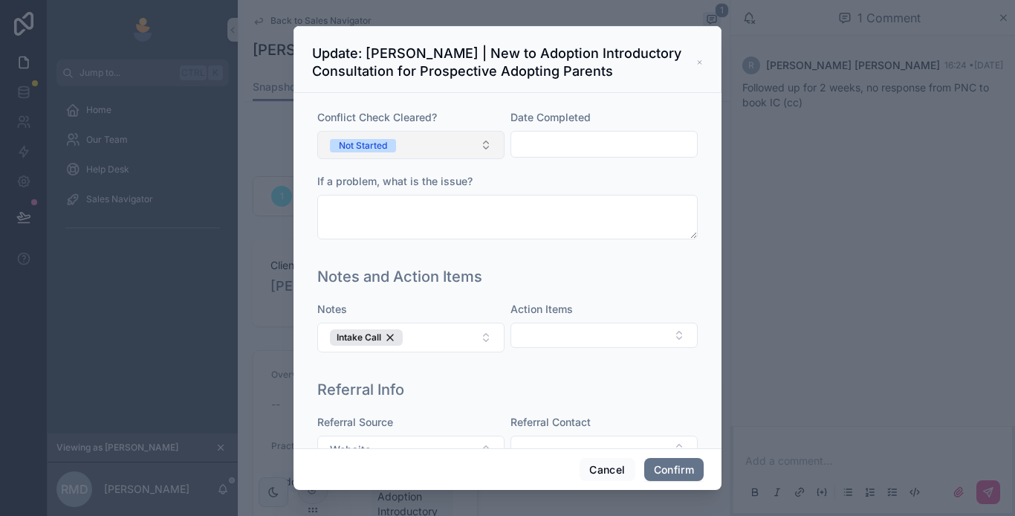
click at [380, 152] on span "Not Started" at bounding box center [363, 145] width 66 height 15
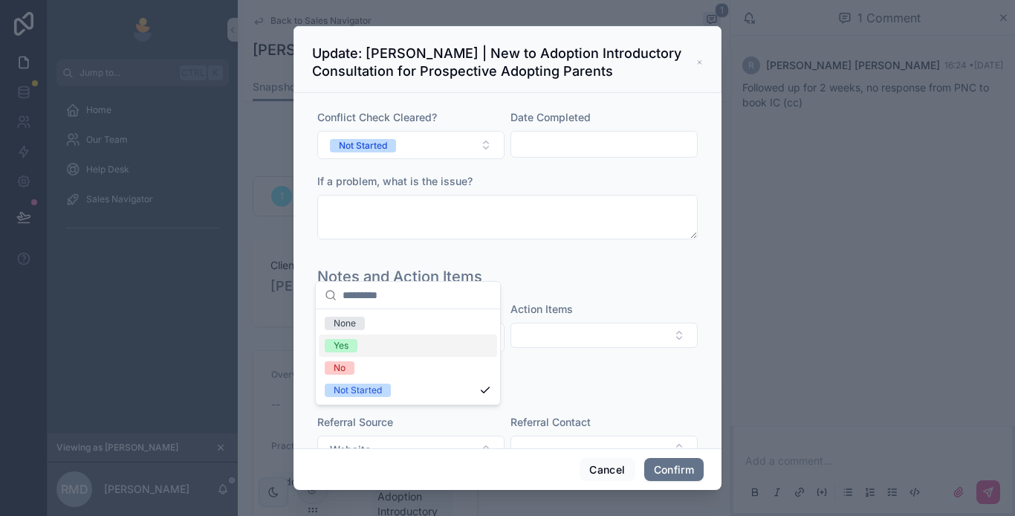
click at [341, 343] on div "Yes" at bounding box center [341, 345] width 15 height 13
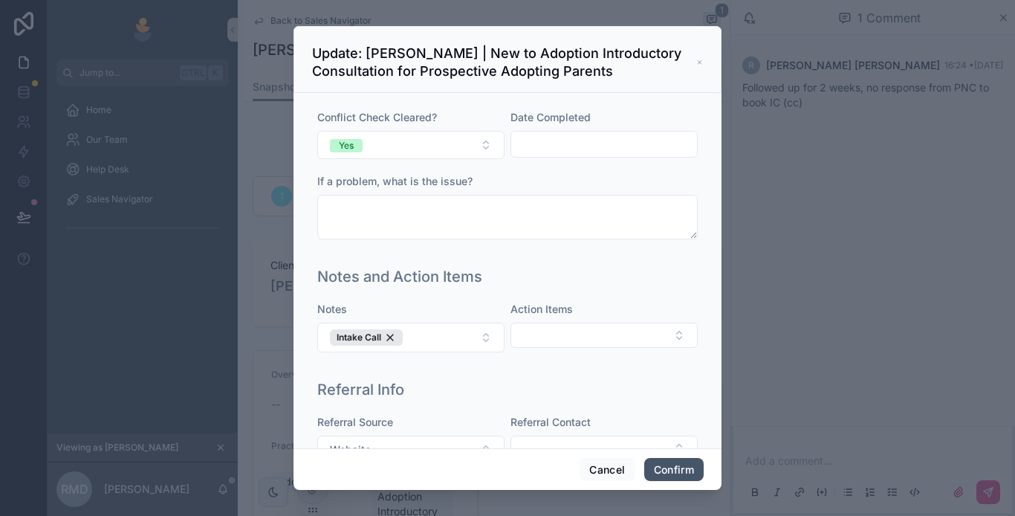
click at [656, 469] on button "Confirm" at bounding box center [673, 470] width 59 height 24
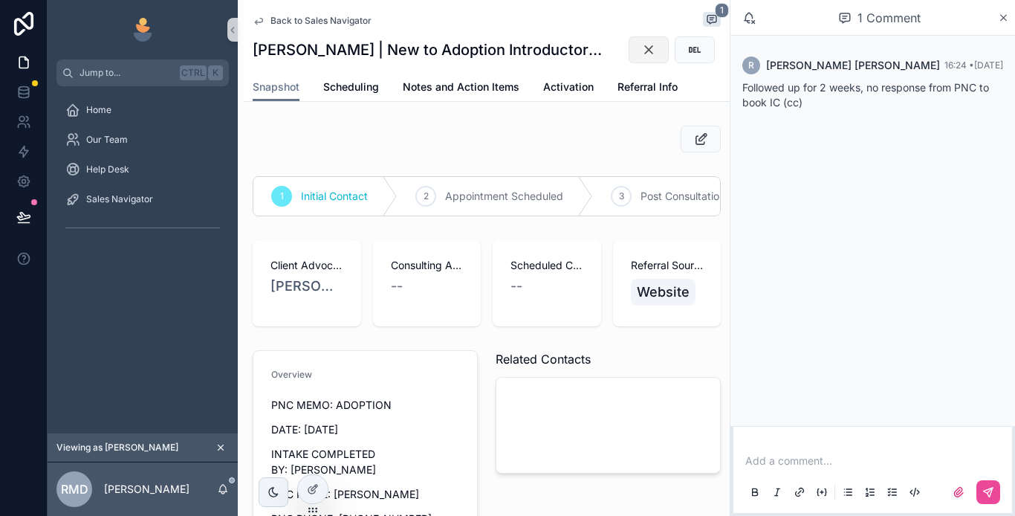
click at [642, 52] on icon "scrollable content" at bounding box center [649, 49] width 15 height 15
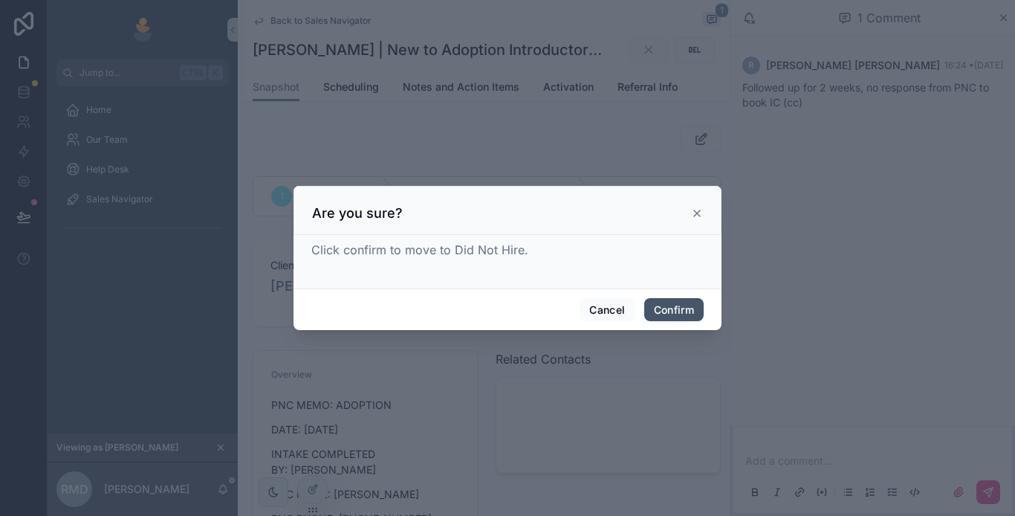
drag, startPoint x: 661, startPoint y: 306, endPoint x: 366, endPoint y: 358, distance: 298.8
click at [661, 306] on button "Confirm" at bounding box center [673, 310] width 59 height 24
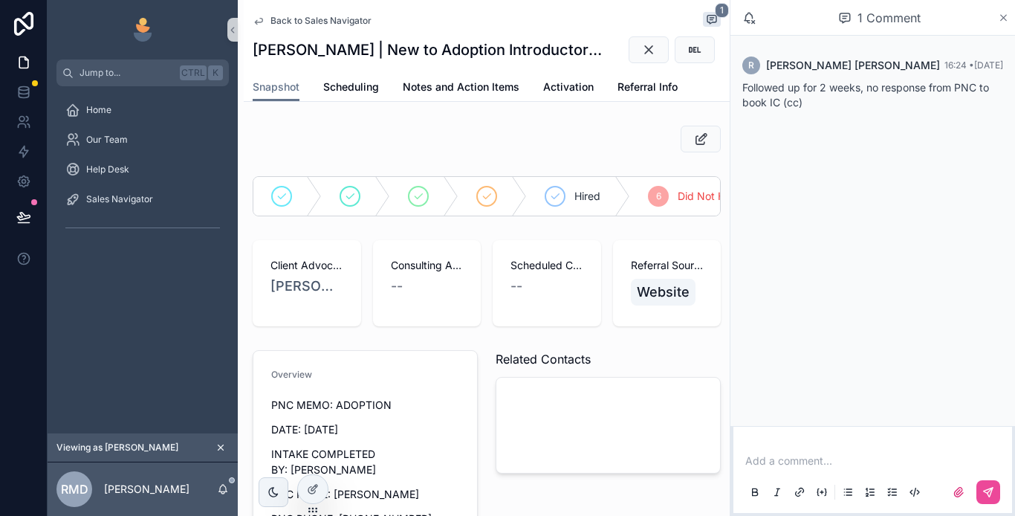
click at [1000, 20] on icon "scrollable content" at bounding box center [1003, 18] width 11 height 12
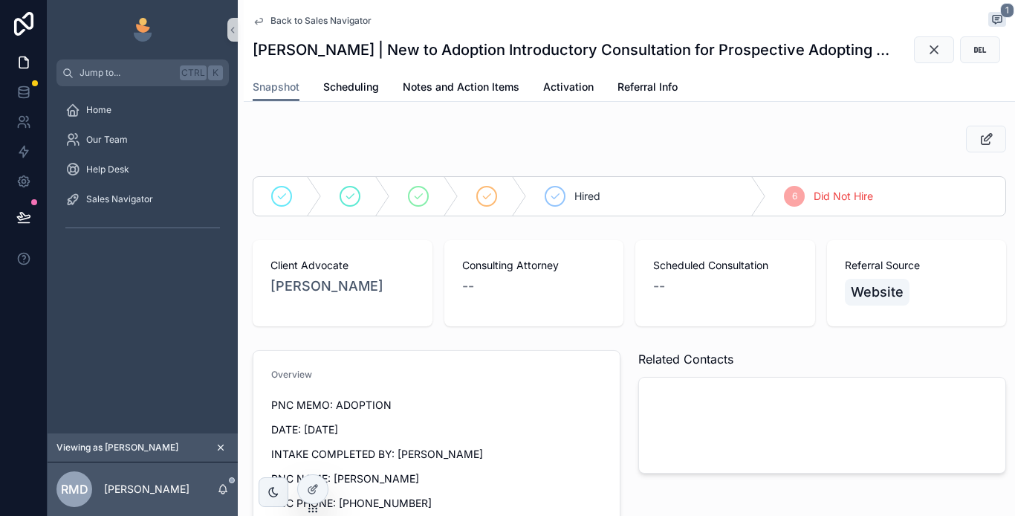
click at [285, 19] on span "Back to Sales Navigator" at bounding box center [321, 21] width 101 height 12
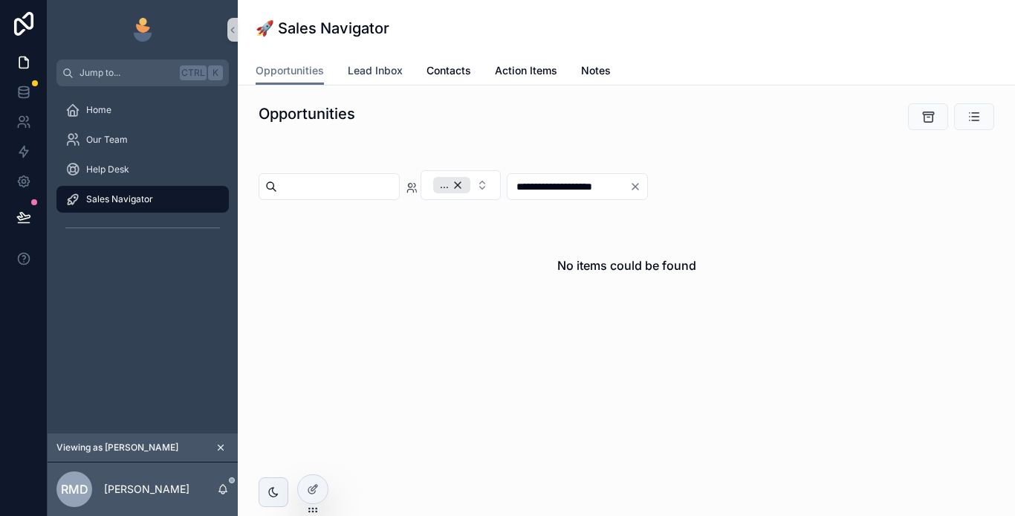
click at [373, 72] on span "Lead Inbox" at bounding box center [375, 70] width 55 height 15
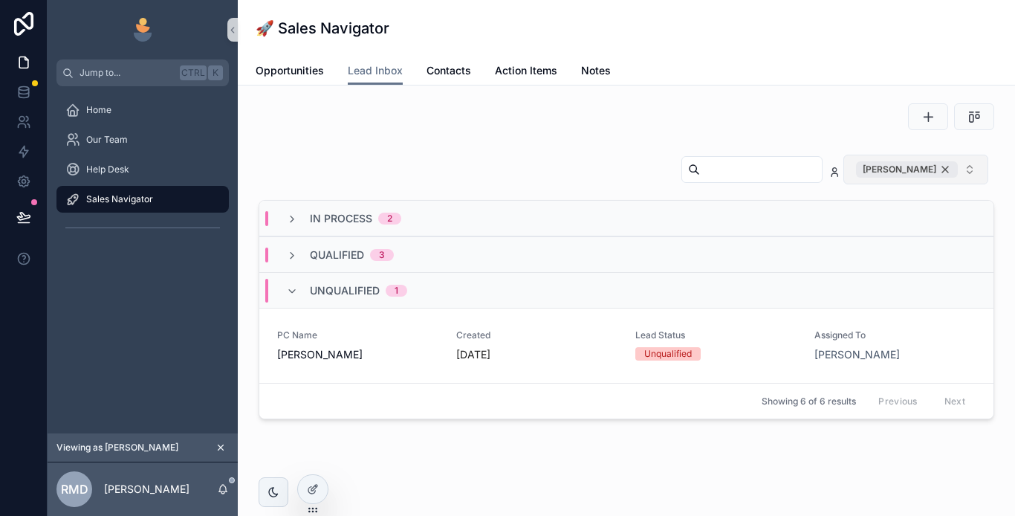
click at [939, 169] on div "[PERSON_NAME]" at bounding box center [907, 169] width 102 height 16
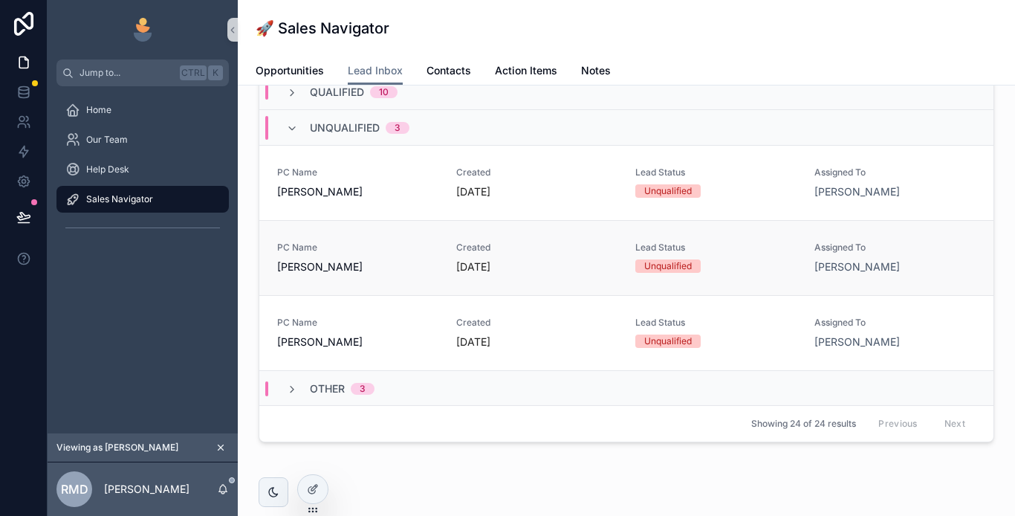
scroll to position [120, 0]
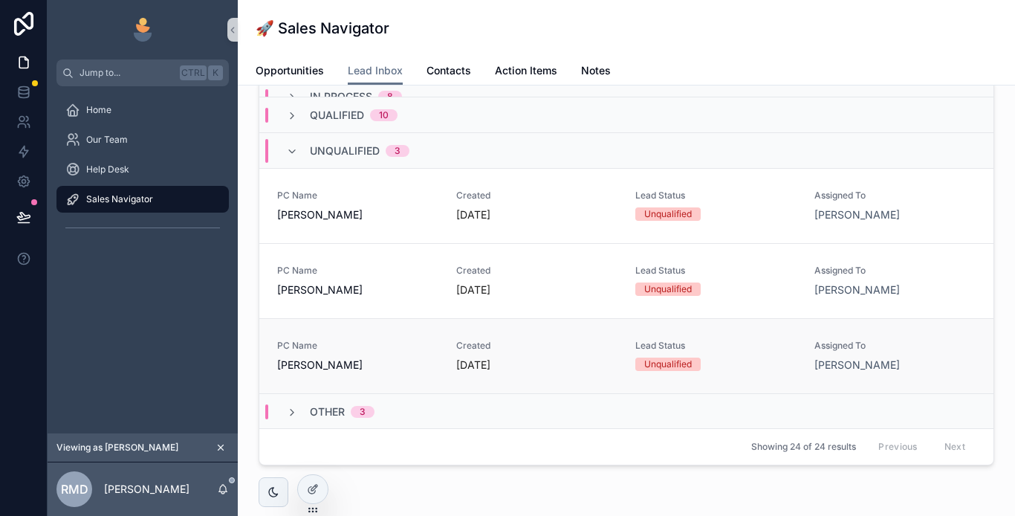
click at [392, 361] on span "[PERSON_NAME]" at bounding box center [357, 365] width 161 height 15
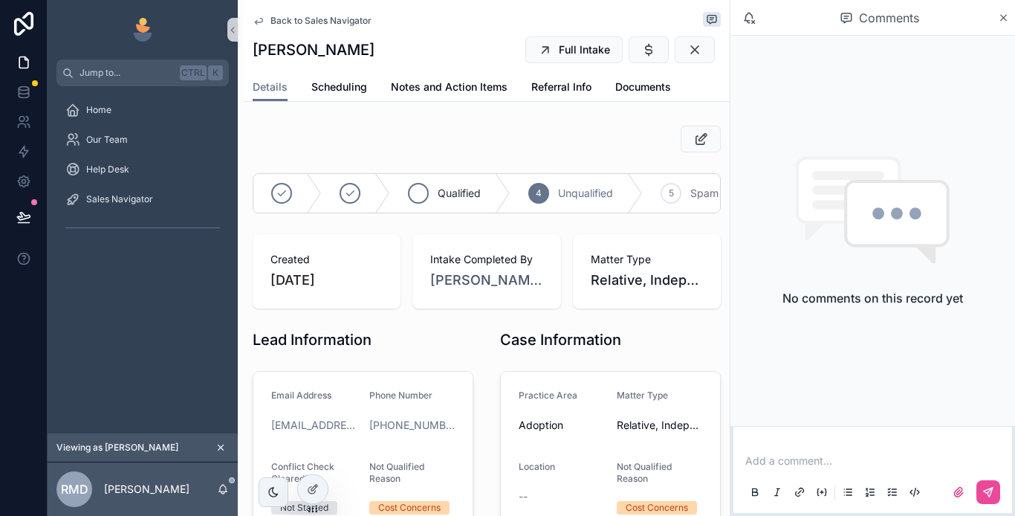
click at [461, 193] on span "Qualified" at bounding box center [459, 193] width 43 height 15
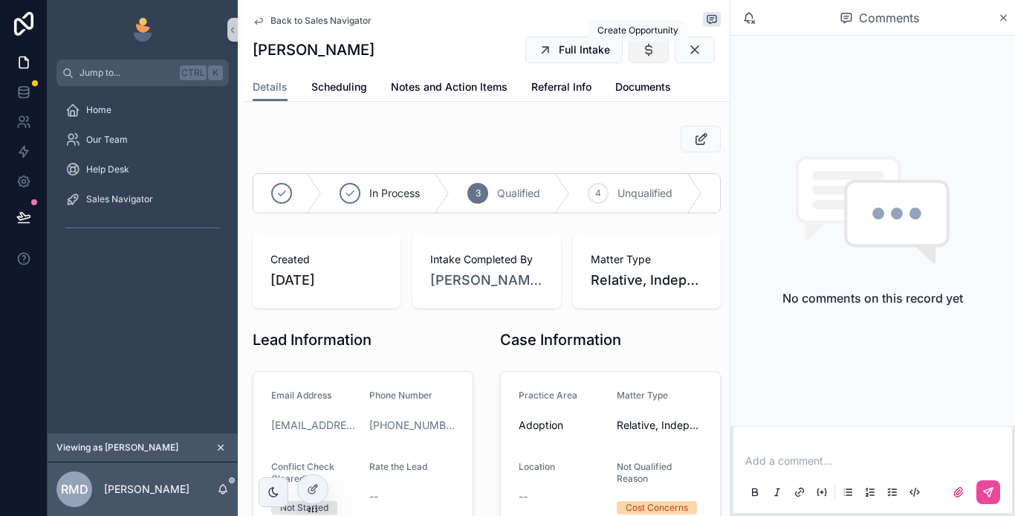
click at [642, 51] on icon "scrollable content" at bounding box center [649, 49] width 15 height 15
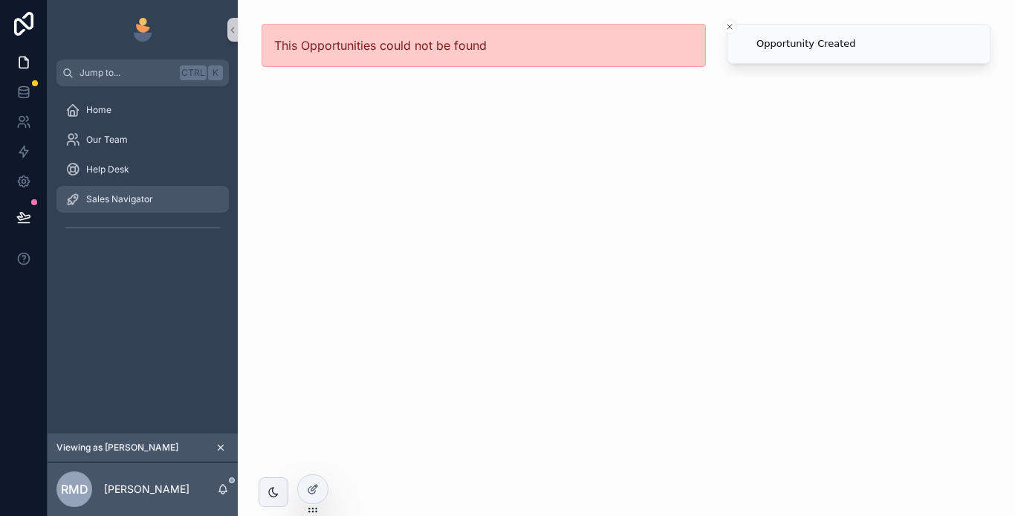
click at [138, 194] on span "Sales Navigator" at bounding box center [119, 199] width 67 height 12
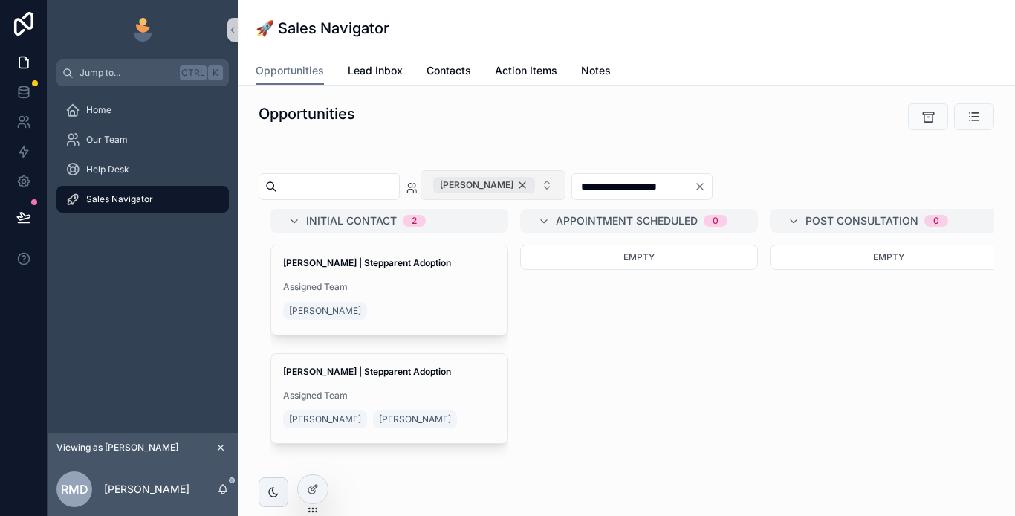
click at [535, 180] on div "[PERSON_NAME]" at bounding box center [484, 185] width 102 height 16
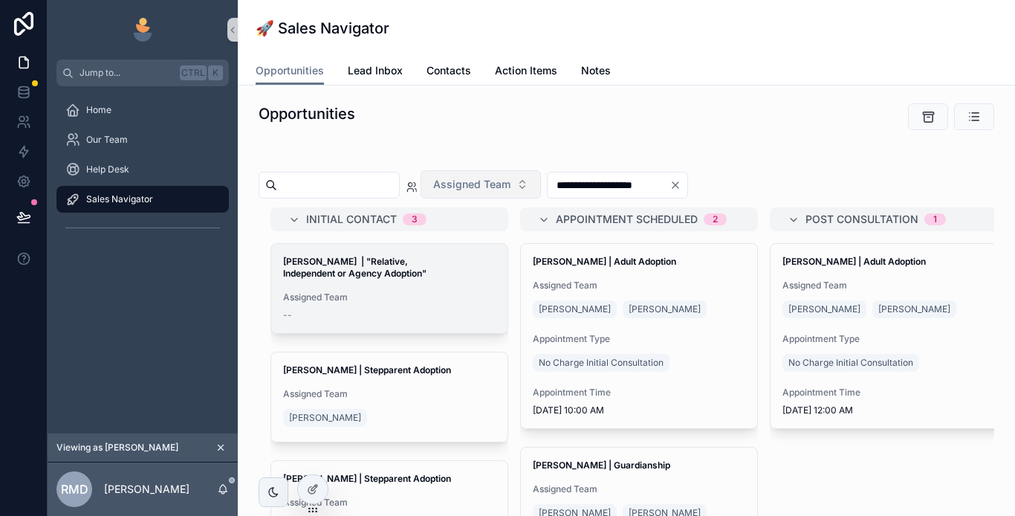
click at [424, 275] on strong "Brandon Cole | "Relative, Independent or Agency Adoption"" at bounding box center [354, 267] width 143 height 23
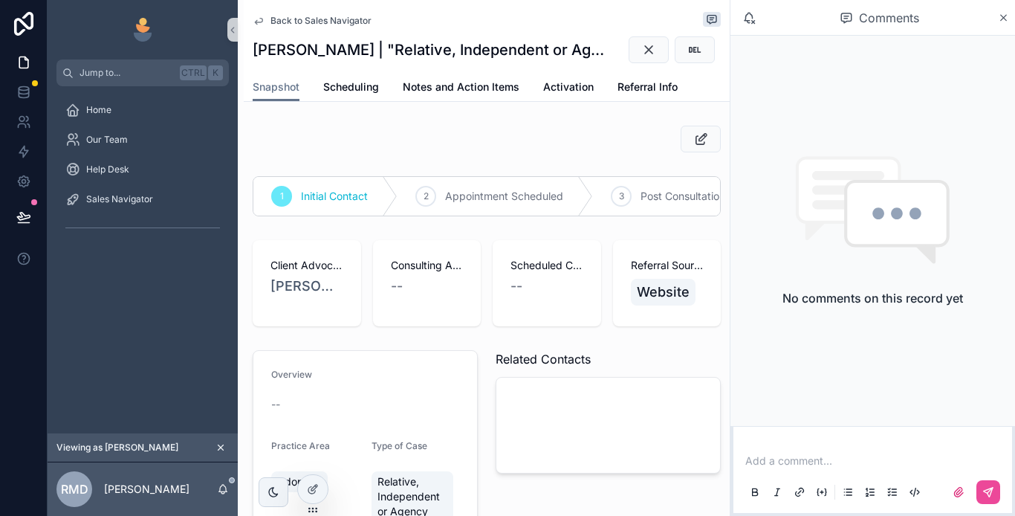
click at [769, 455] on p "scrollable content" at bounding box center [876, 460] width 261 height 15
click at [994, 492] on icon "scrollable content" at bounding box center [989, 492] width 12 height 12
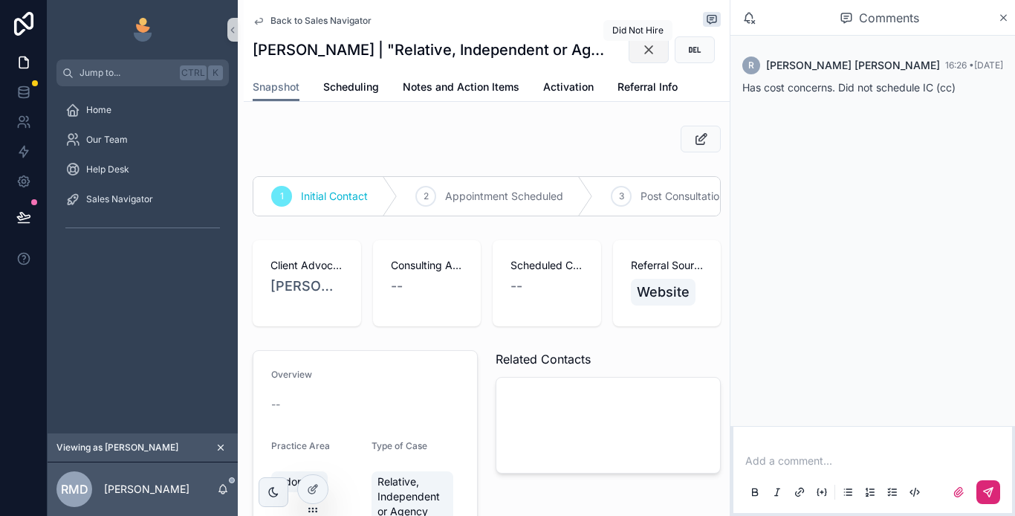
click at [642, 51] on icon "scrollable content" at bounding box center [649, 49] width 15 height 15
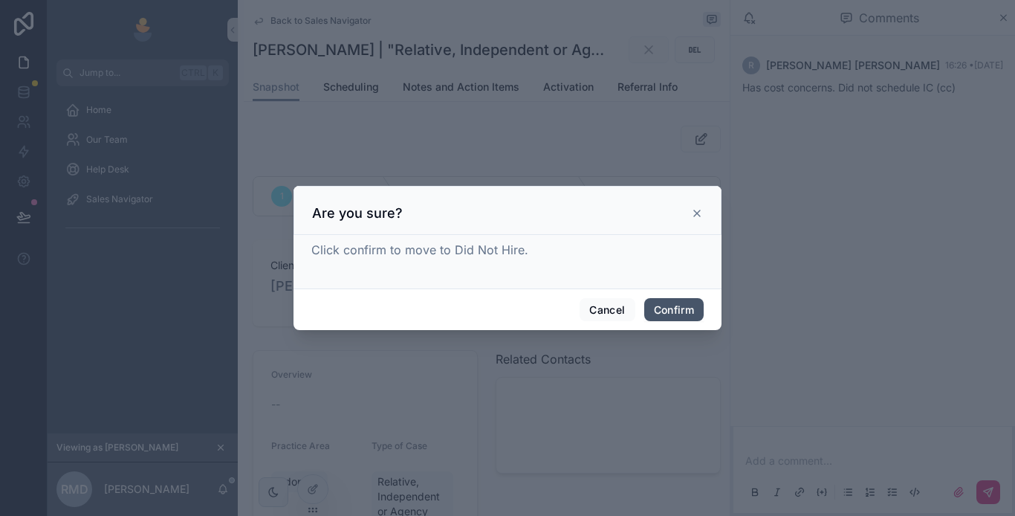
click at [671, 306] on button "Confirm" at bounding box center [673, 310] width 59 height 24
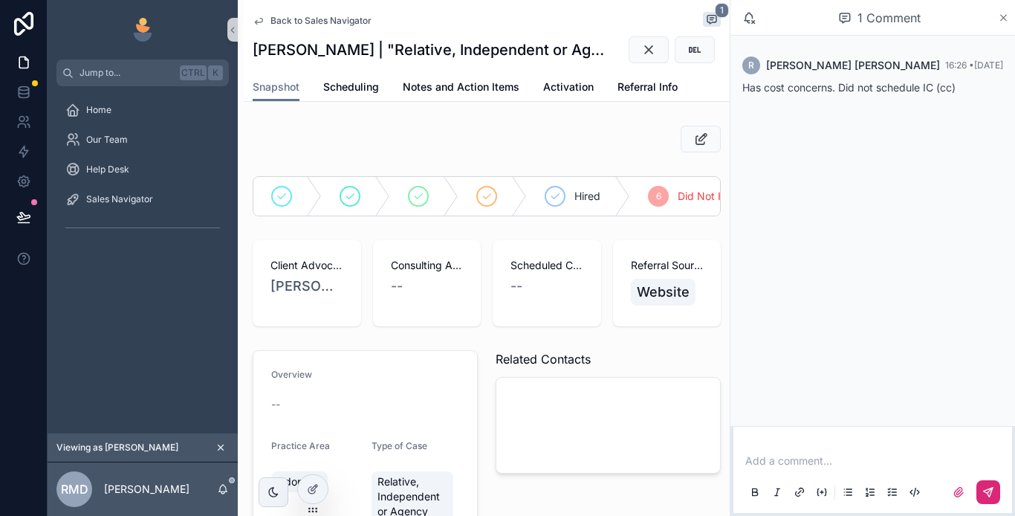
click at [1003, 19] on icon "scrollable content" at bounding box center [1004, 18] width 6 height 6
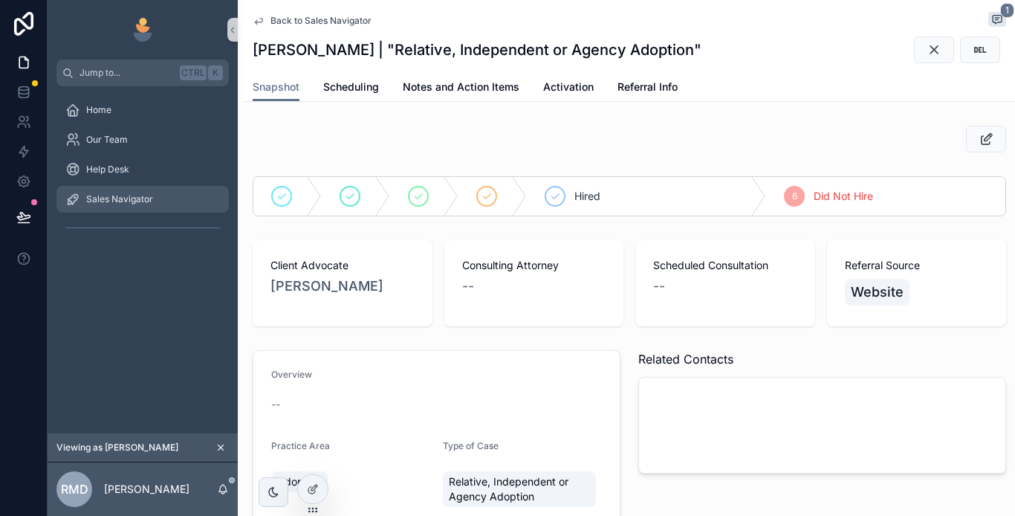
click at [157, 193] on div "Sales Navigator" at bounding box center [142, 199] width 155 height 24
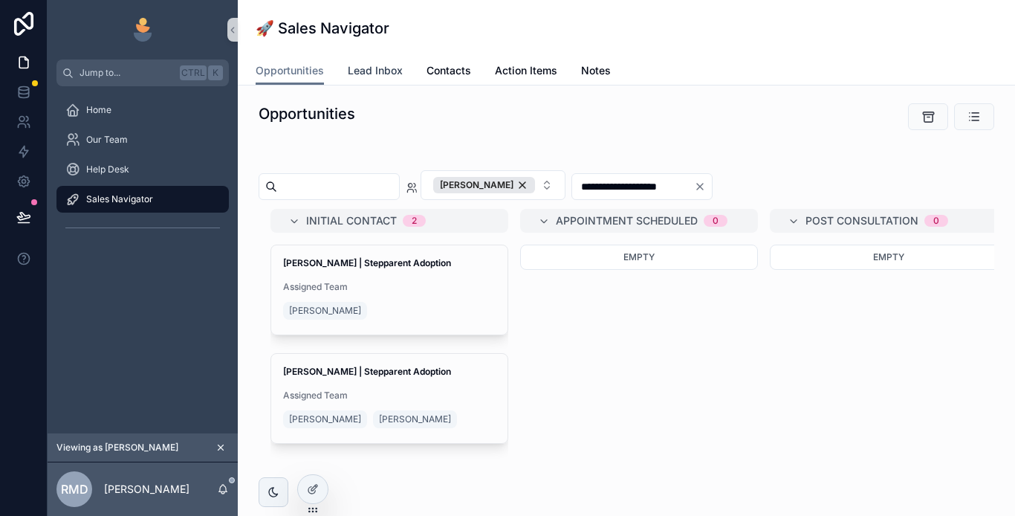
click at [378, 62] on link "Lead Inbox" at bounding box center [375, 72] width 55 height 30
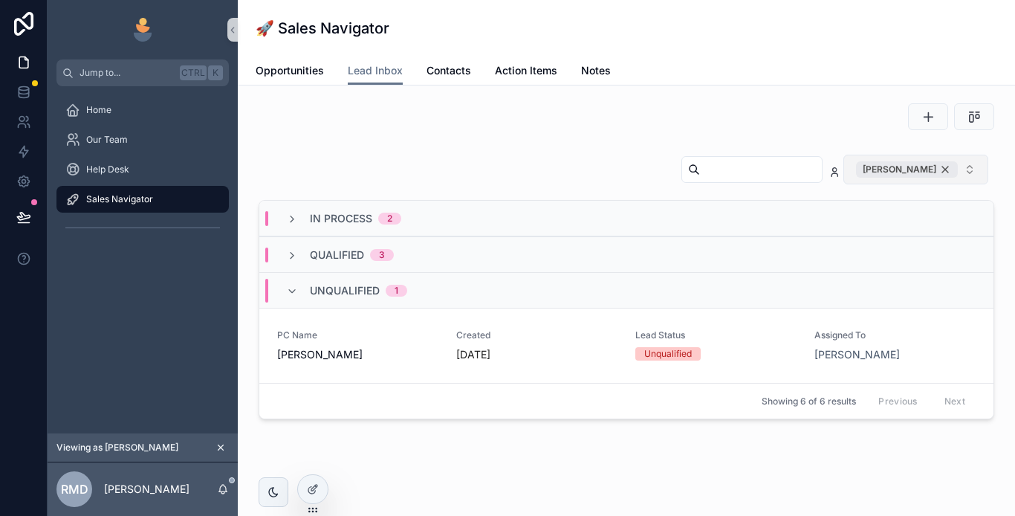
click at [935, 171] on div "[PERSON_NAME]" at bounding box center [907, 169] width 102 height 16
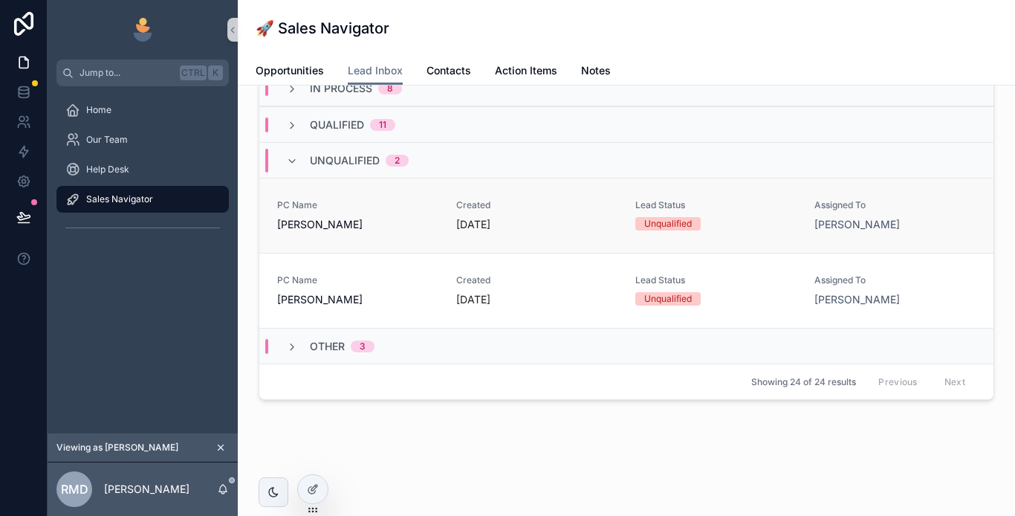
scroll to position [138, 0]
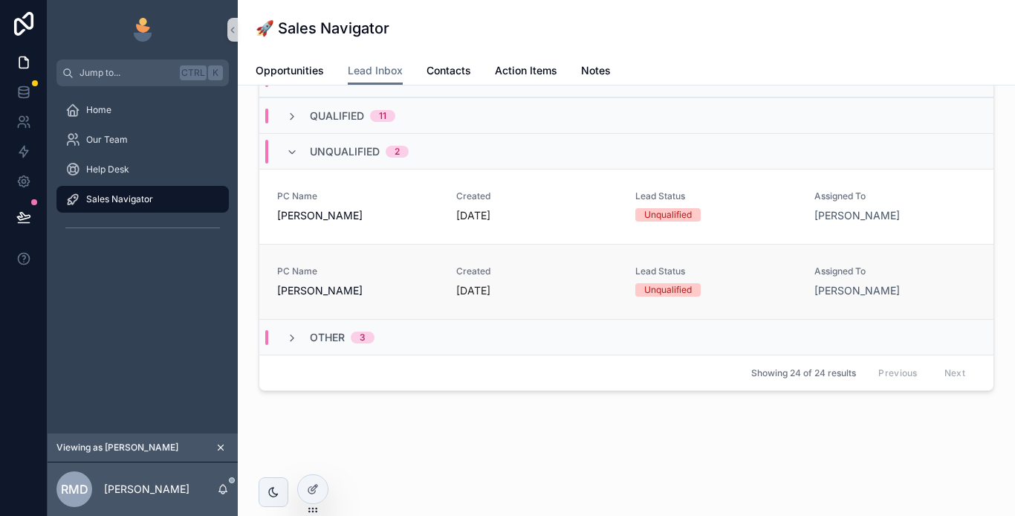
click at [389, 286] on span "[PERSON_NAME]" at bounding box center [357, 290] width 161 height 15
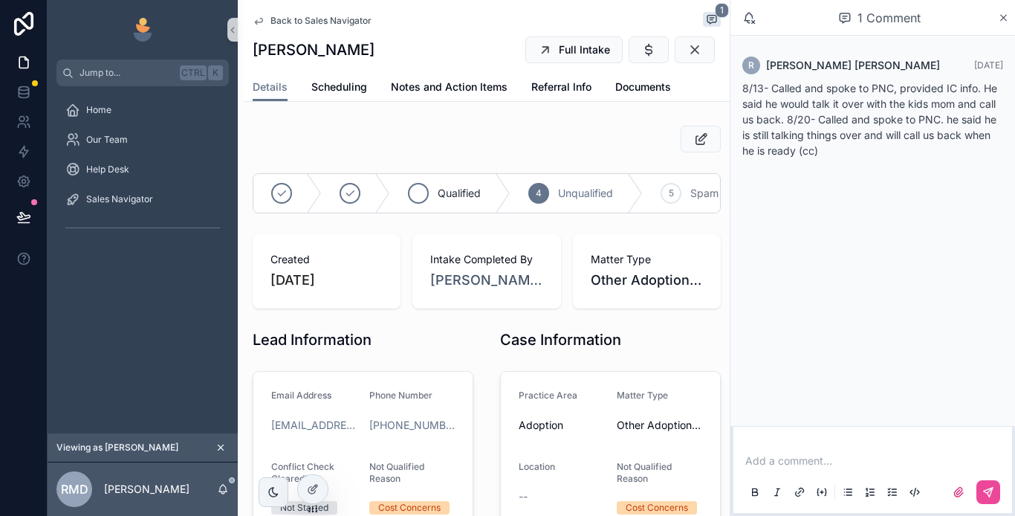
click at [466, 192] on span "Qualified" at bounding box center [459, 193] width 43 height 15
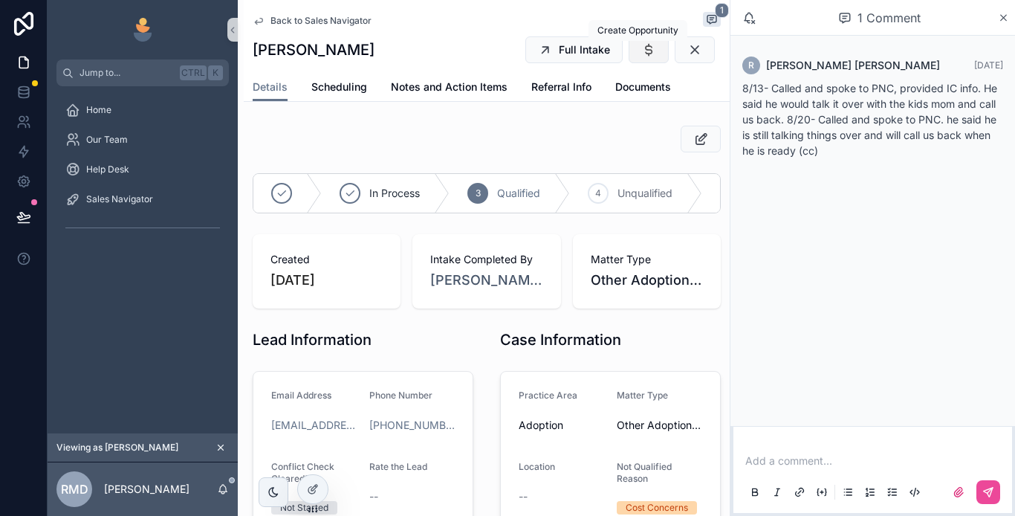
click at [642, 49] on icon "scrollable content" at bounding box center [649, 49] width 15 height 15
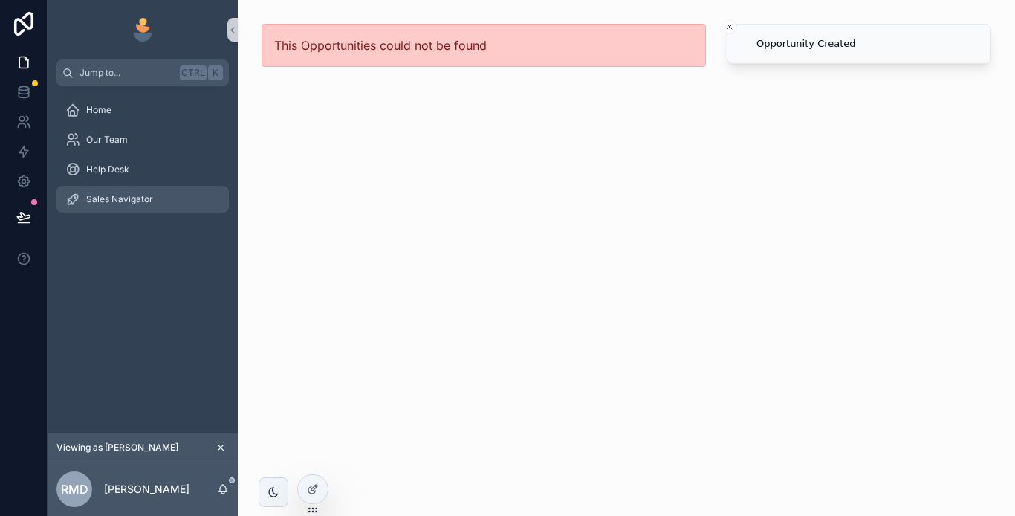
click at [170, 200] on div "Sales Navigator" at bounding box center [142, 199] width 155 height 24
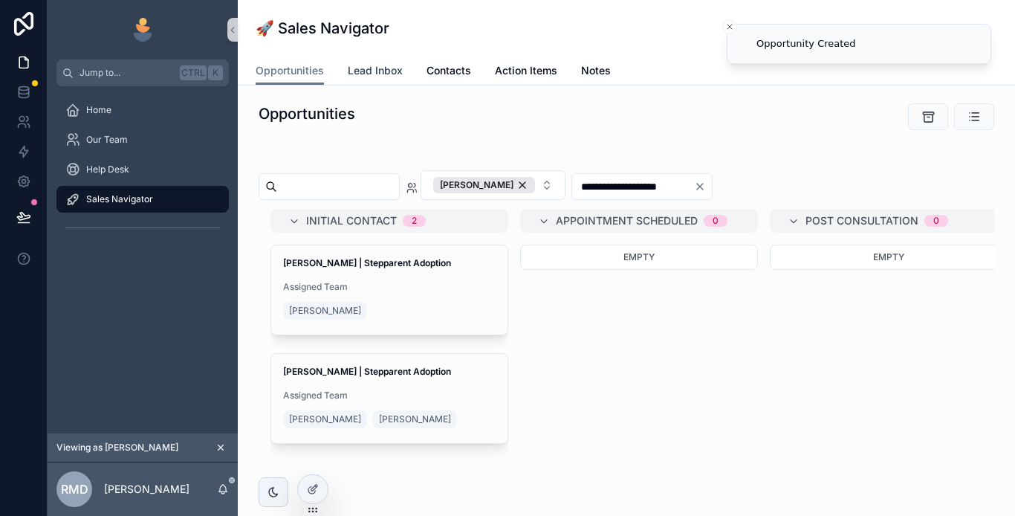
click at [389, 74] on span "Lead Inbox" at bounding box center [375, 70] width 55 height 15
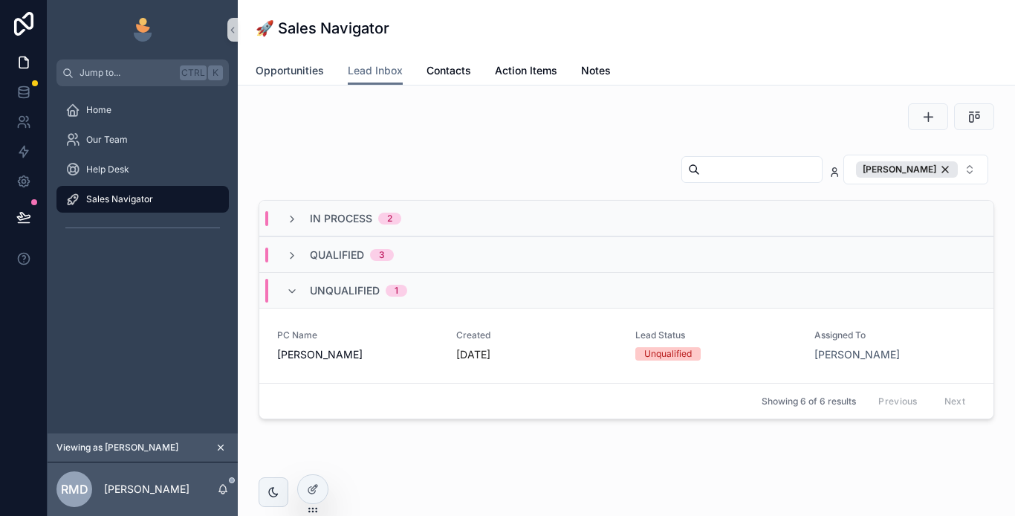
click at [284, 77] on span "Opportunities" at bounding box center [290, 70] width 68 height 15
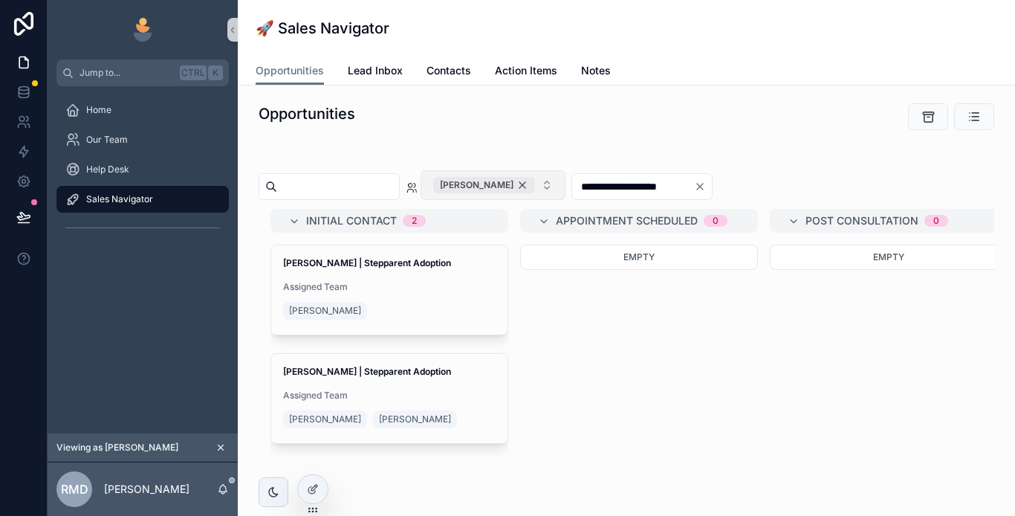
click at [535, 186] on div "[PERSON_NAME]" at bounding box center [484, 185] width 102 height 16
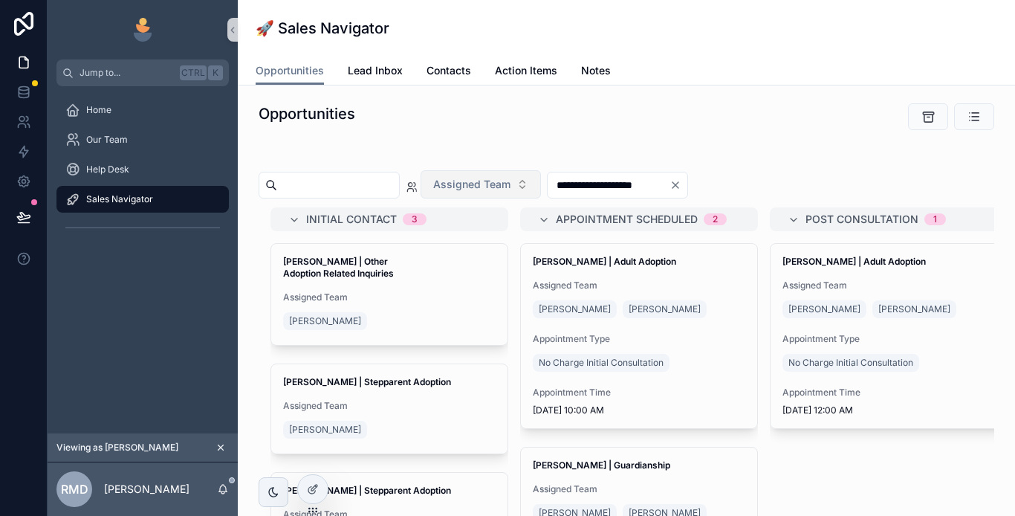
click at [386, 291] on span "Assigned Team" at bounding box center [389, 297] width 213 height 12
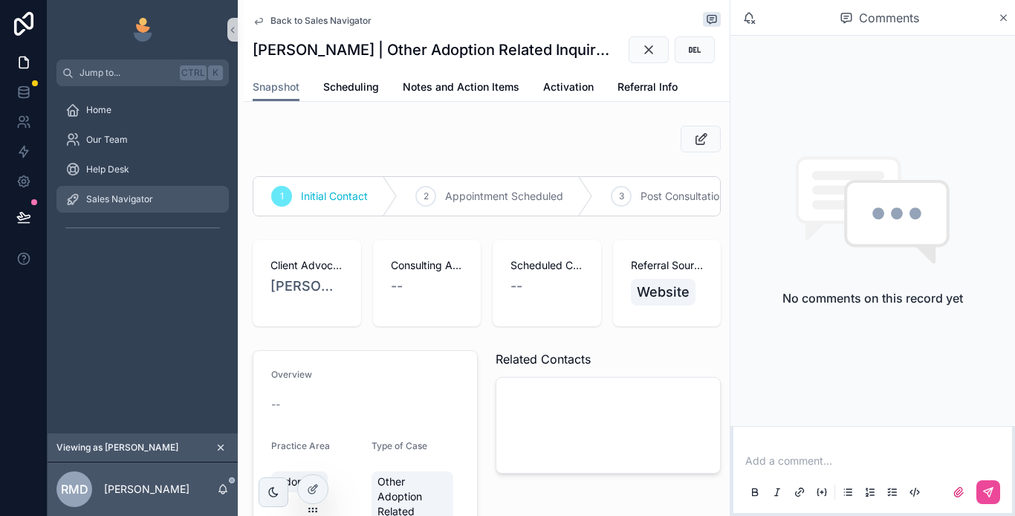
click at [162, 199] on div "Sales Navigator" at bounding box center [142, 199] width 155 height 24
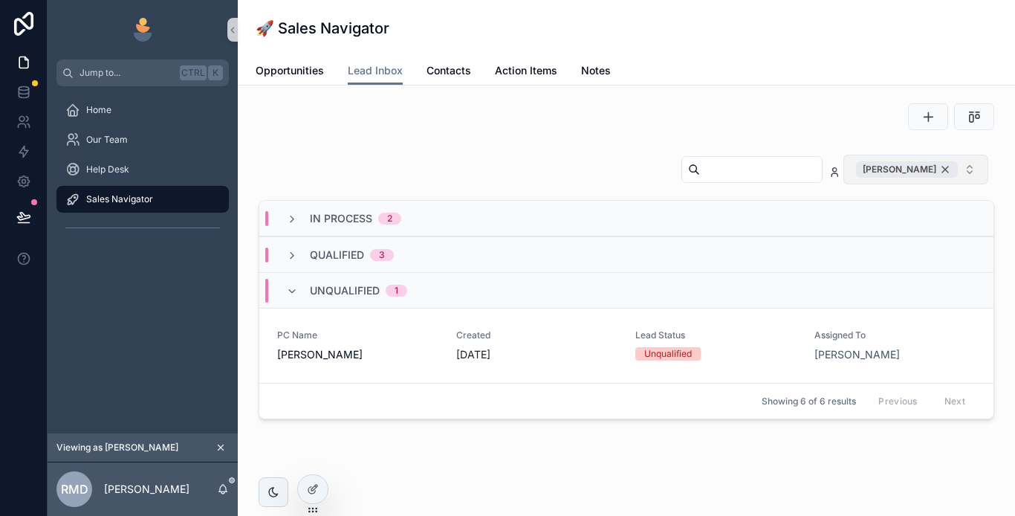
click at [931, 167] on div "[PERSON_NAME]" at bounding box center [907, 169] width 102 height 16
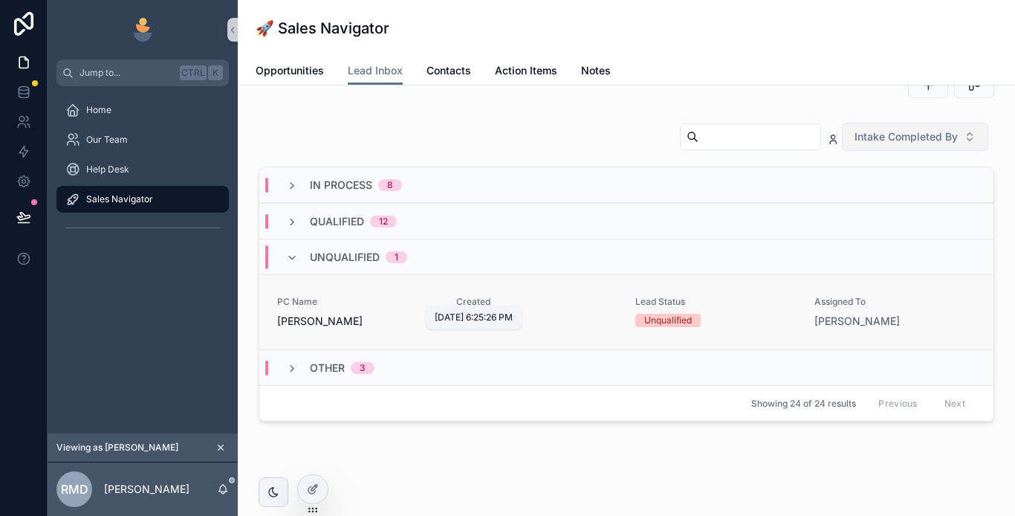
scroll to position [62, 0]
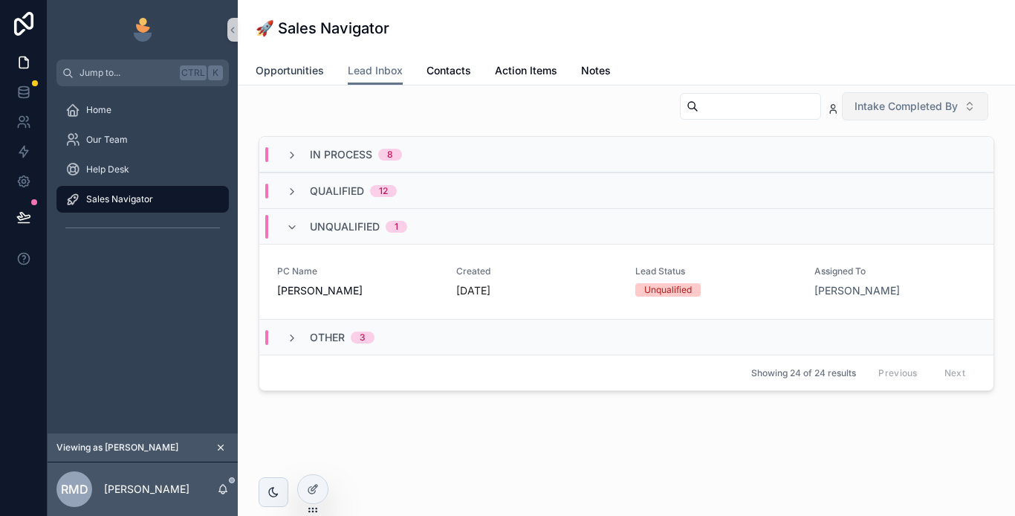
click at [300, 71] on span "Opportunities" at bounding box center [290, 70] width 68 height 15
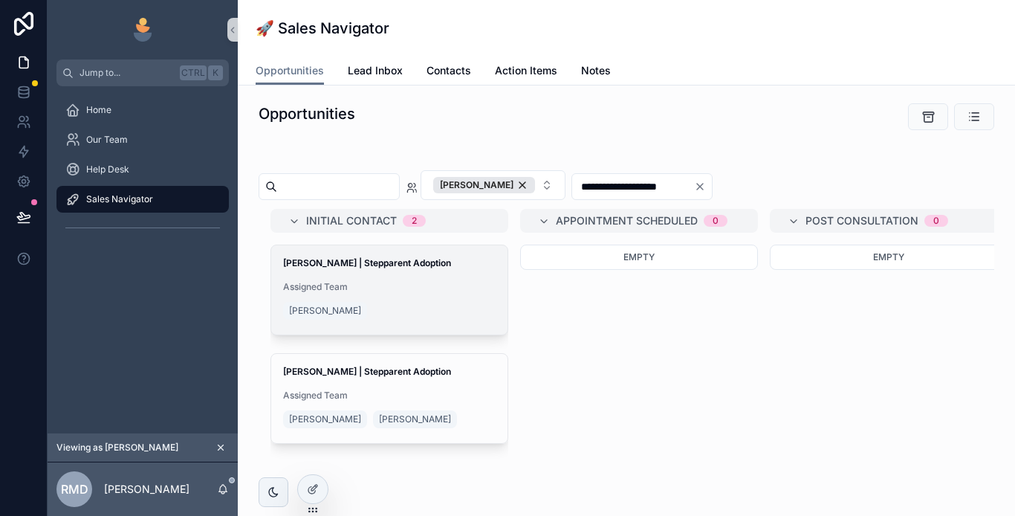
click at [401, 285] on span "Assigned Team" at bounding box center [389, 287] width 213 height 12
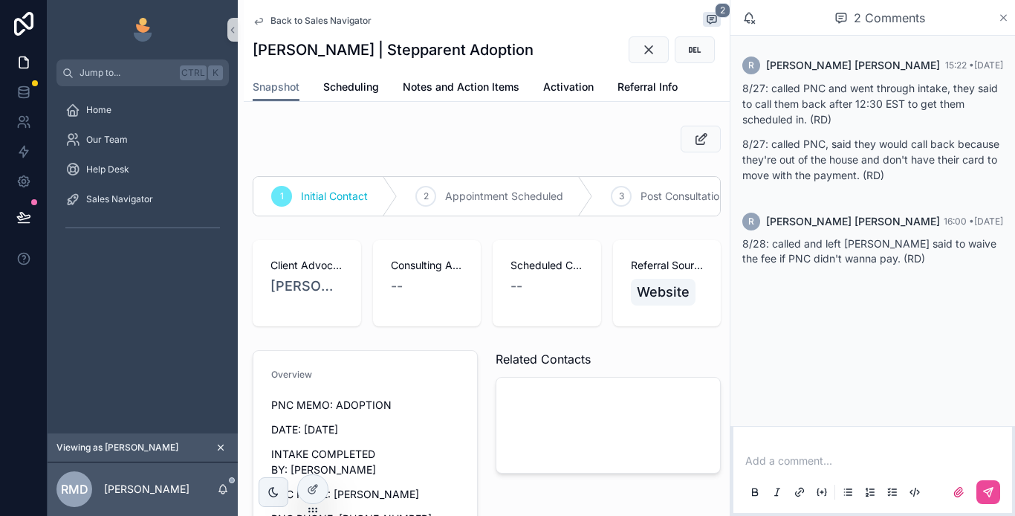
click at [1004, 22] on icon "scrollable content" at bounding box center [1003, 18] width 11 height 12
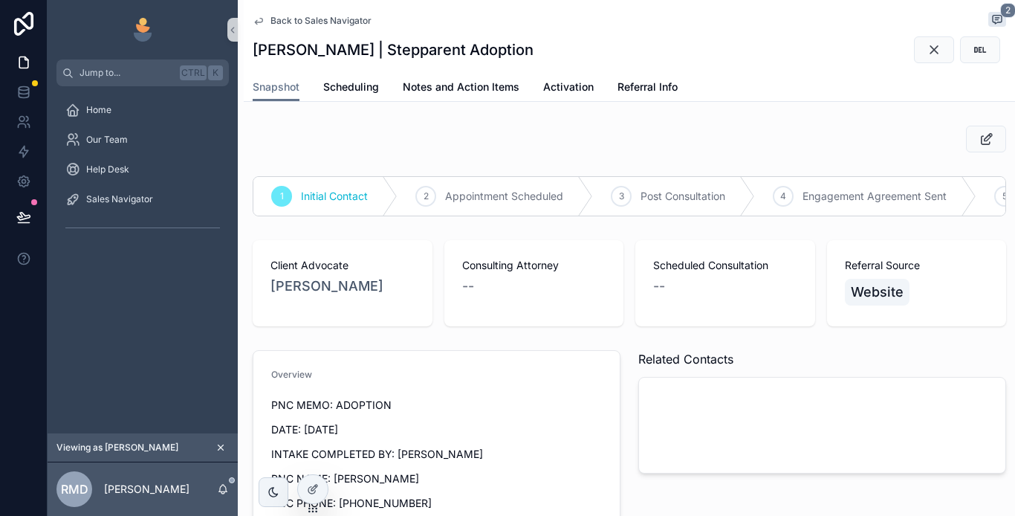
click at [302, 14] on div "Back to Sales Navigator 2" at bounding box center [630, 21] width 754 height 18
click at [304, 19] on span "Back to Sales Navigator" at bounding box center [321, 21] width 101 height 12
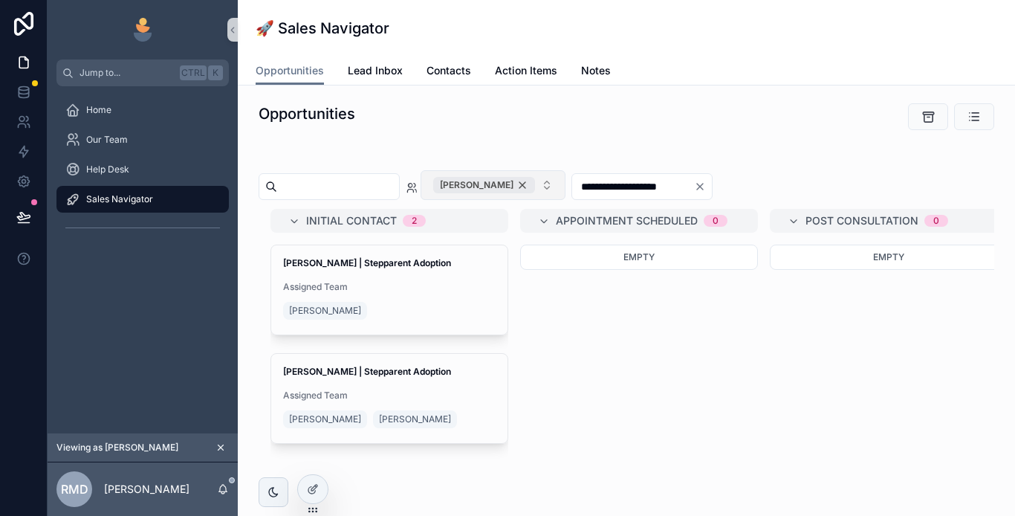
click at [535, 179] on div "[PERSON_NAME]" at bounding box center [484, 185] width 102 height 16
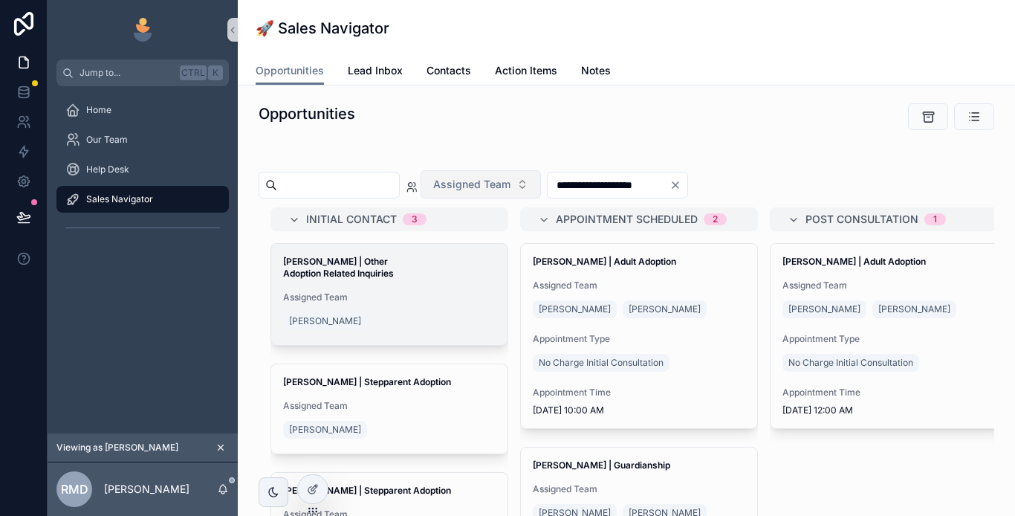
click at [435, 309] on div "[PERSON_NAME]" at bounding box center [389, 321] width 213 height 24
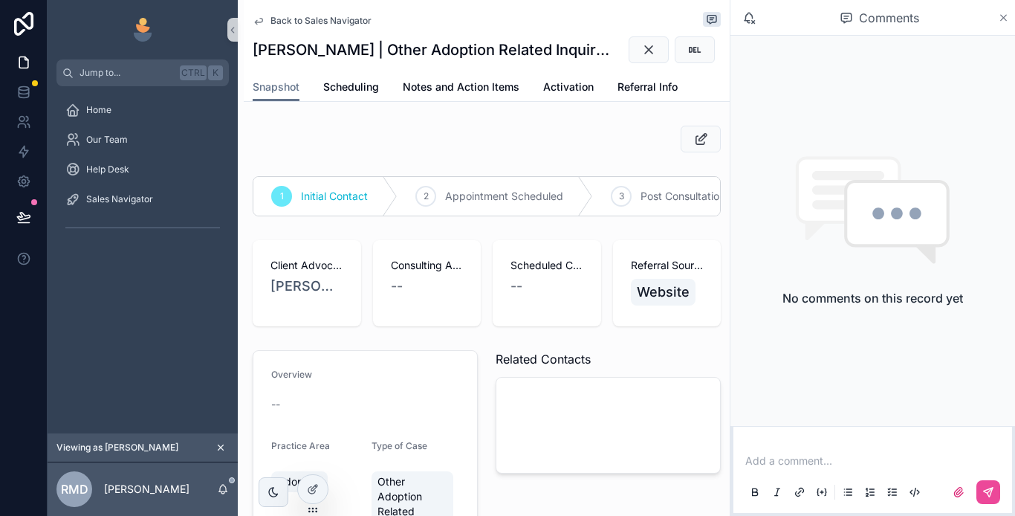
click at [1009, 19] on icon "scrollable content" at bounding box center [1003, 18] width 11 height 12
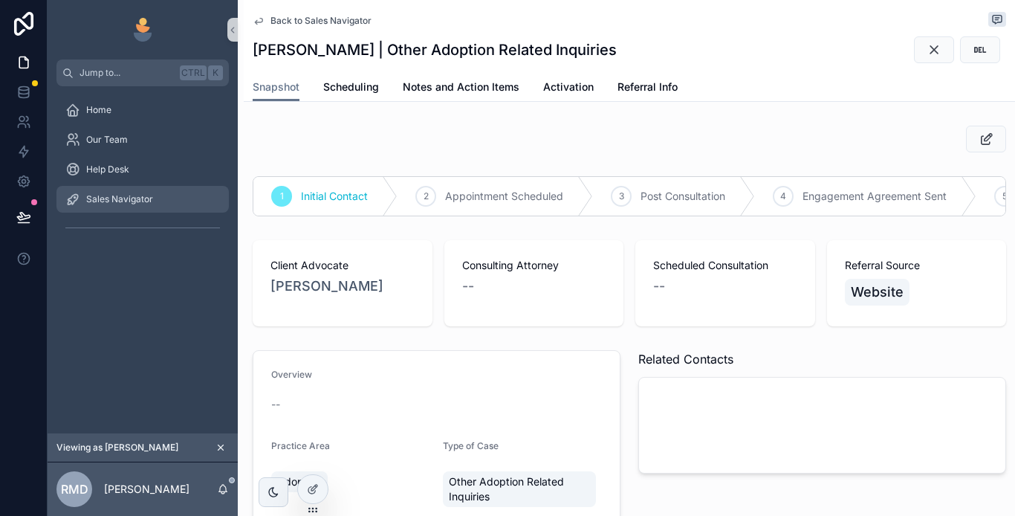
click at [155, 202] on div "Sales Navigator" at bounding box center [142, 199] width 155 height 24
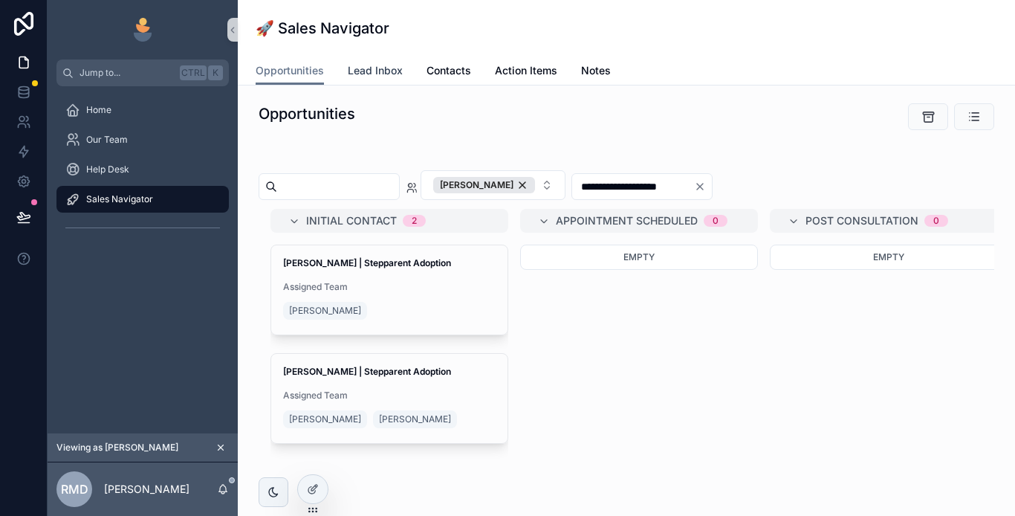
click at [384, 67] on span "Lead Inbox" at bounding box center [375, 70] width 55 height 15
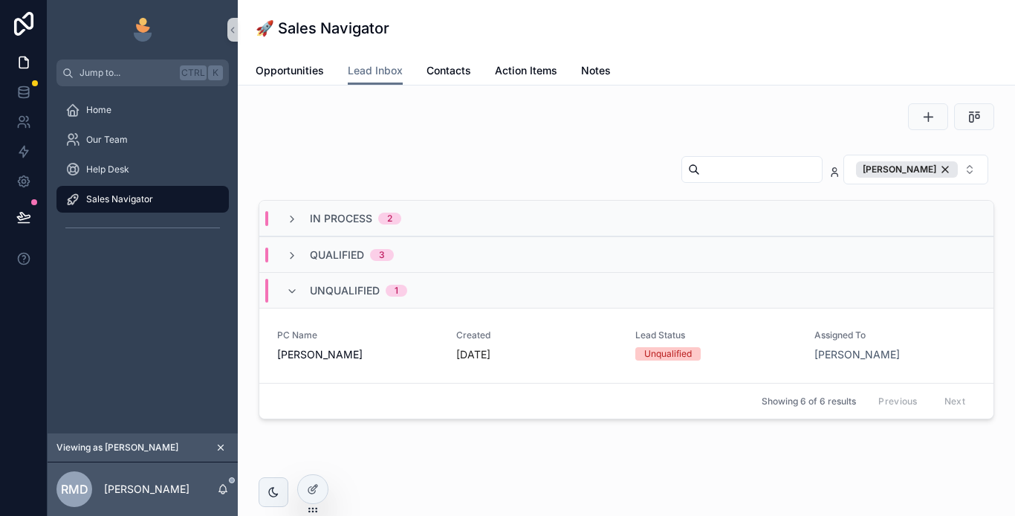
click at [726, 169] on input "scrollable content" at bounding box center [761, 169] width 122 height 21
type input "******"
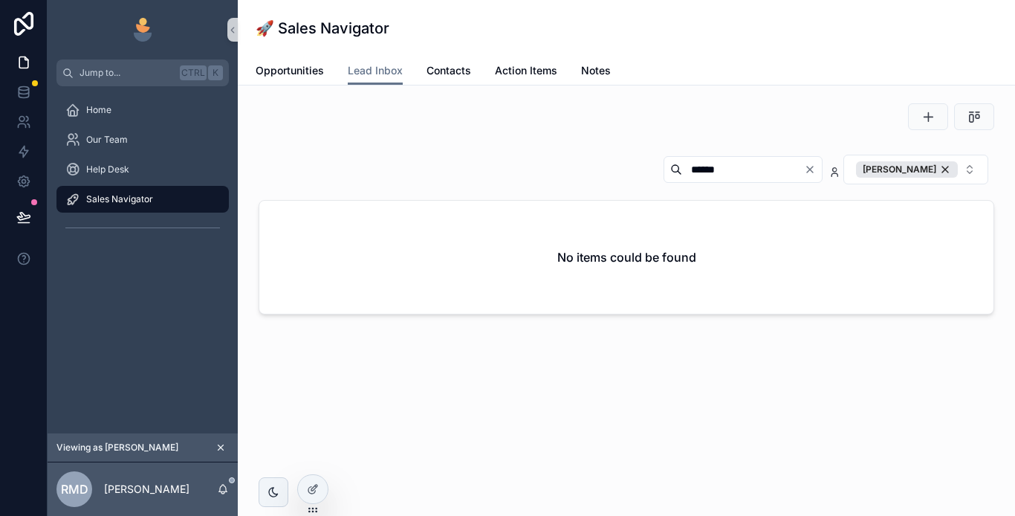
drag, startPoint x: 697, startPoint y: 165, endPoint x: 602, endPoint y: 164, distance: 95.2
click at [652, 164] on div "****** Rocio Magali Duarte" at bounding box center [823, 169] width 343 height 31
drag, startPoint x: 511, startPoint y: 167, endPoint x: 665, endPoint y: 181, distance: 154.5
click at [511, 165] on div "[PERSON_NAME]" at bounding box center [627, 172] width 736 height 37
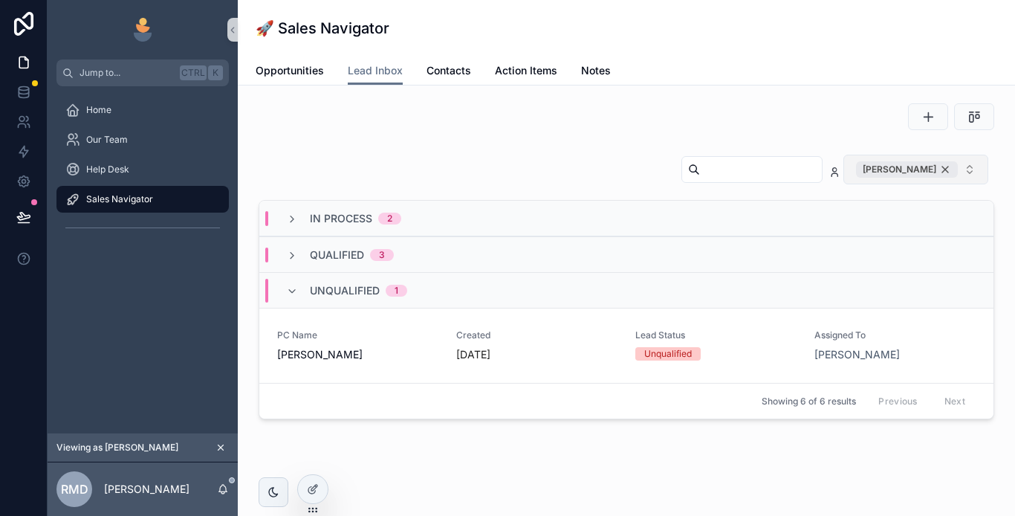
click at [937, 169] on div "[PERSON_NAME]" at bounding box center [907, 169] width 102 height 16
click at [702, 173] on input "scrollable content" at bounding box center [760, 168] width 122 height 21
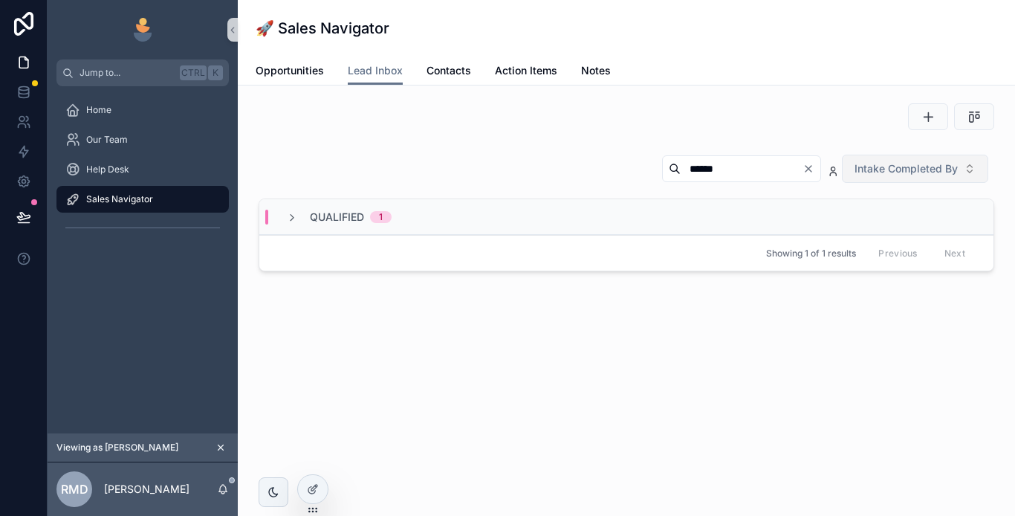
type input "******"
click at [330, 217] on span "Qualified" at bounding box center [337, 217] width 54 height 15
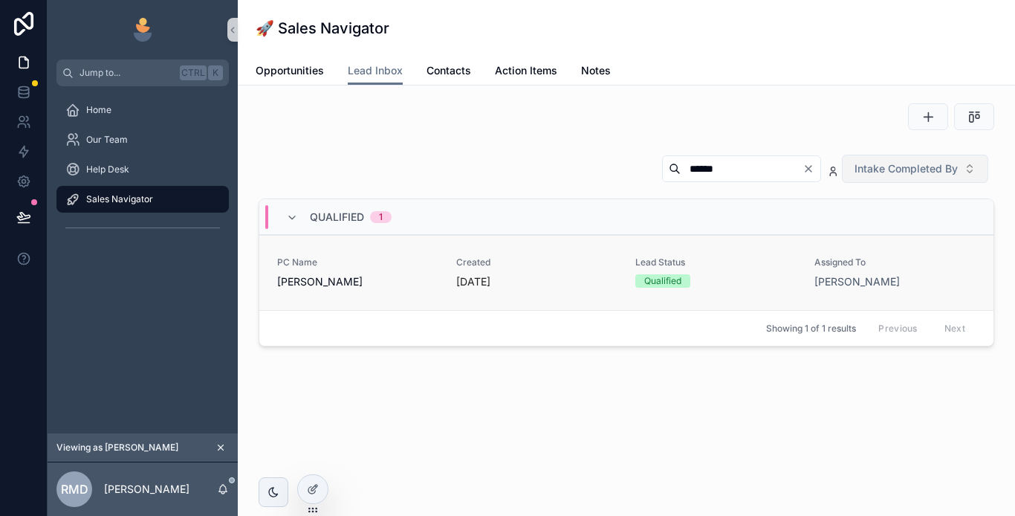
click at [393, 291] on link "PC Name Robert Naugle Created 14 days ago Lead Status Qualified Assigned To Gug…" at bounding box center [626, 272] width 734 height 75
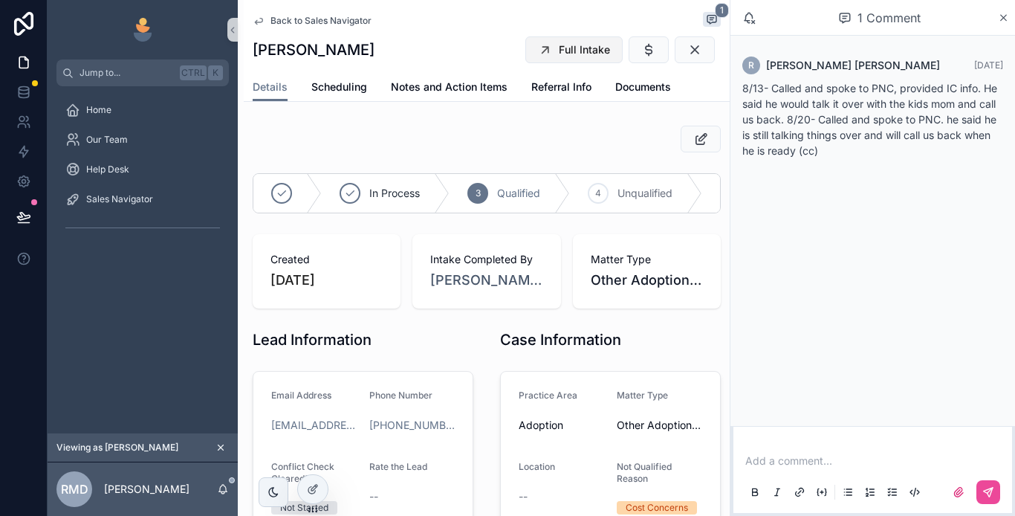
click at [572, 48] on span "Full Intake" at bounding box center [584, 49] width 51 height 15
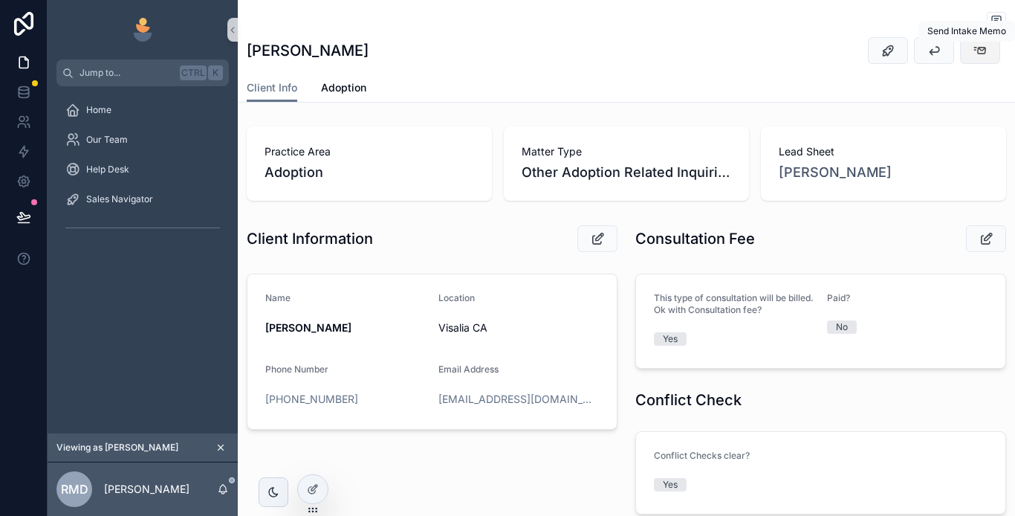
click at [973, 51] on icon "scrollable content" at bounding box center [980, 50] width 15 height 15
drag, startPoint x: 184, startPoint y: 195, endPoint x: 198, endPoint y: 211, distance: 21.6
click at [184, 195] on div "Sales Navigator" at bounding box center [142, 199] width 155 height 24
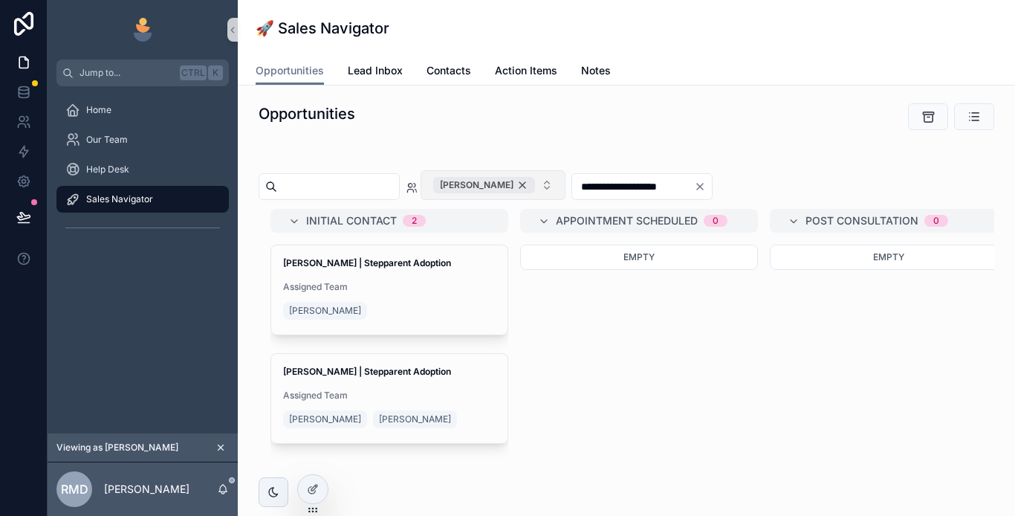
click at [535, 187] on div "[PERSON_NAME]" at bounding box center [484, 185] width 102 height 16
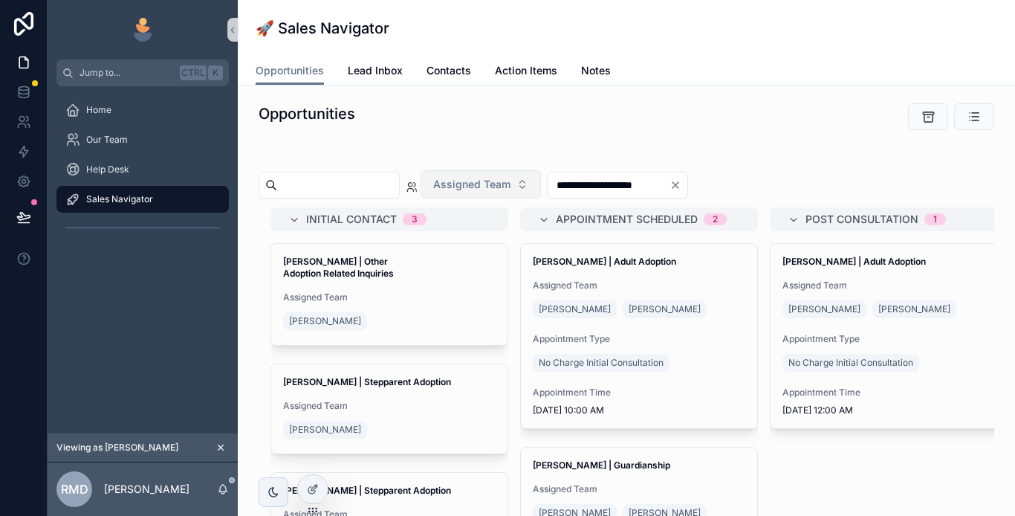
click at [386, 309] on div "[PERSON_NAME]" at bounding box center [389, 321] width 213 height 24
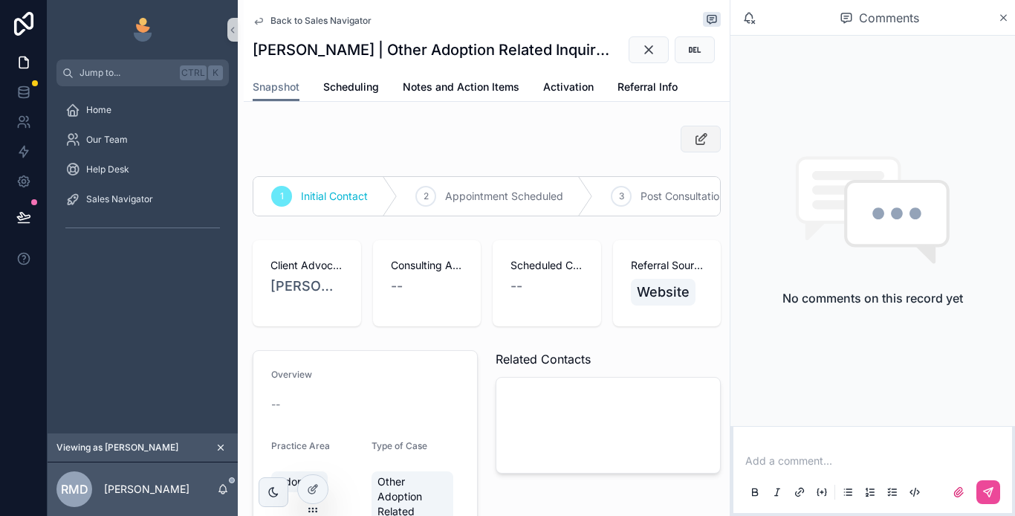
click at [694, 146] on span "scrollable content" at bounding box center [701, 139] width 15 height 15
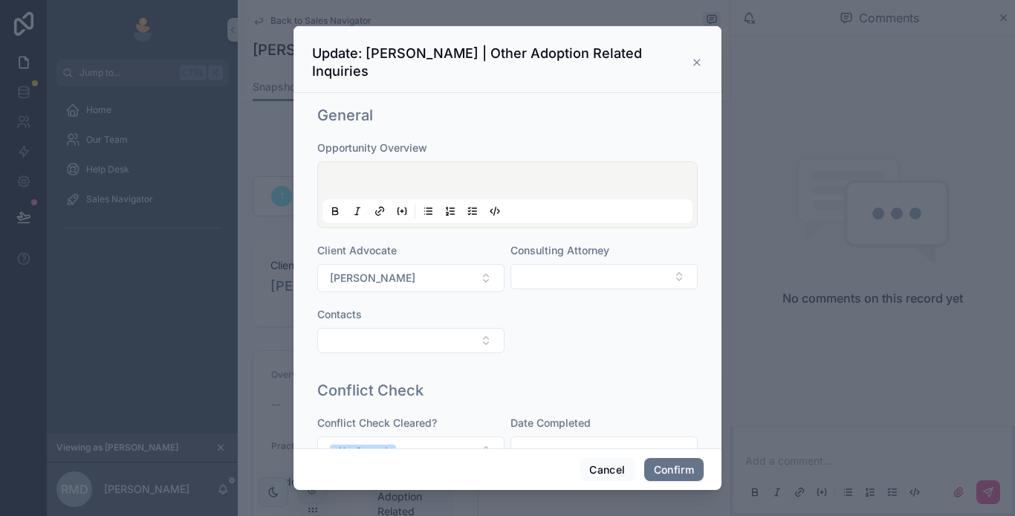
click at [404, 167] on div at bounding box center [508, 195] width 370 height 56
click at [385, 175] on p at bounding box center [511, 182] width 370 height 15
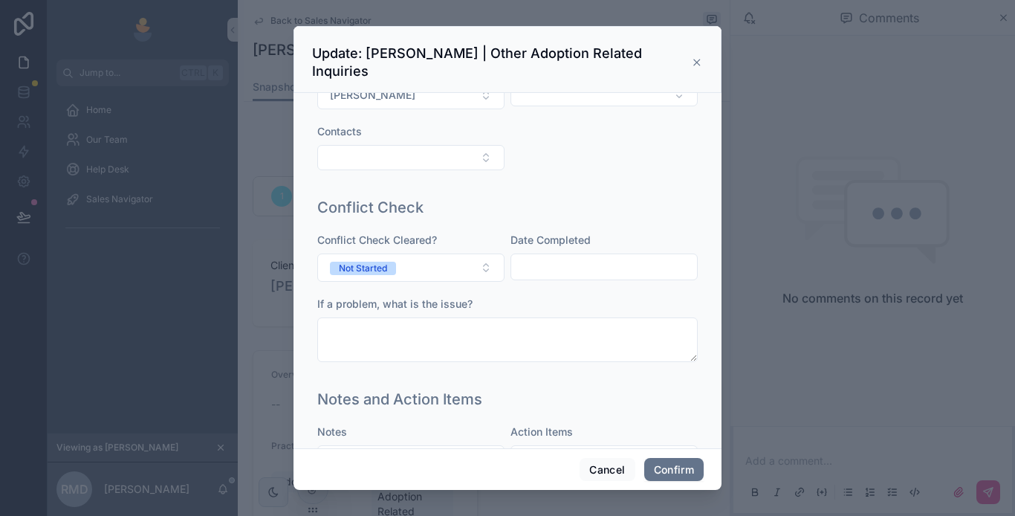
scroll to position [823, 0]
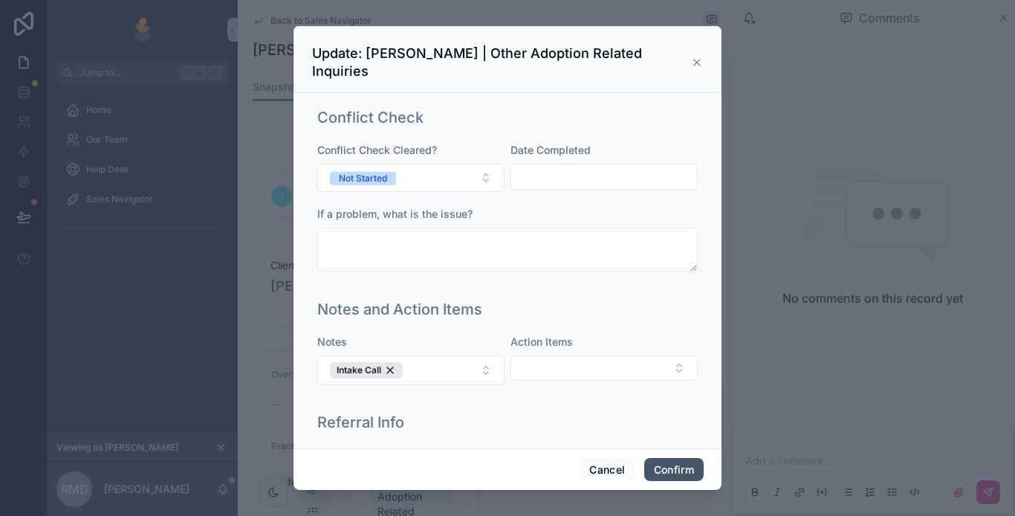
click at [663, 461] on button "Confirm" at bounding box center [673, 470] width 59 height 24
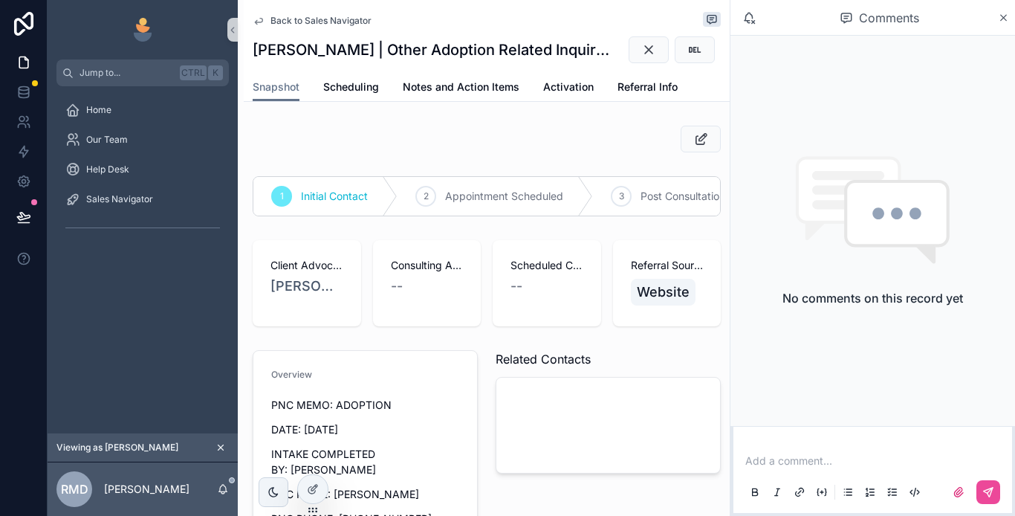
click at [761, 456] on p "scrollable content" at bounding box center [876, 460] width 261 height 15
click at [155, 199] on div "Sales Navigator" at bounding box center [142, 199] width 155 height 24
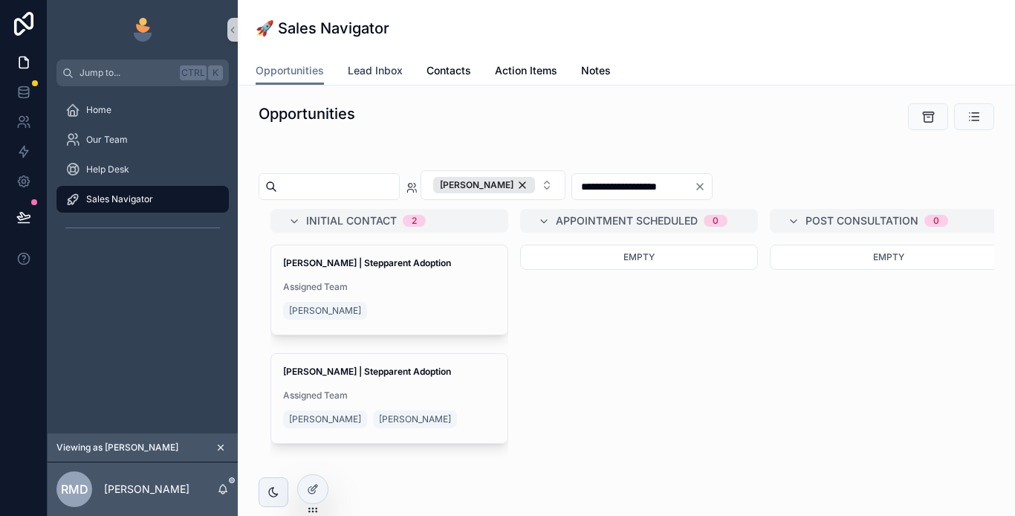
click at [378, 69] on span "Lead Inbox" at bounding box center [375, 70] width 55 height 15
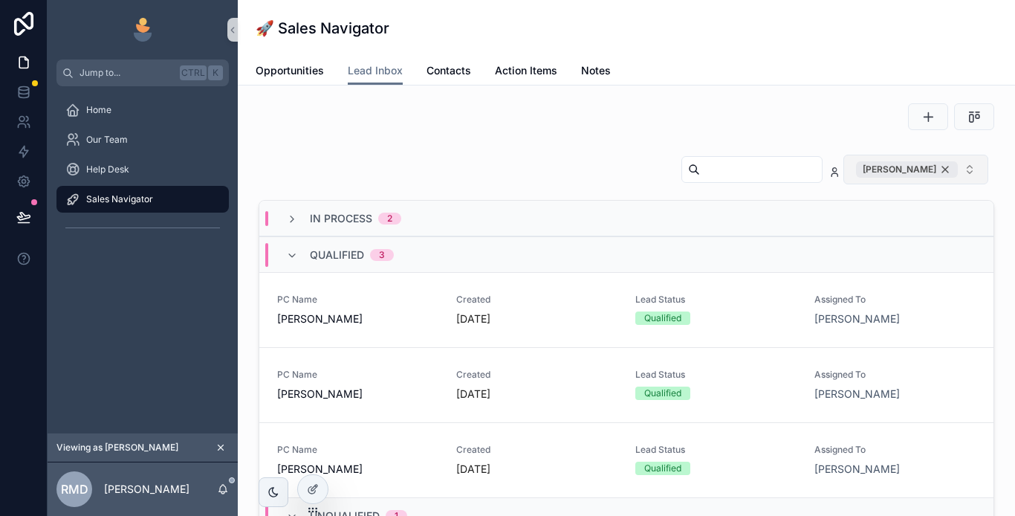
click at [932, 171] on div "[PERSON_NAME]" at bounding box center [907, 169] width 102 height 16
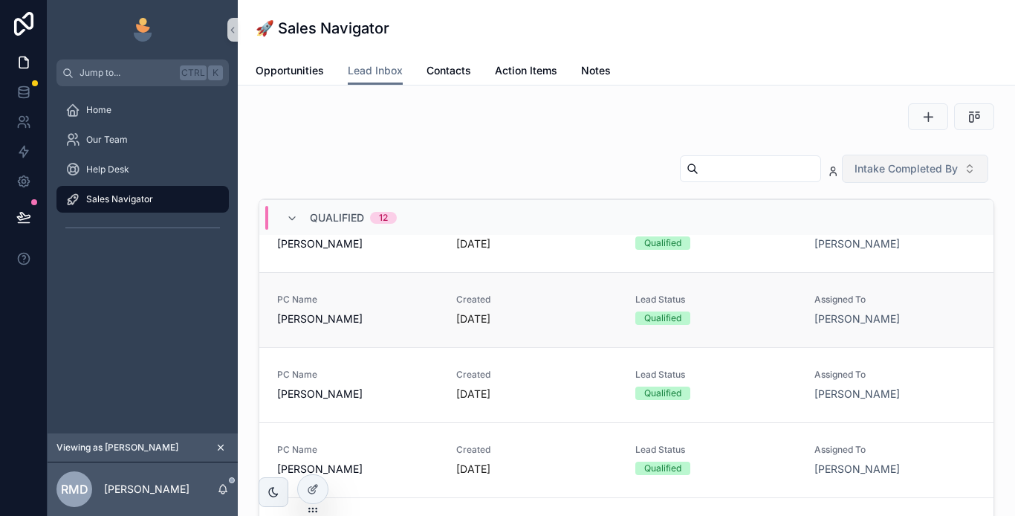
scroll to position [223, 0]
click at [372, 390] on span "[PERSON_NAME]" at bounding box center [357, 394] width 161 height 15
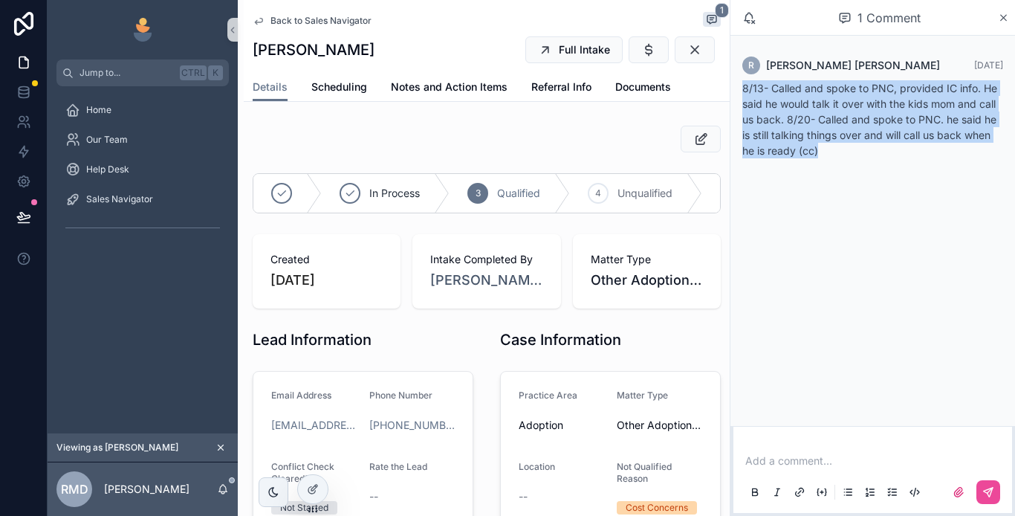
drag, startPoint x: 834, startPoint y: 154, endPoint x: 740, endPoint y: 84, distance: 116.9
click at [740, 84] on div "R Rocio Magali Duarte 8 days ago 8/13- Called and spoke to PNC, provided IC inf…" at bounding box center [873, 112] width 279 height 129
copy p "8/13- Called and spoke to PNC, provided IC info. He said he would talk it over …"
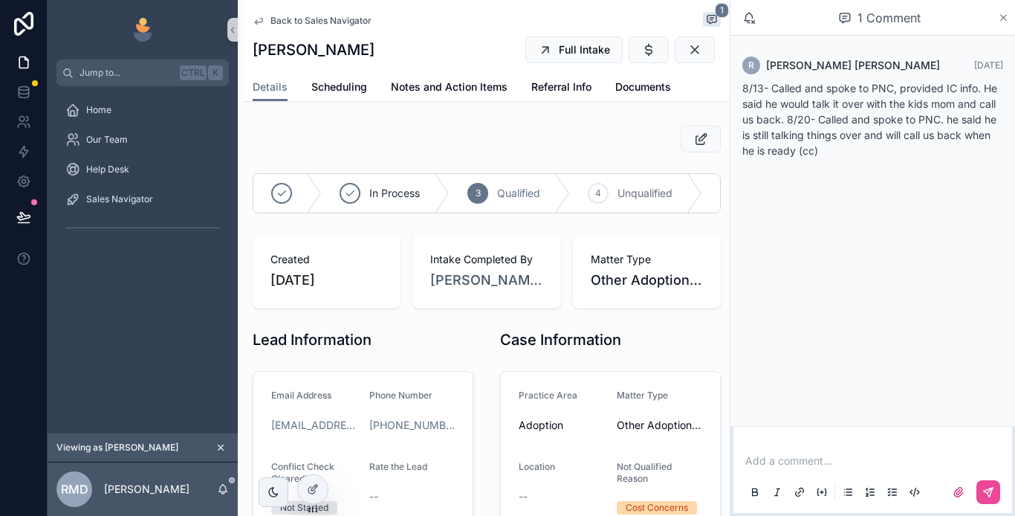
click at [1004, 18] on icon "scrollable content" at bounding box center [1004, 18] width 6 height 6
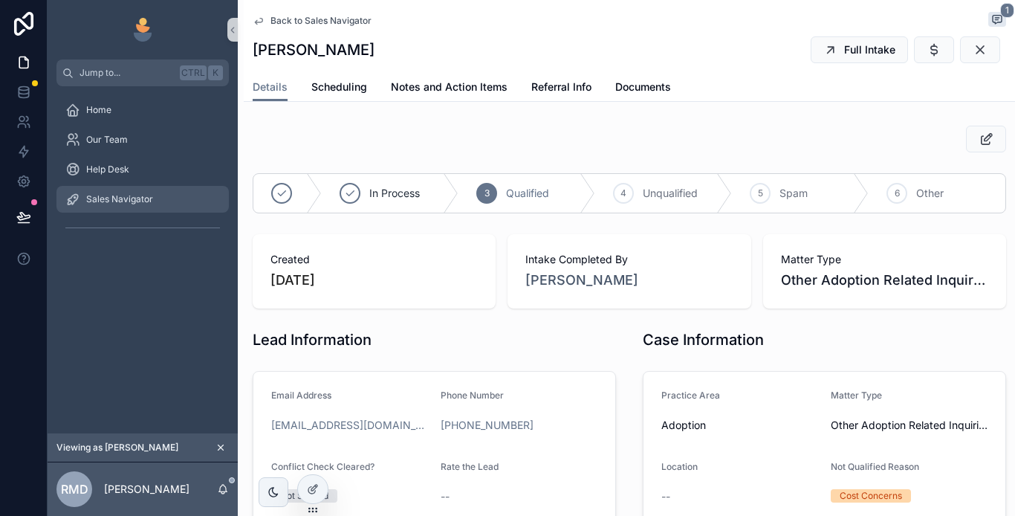
click at [122, 211] on link "Sales Navigator" at bounding box center [142, 199] width 172 height 27
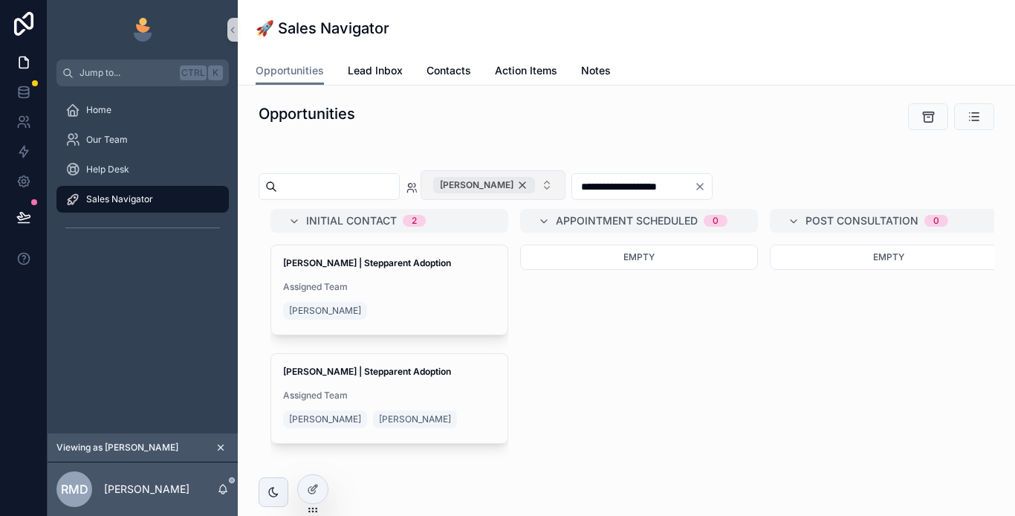
click at [535, 183] on div "[PERSON_NAME]" at bounding box center [484, 185] width 102 height 16
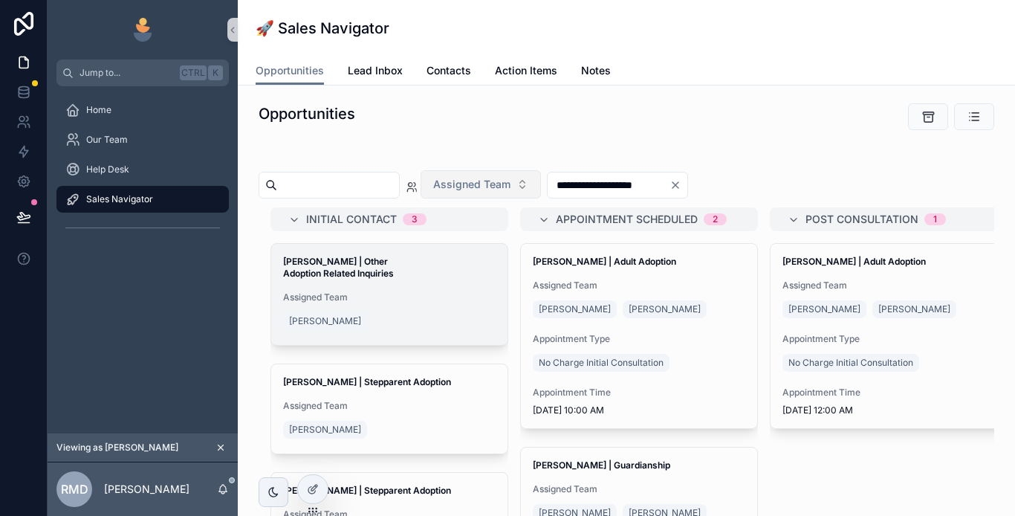
click at [395, 291] on span "Assigned Team" at bounding box center [389, 297] width 213 height 12
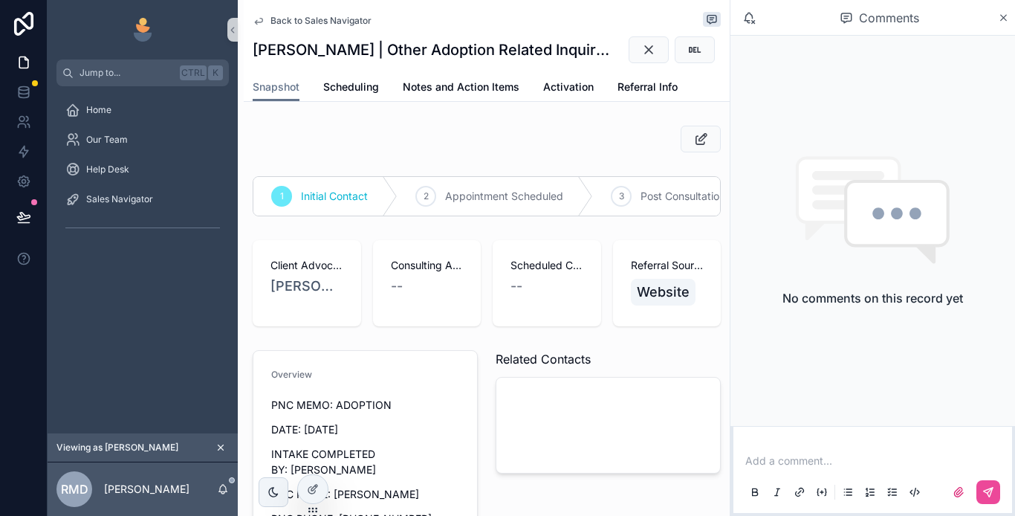
click at [798, 462] on p "scrollable content" at bounding box center [876, 460] width 261 height 15
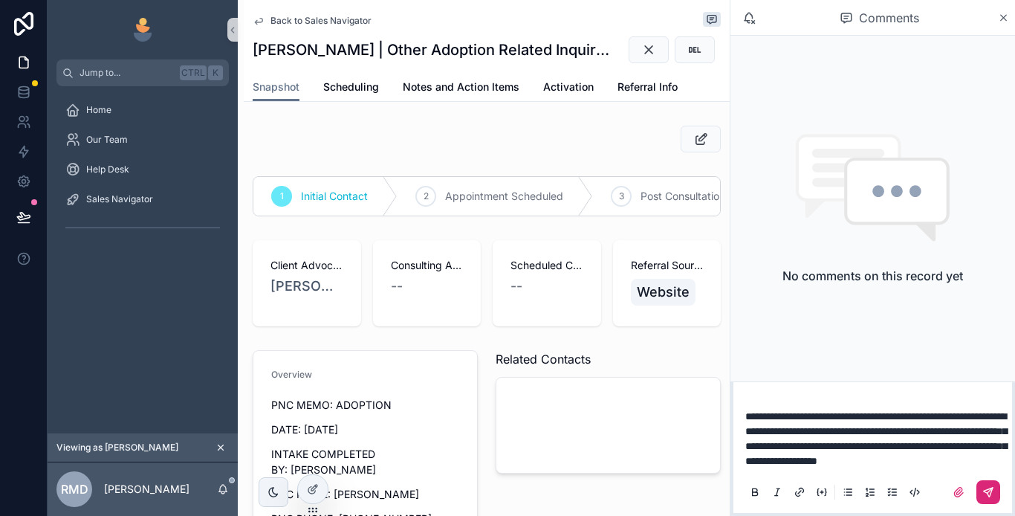
click at [983, 486] on icon "scrollable content" at bounding box center [989, 492] width 12 height 12
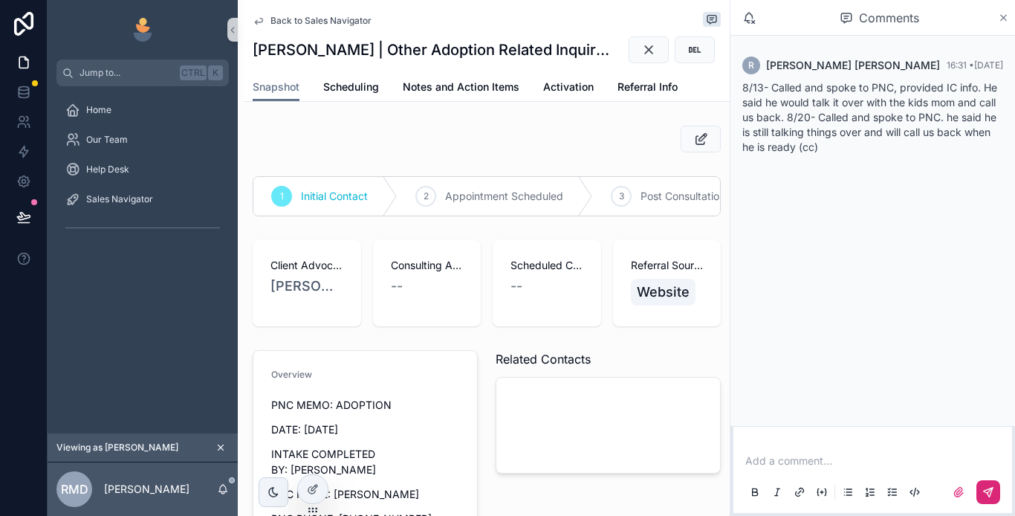
click at [1005, 19] on icon "scrollable content" at bounding box center [1004, 18] width 6 height 6
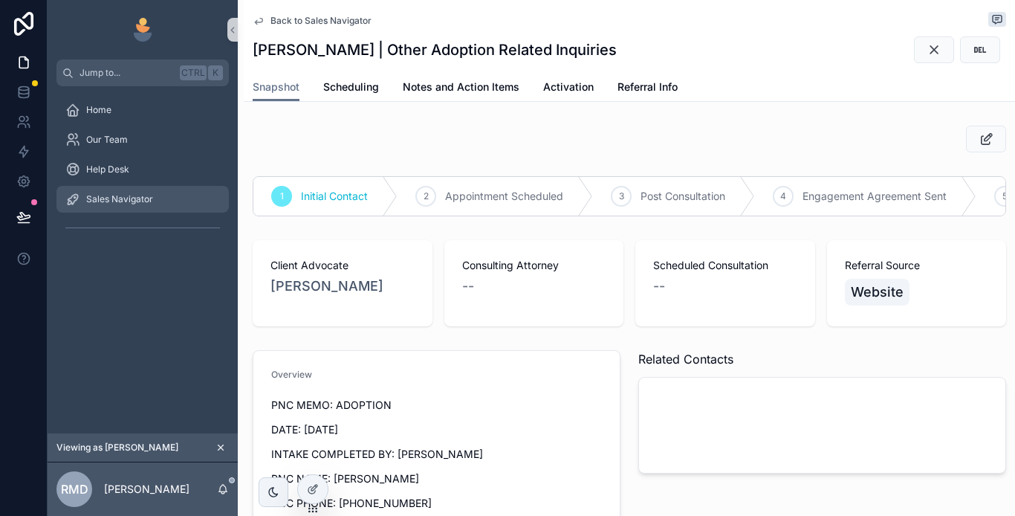
click at [140, 205] on div "Sales Navigator" at bounding box center [142, 199] width 155 height 24
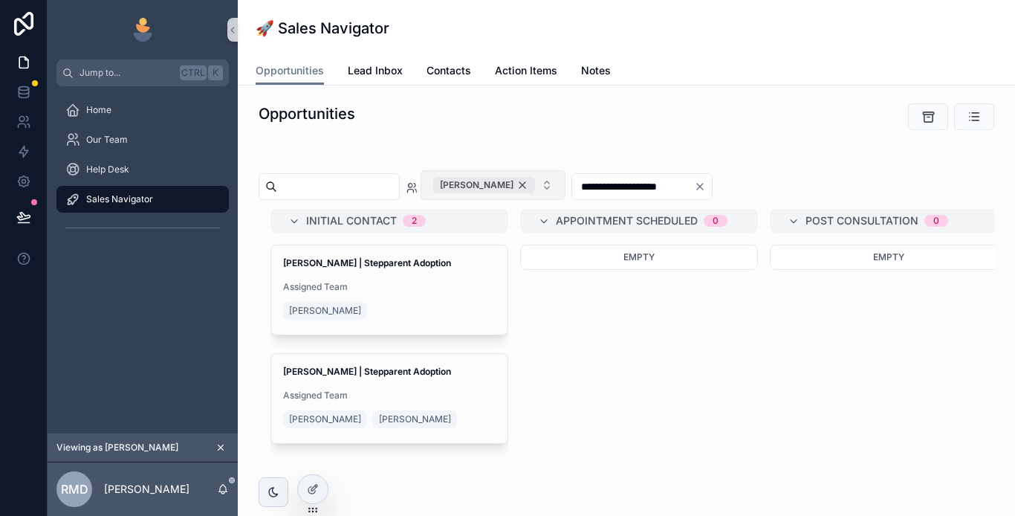
click at [535, 182] on div "[PERSON_NAME]" at bounding box center [484, 185] width 102 height 16
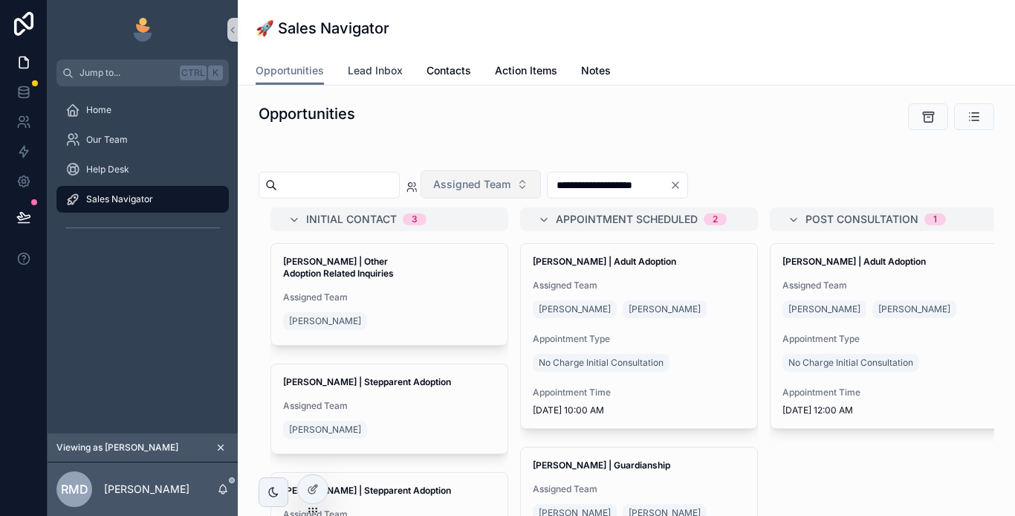
click at [375, 78] on link "Lead Inbox" at bounding box center [375, 72] width 55 height 30
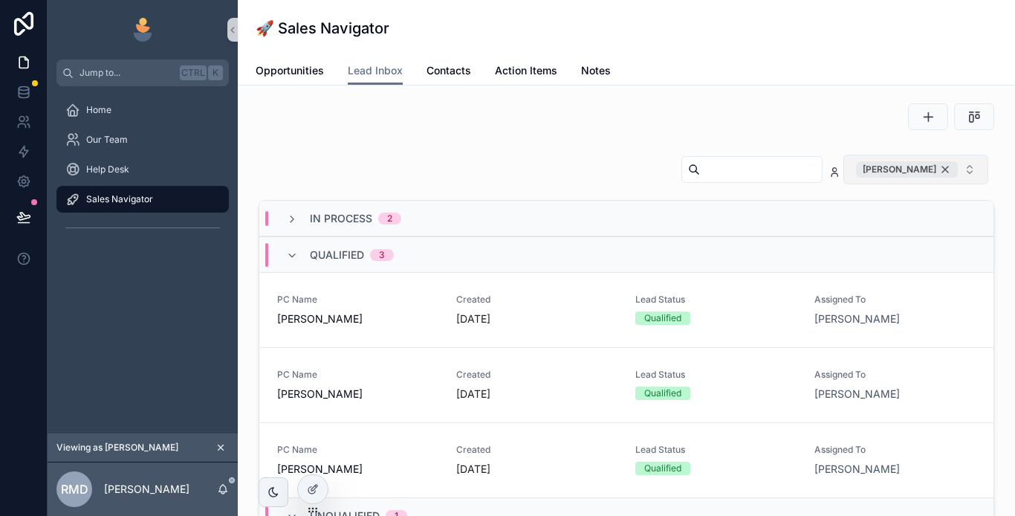
click at [934, 170] on div "[PERSON_NAME]" at bounding box center [907, 169] width 102 height 16
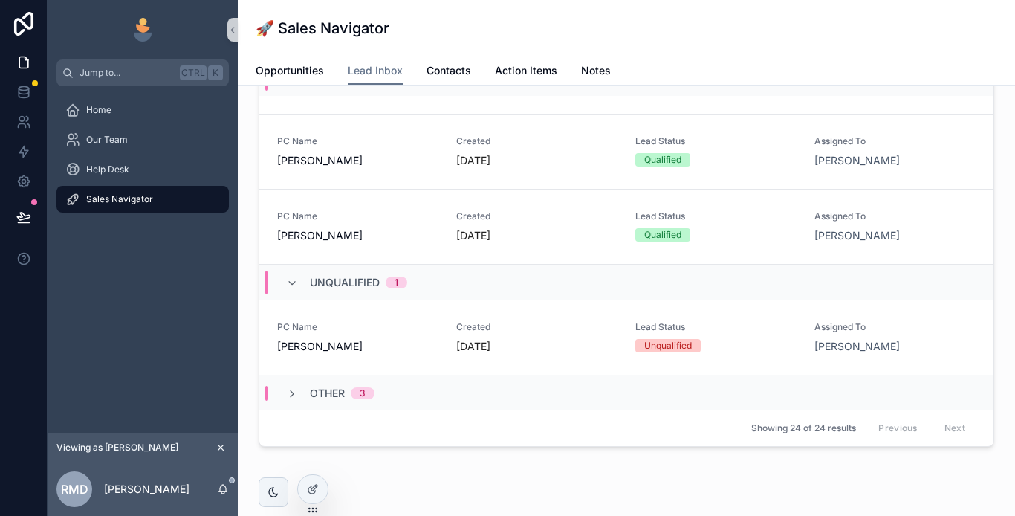
scroll to position [149, 0]
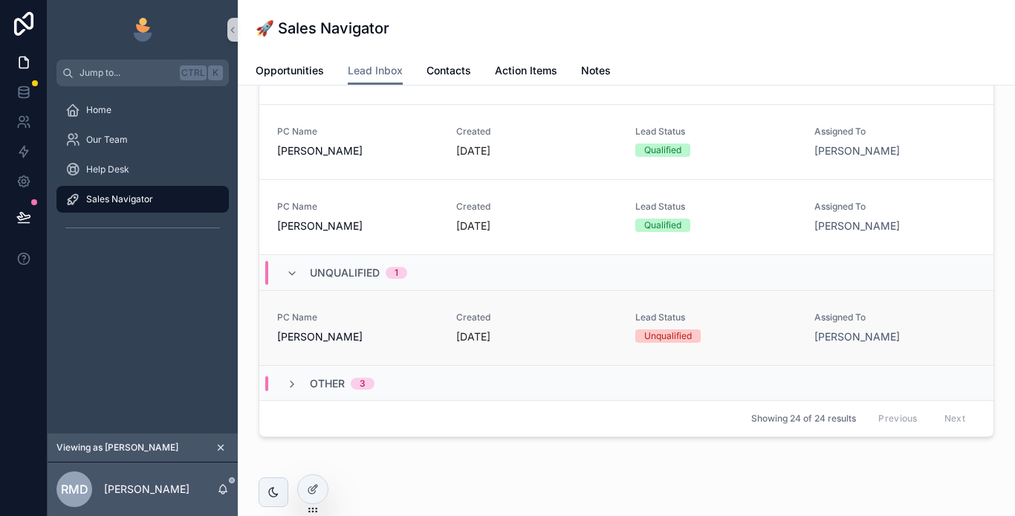
click at [347, 335] on span "[PERSON_NAME]" at bounding box center [357, 336] width 161 height 15
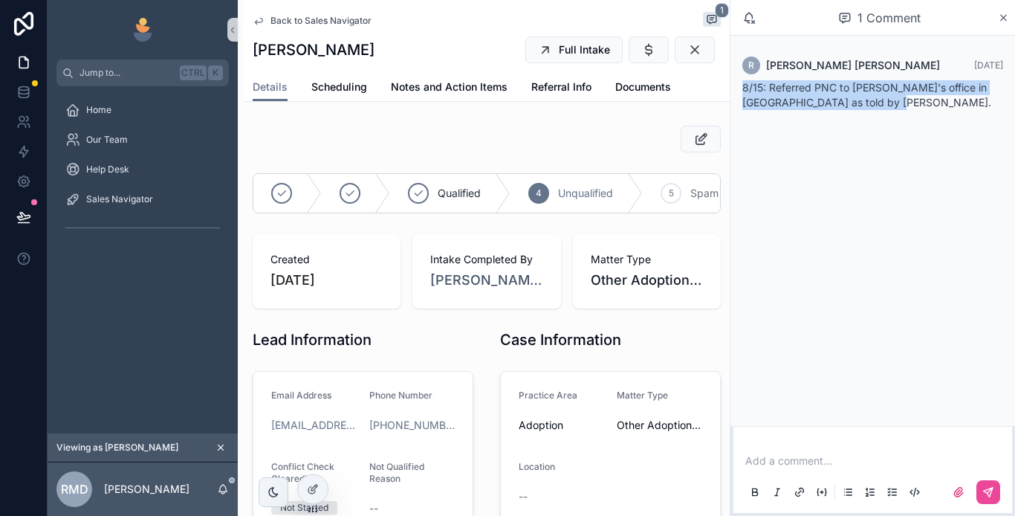
drag, startPoint x: 891, startPoint y: 103, endPoint x: 743, endPoint y: 87, distance: 148.8
click at [743, 87] on div "8/15: Referred PNC to Joseph Land's office in Los Angeles as told by Michelle." at bounding box center [873, 95] width 261 height 30
copy span "8/15: Referred PNC to Joseph Land's office in Los Angeles as told by Michelle."
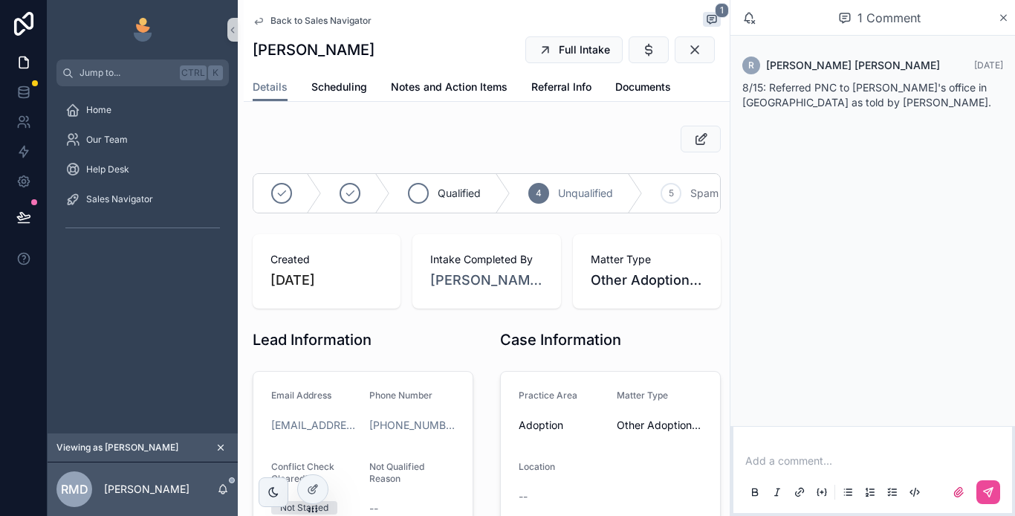
click at [467, 193] on span "Qualified" at bounding box center [459, 193] width 43 height 15
click at [642, 51] on icon "scrollable content" at bounding box center [649, 49] width 15 height 15
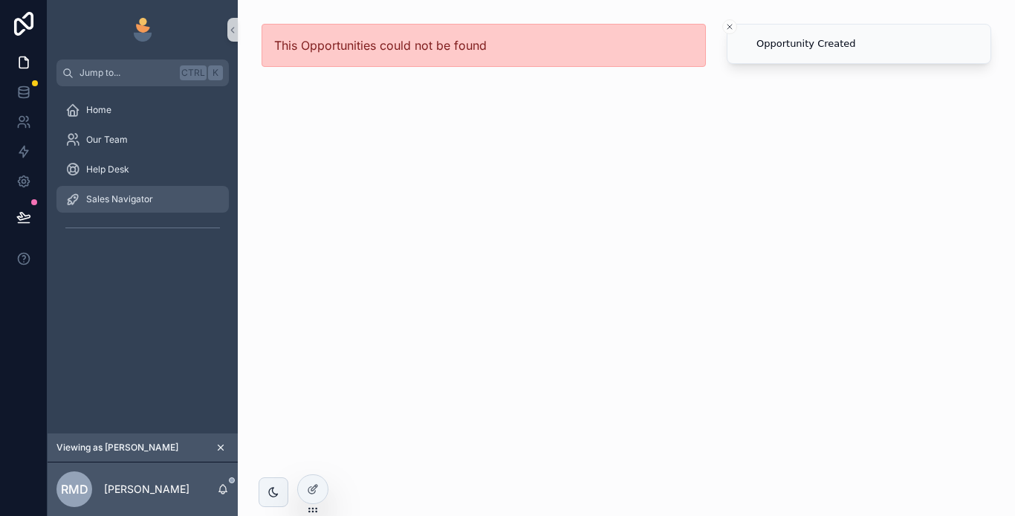
click at [157, 205] on div "Sales Navigator" at bounding box center [142, 199] width 155 height 24
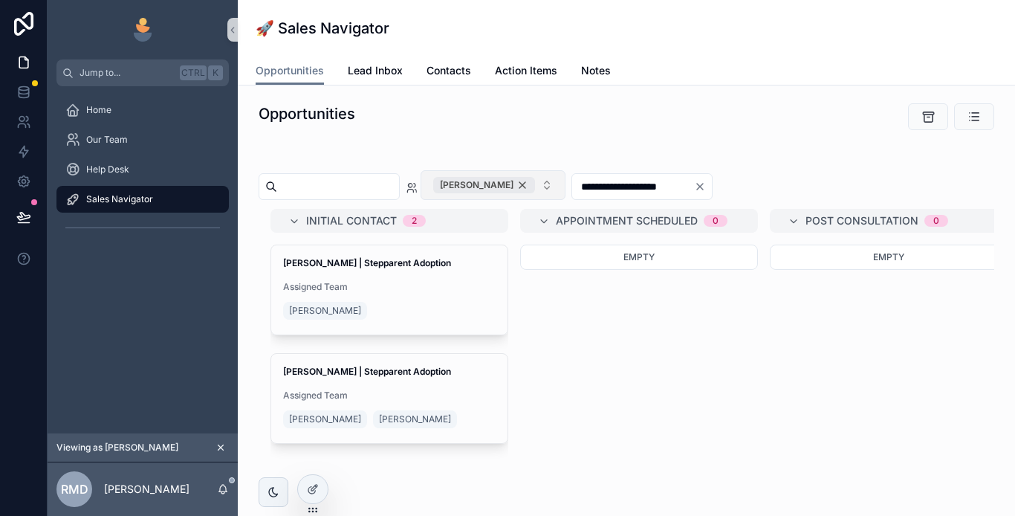
click at [535, 183] on div "[PERSON_NAME]" at bounding box center [484, 185] width 102 height 16
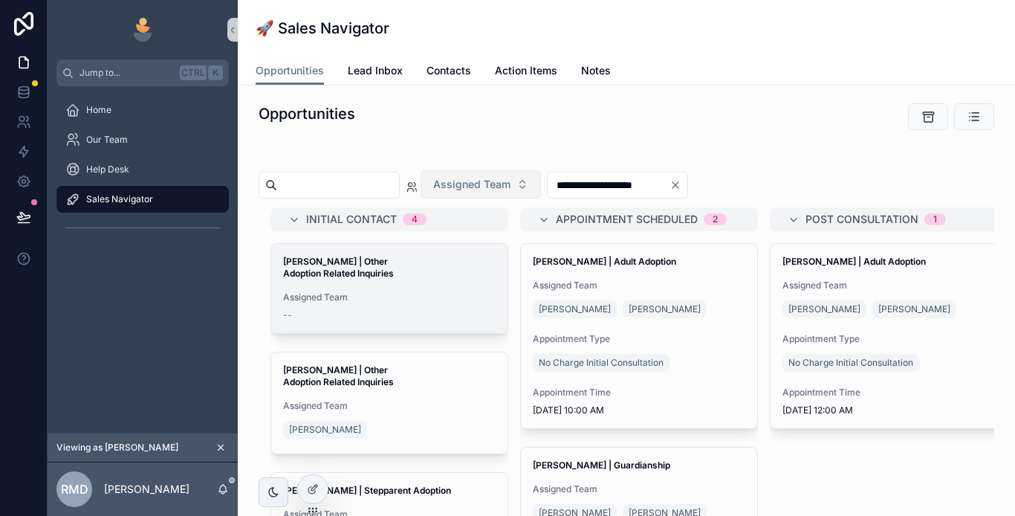
click at [401, 288] on div "Sierra Hernandez | Other Adoption Related Inquiries Assigned Team --" at bounding box center [389, 288] width 236 height 89
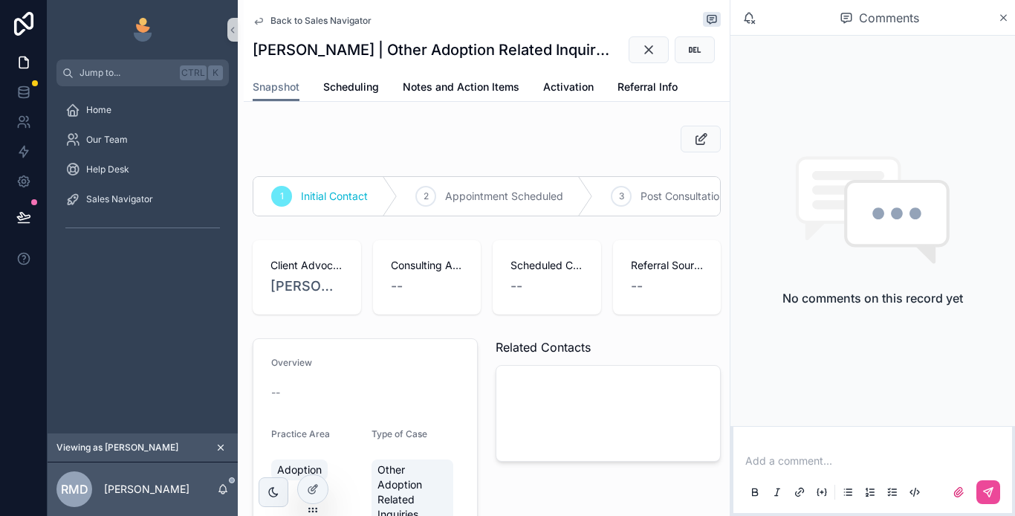
click at [767, 462] on p "scrollable content" at bounding box center [876, 460] width 261 height 15
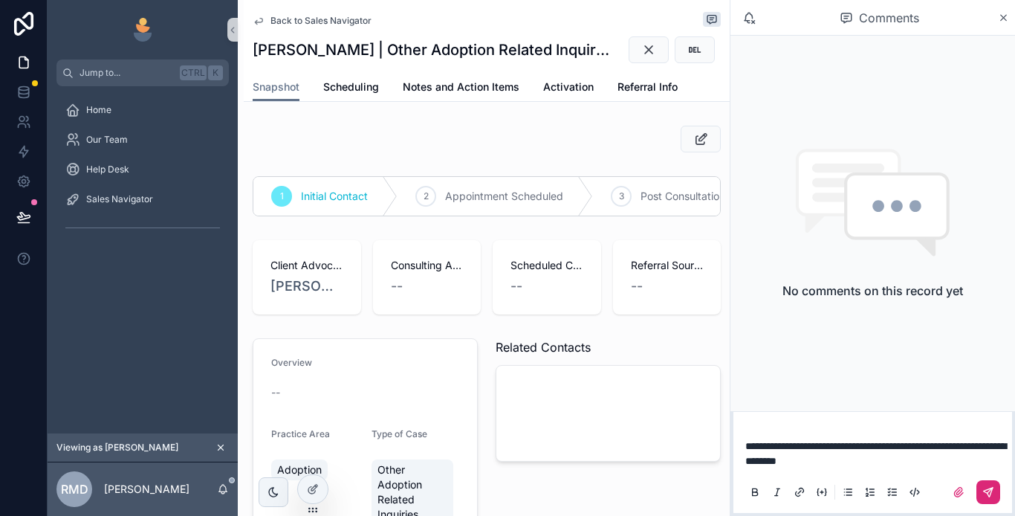
click at [986, 489] on icon "scrollable content" at bounding box center [989, 492] width 12 height 12
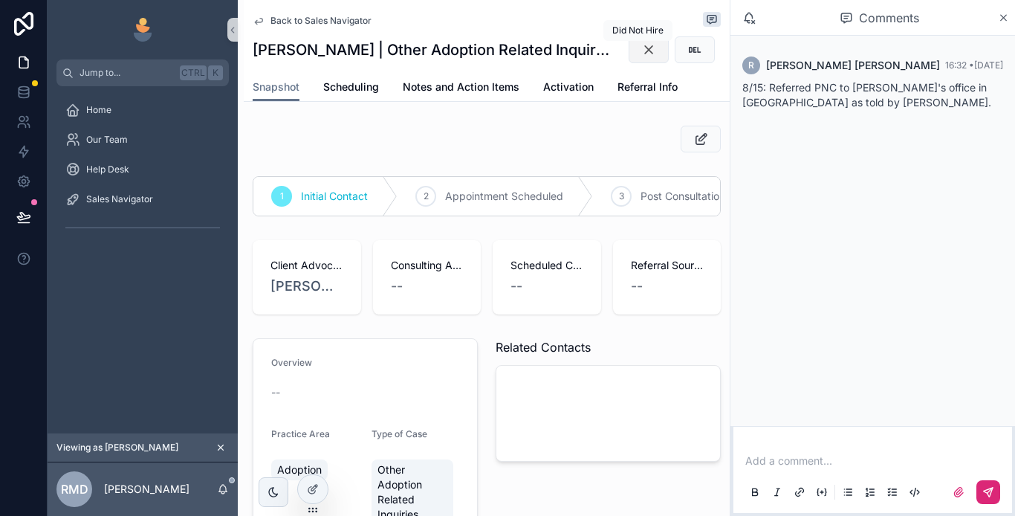
click at [642, 54] on icon "scrollable content" at bounding box center [649, 49] width 15 height 15
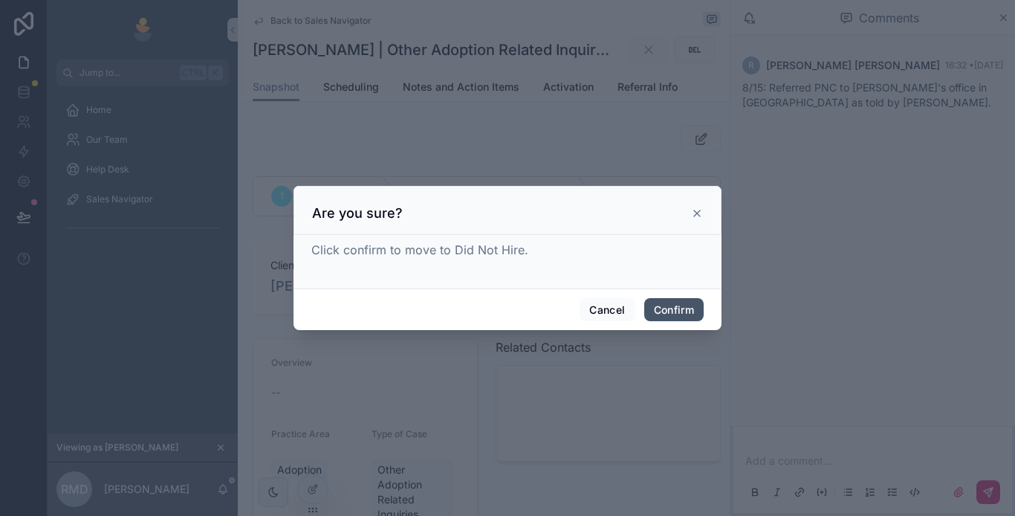
click at [668, 304] on button "Confirm" at bounding box center [673, 310] width 59 height 24
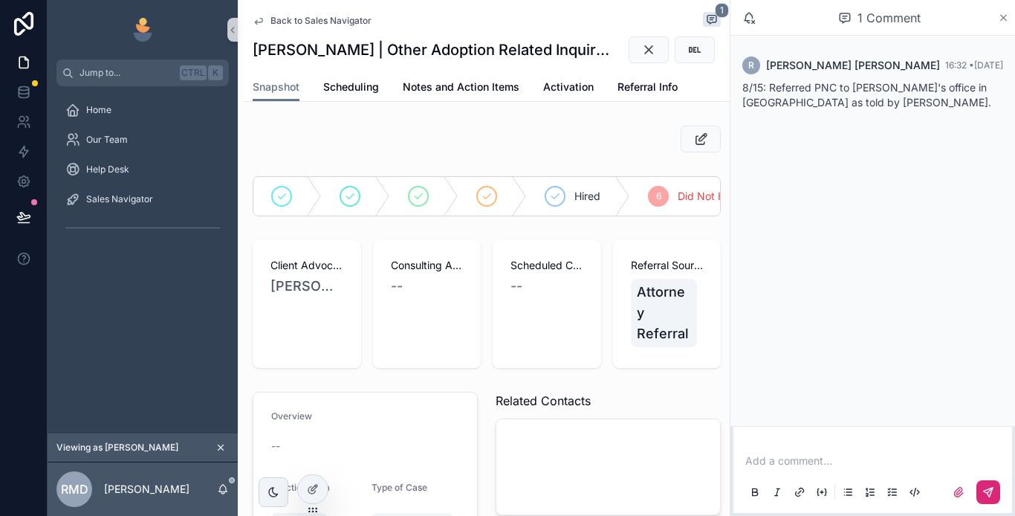
click at [1005, 19] on icon "scrollable content" at bounding box center [1004, 18] width 6 height 6
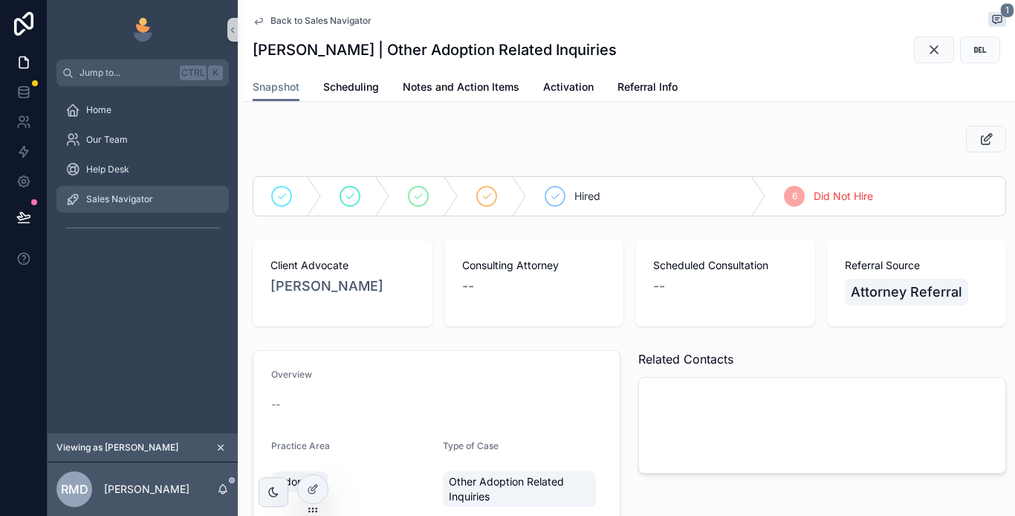
click at [138, 202] on span "Sales Navigator" at bounding box center [119, 199] width 67 height 12
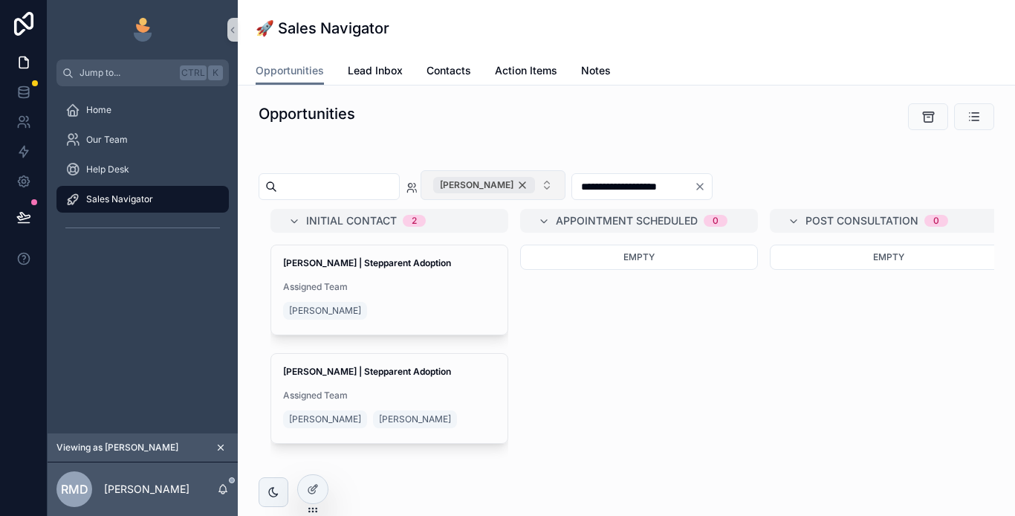
click at [535, 182] on div "[PERSON_NAME]" at bounding box center [484, 185] width 102 height 16
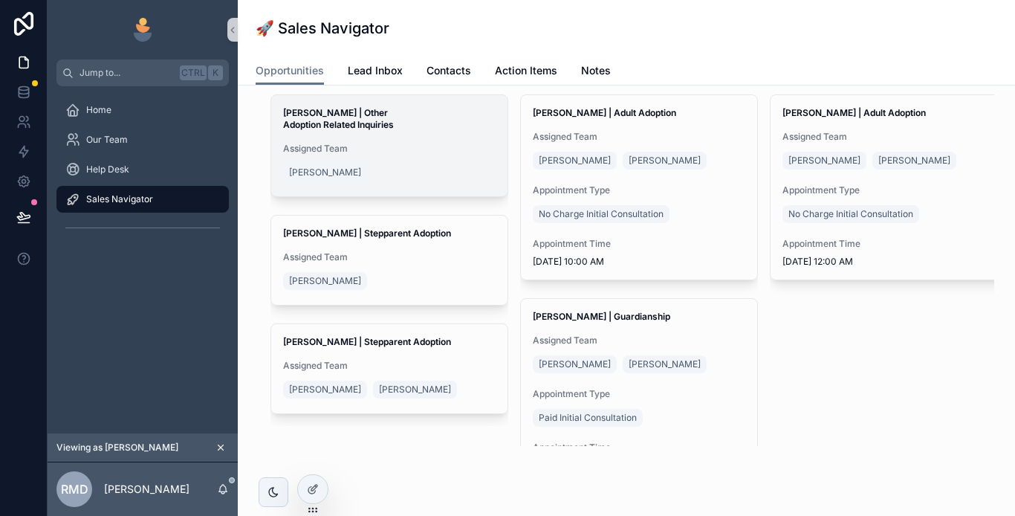
scroll to position [74, 0]
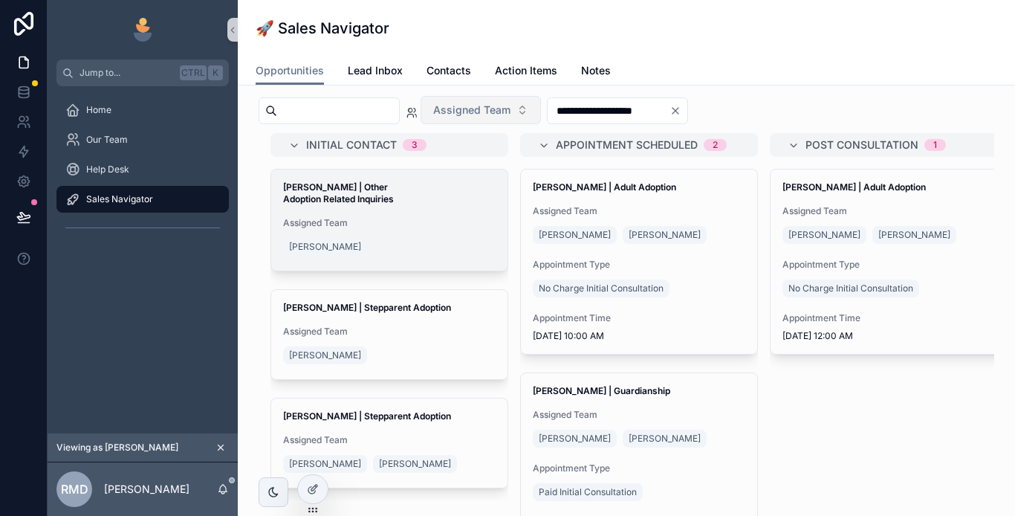
click at [401, 235] on div "[PERSON_NAME]" at bounding box center [389, 247] width 213 height 24
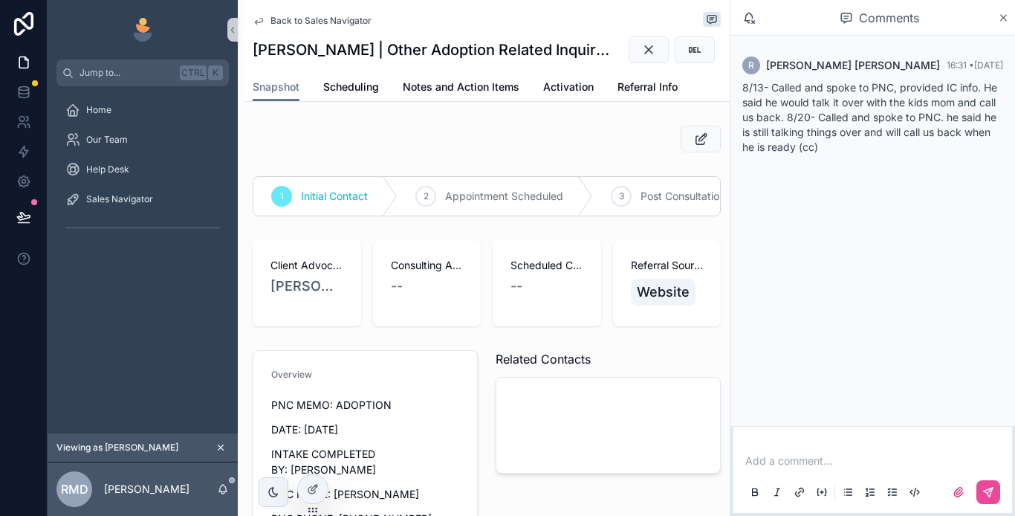
click at [1004, 18] on icon "scrollable content" at bounding box center [1004, 18] width 6 height 6
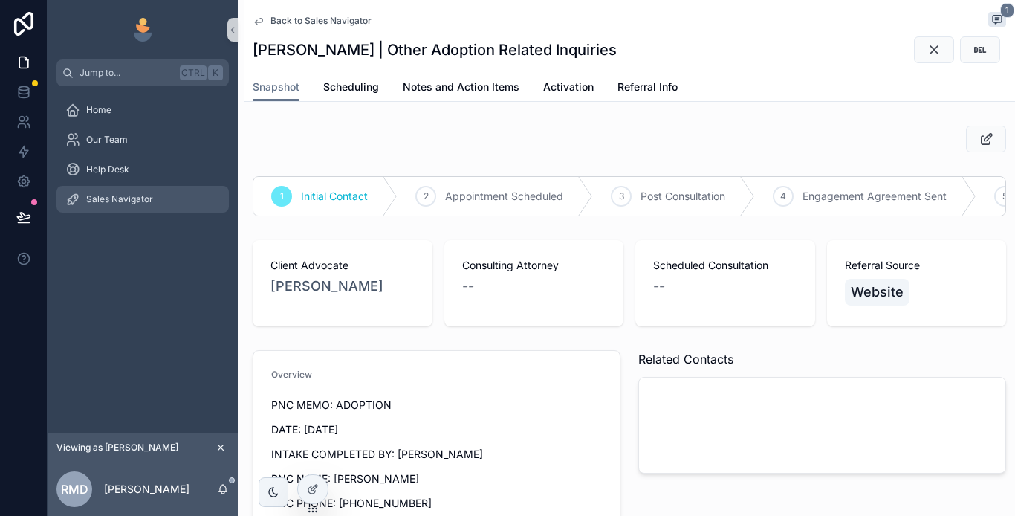
click at [149, 204] on span "Sales Navigator" at bounding box center [119, 199] width 67 height 12
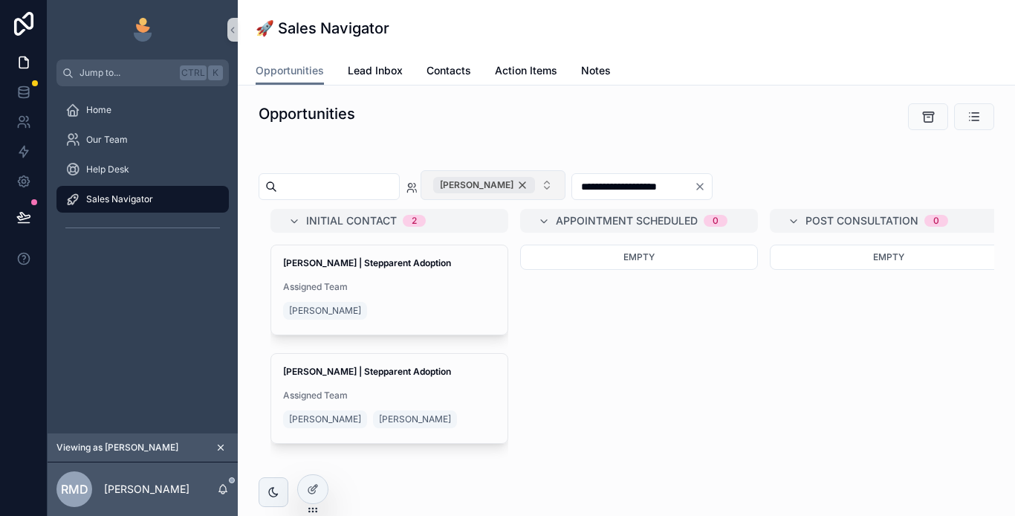
click at [535, 179] on div "[PERSON_NAME]" at bounding box center [484, 185] width 102 height 16
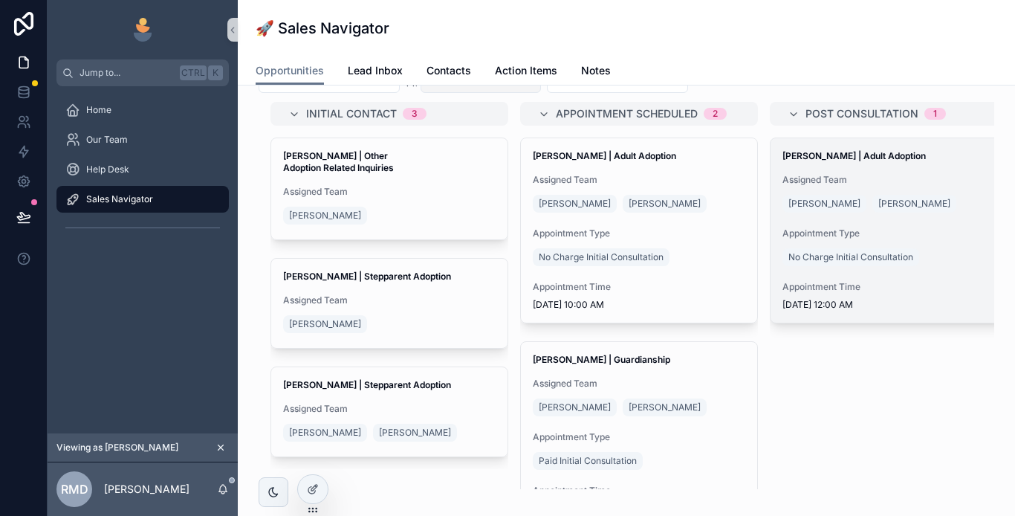
scroll to position [140, 0]
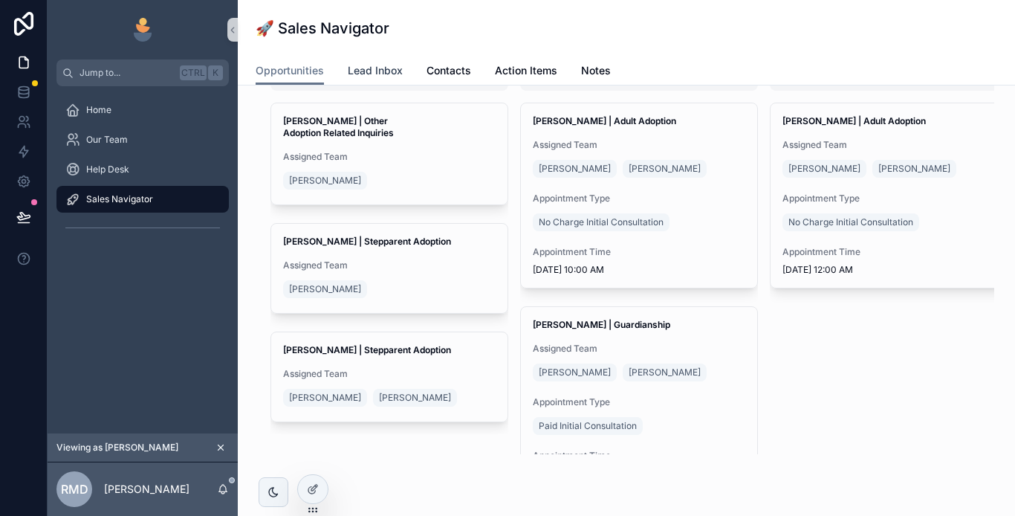
click at [368, 73] on span "Lead Inbox" at bounding box center [375, 70] width 55 height 15
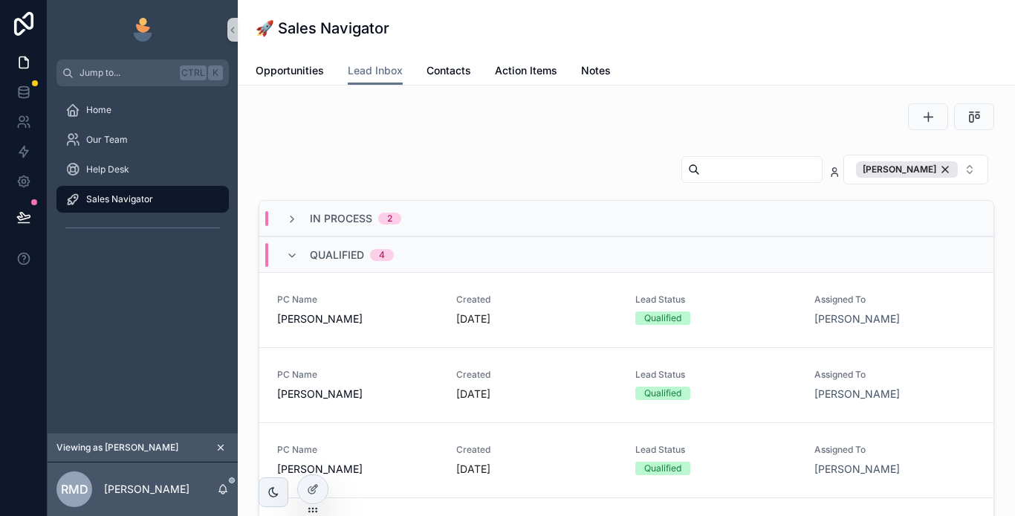
click at [325, 253] on span "Qualified" at bounding box center [337, 255] width 54 height 15
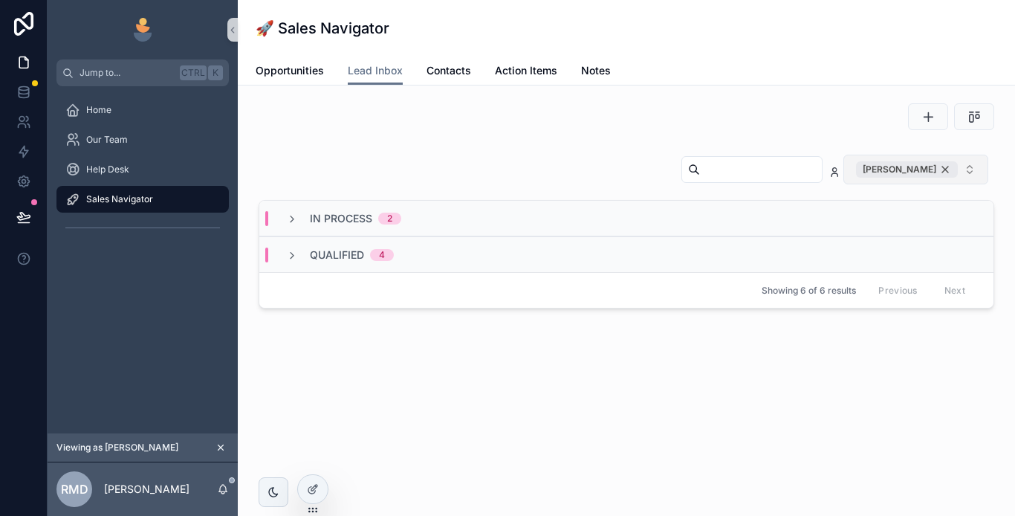
click at [946, 167] on div "[PERSON_NAME]" at bounding box center [907, 169] width 102 height 16
click at [352, 216] on span "In Process" at bounding box center [341, 217] width 62 height 15
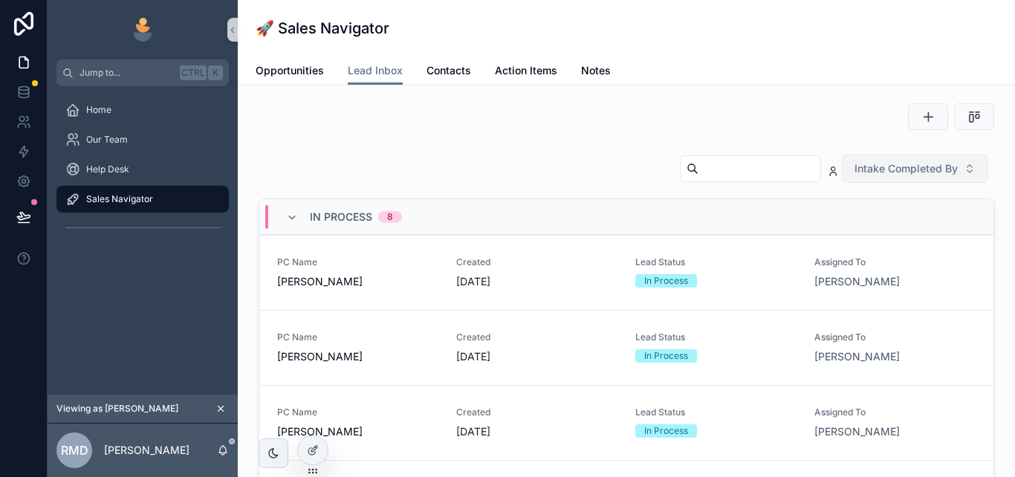
click at [351, 214] on span "In Process" at bounding box center [341, 217] width 62 height 15
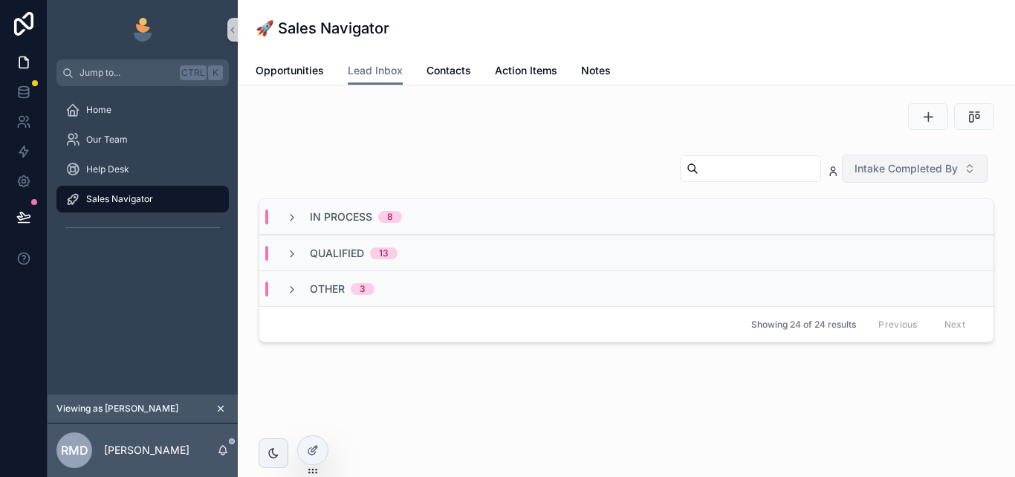
click at [324, 285] on span "Other" at bounding box center [327, 289] width 35 height 15
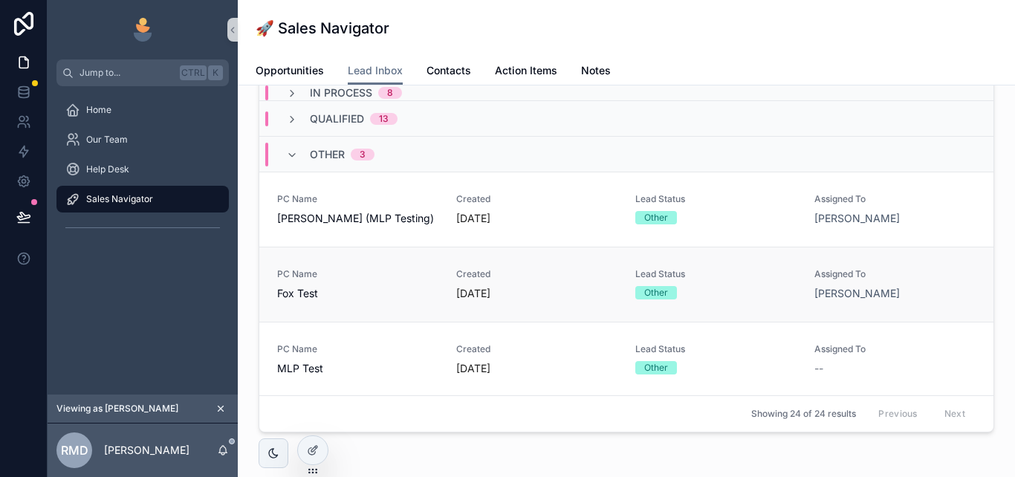
scroll to position [54, 0]
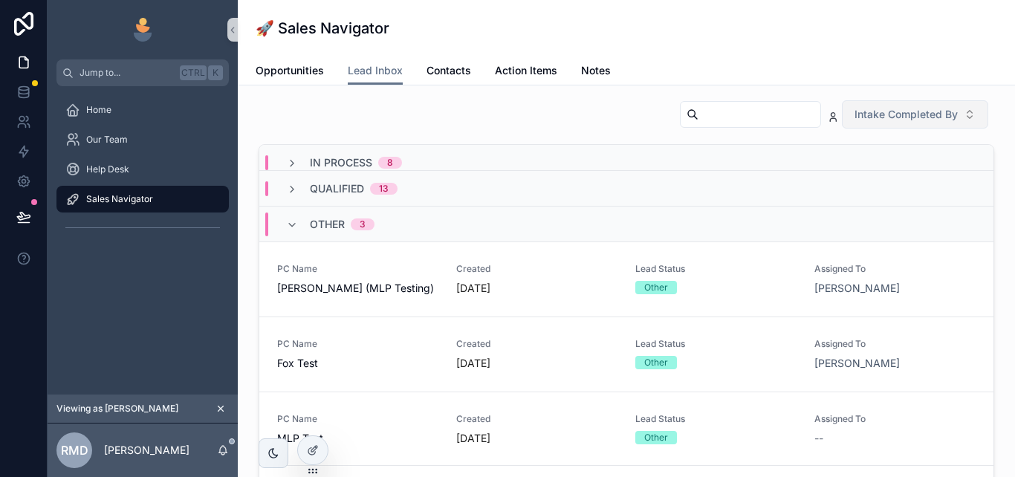
click at [323, 224] on span "Other" at bounding box center [327, 224] width 35 height 15
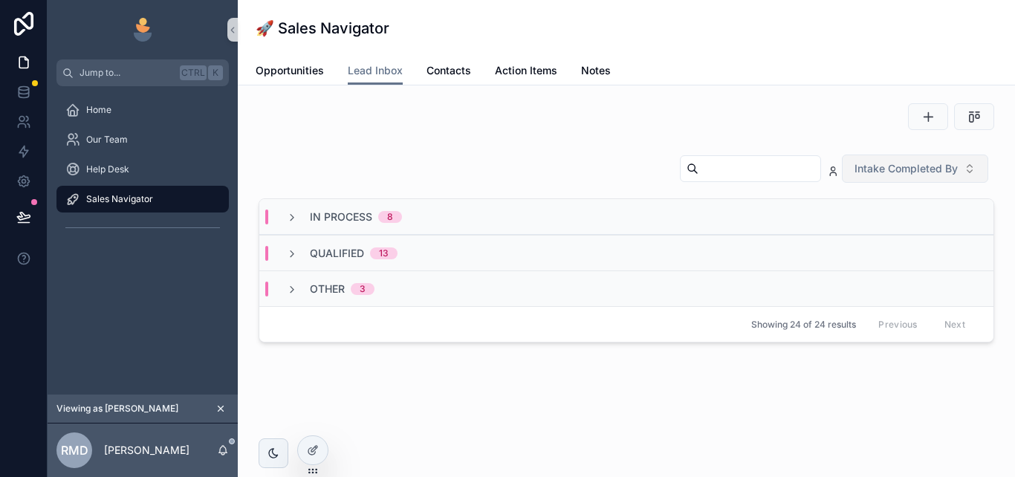
click at [337, 251] on span "Qualified" at bounding box center [337, 253] width 54 height 15
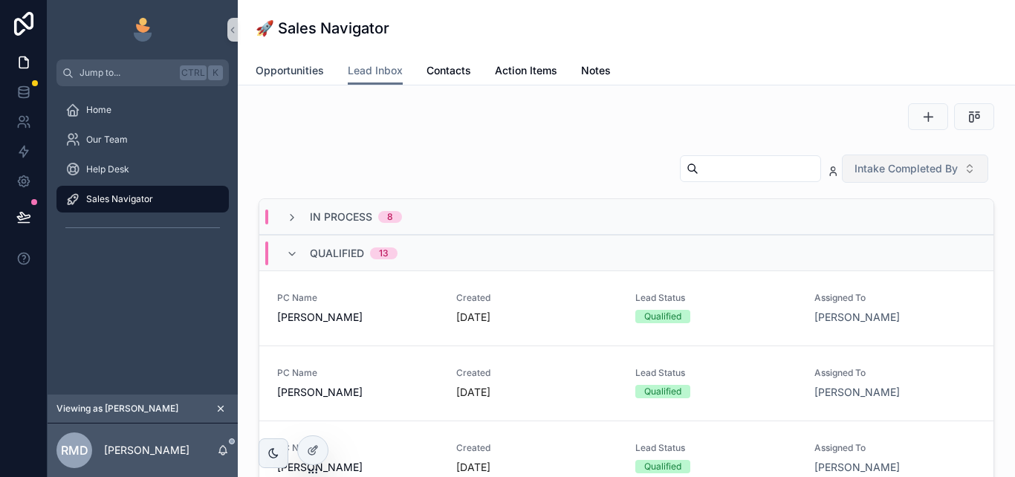
click at [292, 70] on span "Opportunities" at bounding box center [290, 70] width 68 height 15
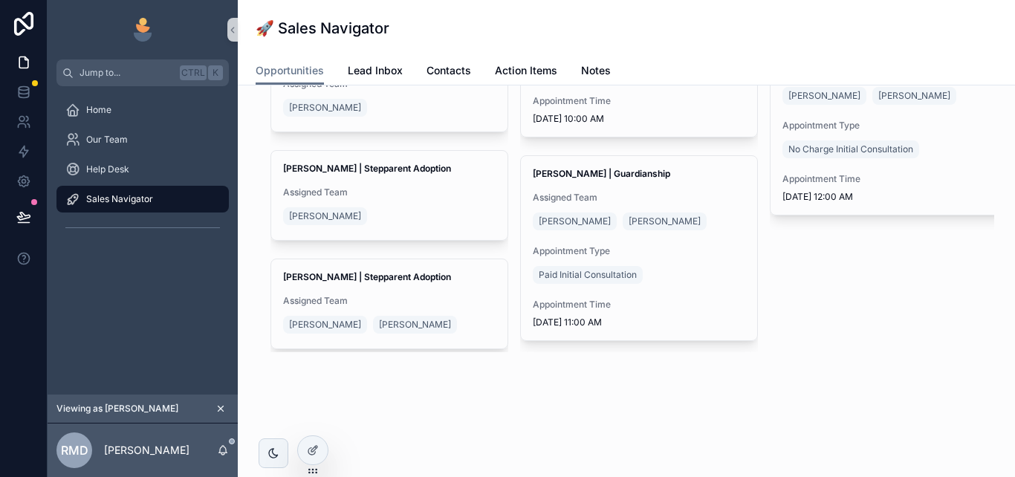
scroll to position [74, 0]
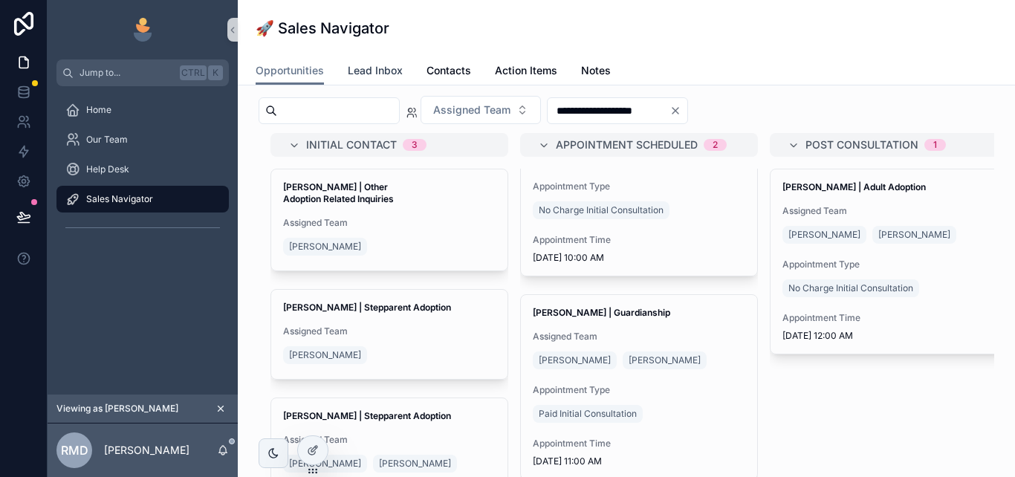
click at [379, 78] on link "Lead Inbox" at bounding box center [375, 72] width 55 height 30
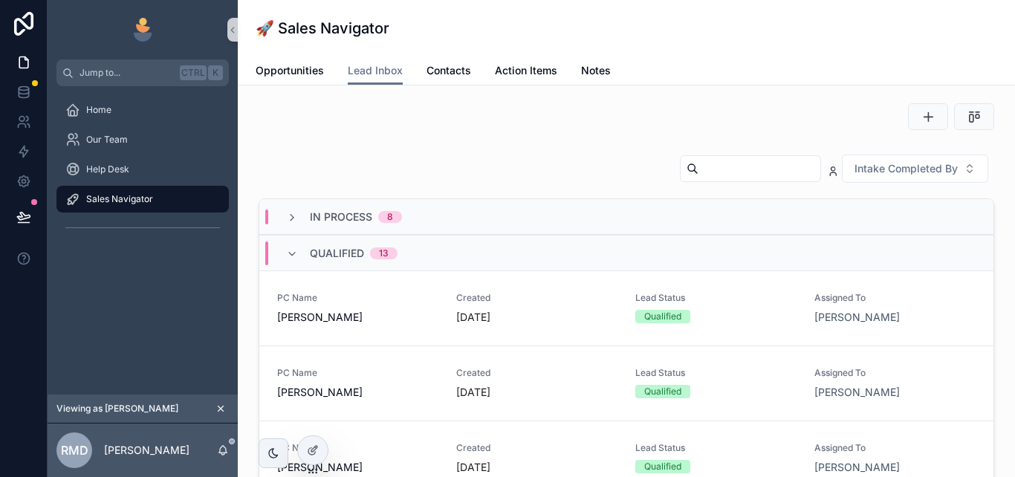
click at [364, 213] on span "In Process" at bounding box center [341, 217] width 62 height 15
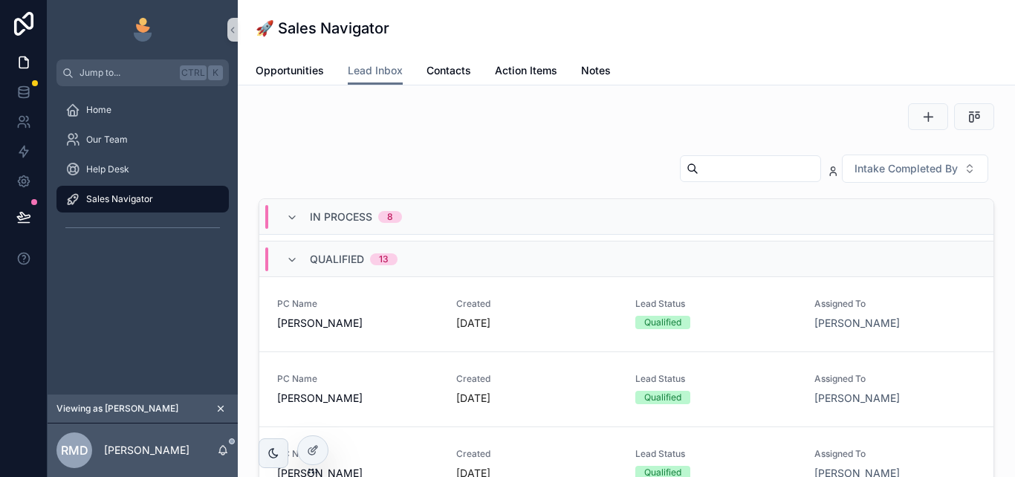
click at [344, 257] on span "Qualified" at bounding box center [337, 259] width 54 height 15
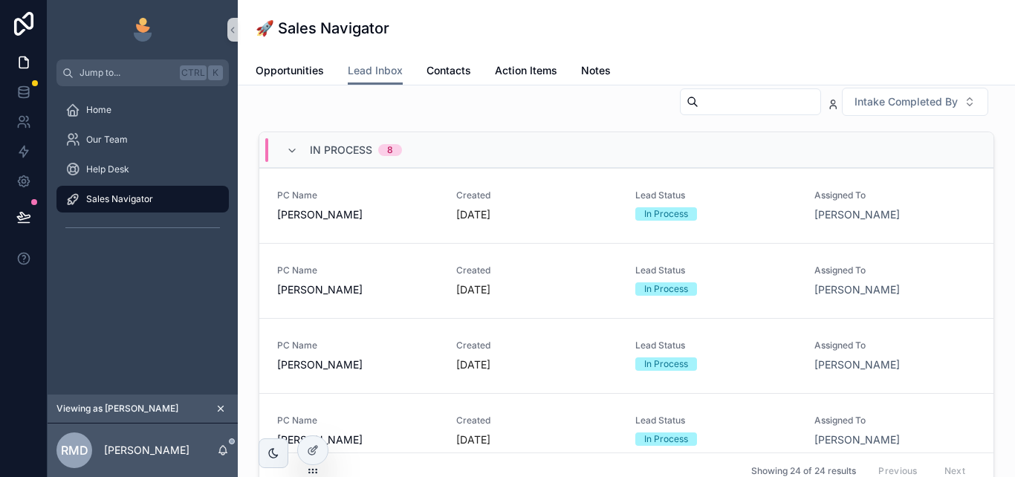
scroll to position [54, 0]
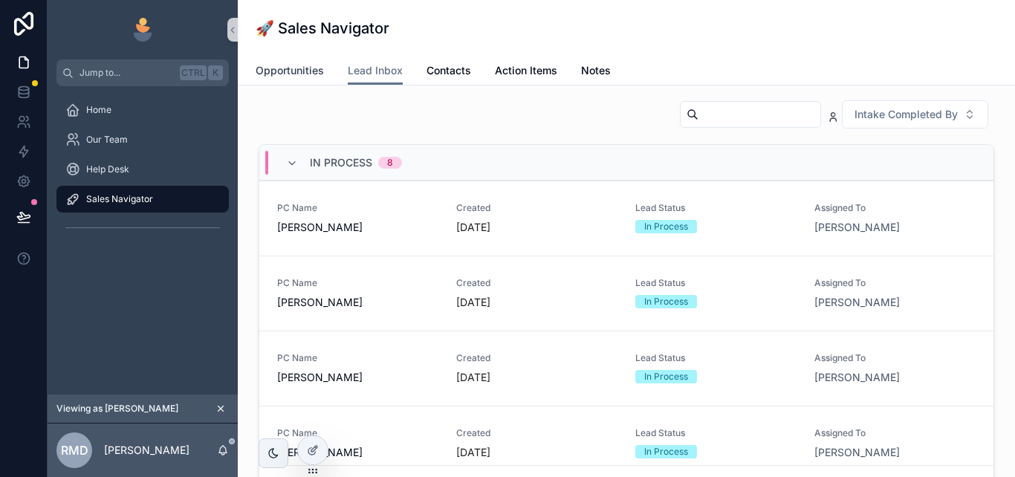
click at [281, 71] on span "Opportunities" at bounding box center [290, 70] width 68 height 15
